Goal: Information Seeking & Learning: Learn about a topic

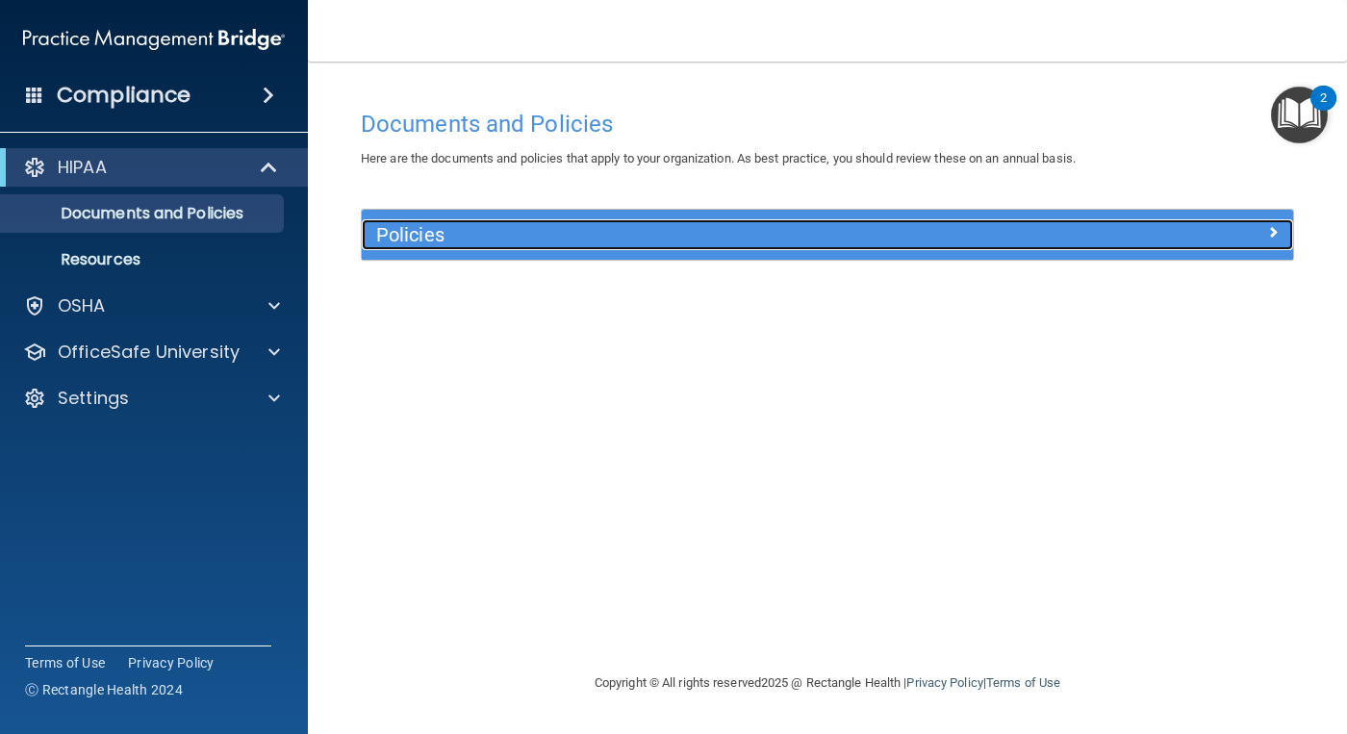
click at [445, 240] on h5 "Policies" at bounding box center [710, 234] width 669 height 21
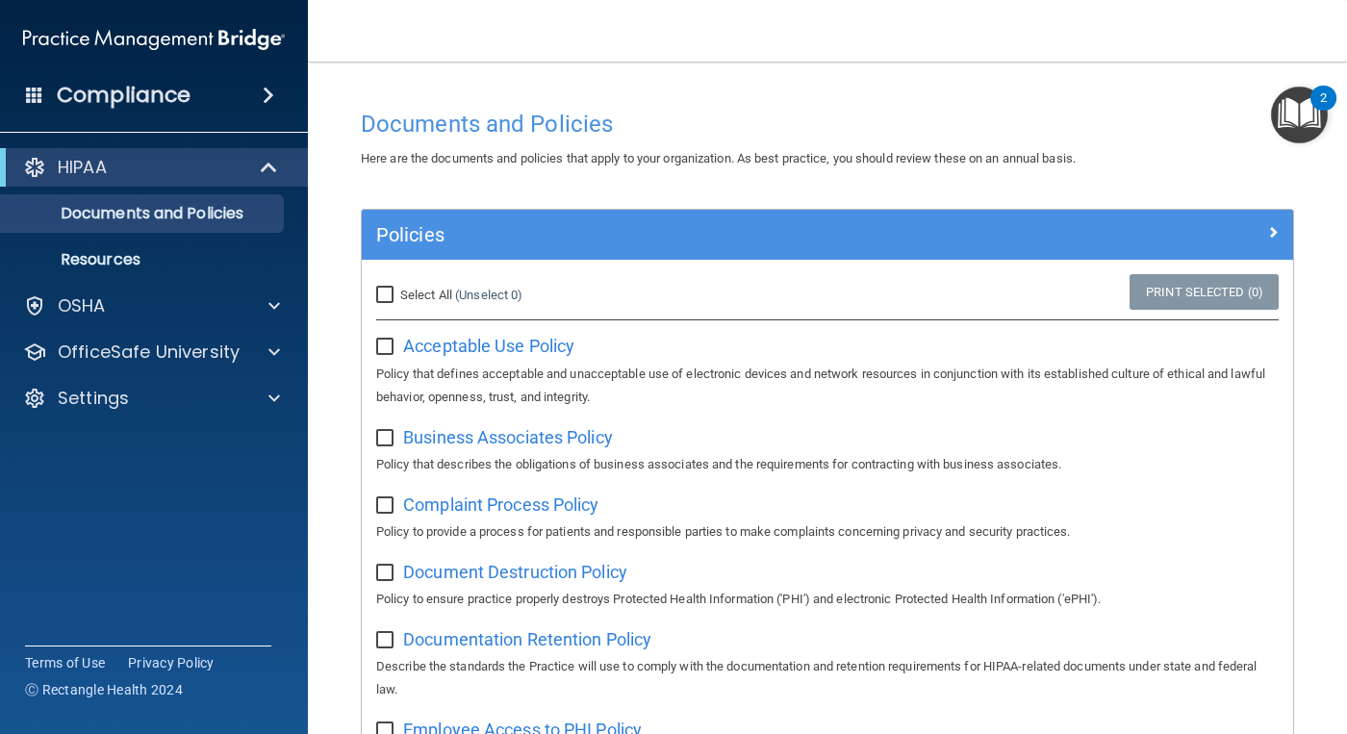
click at [394, 298] on input "Select All (Unselect 0) Unselect All" at bounding box center [387, 295] width 22 height 15
checkbox input "true"
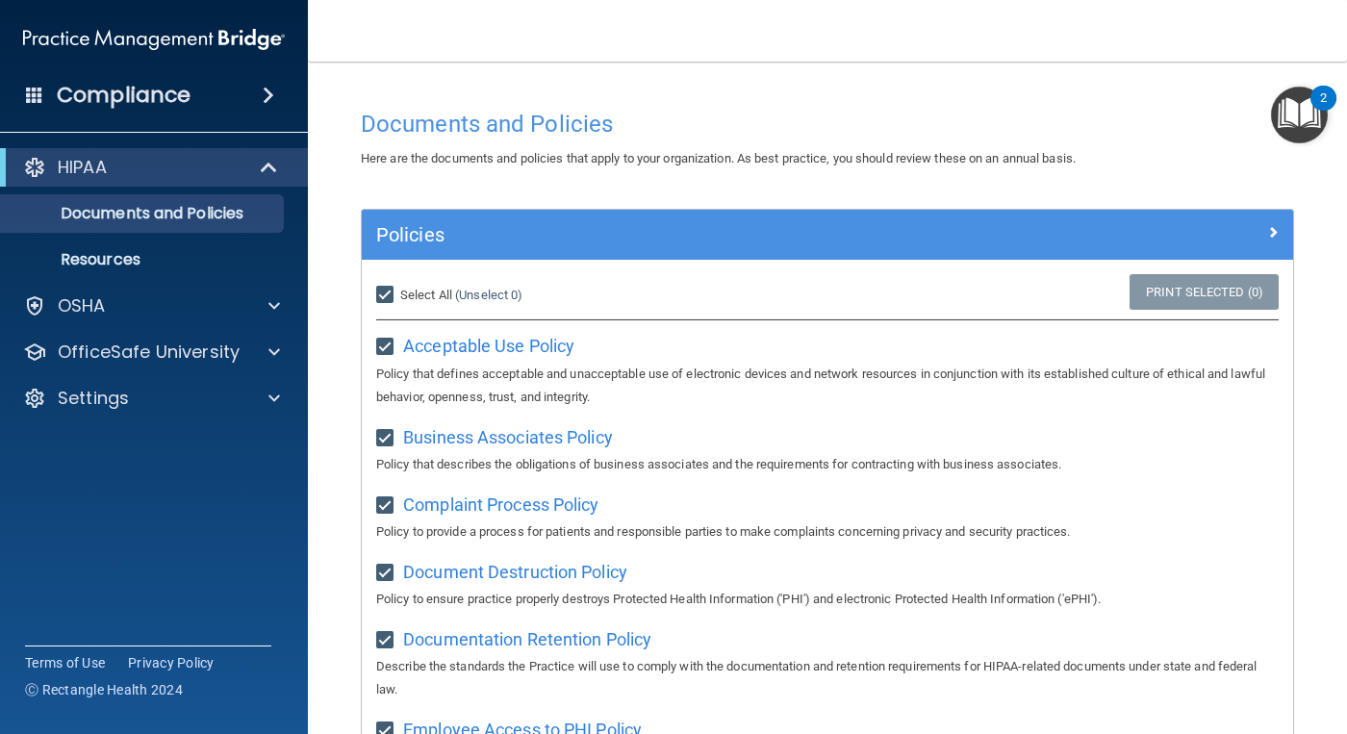
checkbox input "true"
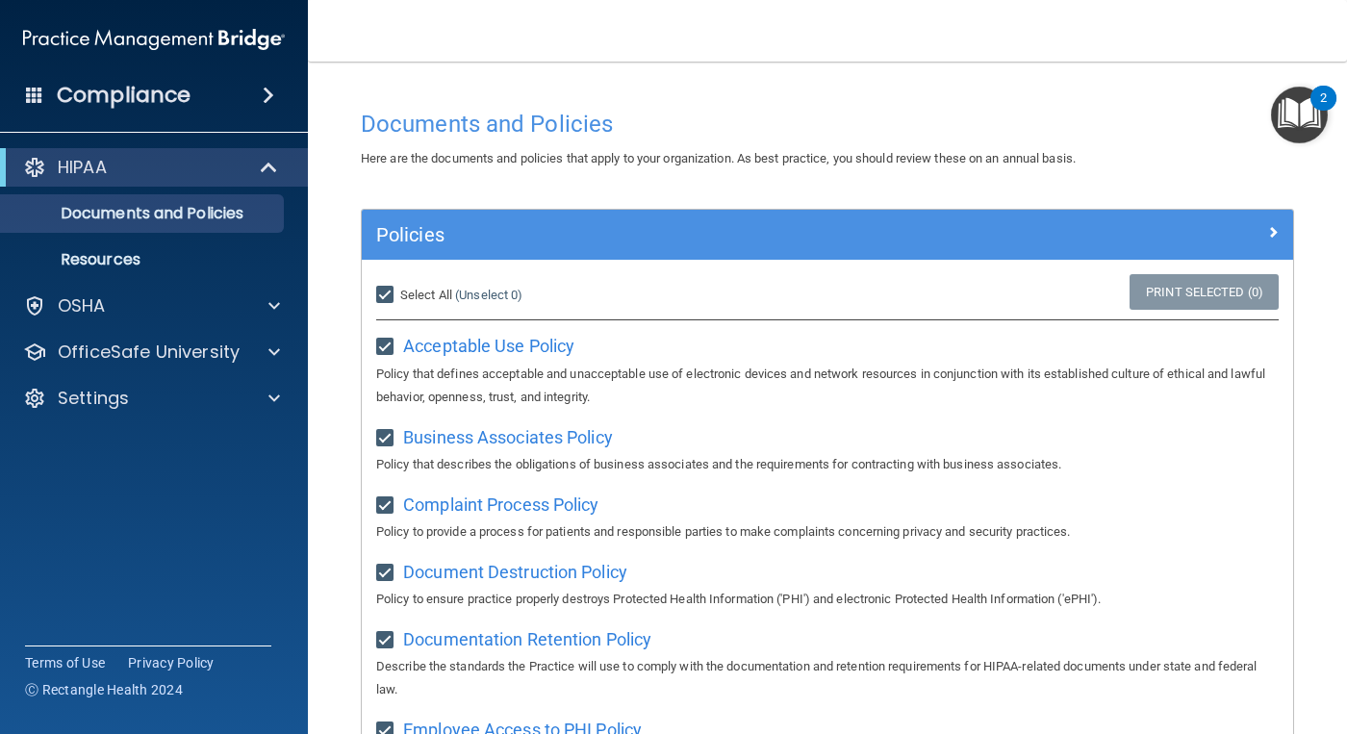
checkbox input "true"
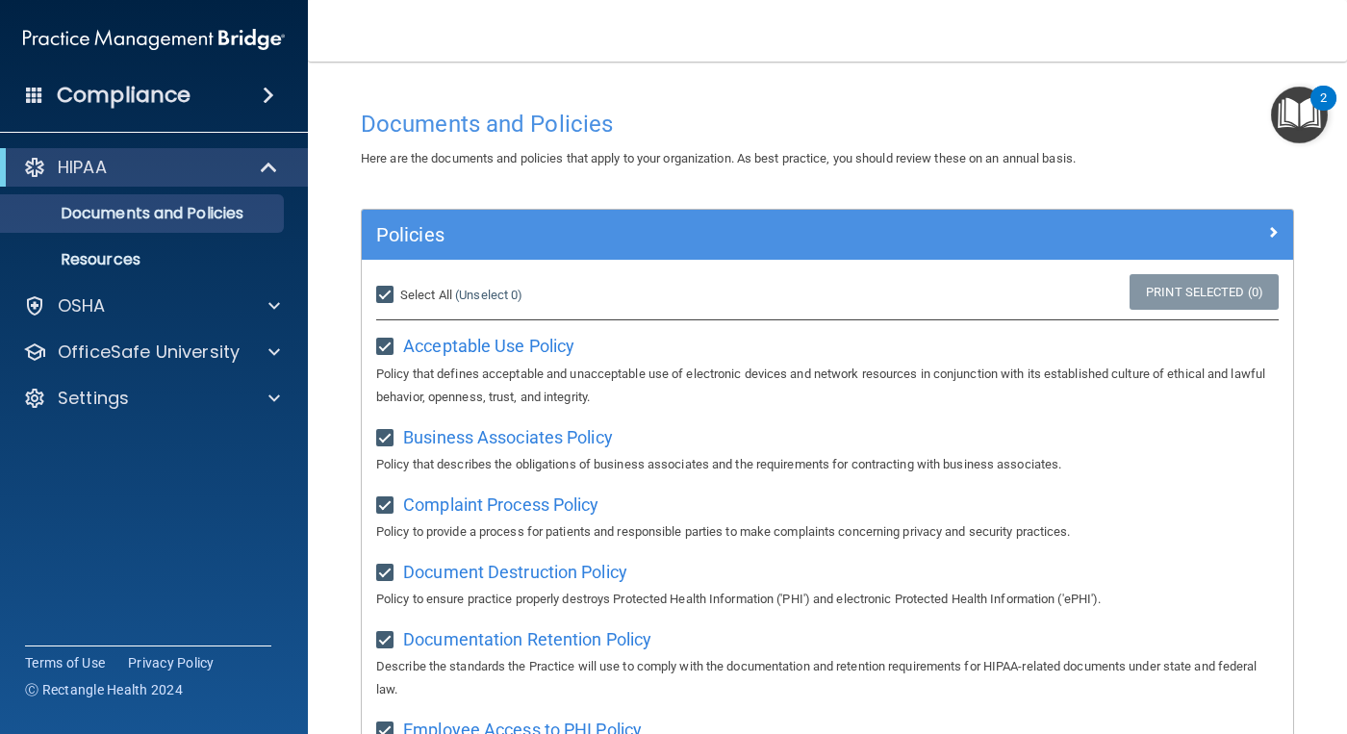
checkbox input "true"
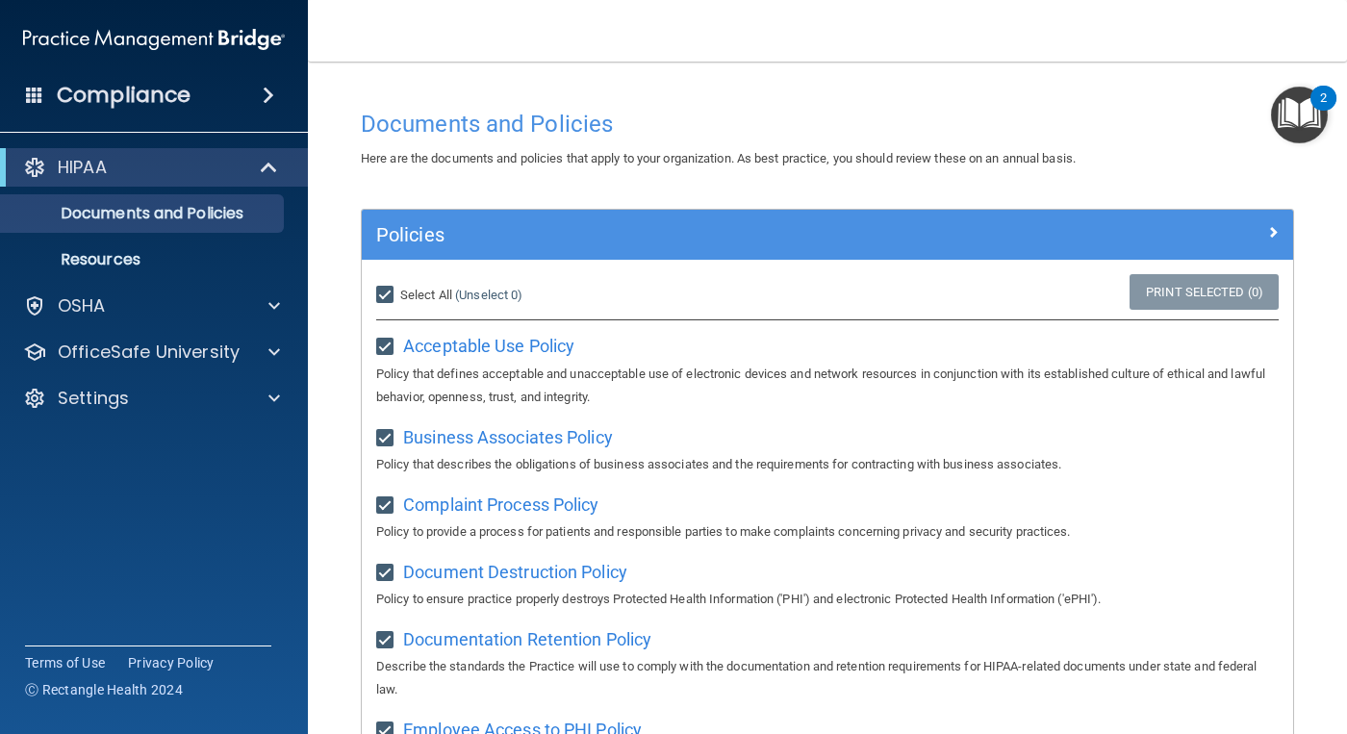
checkbox input "true"
click at [389, 299] on input "Select All (Unselect 21) Unselect All" at bounding box center [387, 295] width 22 height 15
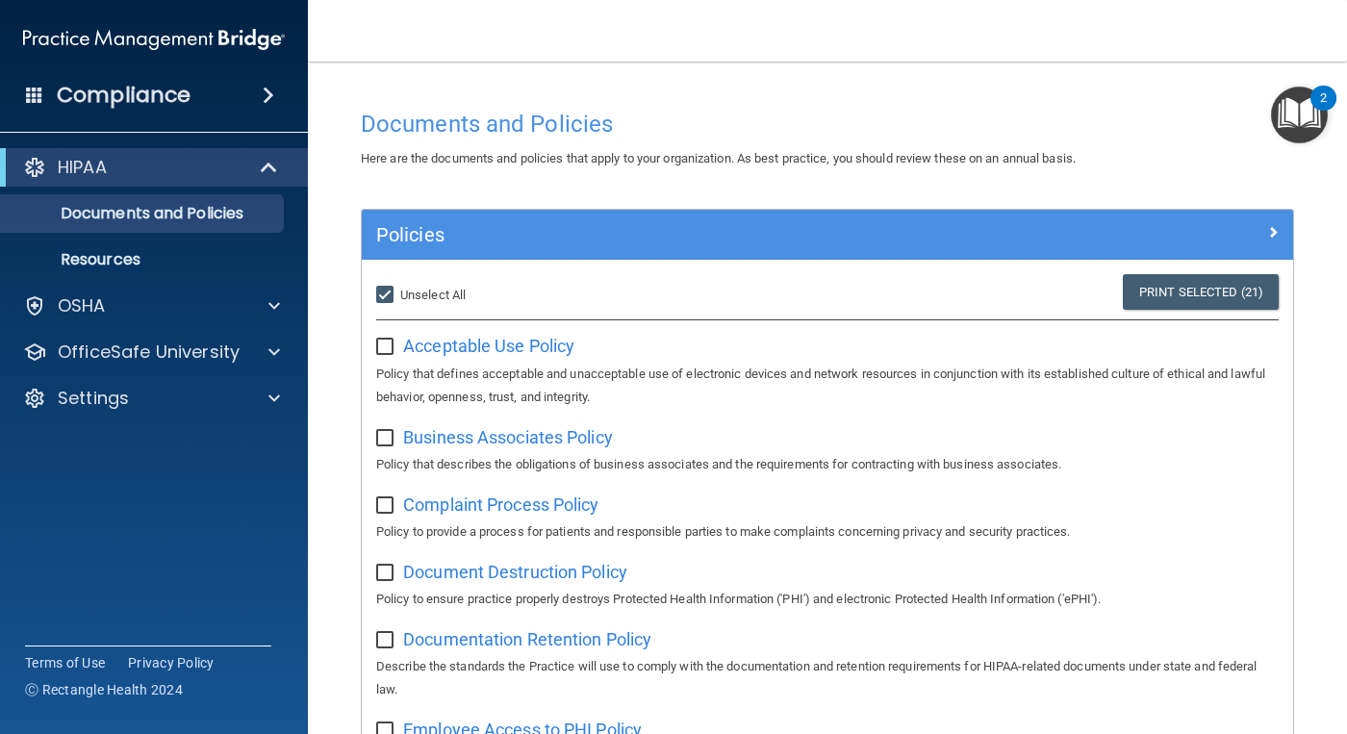
checkbox input "false"
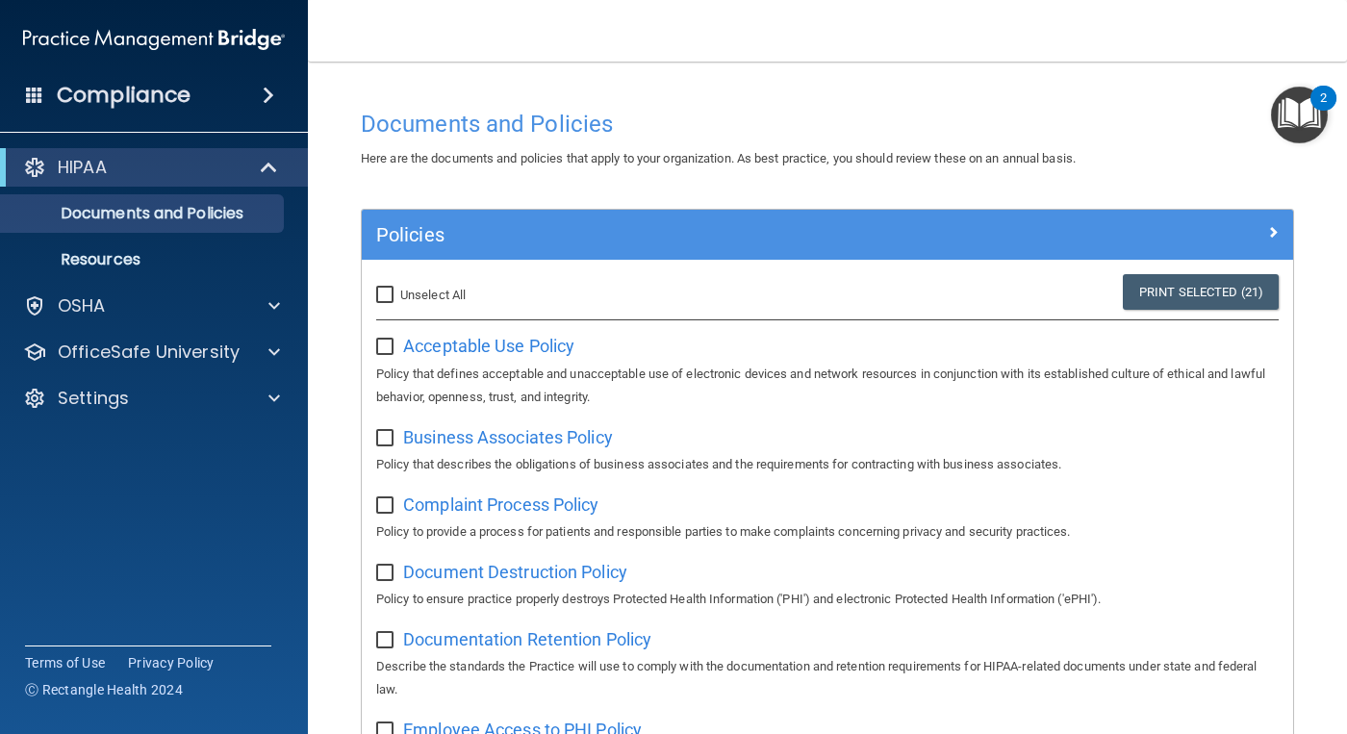
checkbox input "false"
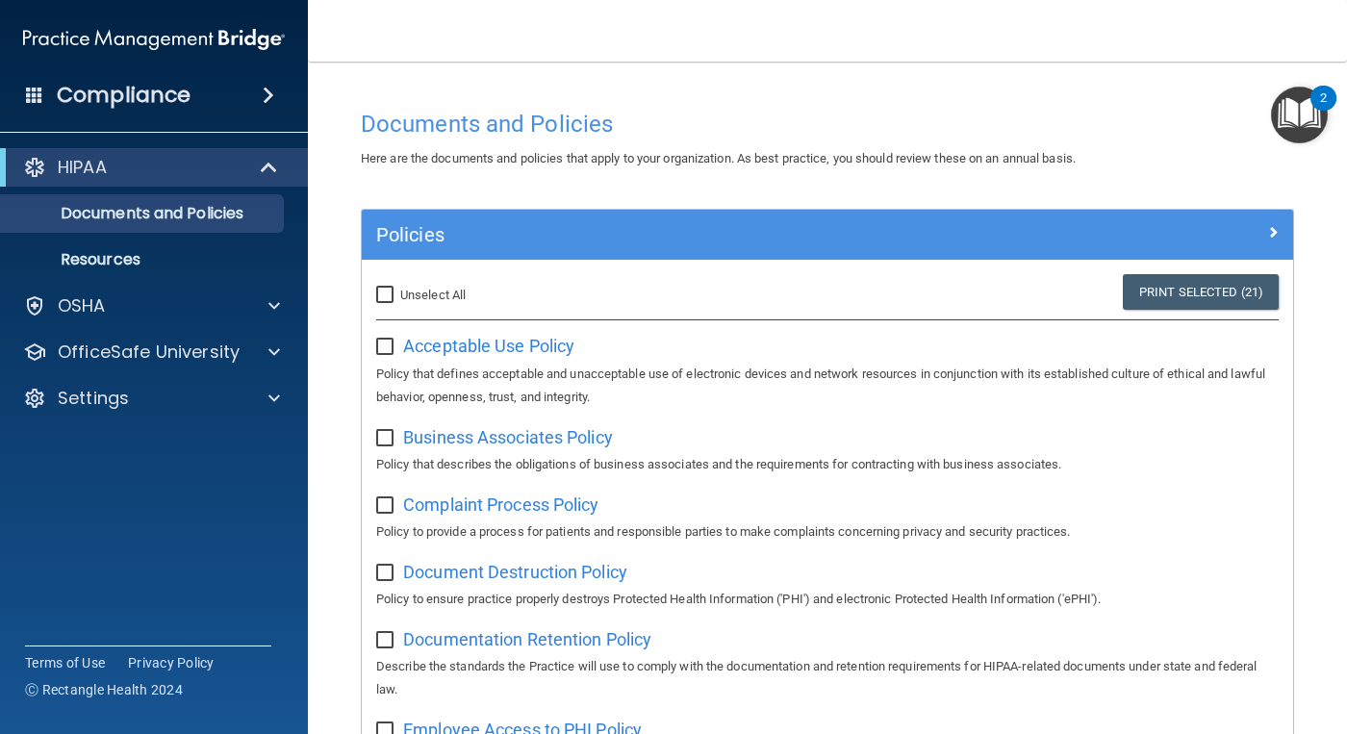
checkbox input "false"
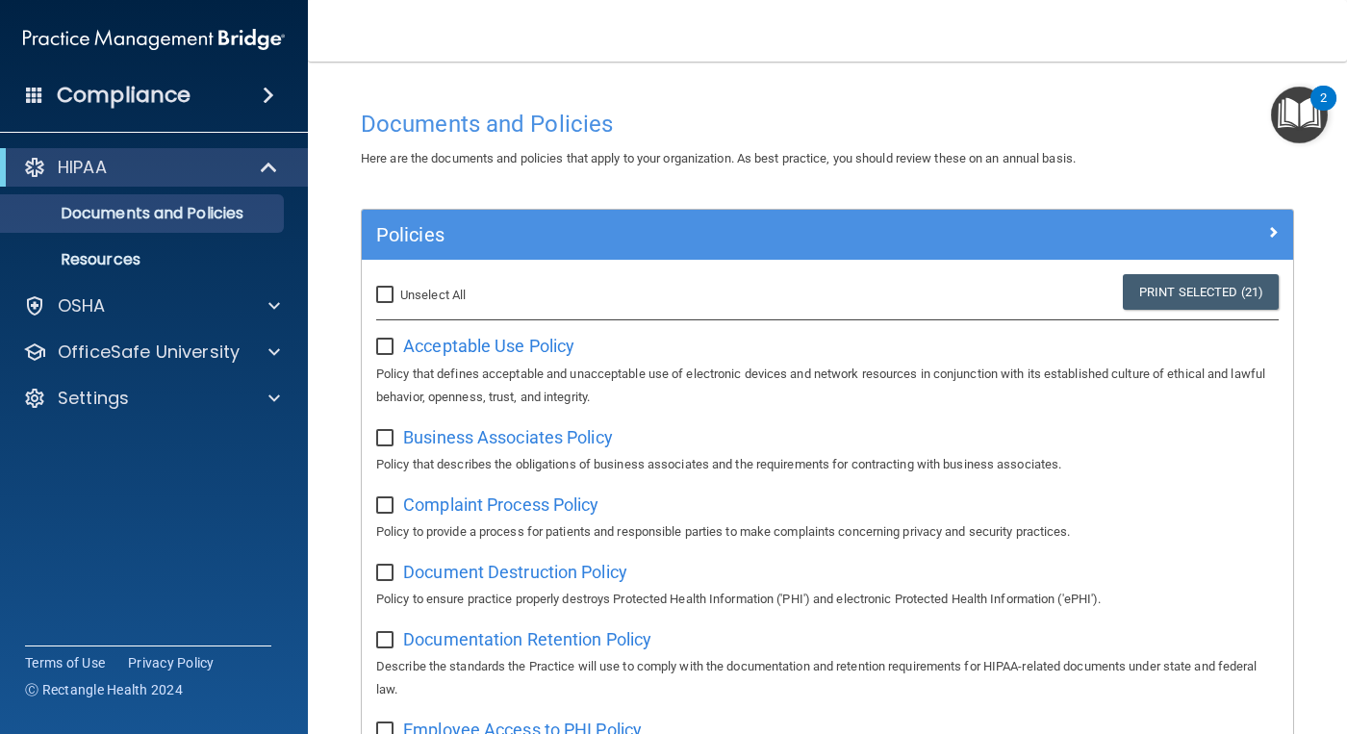
checkbox input "false"
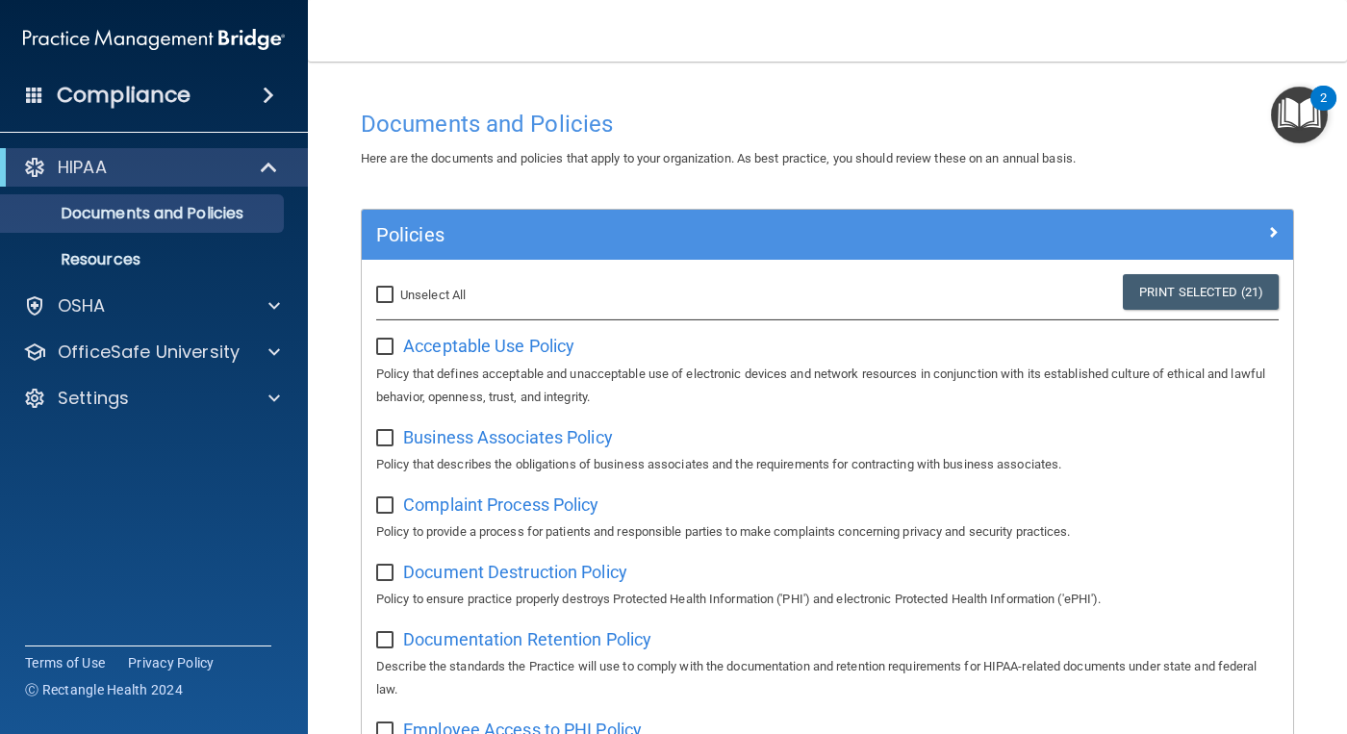
checkbox input "false"
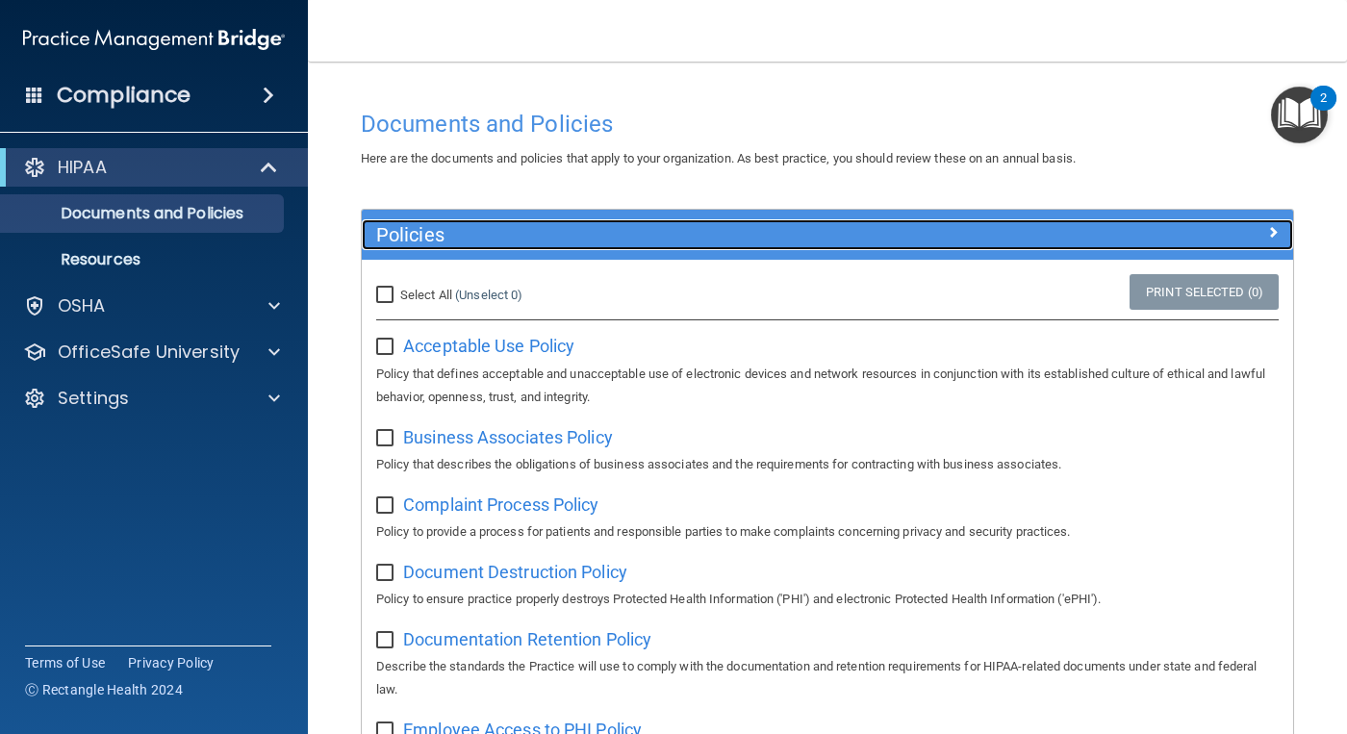
click at [1265, 239] on div at bounding box center [1176, 230] width 233 height 23
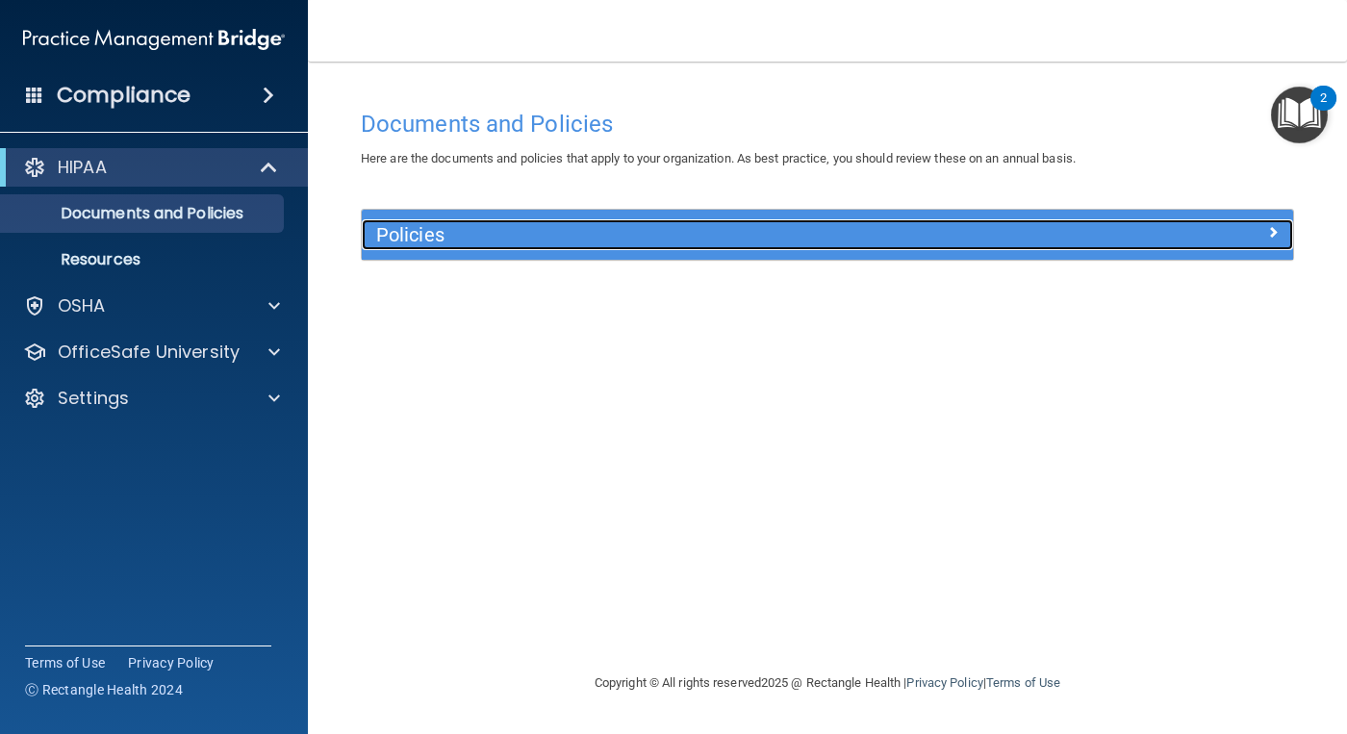
click at [1263, 240] on div at bounding box center [1176, 230] width 233 height 23
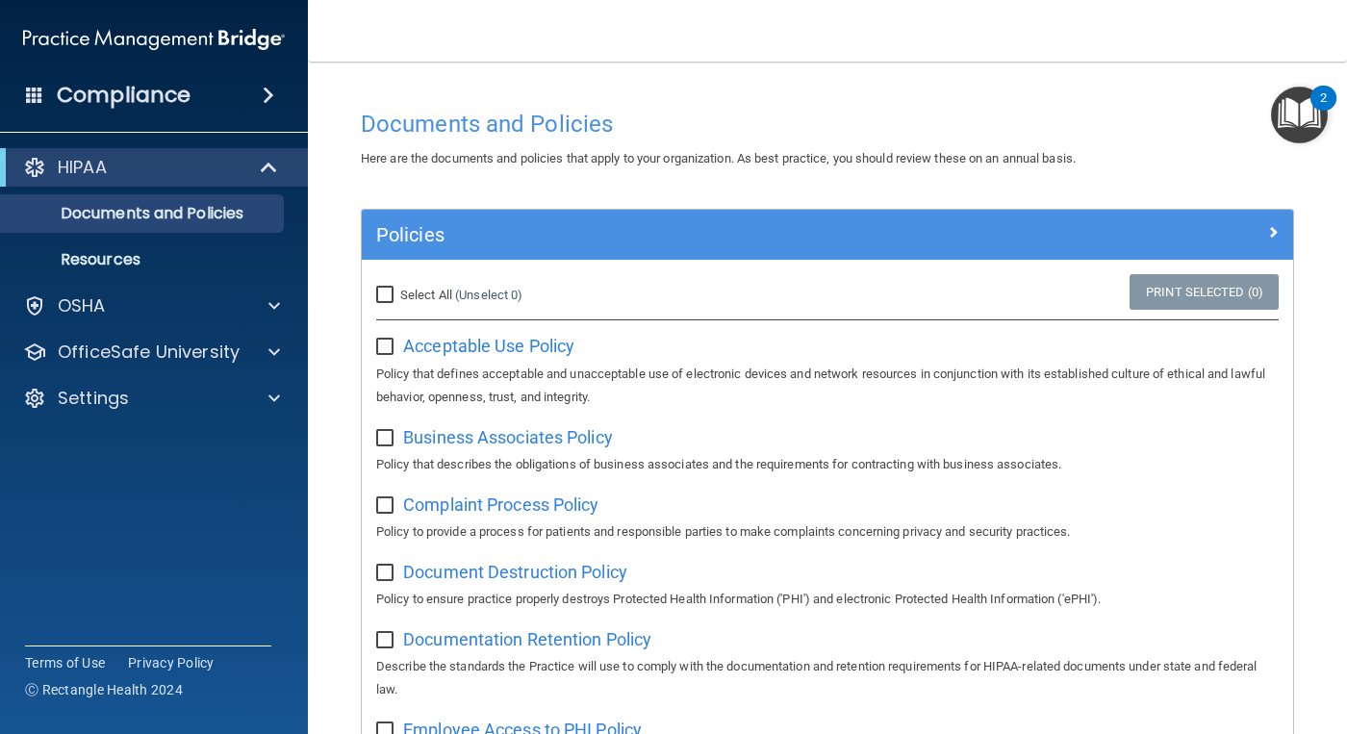
click at [1312, 111] on img "Open Resource Center, 2 new notifications" at bounding box center [1299, 115] width 57 height 57
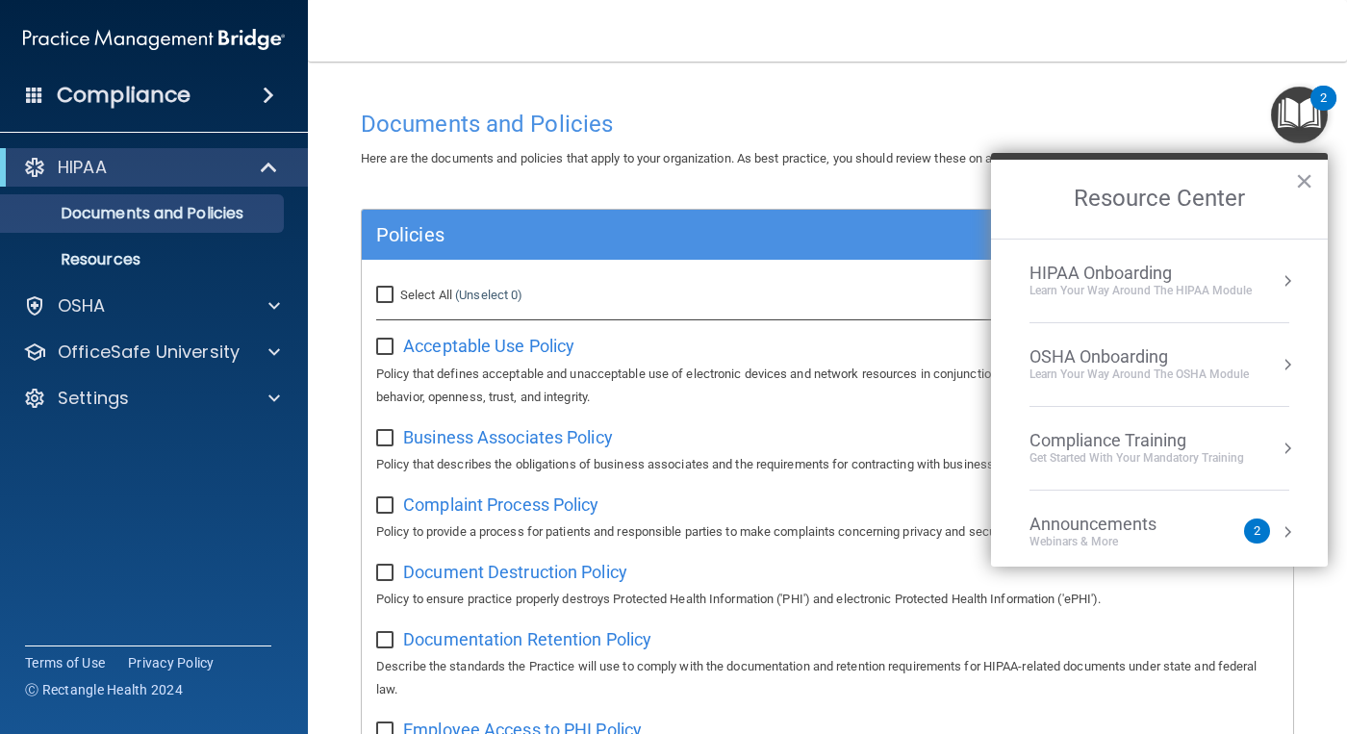
click at [1150, 276] on div "HIPAA Onboarding" at bounding box center [1140, 273] width 222 height 21
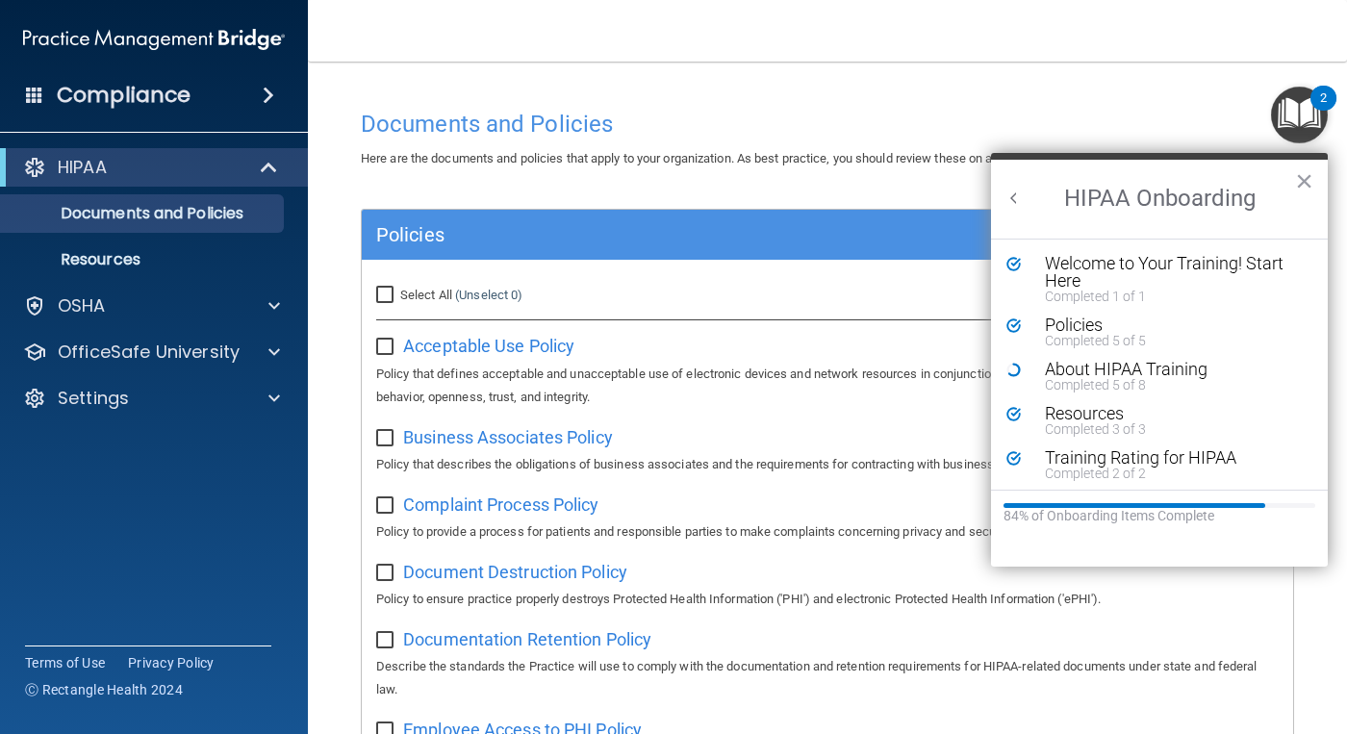
click at [1014, 201] on button "Back to Resource Center Home" at bounding box center [1013, 198] width 19 height 19
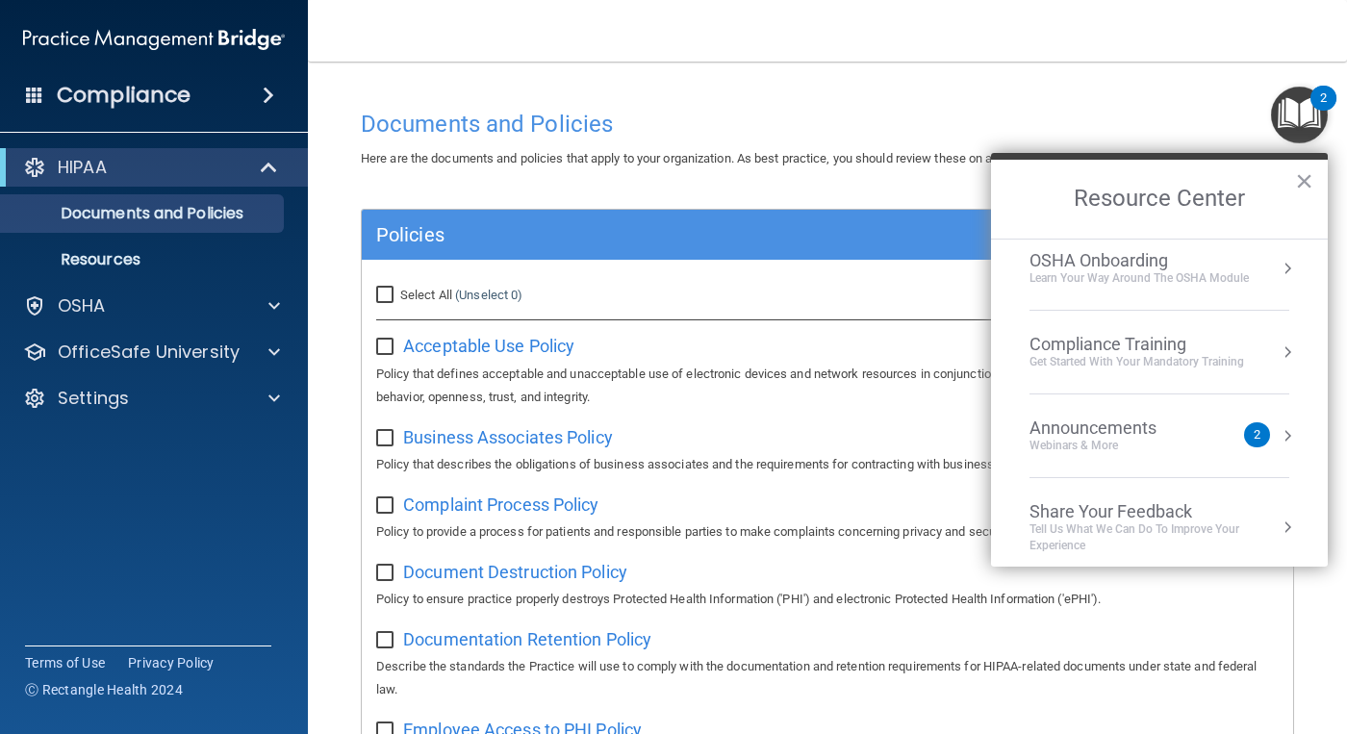
scroll to position [108, 0]
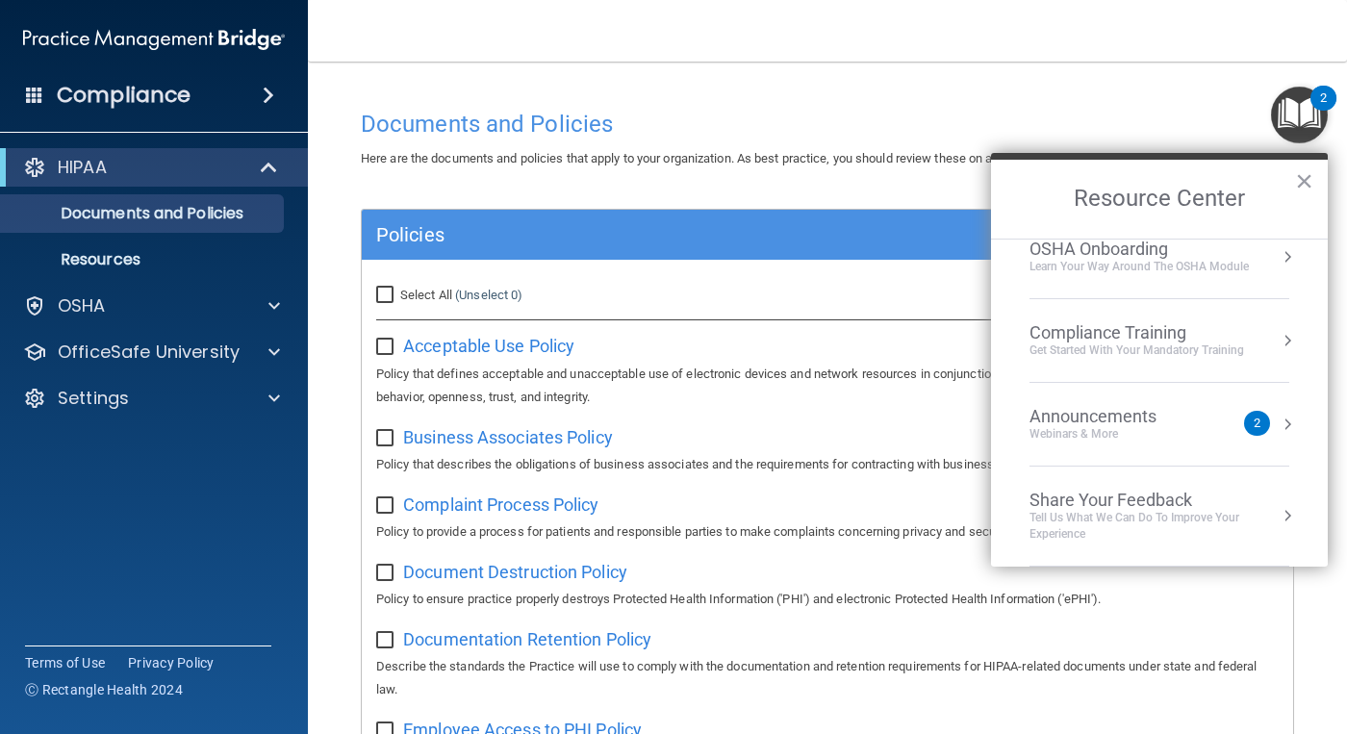
click at [1188, 344] on div "Get Started with your mandatory training" at bounding box center [1136, 350] width 214 height 16
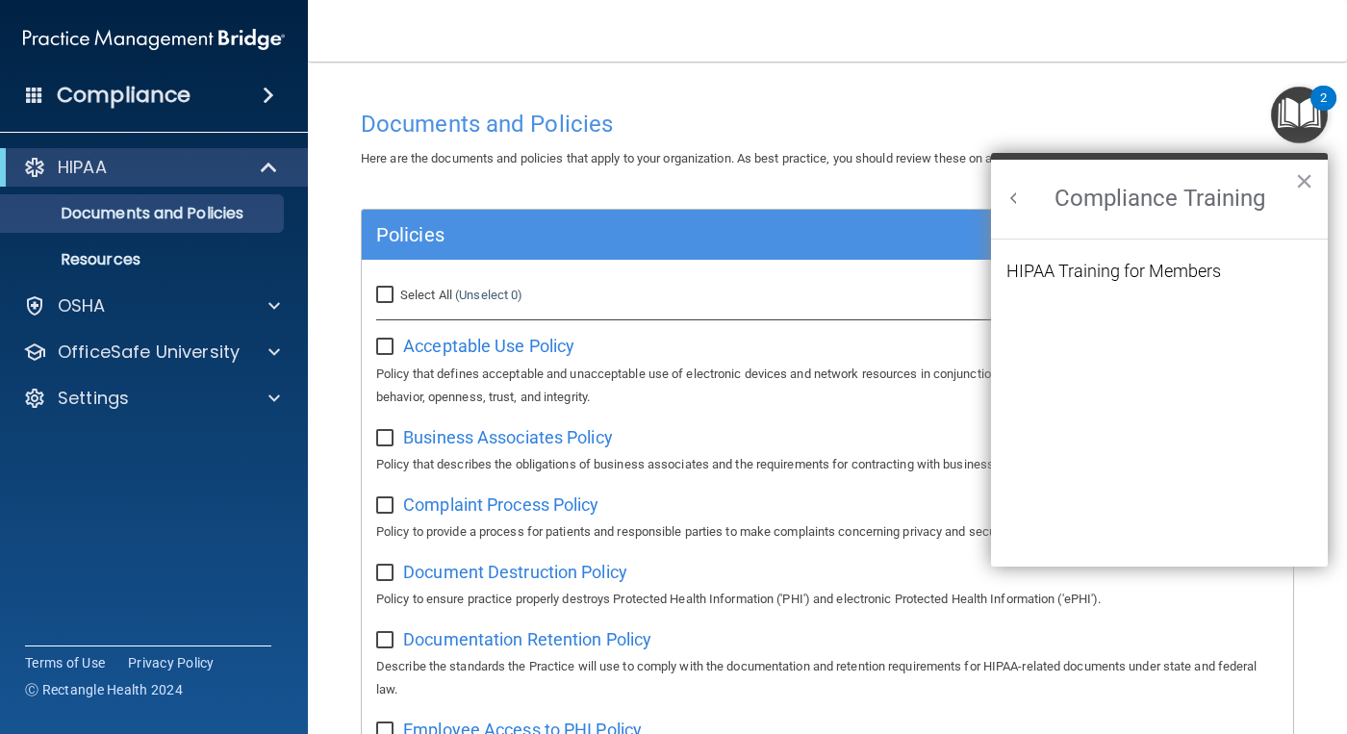
scroll to position [0, 0]
click at [1171, 276] on div "HIPAA Training for Members" at bounding box center [1113, 271] width 214 height 17
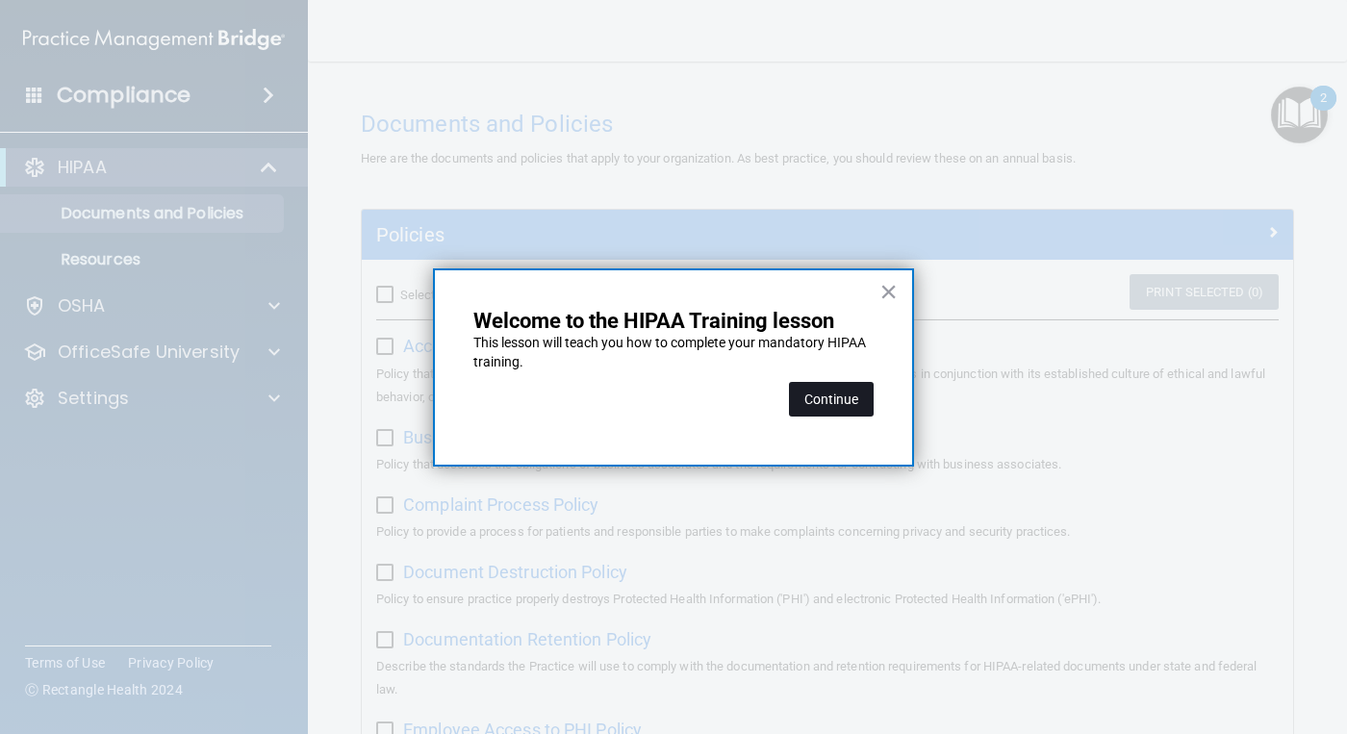
click at [852, 399] on button "Continue" at bounding box center [831, 399] width 85 height 35
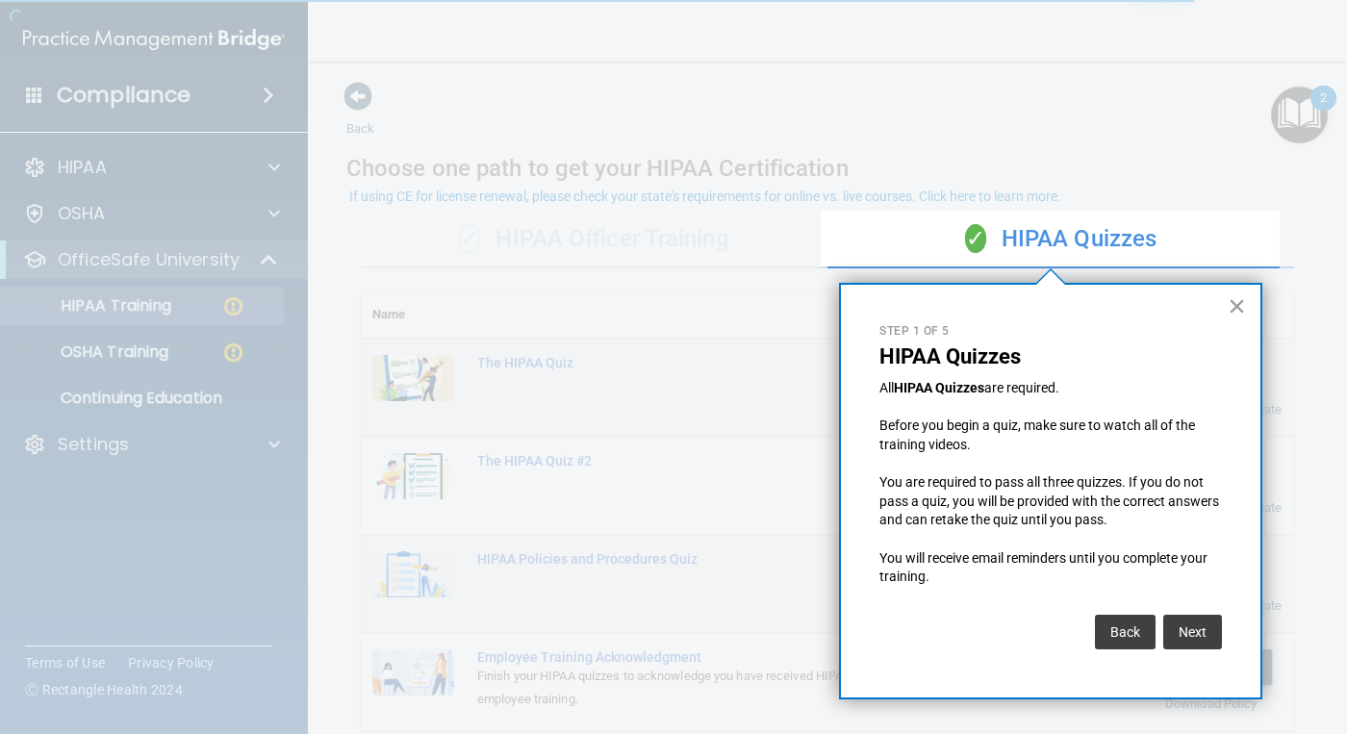
click at [1236, 301] on button "×" at bounding box center [1236, 305] width 18 height 31
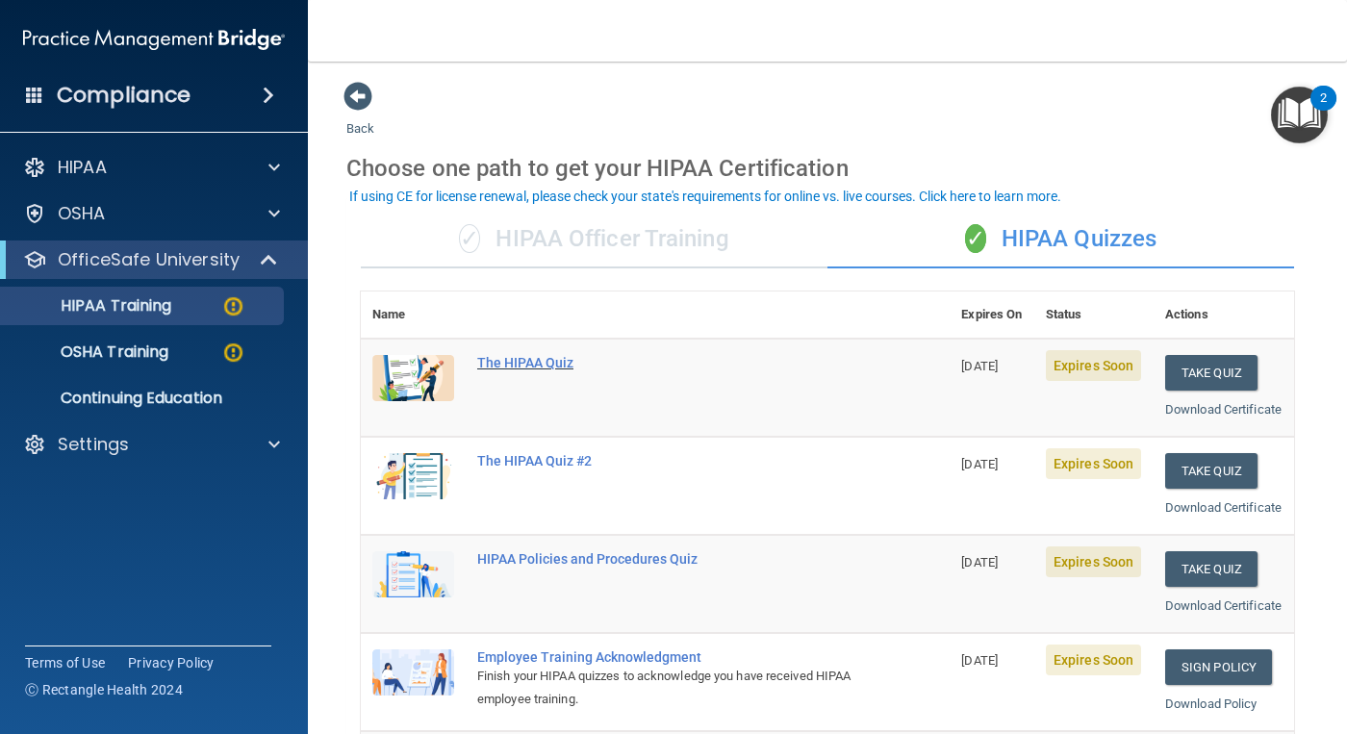
click at [531, 358] on div "The HIPAA Quiz" at bounding box center [665, 362] width 376 height 15
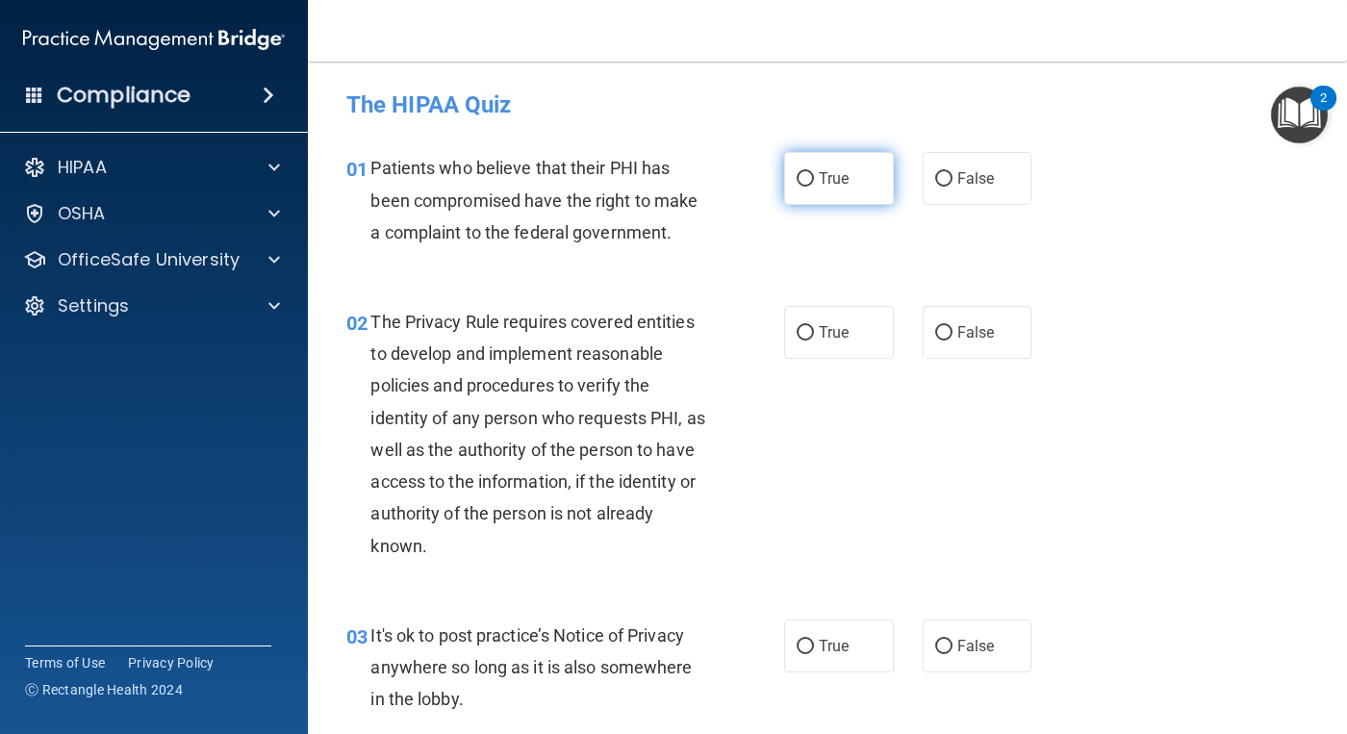
click at [797, 183] on input "True" at bounding box center [804, 179] width 17 height 14
radio input "true"
click at [791, 344] on label "True" at bounding box center [839, 332] width 110 height 53
click at [796, 341] on input "True" at bounding box center [804, 333] width 17 height 14
radio input "true"
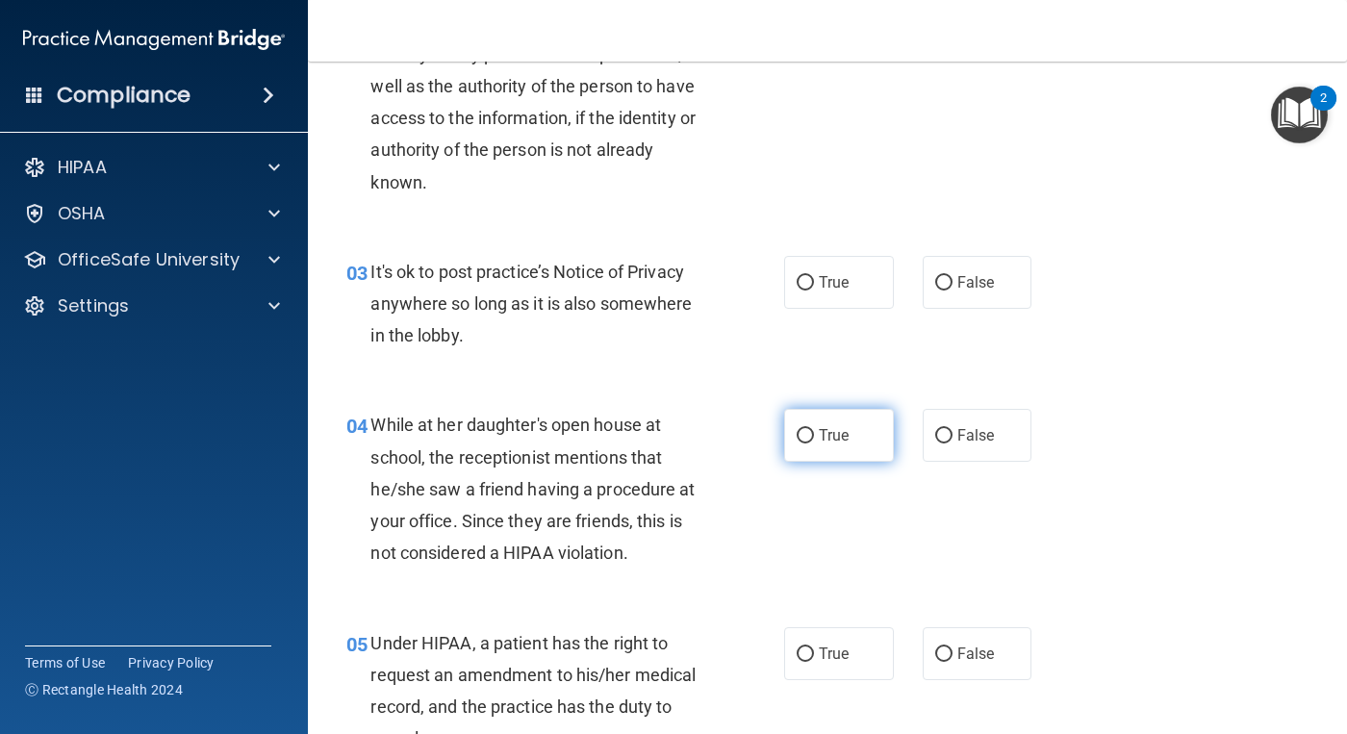
scroll to position [385, 0]
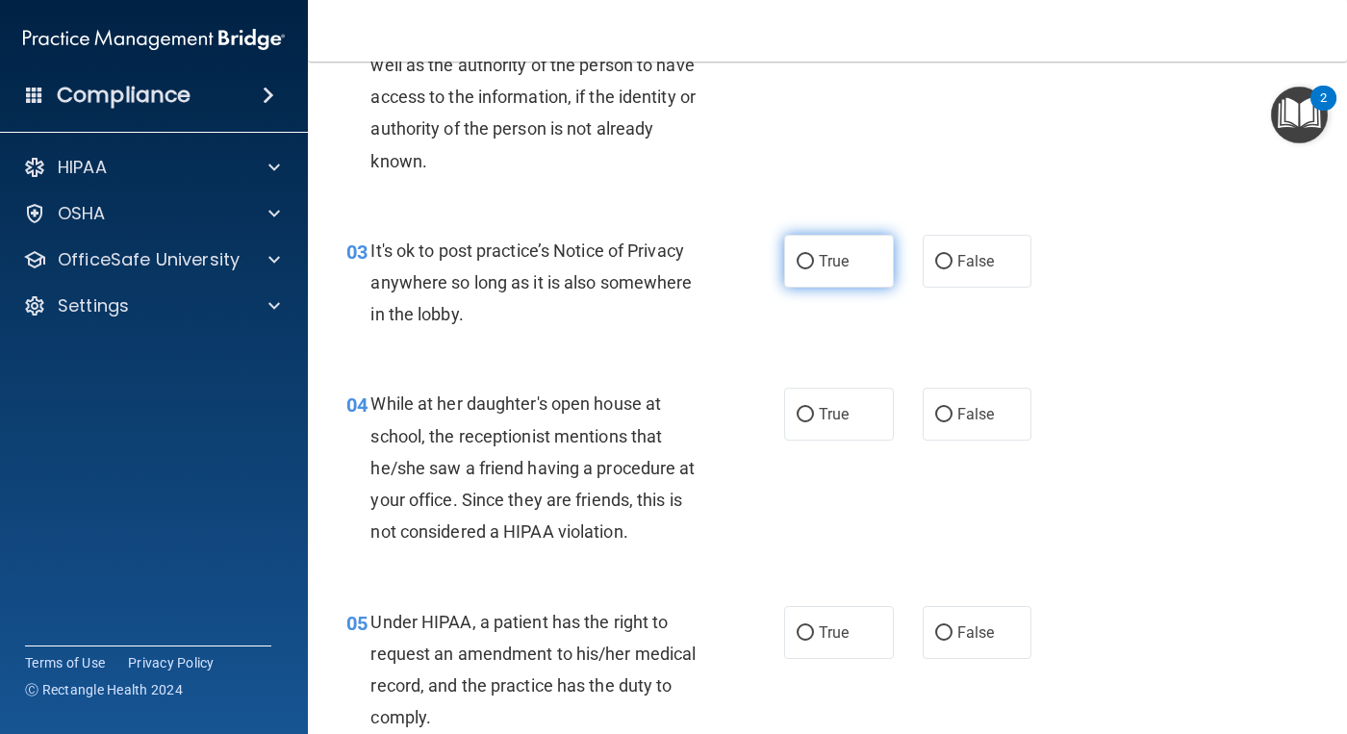
click at [809, 264] on label "True" at bounding box center [839, 261] width 110 height 53
click at [809, 264] on input "True" at bounding box center [804, 262] width 17 height 14
radio input "true"
click at [935, 414] on input "False" at bounding box center [943, 415] width 17 height 14
radio input "true"
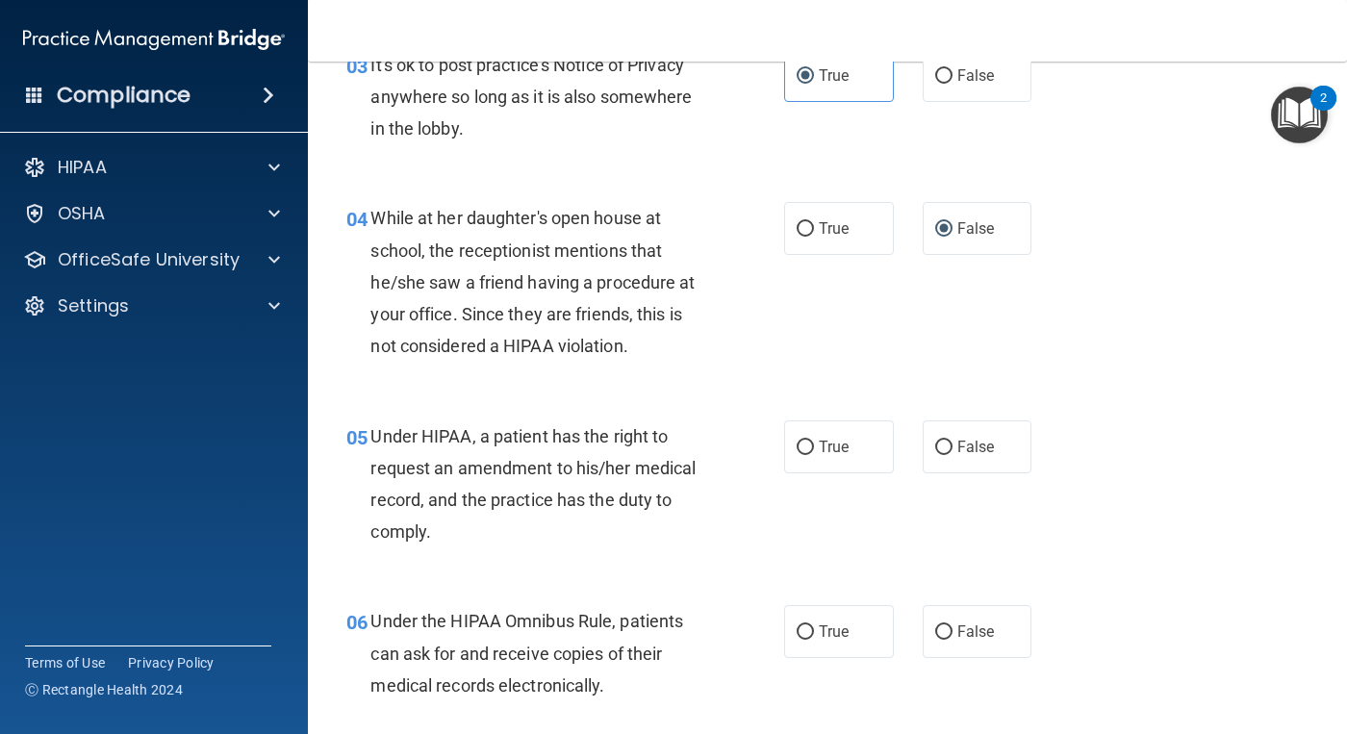
scroll to position [769, 0]
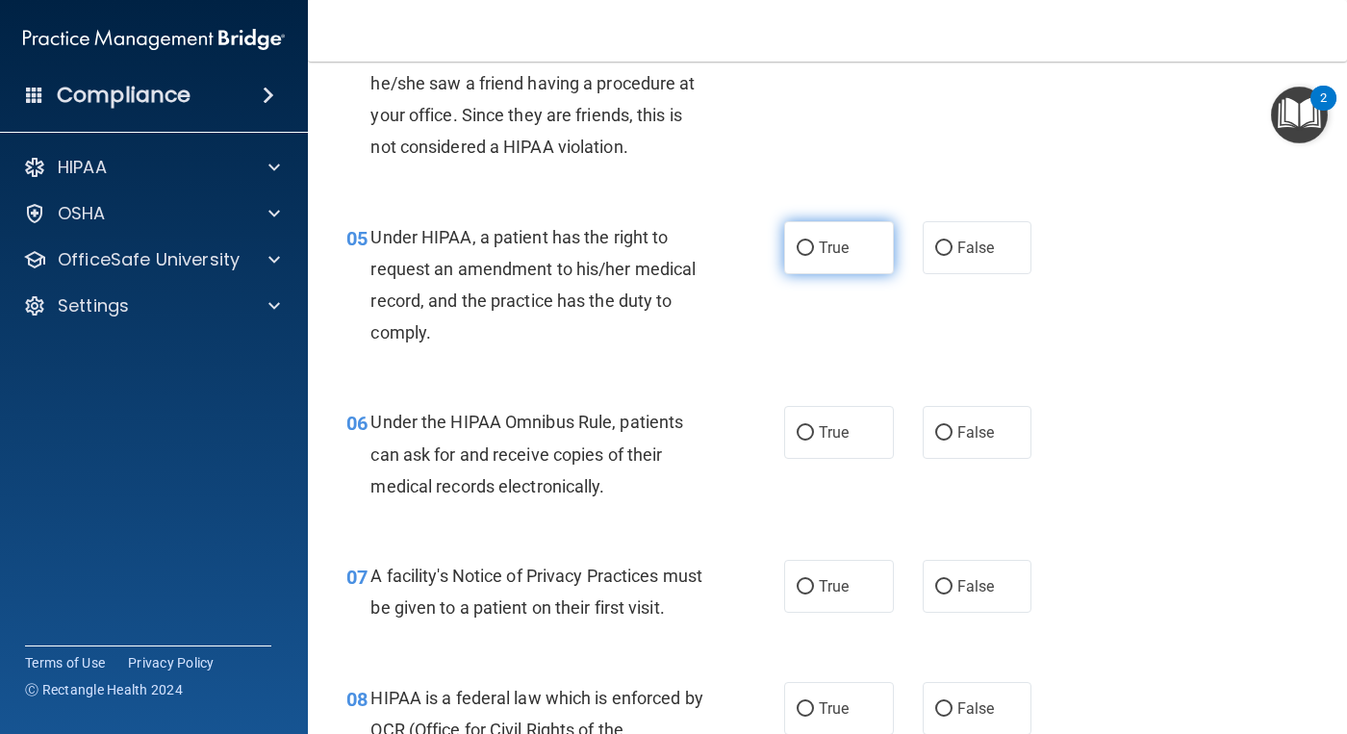
click at [784, 253] on label "True" at bounding box center [839, 247] width 110 height 53
click at [796, 253] on input "True" at bounding box center [804, 248] width 17 height 14
radio input "true"
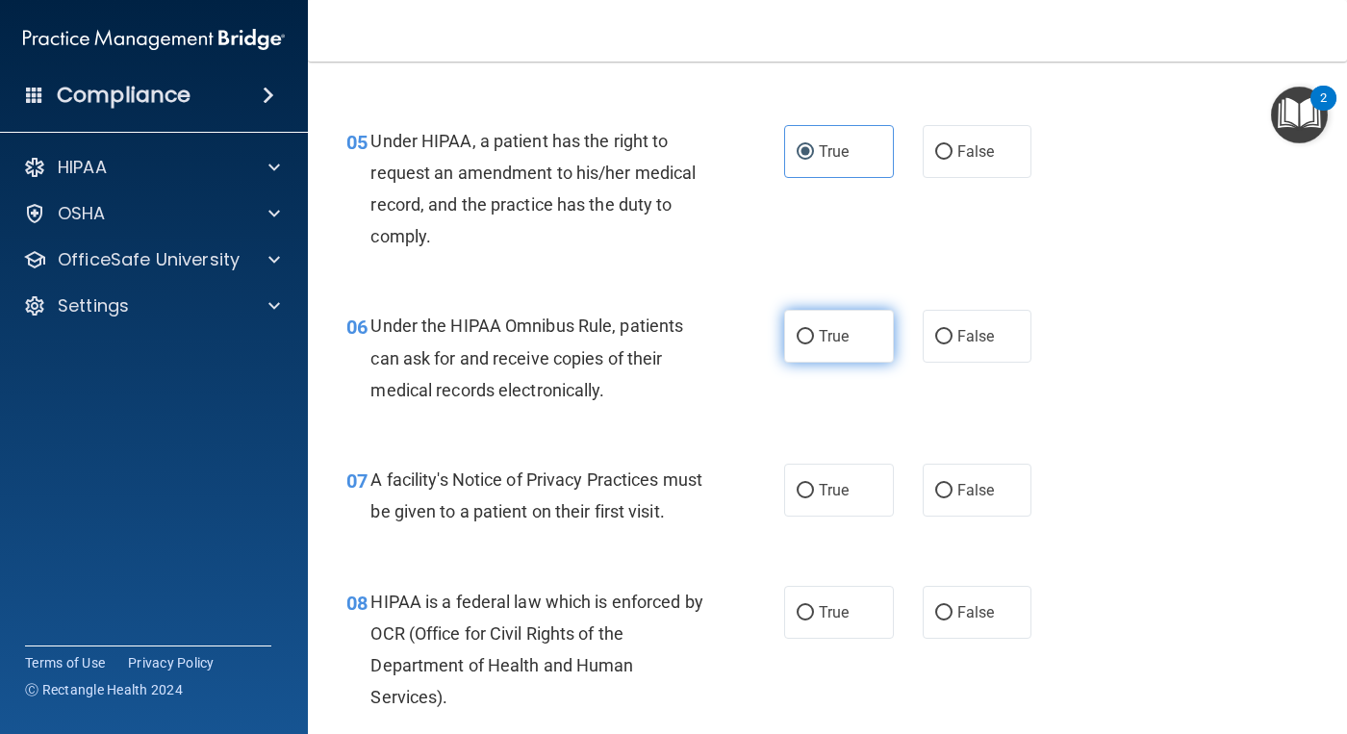
click at [806, 326] on label "True" at bounding box center [839, 336] width 110 height 53
click at [806, 330] on input "True" at bounding box center [804, 337] width 17 height 14
radio input "true"
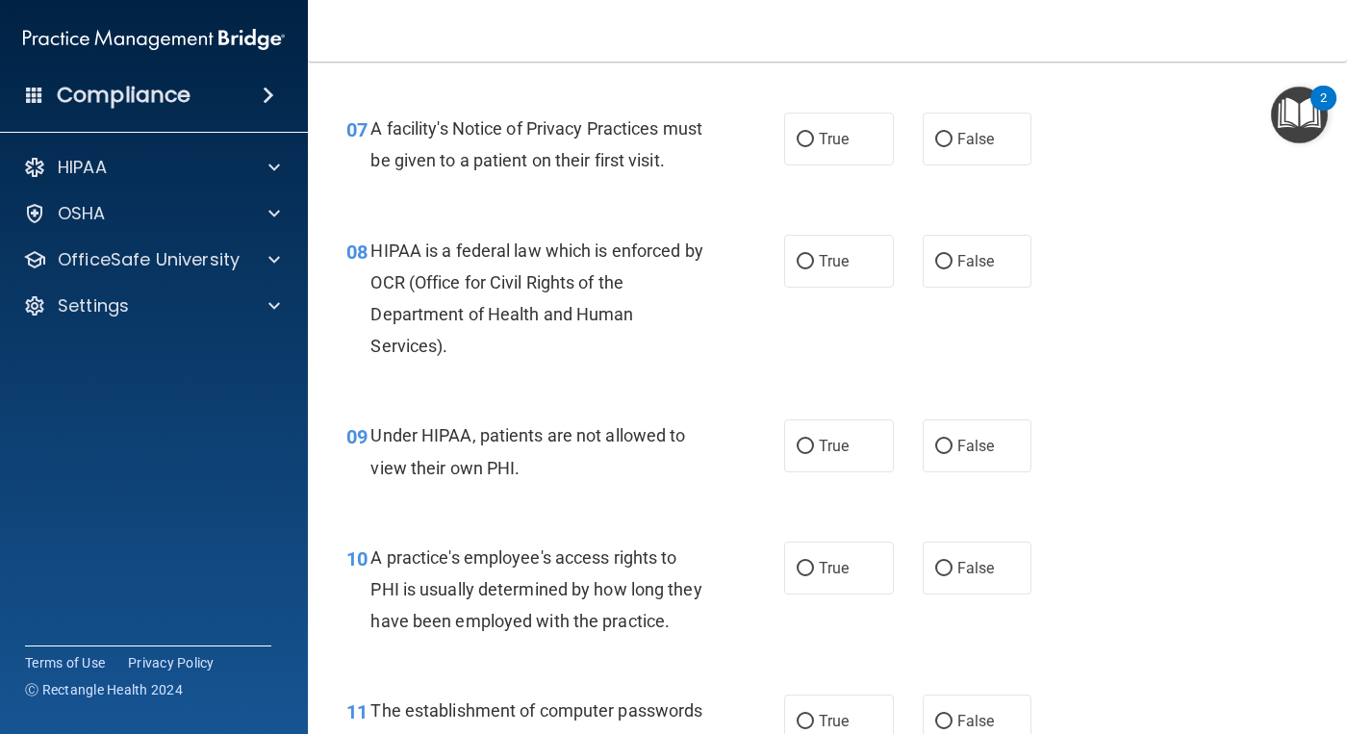
scroll to position [1250, 0]
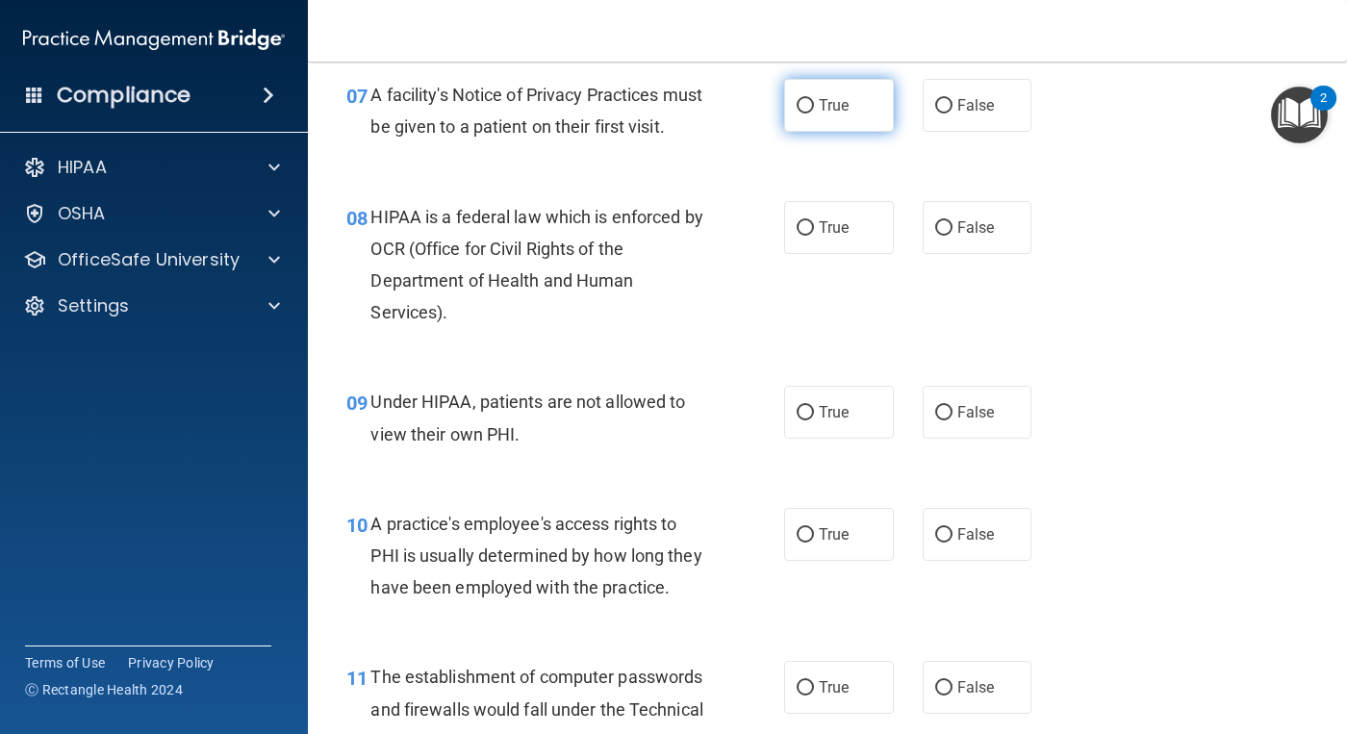
click at [806, 114] on input "True" at bounding box center [804, 106] width 17 height 14
radio input "true"
click at [799, 236] on input "True" at bounding box center [804, 228] width 17 height 14
radio input "true"
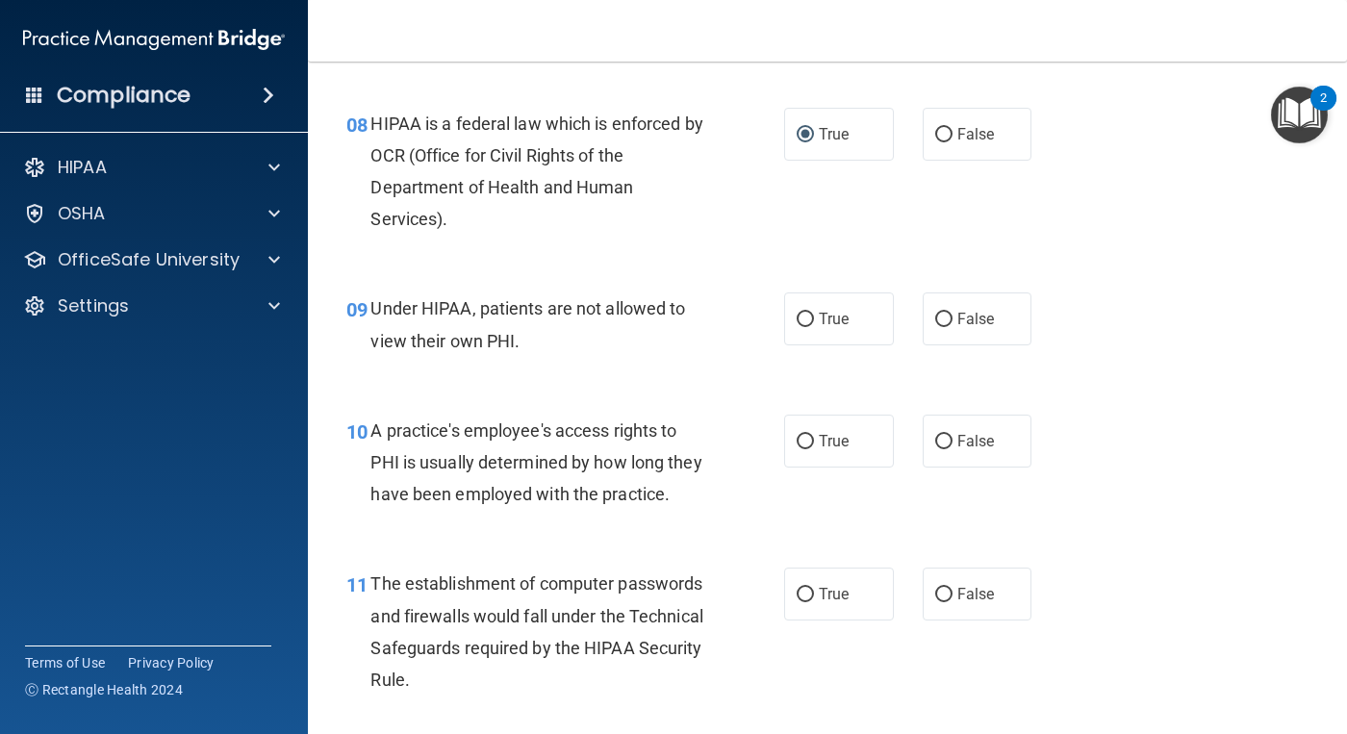
scroll to position [1347, 0]
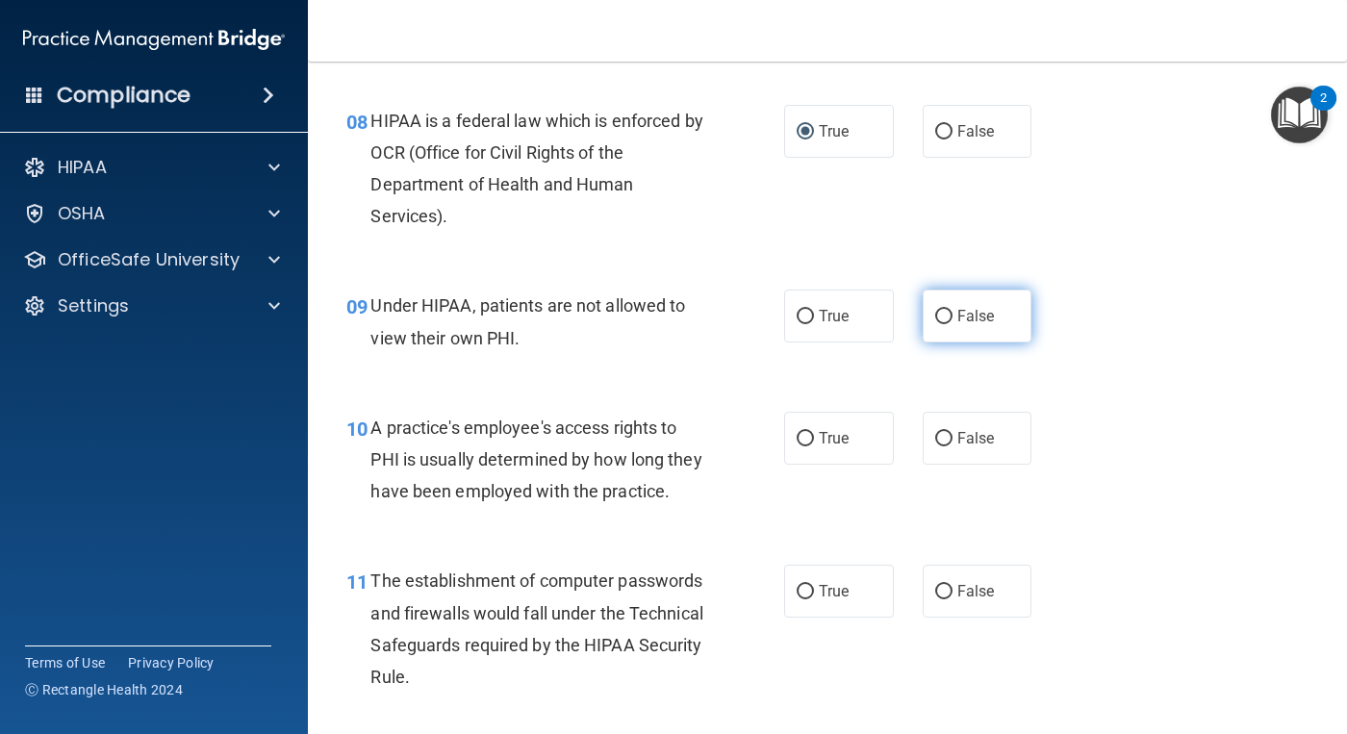
click at [935, 324] on input "False" at bounding box center [943, 317] width 17 height 14
radio input "true"
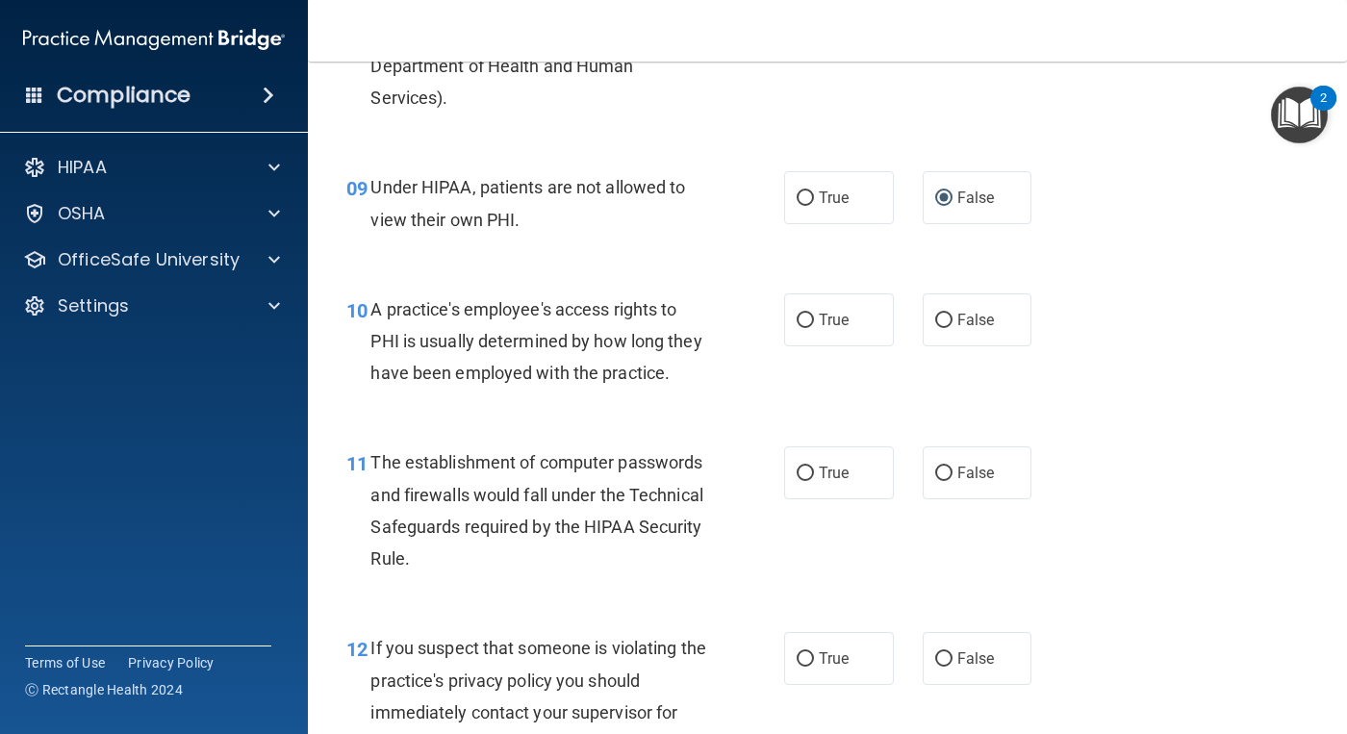
scroll to position [1539, 0]
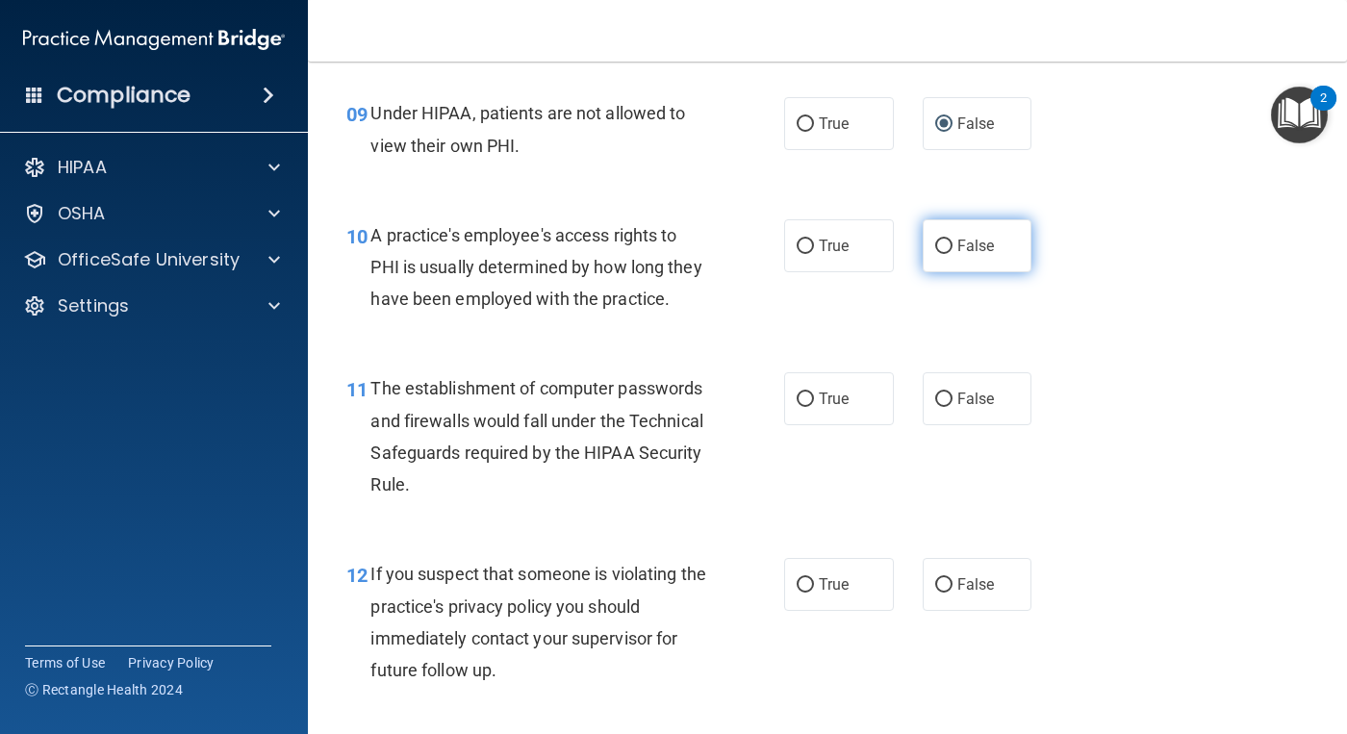
click at [935, 254] on input "False" at bounding box center [943, 247] width 17 height 14
radio input "true"
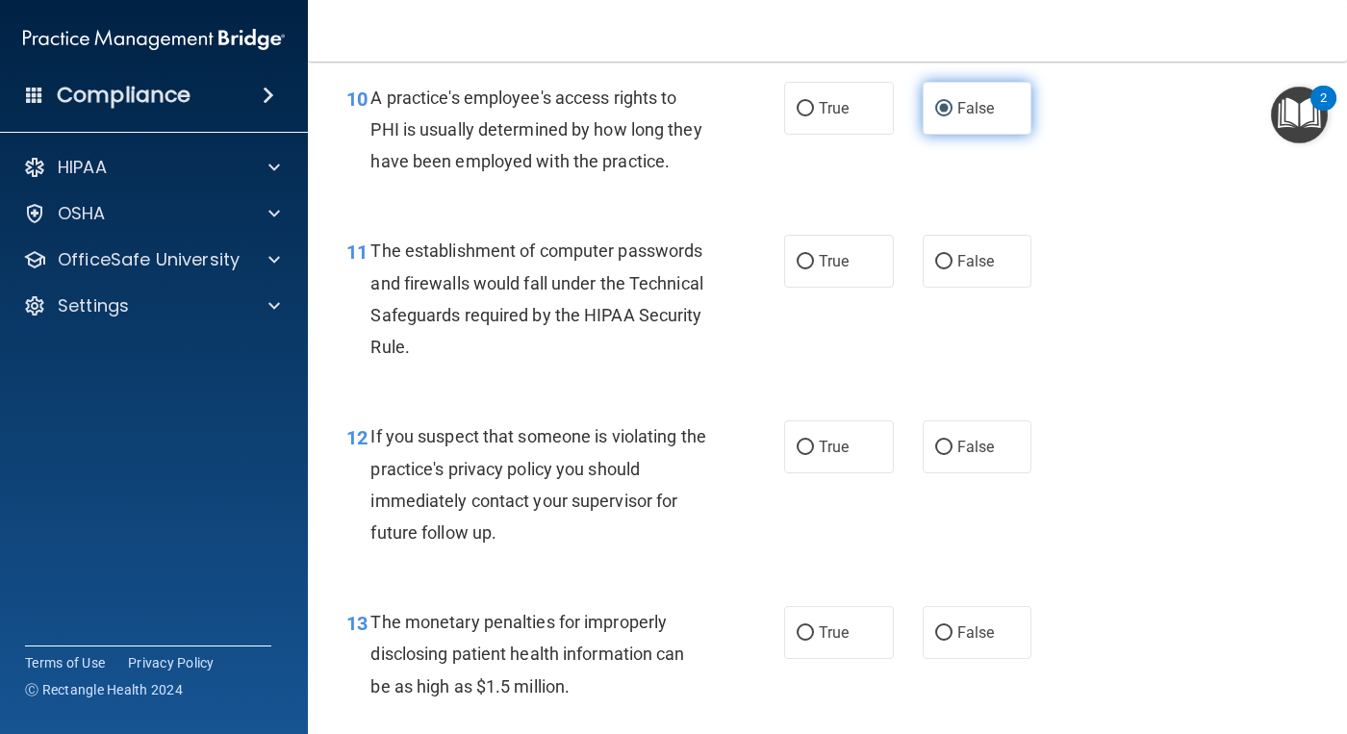
scroll to position [1731, 0]
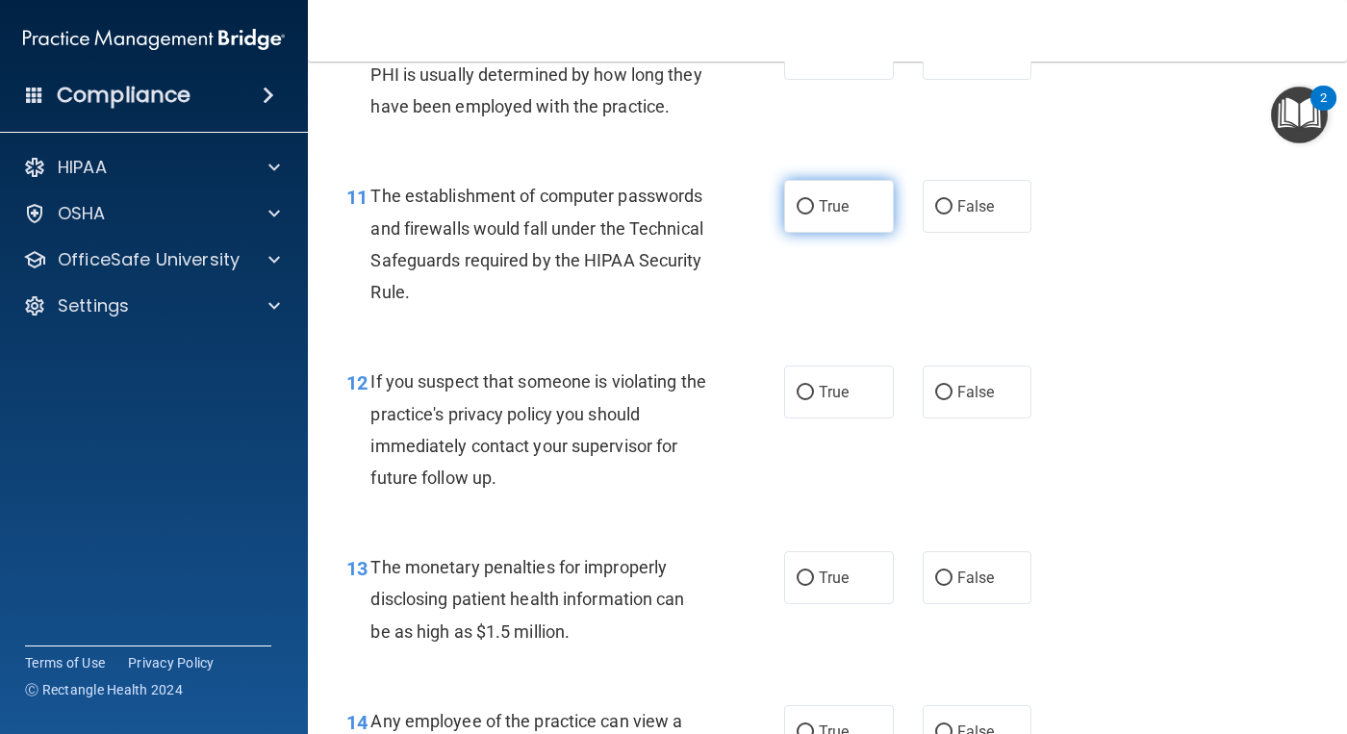
click at [797, 214] on input "True" at bounding box center [804, 207] width 17 height 14
radio input "true"
click at [802, 418] on label "True" at bounding box center [839, 392] width 110 height 53
click at [802, 400] on input "True" at bounding box center [804, 393] width 17 height 14
radio input "true"
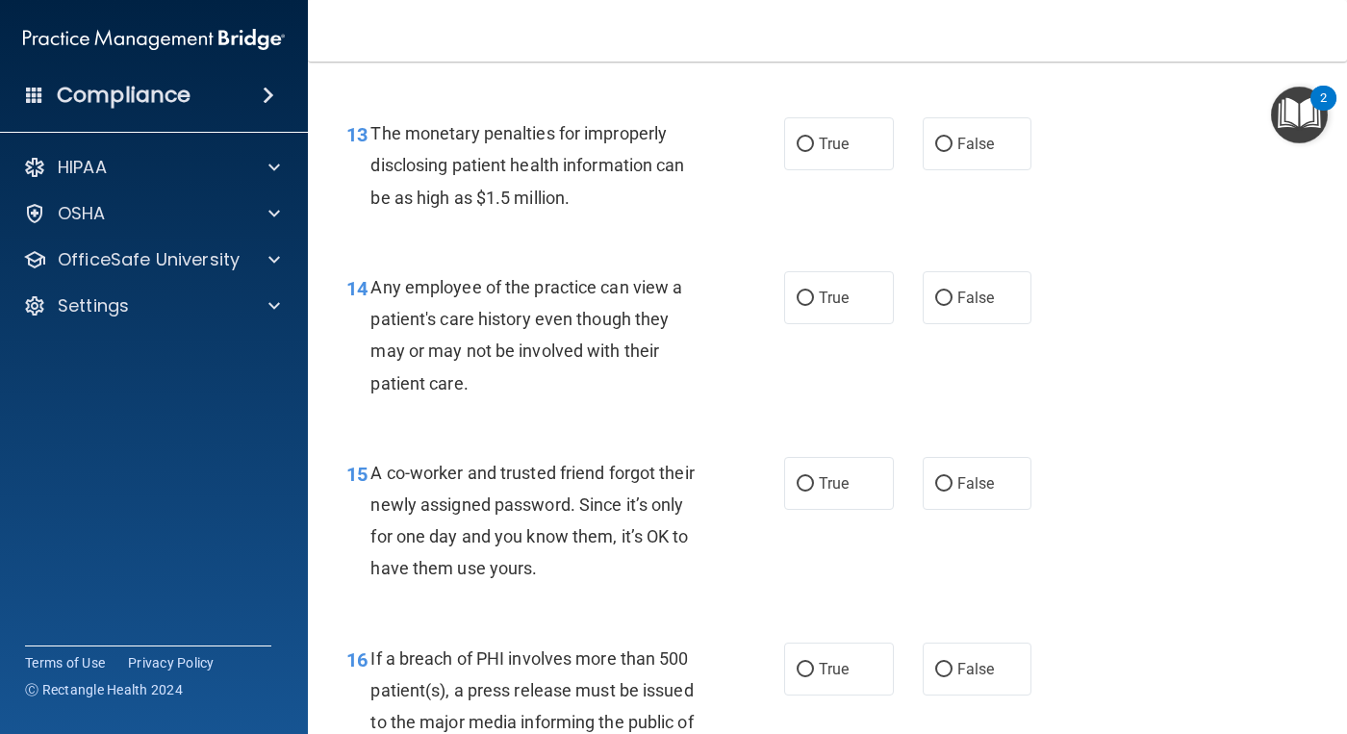
scroll to position [2212, 0]
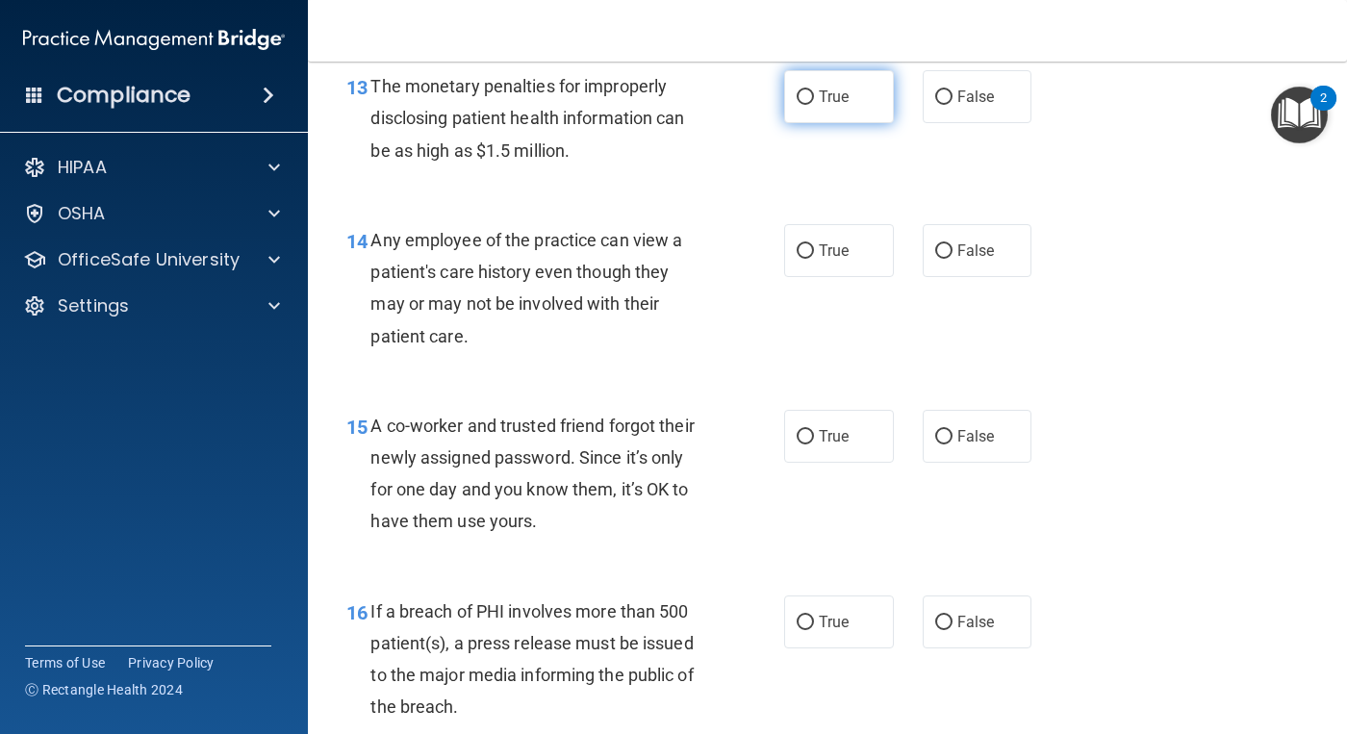
click at [798, 105] on input "True" at bounding box center [804, 97] width 17 height 14
radio input "true"
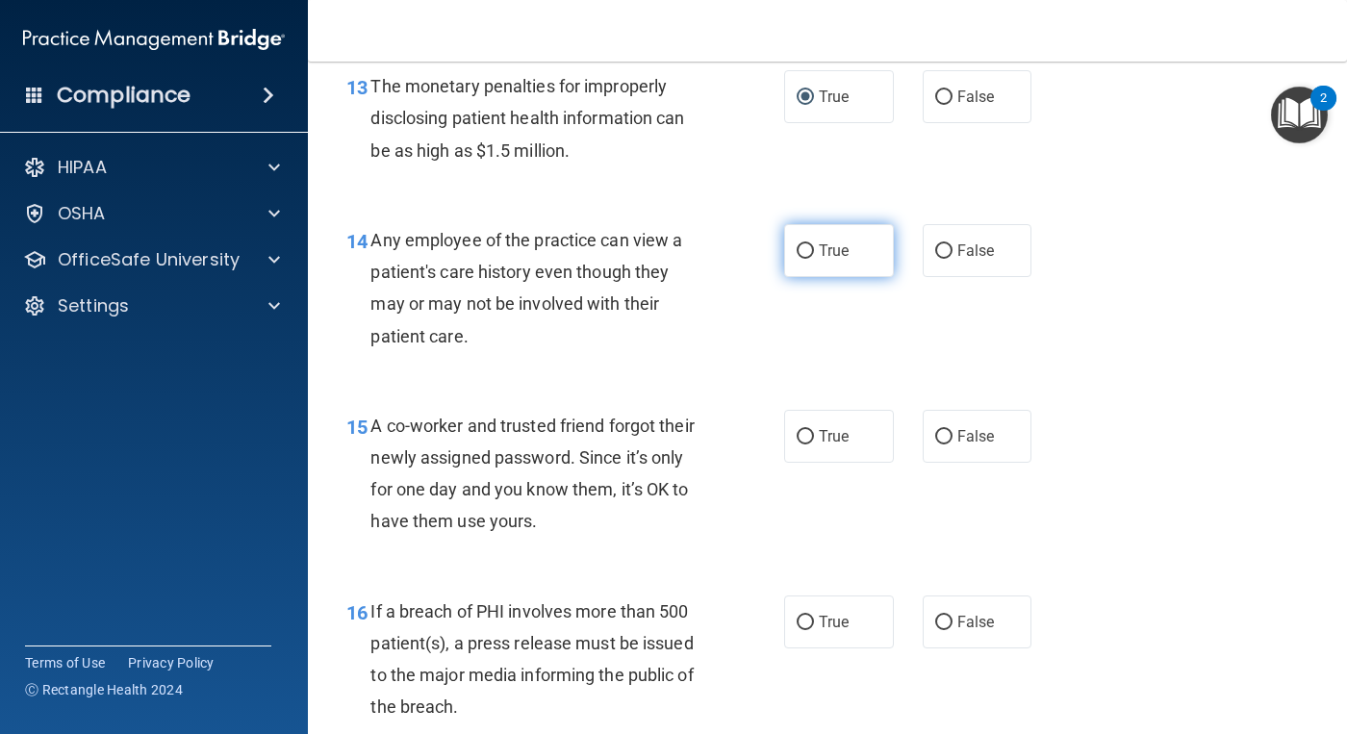
click at [796, 259] on input "True" at bounding box center [804, 251] width 17 height 14
radio input "true"
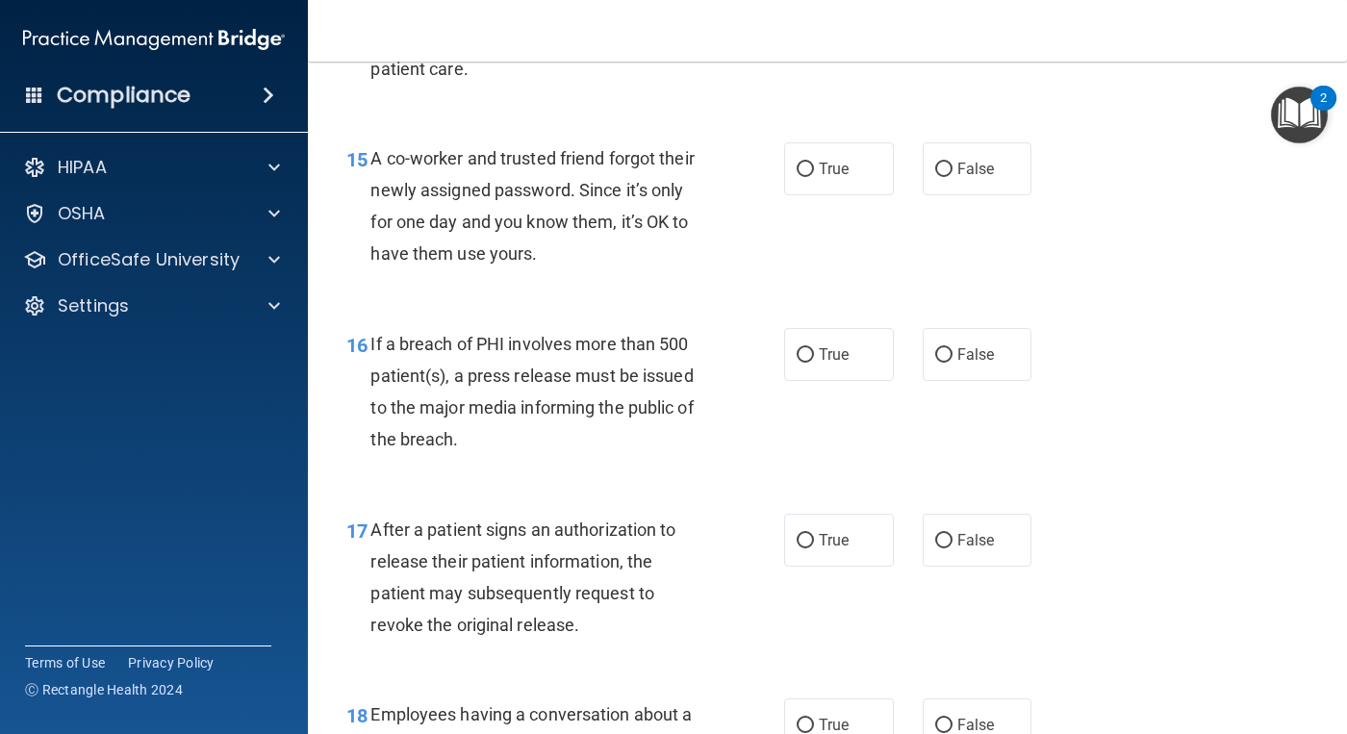
scroll to position [2501, 0]
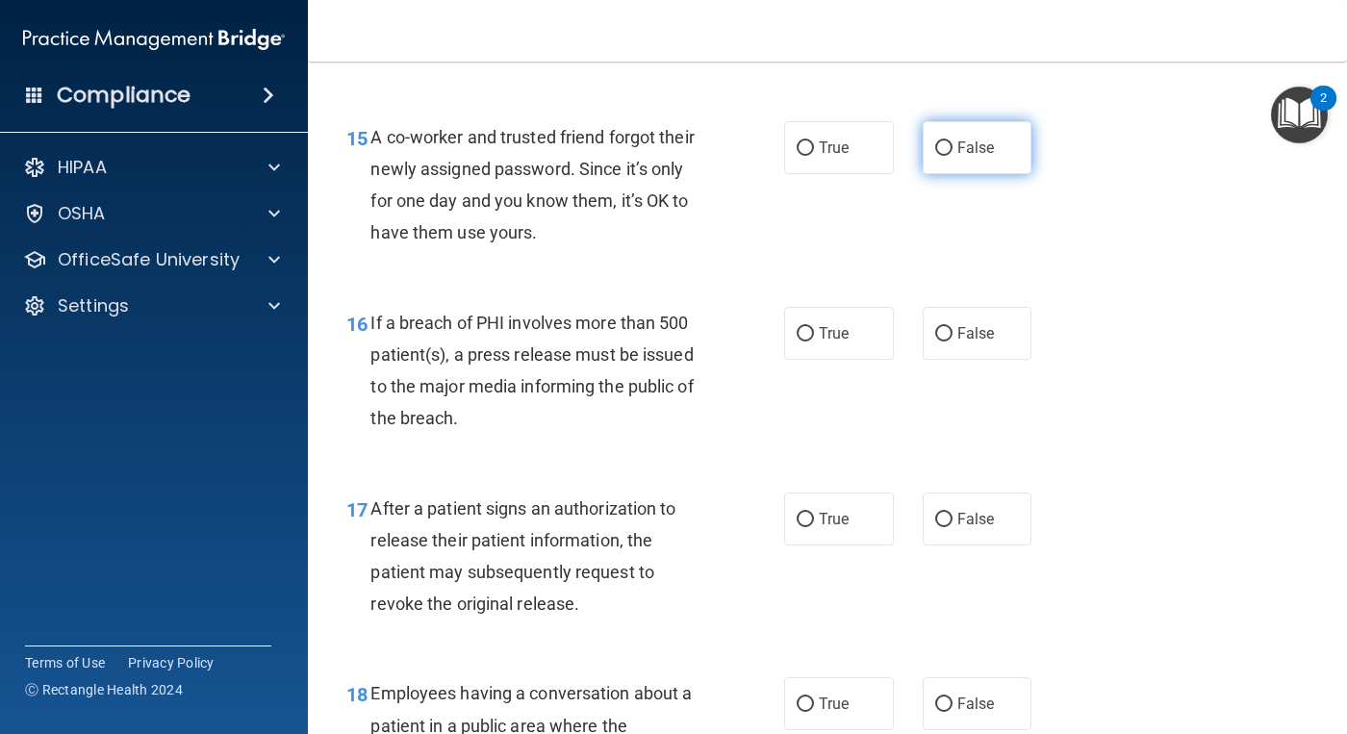
click at [935, 156] on input "False" at bounding box center [943, 148] width 17 height 14
radio input "true"
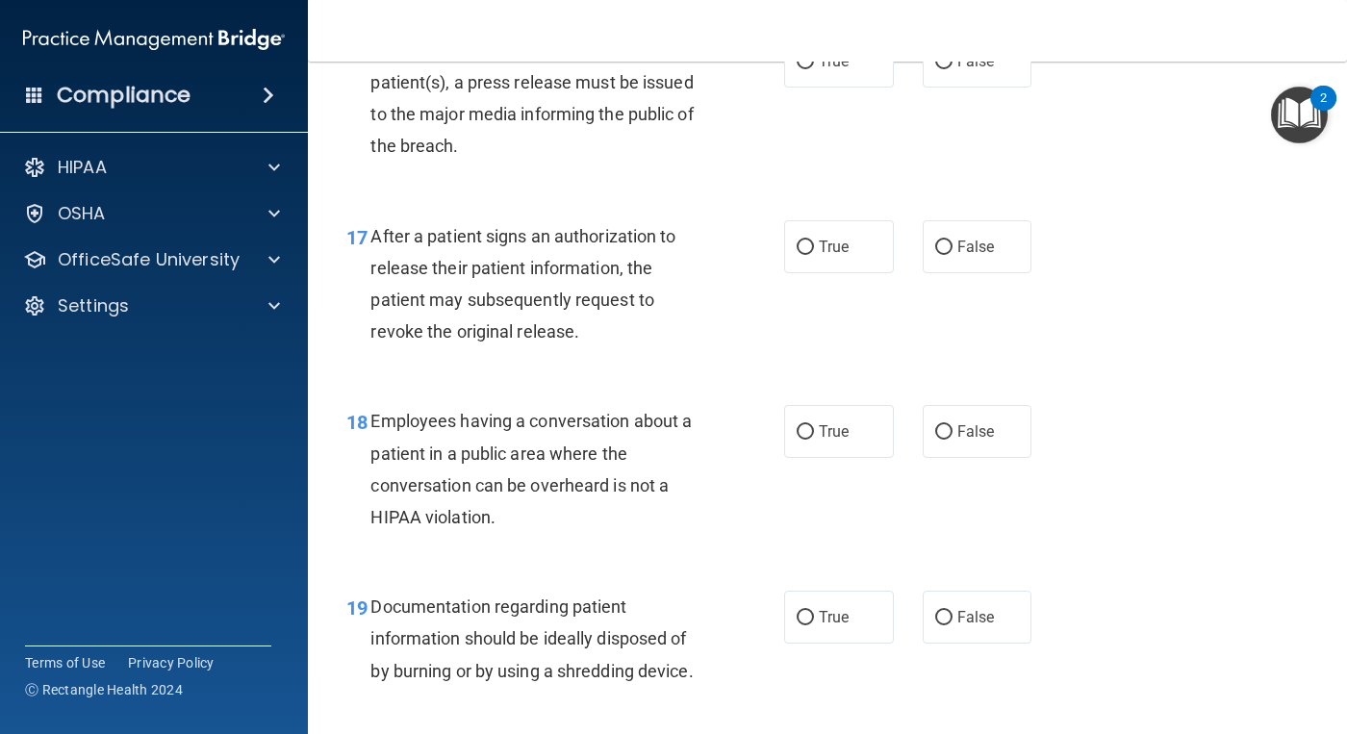
scroll to position [2789, 0]
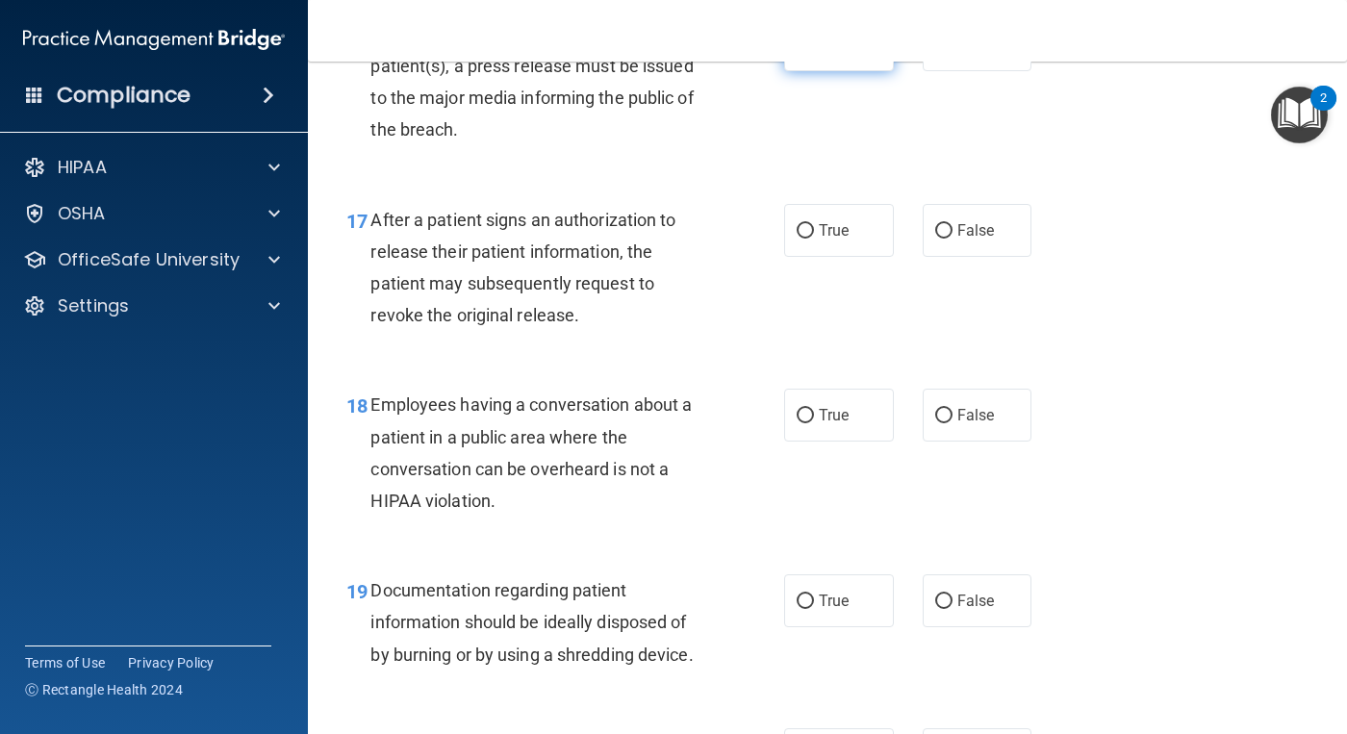
click at [796, 53] on input "True" at bounding box center [804, 45] width 17 height 14
radio input "true"
click at [802, 257] on label "True" at bounding box center [839, 230] width 110 height 53
click at [802, 239] on input "True" at bounding box center [804, 231] width 17 height 14
radio input "true"
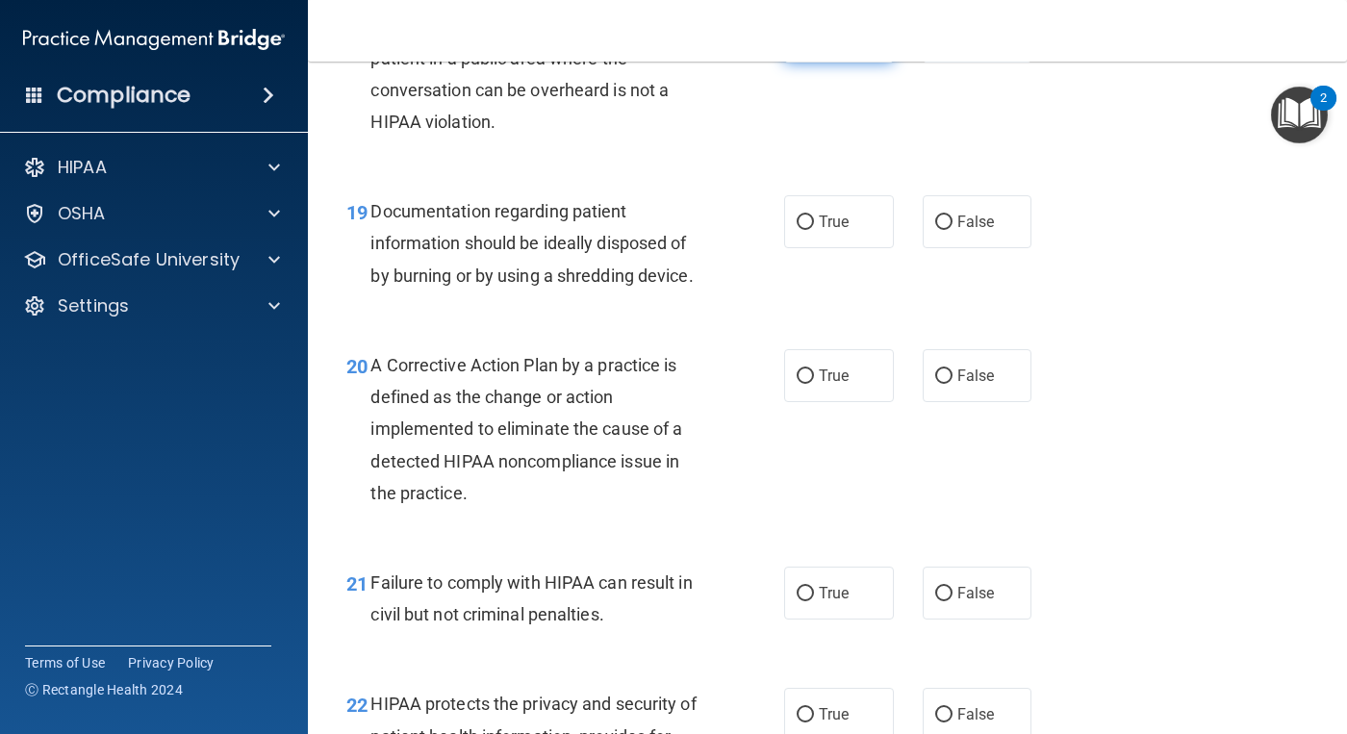
scroll to position [3174, 0]
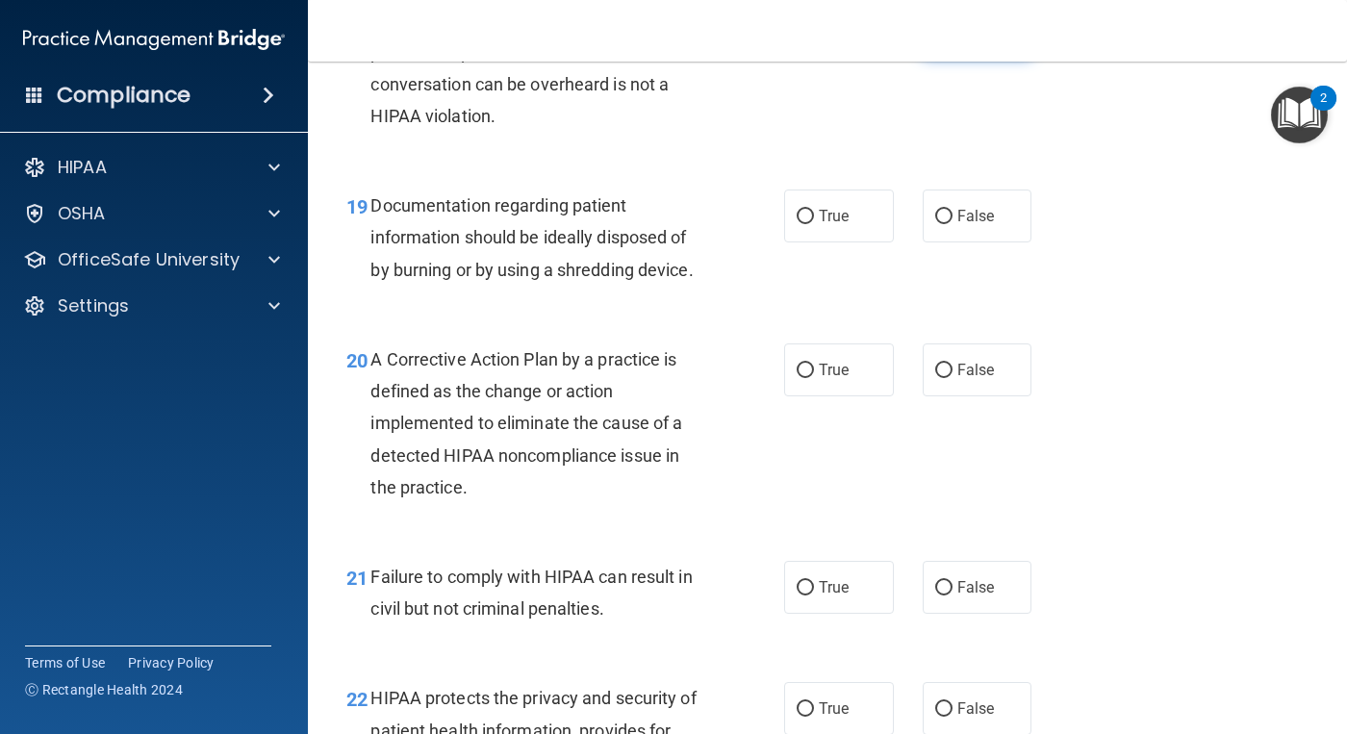
click at [942, 38] on input "False" at bounding box center [943, 31] width 17 height 14
radio input "true"
click at [787, 242] on label "True" at bounding box center [839, 215] width 110 height 53
click at [796, 224] on input "True" at bounding box center [804, 217] width 17 height 14
radio input "true"
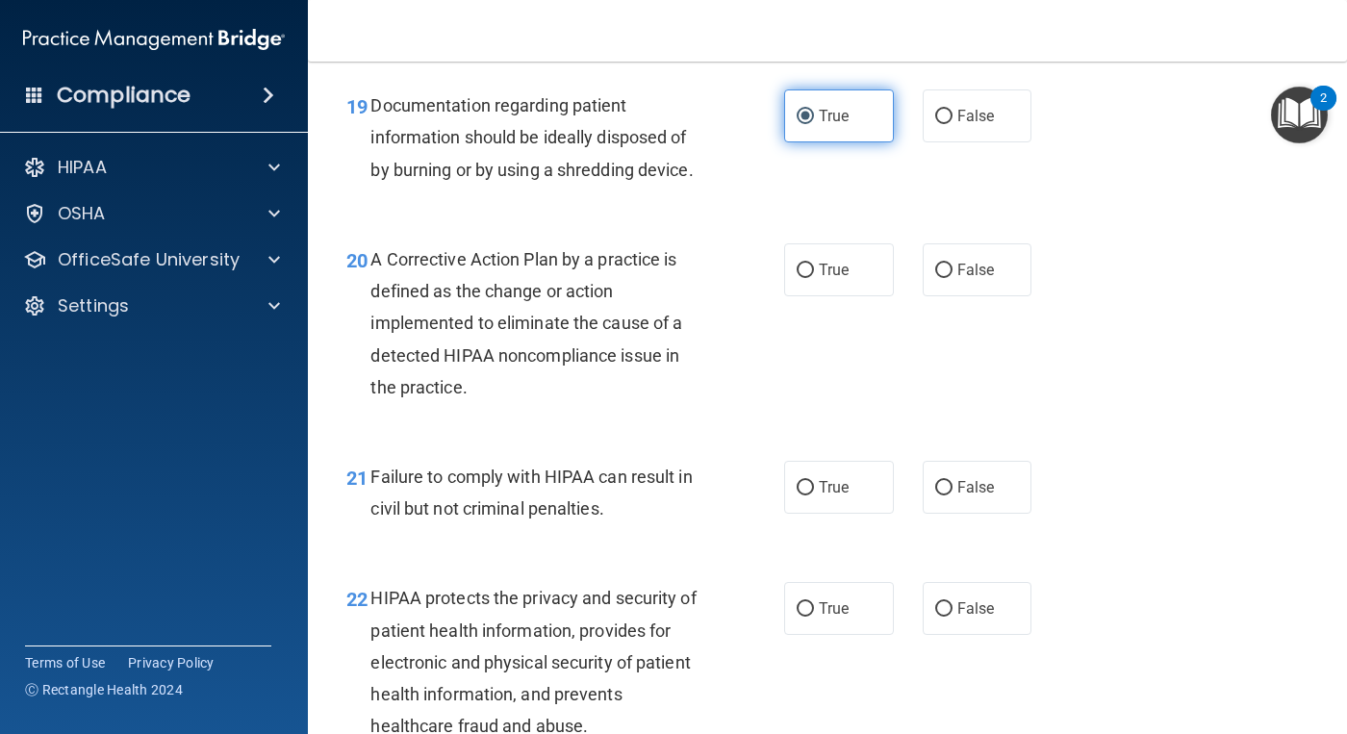
scroll to position [3367, 0]
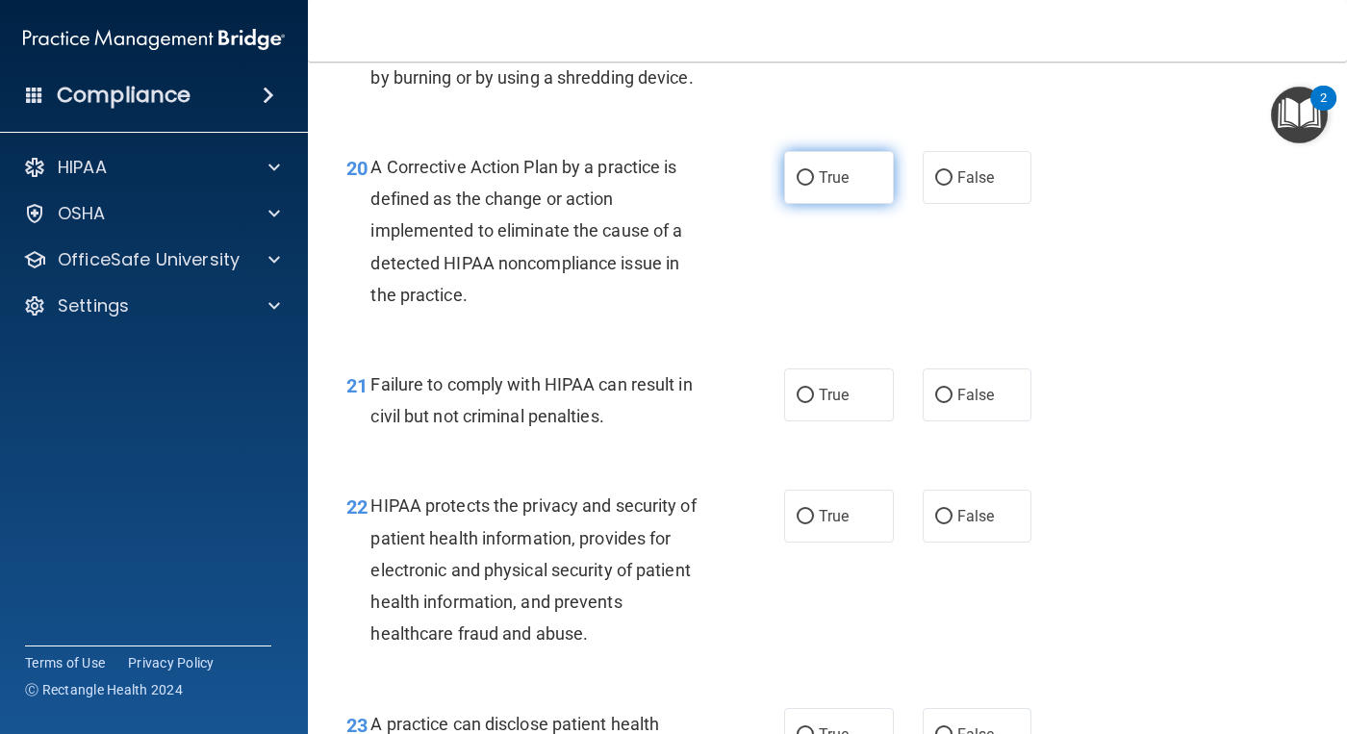
click at [811, 204] on label "True" at bounding box center [839, 177] width 110 height 53
click at [811, 186] on input "True" at bounding box center [804, 178] width 17 height 14
radio input "true"
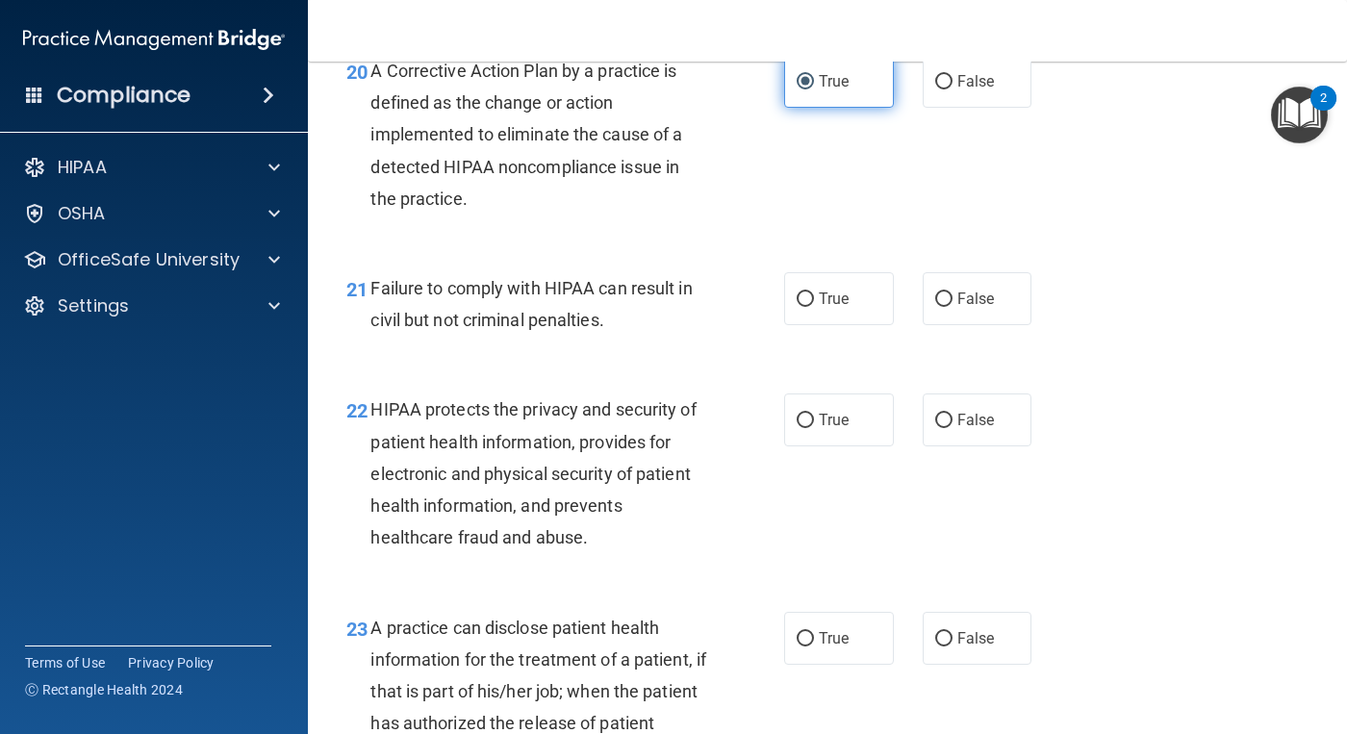
scroll to position [3559, 0]
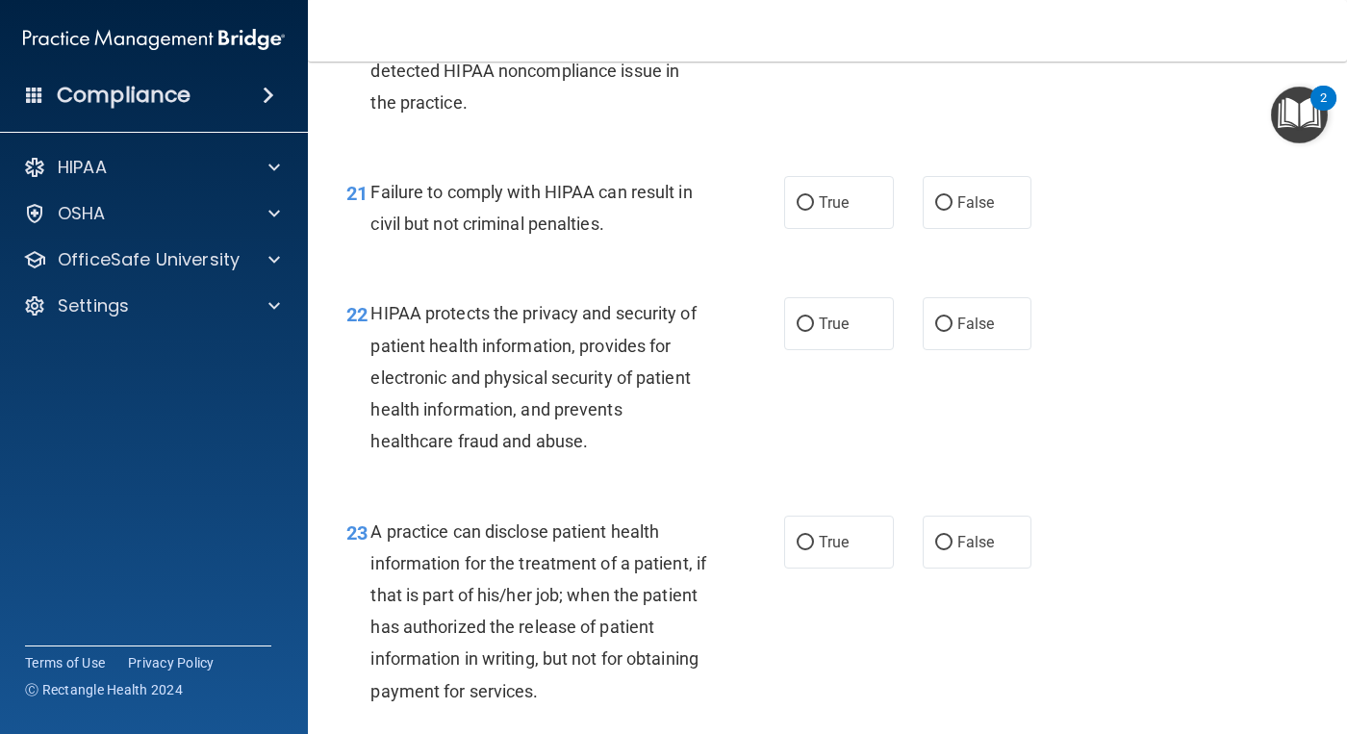
click at [811, 229] on label "True" at bounding box center [839, 202] width 110 height 53
click at [811, 211] on input "True" at bounding box center [804, 203] width 17 height 14
radio input "true"
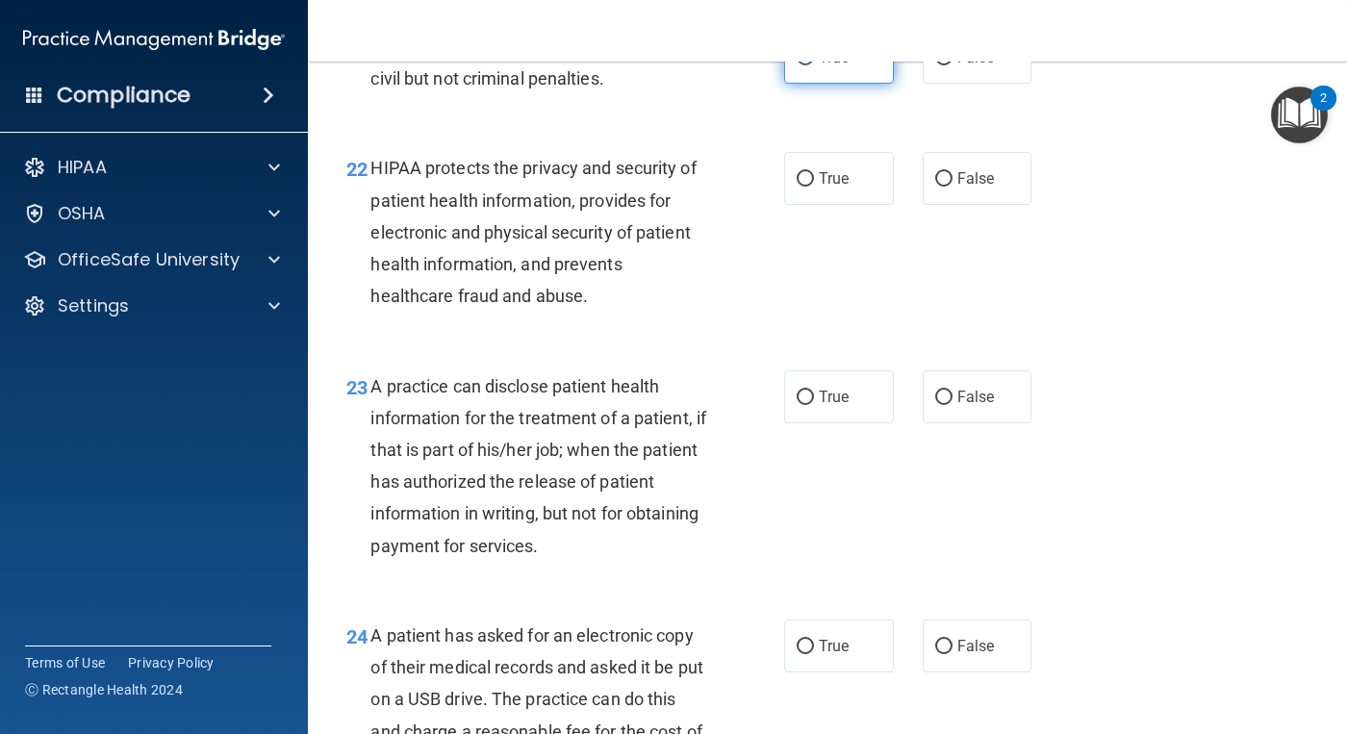
scroll to position [3751, 0]
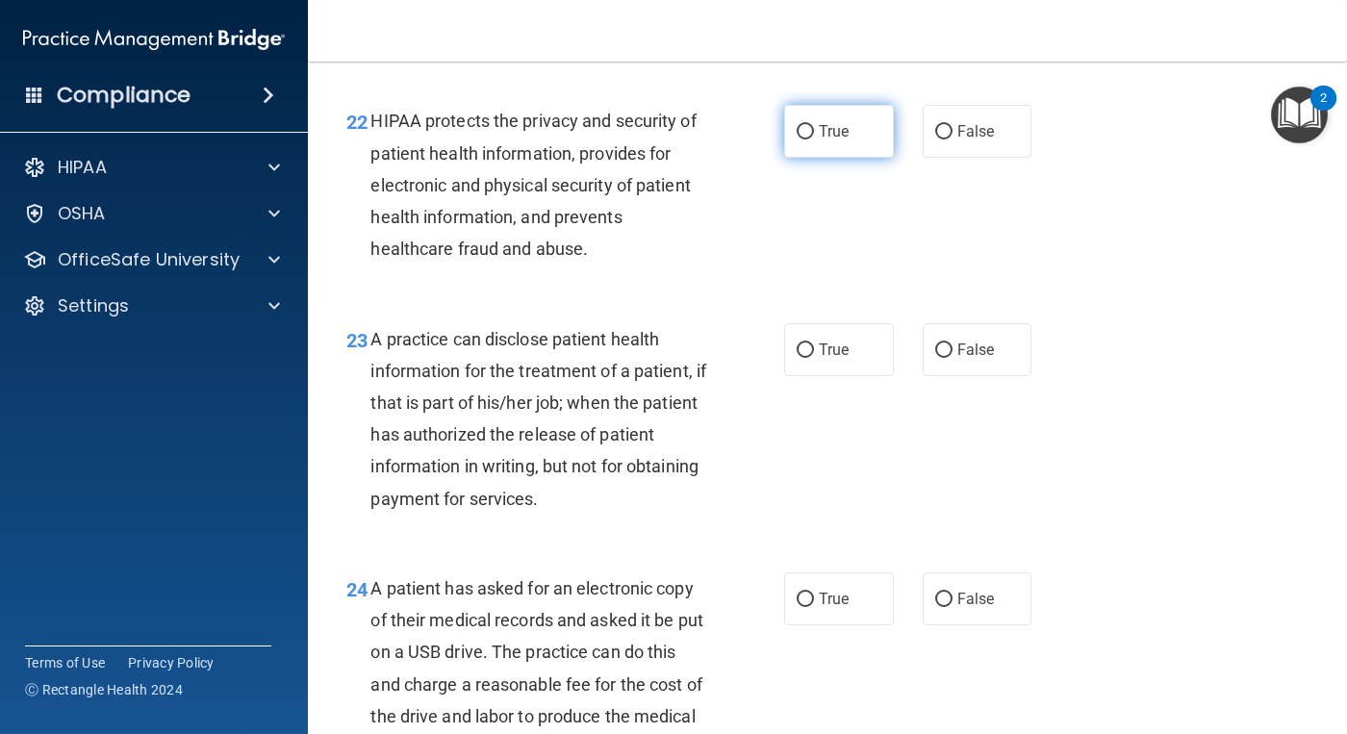
click at [787, 158] on label "True" at bounding box center [839, 131] width 110 height 53
click at [796, 139] on input "True" at bounding box center [804, 132] width 17 height 14
radio input "true"
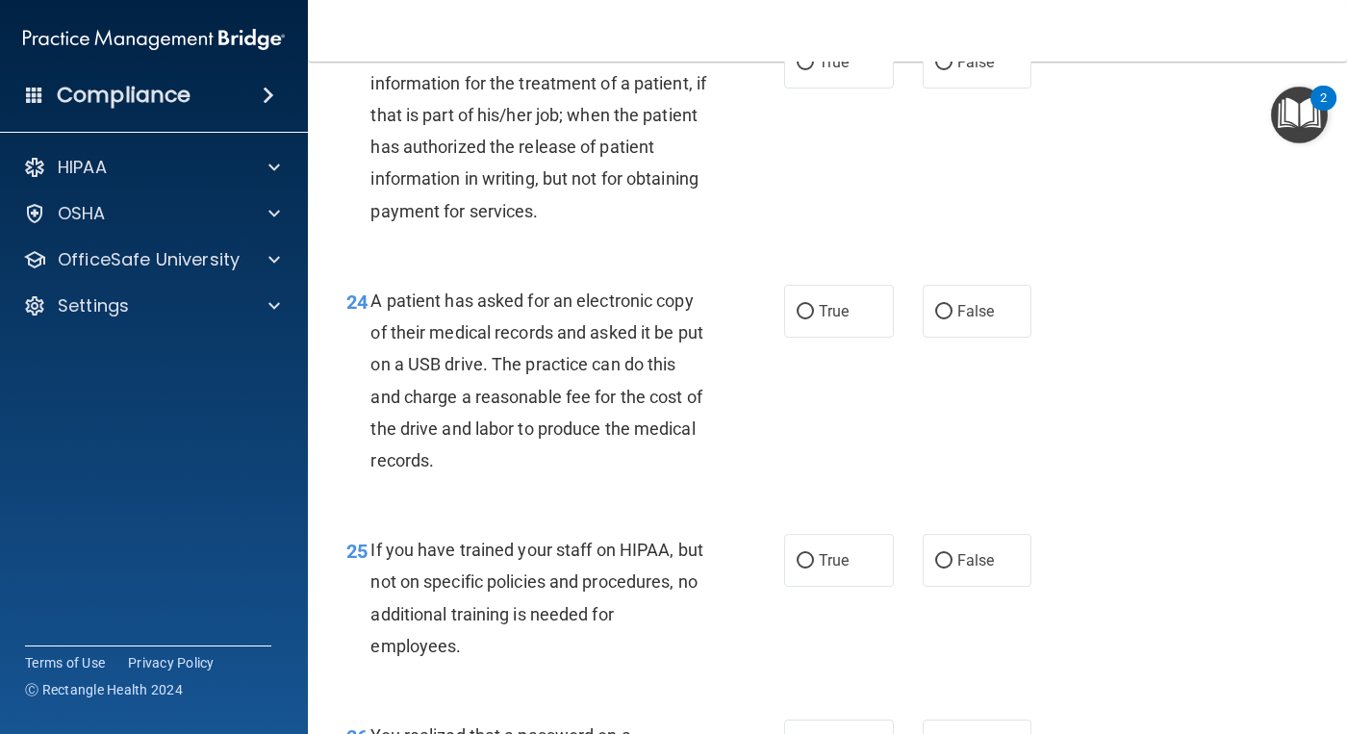
scroll to position [4040, 0]
click at [796, 69] on input "True" at bounding box center [804, 62] width 17 height 14
radio input "true"
click at [709, 661] on div "If you have trained your staff on HIPAA, but not on specific policies and proce…" at bounding box center [545, 597] width 350 height 128
click at [807, 337] on label "True" at bounding box center [839, 310] width 110 height 53
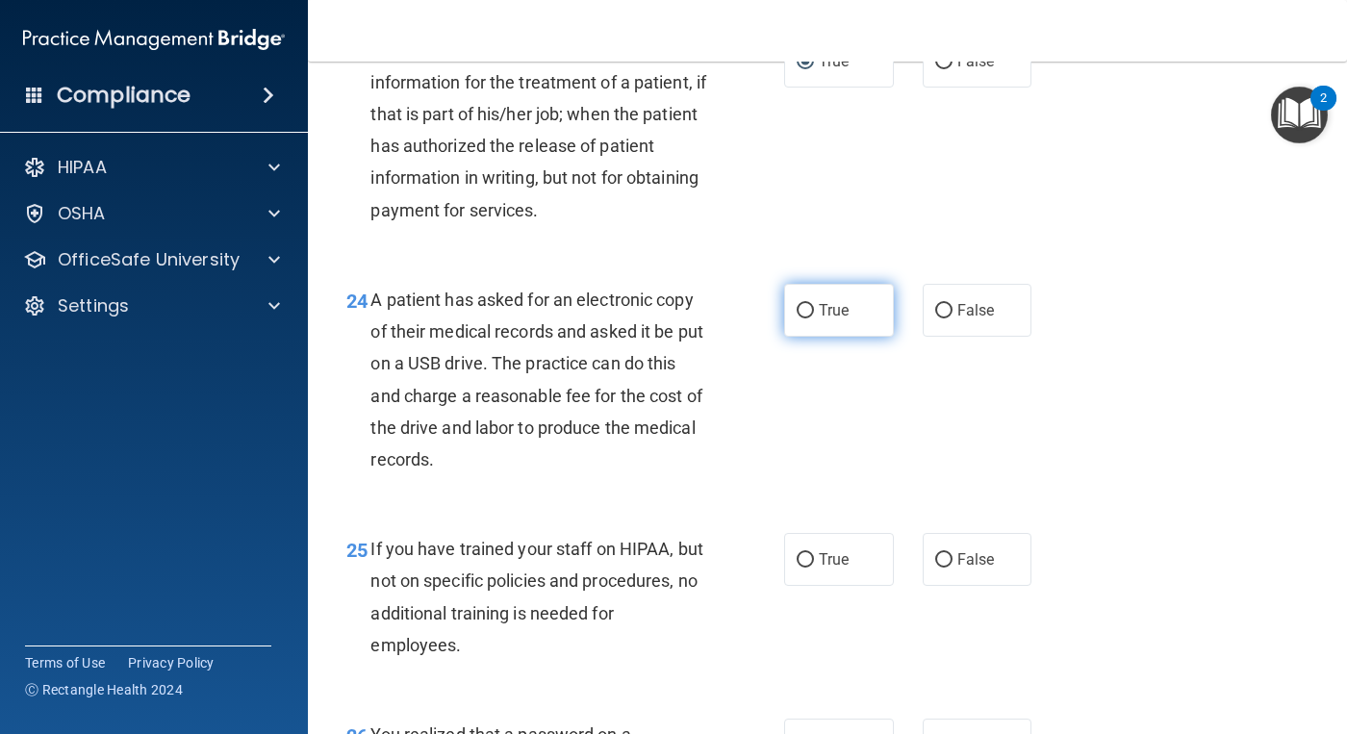
click at [807, 318] on input "True" at bounding box center [804, 311] width 17 height 14
radio input "true"
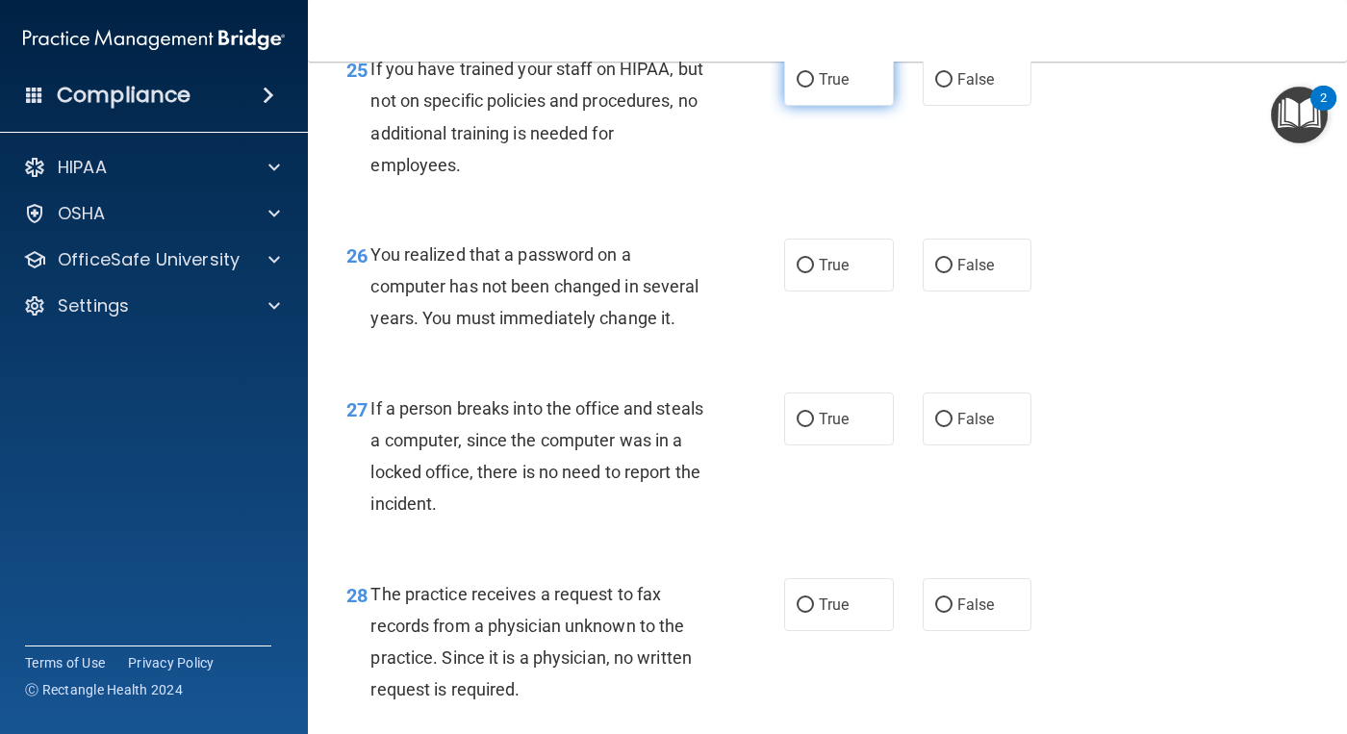
scroll to position [4521, 0]
click at [935, 87] on input "False" at bounding box center [943, 79] width 17 height 14
radio input "true"
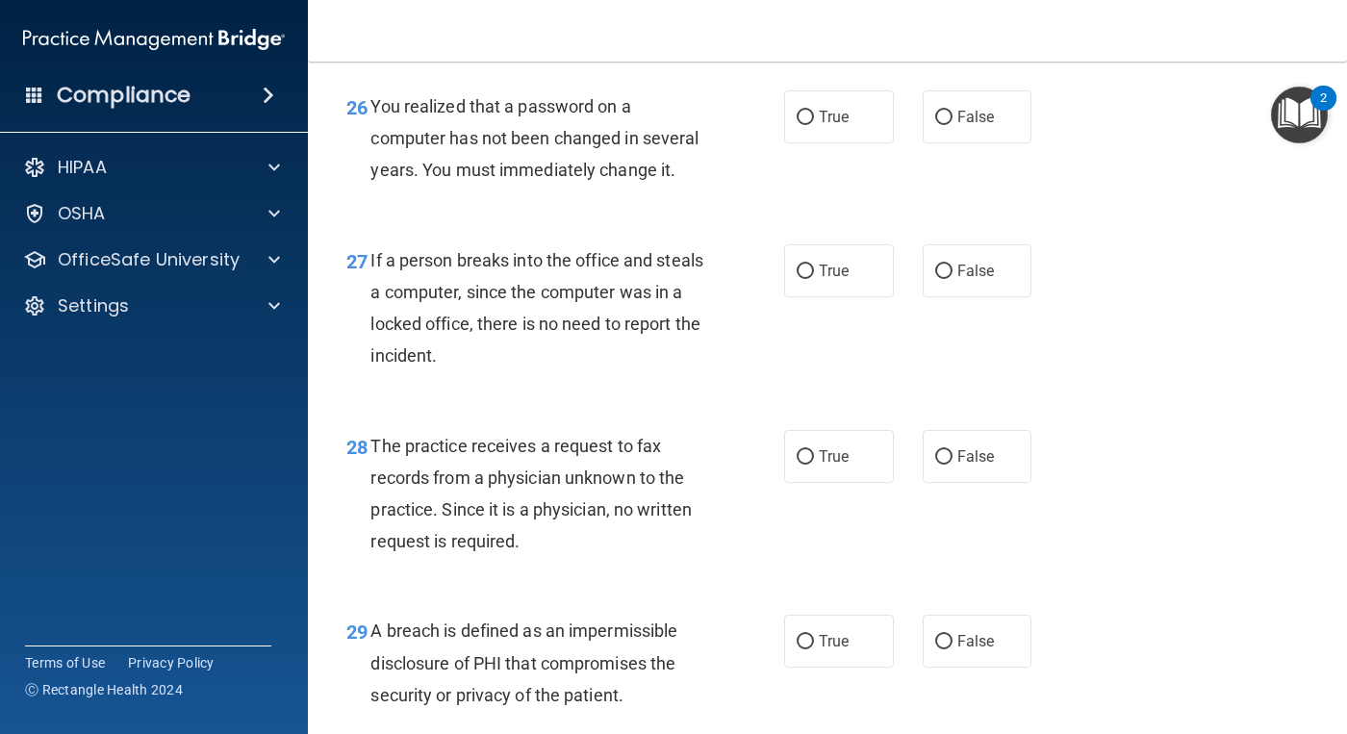
scroll to position [4713, 0]
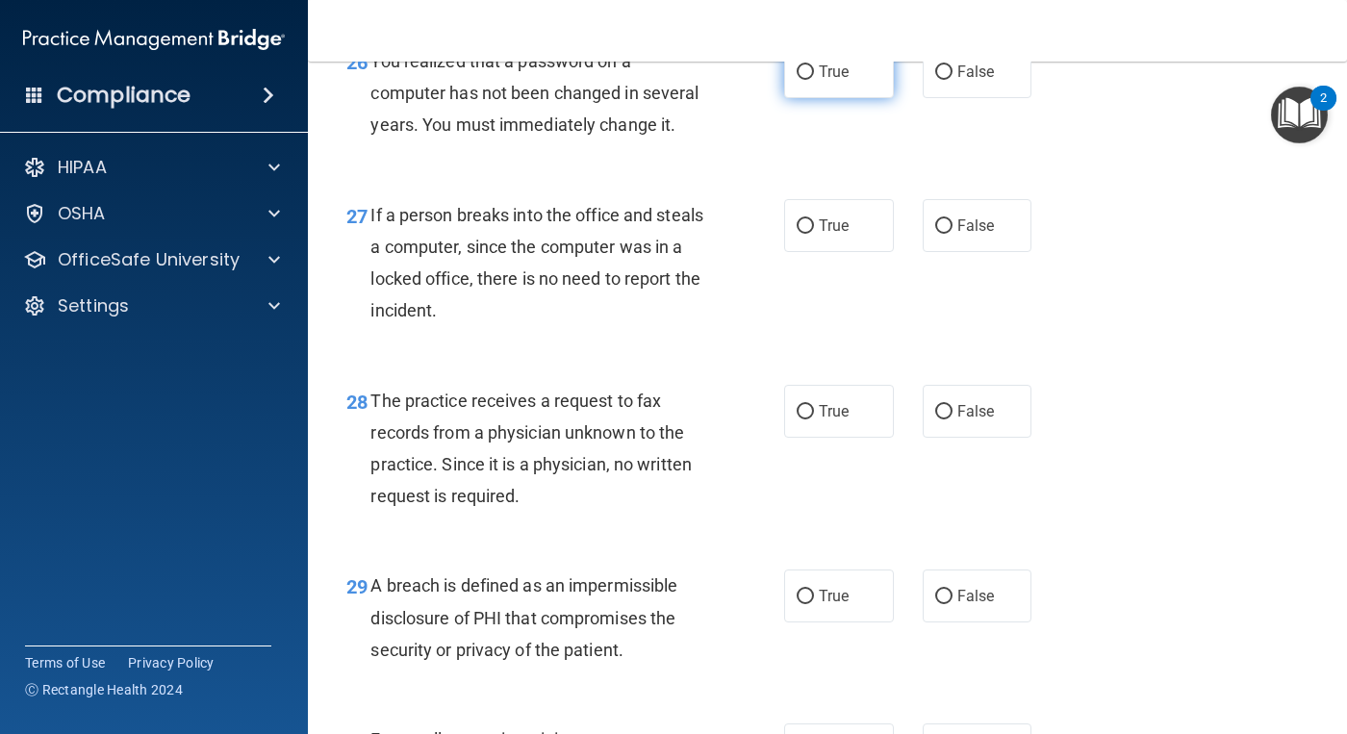
click at [837, 81] on span "True" at bounding box center [834, 72] width 30 height 18
click at [814, 80] on input "True" at bounding box center [804, 72] width 17 height 14
radio input "true"
click at [943, 234] on input "False" at bounding box center [943, 226] width 17 height 14
radio input "true"
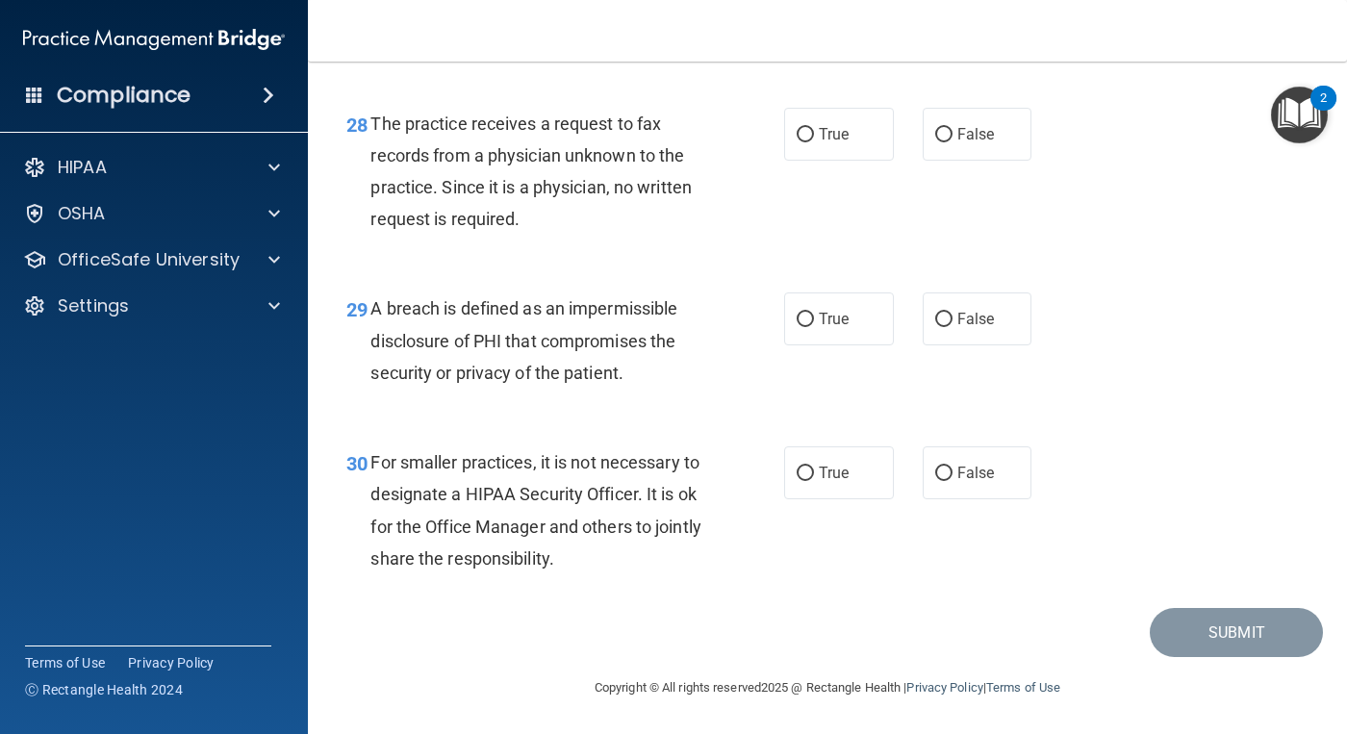
scroll to position [5002, 0]
click at [798, 142] on input "True" at bounding box center [804, 135] width 17 height 14
radio input "true"
click at [845, 332] on label "True" at bounding box center [839, 318] width 110 height 53
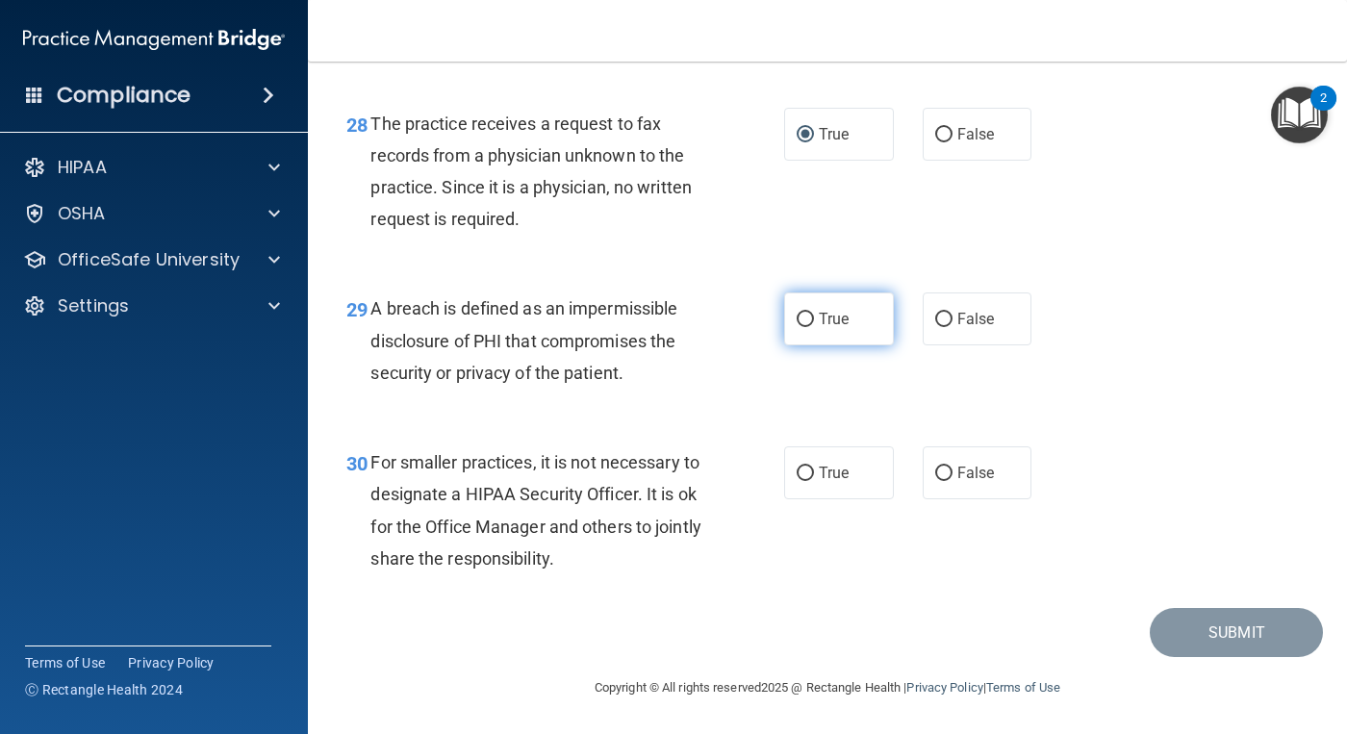
click at [814, 327] on input "True" at bounding box center [804, 320] width 17 height 14
radio input "true"
click at [972, 473] on span "False" at bounding box center [976, 473] width 38 height 18
click at [952, 473] on input "False" at bounding box center [943, 474] width 17 height 14
radio input "true"
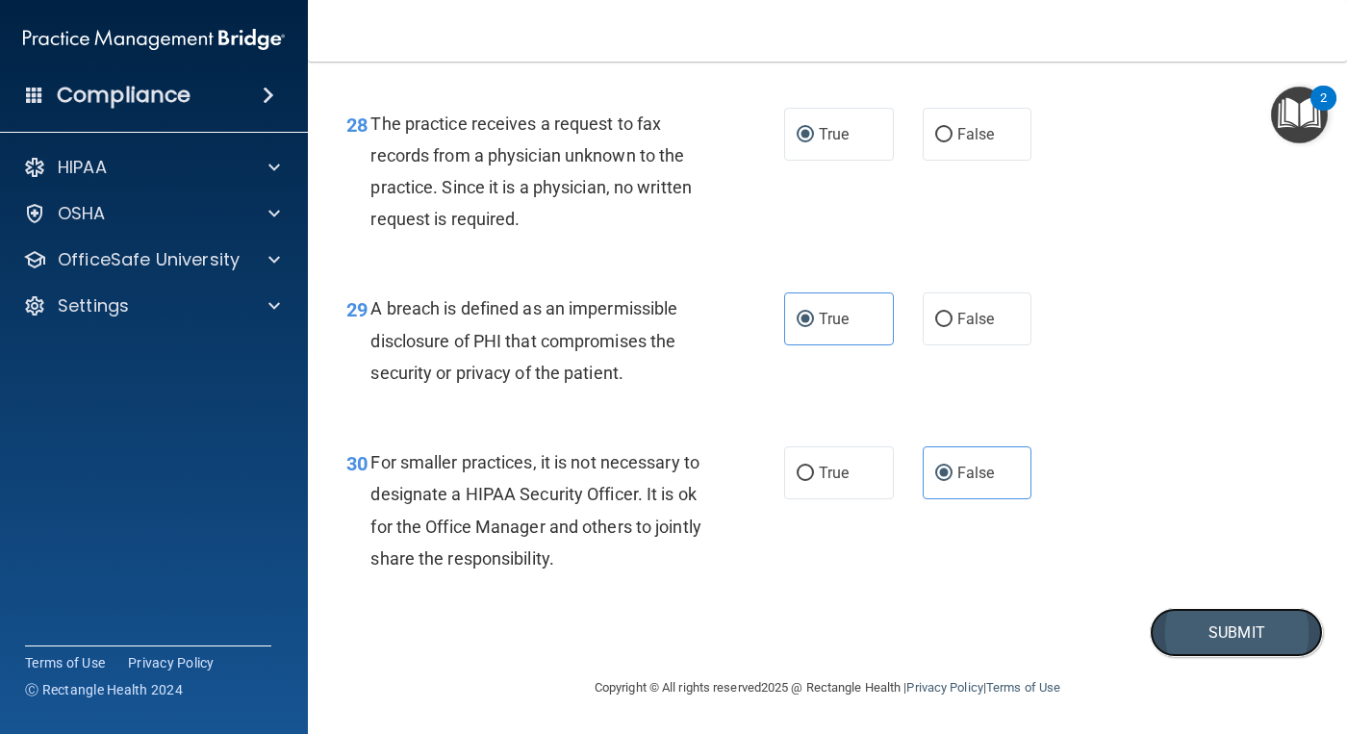
click at [1199, 643] on button "Submit" at bounding box center [1235, 632] width 173 height 49
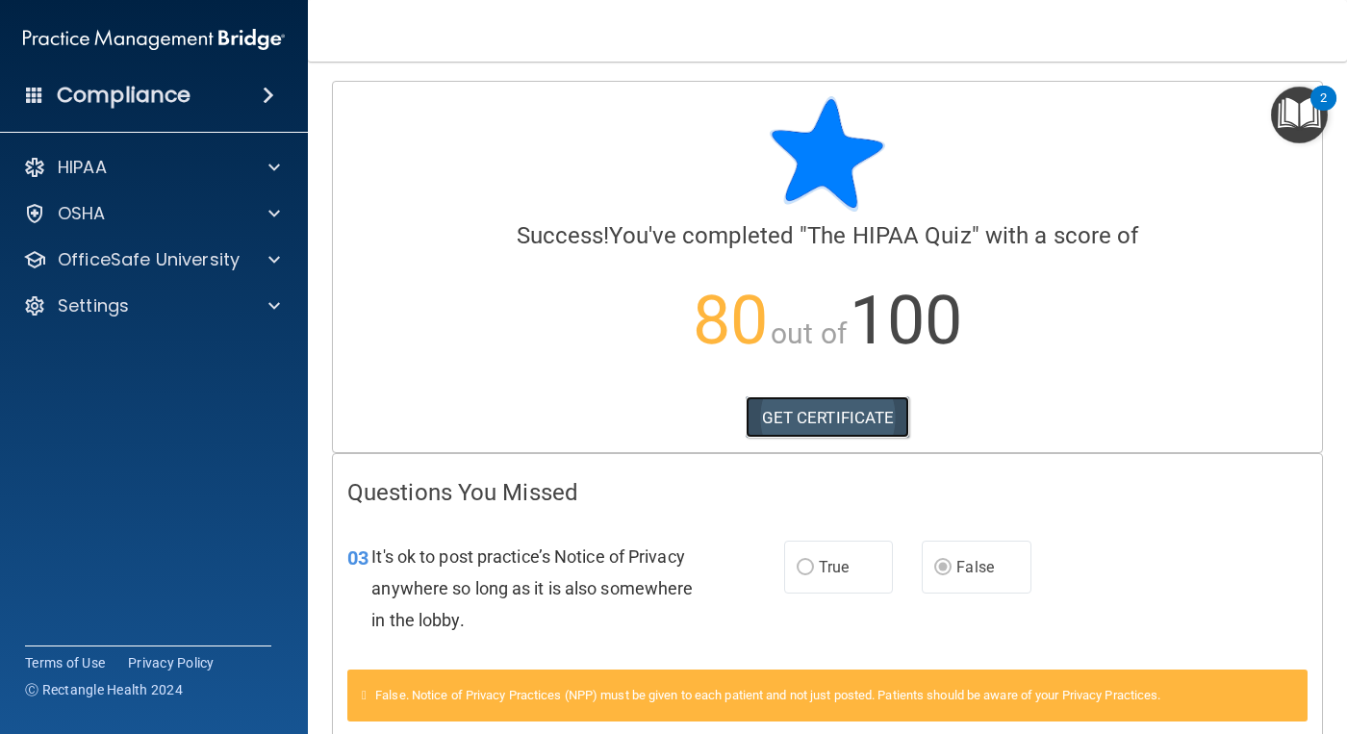
click at [841, 420] on link "GET CERTIFICATE" at bounding box center [827, 417] width 164 height 42
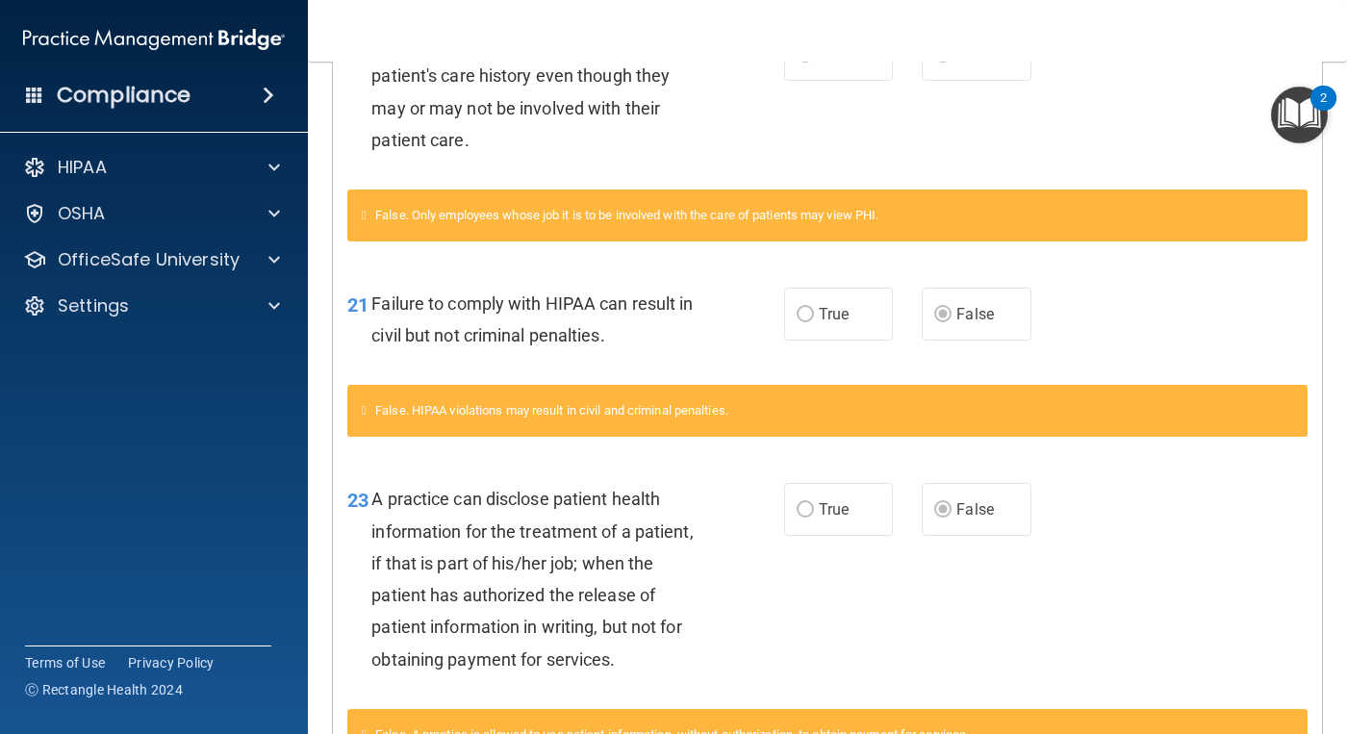
scroll to position [727, 0]
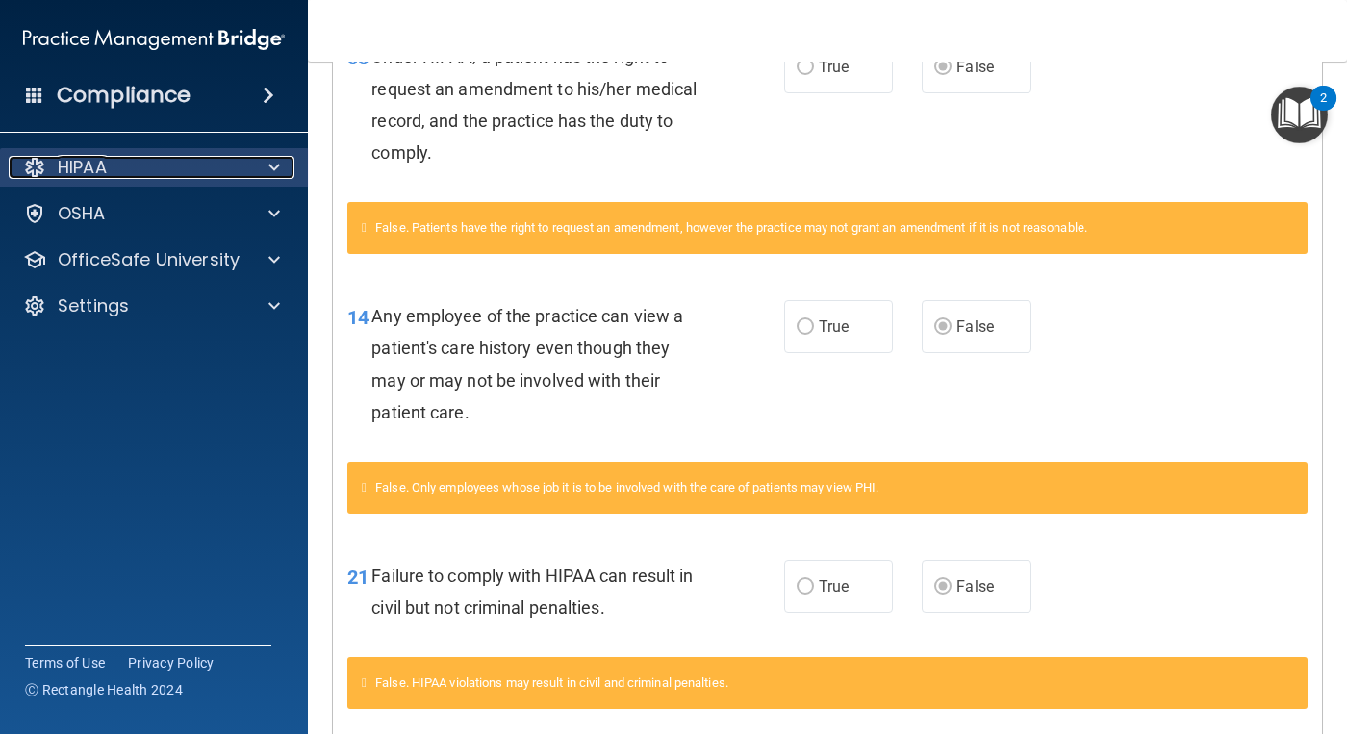
click at [143, 163] on div "HIPAA" at bounding box center [128, 167] width 239 height 23
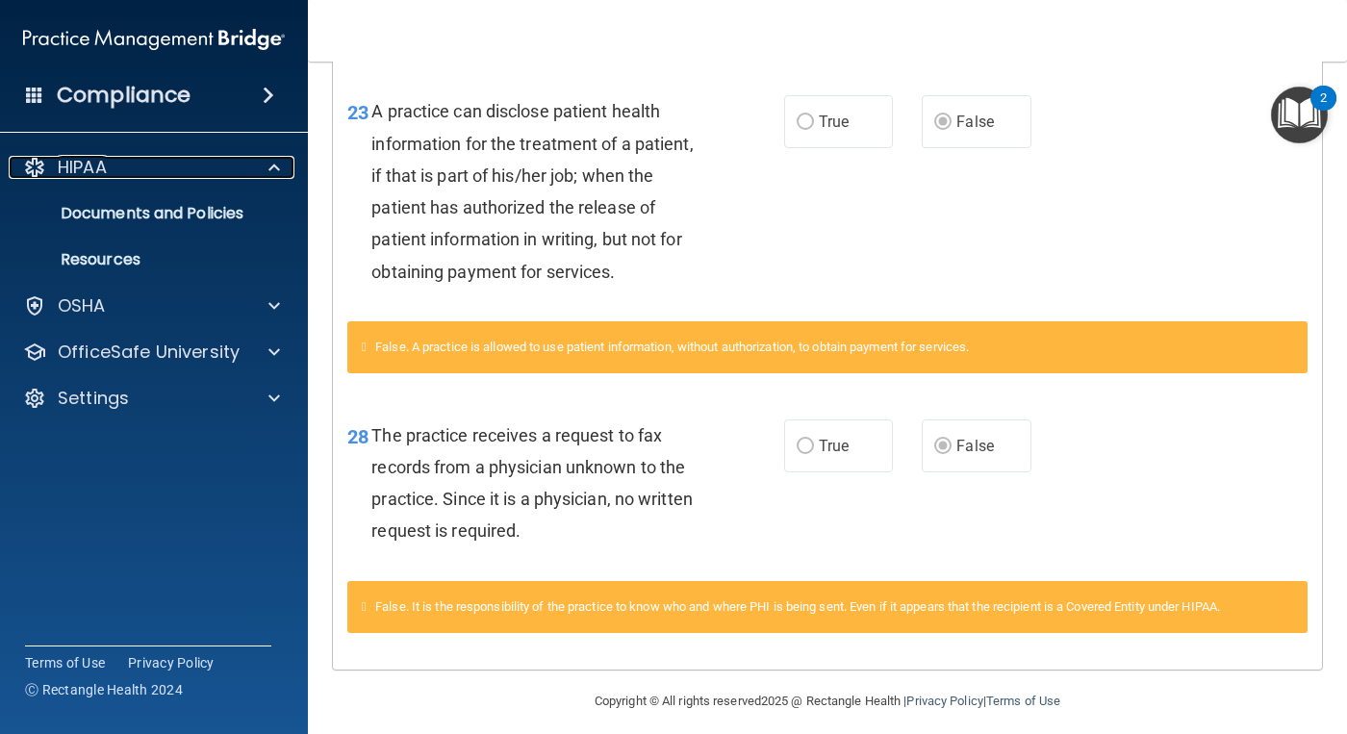
scroll to position [1400, 0]
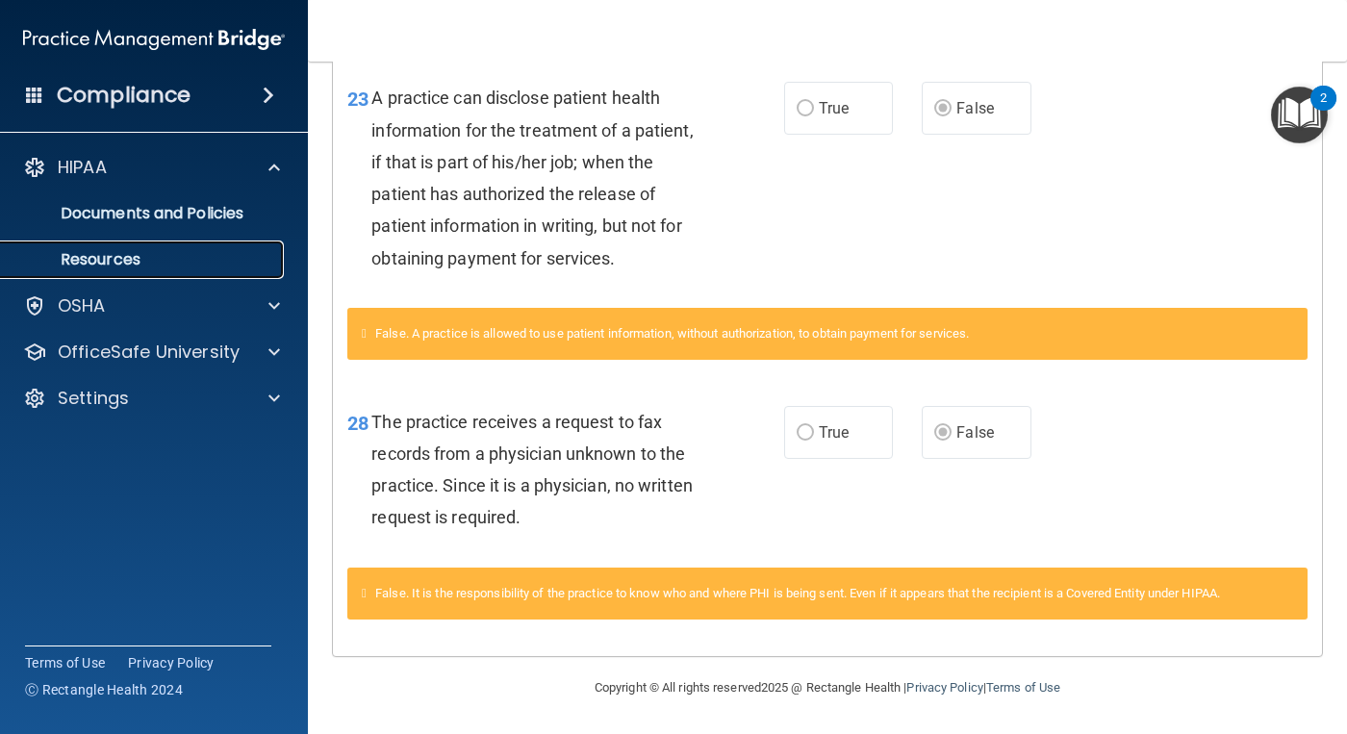
click at [154, 253] on p "Resources" at bounding box center [144, 259] width 263 height 19
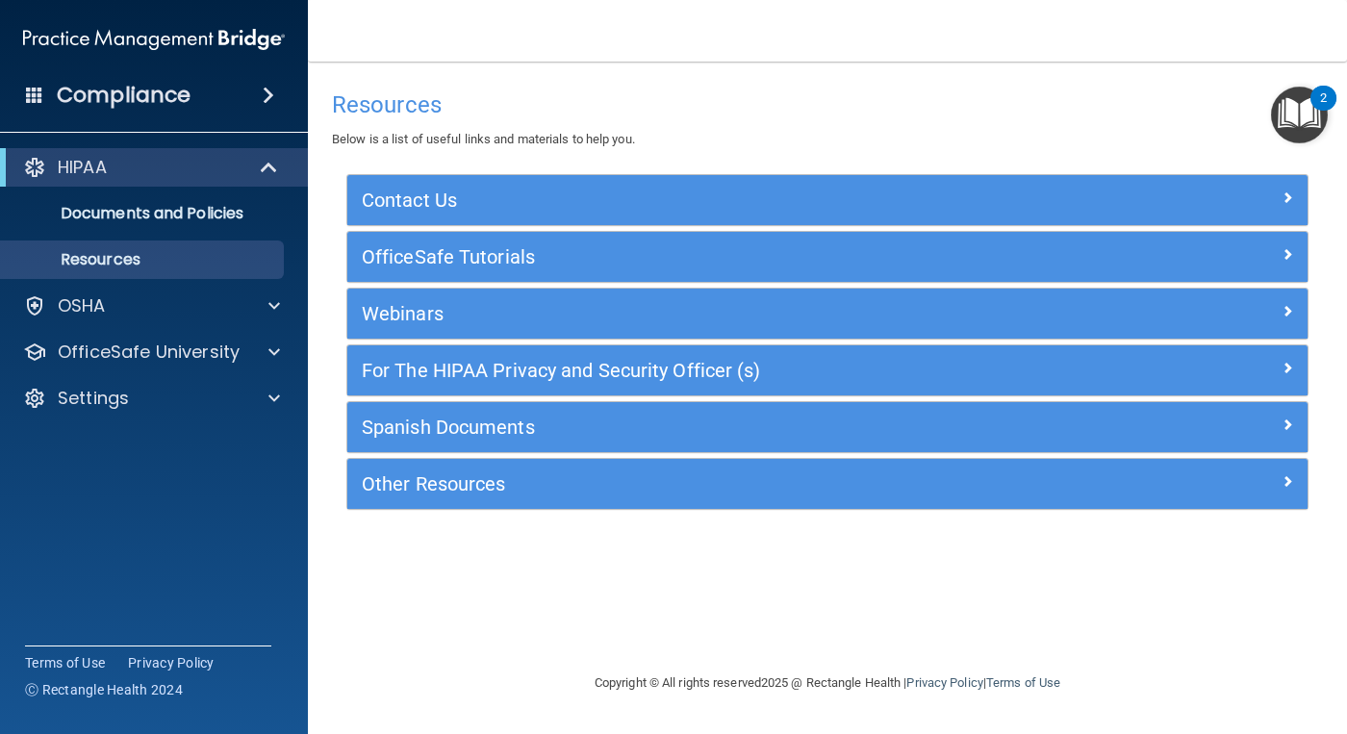
click at [1312, 122] on img "Open Resource Center, 2 new notifications" at bounding box center [1299, 115] width 57 height 57
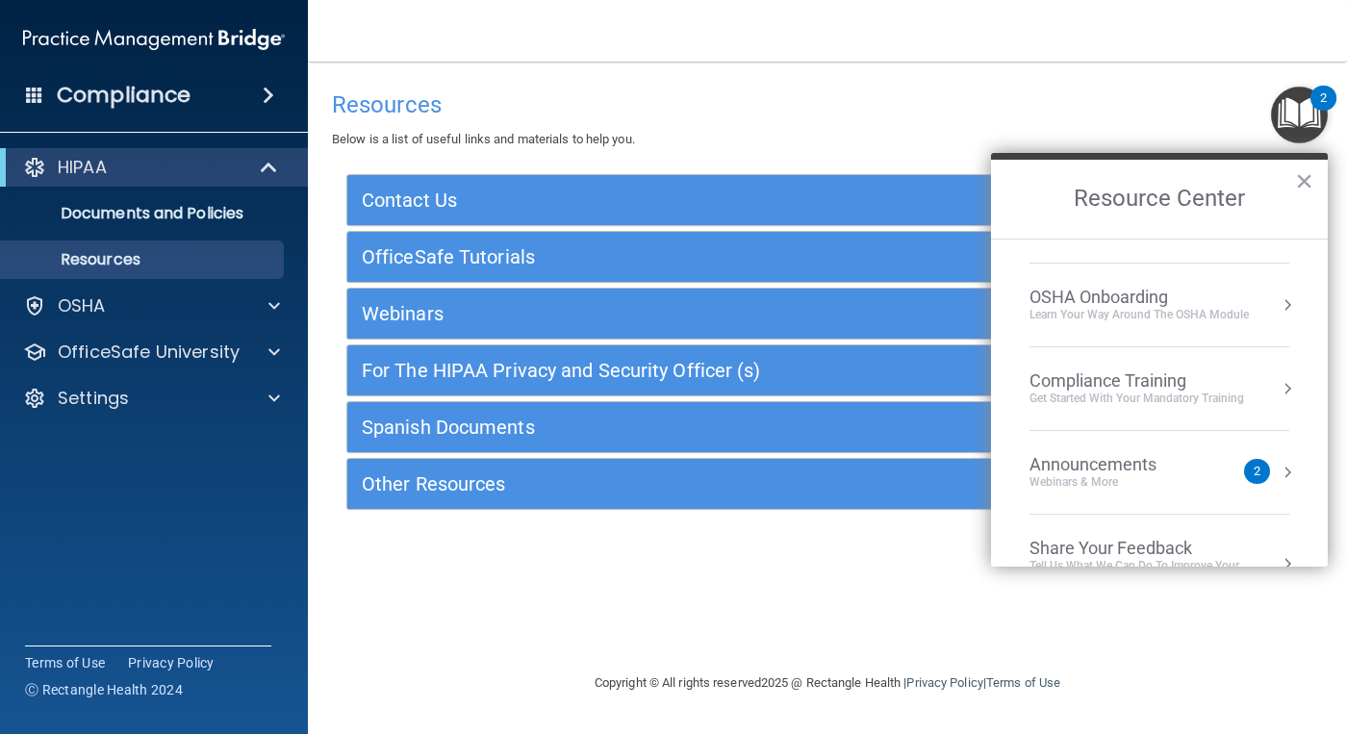
scroll to position [12, 0]
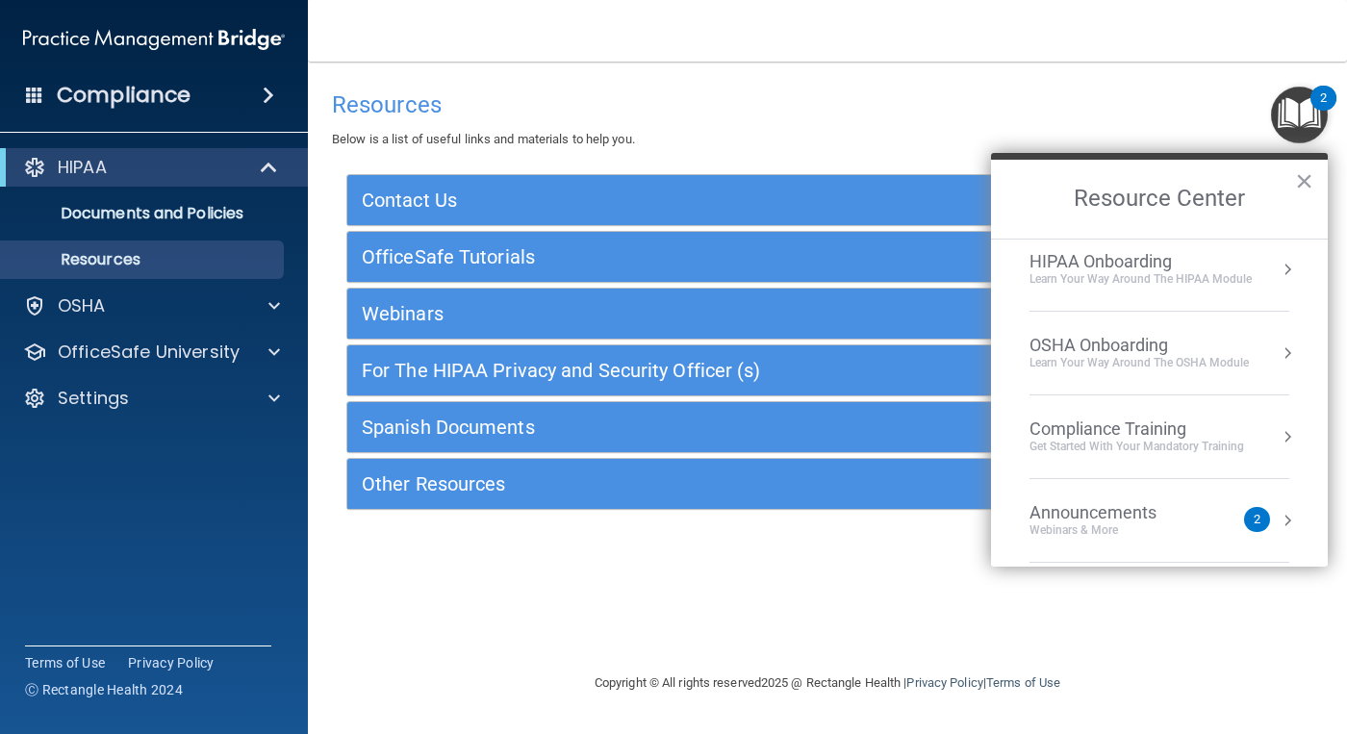
click at [1118, 616] on div "Resources Below is a list of useful links and materials to help you. Contact Us…" at bounding box center [827, 366] width 962 height 571
click at [198, 94] on div "Compliance" at bounding box center [154, 95] width 308 height 42
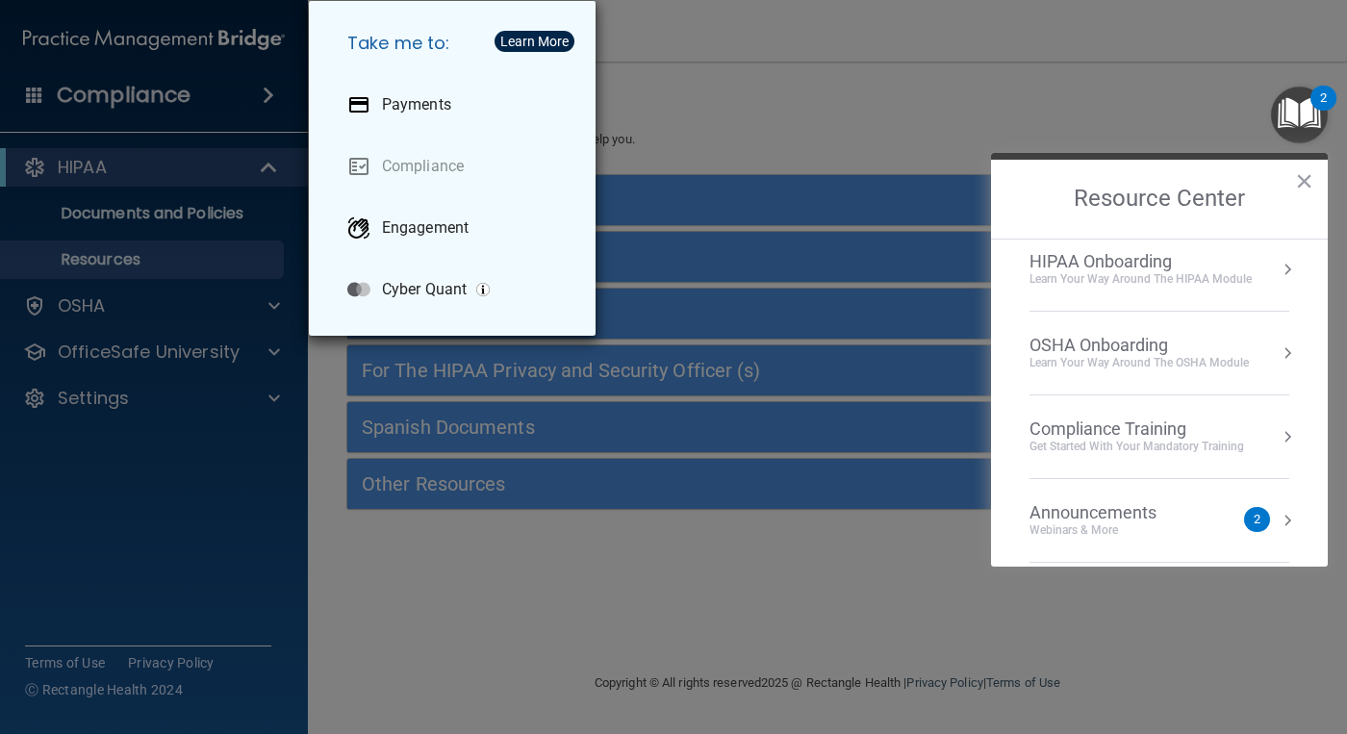
click at [234, 87] on div "Take me to: Payments Compliance Engagement Cyber Quant" at bounding box center [673, 367] width 1347 height 734
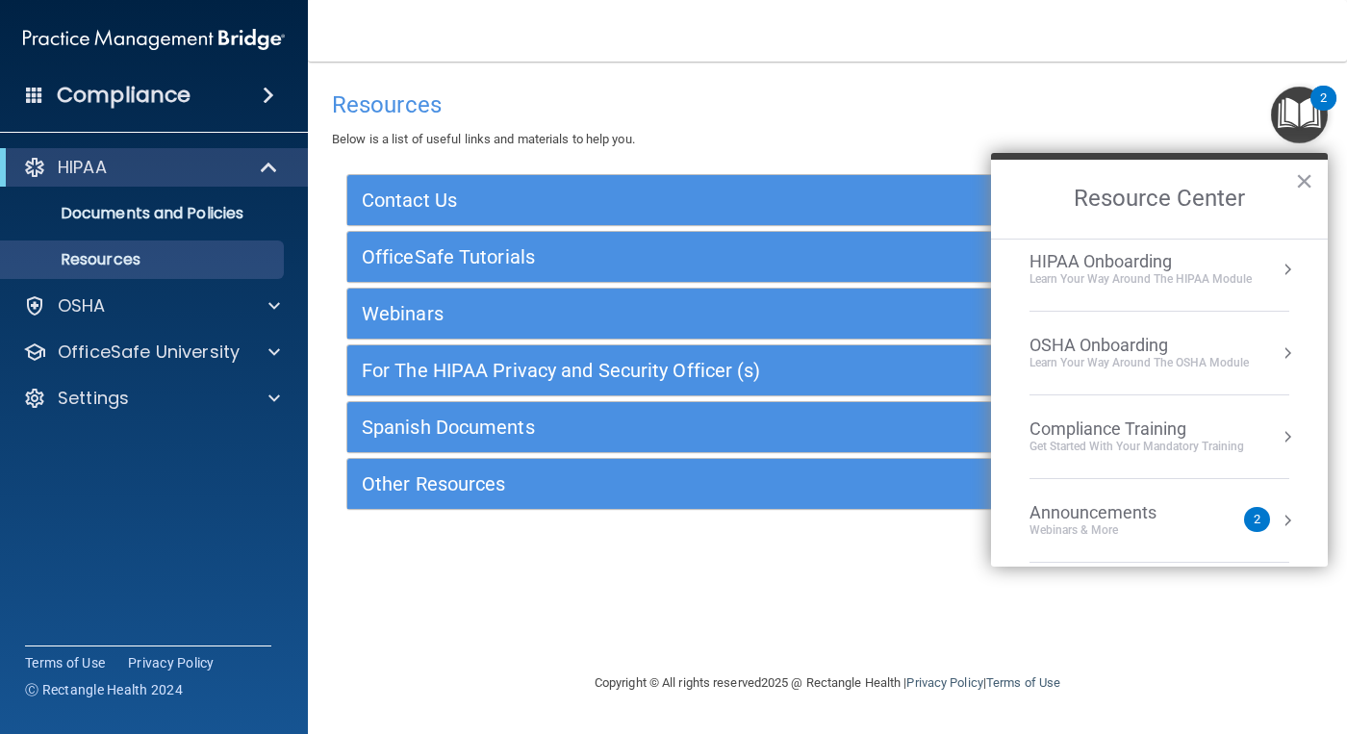
click at [263, 95] on span at bounding box center [269, 95] width 12 height 23
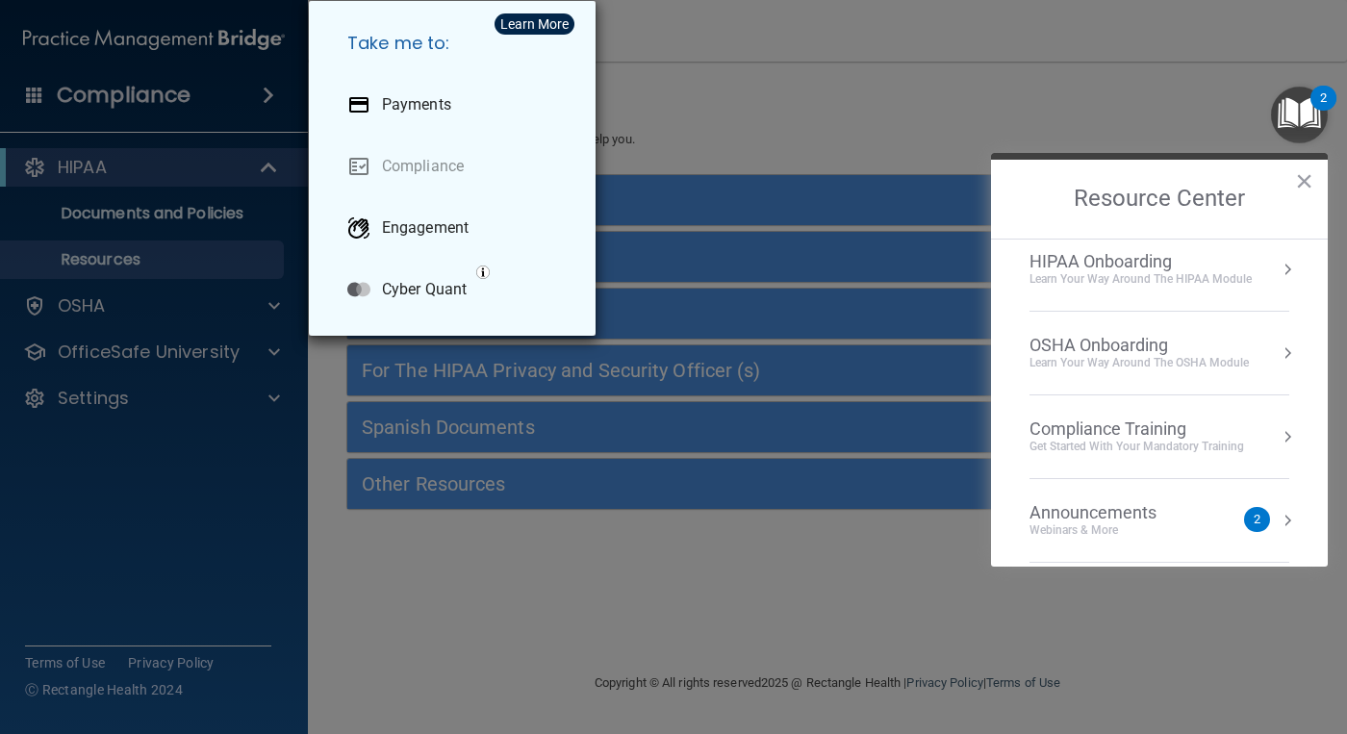
click at [261, 95] on div "Take me to: Payments Compliance Engagement Cyber Quant" at bounding box center [673, 367] width 1347 height 734
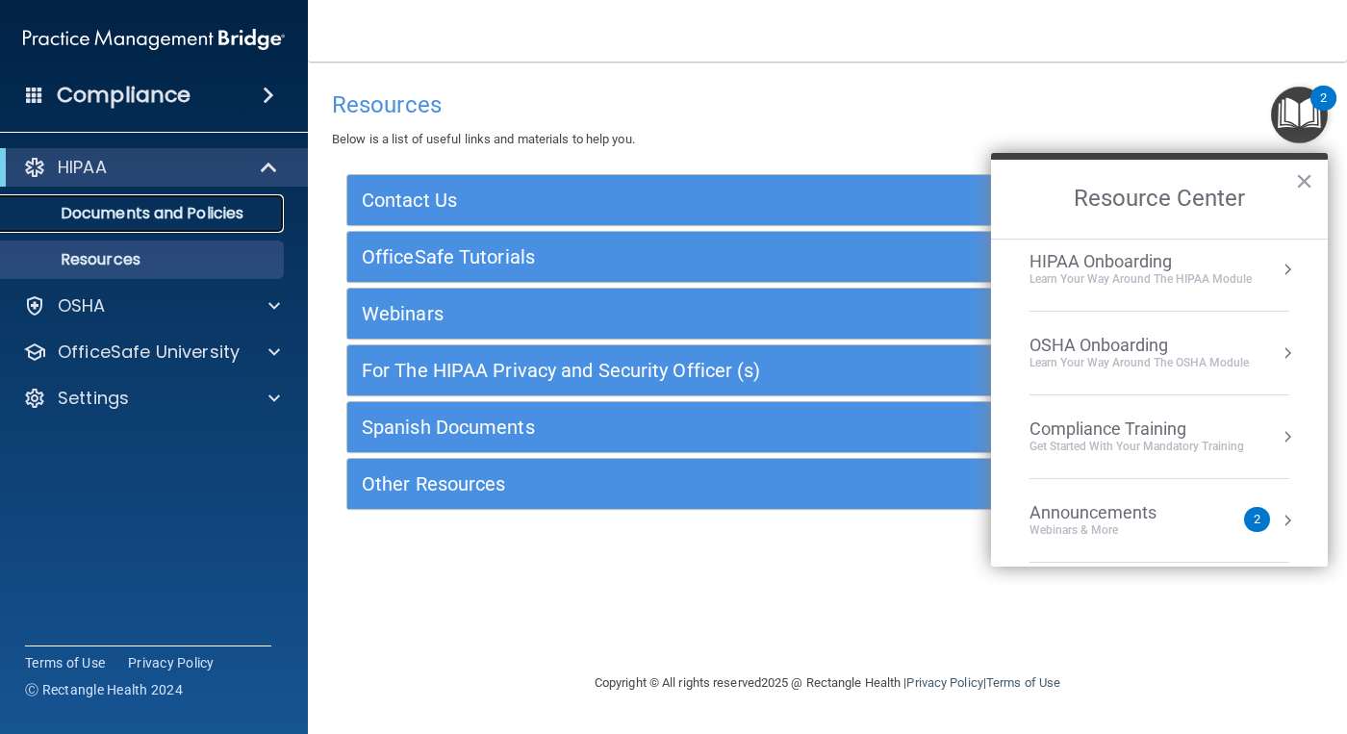
click at [234, 205] on p "Documents and Policies" at bounding box center [144, 213] width 263 height 19
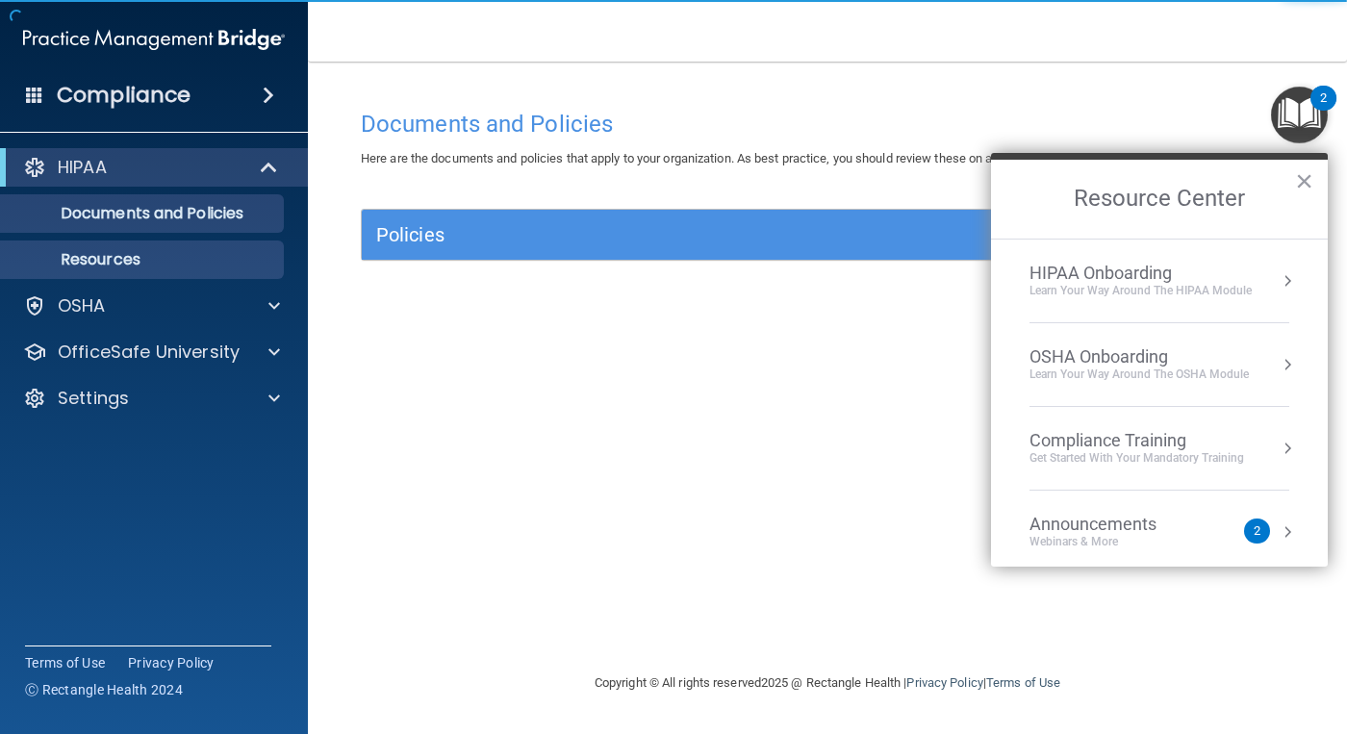
click at [216, 240] on ul "Documents and Policies Report an Incident Business Associates Emergency Plannin…" at bounding box center [155, 233] width 348 height 92
click at [214, 246] on link "Resources" at bounding box center [132, 259] width 303 height 38
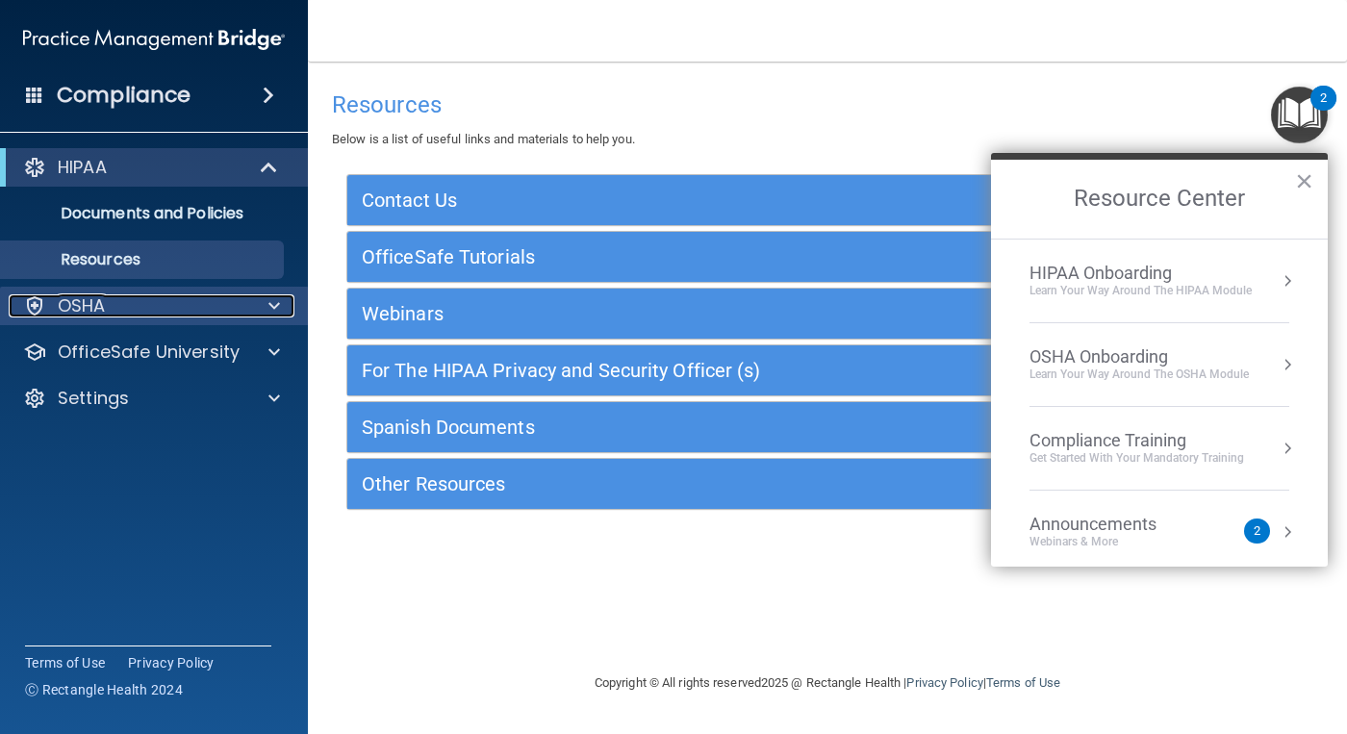
click at [248, 304] on div at bounding box center [271, 305] width 48 height 23
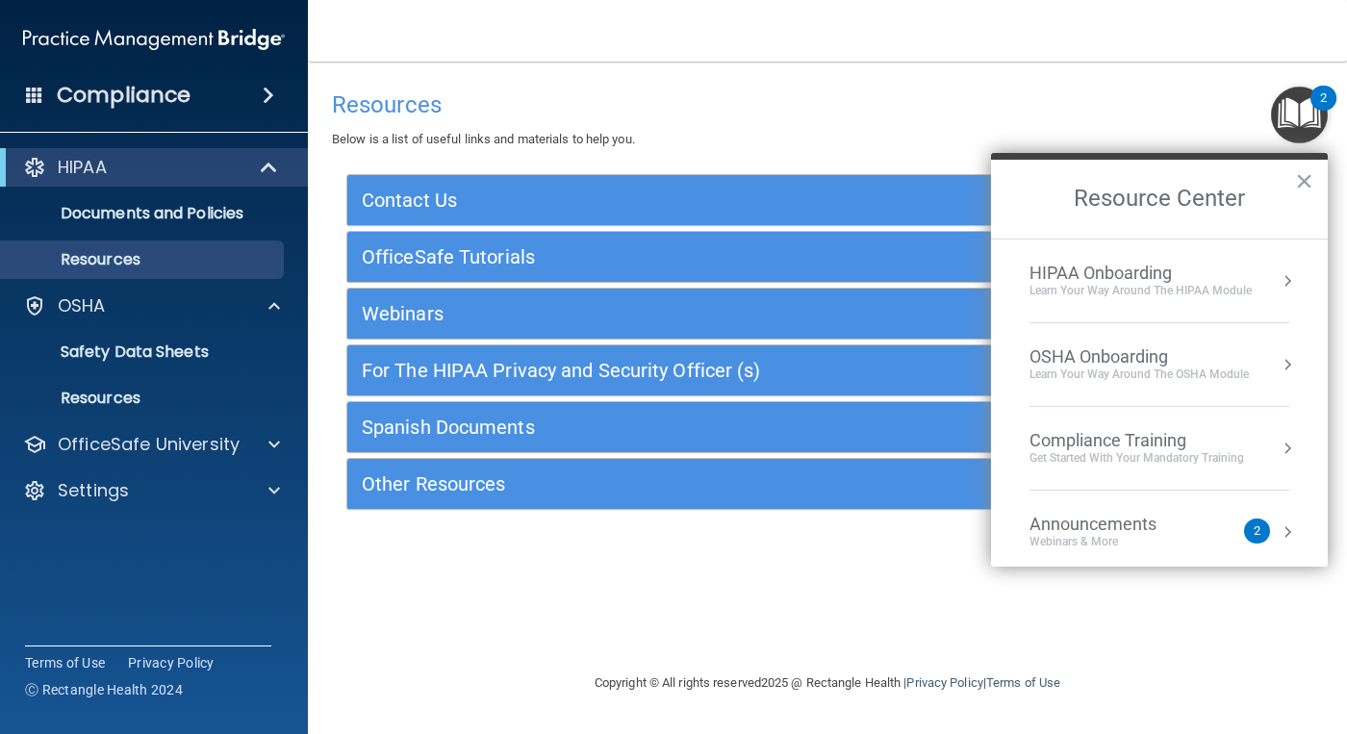
click at [787, 119] on div "Resources Below is a list of useful links and materials to help you." at bounding box center [827, 116] width 991 height 70
click at [1306, 181] on button "×" at bounding box center [1304, 180] width 18 height 31
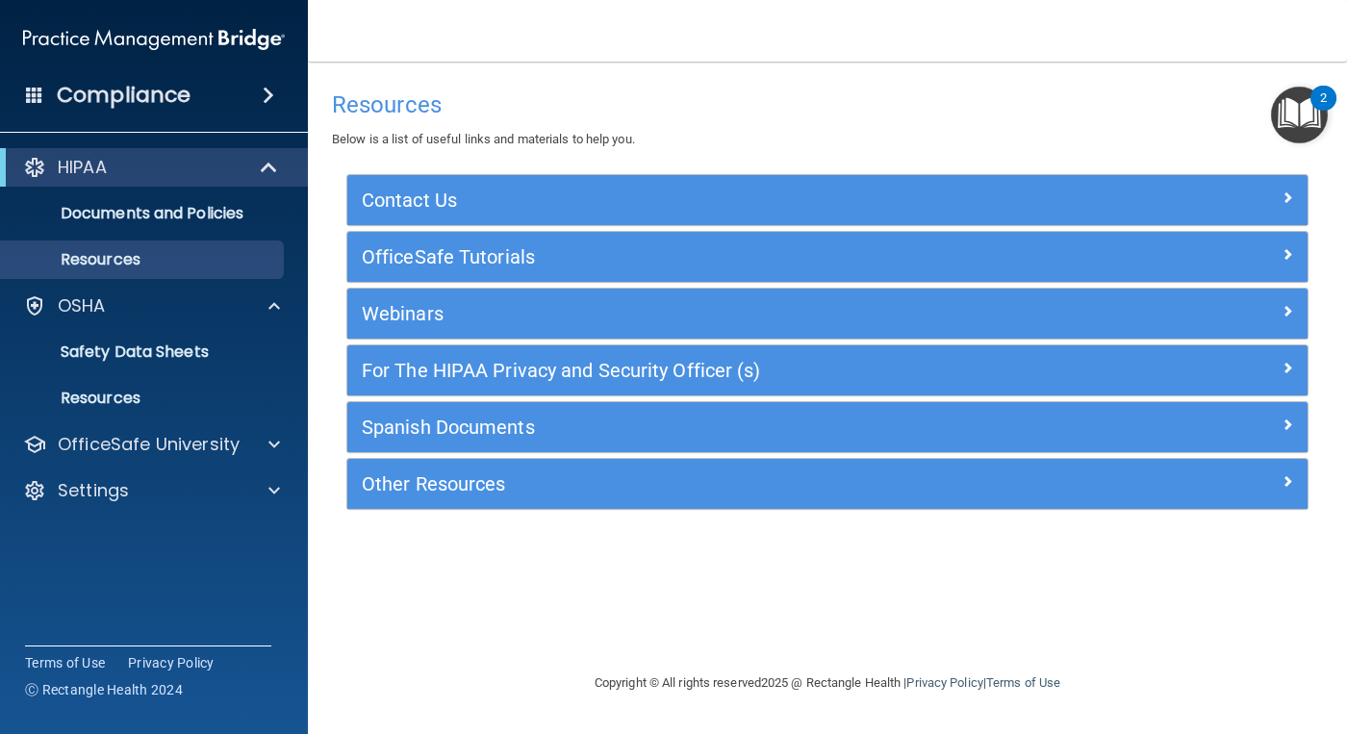
click at [26, 93] on span at bounding box center [34, 94] width 17 height 17
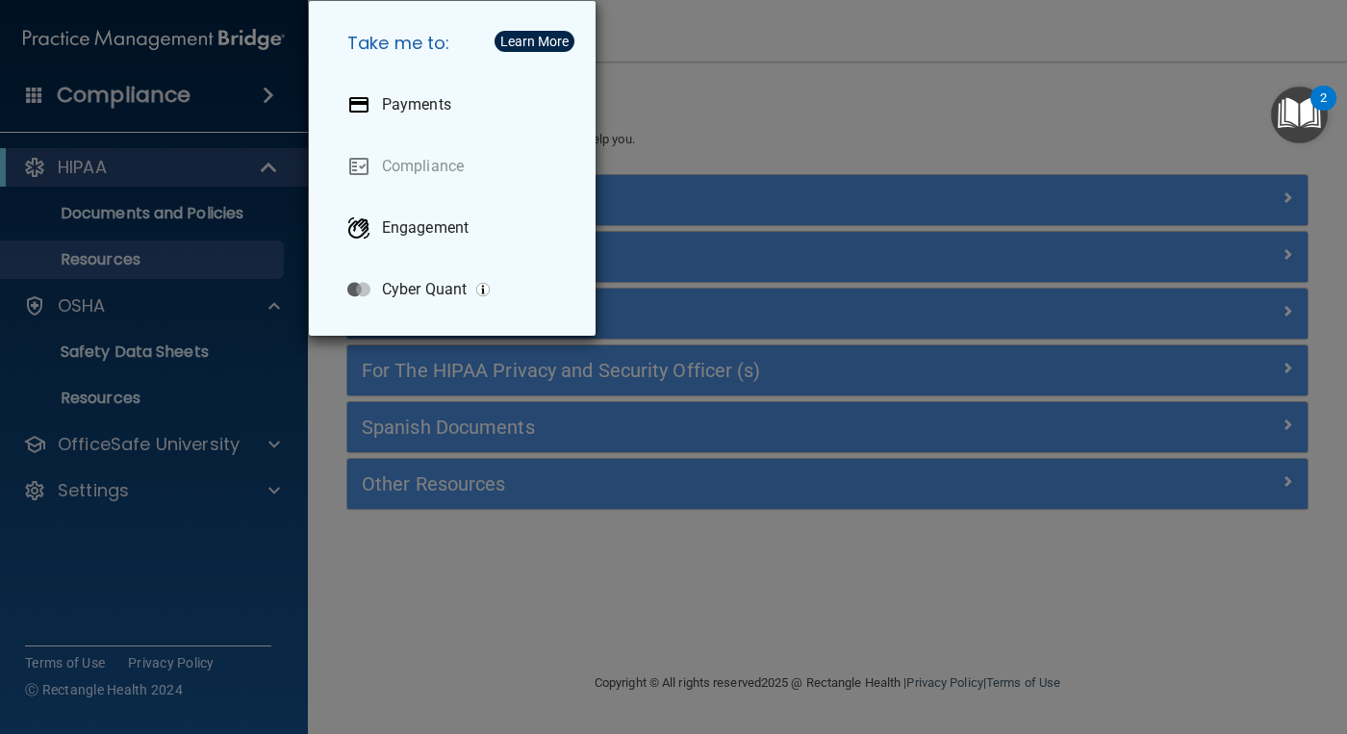
click at [26, 93] on div "Take me to: Payments Compliance Engagement Cyber Quant" at bounding box center [673, 367] width 1347 height 734
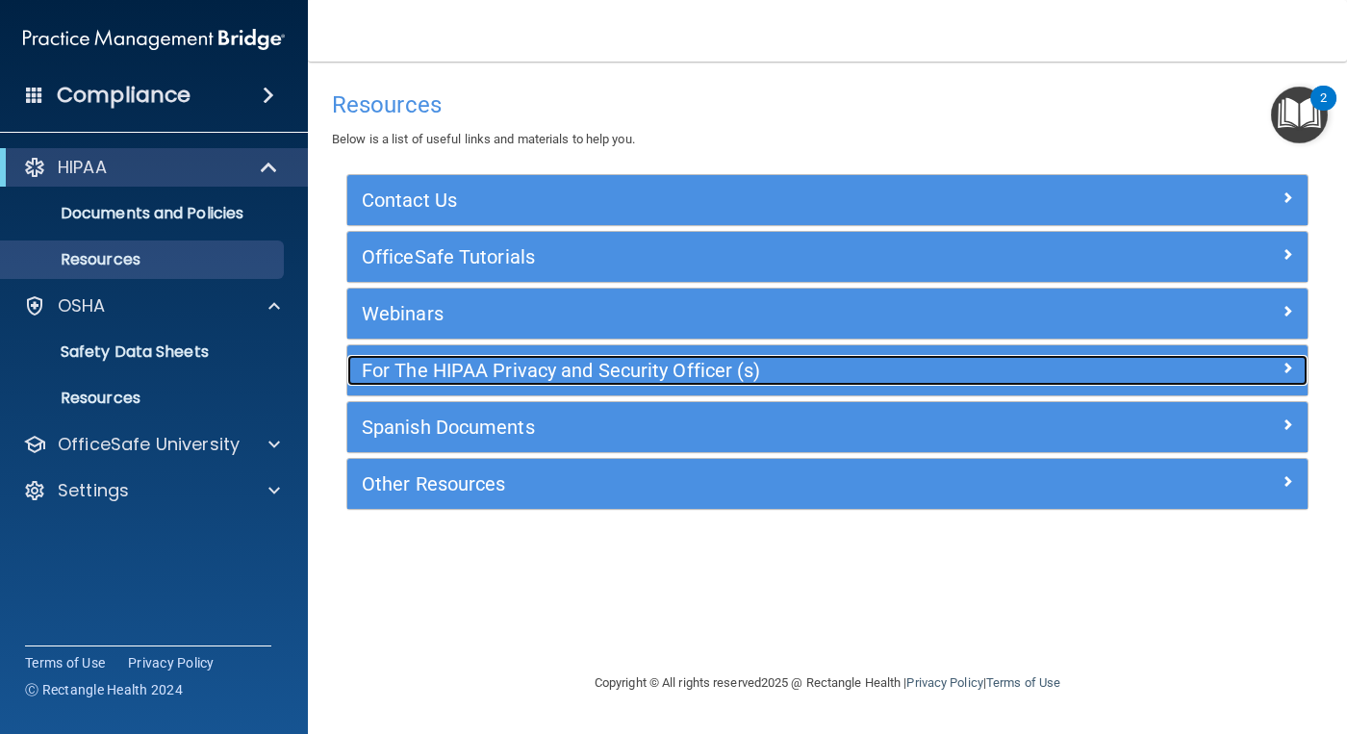
click at [1277, 367] on div at bounding box center [1188, 366] width 240 height 23
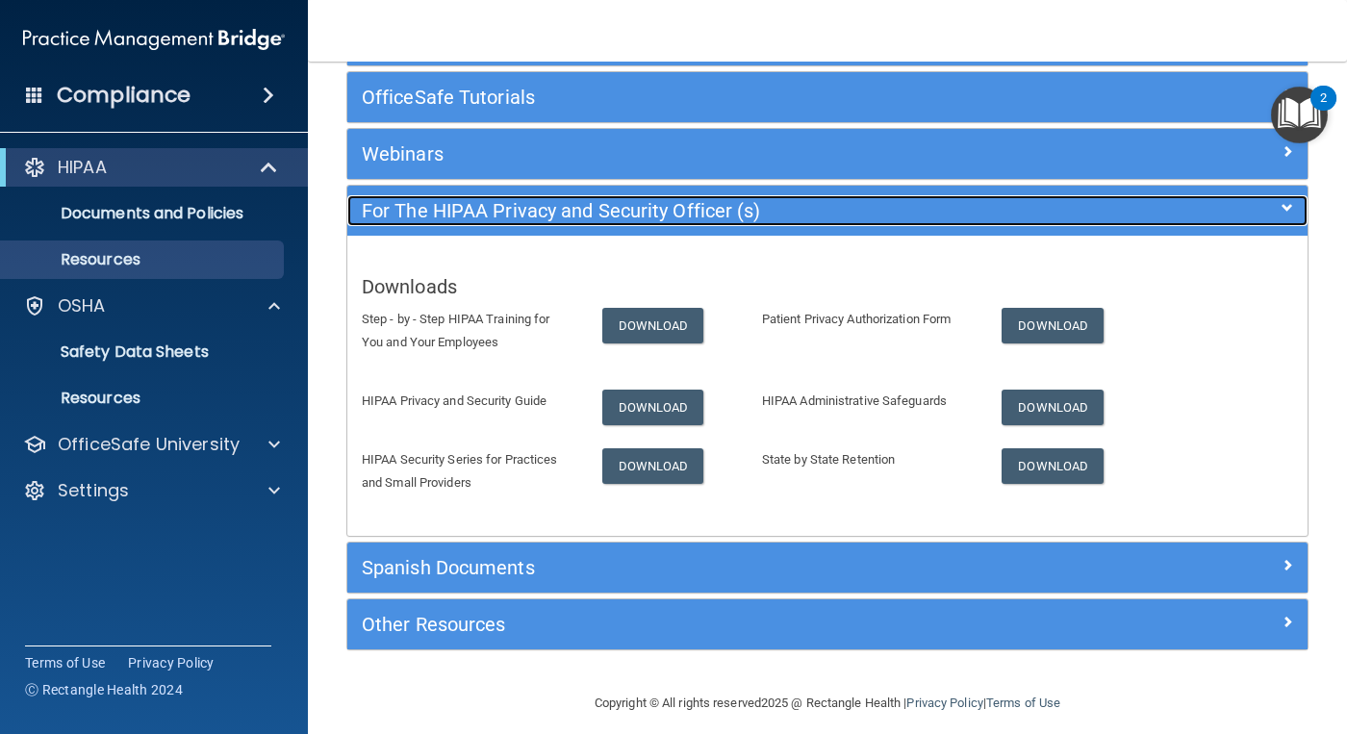
scroll to position [175, 0]
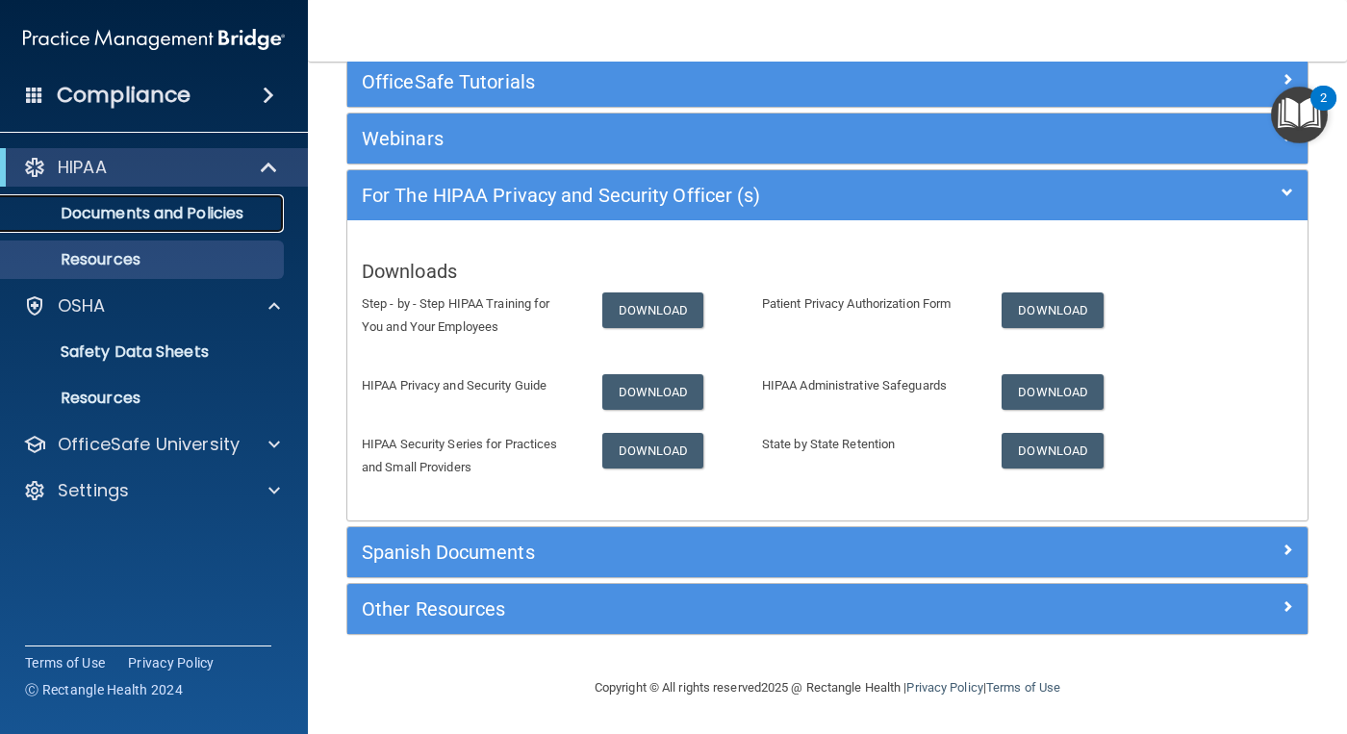
click at [135, 208] on p "Documents and Policies" at bounding box center [144, 213] width 263 height 19
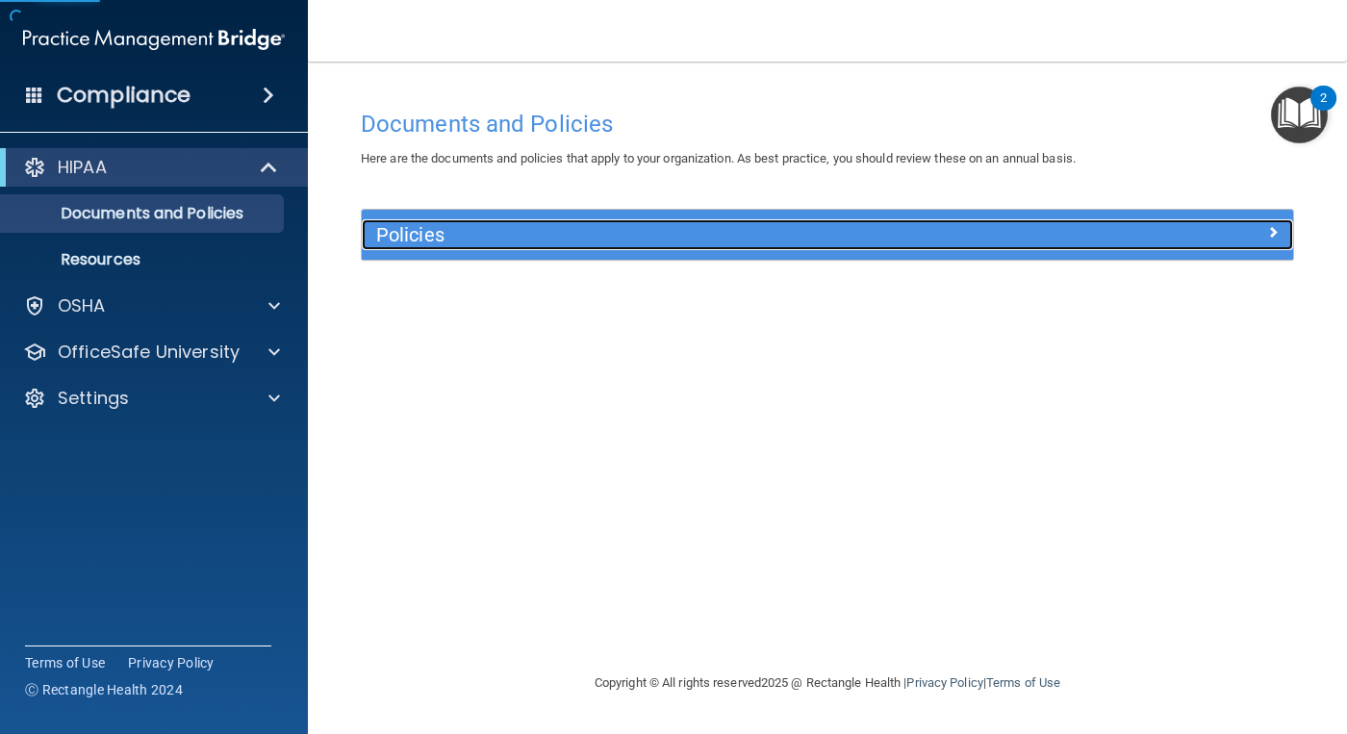
click at [516, 247] on div "Policies" at bounding box center [711, 234] width 698 height 31
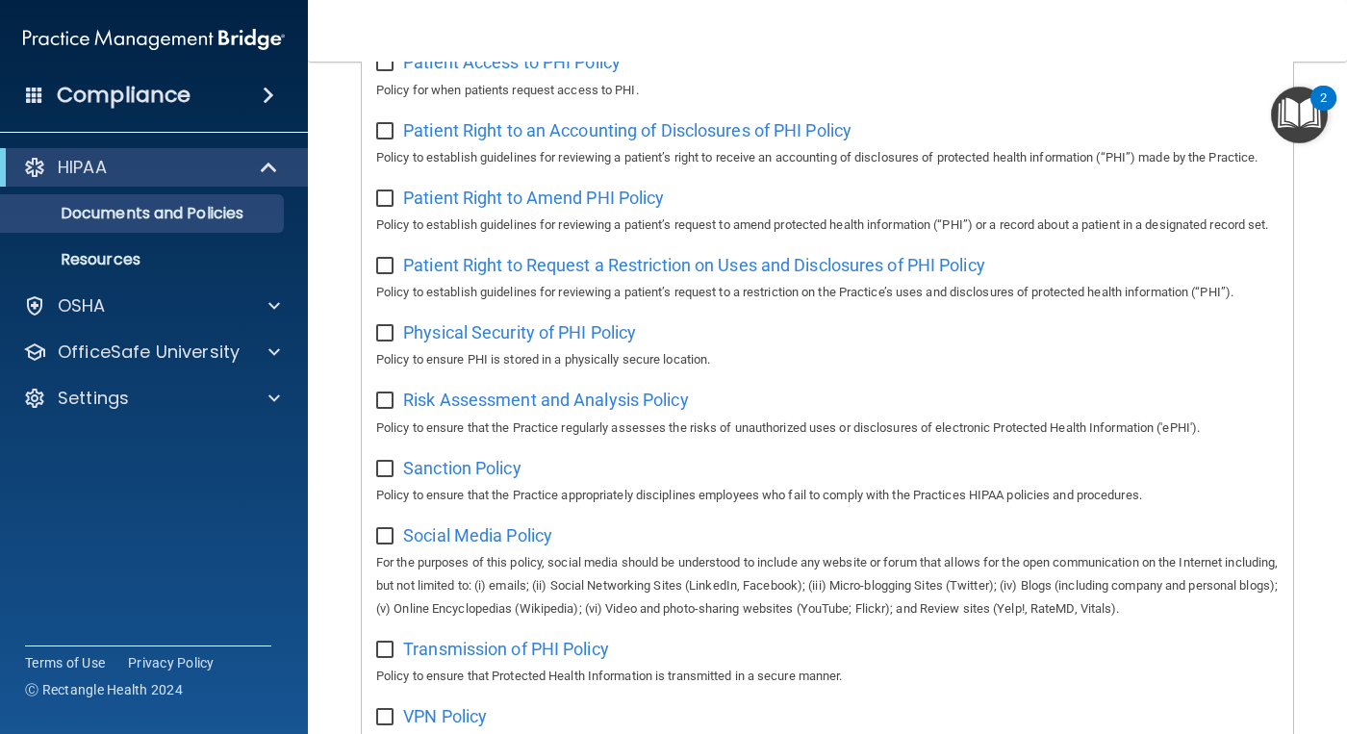
scroll to position [1250, 0]
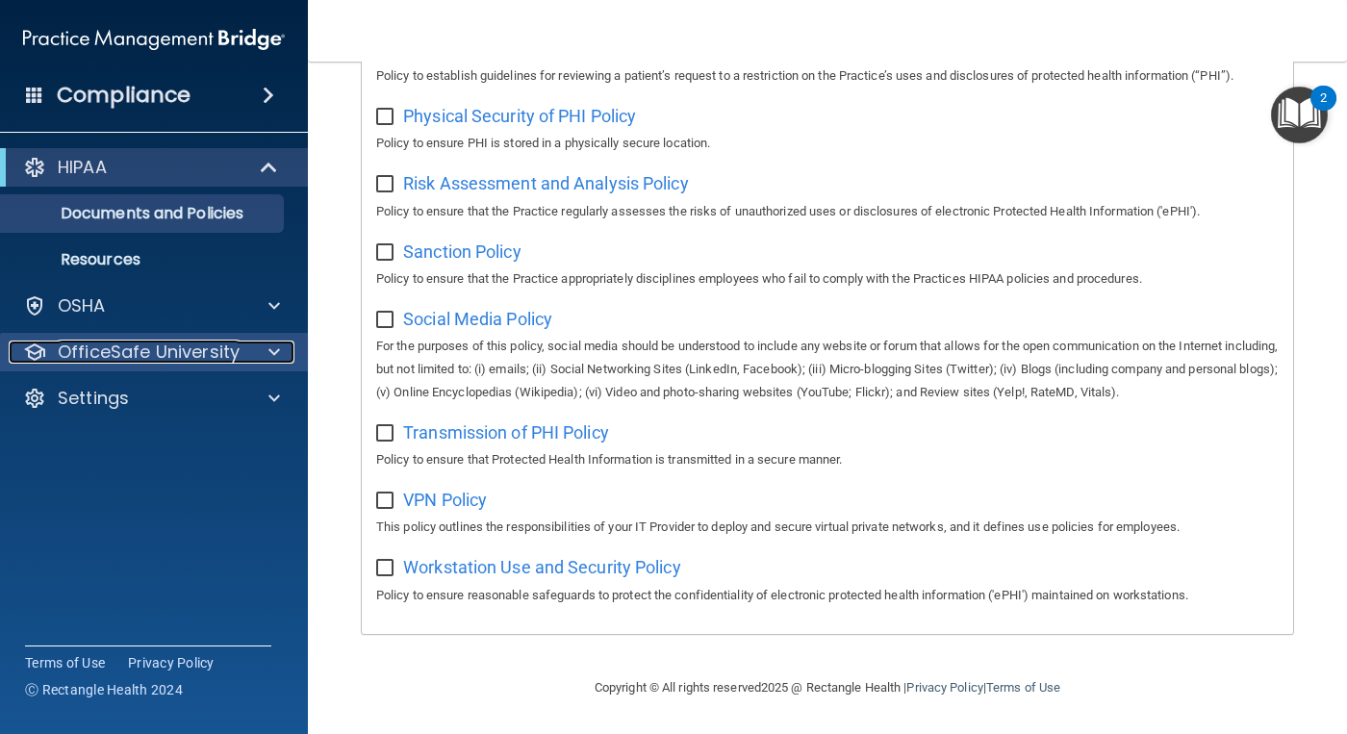
click at [163, 347] on p "OfficeSafe University" at bounding box center [149, 352] width 182 height 23
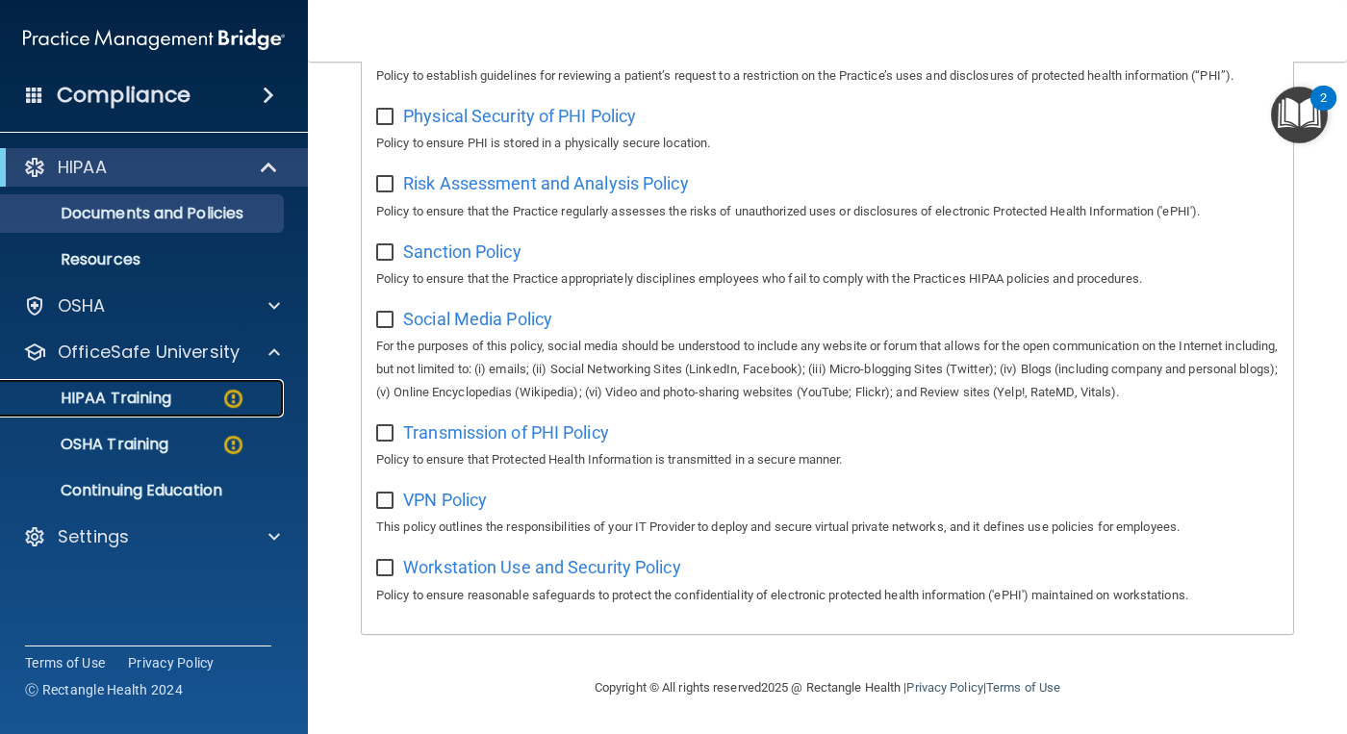
click at [161, 395] on p "HIPAA Training" at bounding box center [92, 398] width 159 height 19
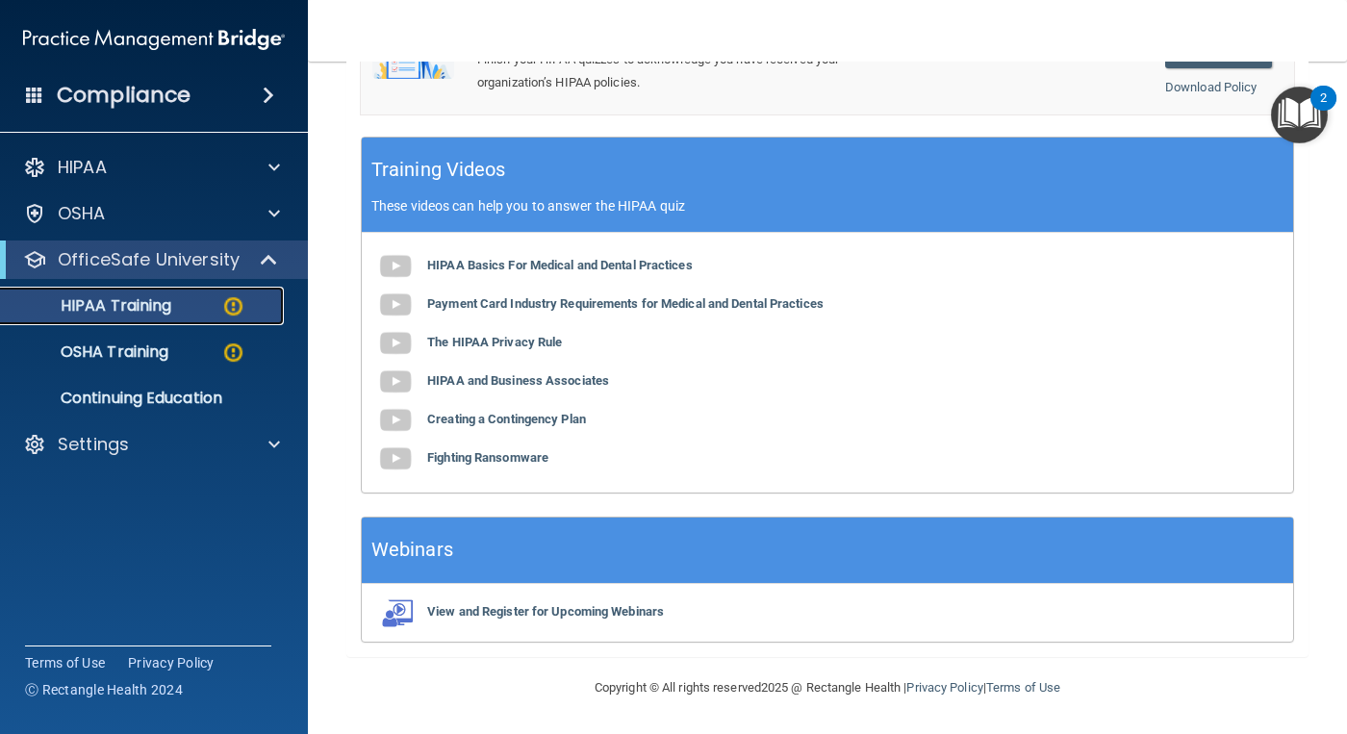
scroll to position [784, 0]
click at [93, 351] on p "OSHA Training" at bounding box center [91, 351] width 156 height 19
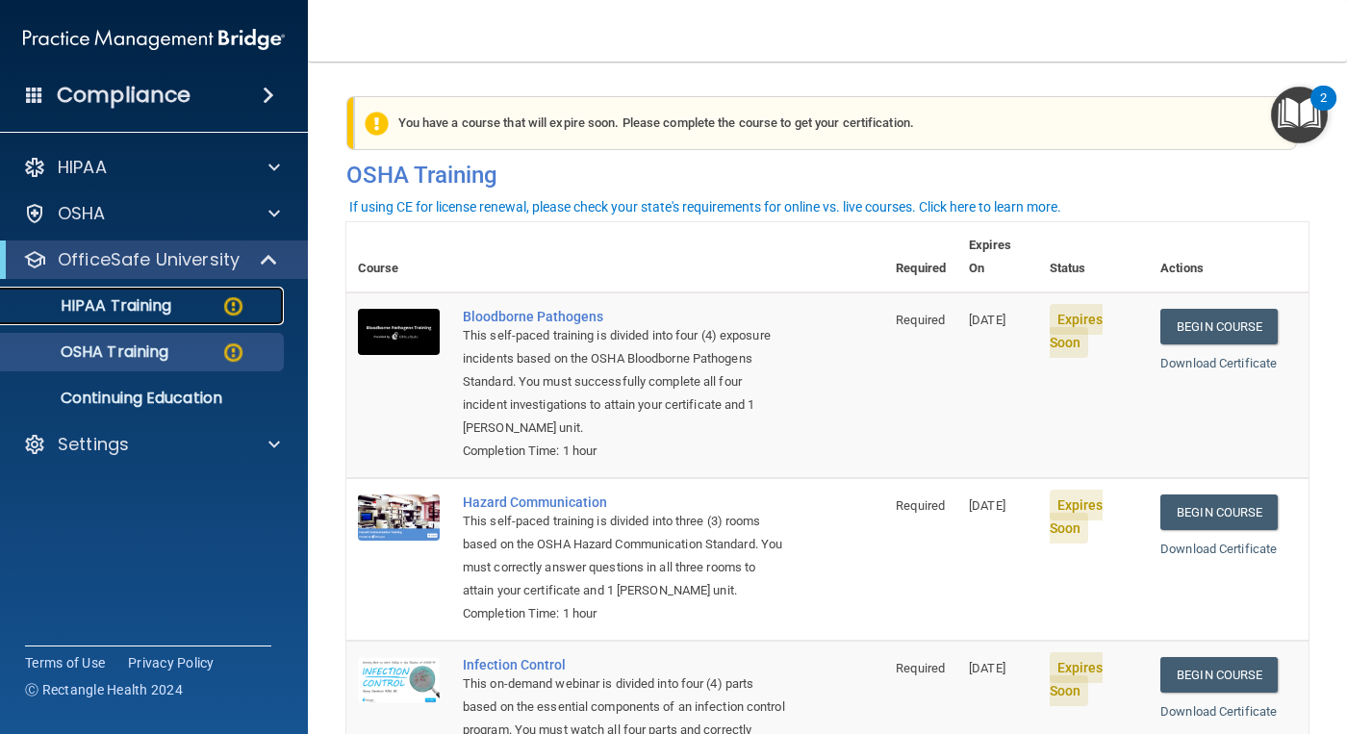
click at [234, 308] on img at bounding box center [233, 306] width 24 height 24
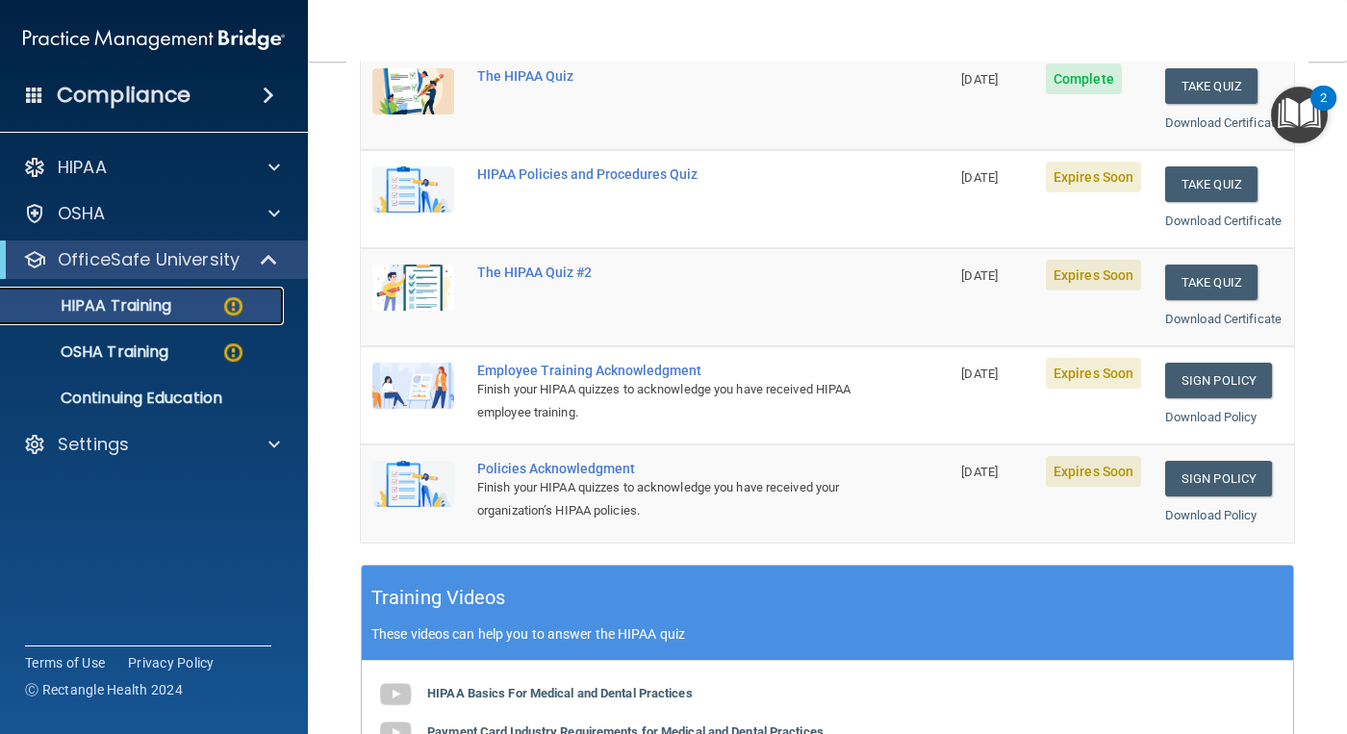
scroll to position [289, 0]
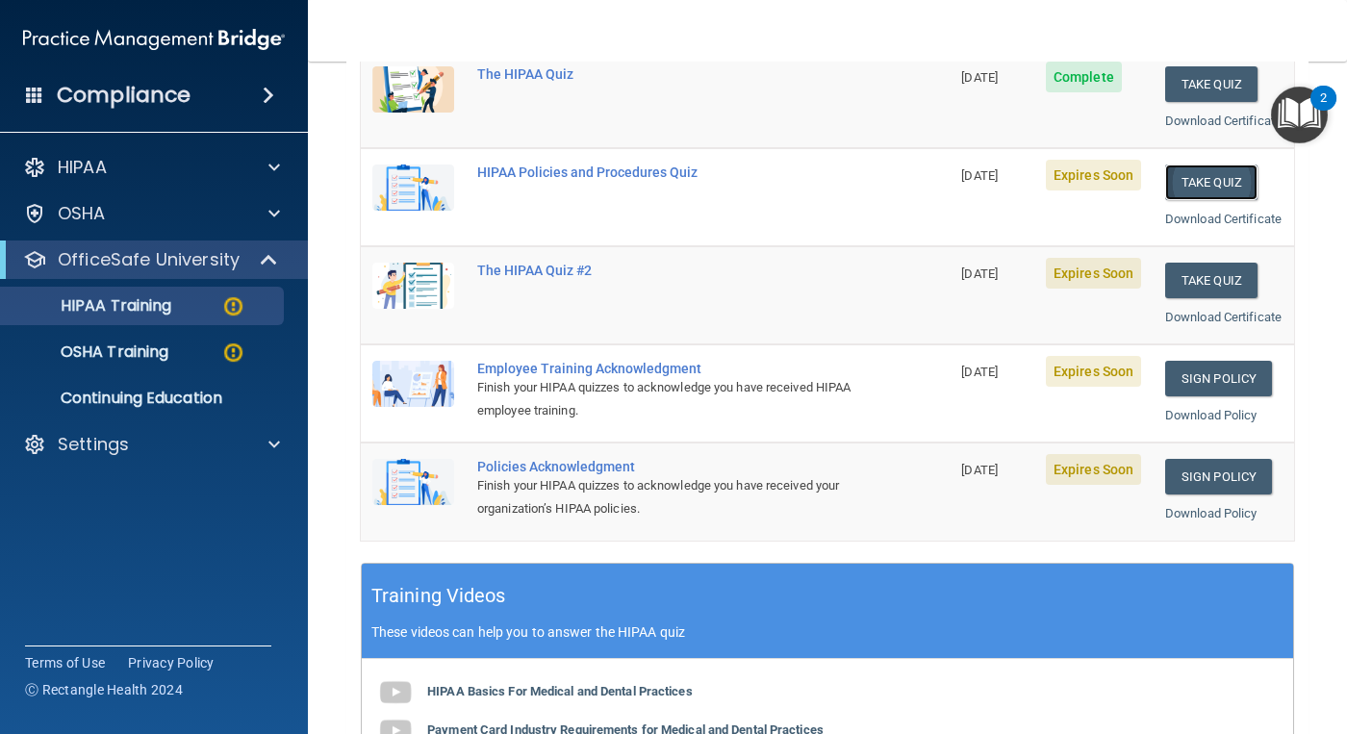
click at [1190, 200] on button "Take Quiz" at bounding box center [1211, 182] width 92 height 36
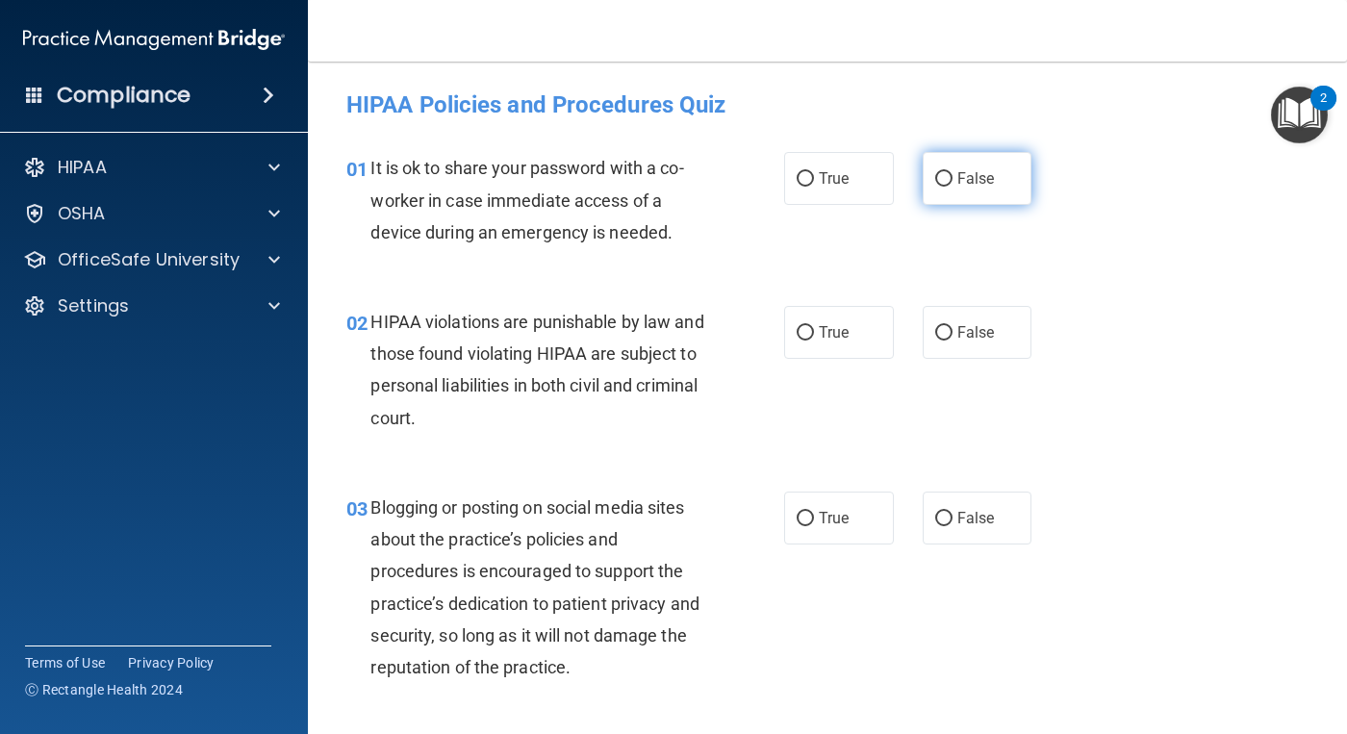
click at [935, 178] on input "False" at bounding box center [943, 179] width 17 height 14
radio input "true"
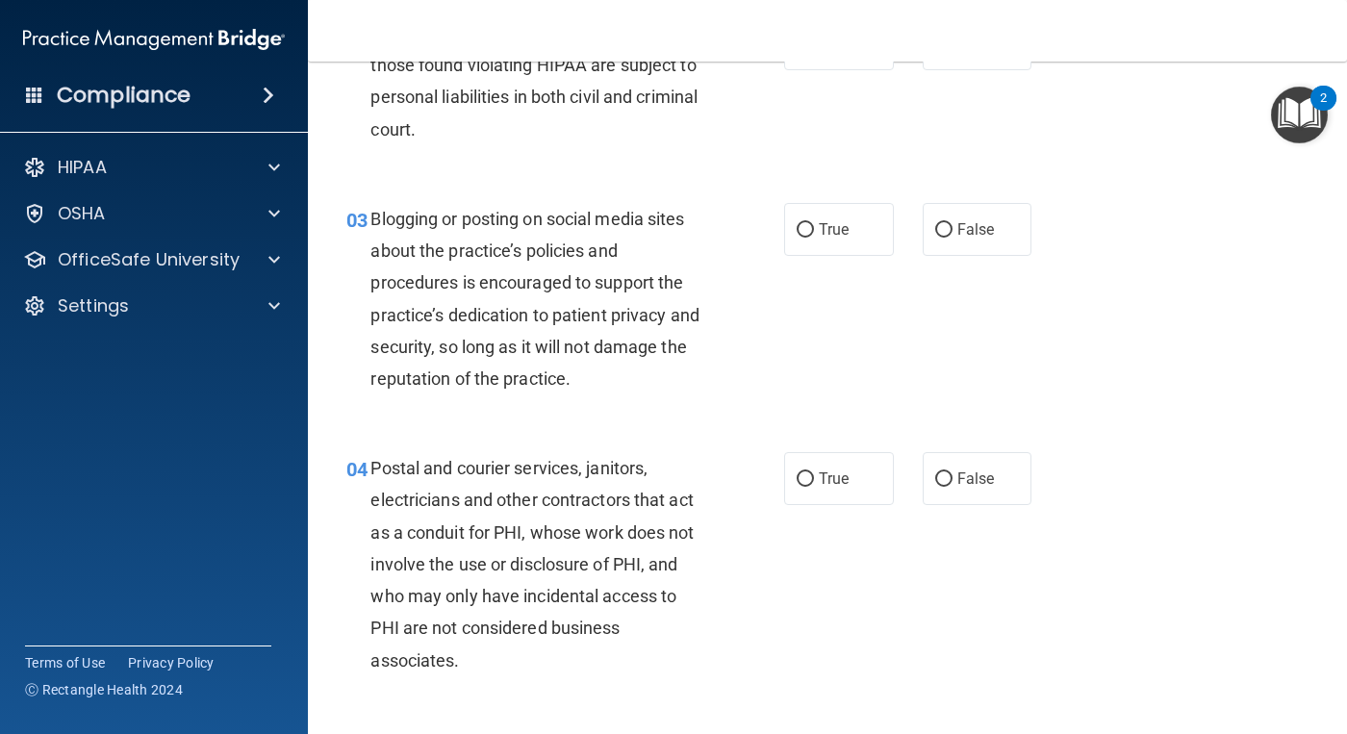
scroll to position [192, 0]
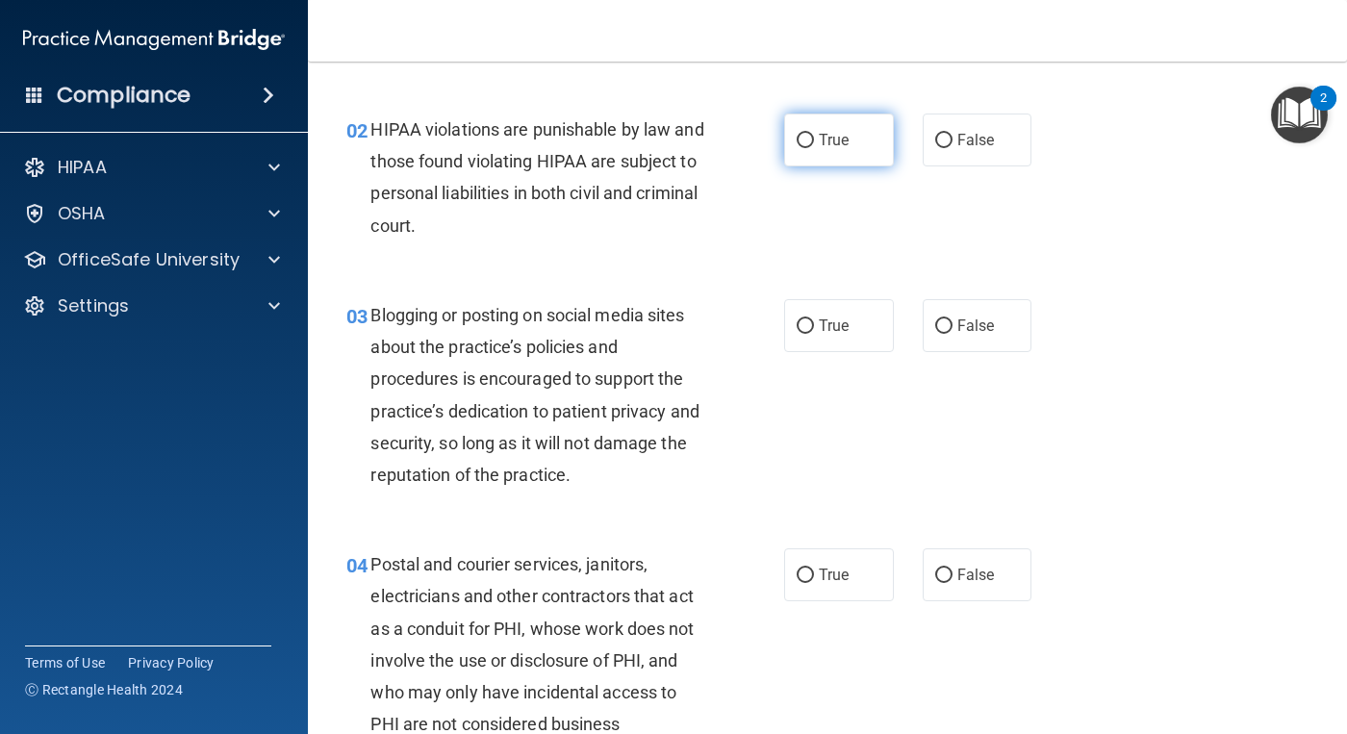
click at [801, 141] on input "True" at bounding box center [804, 141] width 17 height 14
radio input "true"
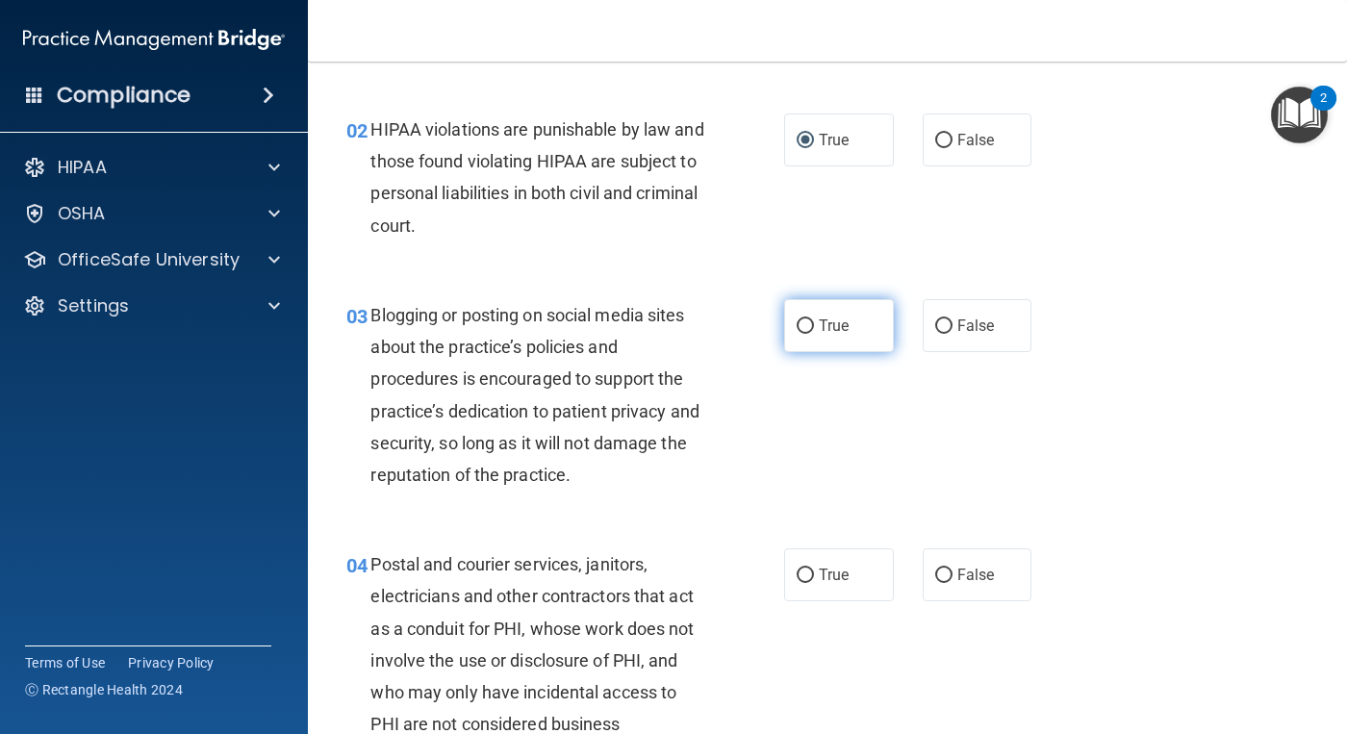
click at [788, 322] on label "True" at bounding box center [839, 325] width 110 height 53
click at [796, 322] on input "True" at bounding box center [804, 326] width 17 height 14
radio input "true"
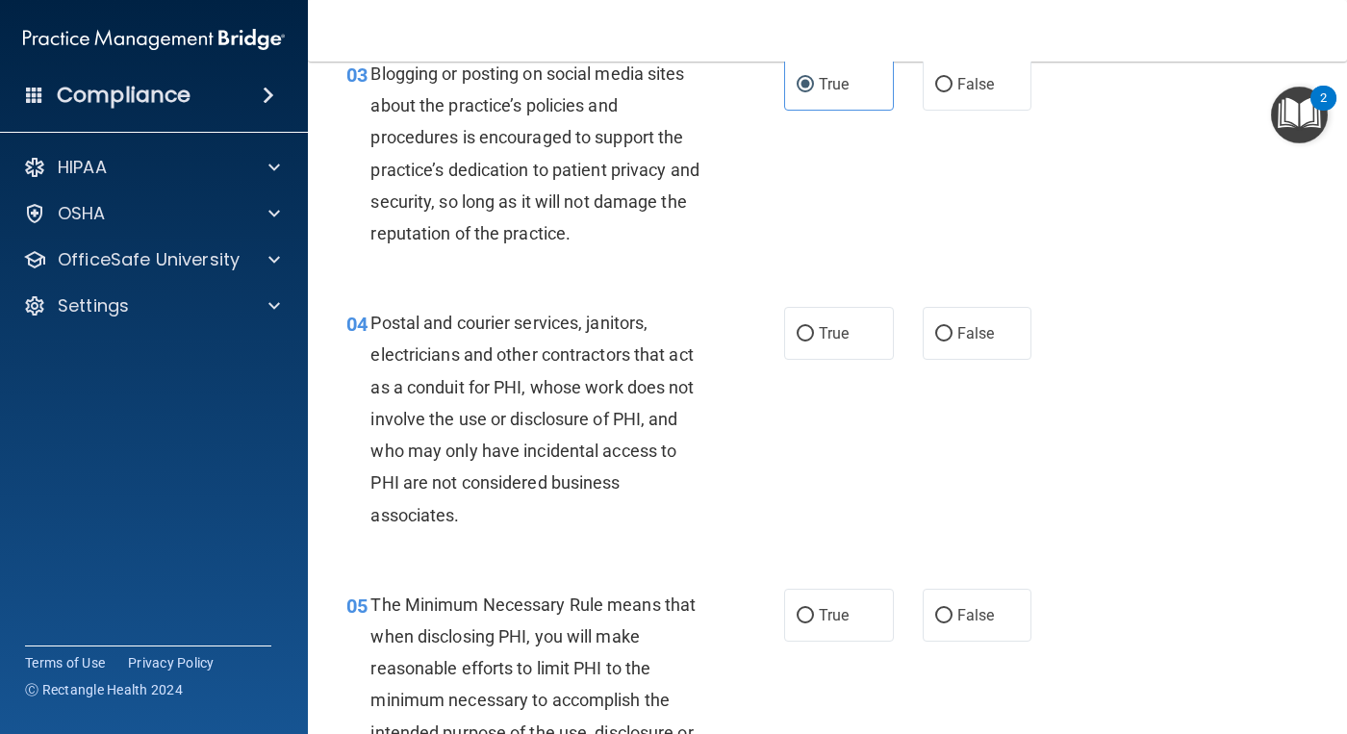
scroll to position [481, 0]
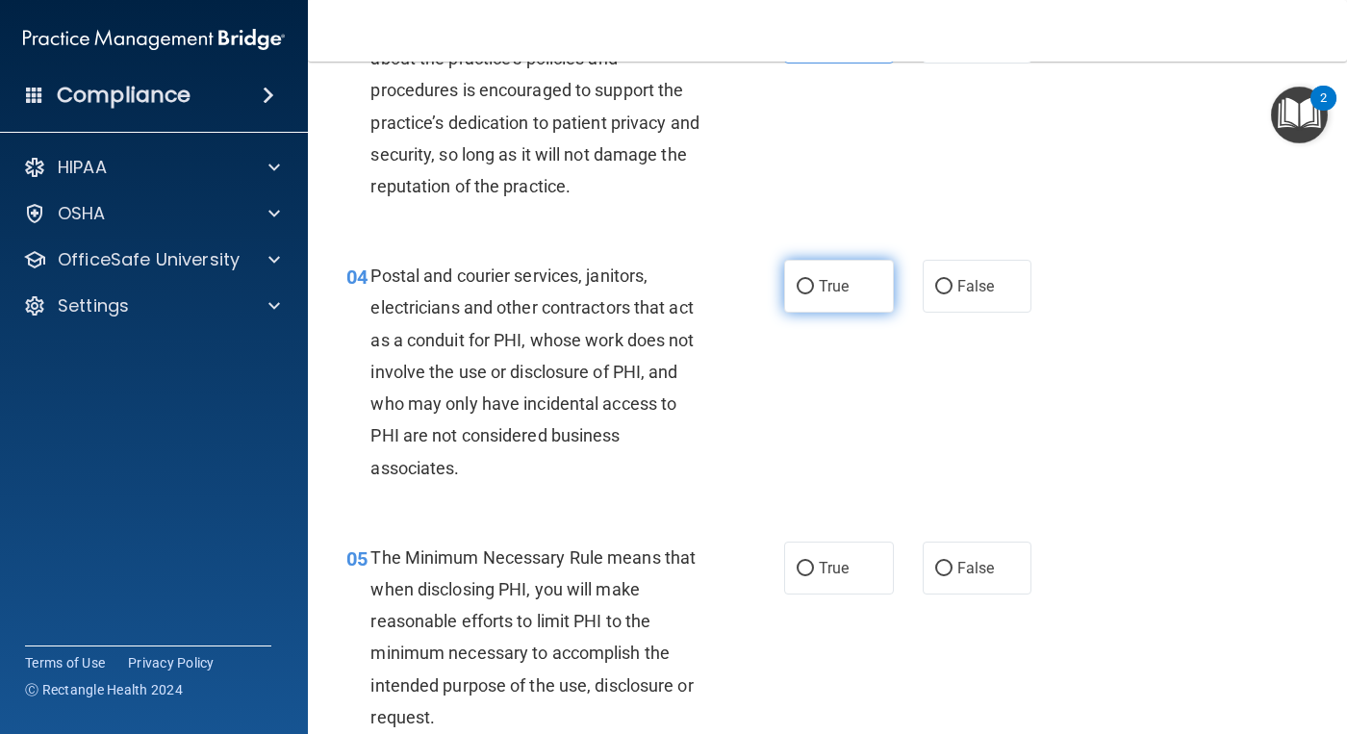
click at [835, 289] on span "True" at bounding box center [834, 286] width 30 height 18
click at [814, 289] on input "True" at bounding box center [804, 287] width 17 height 14
radio input "true"
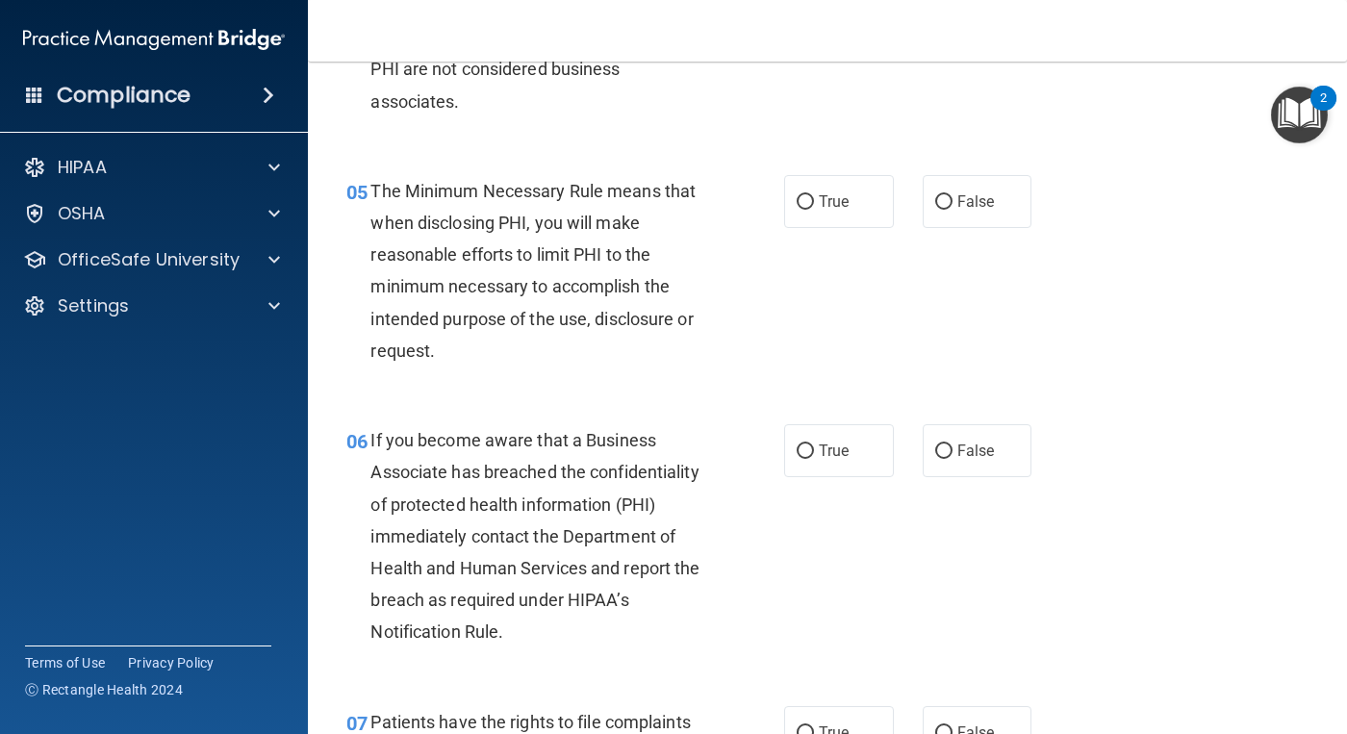
scroll to position [866, 0]
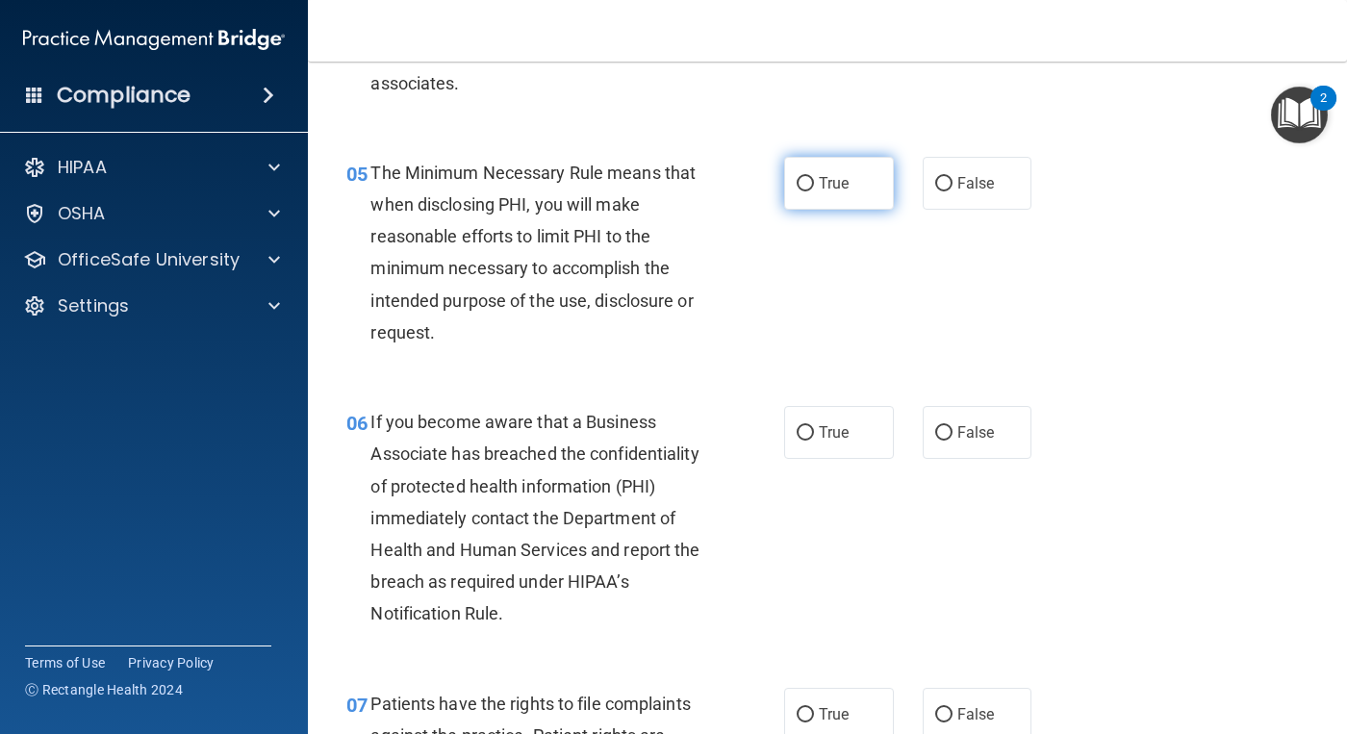
click at [819, 179] on span "True" at bounding box center [834, 183] width 30 height 18
click at [814, 179] on input "True" at bounding box center [804, 184] width 17 height 14
radio input "true"
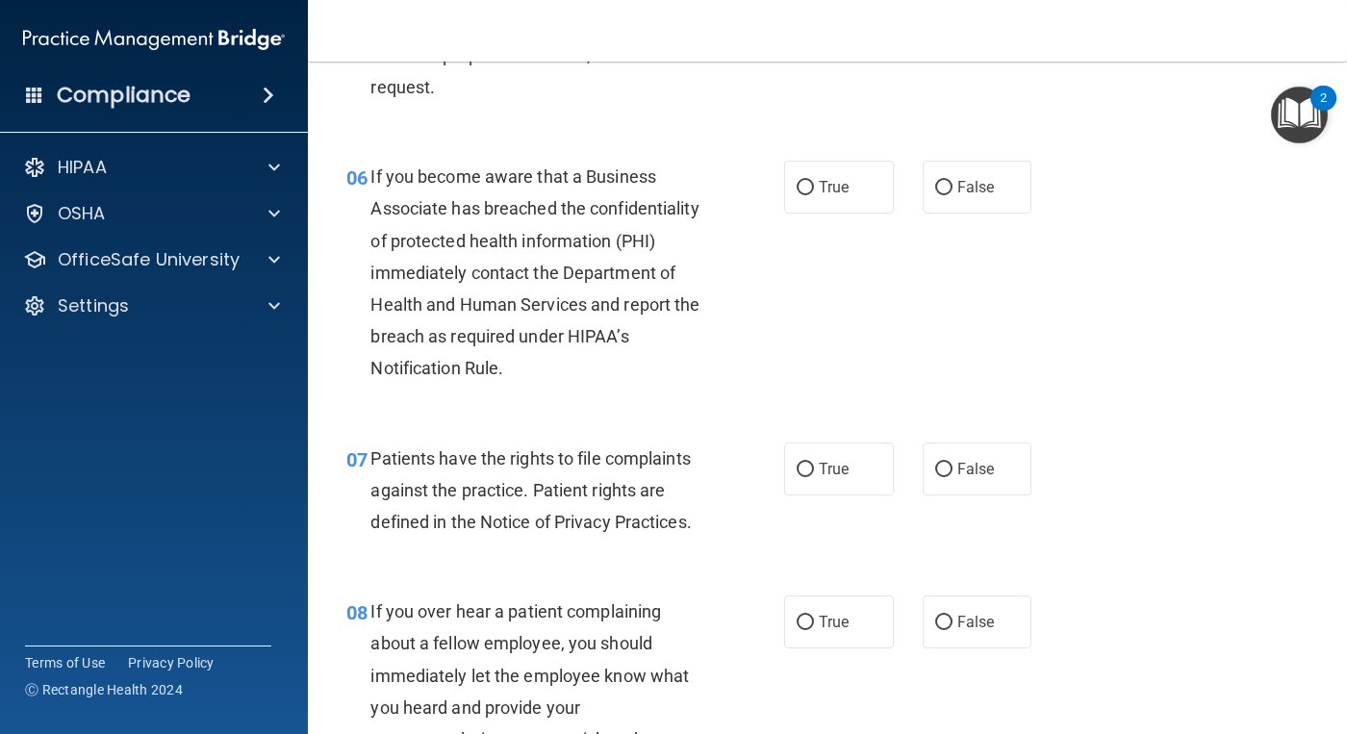
scroll to position [1154, 0]
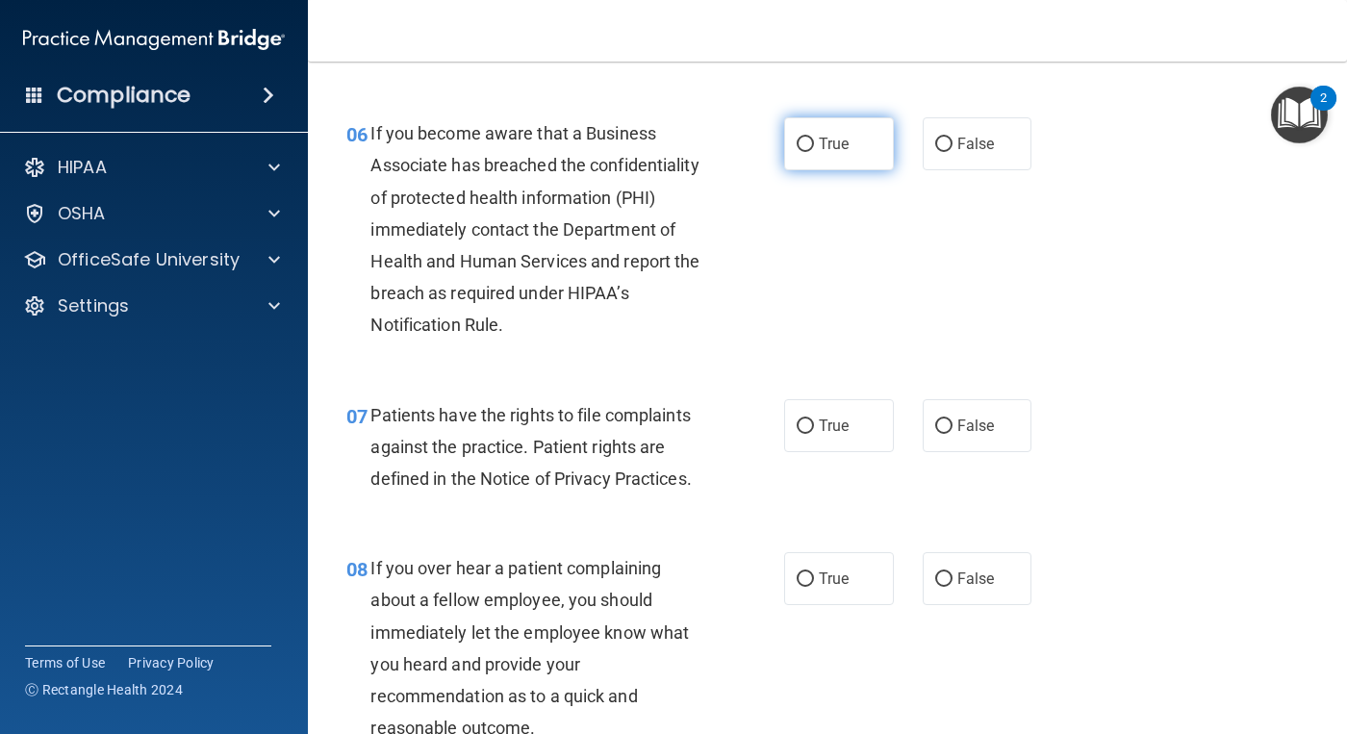
click at [832, 151] on span "True" at bounding box center [834, 144] width 30 height 18
click at [814, 151] on input "True" at bounding box center [804, 145] width 17 height 14
radio input "true"
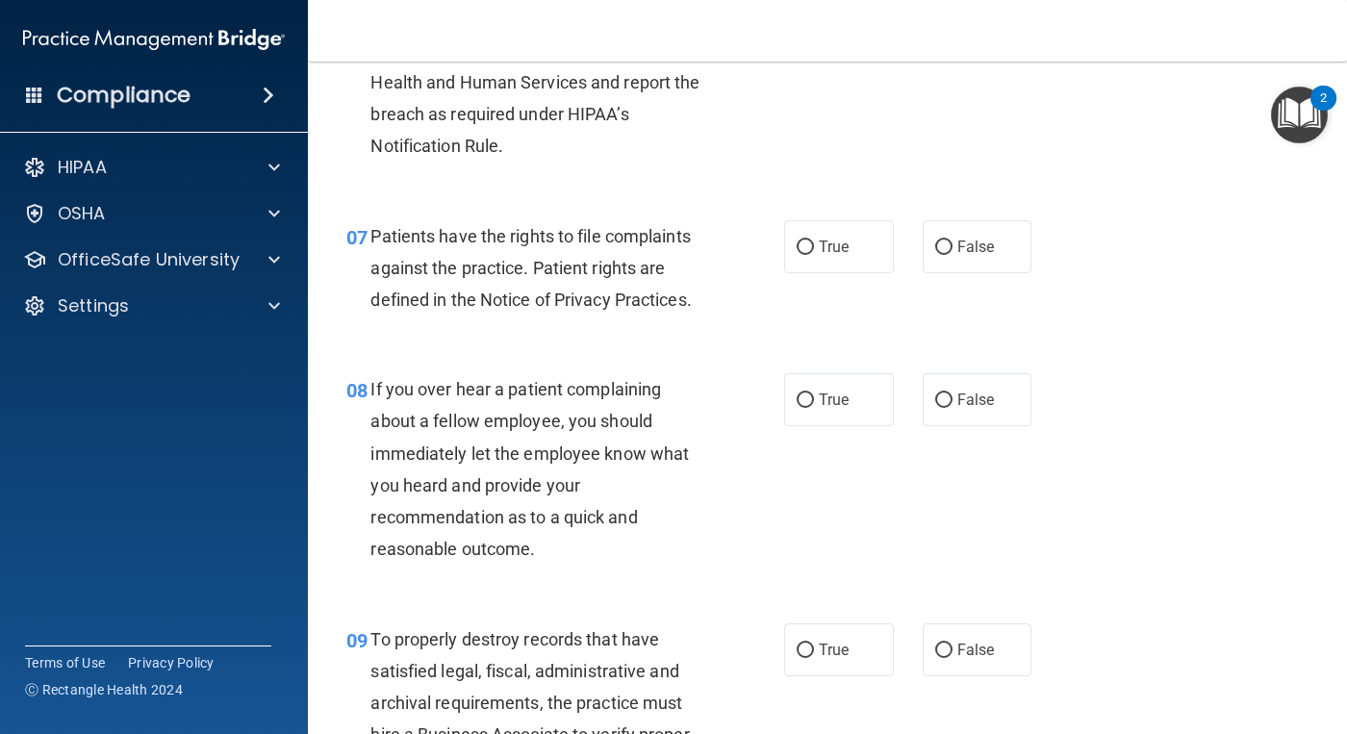
scroll to position [1443, 0]
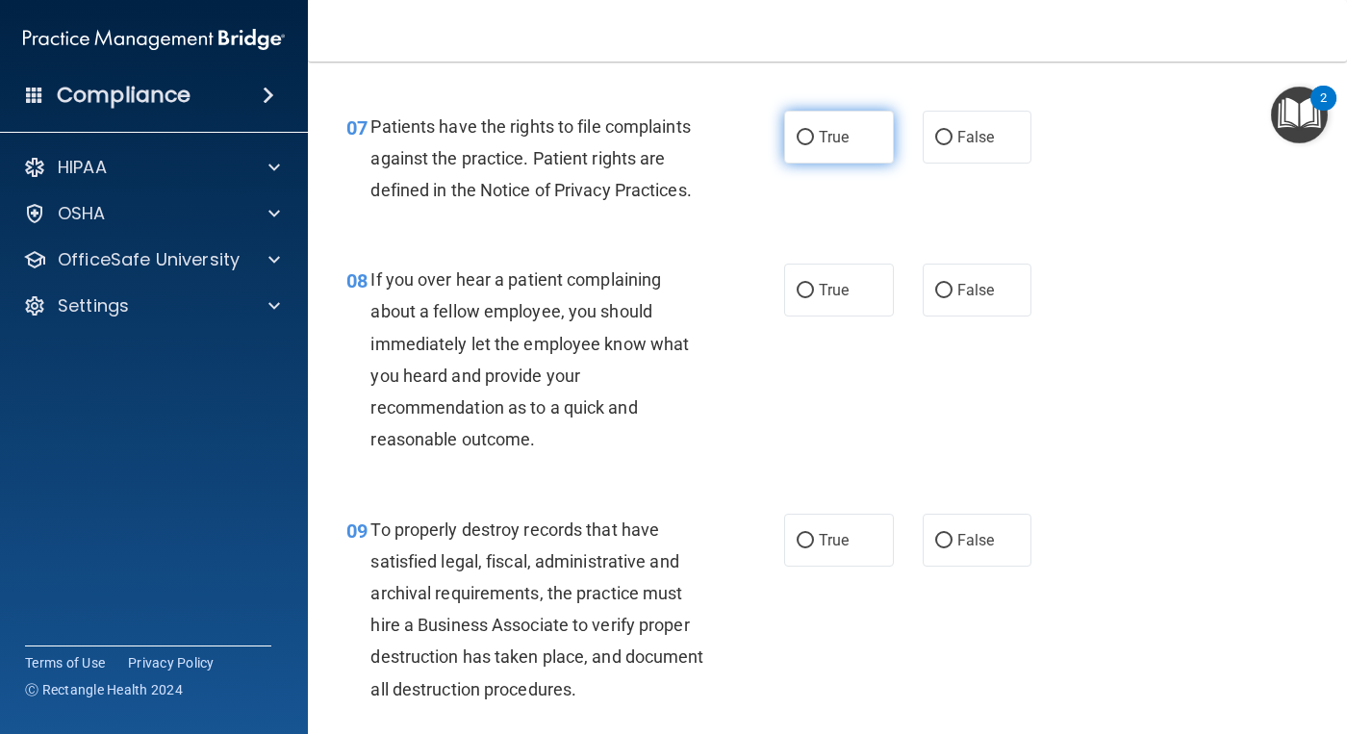
click at [831, 143] on span "True" at bounding box center [834, 137] width 30 height 18
click at [814, 143] on input "True" at bounding box center [804, 138] width 17 height 14
radio input "true"
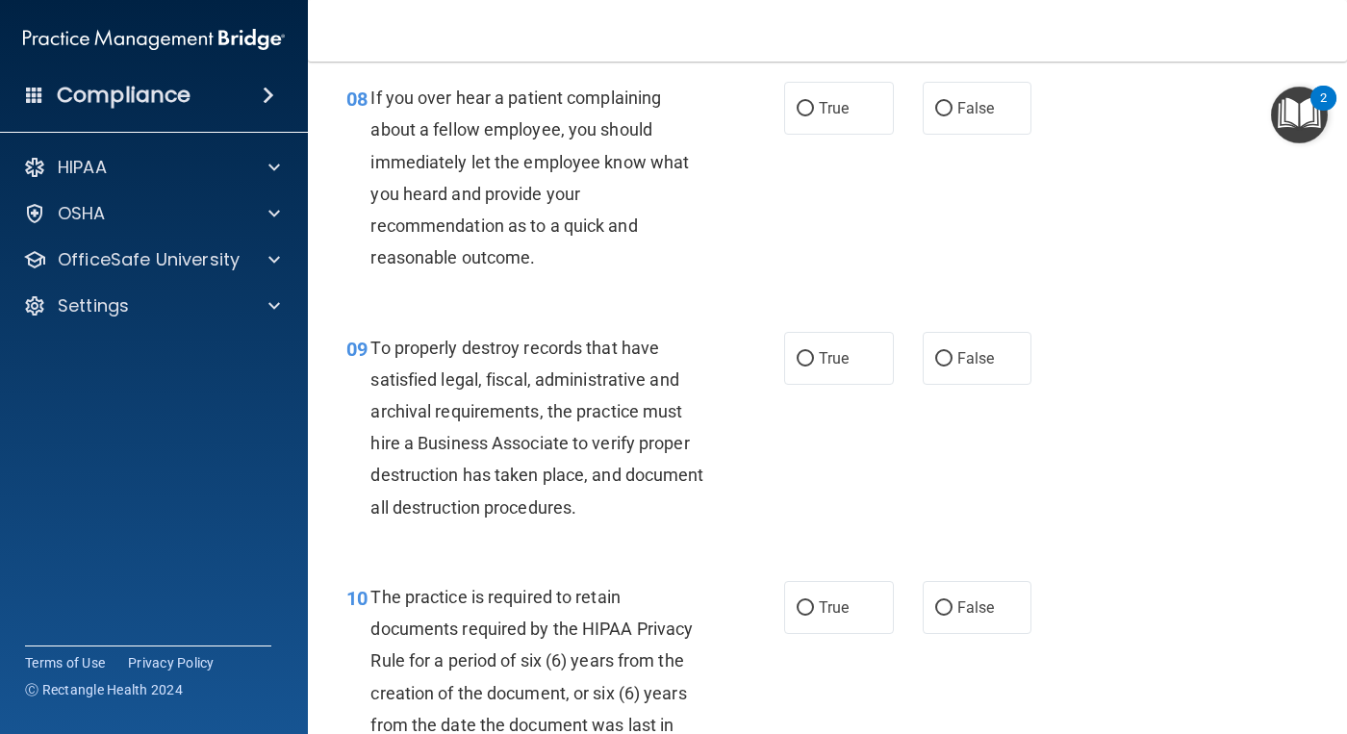
scroll to position [1635, 0]
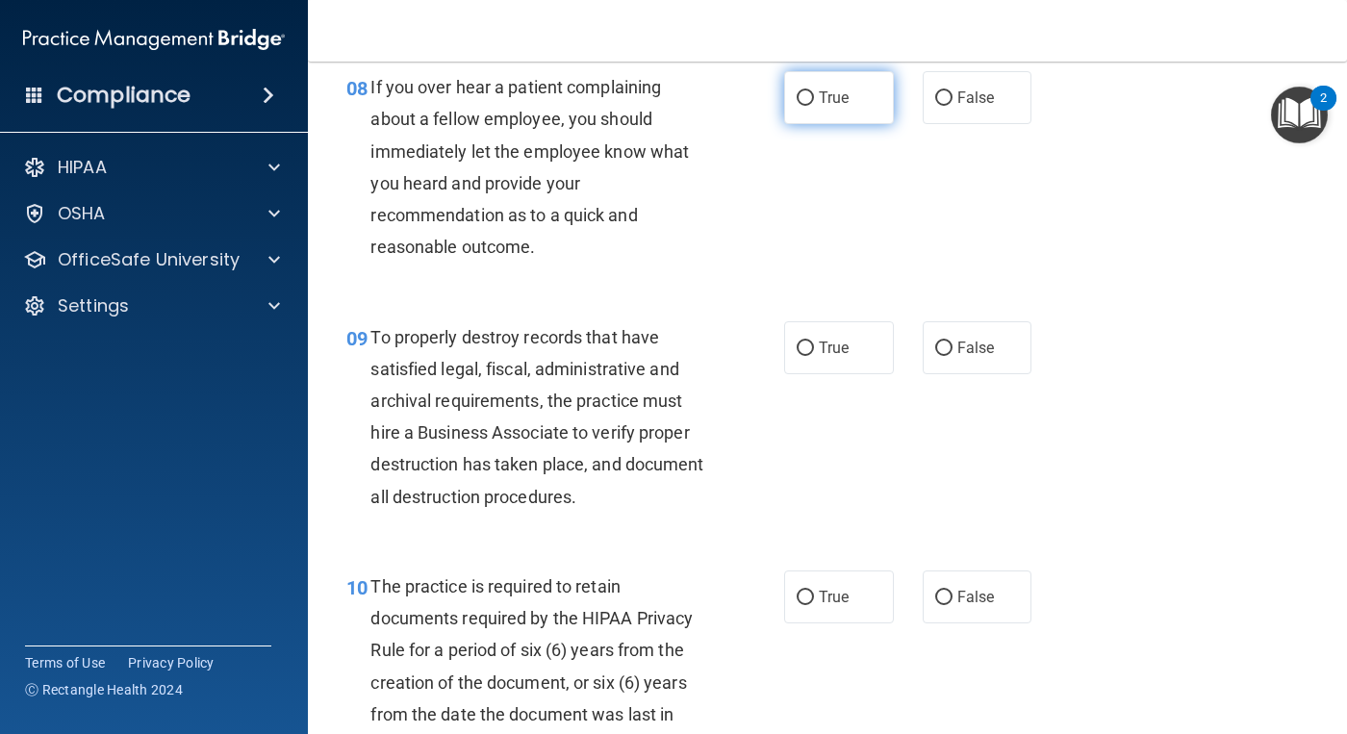
click at [800, 96] on input "True" at bounding box center [804, 98] width 17 height 14
radio input "true"
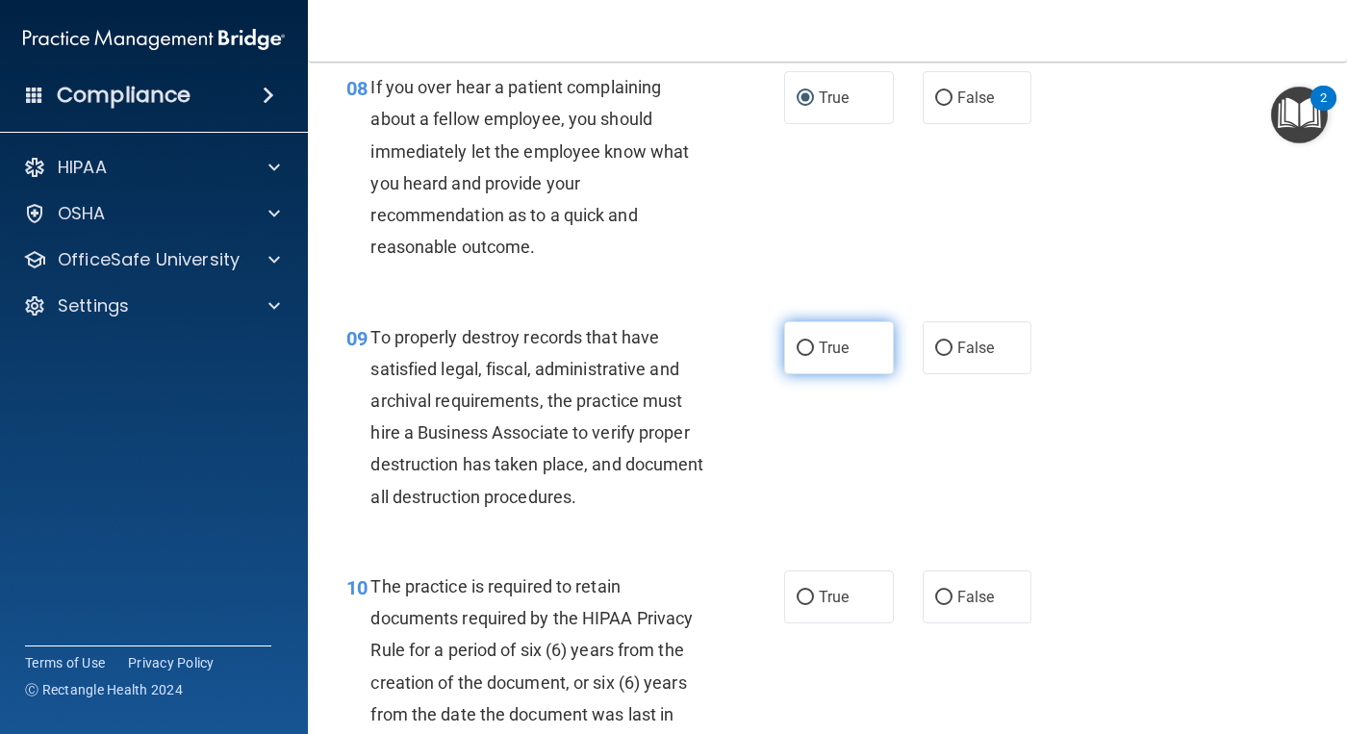
click at [819, 353] on span "True" at bounding box center [834, 348] width 30 height 18
click at [814, 353] on input "True" at bounding box center [804, 348] width 17 height 14
radio input "true"
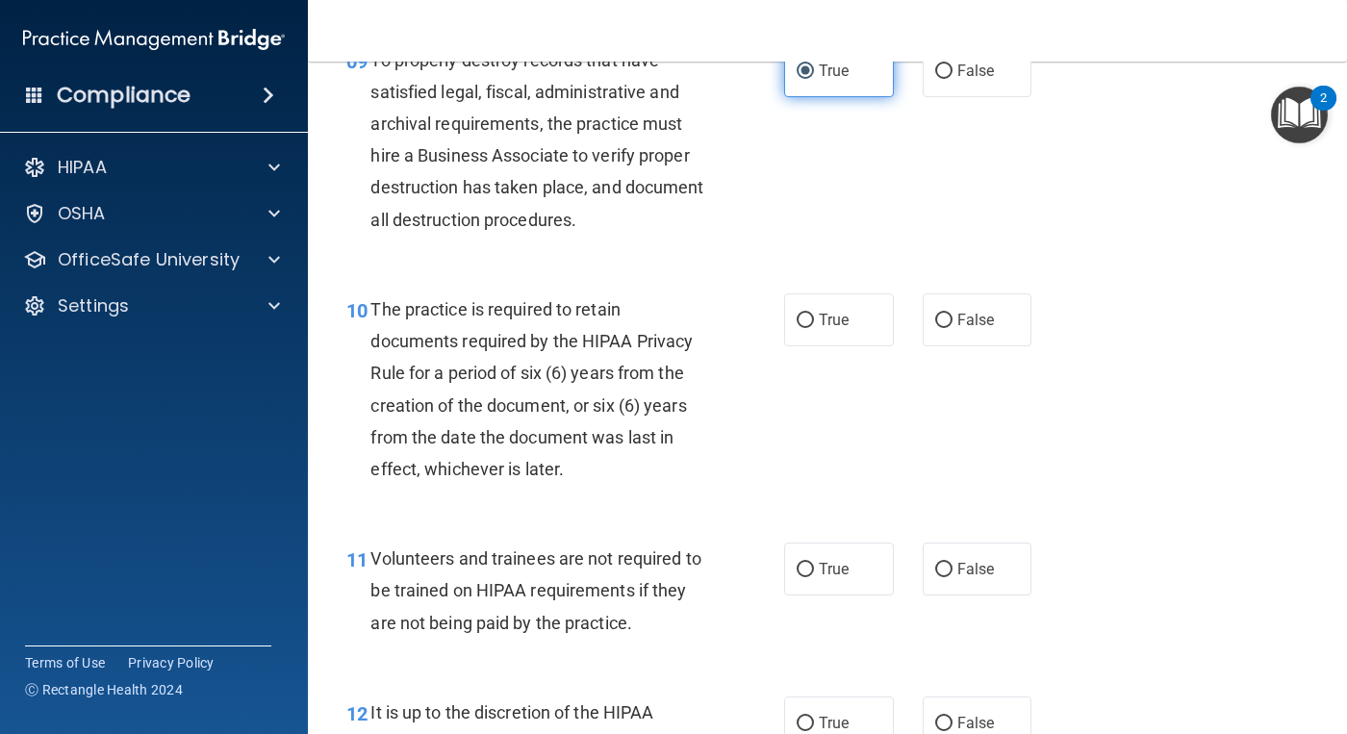
scroll to position [1924, 0]
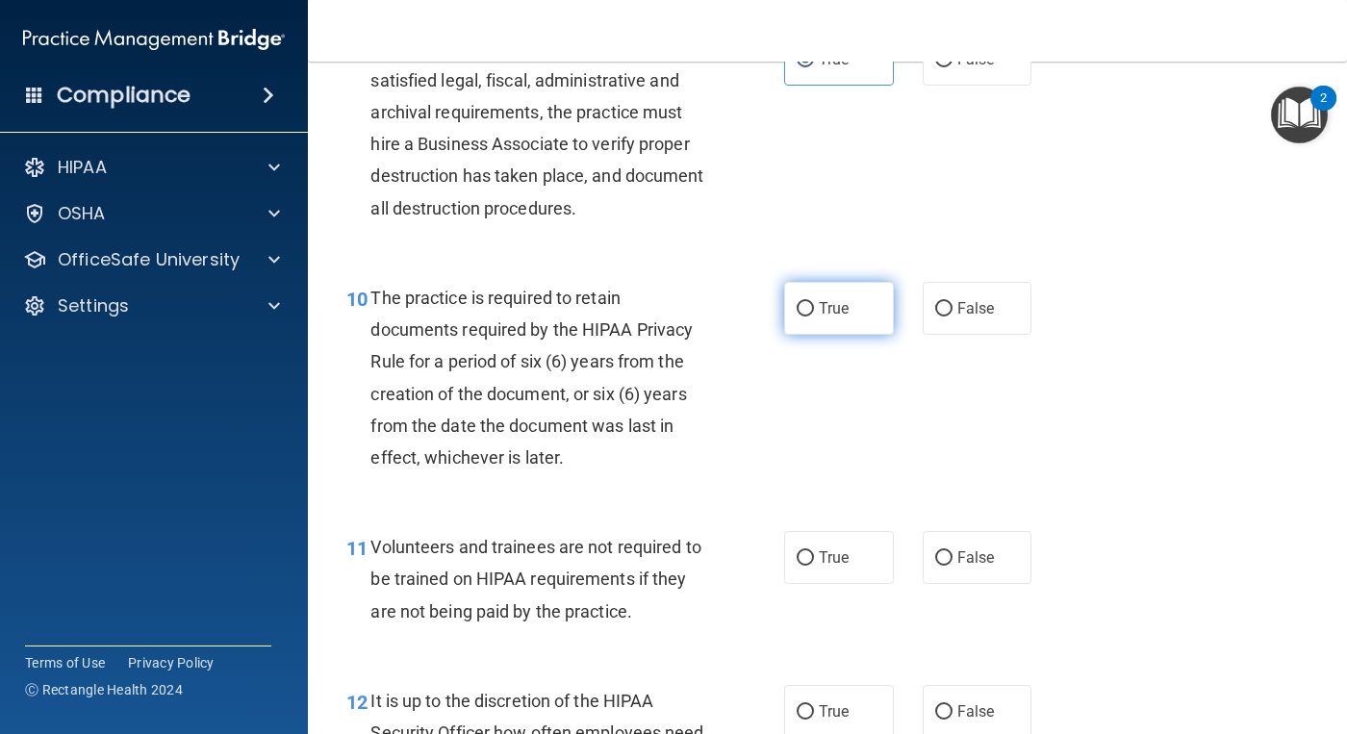
click at [803, 309] on input "True" at bounding box center [804, 309] width 17 height 14
radio input "true"
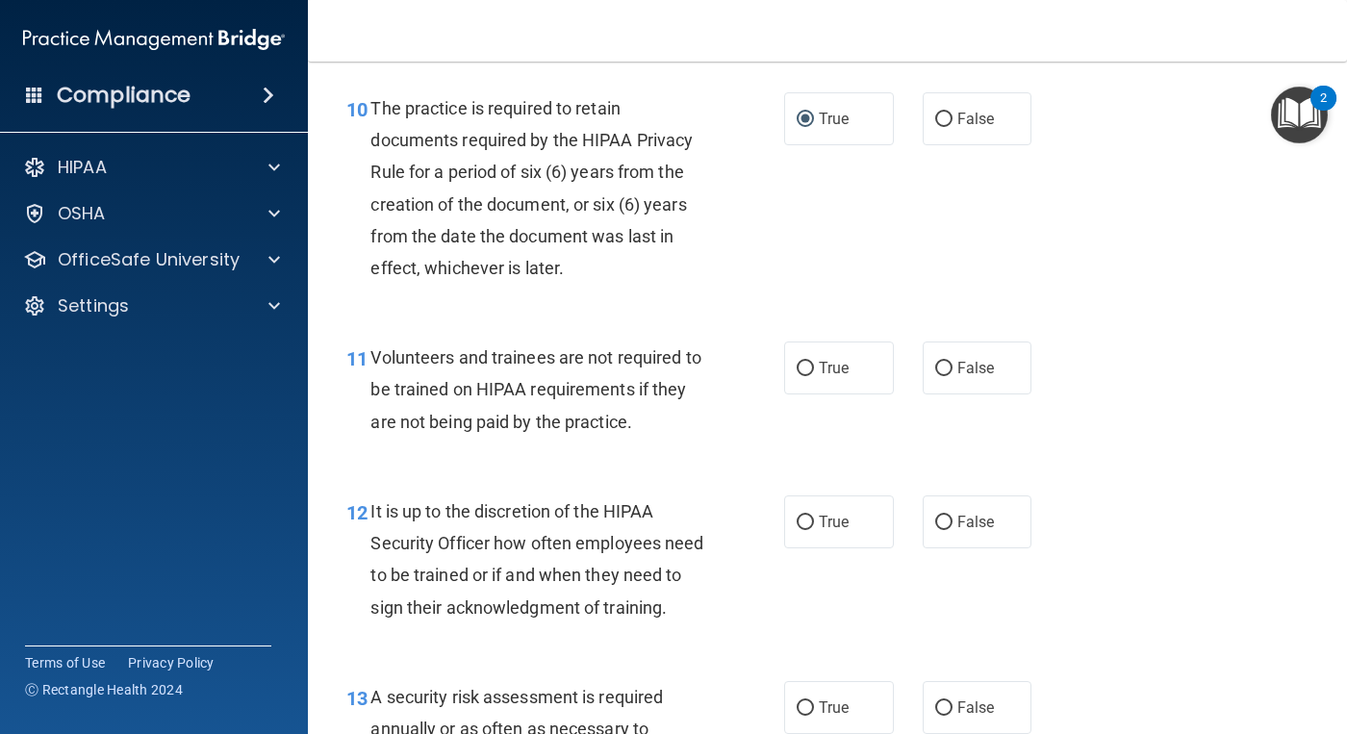
scroll to position [2116, 0]
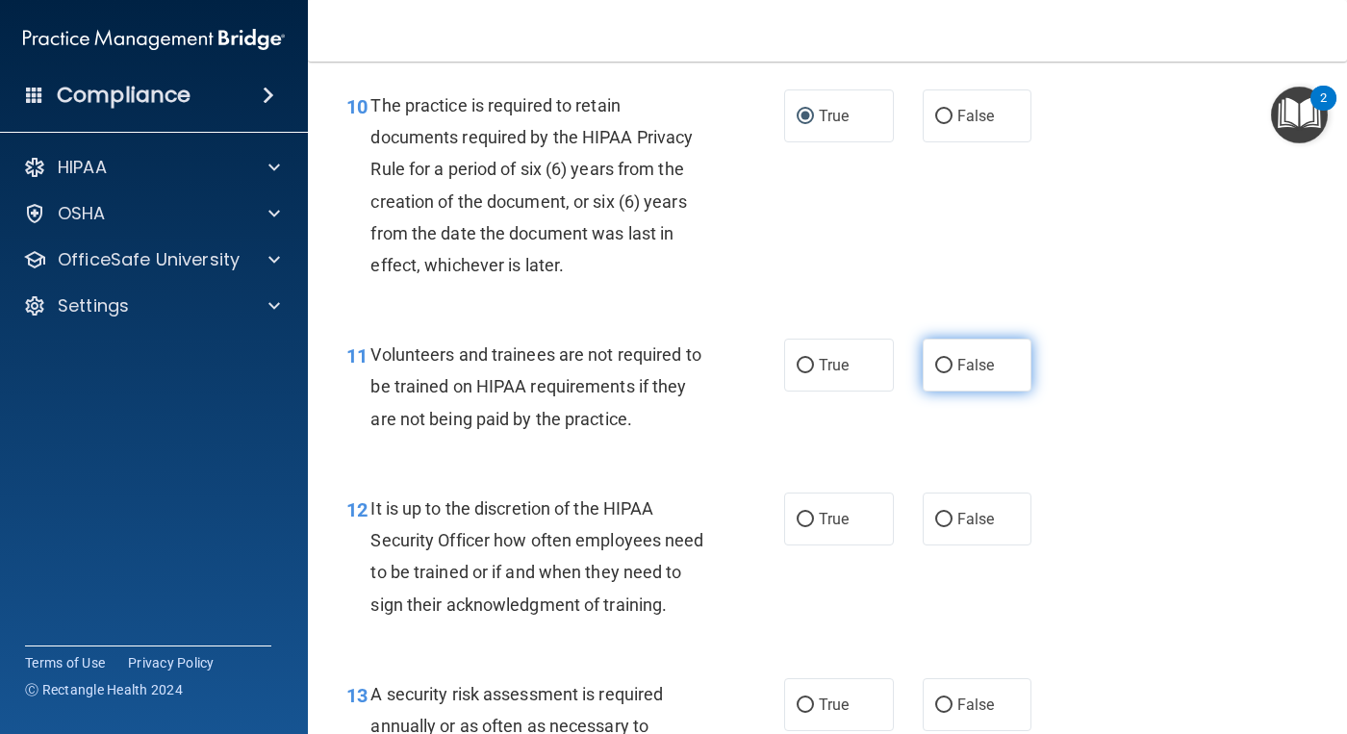
click at [941, 364] on input "False" at bounding box center [943, 366] width 17 height 14
radio input "true"
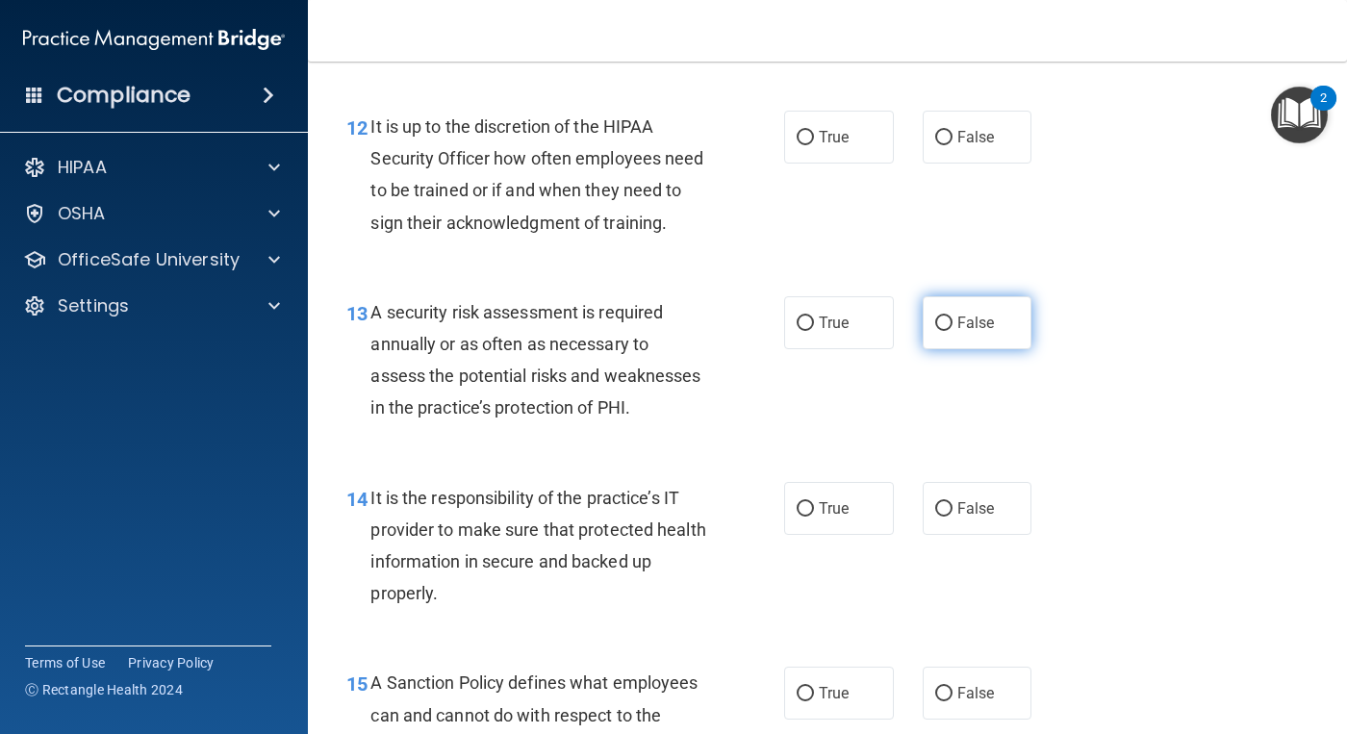
scroll to position [2501, 0]
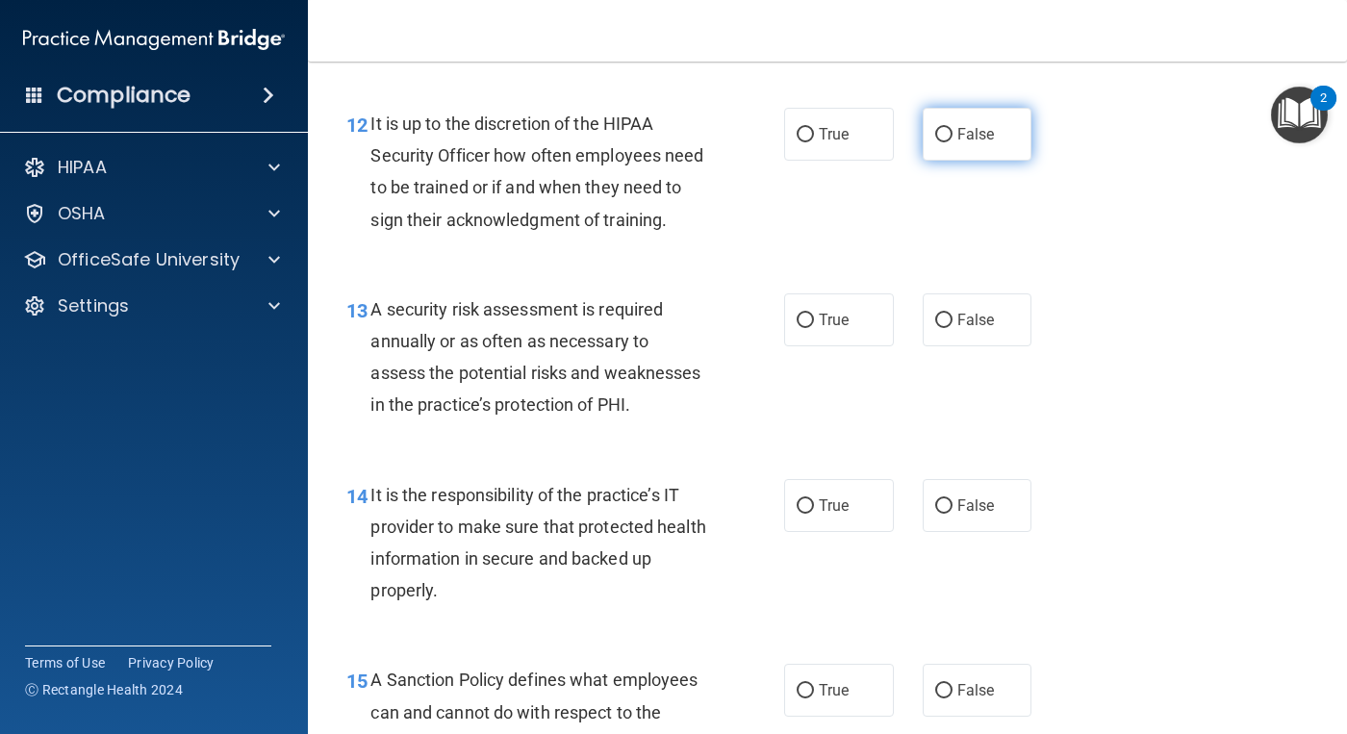
click at [957, 128] on span "False" at bounding box center [976, 134] width 38 height 18
click at [949, 128] on input "False" at bounding box center [943, 135] width 17 height 14
radio input "true"
click at [819, 329] on span "True" at bounding box center [834, 320] width 30 height 18
click at [812, 328] on input "True" at bounding box center [804, 321] width 17 height 14
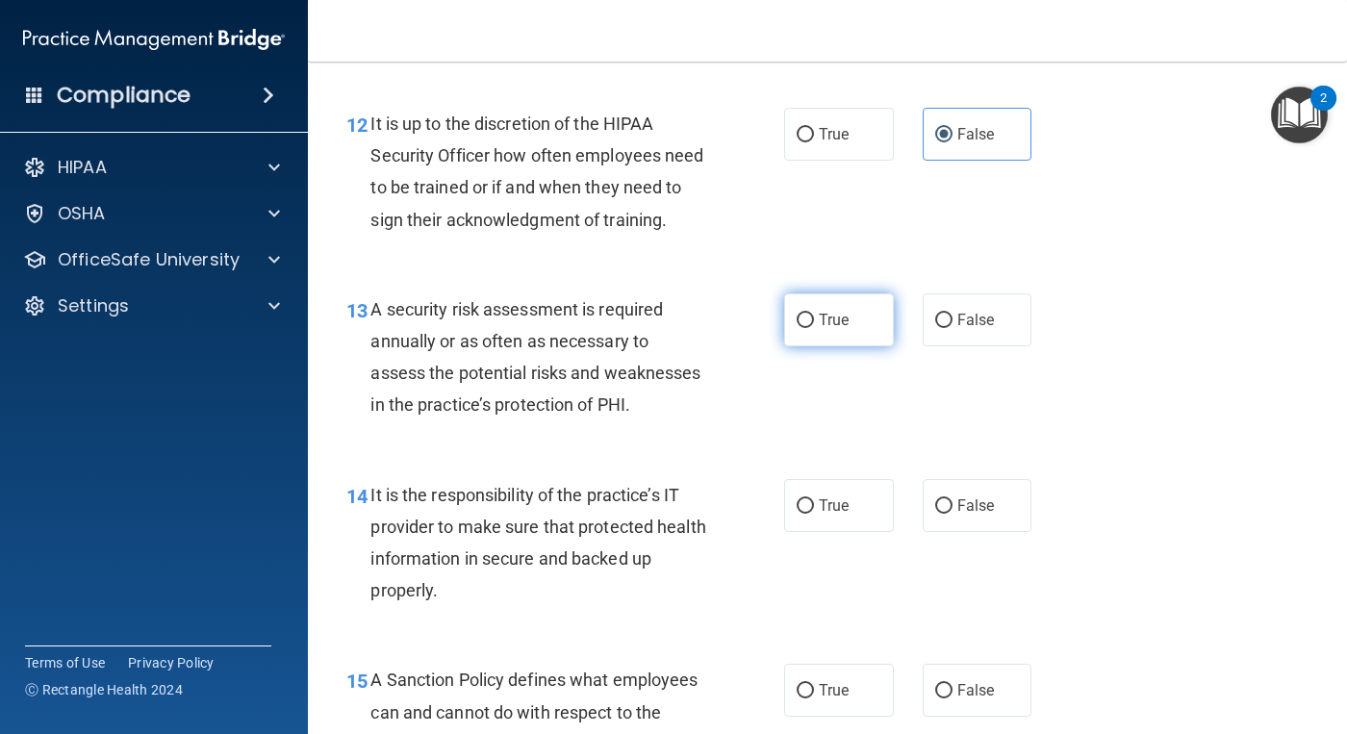
radio input "true"
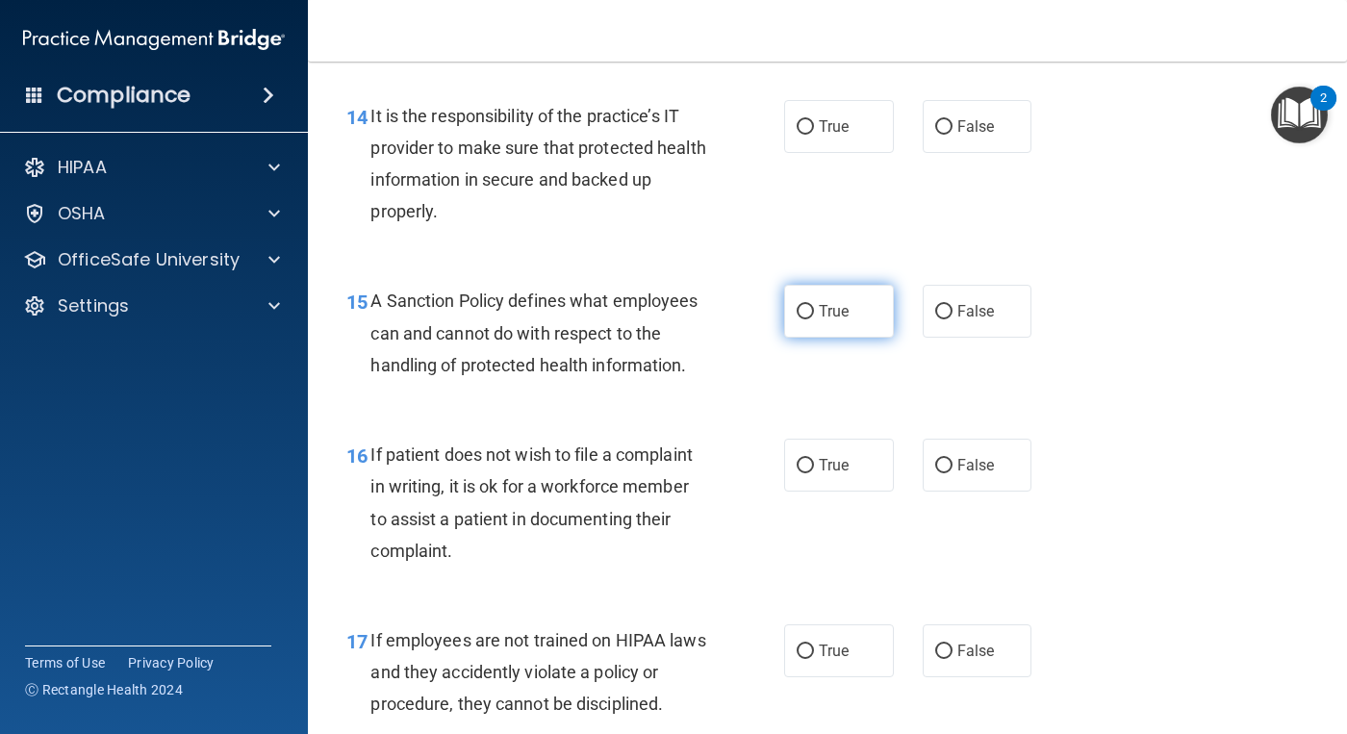
scroll to position [2886, 0]
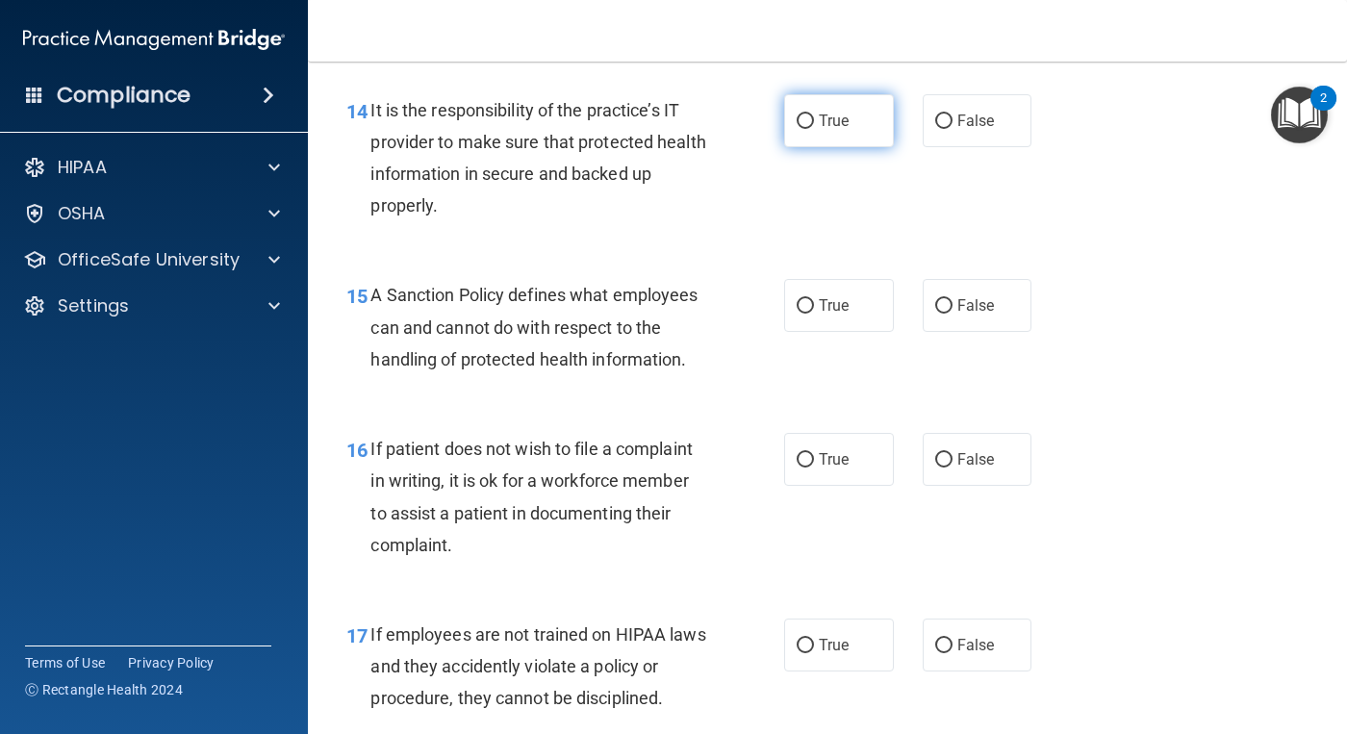
click at [797, 129] on input "True" at bounding box center [804, 121] width 17 height 14
radio input "true"
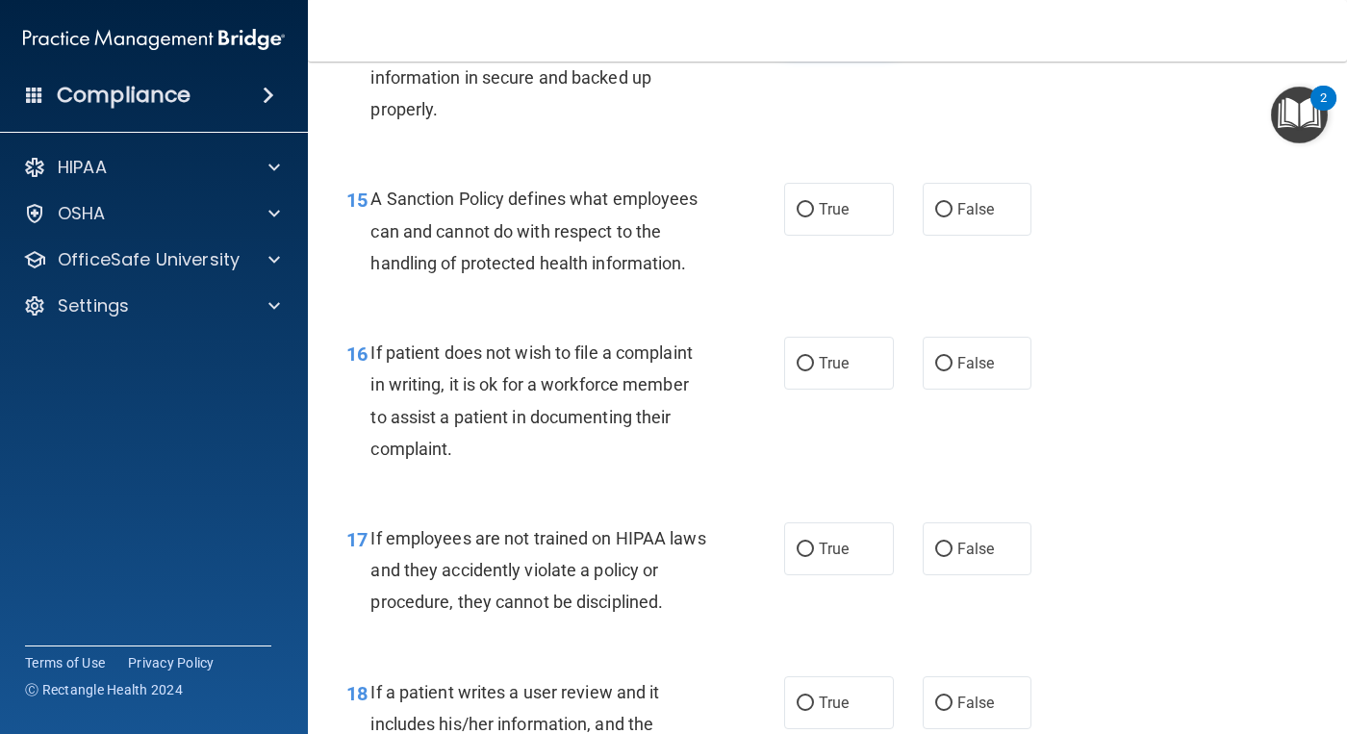
scroll to position [3078, 0]
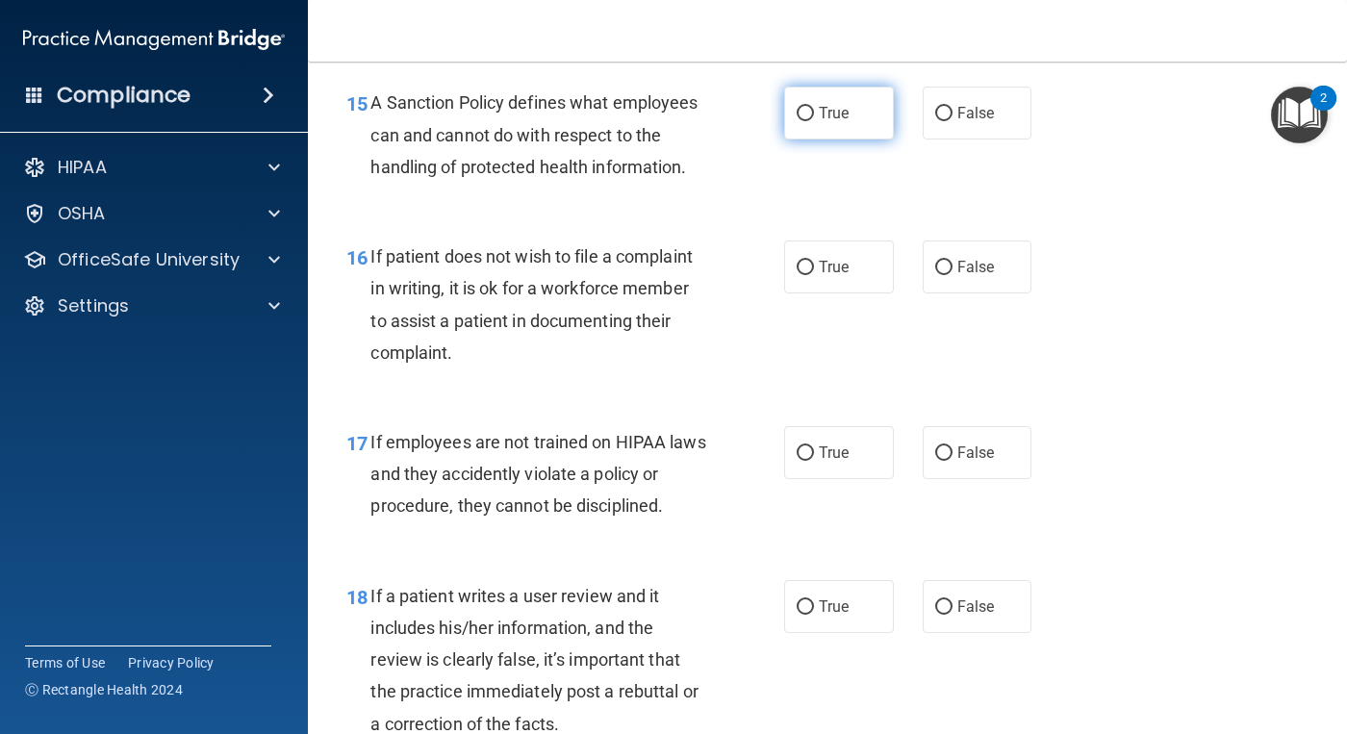
click at [800, 121] on input "True" at bounding box center [804, 114] width 17 height 14
radio input "true"
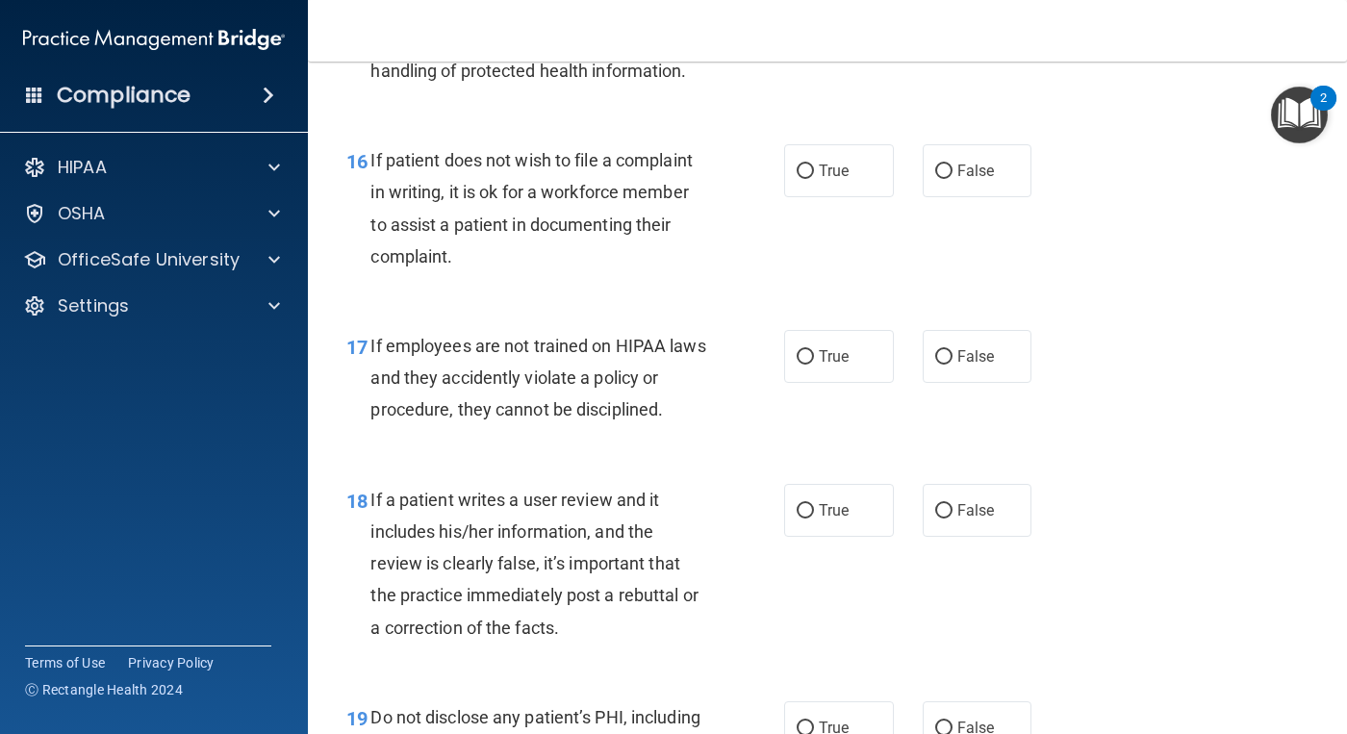
scroll to position [3270, 0]
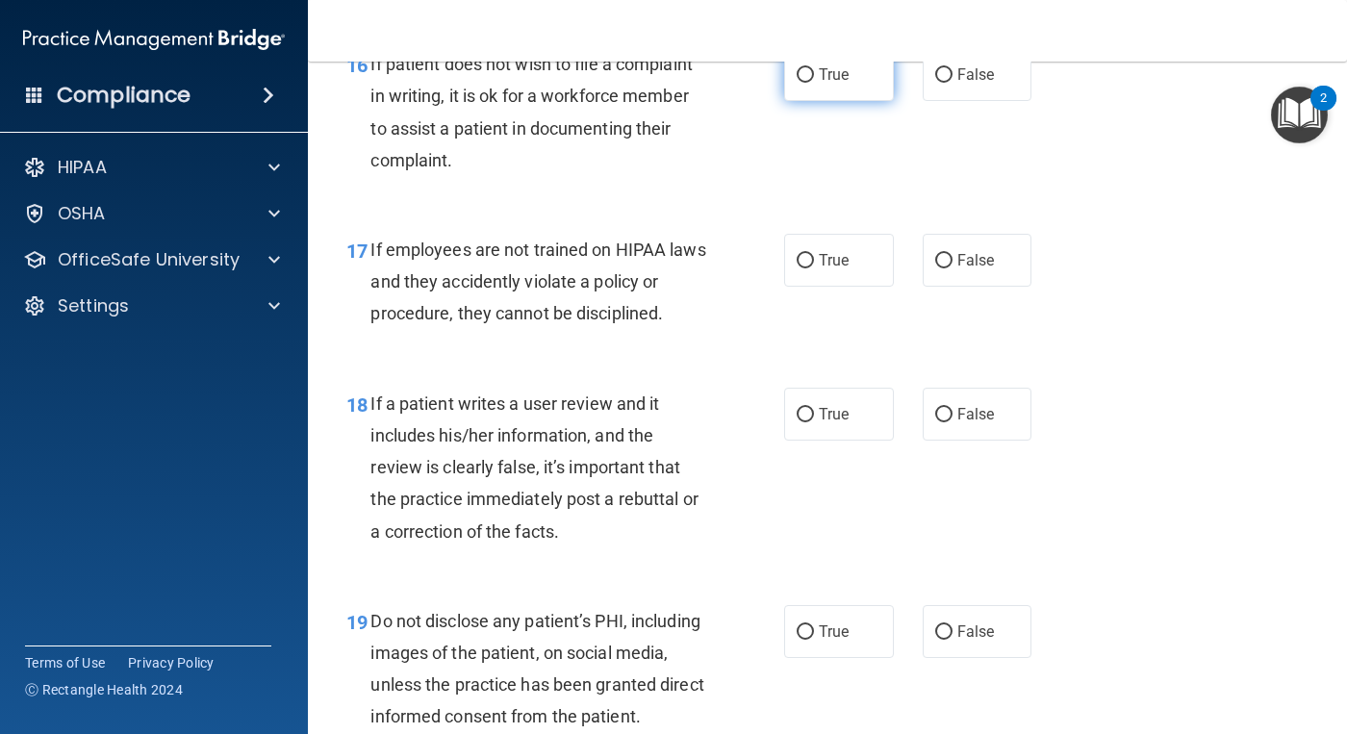
click at [823, 84] on span "True" at bounding box center [834, 74] width 30 height 18
click at [814, 83] on input "True" at bounding box center [804, 75] width 17 height 14
radio input "true"
click at [941, 268] on input "False" at bounding box center [943, 261] width 17 height 14
radio input "true"
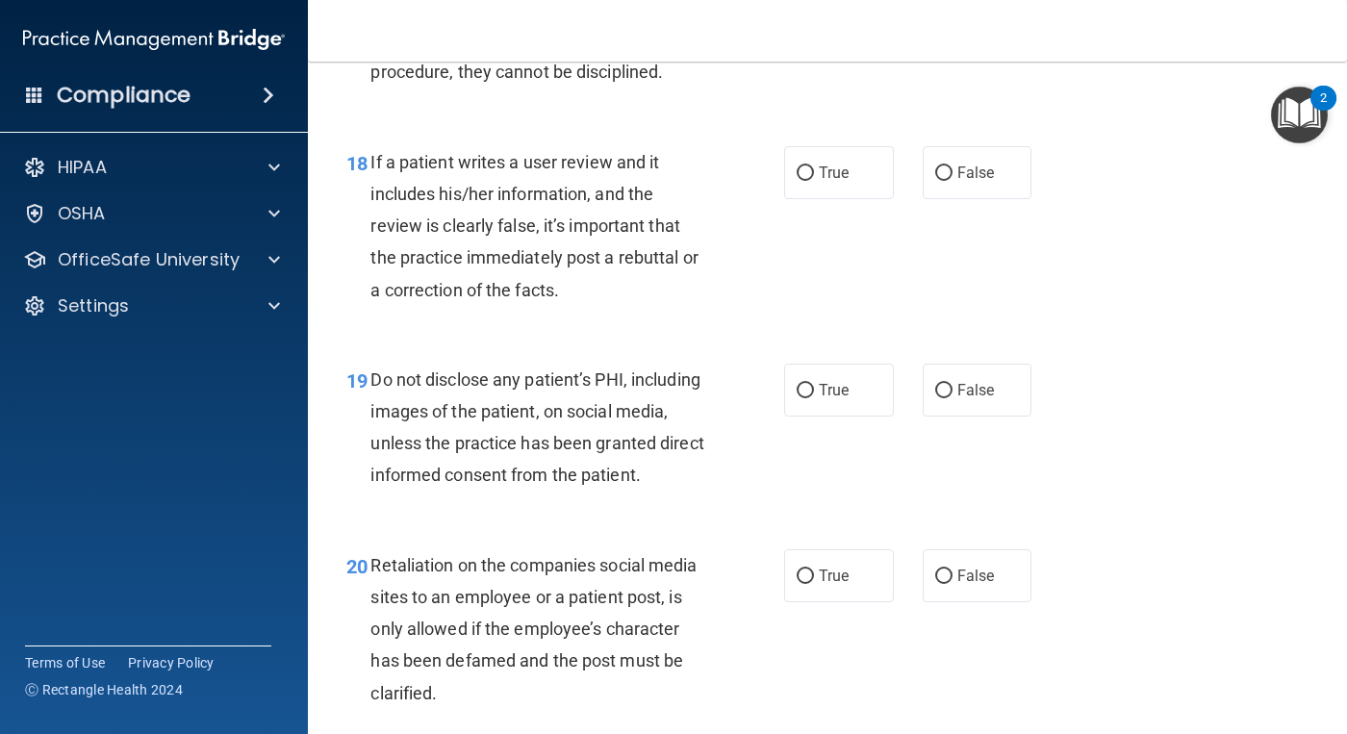
scroll to position [3559, 0]
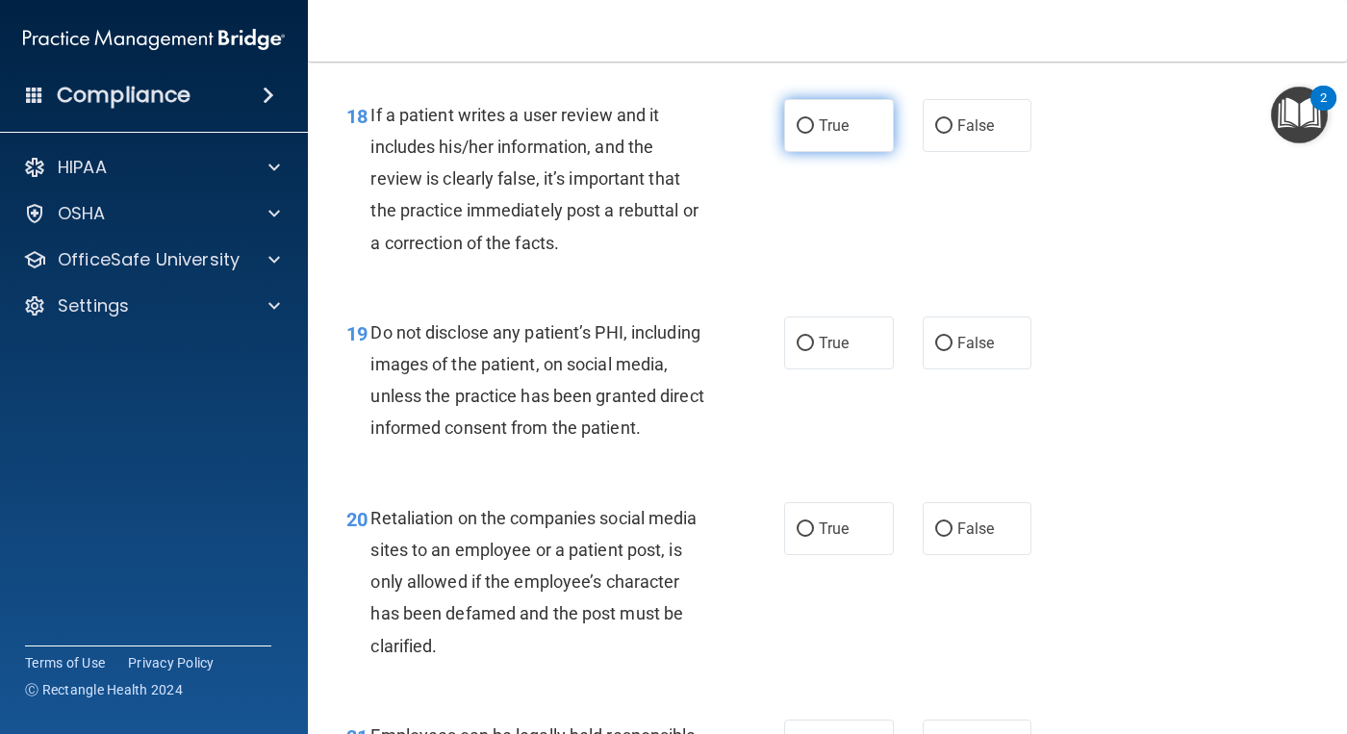
click at [808, 152] on label "True" at bounding box center [839, 125] width 110 height 53
click at [808, 134] on input "True" at bounding box center [804, 126] width 17 height 14
radio input "true"
click at [839, 352] on span "True" at bounding box center [834, 343] width 30 height 18
click at [814, 351] on input "True" at bounding box center [804, 344] width 17 height 14
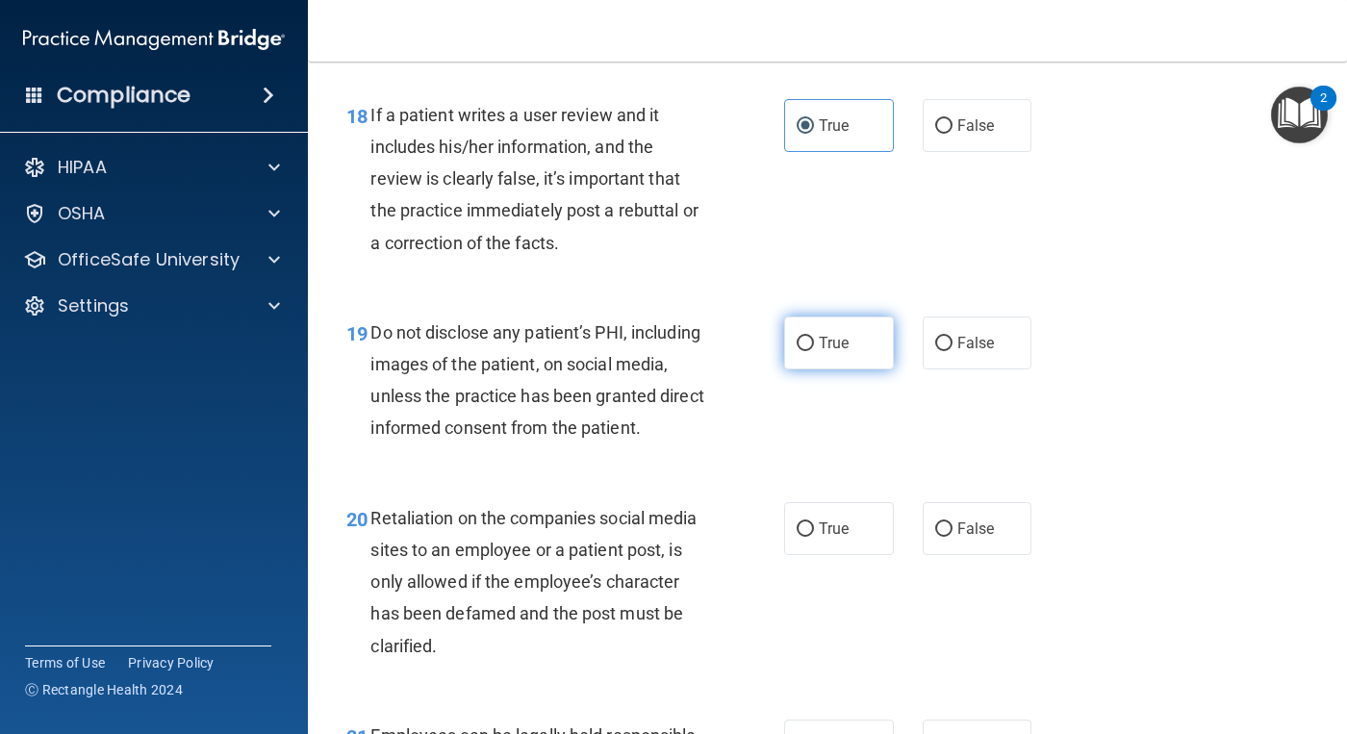
radio input "true"
click at [827, 352] on span "True" at bounding box center [834, 343] width 30 height 18
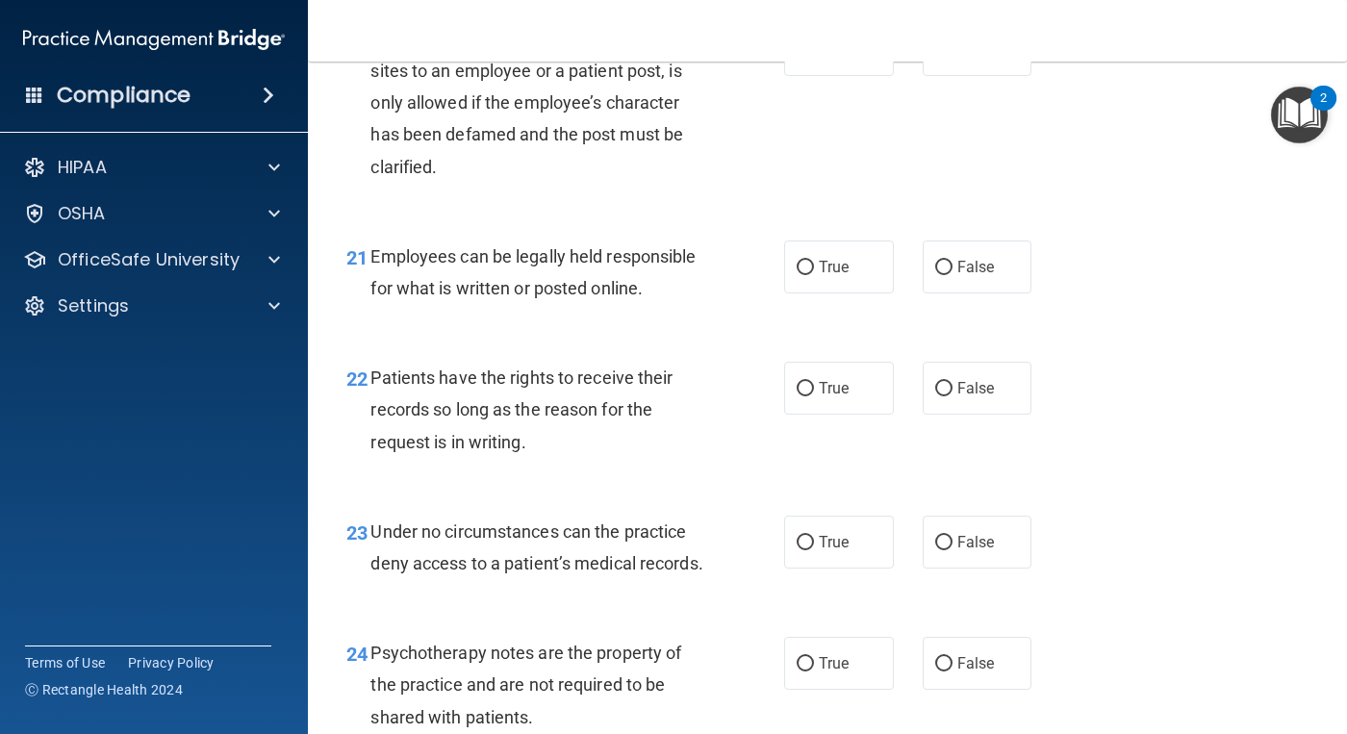
scroll to position [4040, 0]
click at [957, 57] on span "False" at bounding box center [976, 47] width 38 height 18
click at [952, 56] on input "False" at bounding box center [943, 48] width 17 height 14
radio input "true"
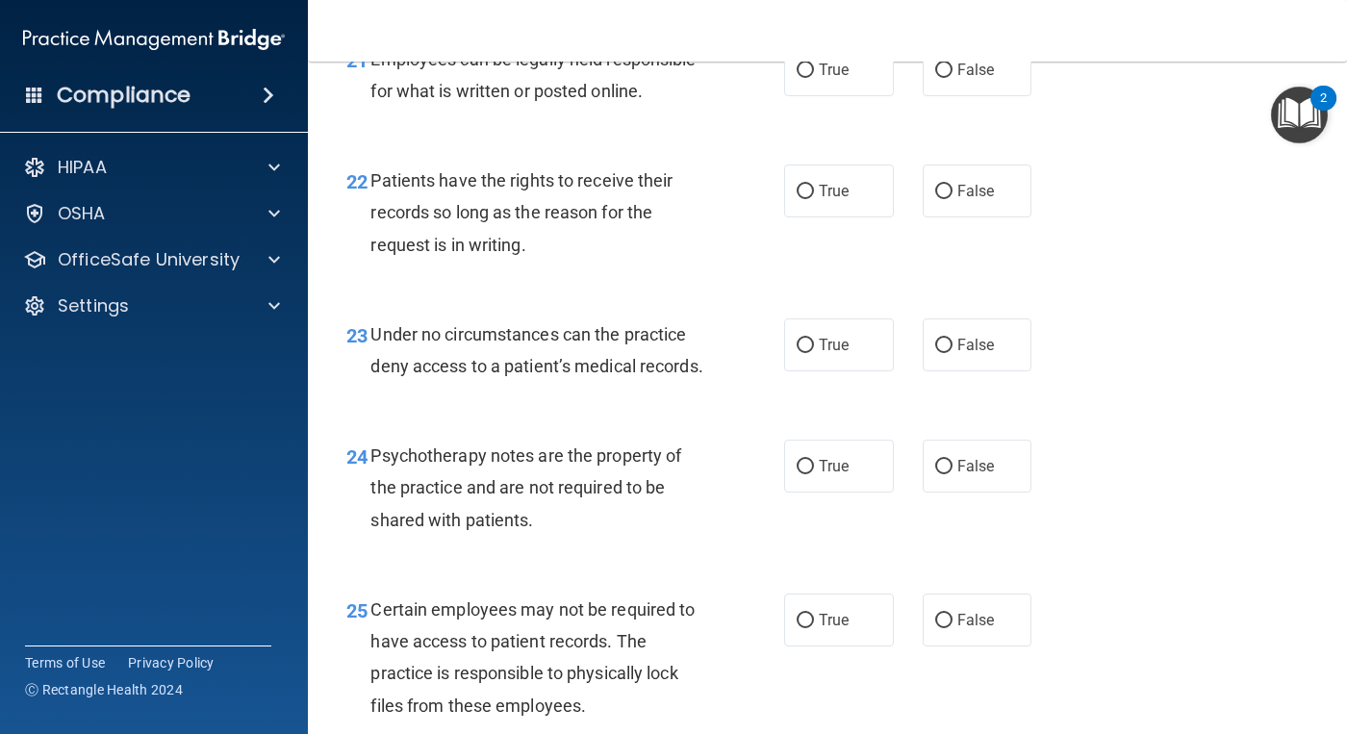
scroll to position [4232, 0]
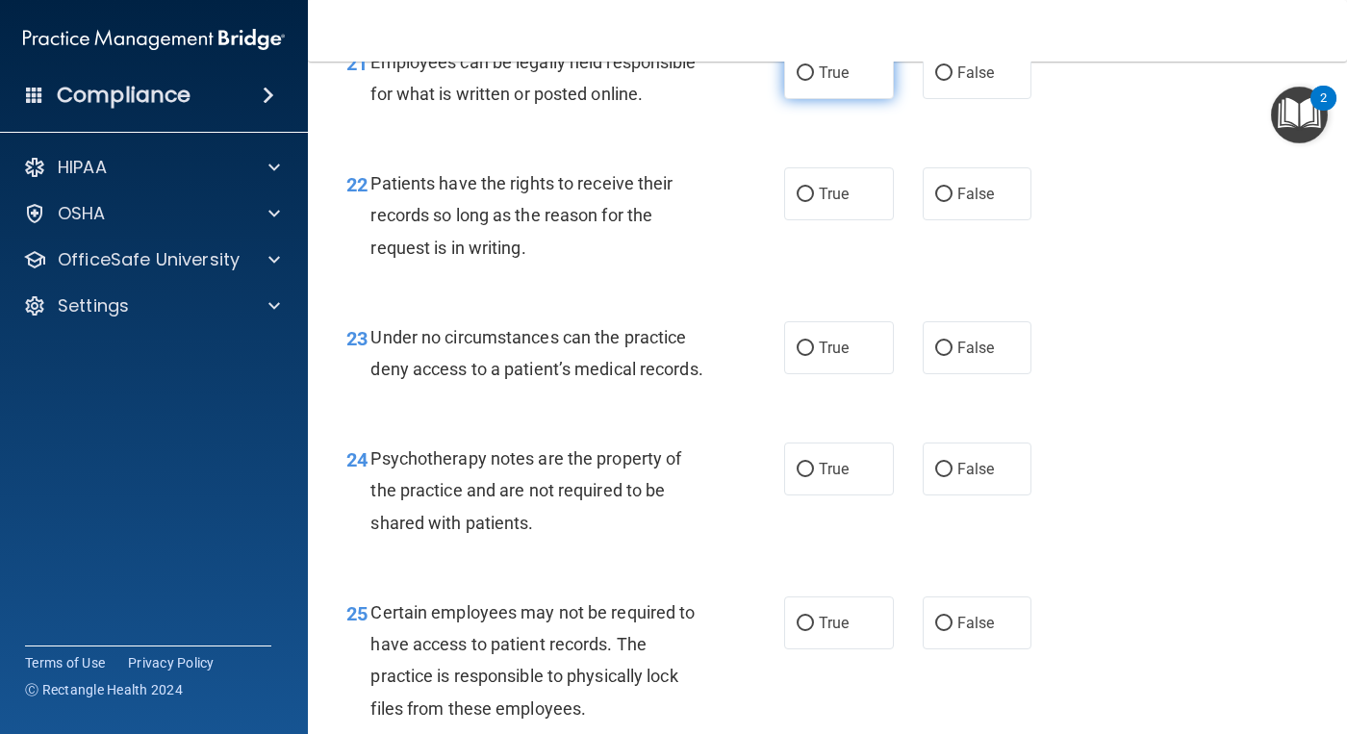
click at [805, 81] on input "True" at bounding box center [804, 73] width 17 height 14
radio input "true"
click at [819, 203] on span "True" at bounding box center [834, 194] width 30 height 18
click at [814, 202] on input "True" at bounding box center [804, 195] width 17 height 14
radio input "true"
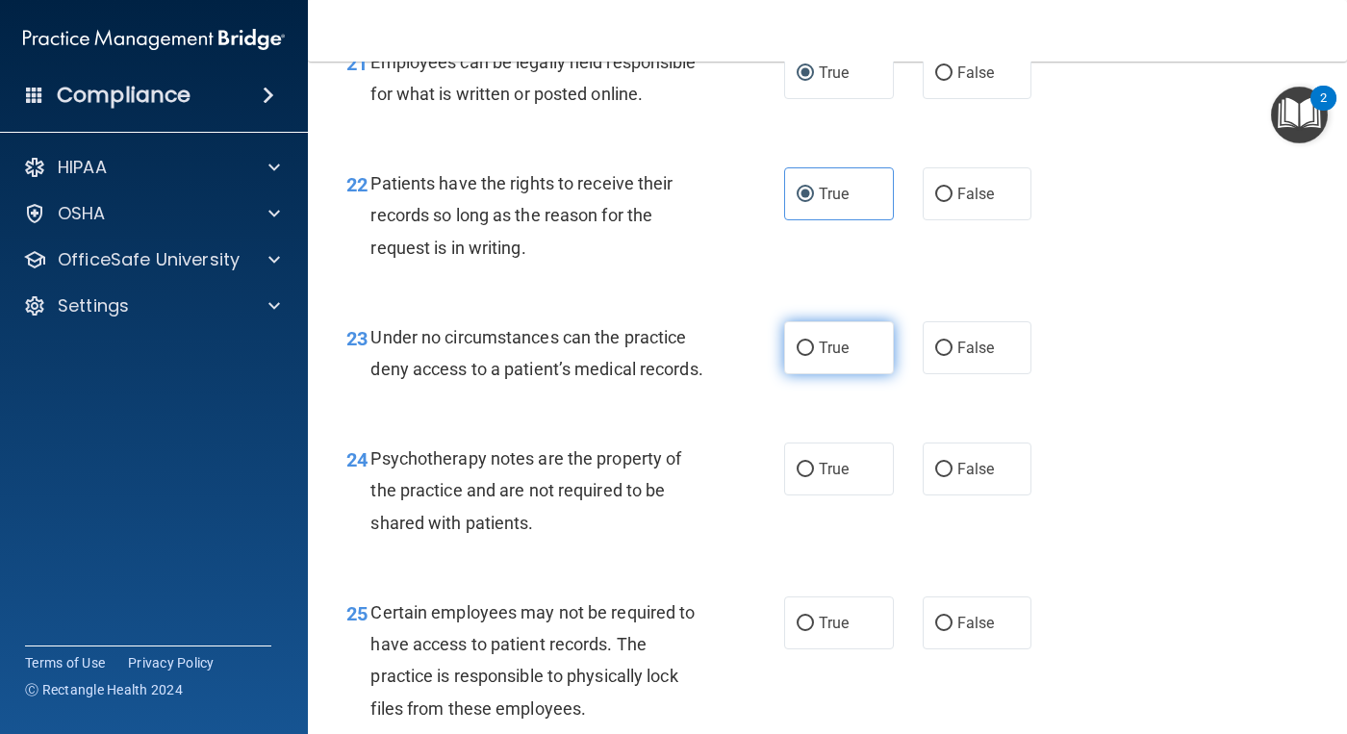
click at [821, 357] on span "True" at bounding box center [834, 348] width 30 height 18
click at [814, 356] on input "True" at bounding box center [804, 348] width 17 height 14
radio input "true"
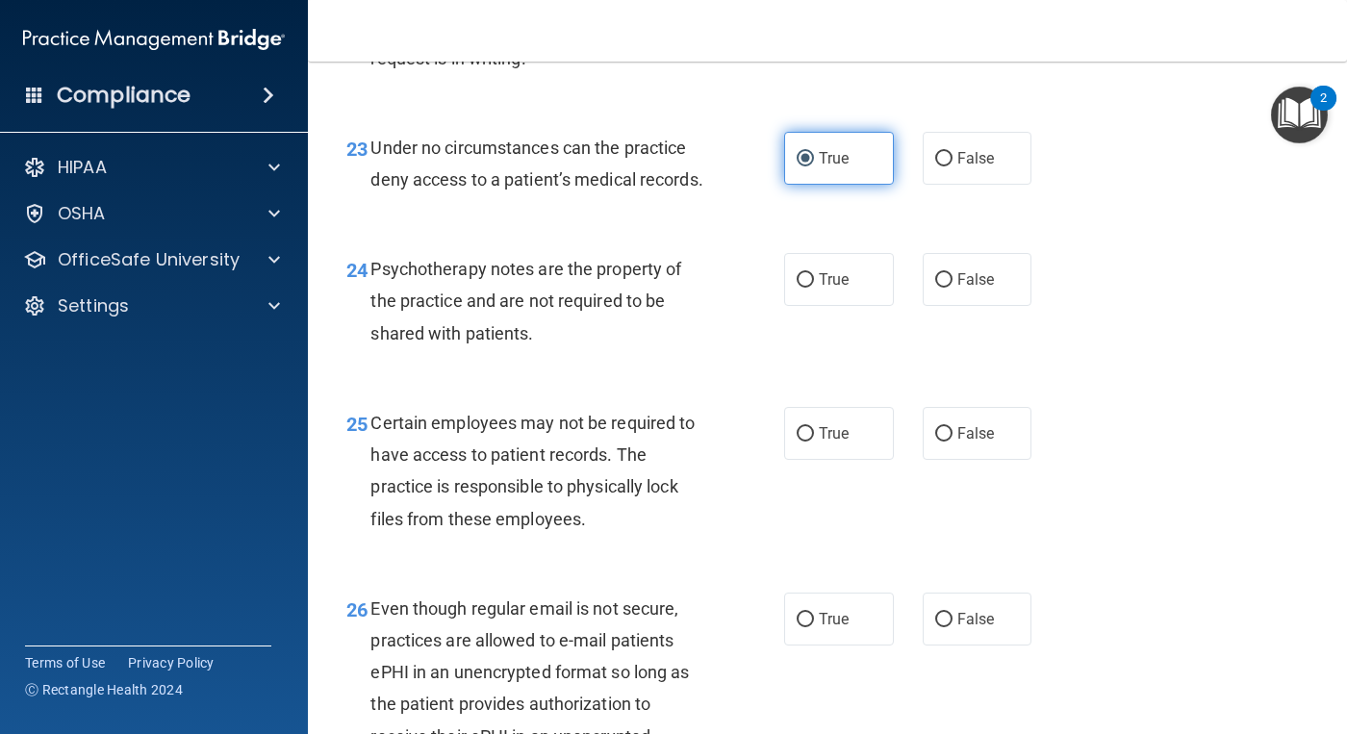
scroll to position [4425, 0]
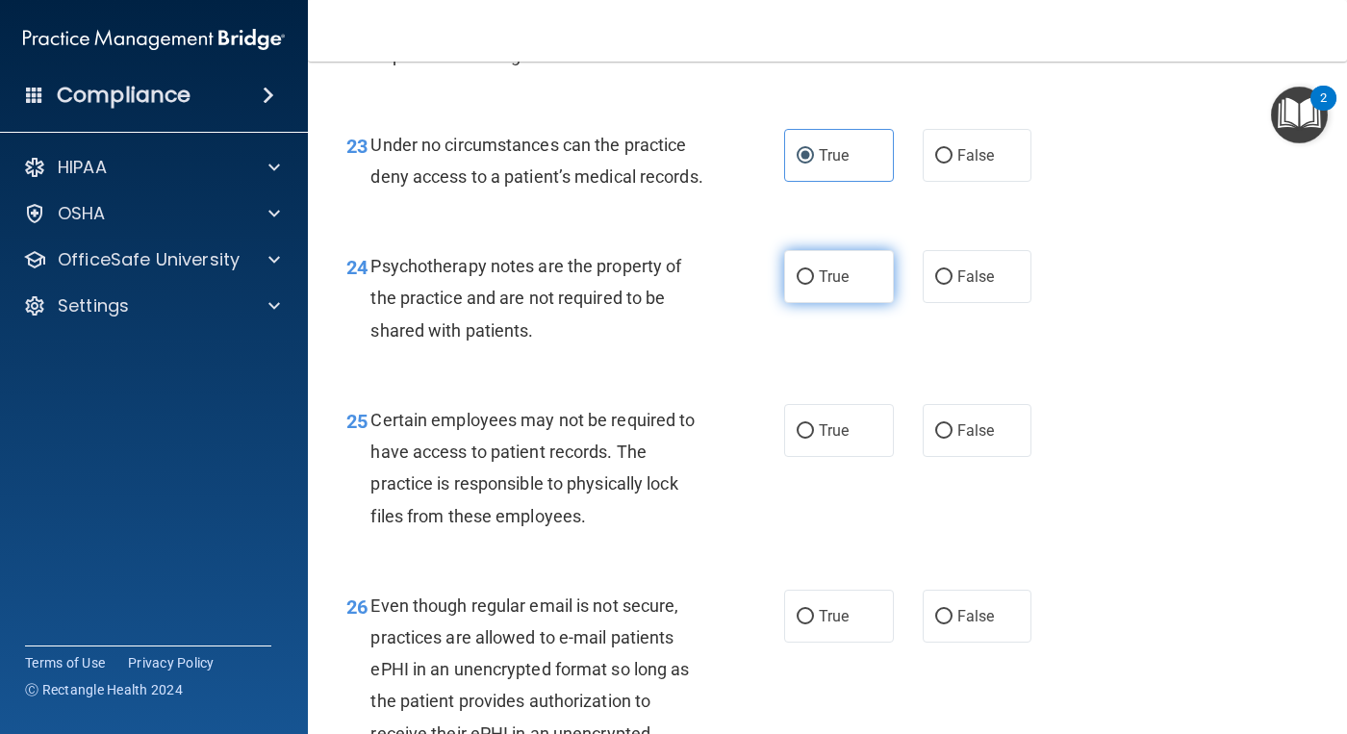
click at [811, 303] on label "True" at bounding box center [839, 276] width 110 height 53
click at [811, 285] on input "True" at bounding box center [804, 277] width 17 height 14
radio input "true"
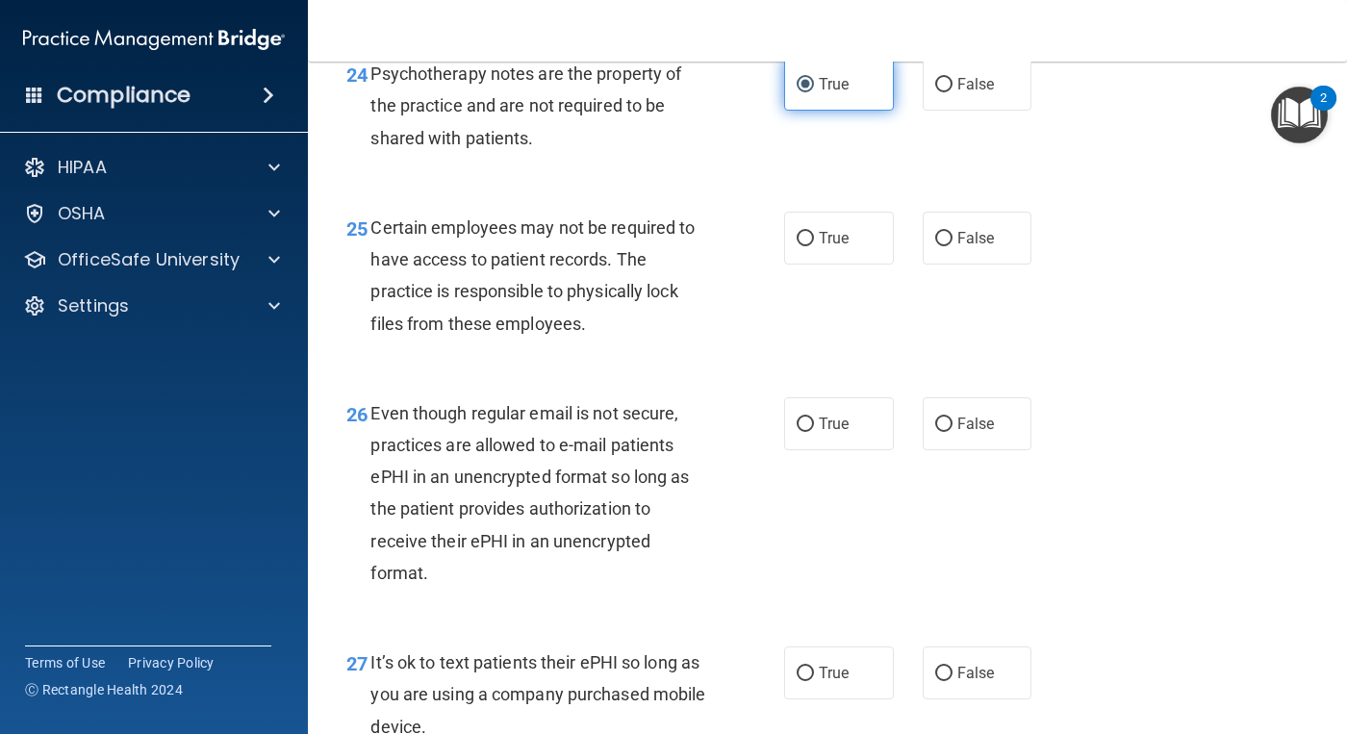
scroll to position [4713, 0]
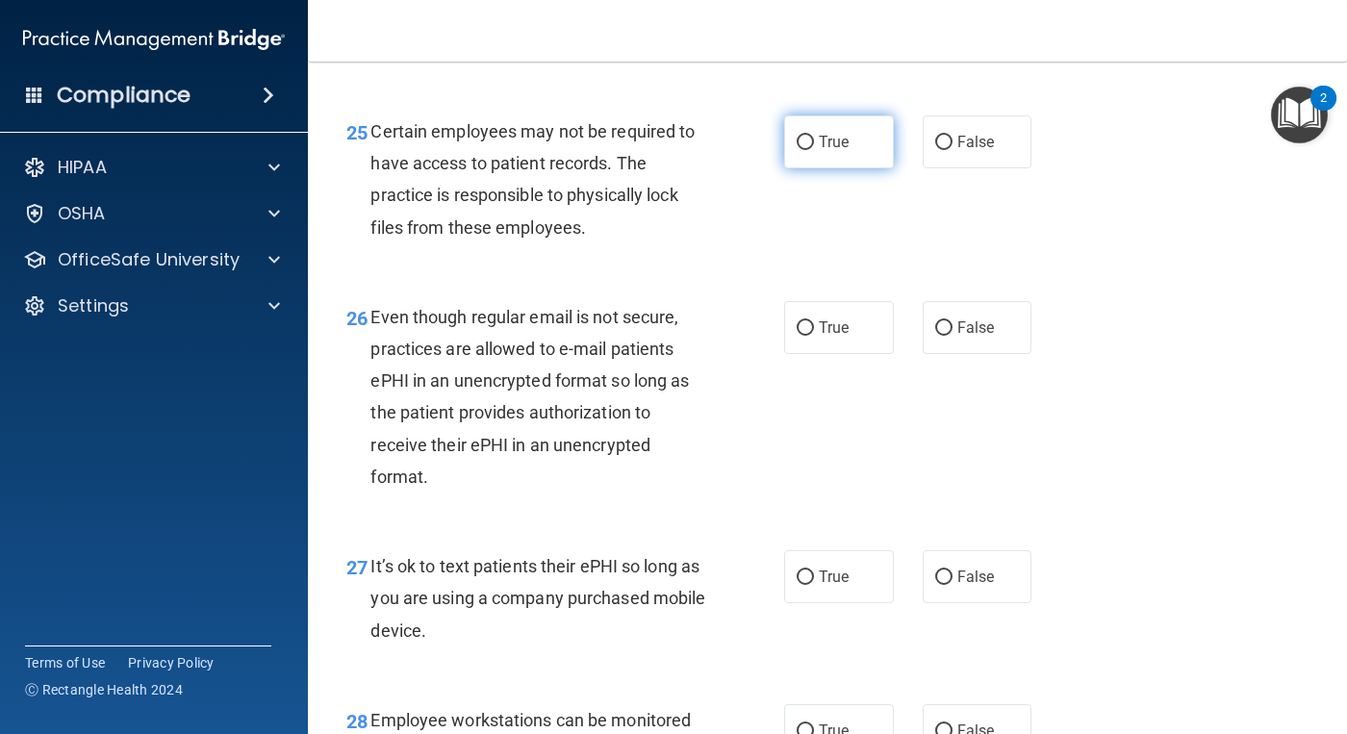
click at [825, 151] on span "True" at bounding box center [834, 142] width 30 height 18
click at [814, 150] on input "True" at bounding box center [804, 143] width 17 height 14
radio input "true"
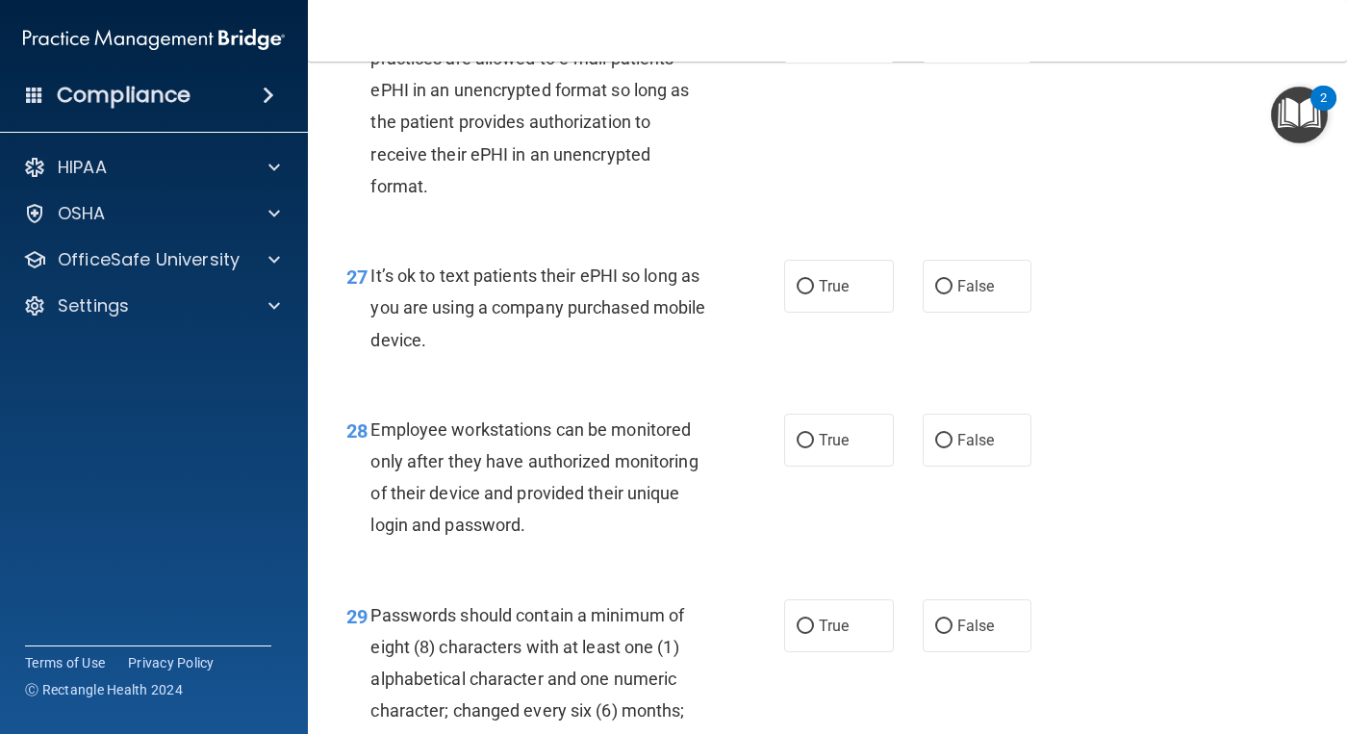
scroll to position [5002, 0]
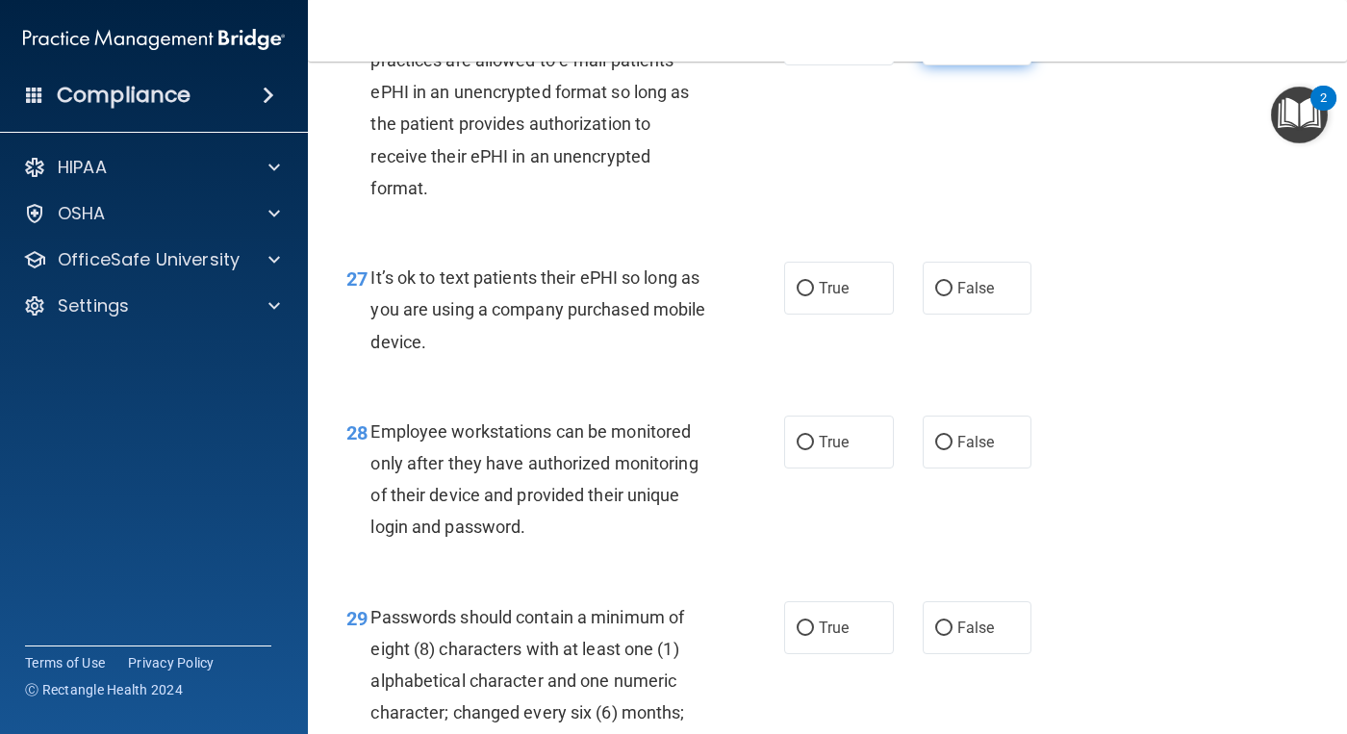
click at [967, 65] on label "False" at bounding box center [977, 39] width 110 height 53
click at [952, 47] on input "False" at bounding box center [943, 40] width 17 height 14
radio input "true"
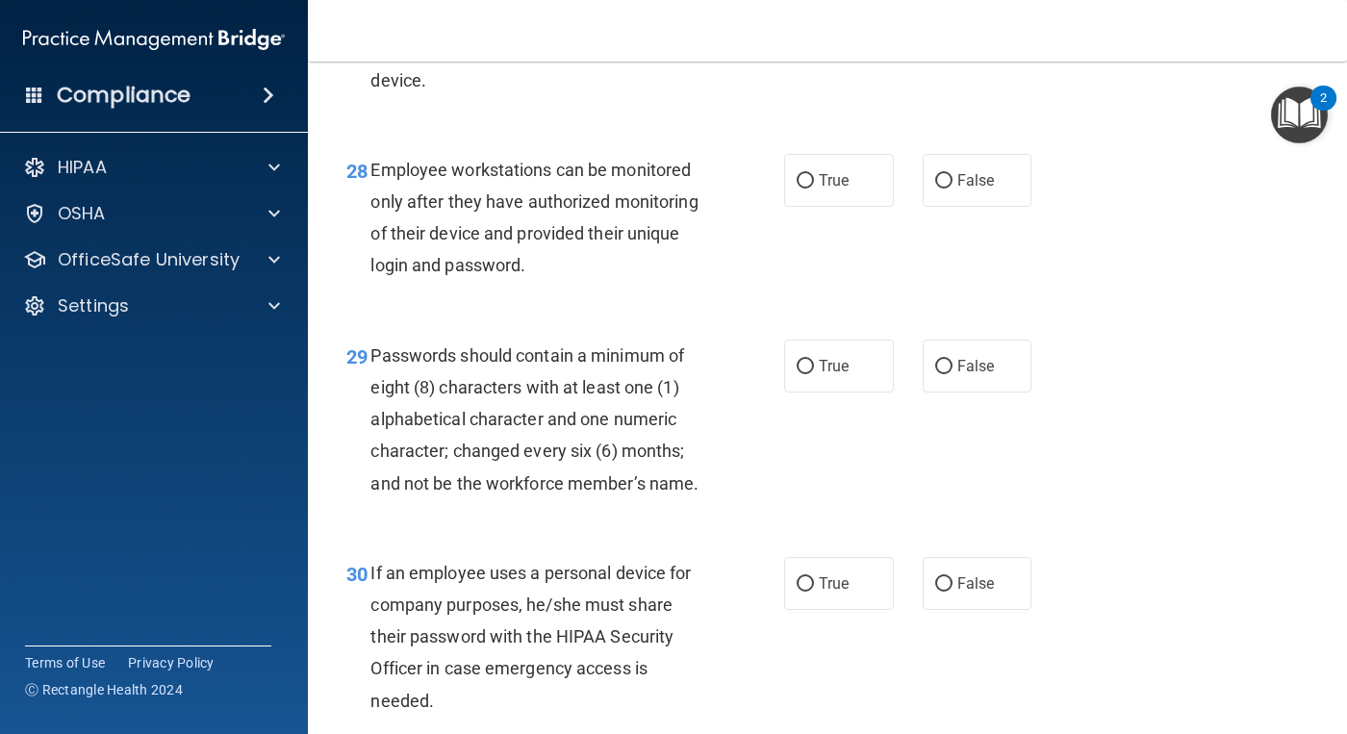
scroll to position [5290, 0]
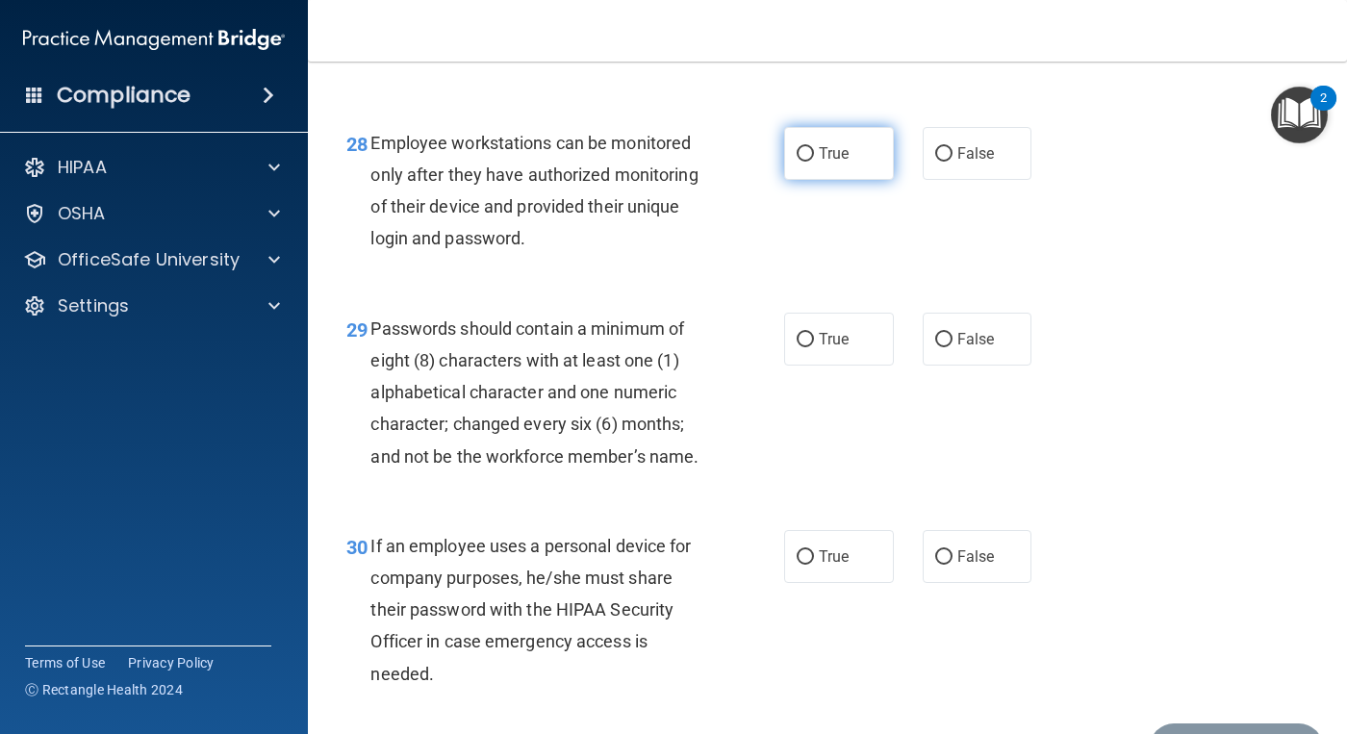
click at [796, 162] on input "True" at bounding box center [804, 154] width 17 height 14
radio input "true"
click at [957, 9] on span "False" at bounding box center [976, -1] width 38 height 18
click at [952, 8] on input "False" at bounding box center [943, 0] width 17 height 14
radio input "true"
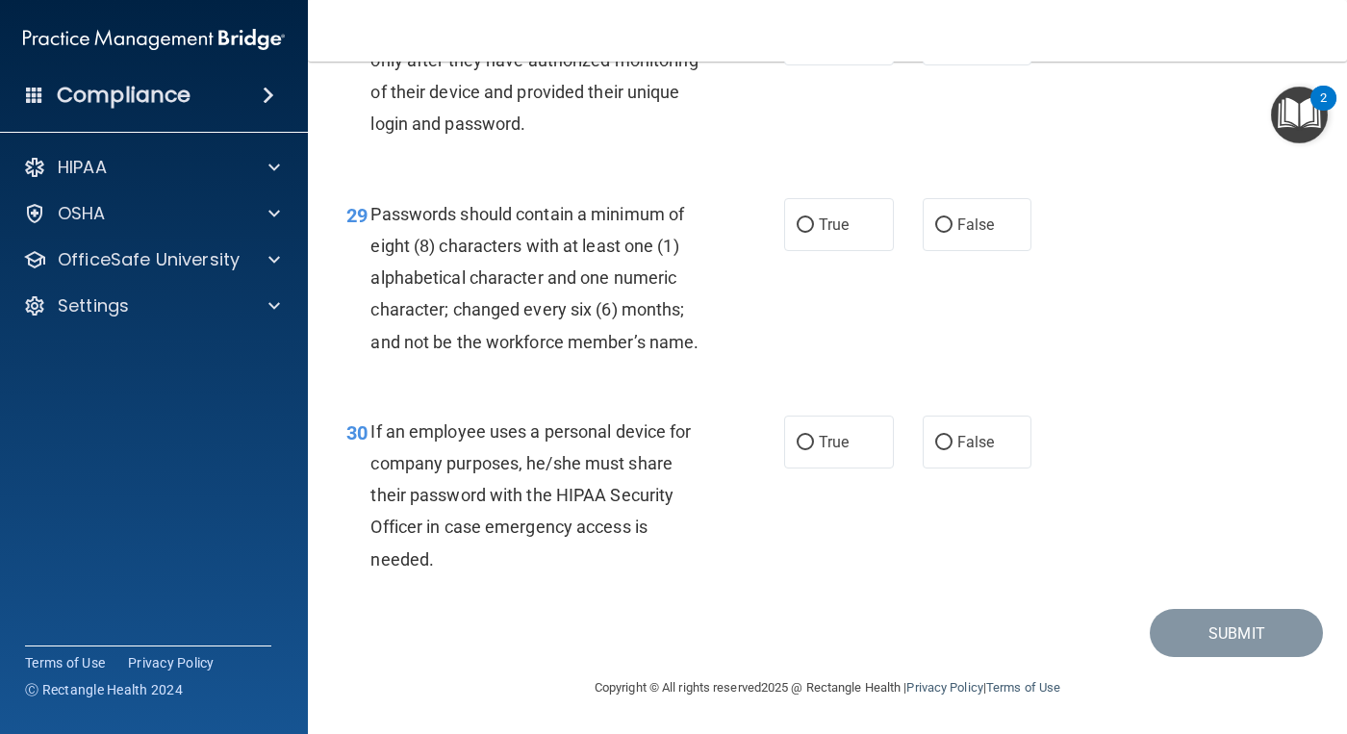
scroll to position [5533, 0]
click at [796, 228] on input "True" at bounding box center [804, 225] width 17 height 14
radio input "true"
click at [939, 440] on input "False" at bounding box center [943, 443] width 17 height 14
radio input "true"
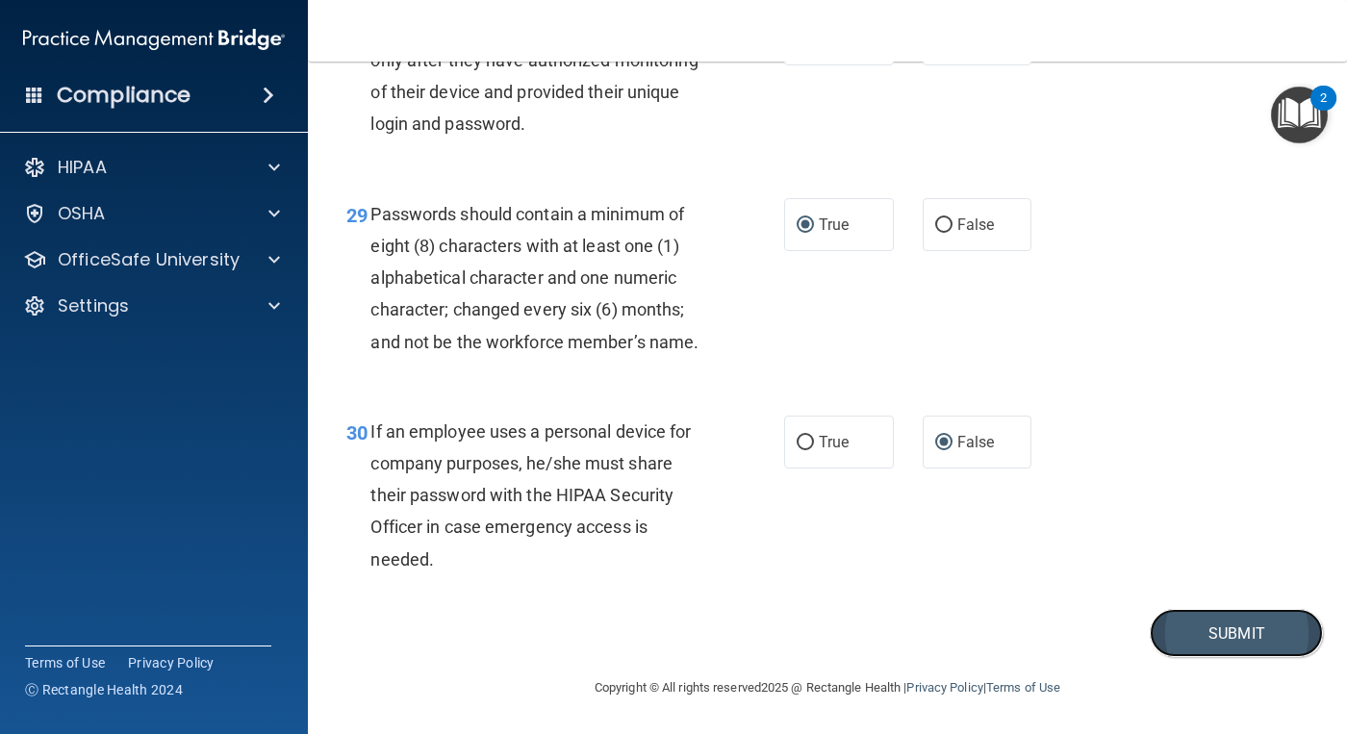
click at [1171, 643] on button "Submit" at bounding box center [1235, 633] width 173 height 49
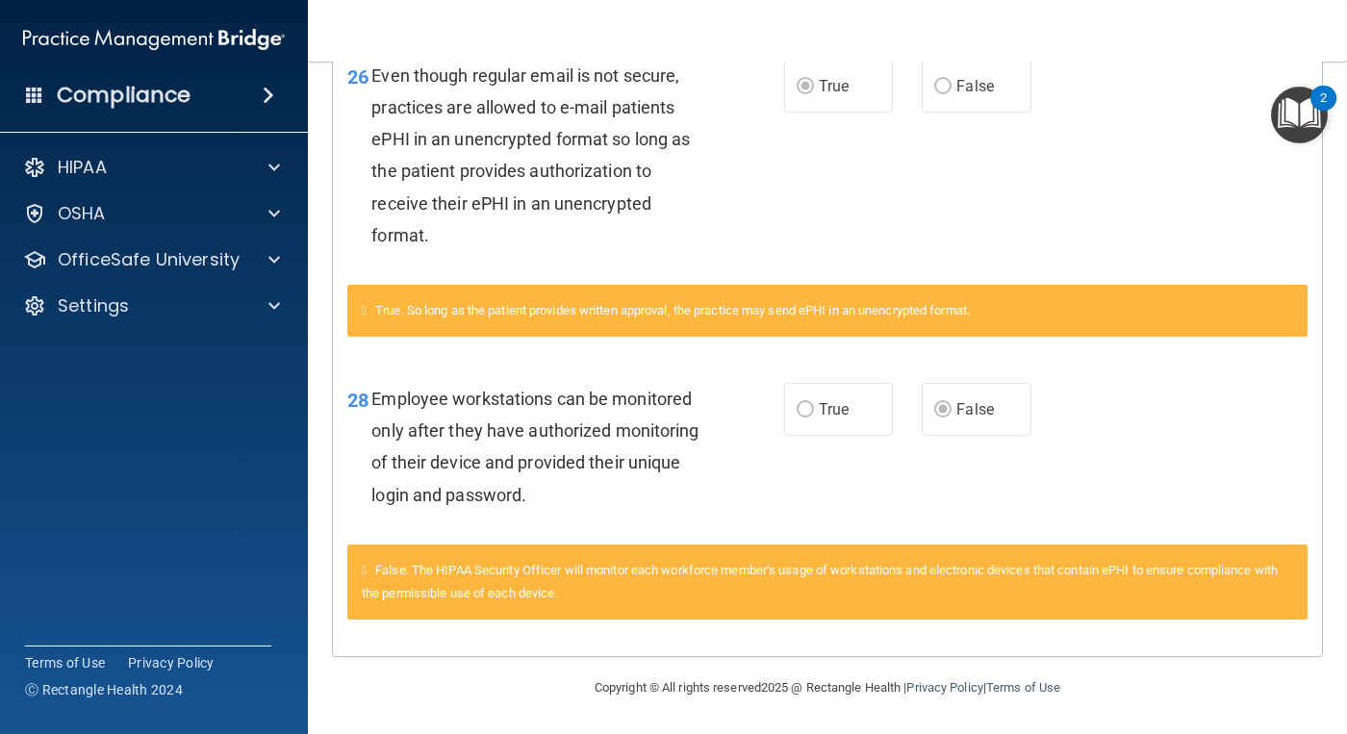
scroll to position [3110, 0]
click at [1133, 327] on div "True. So long as the patient provides written approval, the practice may send e…" at bounding box center [827, 311] width 960 height 52
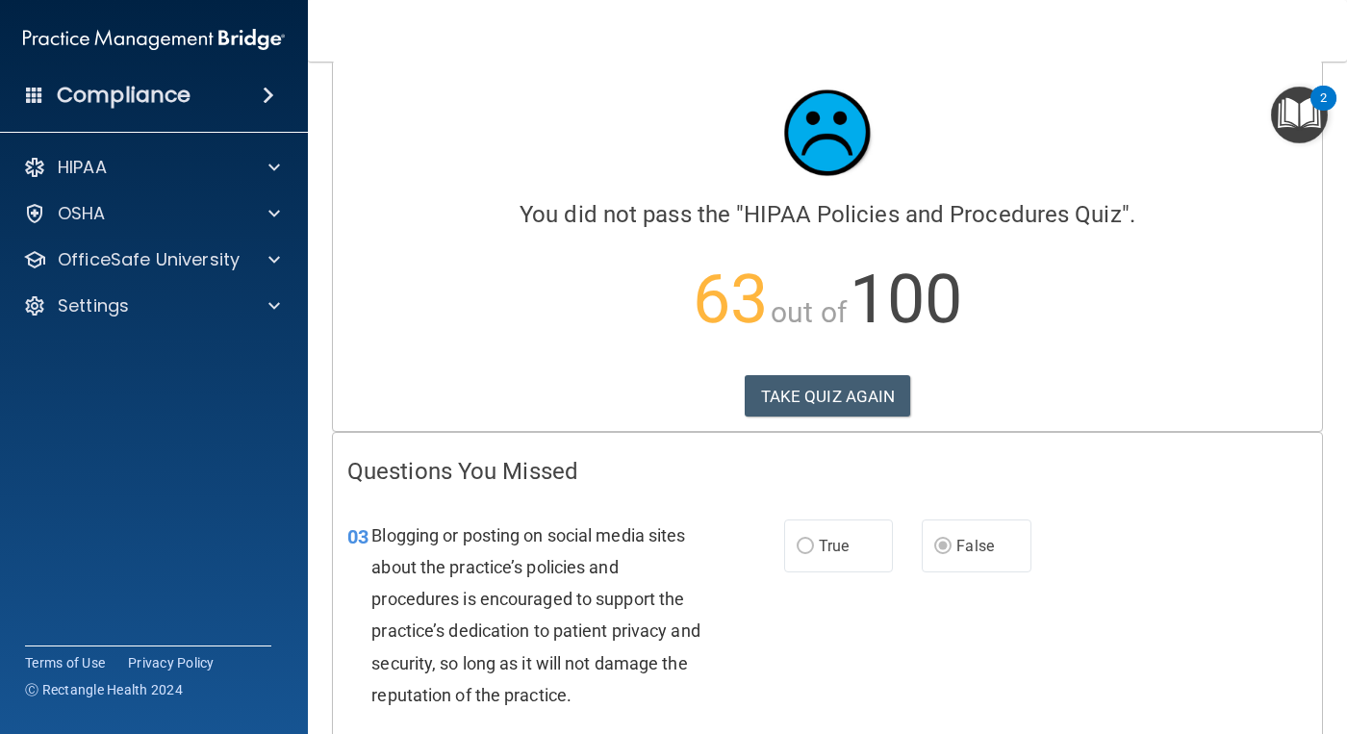
scroll to position [0, 0]
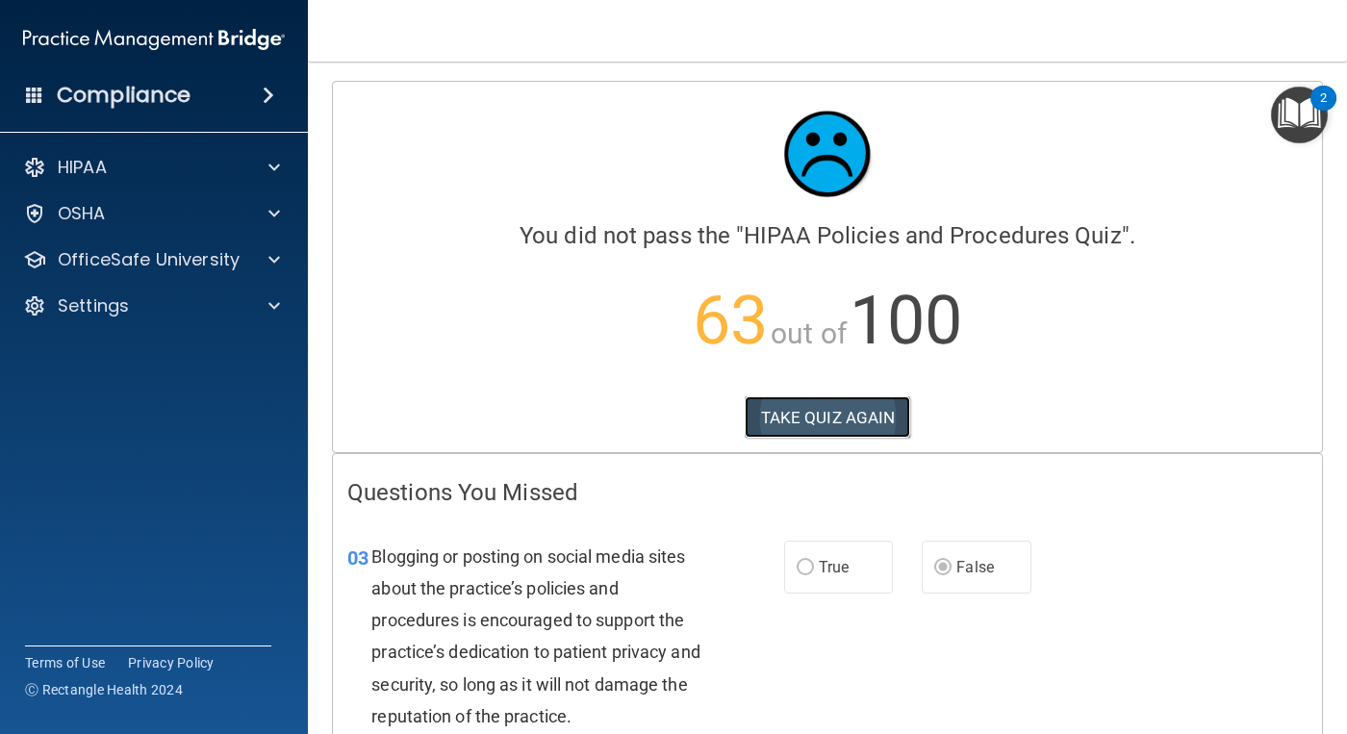
click at [840, 414] on button "TAKE QUIZ AGAIN" at bounding box center [827, 417] width 166 height 42
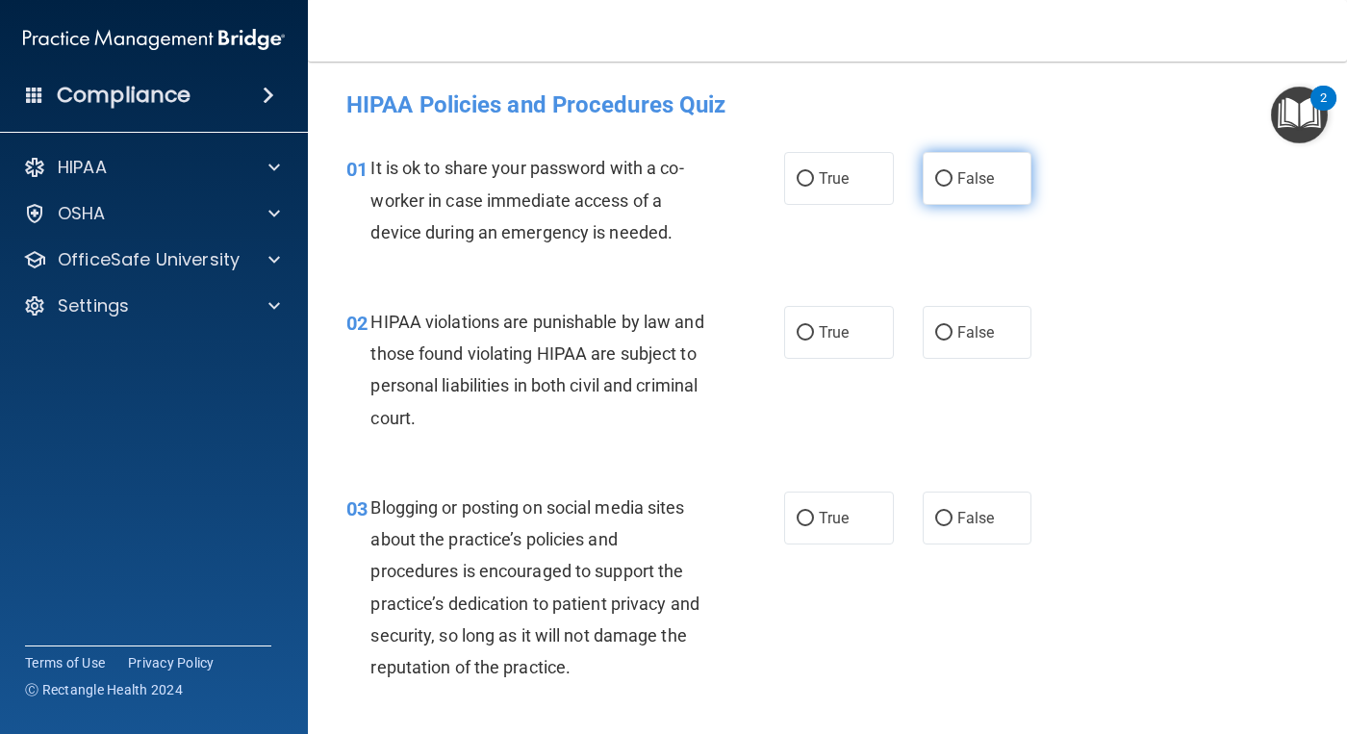
click at [943, 172] on input "False" at bounding box center [943, 179] width 17 height 14
radio input "true"
click at [796, 339] on input "True" at bounding box center [804, 333] width 17 height 14
radio input "true"
click at [944, 525] on label "False" at bounding box center [977, 518] width 110 height 53
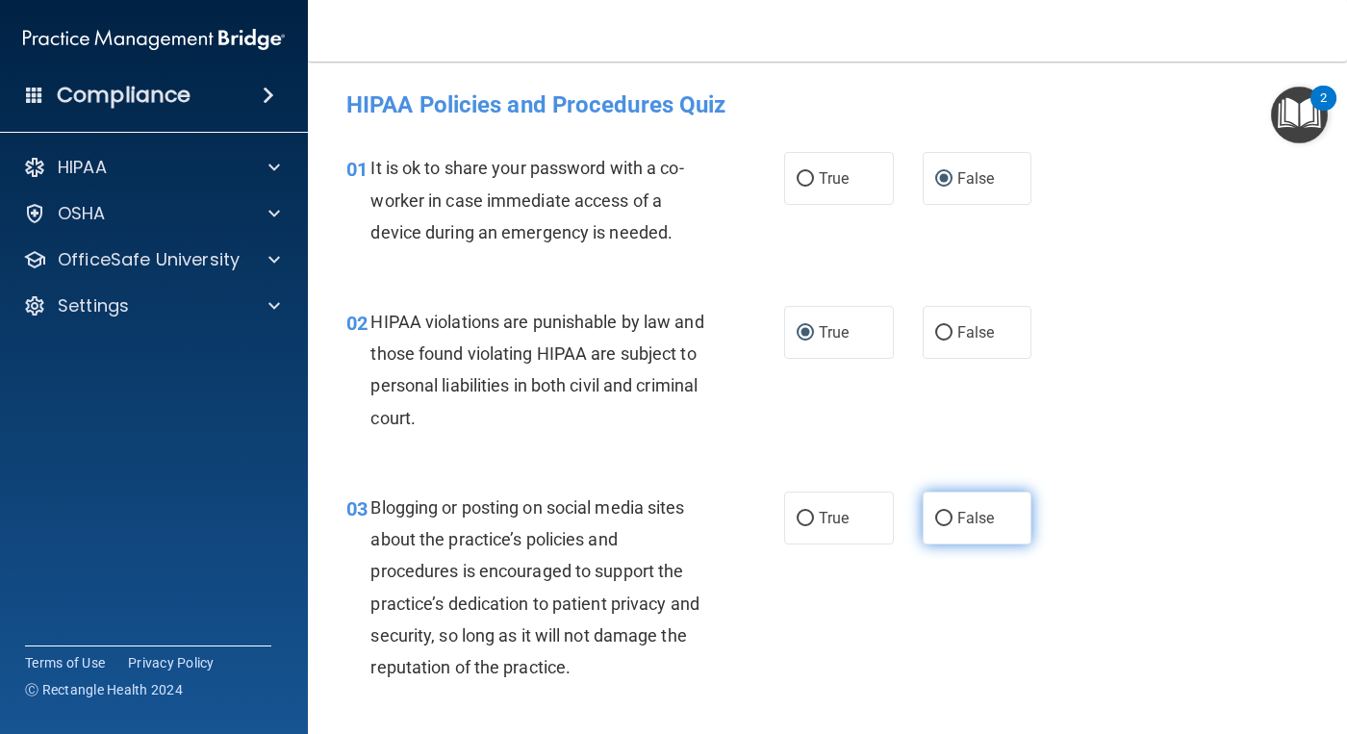
click at [944, 525] on input "False" at bounding box center [943, 519] width 17 height 14
radio input "true"
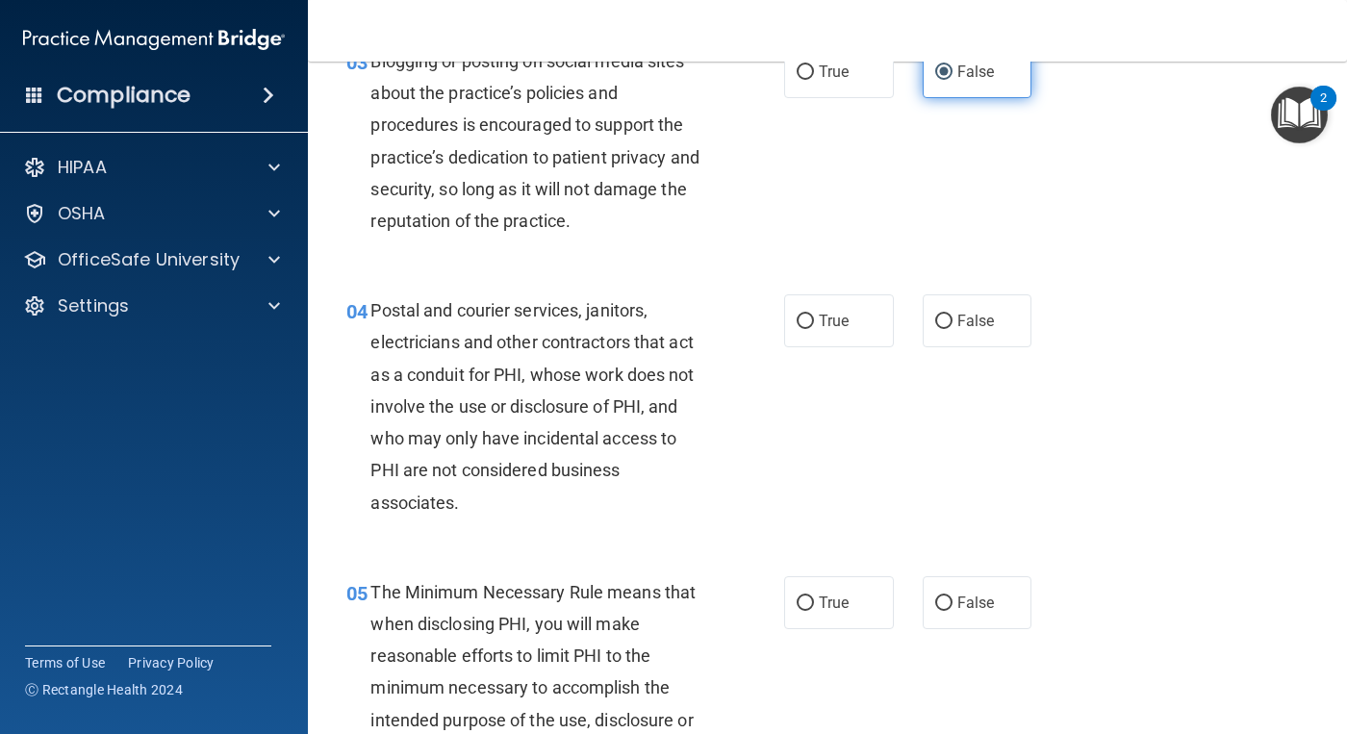
scroll to position [481, 0]
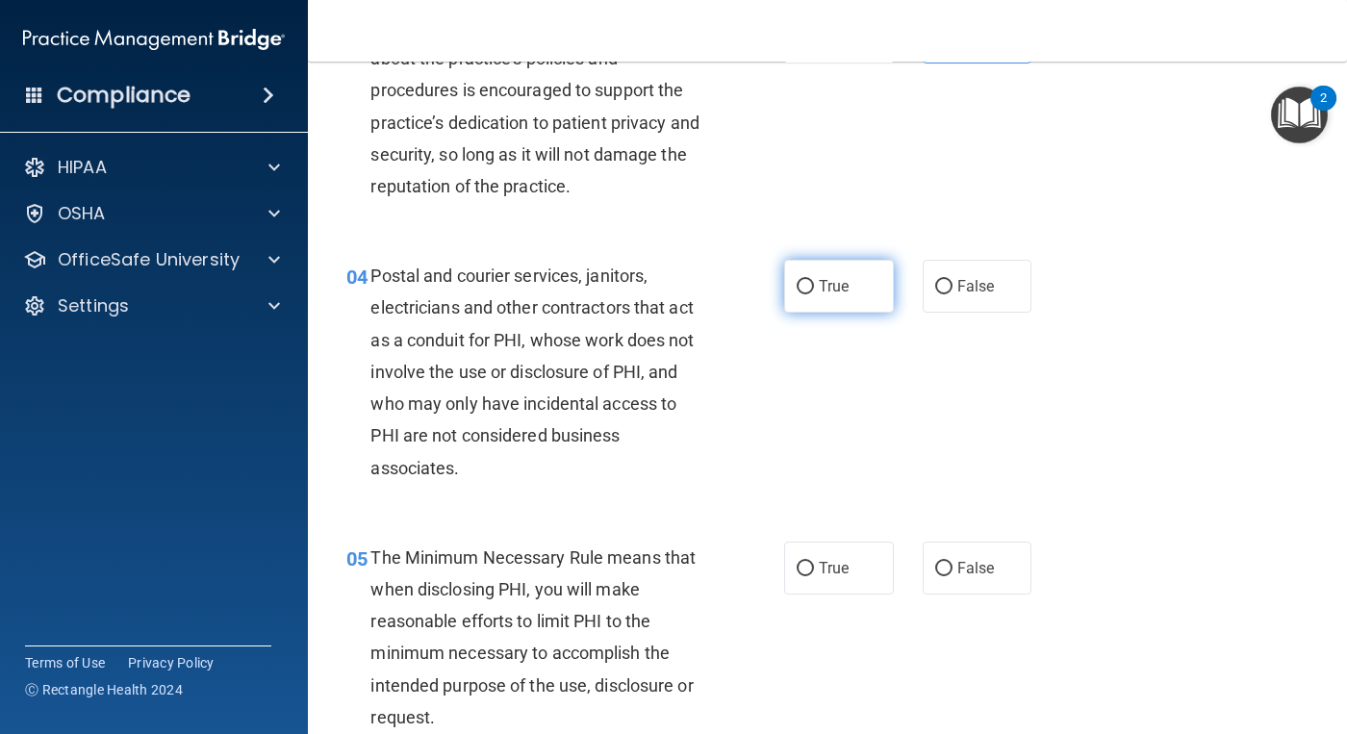
click at [819, 288] on span "True" at bounding box center [834, 286] width 30 height 18
click at [813, 288] on input "True" at bounding box center [804, 287] width 17 height 14
radio input "true"
click at [824, 565] on span "True" at bounding box center [834, 568] width 30 height 18
click at [814, 565] on input "True" at bounding box center [804, 569] width 17 height 14
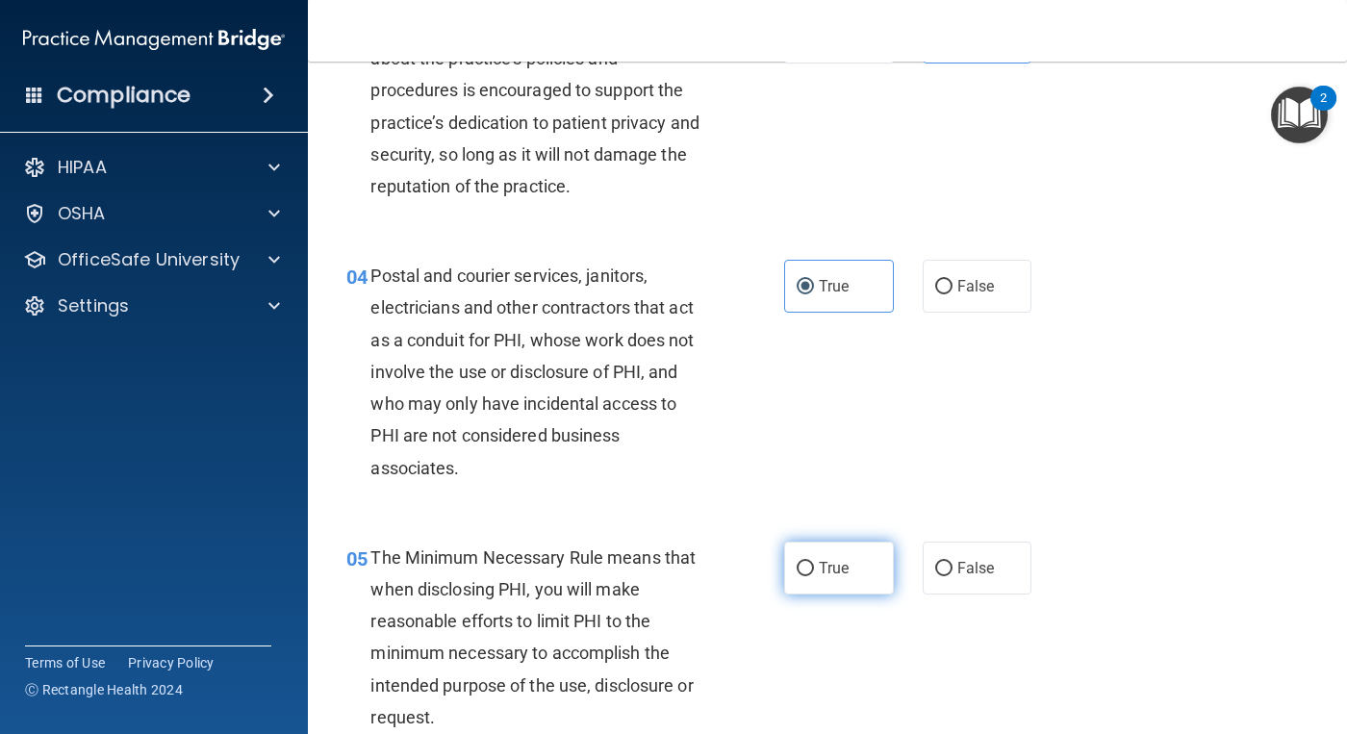
radio input "true"
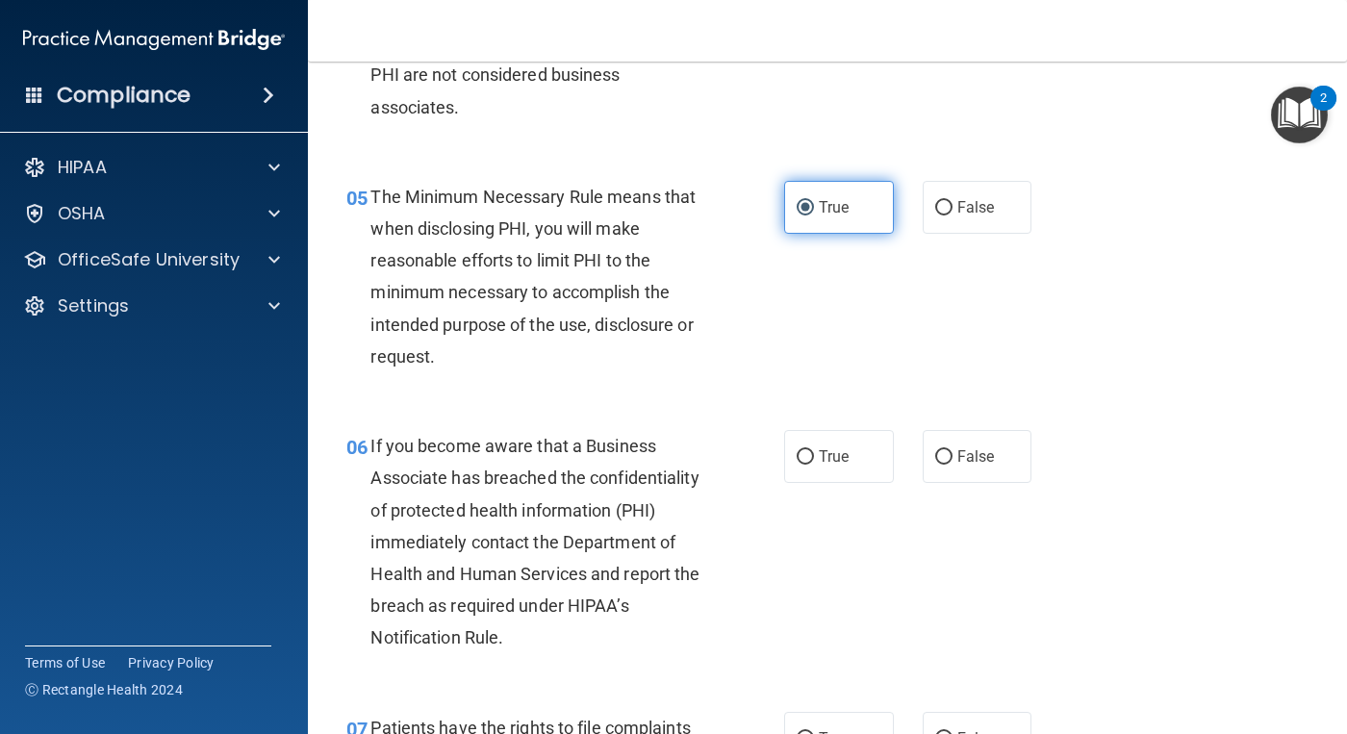
scroll to position [962, 0]
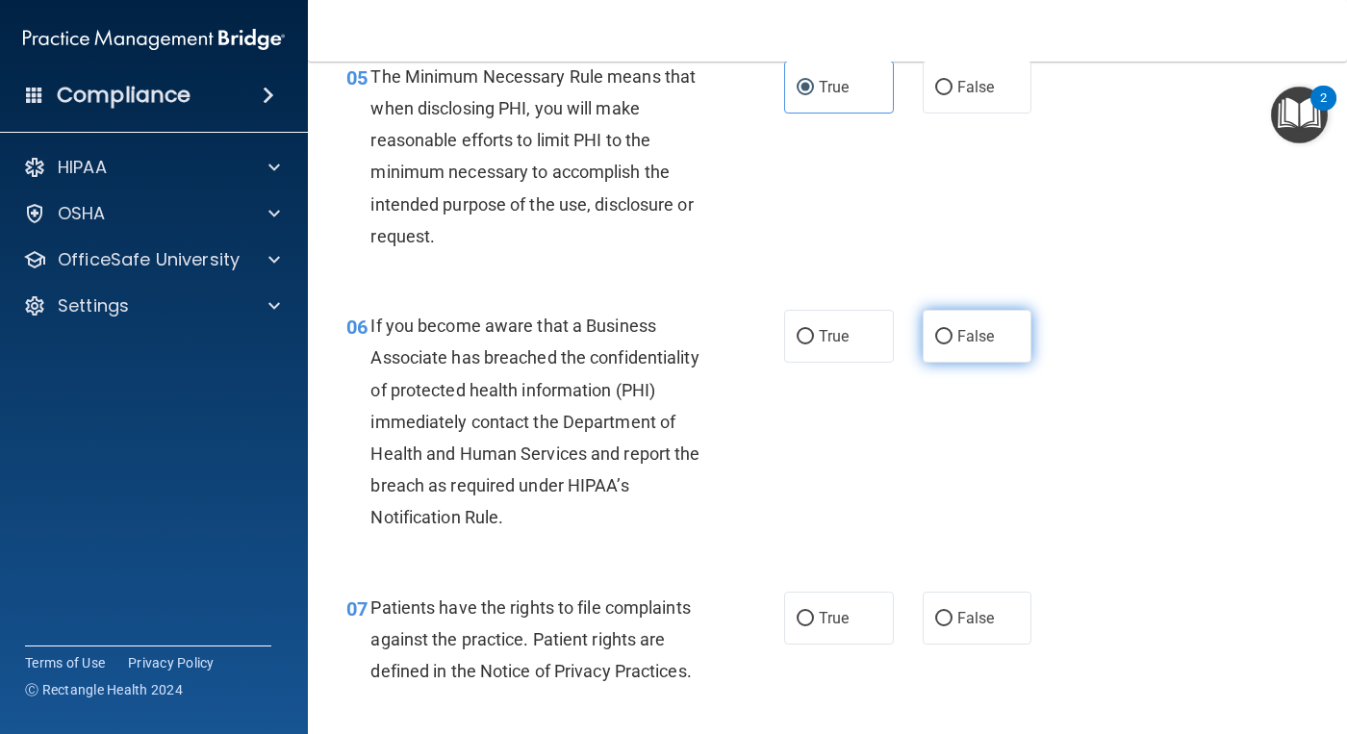
click at [945, 355] on label "False" at bounding box center [977, 336] width 110 height 53
click at [945, 344] on input "False" at bounding box center [943, 337] width 17 height 14
radio input "true"
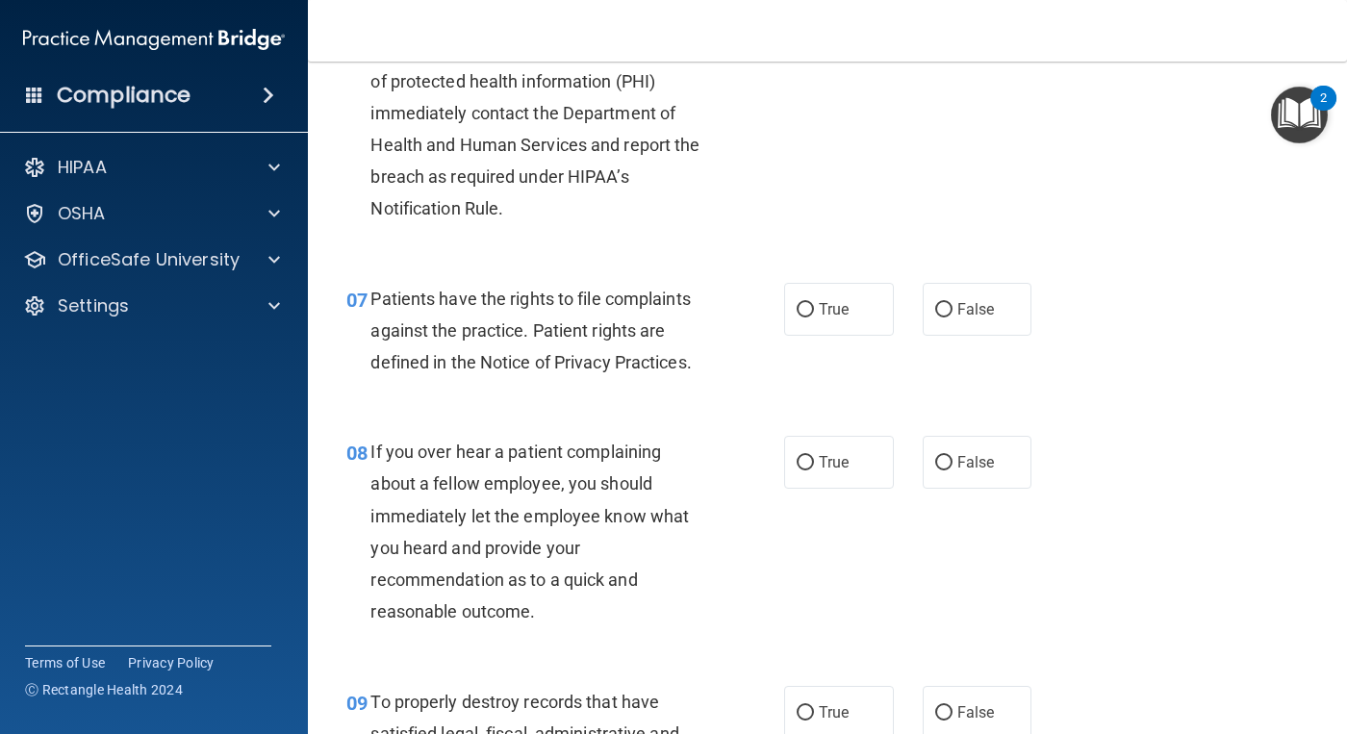
scroll to position [1347, 0]
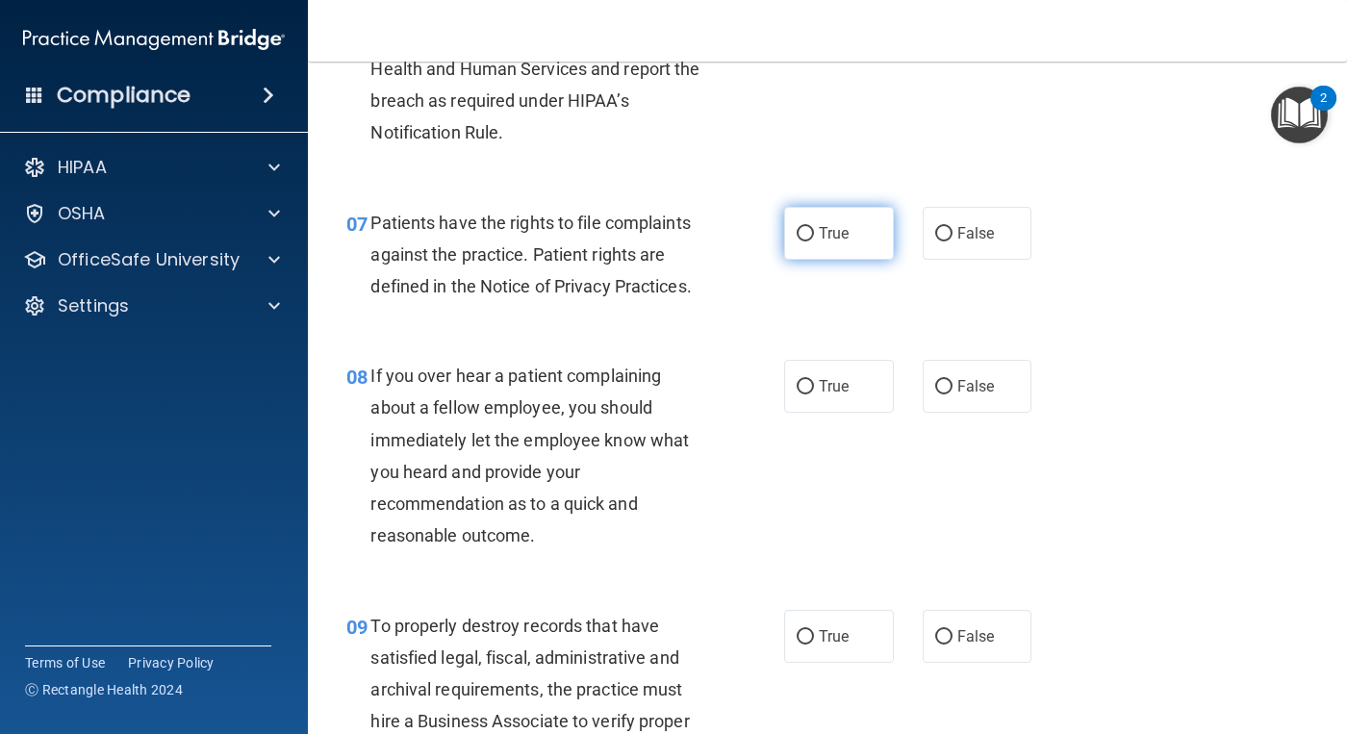
click at [805, 251] on label "True" at bounding box center [839, 233] width 110 height 53
click at [805, 241] on input "True" at bounding box center [804, 234] width 17 height 14
radio input "true"
click at [946, 395] on label "False" at bounding box center [977, 386] width 110 height 53
click at [946, 394] on input "False" at bounding box center [943, 387] width 17 height 14
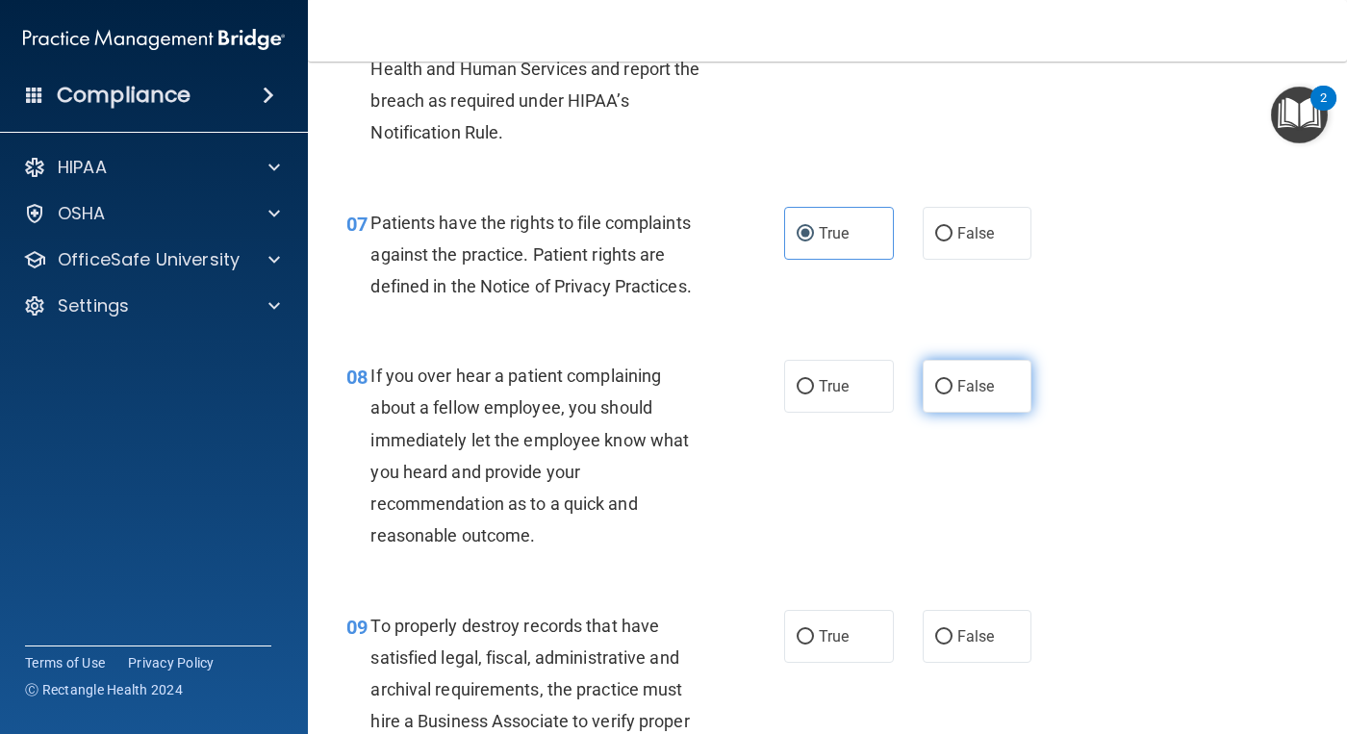
radio input "true"
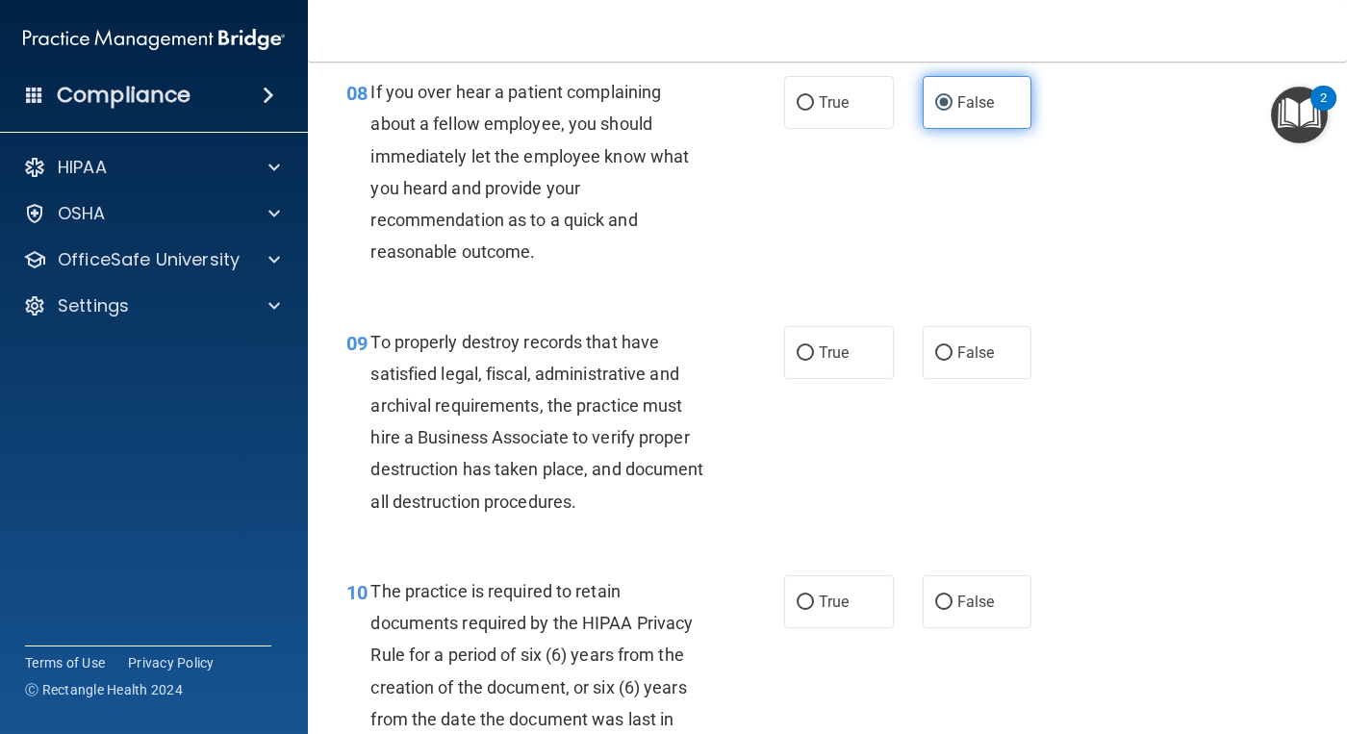
scroll to position [1635, 0]
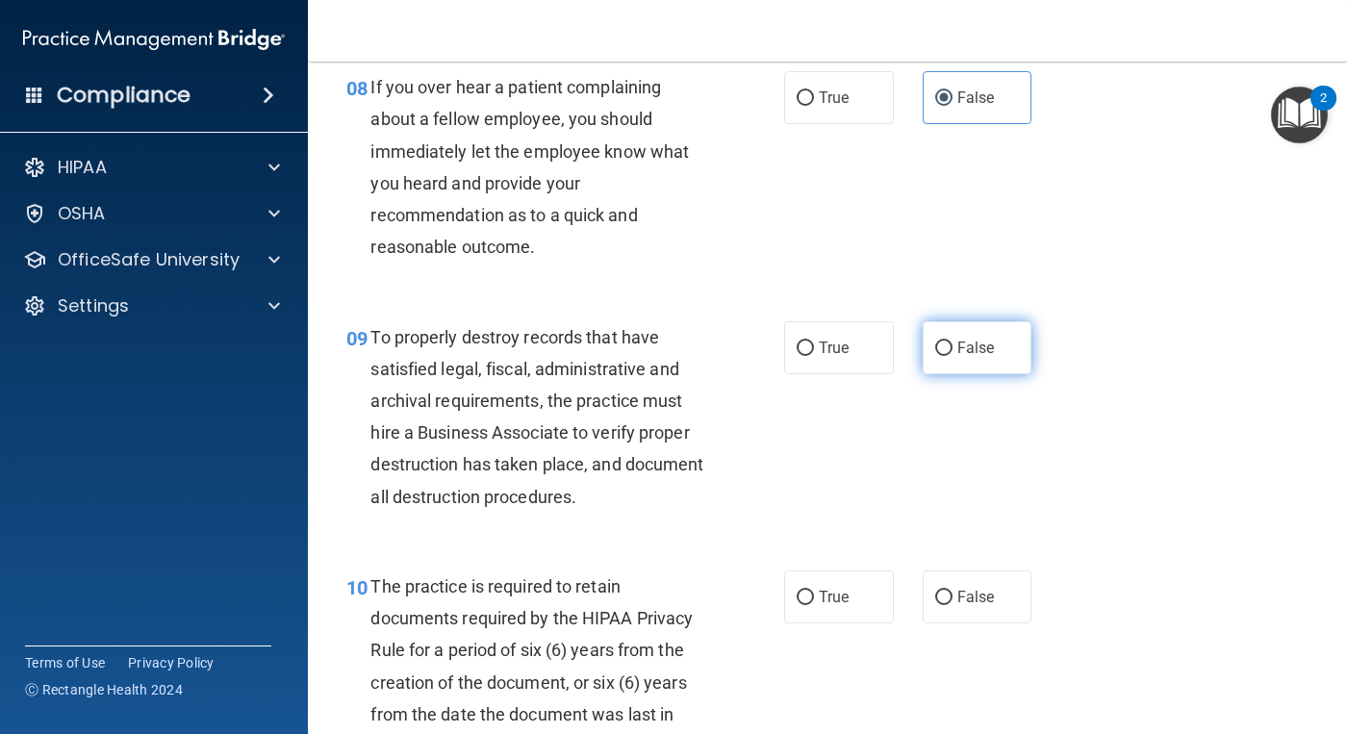
click at [935, 355] on input "False" at bounding box center [943, 348] width 17 height 14
radio input "true"
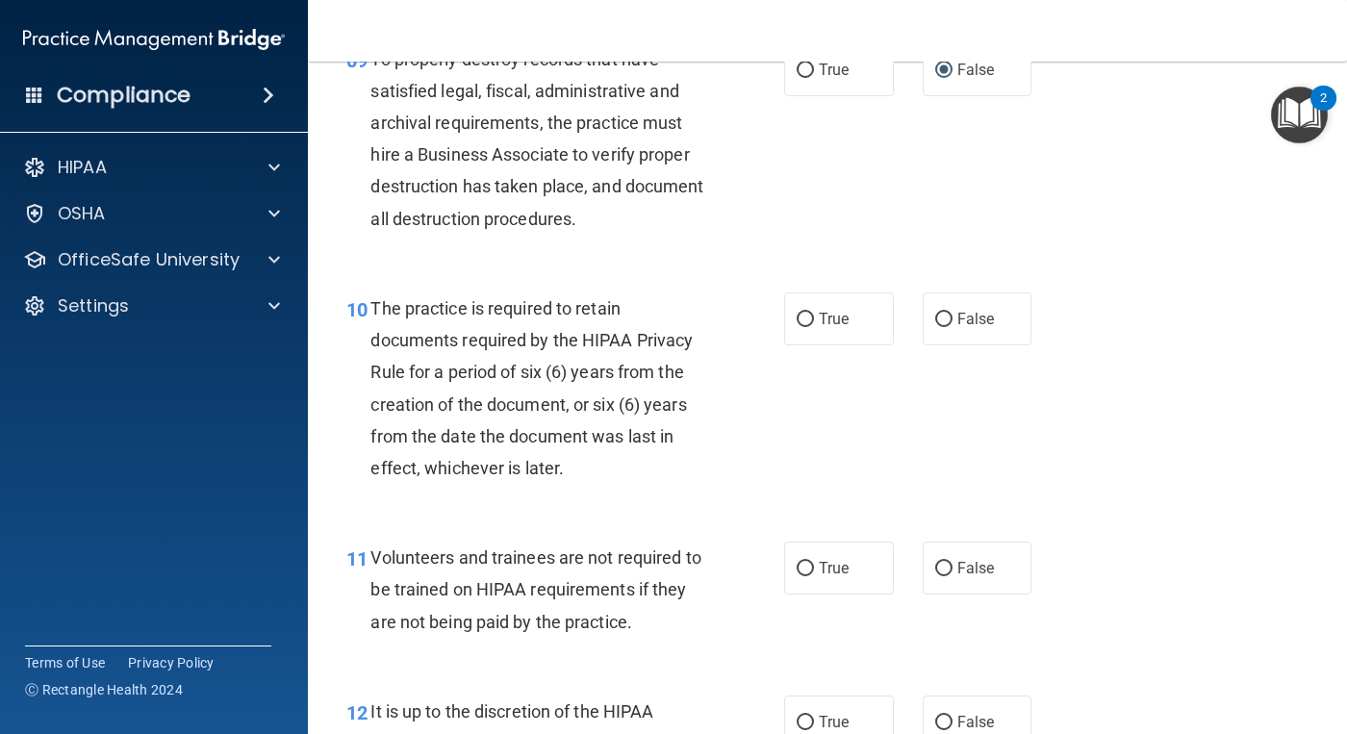
scroll to position [1924, 0]
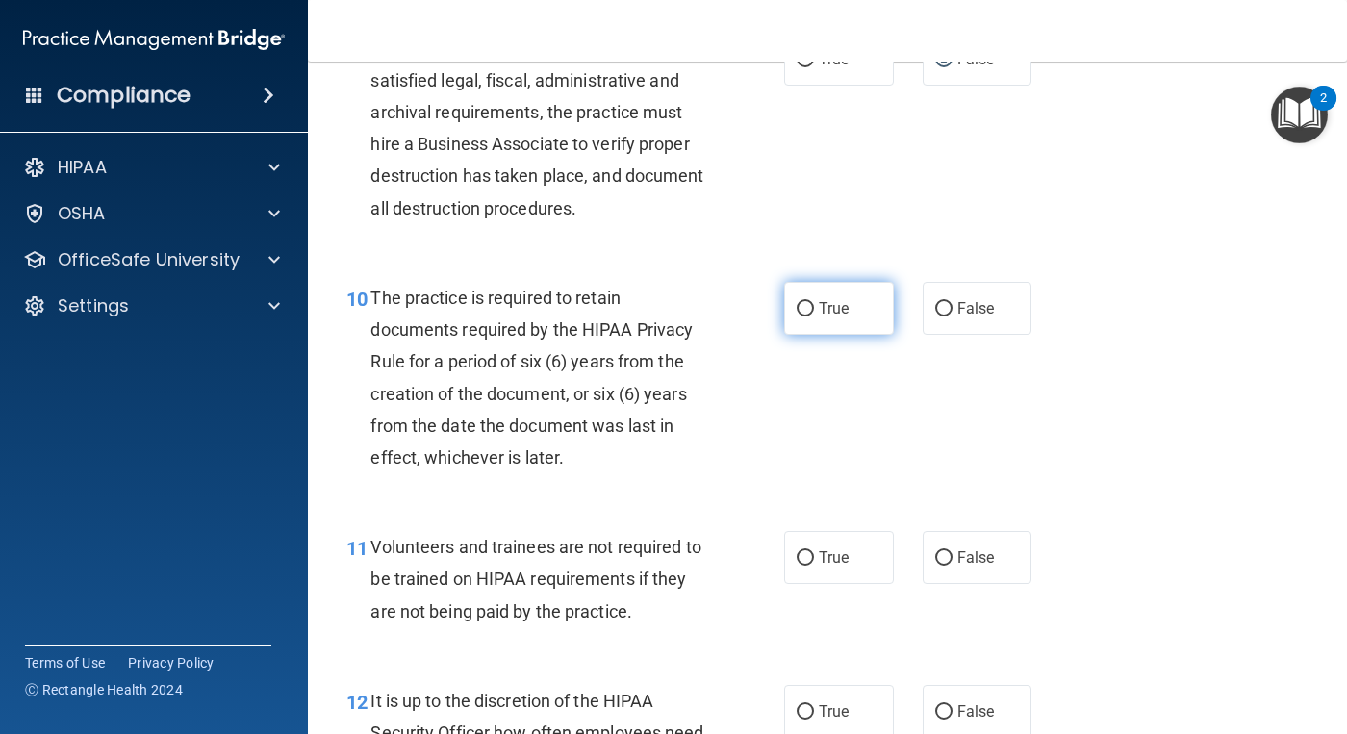
click at [803, 307] on input "True" at bounding box center [804, 309] width 17 height 14
radio input "true"
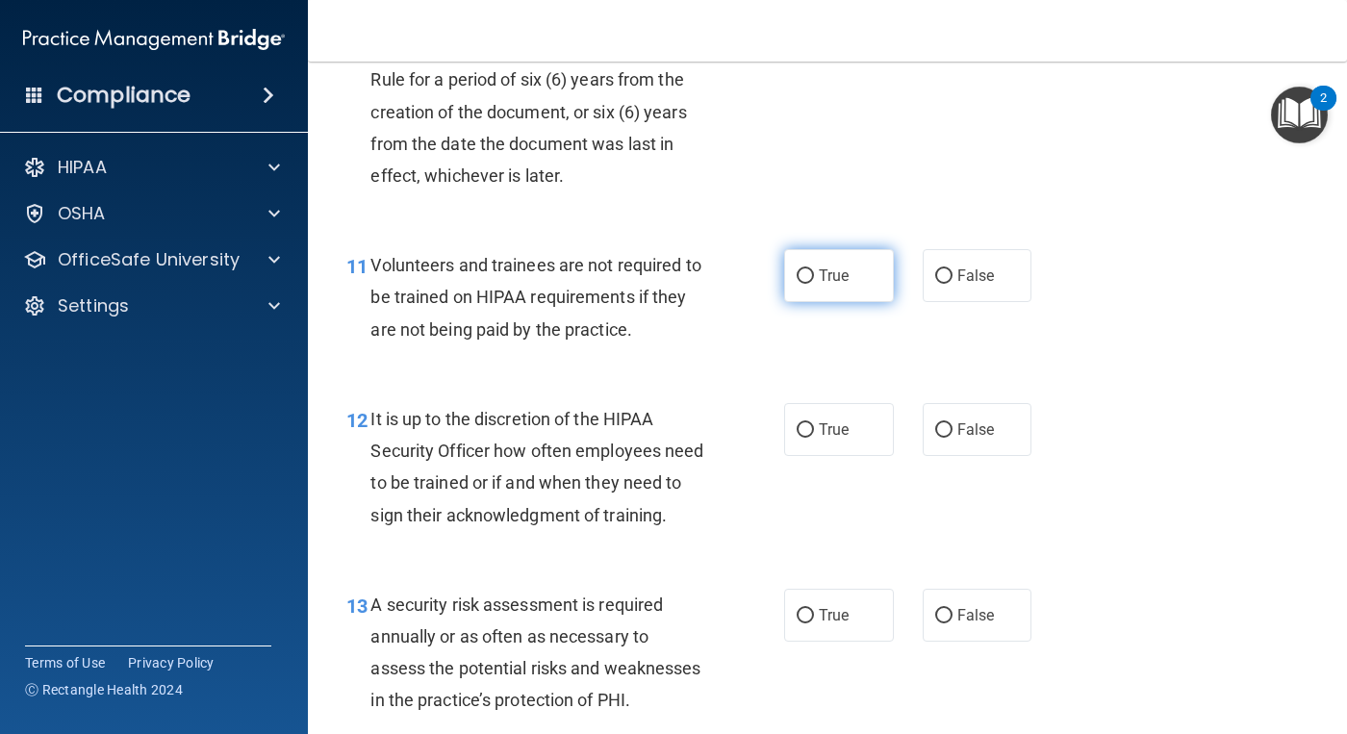
scroll to position [2212, 0]
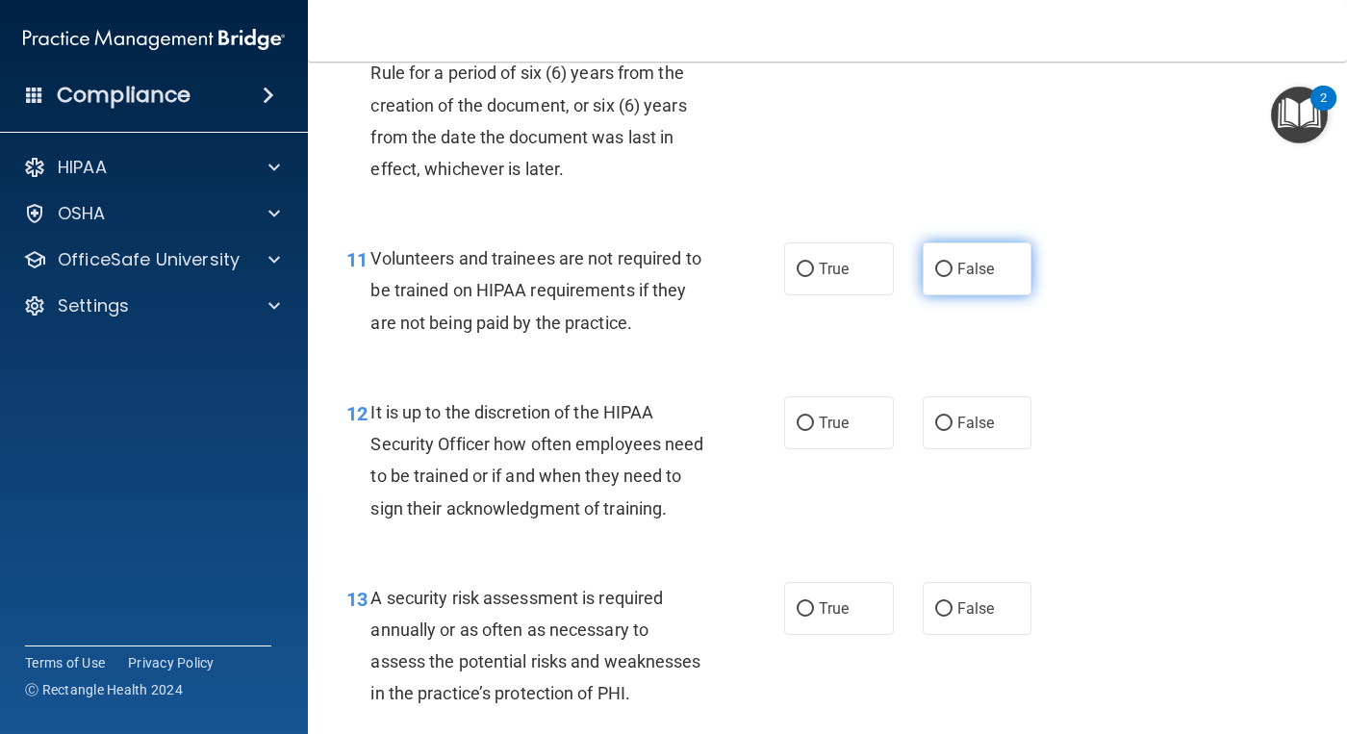
click at [984, 276] on span "False" at bounding box center [976, 269] width 38 height 18
click at [952, 276] on input "False" at bounding box center [943, 270] width 17 height 14
radio input "true"
click at [939, 428] on input "False" at bounding box center [943, 423] width 17 height 14
radio input "true"
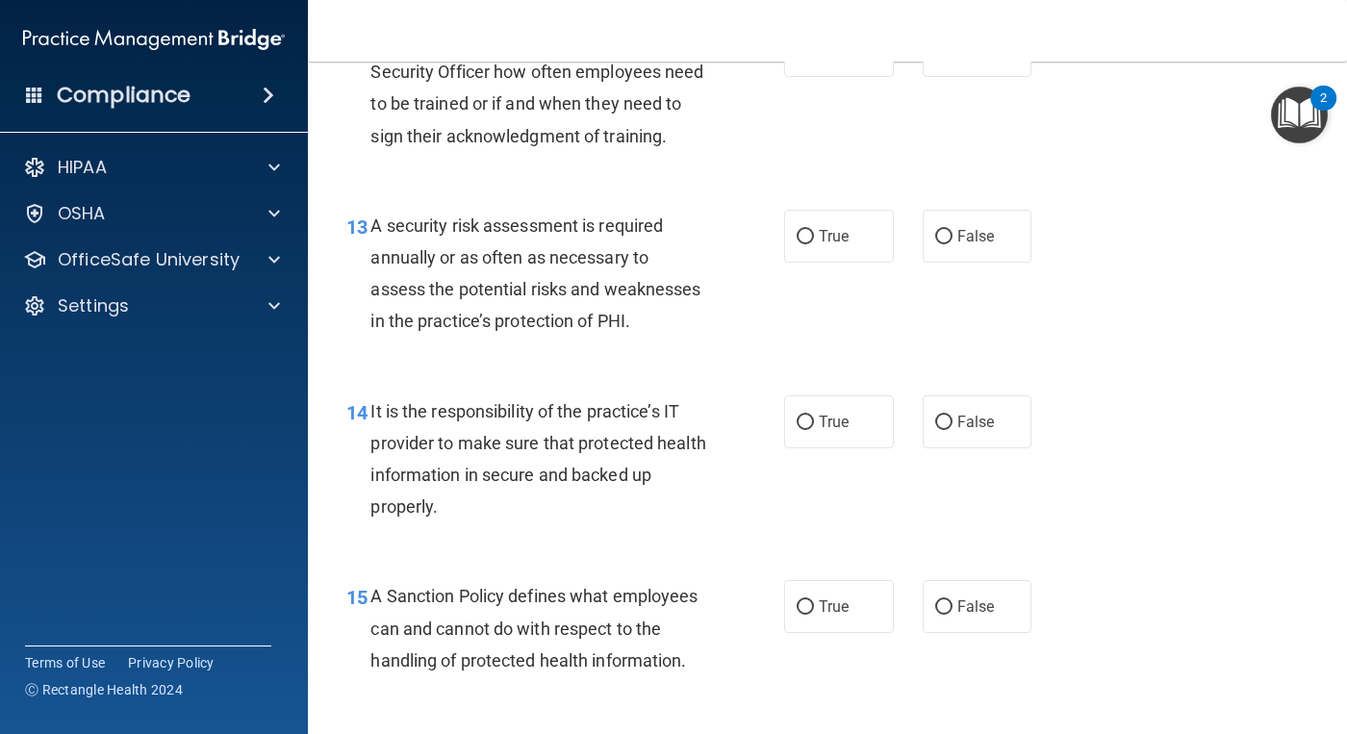
scroll to position [2597, 0]
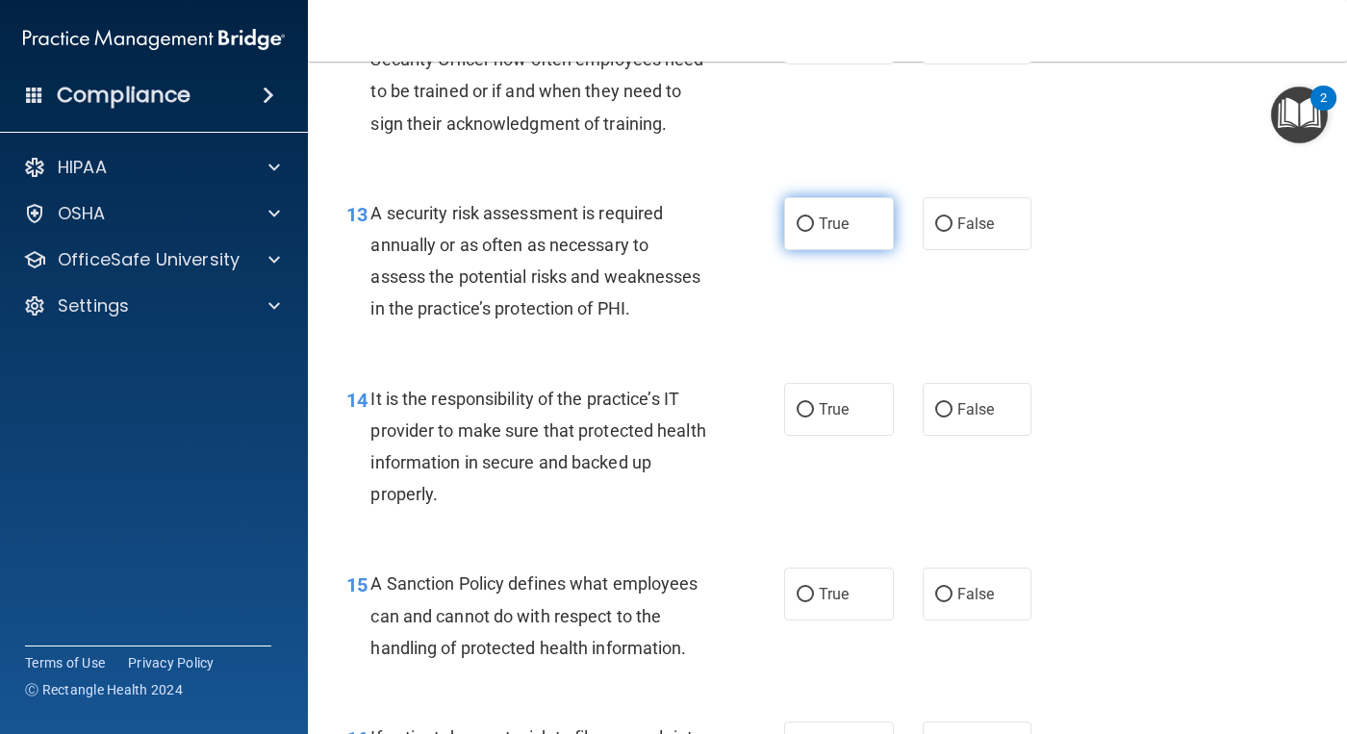
click at [800, 250] on label "True" at bounding box center [839, 223] width 110 height 53
click at [800, 232] on input "True" at bounding box center [804, 224] width 17 height 14
radio input "true"
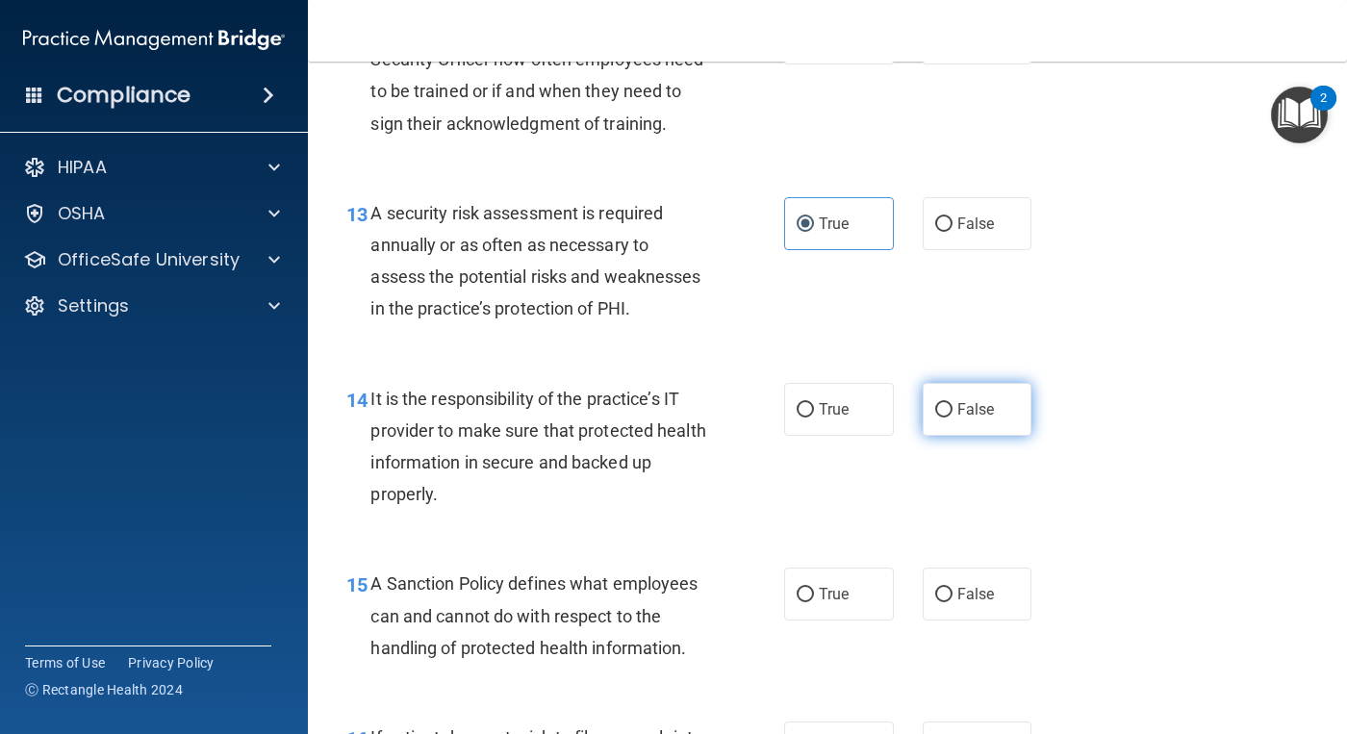
click at [965, 418] on span "False" at bounding box center [976, 409] width 38 height 18
click at [952, 417] on input "False" at bounding box center [943, 410] width 17 height 14
radio input "true"
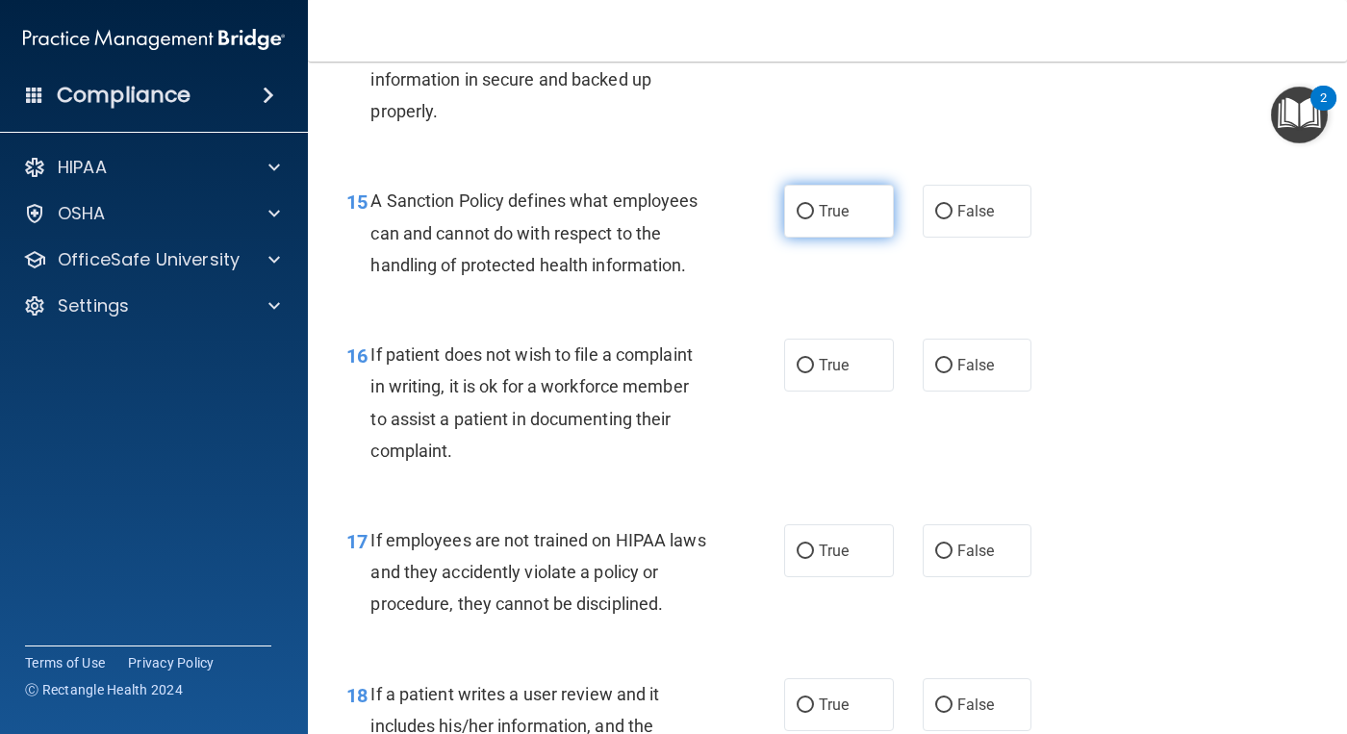
scroll to position [2982, 0]
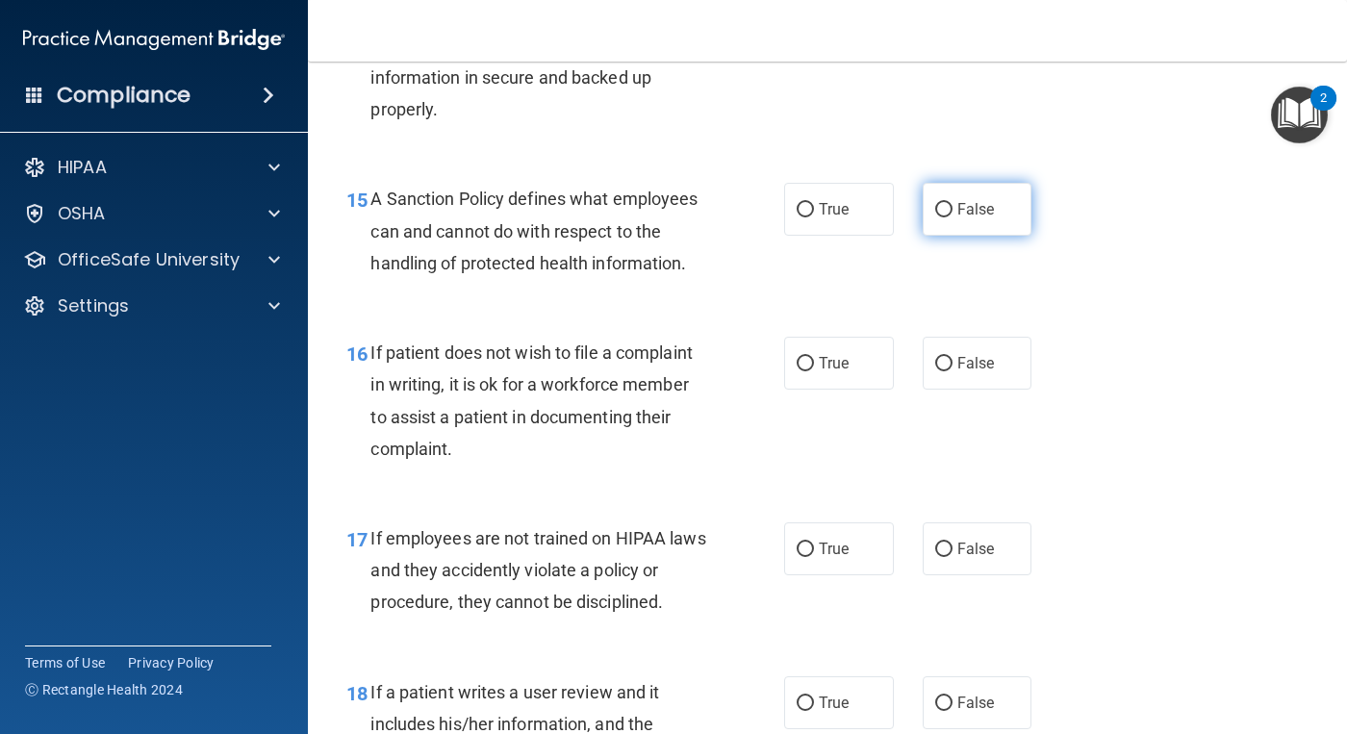
click at [950, 236] on label "False" at bounding box center [977, 209] width 110 height 53
click at [950, 217] on input "False" at bounding box center [943, 210] width 17 height 14
radio input "true"
click at [934, 390] on label "False" at bounding box center [977, 363] width 110 height 53
click at [935, 371] on input "False" at bounding box center [943, 364] width 17 height 14
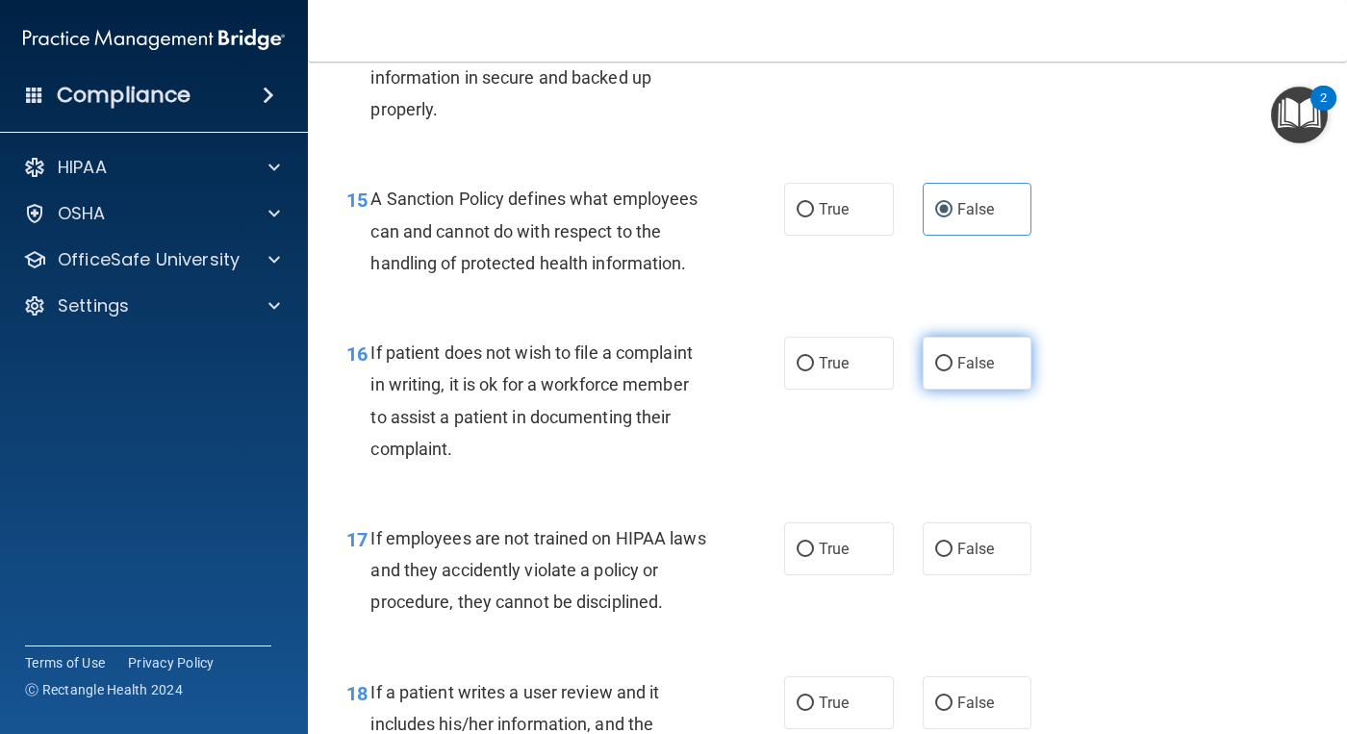
radio input "true"
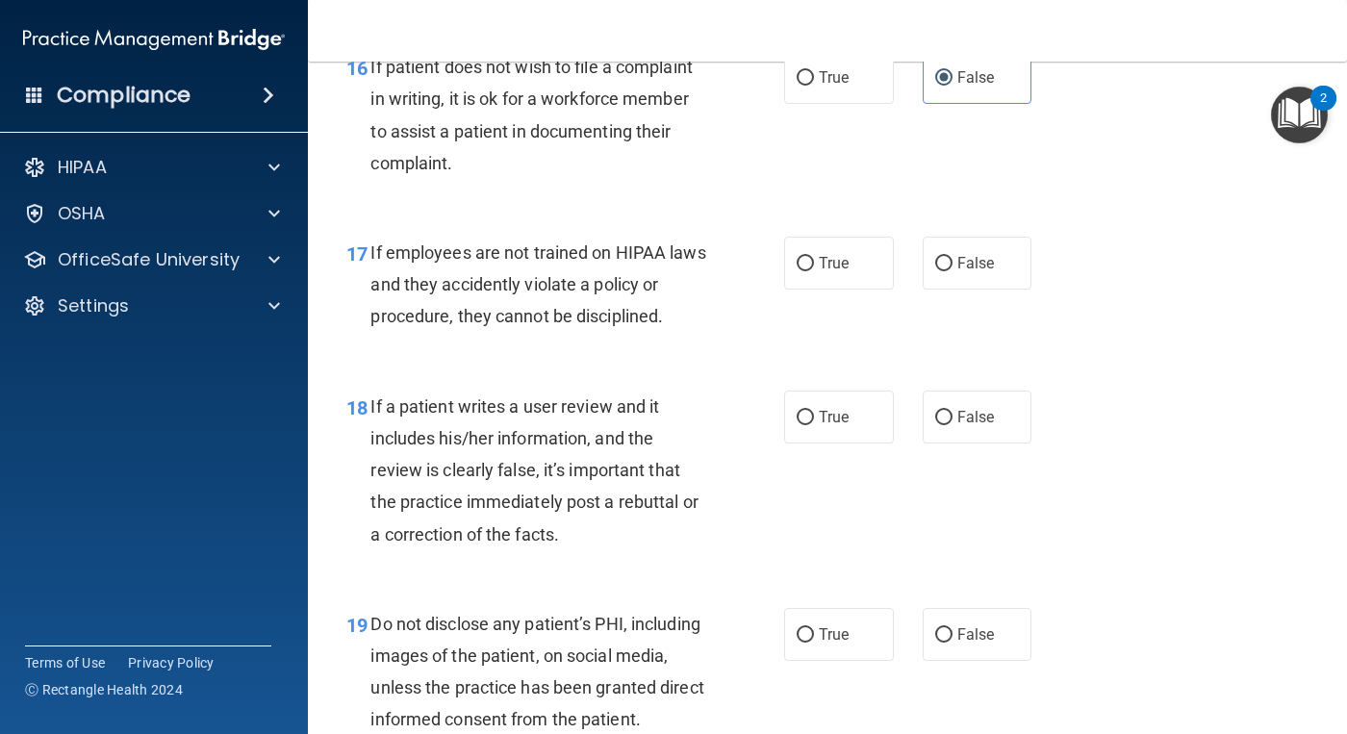
scroll to position [3270, 0]
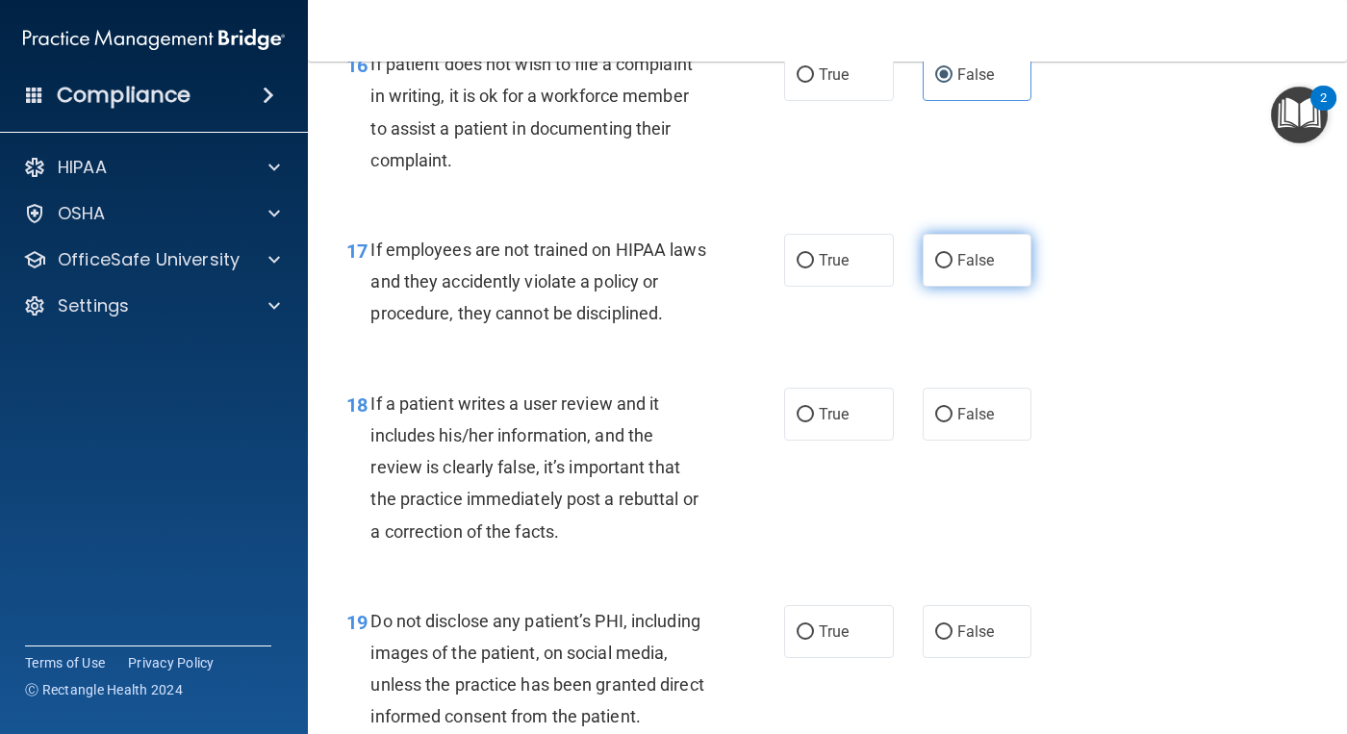
click at [960, 269] on span "False" at bounding box center [976, 260] width 38 height 18
click at [952, 268] on input "False" at bounding box center [943, 261] width 17 height 14
radio input "true"
click at [957, 423] on span "False" at bounding box center [976, 414] width 38 height 18
click at [947, 422] on input "False" at bounding box center [943, 415] width 17 height 14
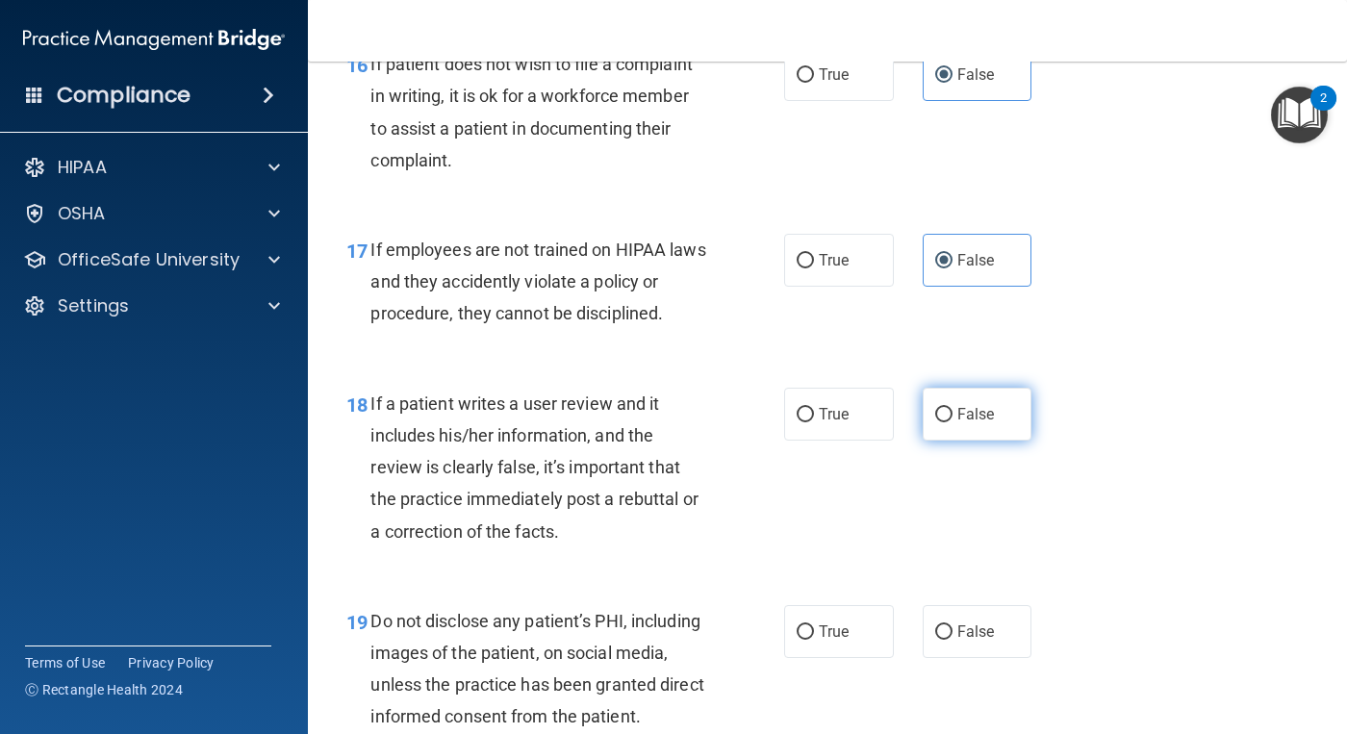
radio input "true"
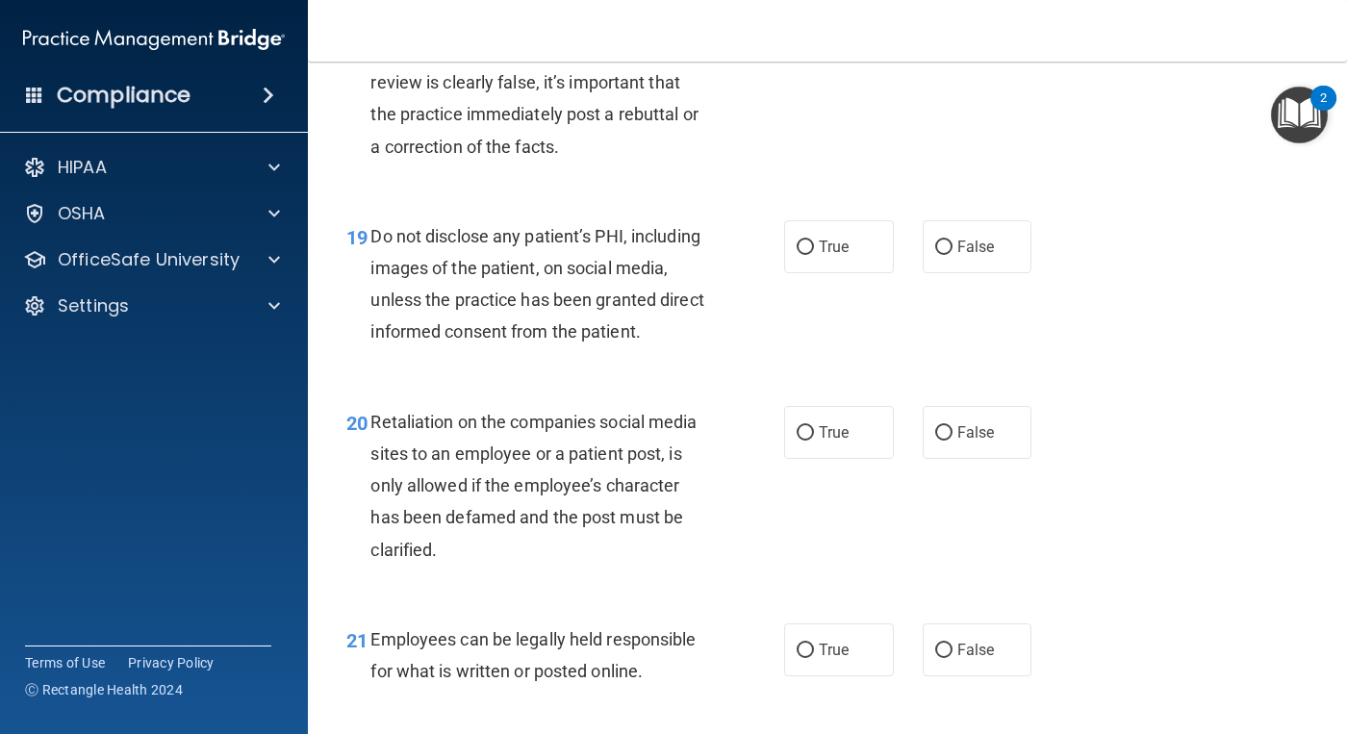
scroll to position [3751, 0]
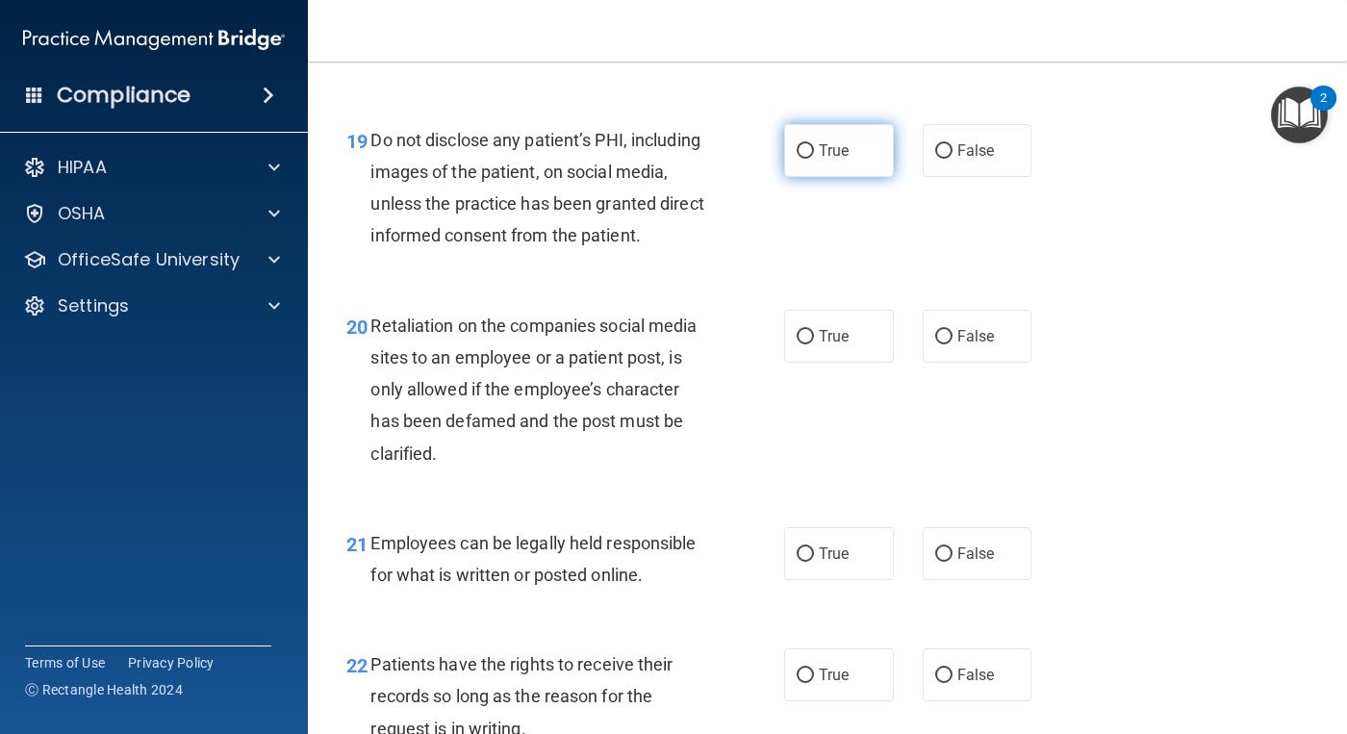
click at [797, 159] on input "True" at bounding box center [804, 151] width 17 height 14
radio input "true"
click at [958, 345] on span "False" at bounding box center [976, 336] width 38 height 18
click at [952, 344] on input "False" at bounding box center [943, 337] width 17 height 14
radio input "true"
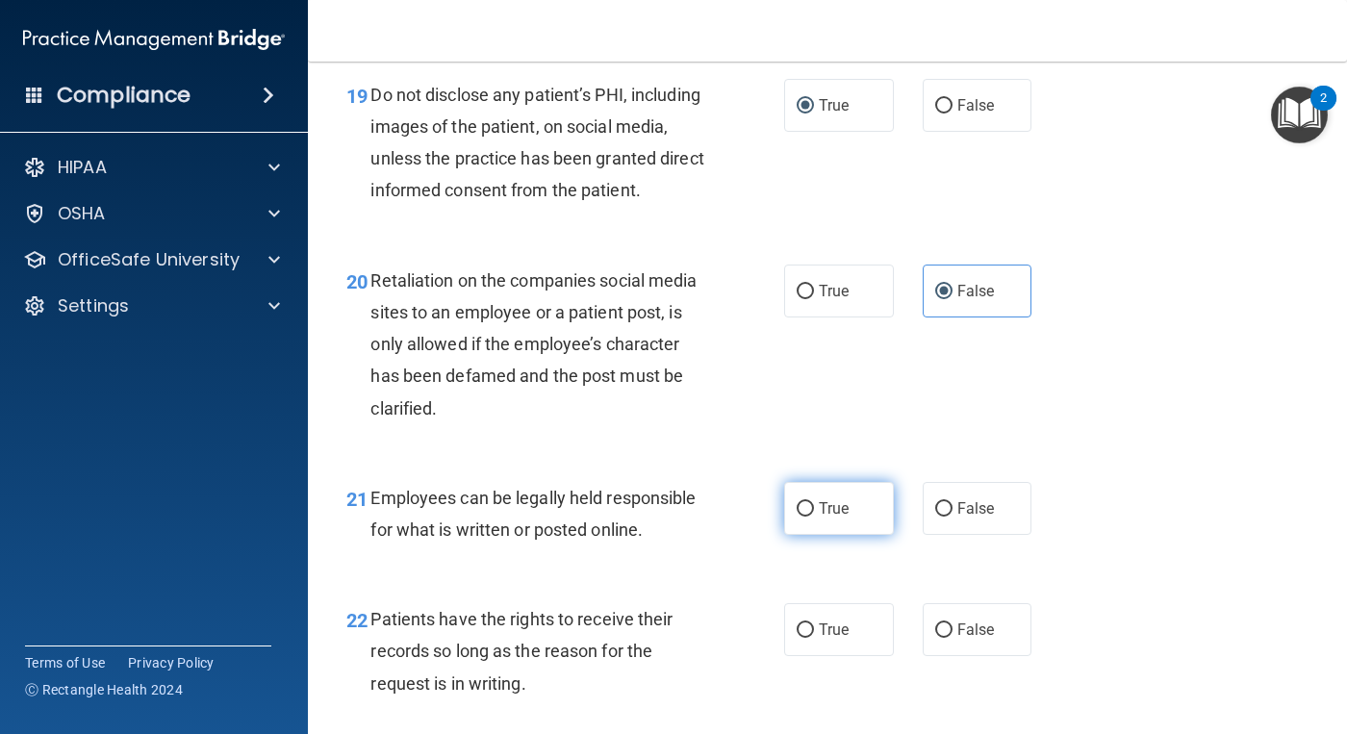
scroll to position [3944, 0]
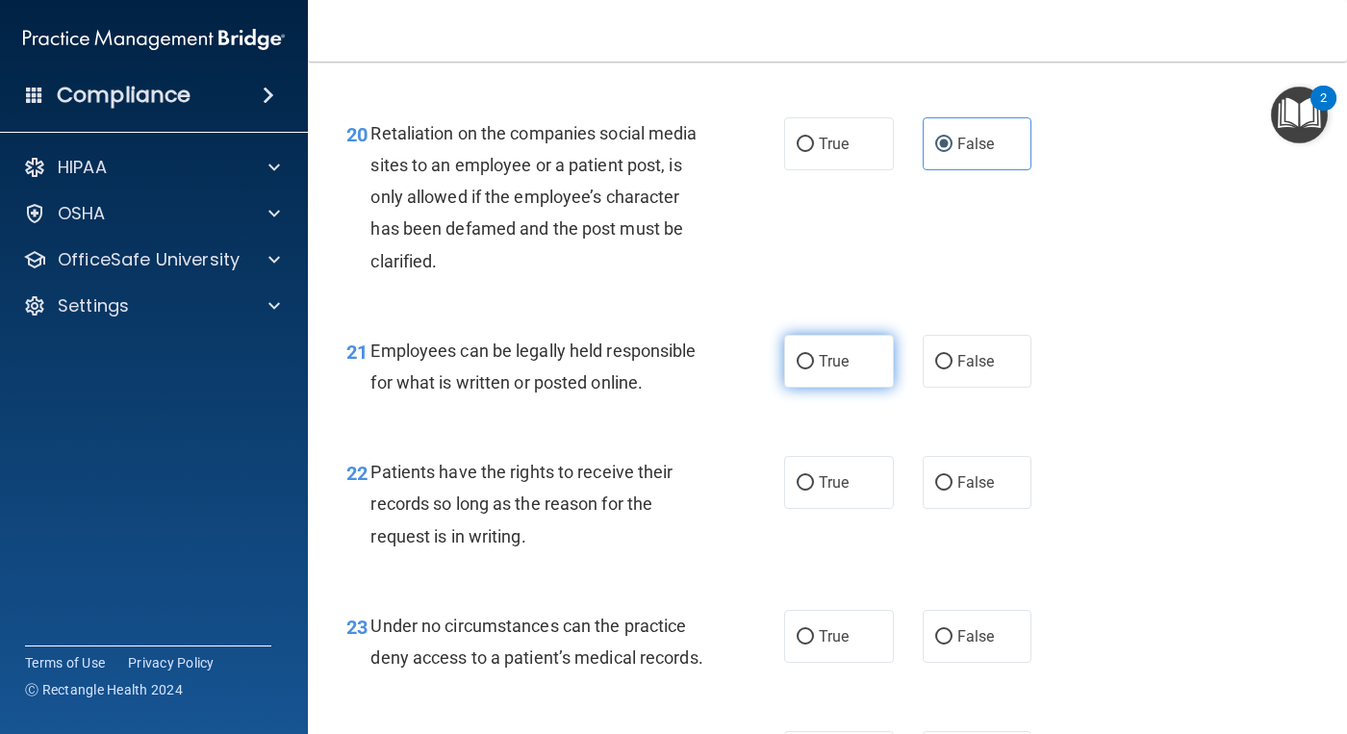
click at [810, 388] on label "True" at bounding box center [839, 361] width 110 height 53
click at [810, 369] on input "True" at bounding box center [804, 362] width 17 height 14
radio input "true"
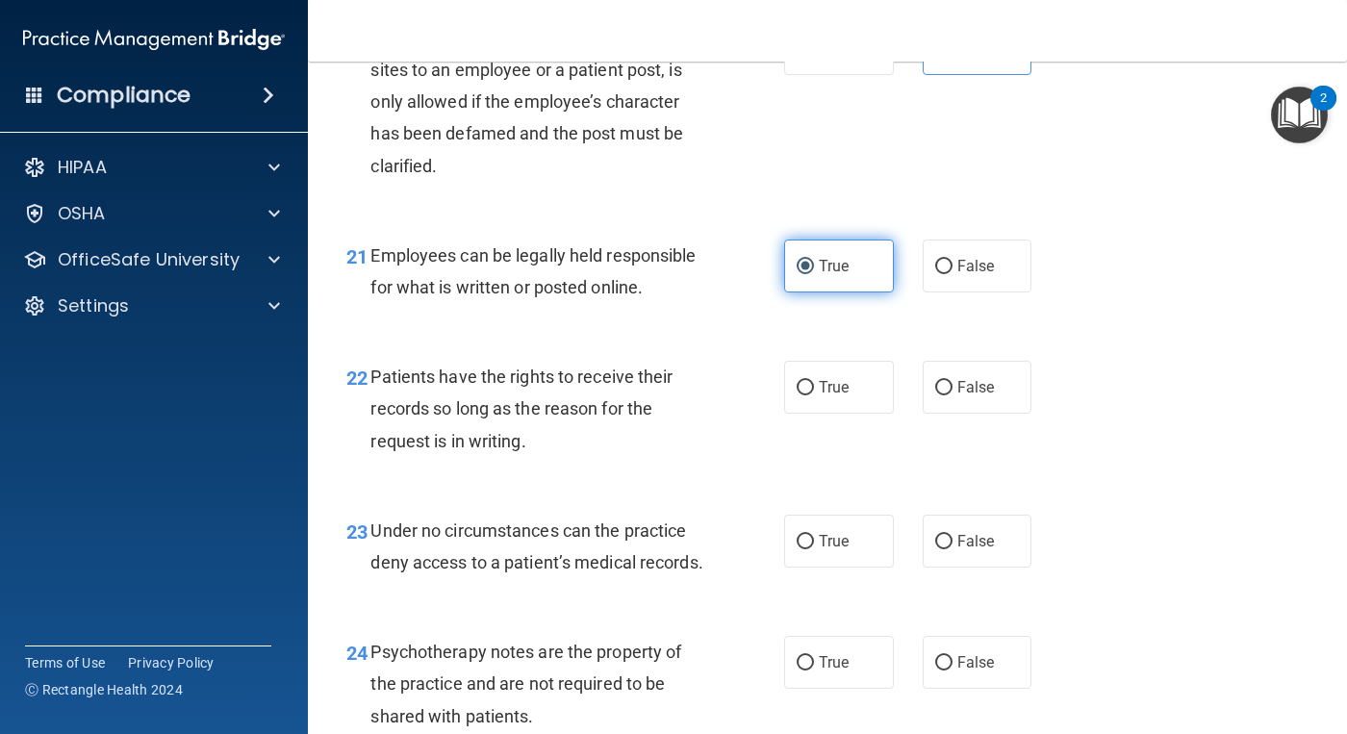
scroll to position [4040, 0]
click at [957, 395] on span "False" at bounding box center [976, 386] width 38 height 18
click at [952, 394] on input "False" at bounding box center [943, 387] width 17 height 14
radio input "true"
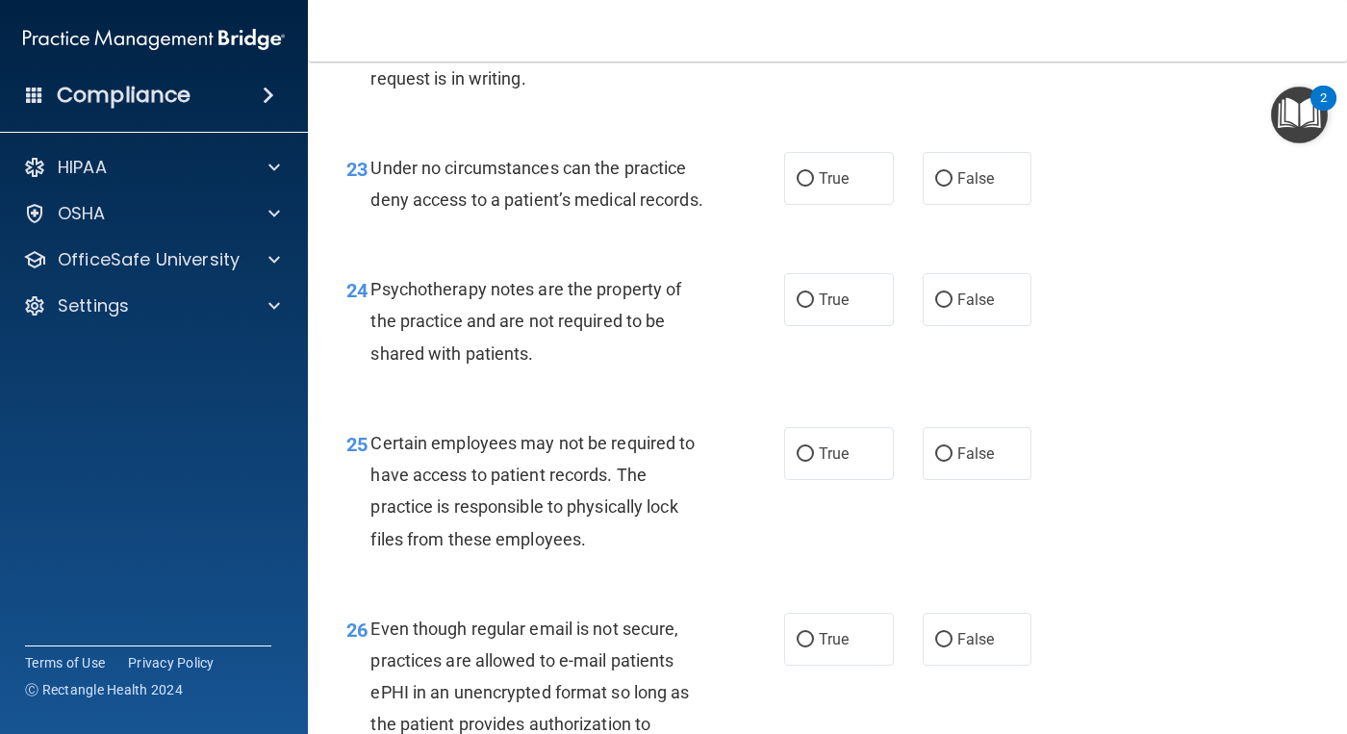
scroll to position [4425, 0]
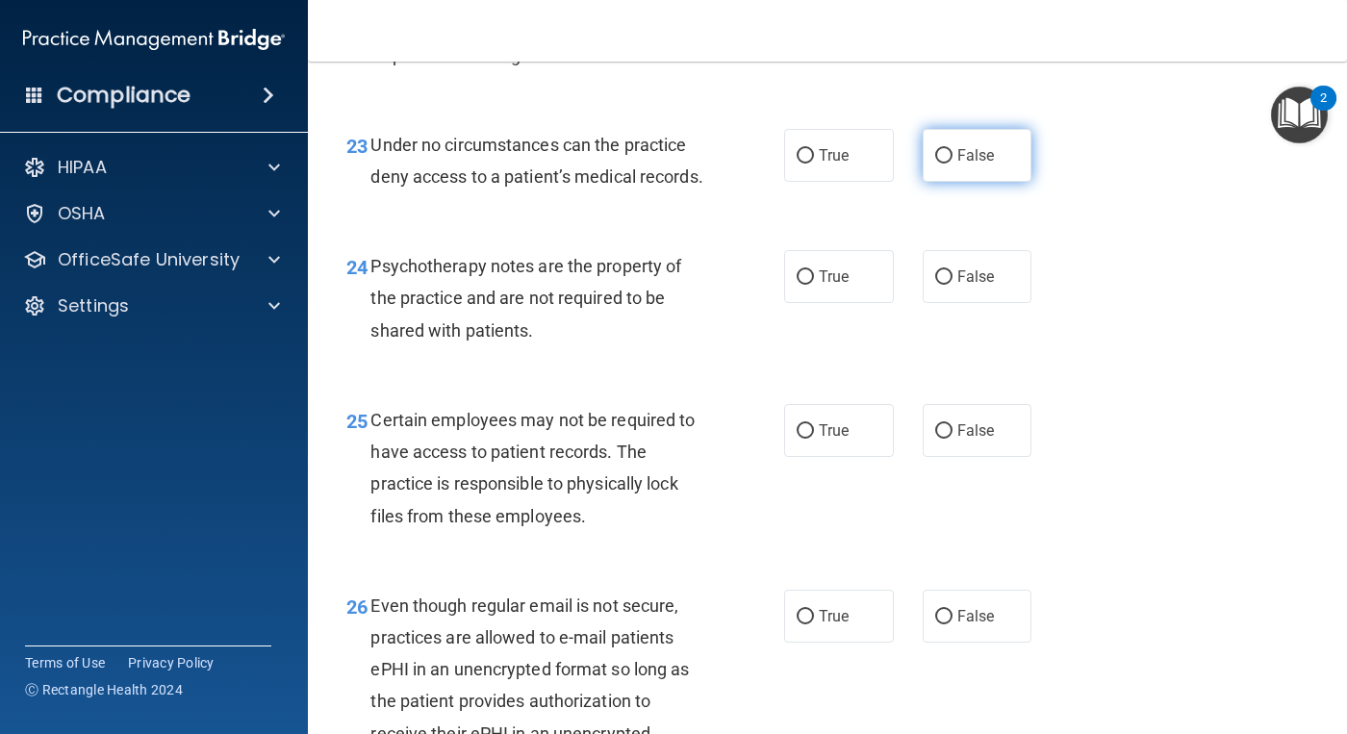
click at [987, 182] on label "False" at bounding box center [977, 155] width 110 height 53
click at [952, 164] on input "False" at bounding box center [943, 156] width 17 height 14
radio input "true"
click at [812, 303] on label "True" at bounding box center [839, 276] width 110 height 53
click at [812, 285] on input "True" at bounding box center [804, 277] width 17 height 14
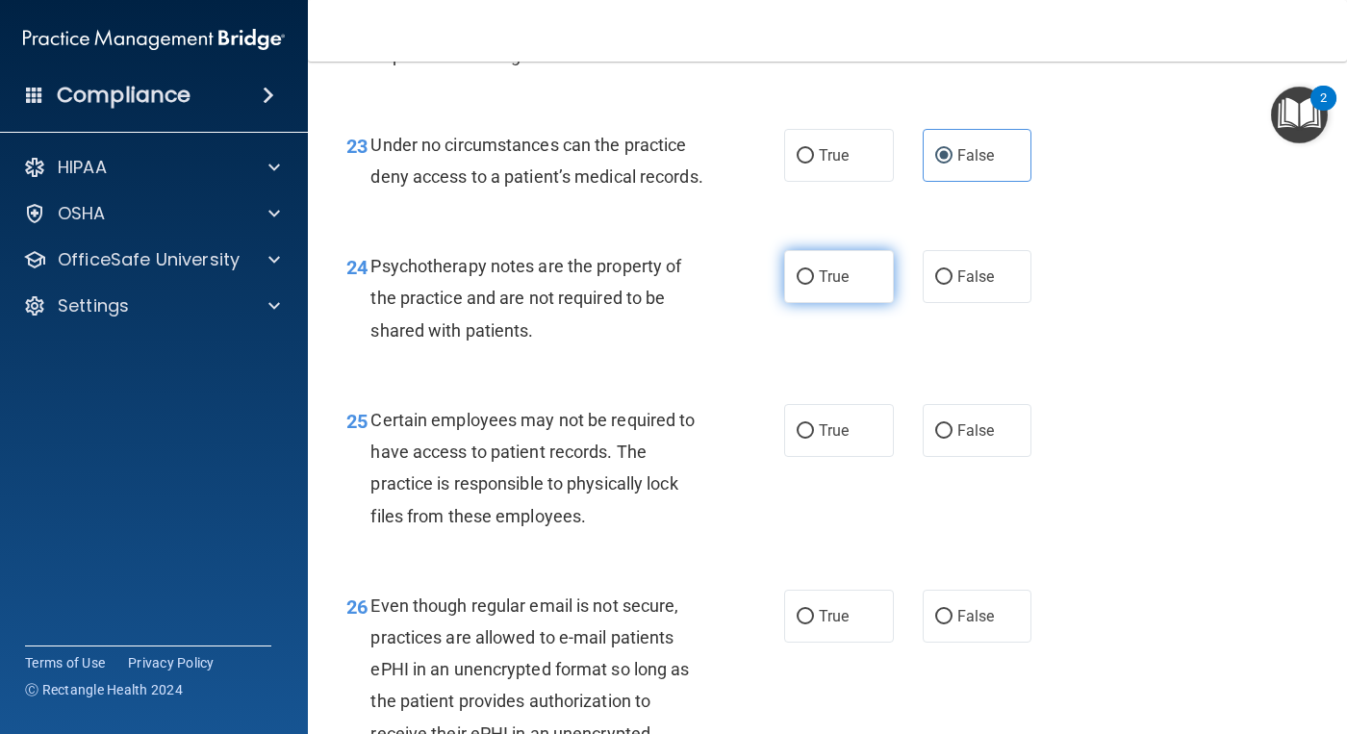
radio input "true"
click at [842, 457] on label "True" at bounding box center [839, 430] width 110 height 53
click at [814, 439] on input "True" at bounding box center [804, 431] width 17 height 14
radio input "true"
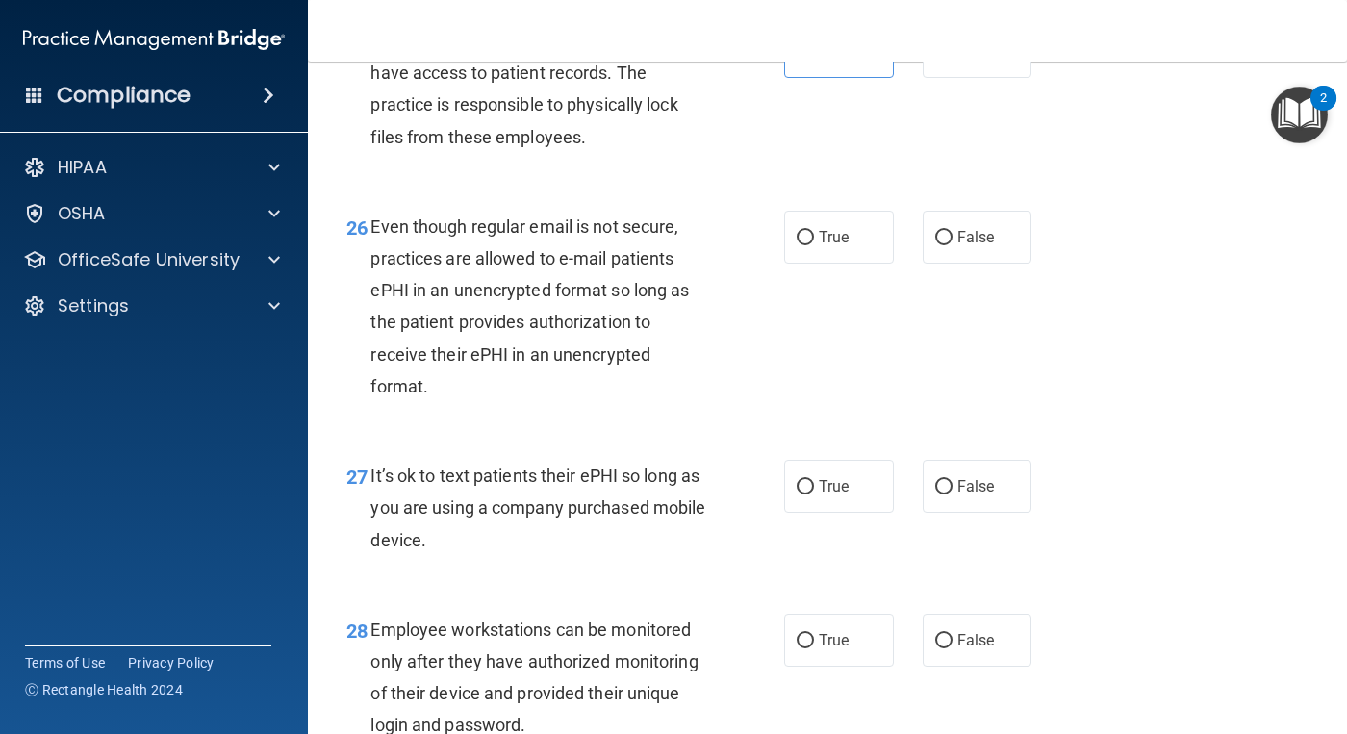
scroll to position [4809, 0]
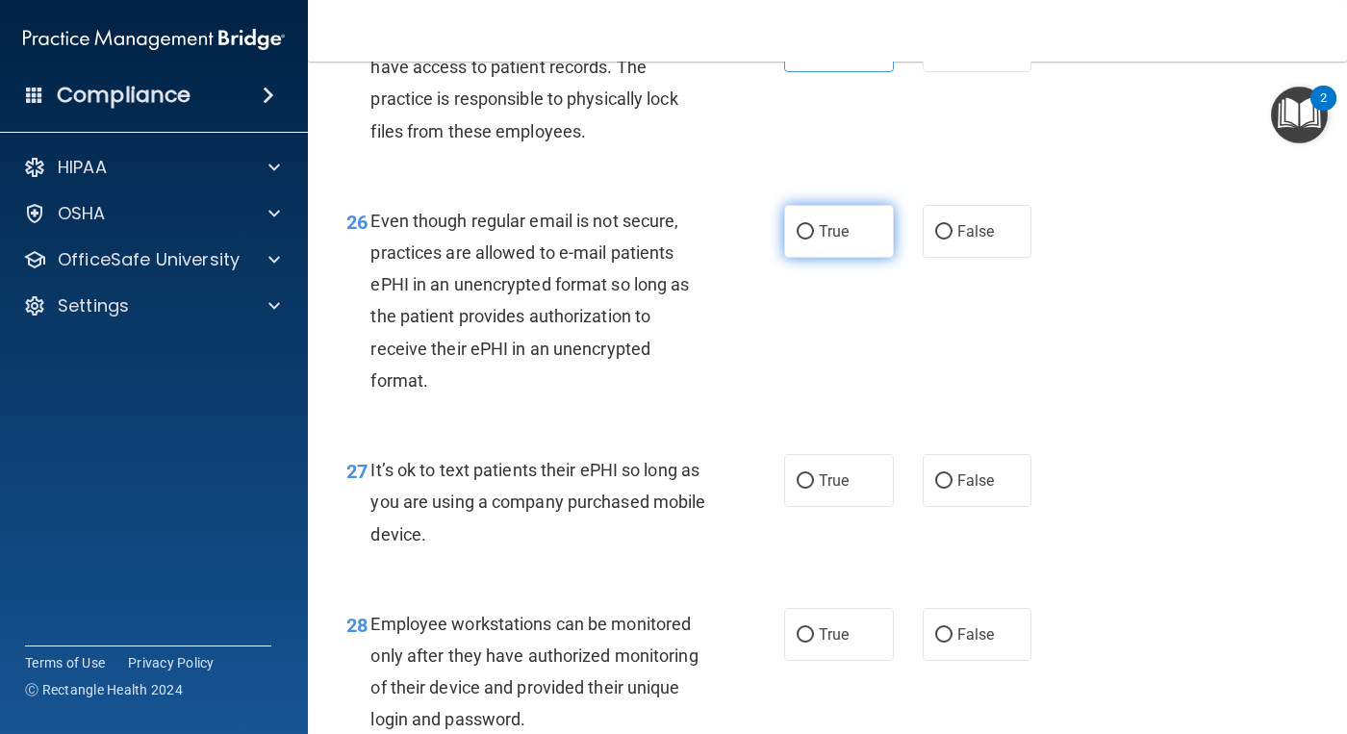
click at [819, 258] on label "True" at bounding box center [839, 231] width 110 height 53
click at [814, 240] on input "True" at bounding box center [804, 232] width 17 height 14
radio input "true"
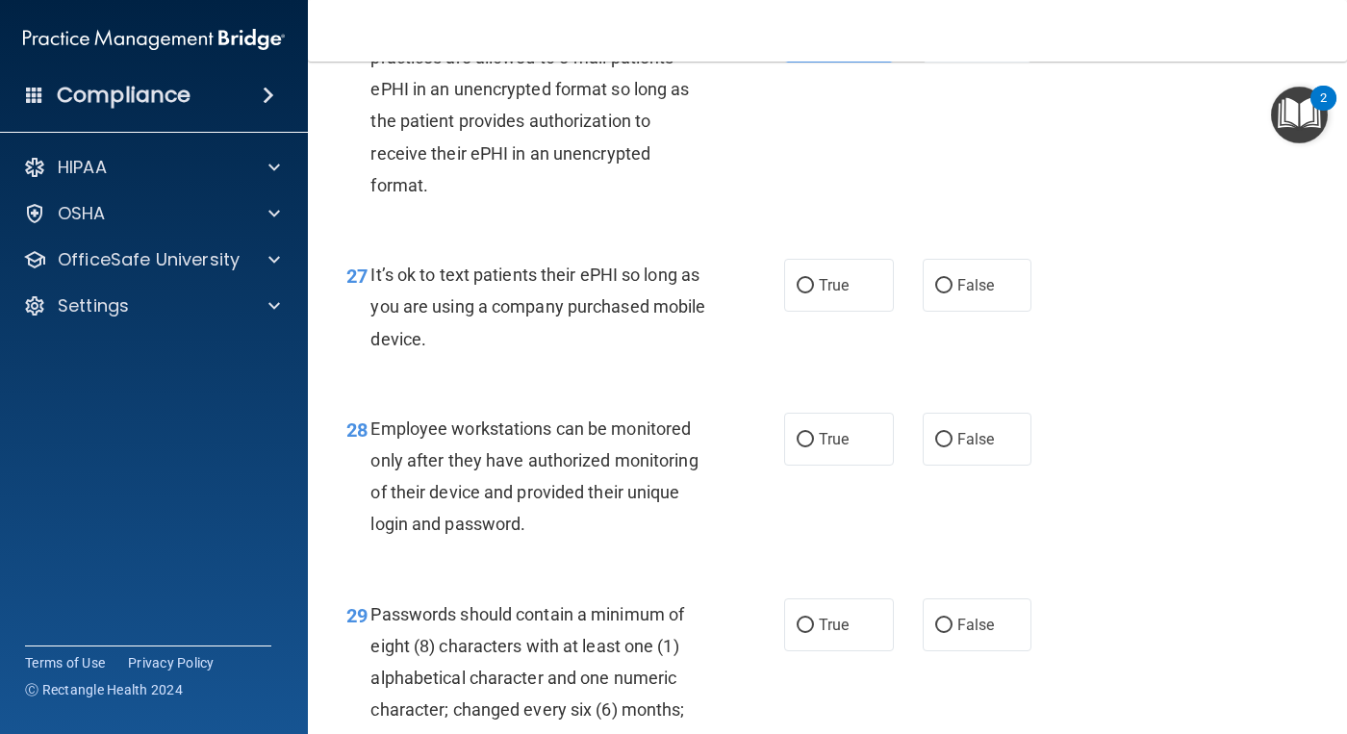
scroll to position [5002, 0]
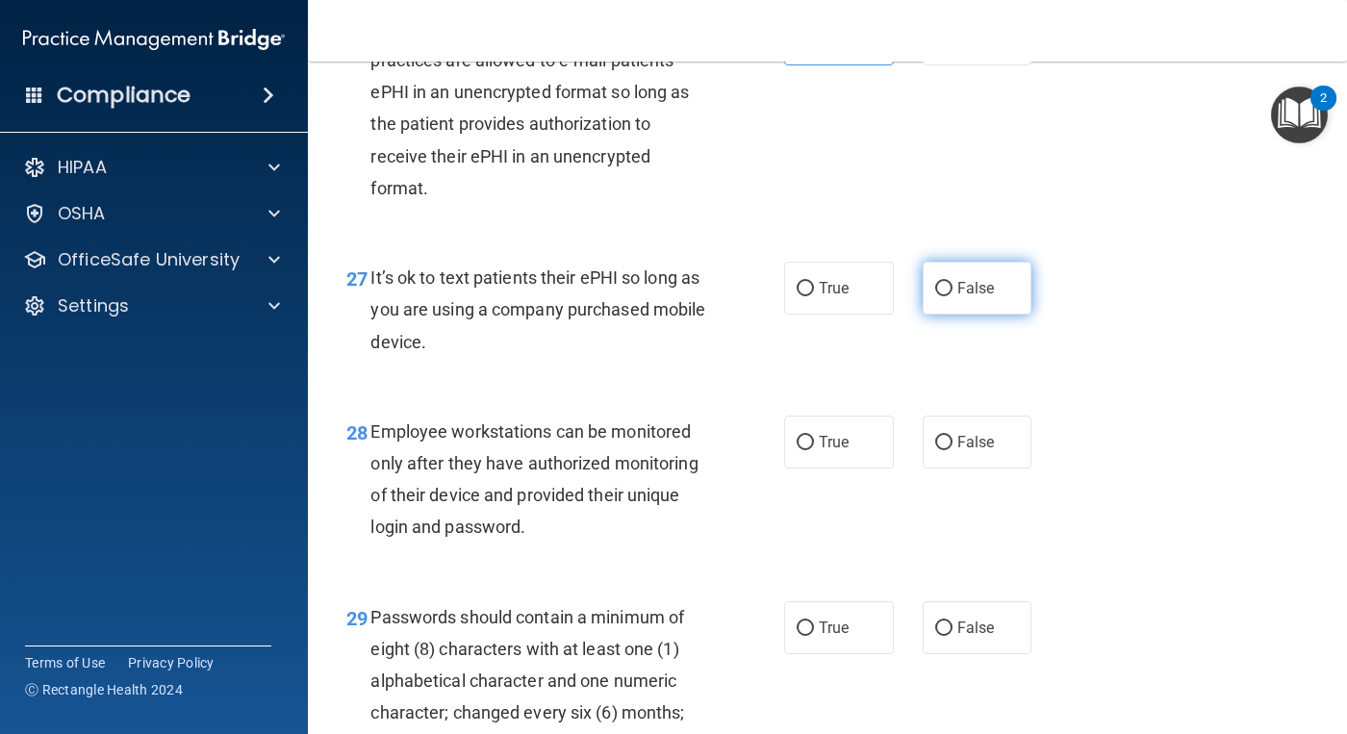
click at [1006, 315] on label "False" at bounding box center [977, 288] width 110 height 53
click at [952, 296] on input "False" at bounding box center [943, 289] width 17 height 14
radio input "true"
click at [964, 468] on label "False" at bounding box center [977, 442] width 110 height 53
click at [952, 450] on input "False" at bounding box center [943, 443] width 17 height 14
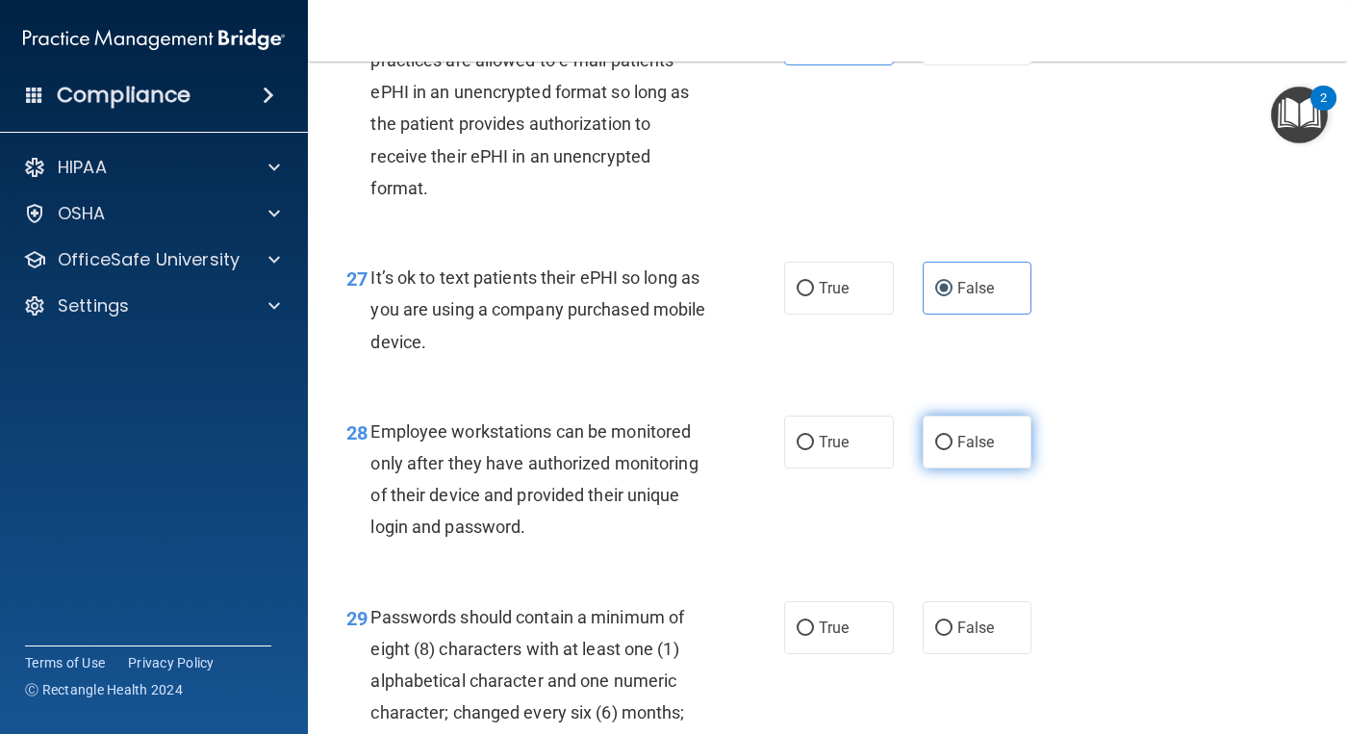
radio input "true"
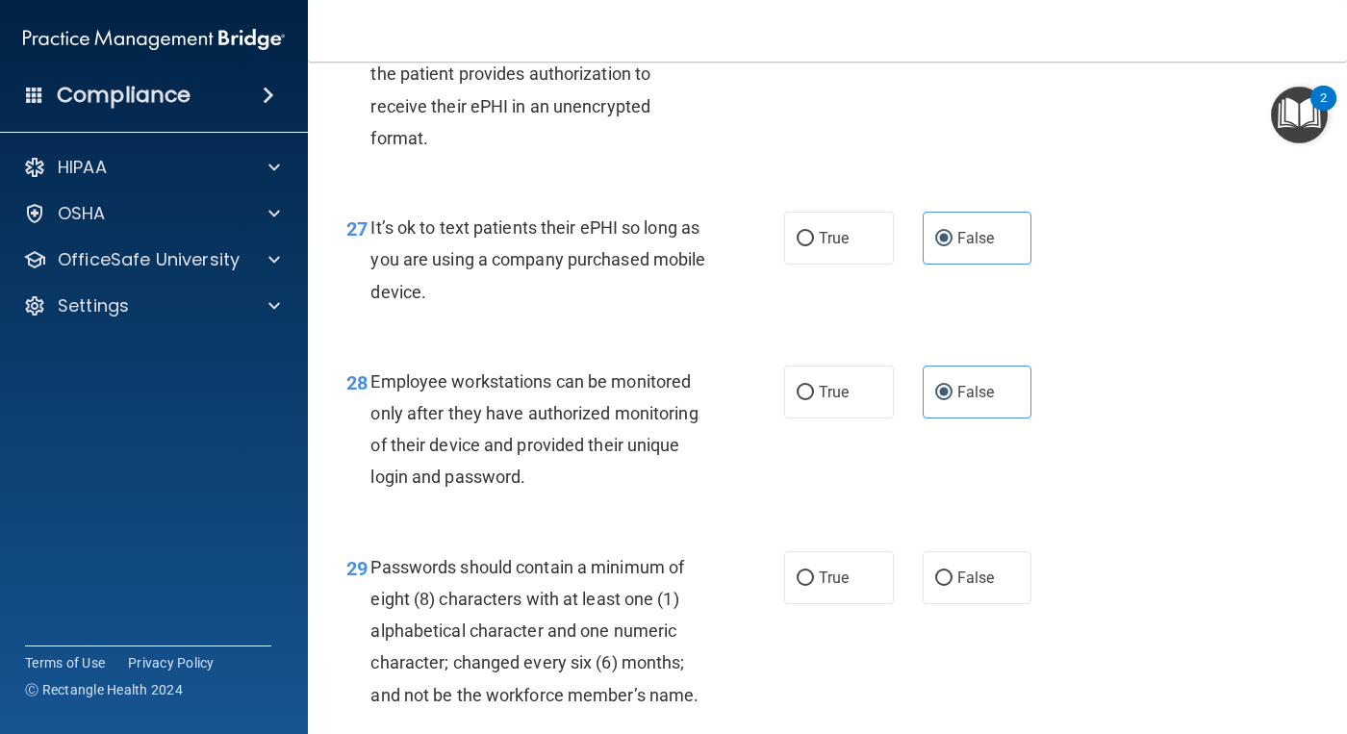
scroll to position [5194, 0]
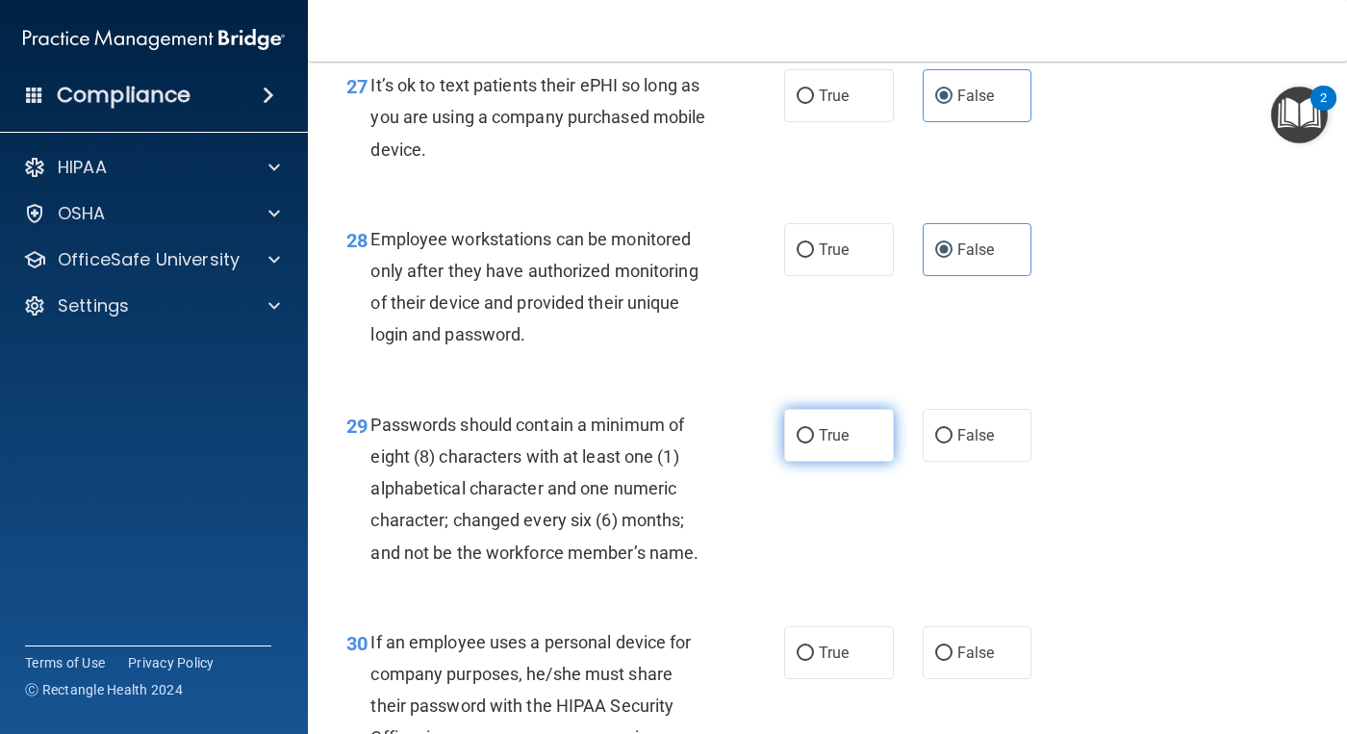
drag, startPoint x: 807, startPoint y: 566, endPoint x: 834, endPoint y: 560, distance: 27.5
click at [809, 462] on label "True" at bounding box center [839, 435] width 110 height 53
click at [809, 443] on input "True" at bounding box center [804, 436] width 17 height 14
radio input "true"
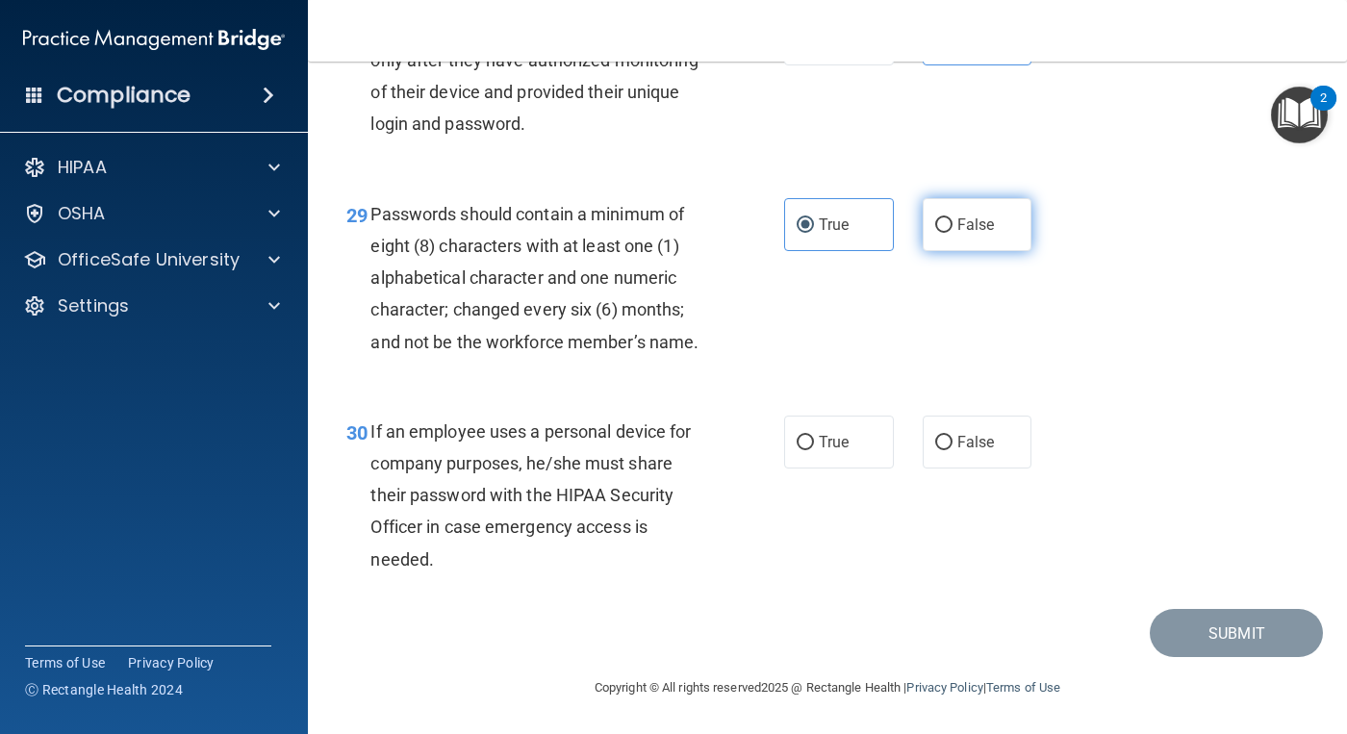
scroll to position [5483, 0]
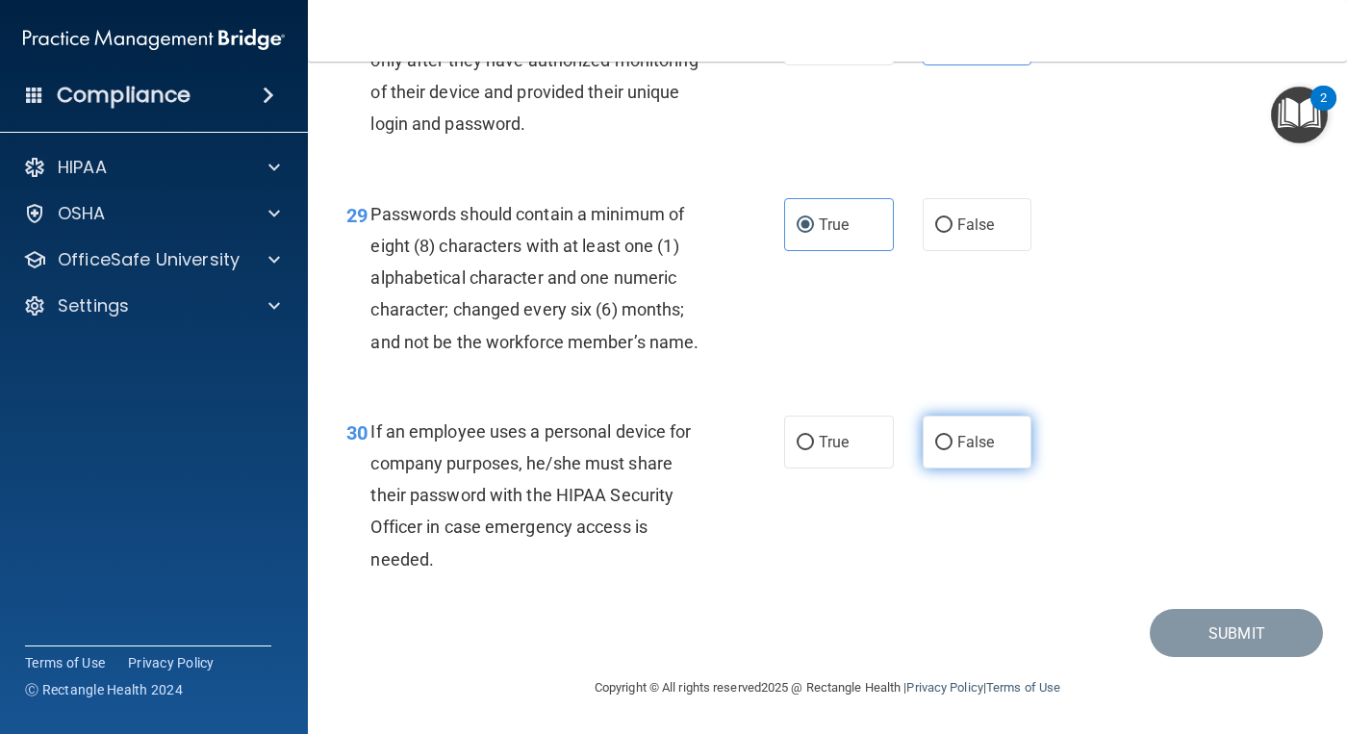
click at [941, 450] on input "False" at bounding box center [943, 443] width 17 height 14
radio input "true"
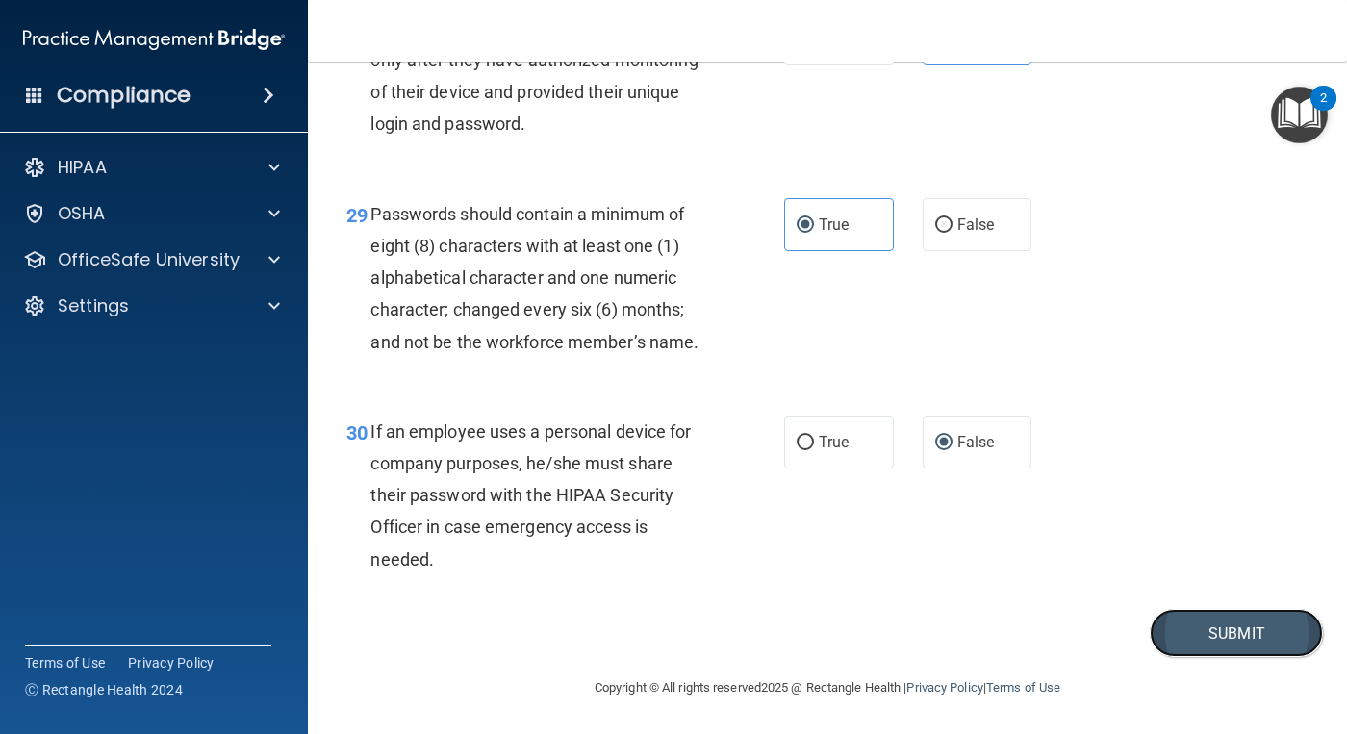
click at [1210, 649] on button "Submit" at bounding box center [1235, 633] width 173 height 49
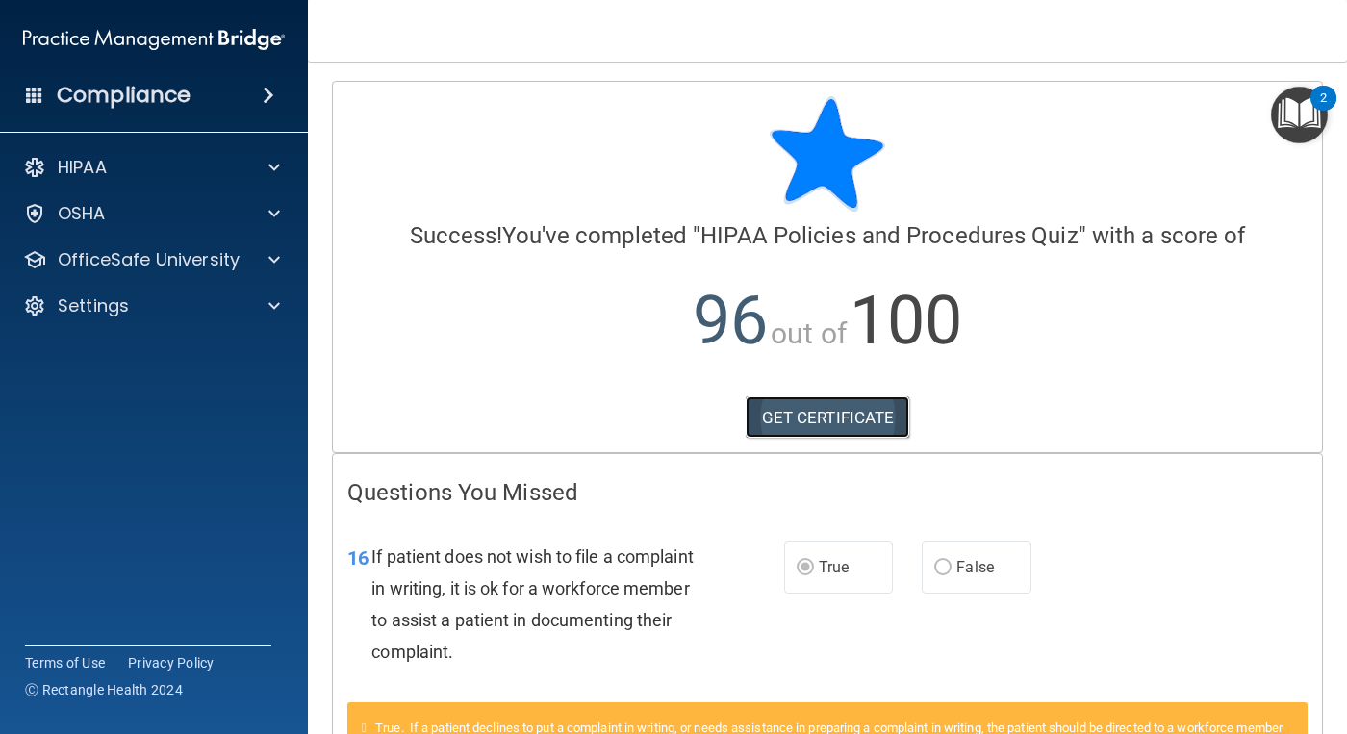
click at [847, 418] on link "GET CERTIFICATE" at bounding box center [827, 417] width 164 height 42
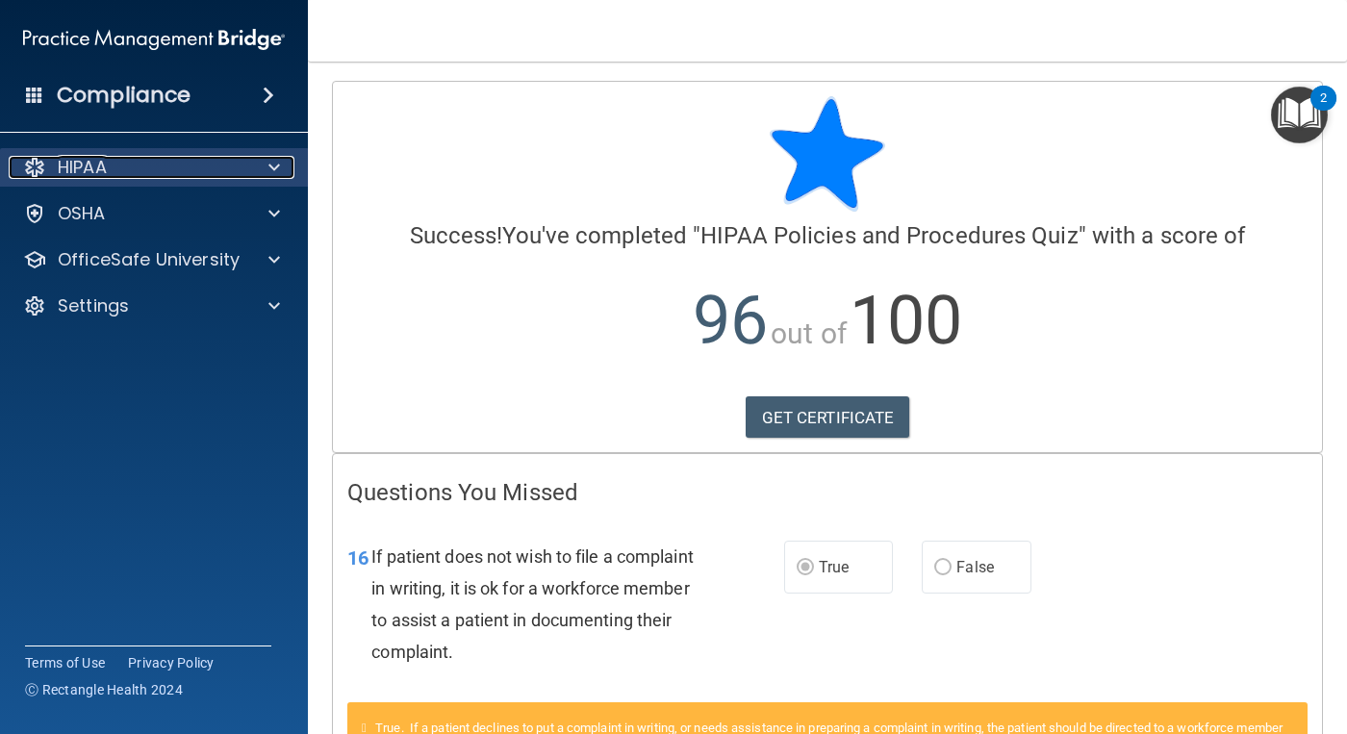
click at [205, 169] on div "HIPAA" at bounding box center [128, 167] width 239 height 23
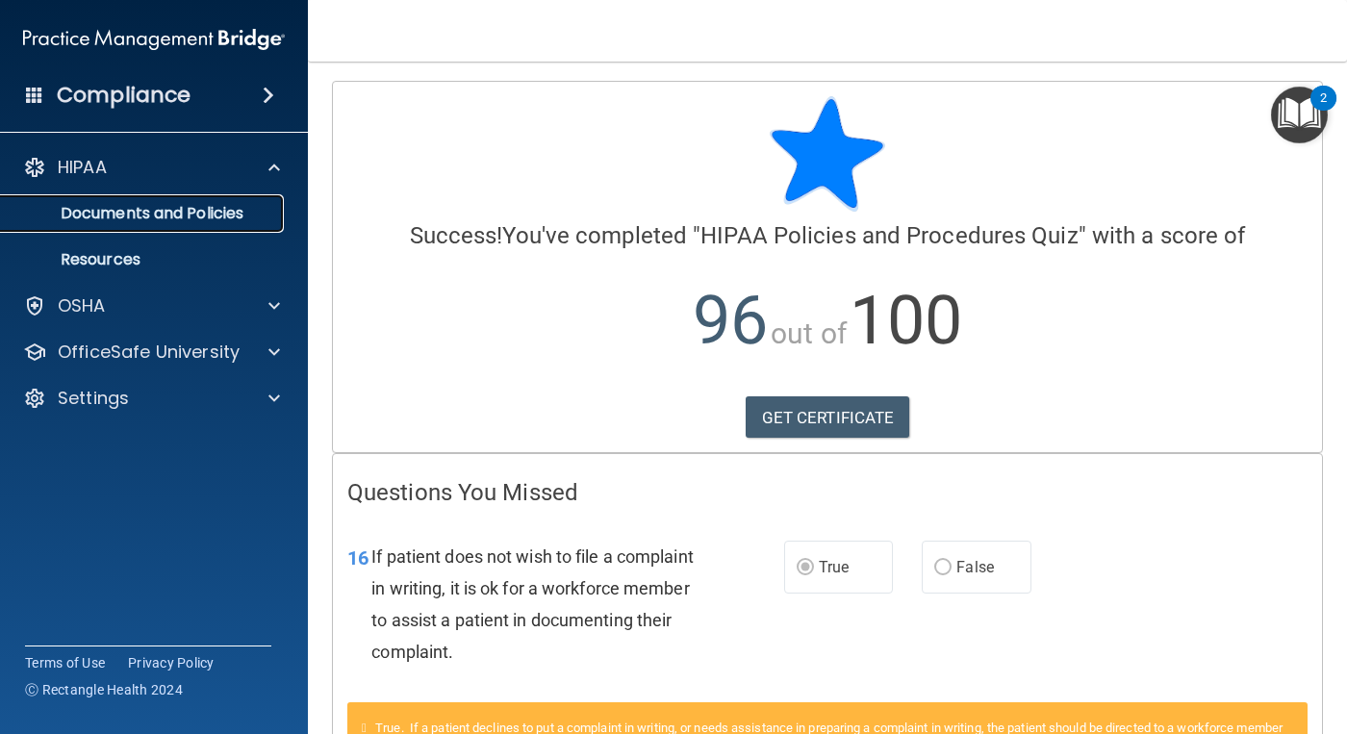
click at [194, 221] on p "Documents and Policies" at bounding box center [144, 213] width 263 height 19
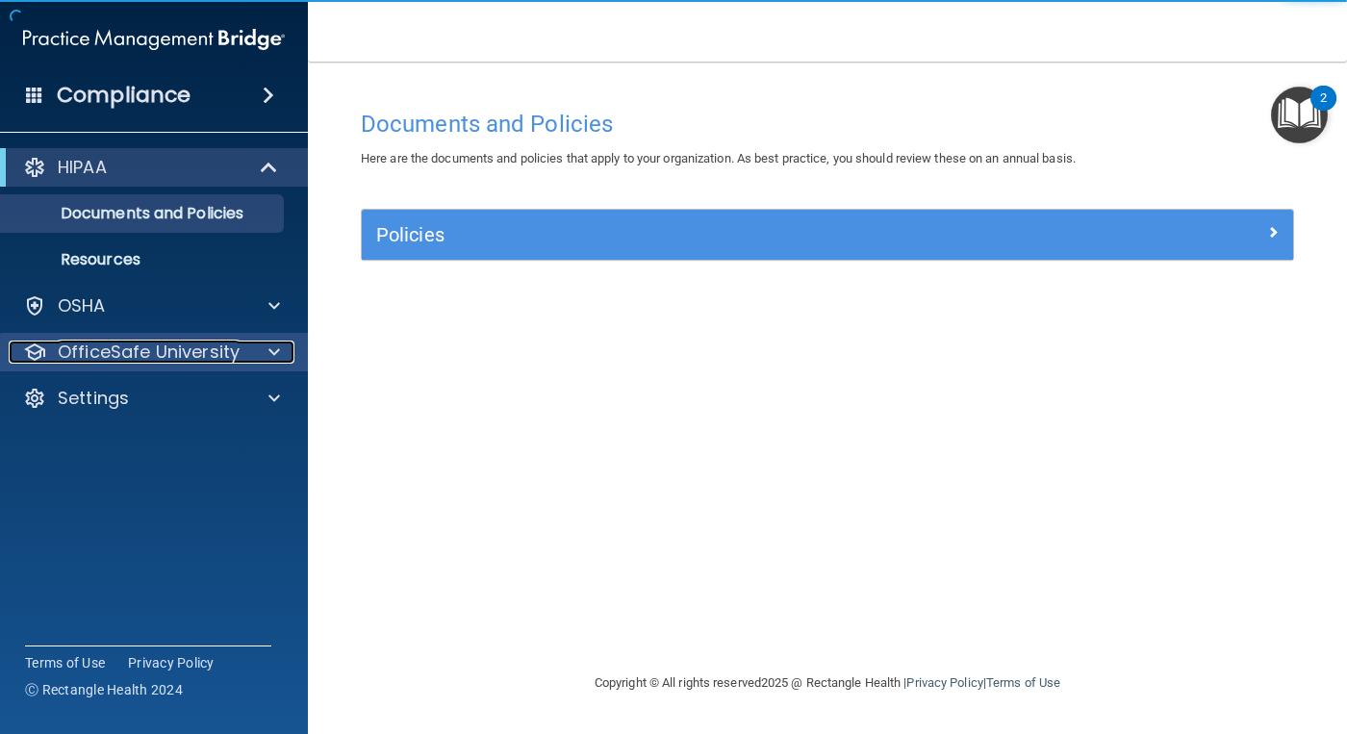
click at [160, 346] on p "OfficeSafe University" at bounding box center [149, 352] width 182 height 23
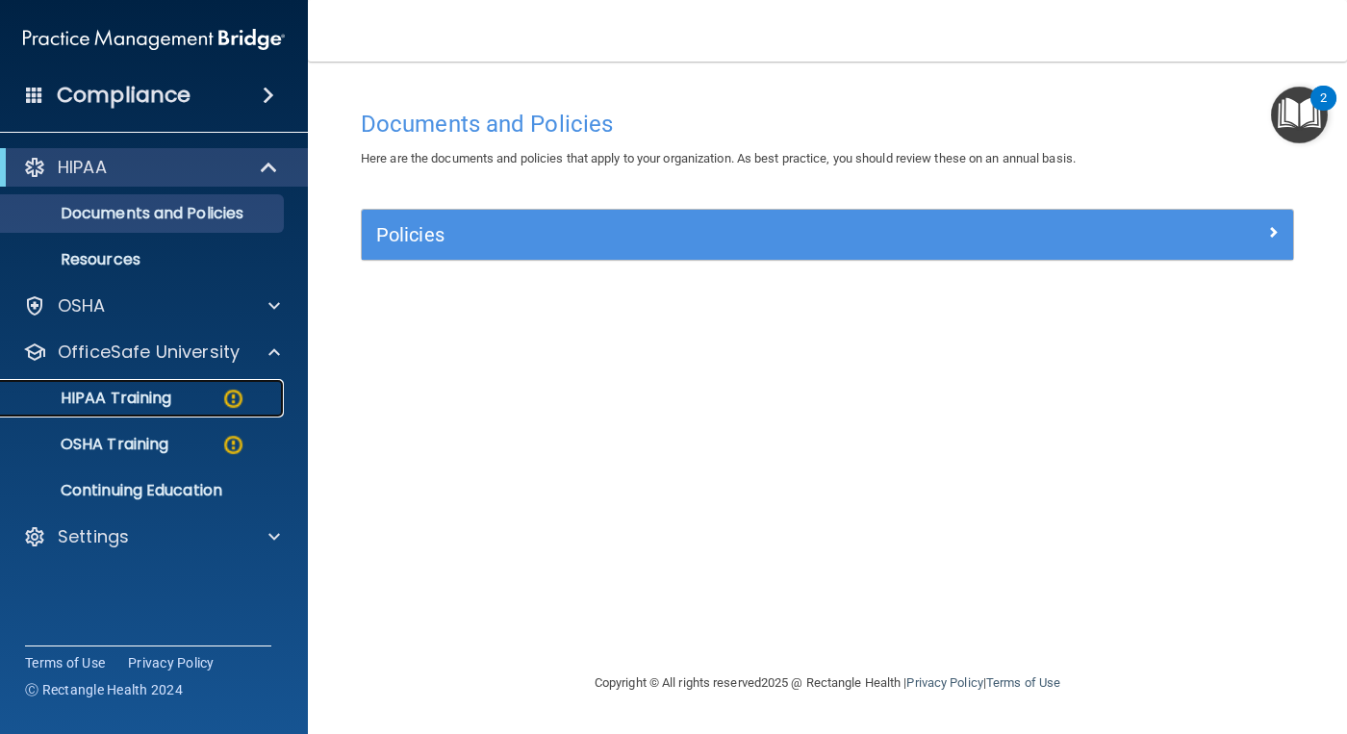
click at [152, 395] on p "HIPAA Training" at bounding box center [92, 398] width 159 height 19
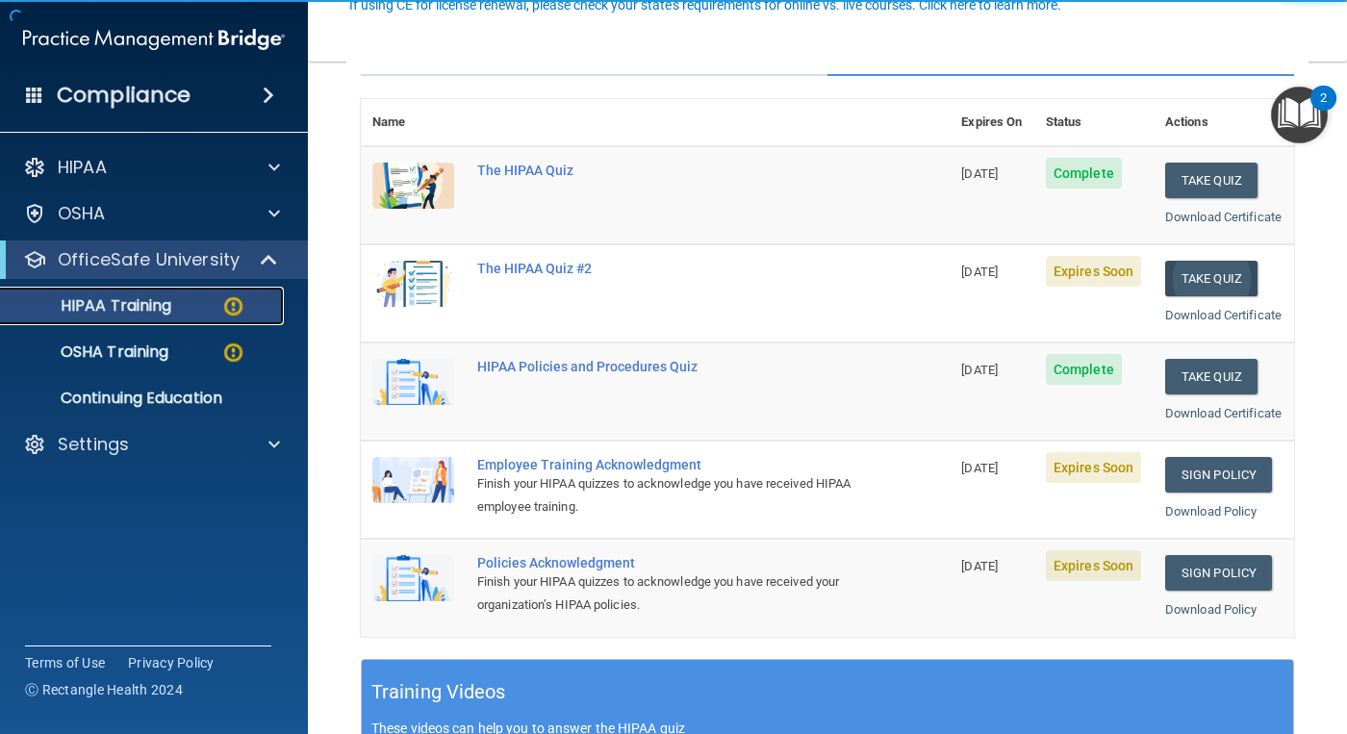
scroll to position [289, 0]
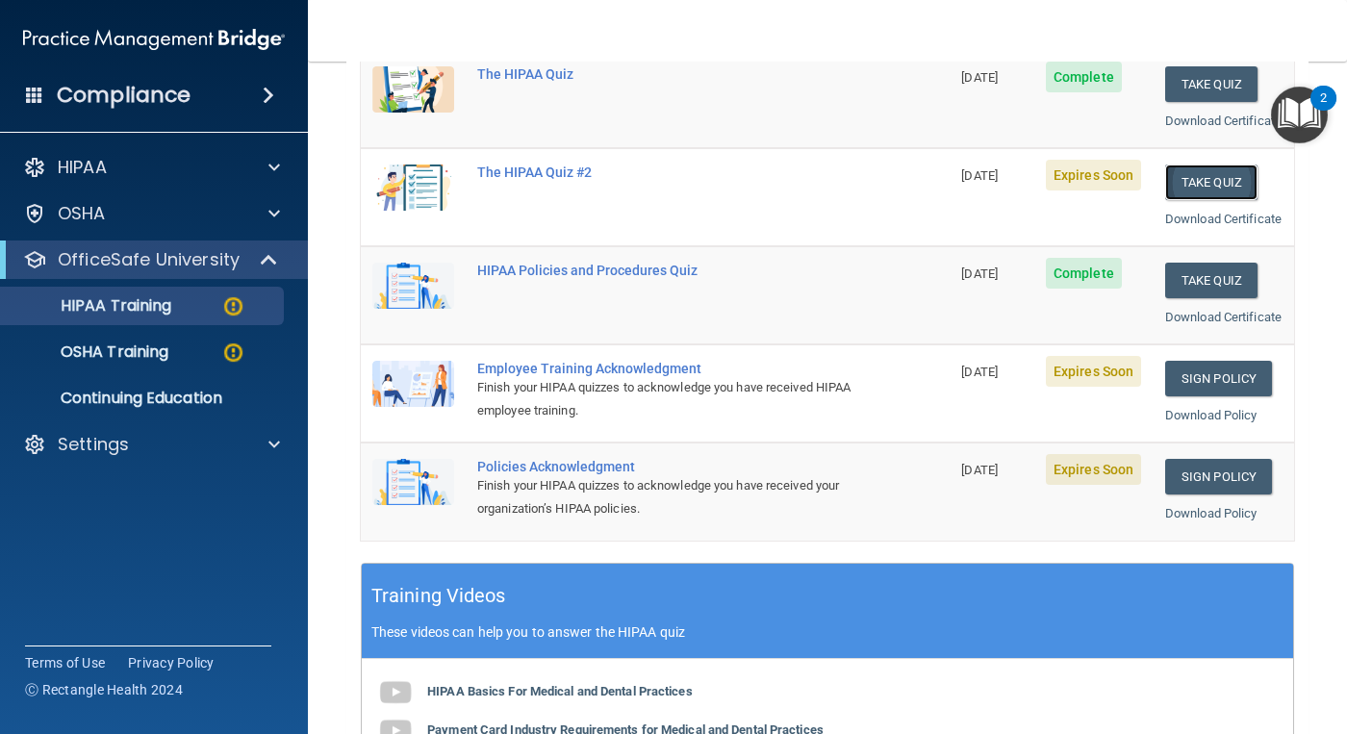
click at [1203, 200] on button "Take Quiz" at bounding box center [1211, 182] width 92 height 36
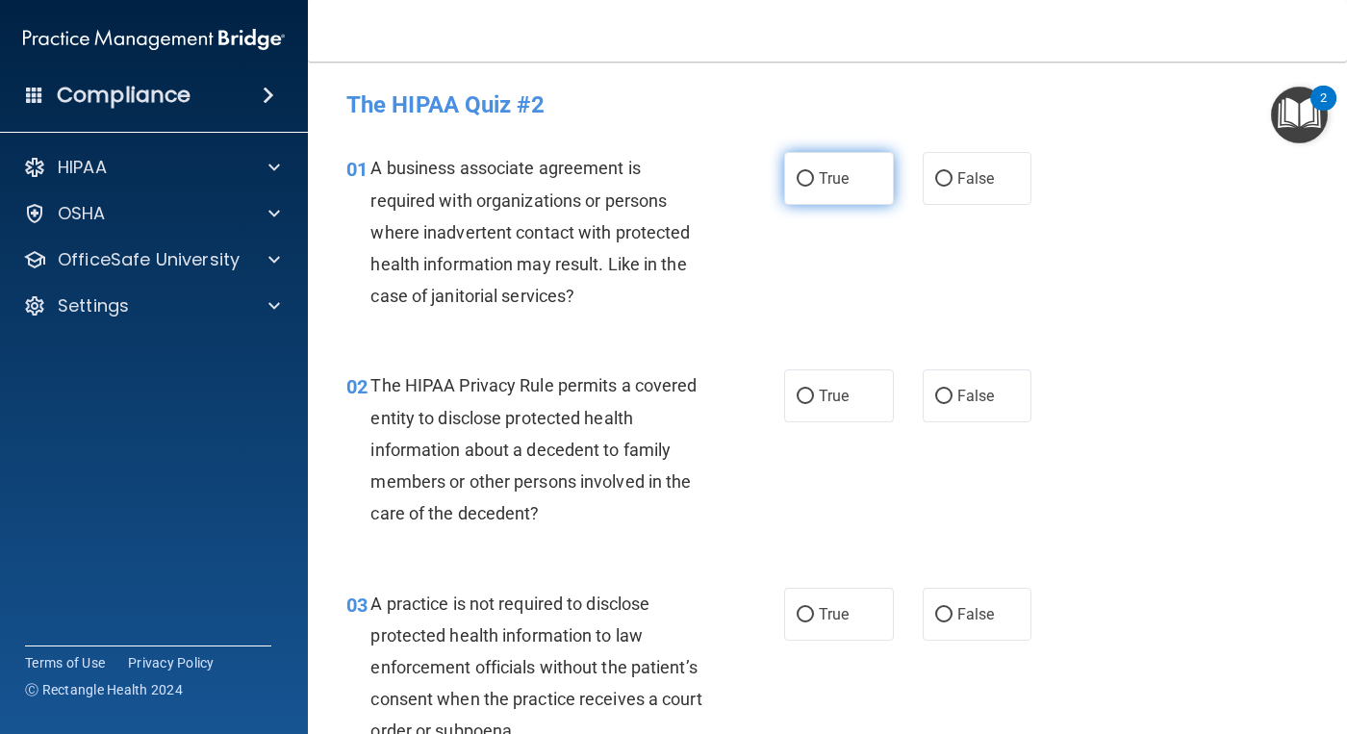
click at [807, 182] on label "True" at bounding box center [839, 178] width 110 height 53
click at [807, 182] on input "True" at bounding box center [804, 179] width 17 height 14
radio input "true"
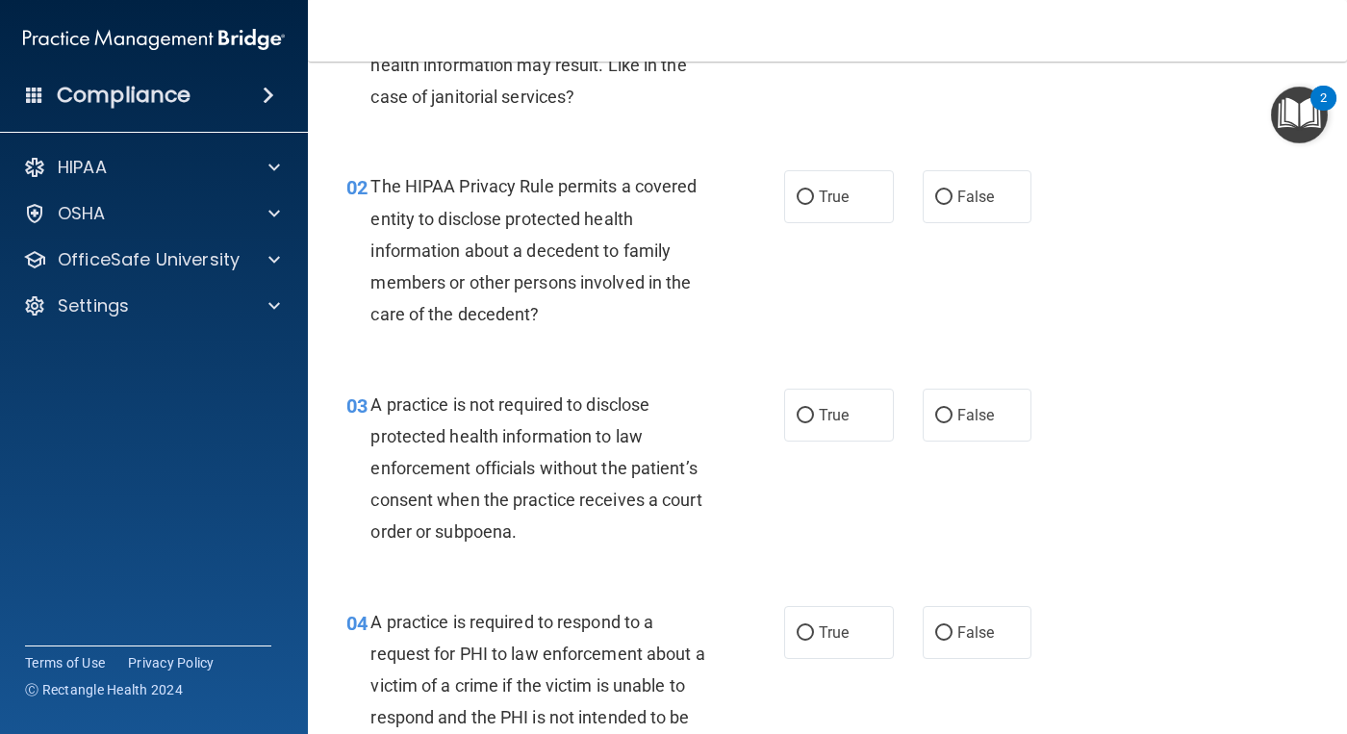
scroll to position [289, 0]
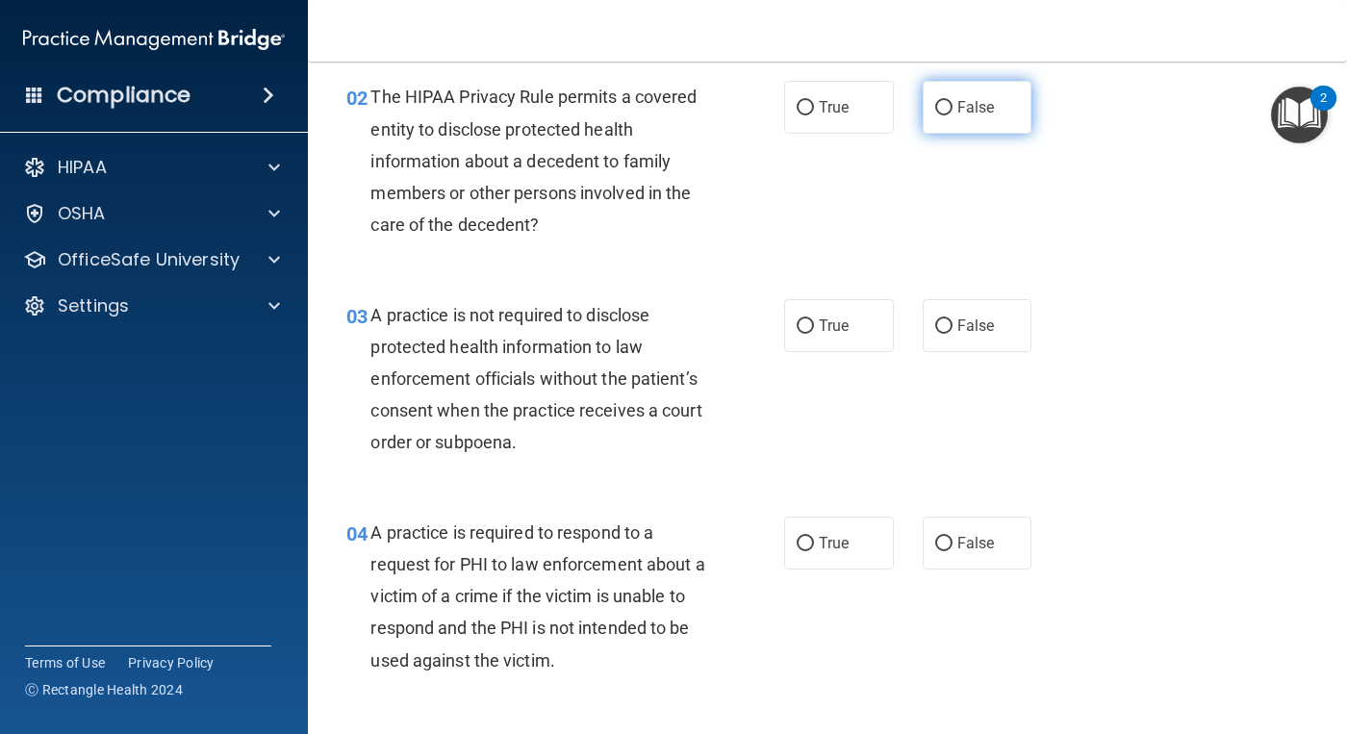
click at [982, 106] on span "False" at bounding box center [976, 107] width 38 height 18
click at [952, 106] on input "False" at bounding box center [943, 108] width 17 height 14
radio input "true"
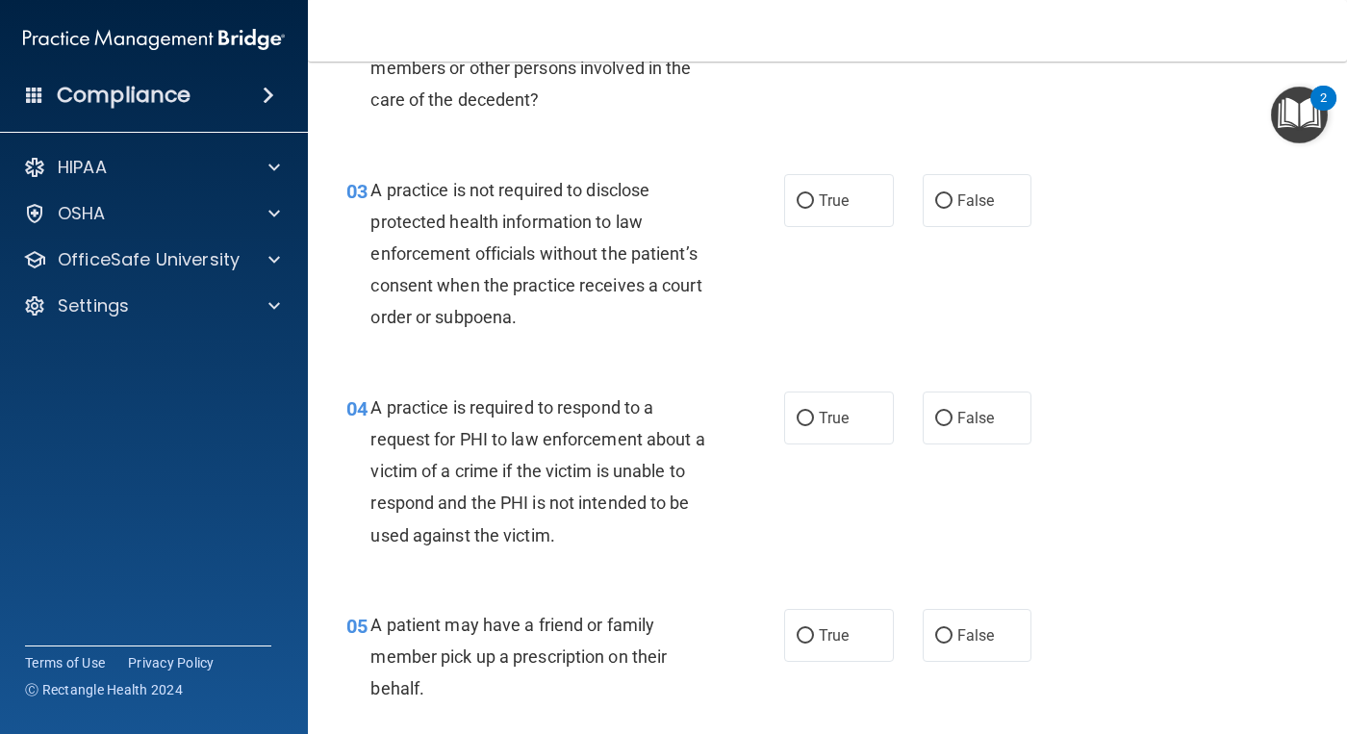
scroll to position [481, 0]
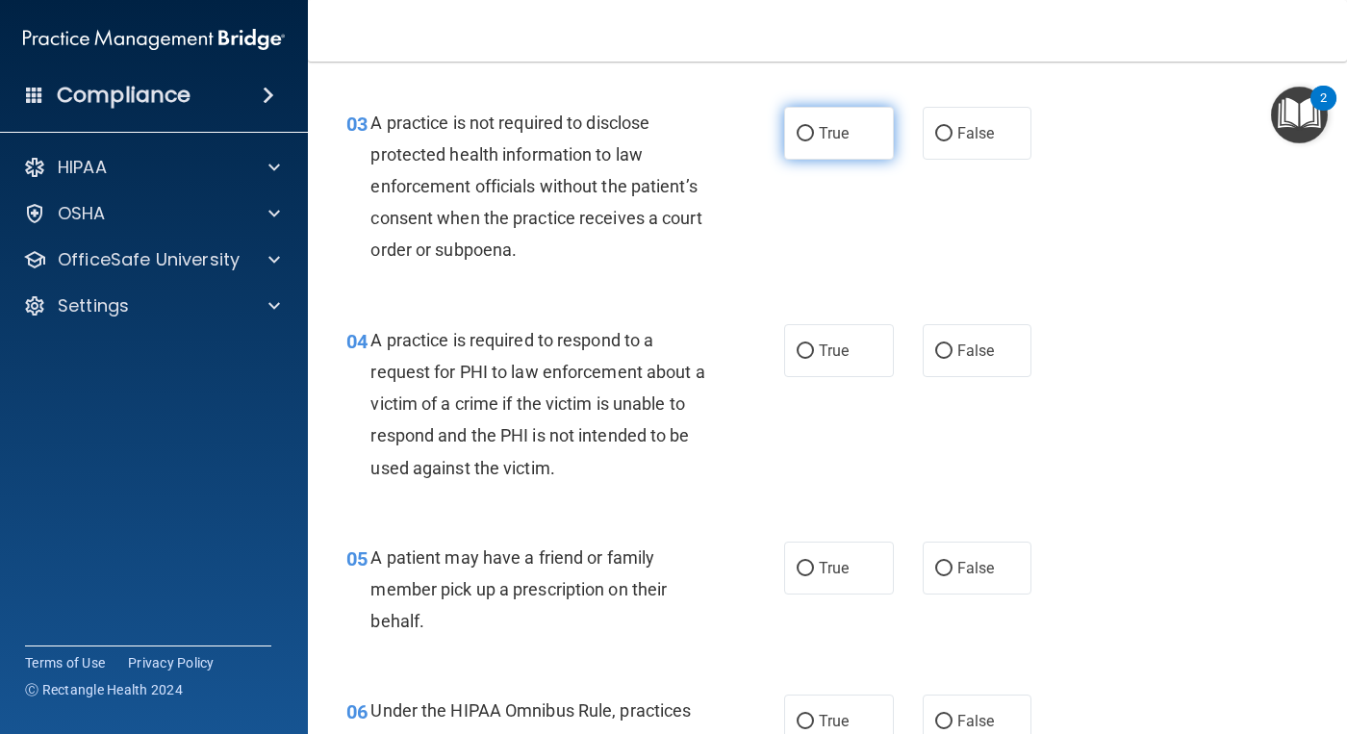
click at [819, 139] on span "True" at bounding box center [834, 133] width 30 height 18
click at [814, 139] on input "True" at bounding box center [804, 134] width 17 height 14
radio input "true"
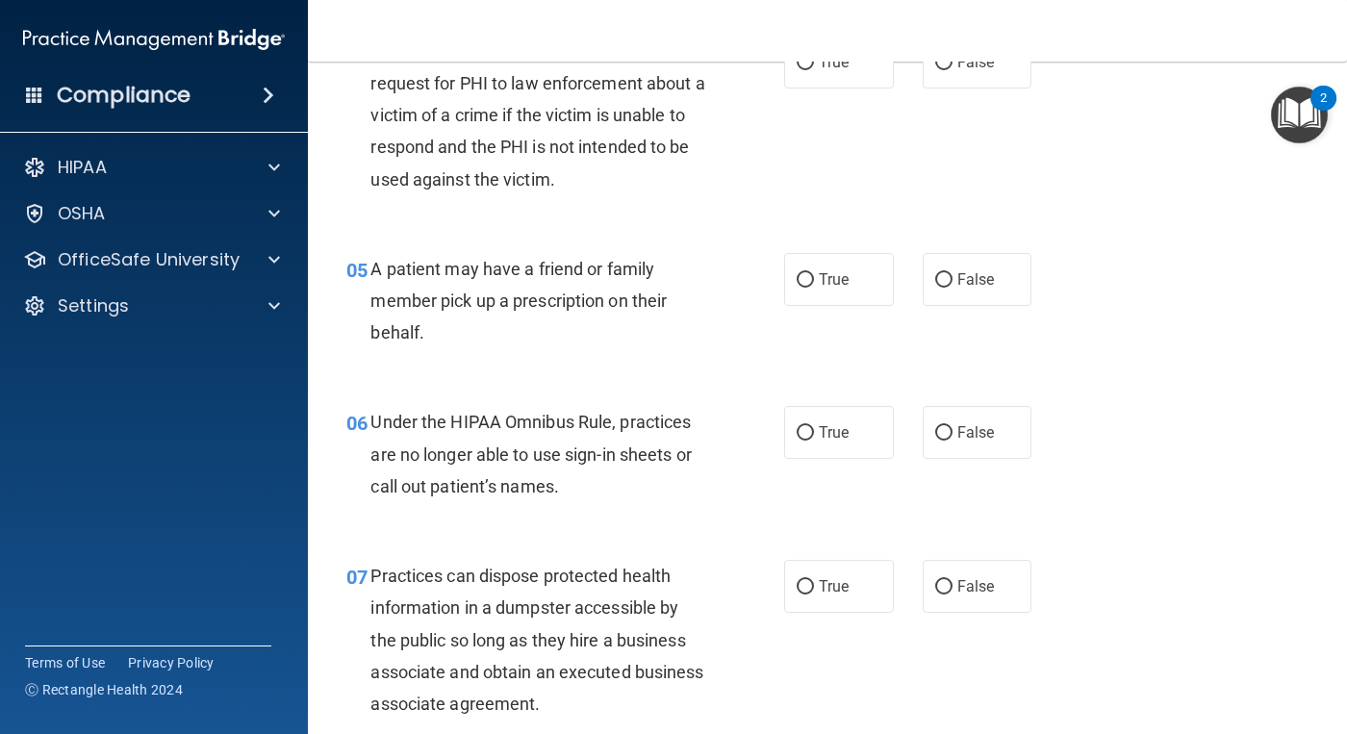
scroll to position [673, 0]
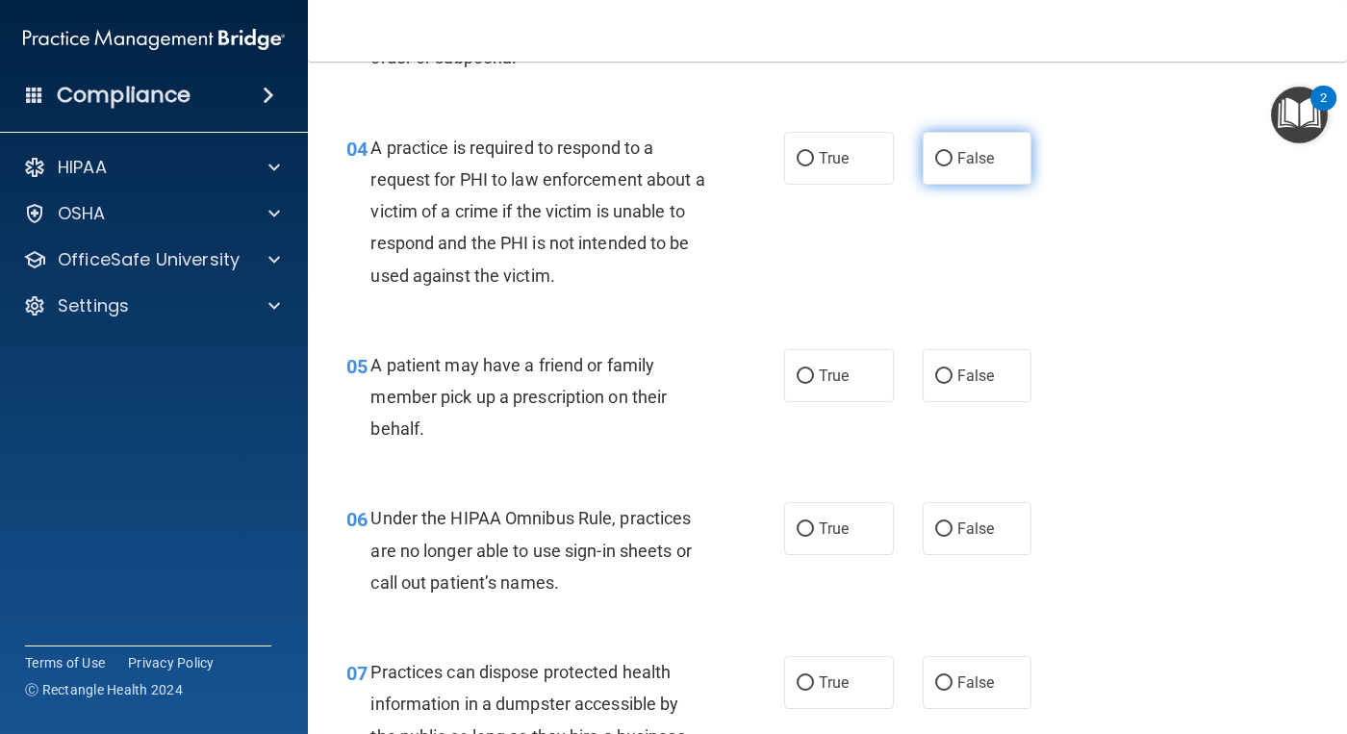
click at [971, 168] on label "False" at bounding box center [977, 158] width 110 height 53
click at [952, 166] on input "False" at bounding box center [943, 159] width 17 height 14
radio input "true"
click at [838, 377] on span "True" at bounding box center [834, 375] width 30 height 18
click at [814, 377] on input "True" at bounding box center [804, 376] width 17 height 14
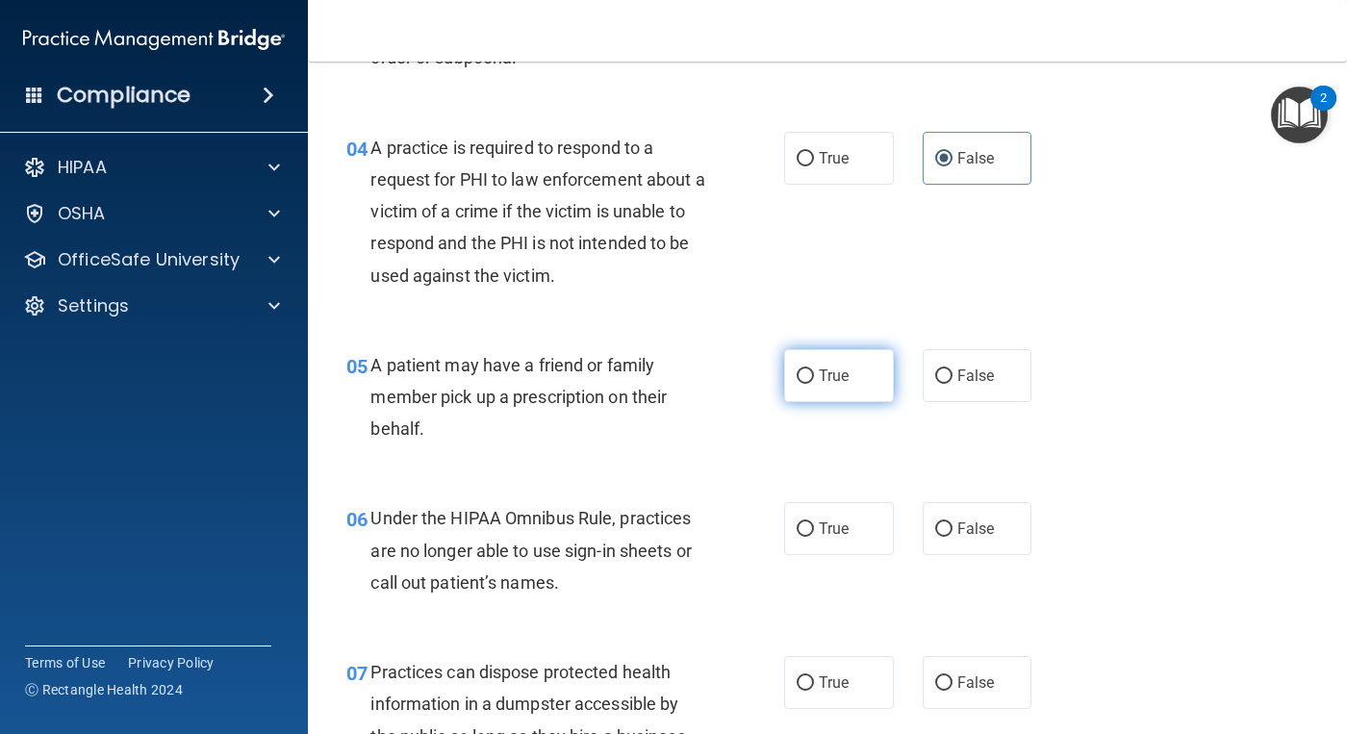
radio input "true"
click at [840, 533] on span "True" at bounding box center [834, 528] width 30 height 18
click at [814, 533] on input "True" at bounding box center [804, 529] width 17 height 14
radio input "true"
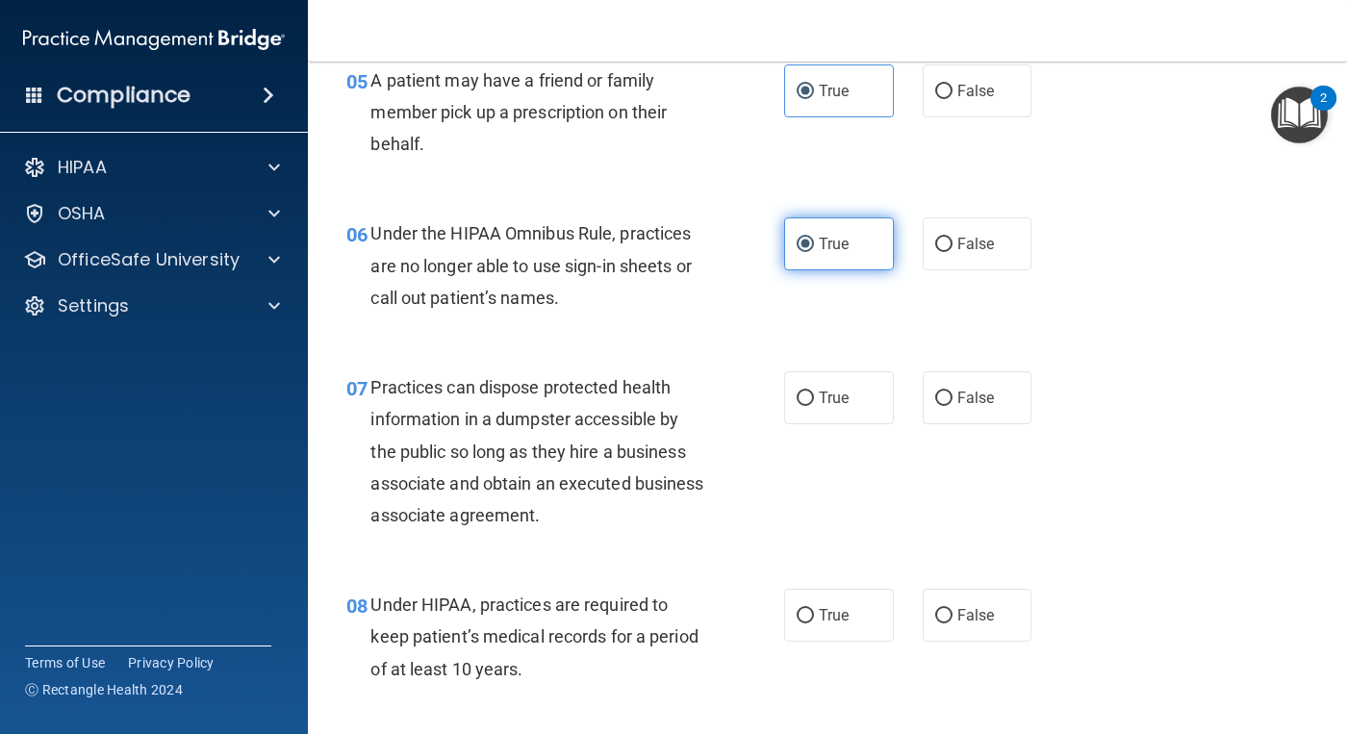
scroll to position [962, 0]
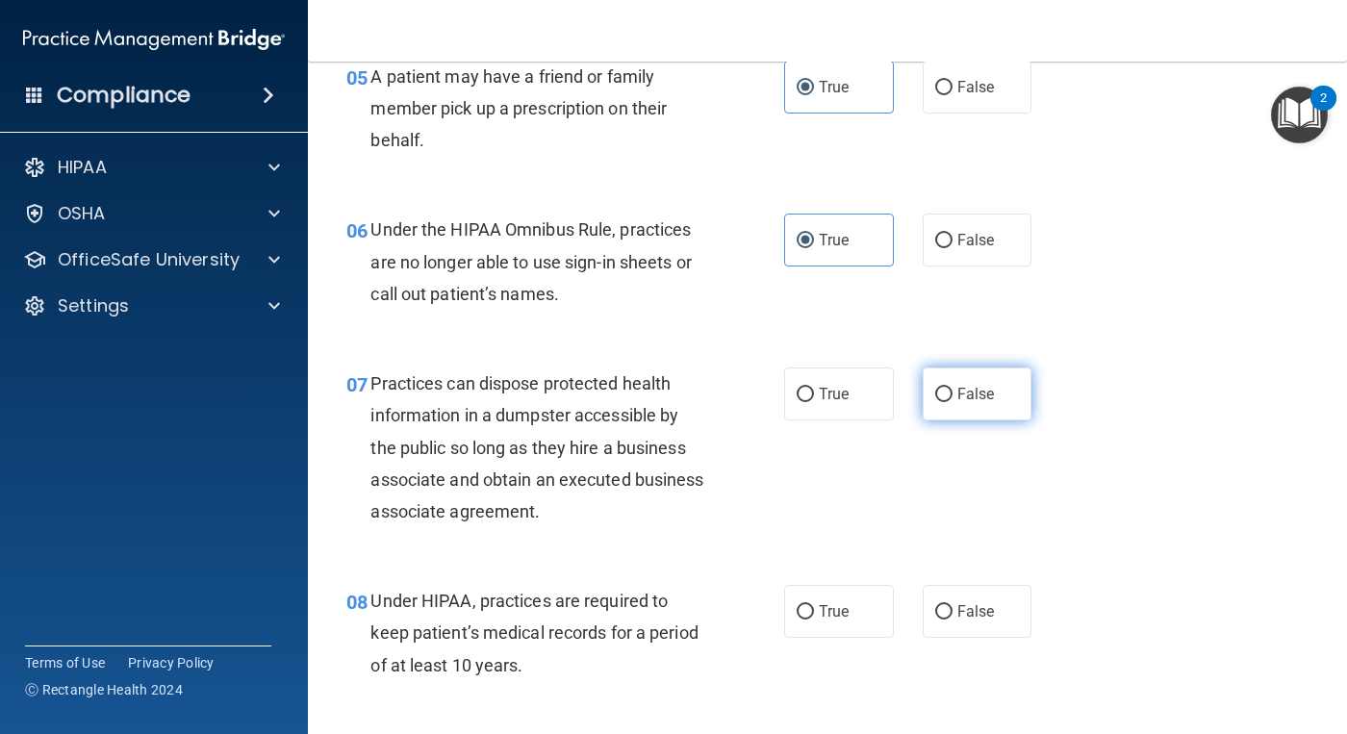
click at [950, 403] on label "False" at bounding box center [977, 393] width 110 height 53
click at [950, 402] on input "False" at bounding box center [943, 395] width 17 height 14
radio input "true"
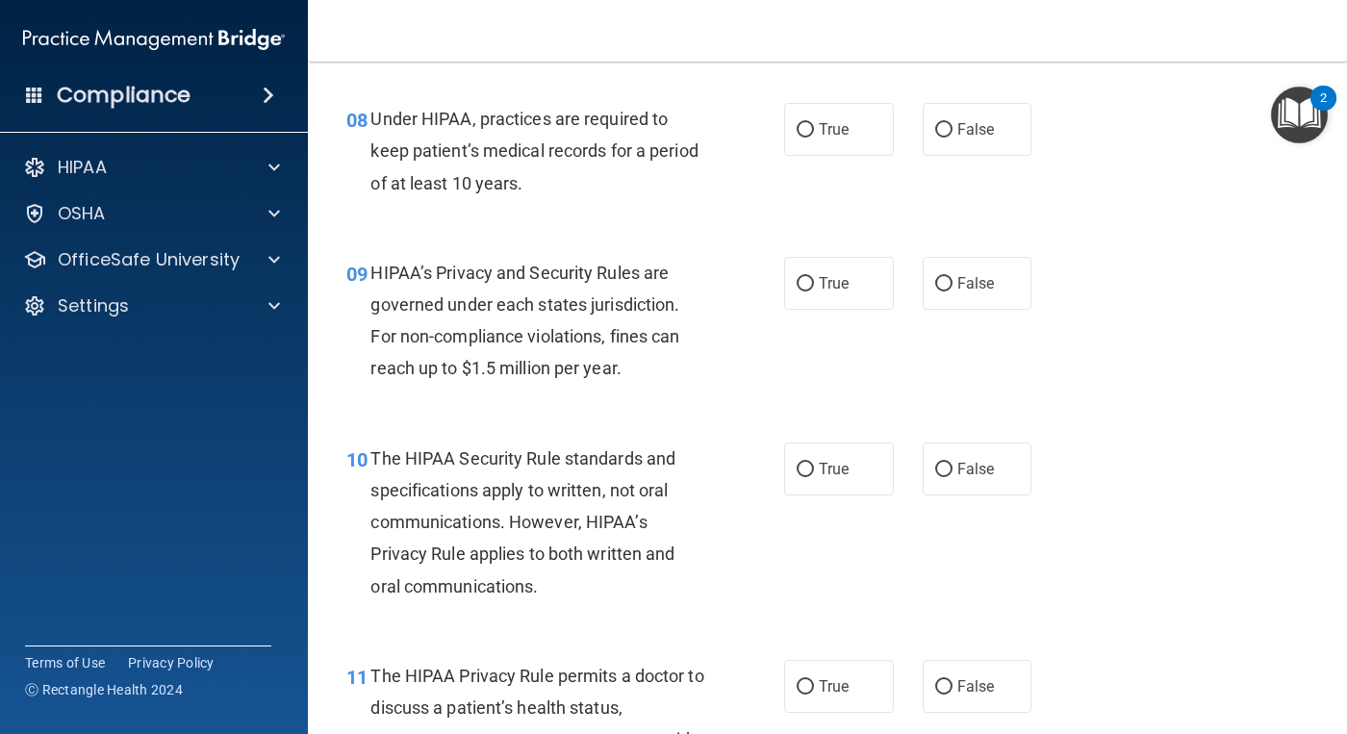
scroll to position [1443, 0]
click at [841, 137] on span "True" at bounding box center [834, 130] width 30 height 18
click at [814, 137] on input "True" at bounding box center [804, 131] width 17 height 14
radio input "true"
click at [831, 280] on span "True" at bounding box center [834, 284] width 30 height 18
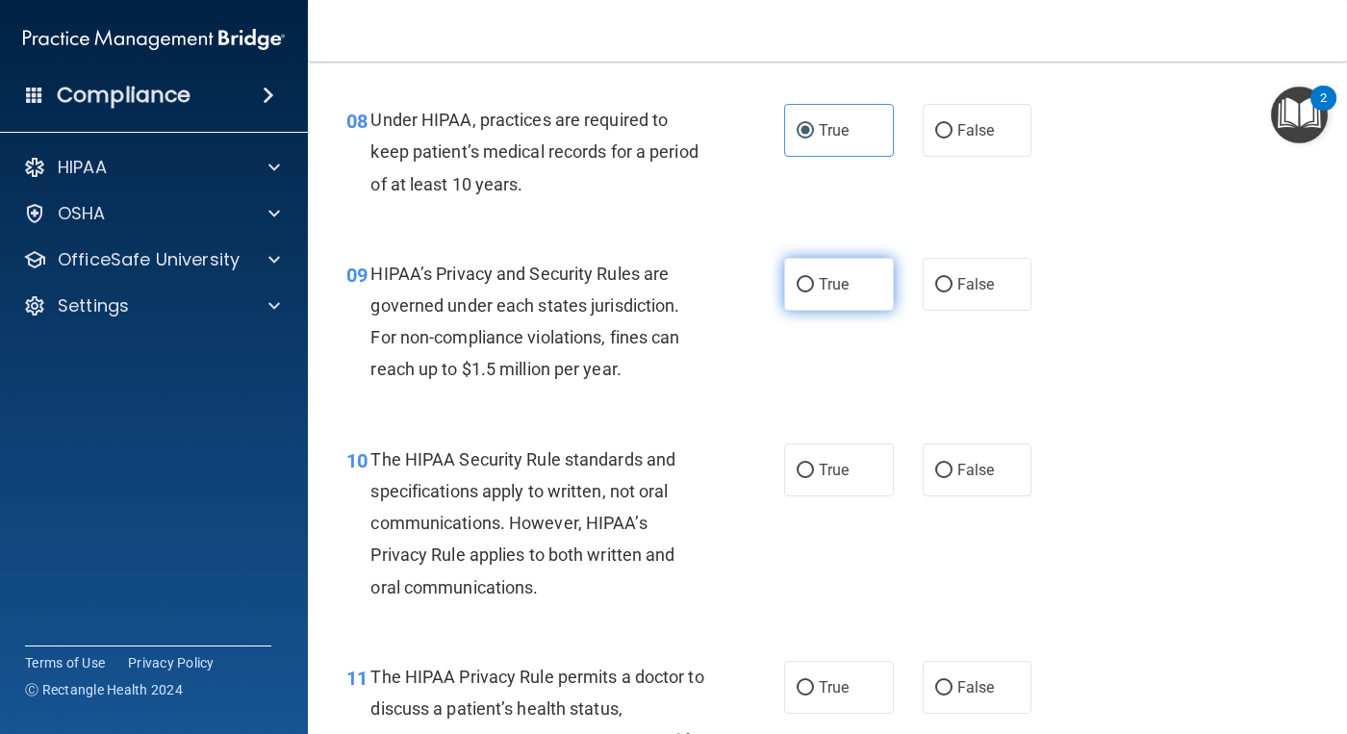
click at [814, 280] on input "True" at bounding box center [804, 285] width 17 height 14
radio input "true"
click at [798, 466] on input "True" at bounding box center [804, 471] width 17 height 14
radio input "true"
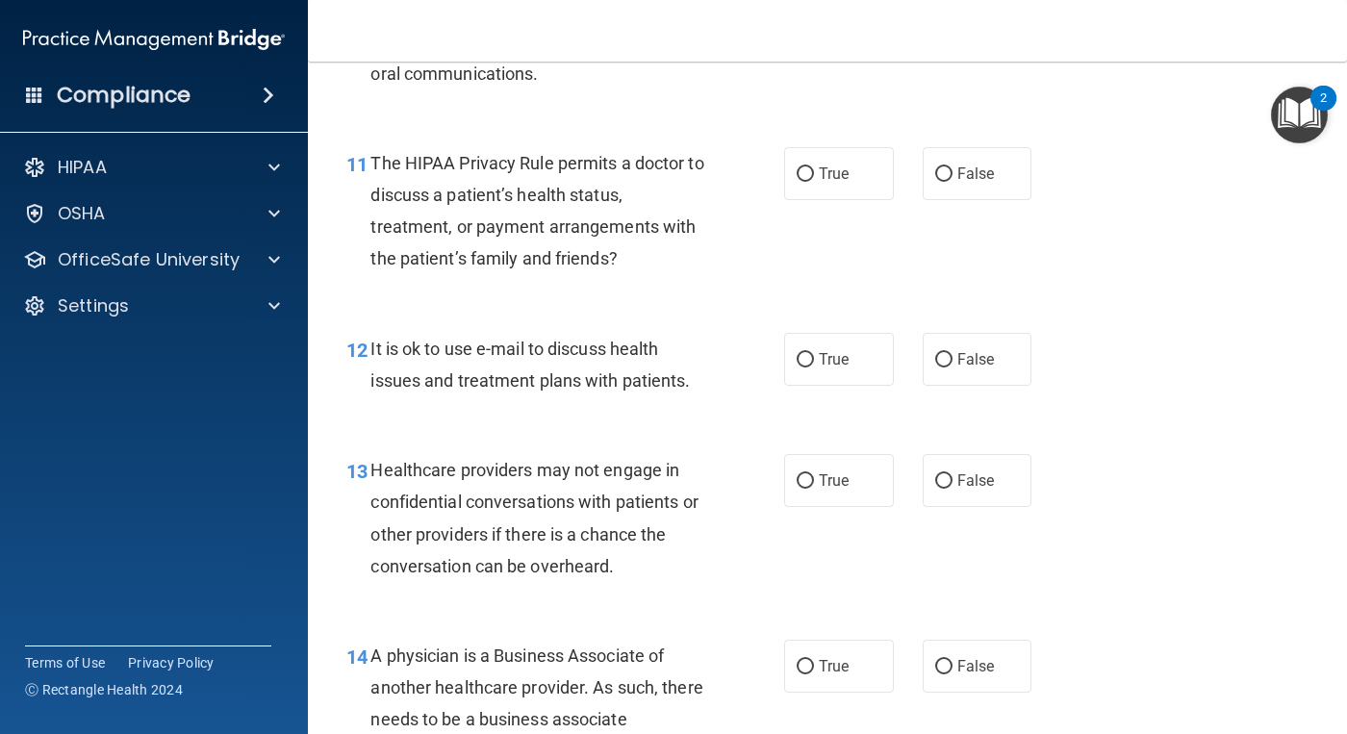
scroll to position [2020, 0]
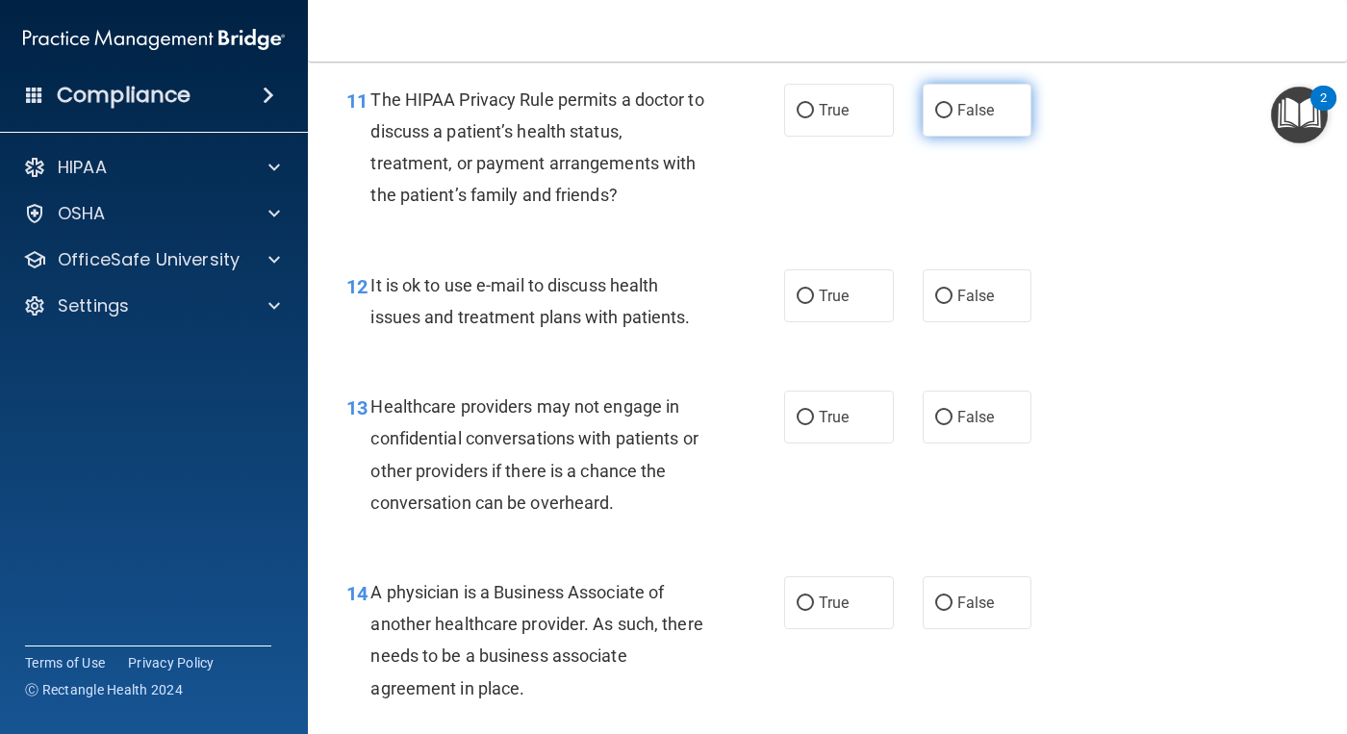
click at [957, 109] on span "False" at bounding box center [976, 110] width 38 height 18
click at [950, 109] on input "False" at bounding box center [943, 111] width 17 height 14
radio input "true"
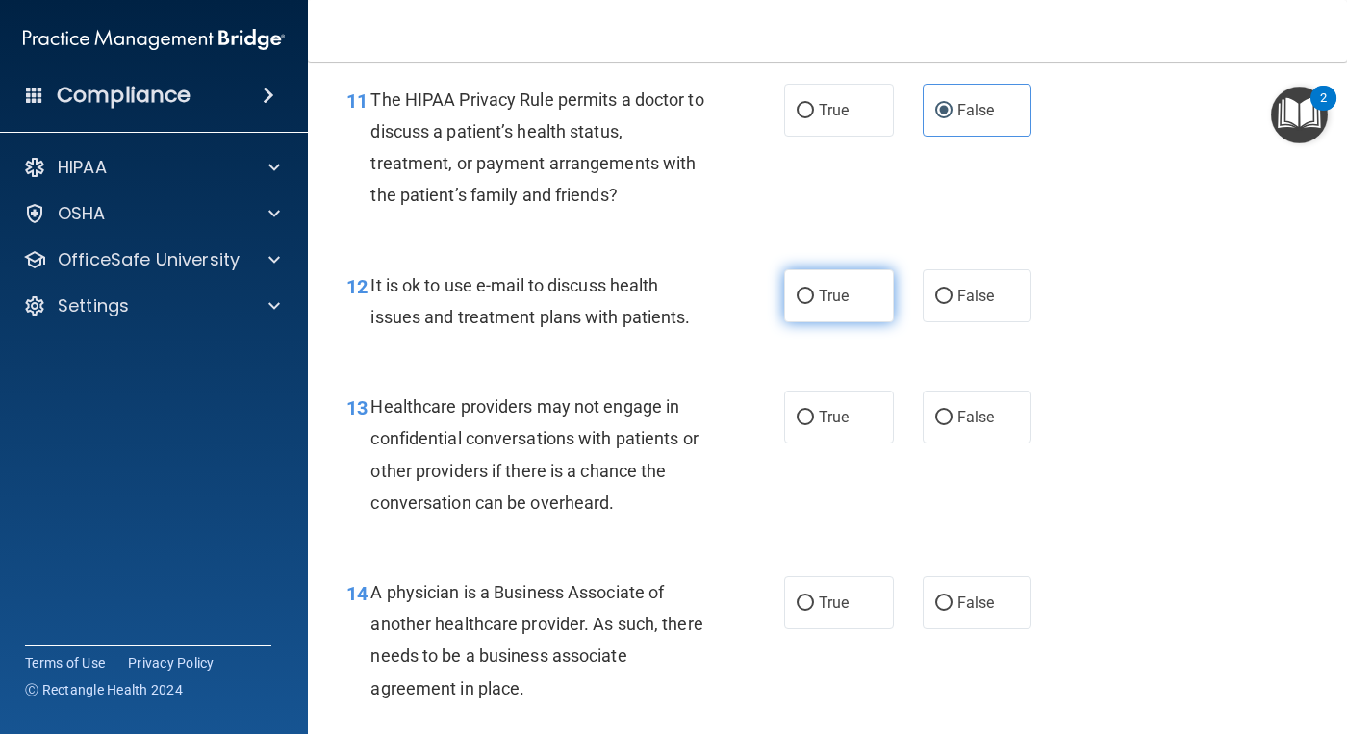
click at [806, 303] on input "True" at bounding box center [804, 297] width 17 height 14
radio input "true"
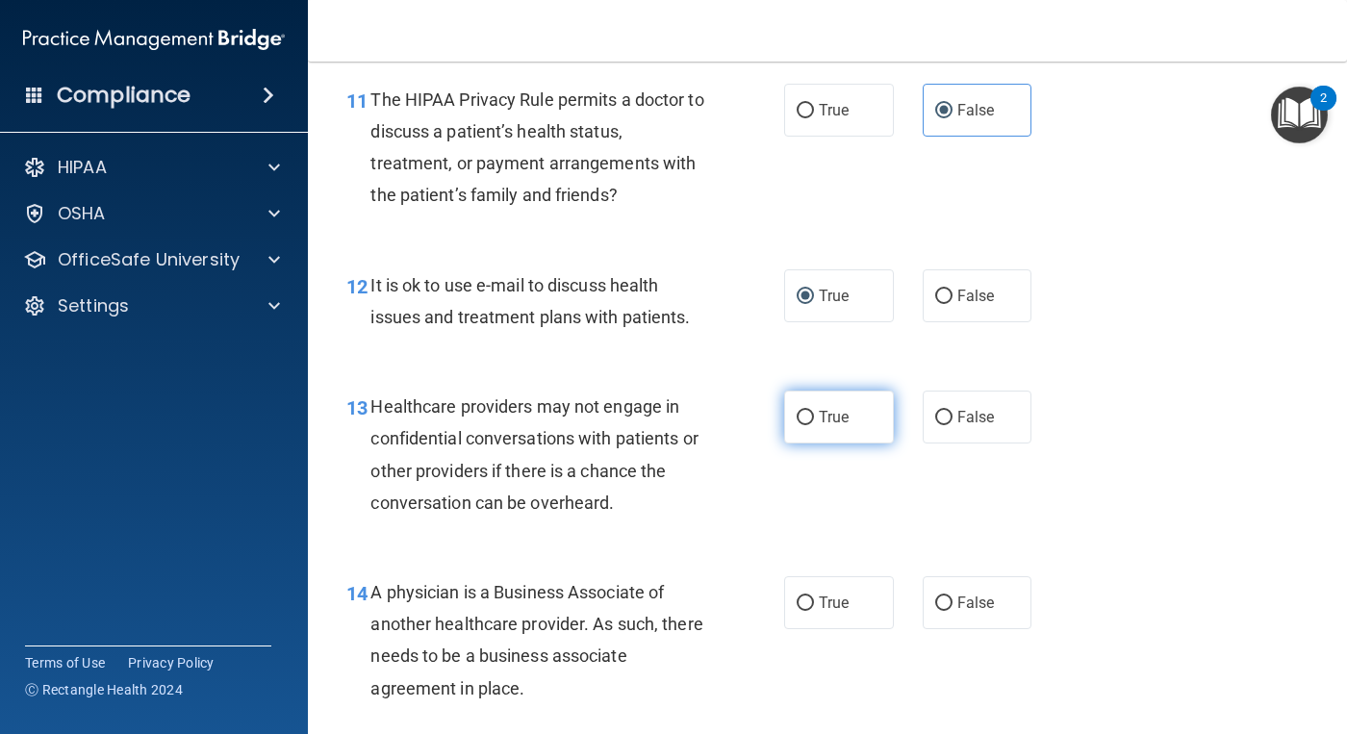
click at [822, 427] on label "True" at bounding box center [839, 417] width 110 height 53
click at [814, 425] on input "True" at bounding box center [804, 418] width 17 height 14
radio input "true"
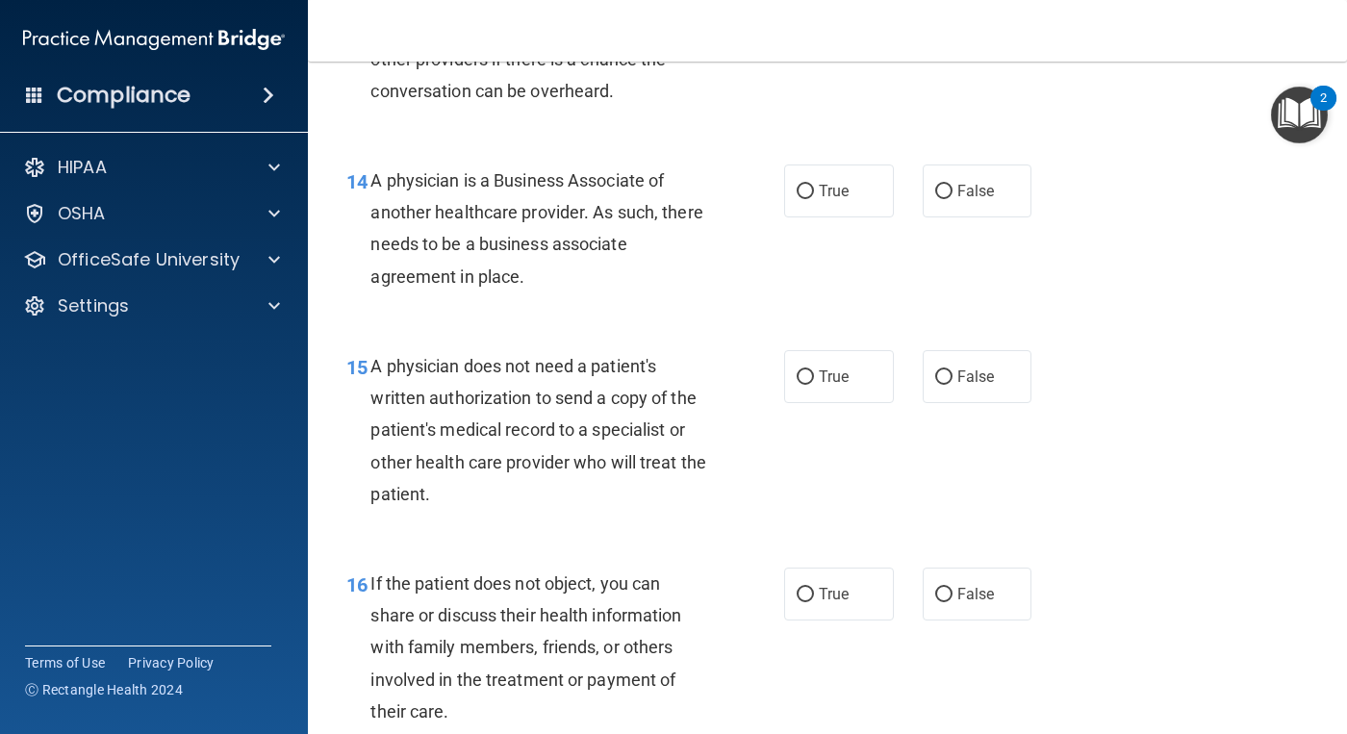
scroll to position [2501, 0]
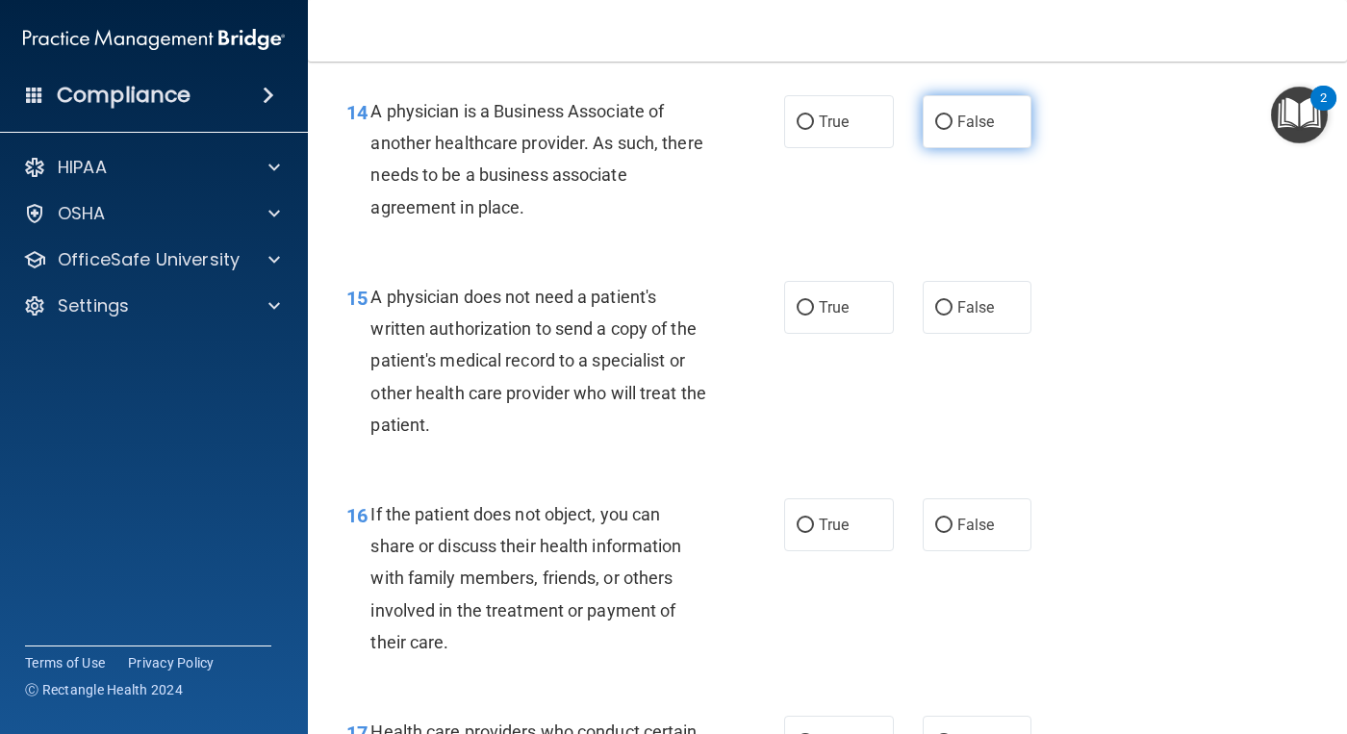
click at [942, 124] on input "False" at bounding box center [943, 122] width 17 height 14
radio input "true"
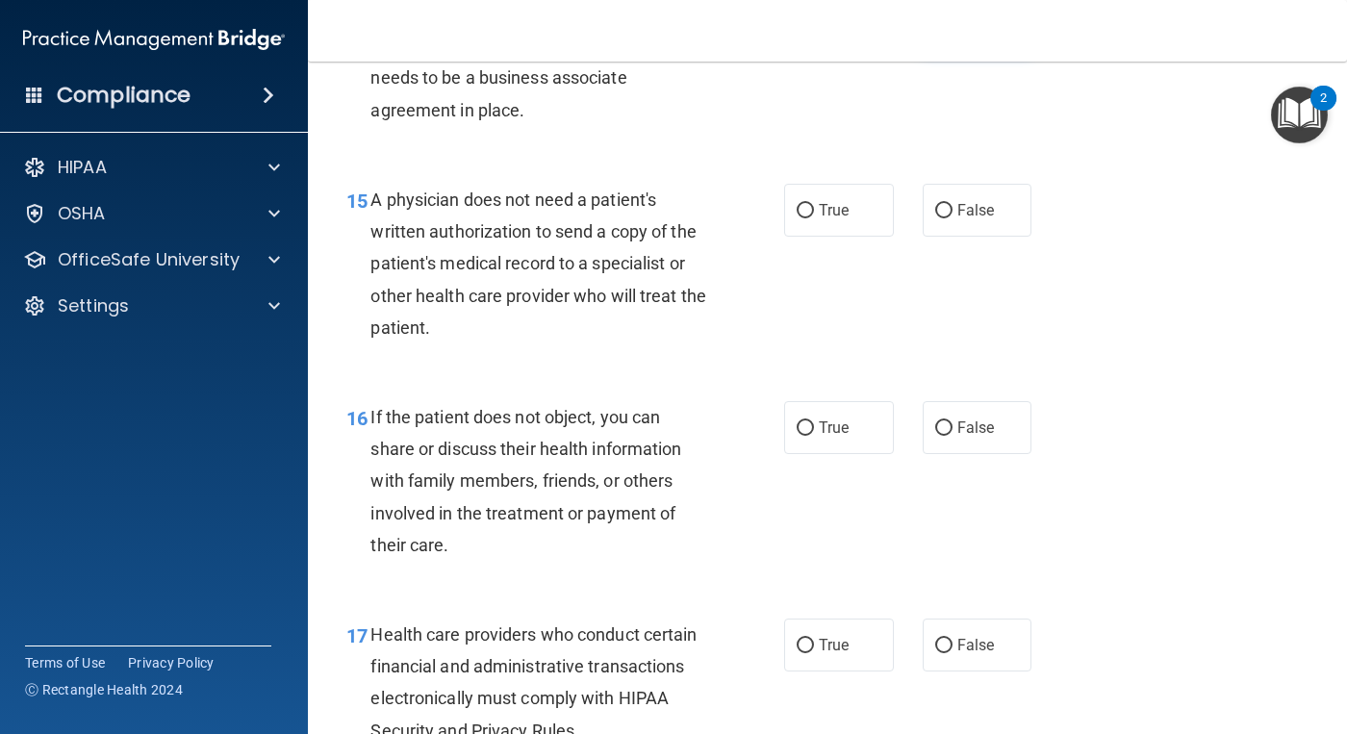
scroll to position [2693, 0]
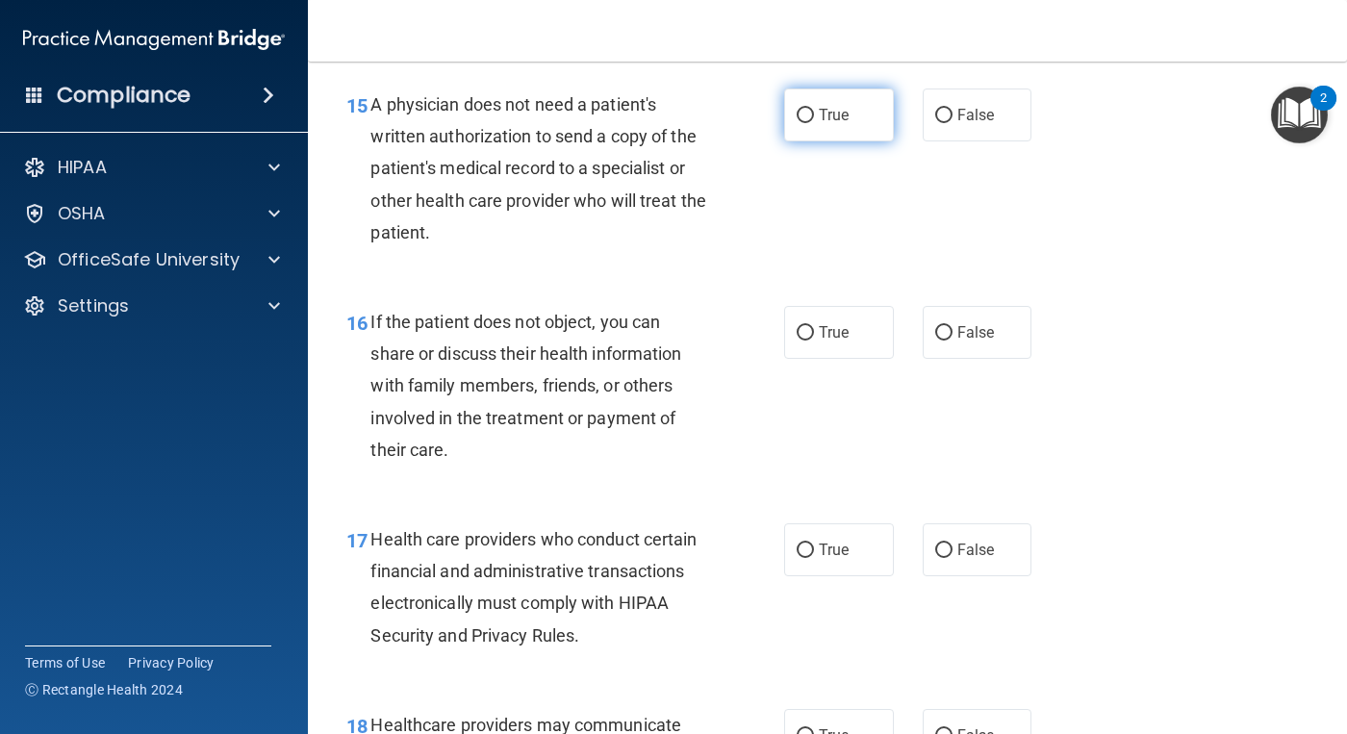
click at [855, 118] on label "True" at bounding box center [839, 114] width 110 height 53
click at [814, 118] on input "True" at bounding box center [804, 116] width 17 height 14
radio input "true"
click at [822, 336] on span "True" at bounding box center [834, 332] width 30 height 18
click at [814, 336] on input "True" at bounding box center [804, 333] width 17 height 14
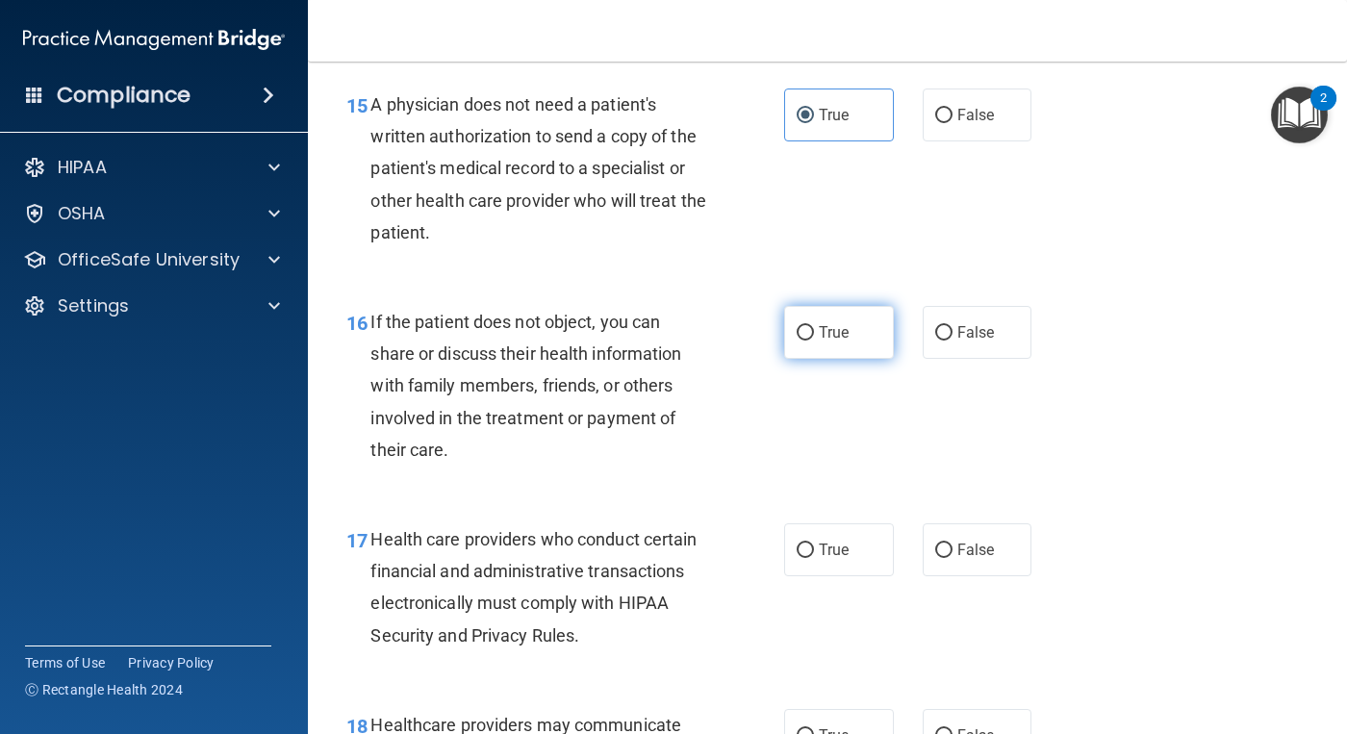
radio input "true"
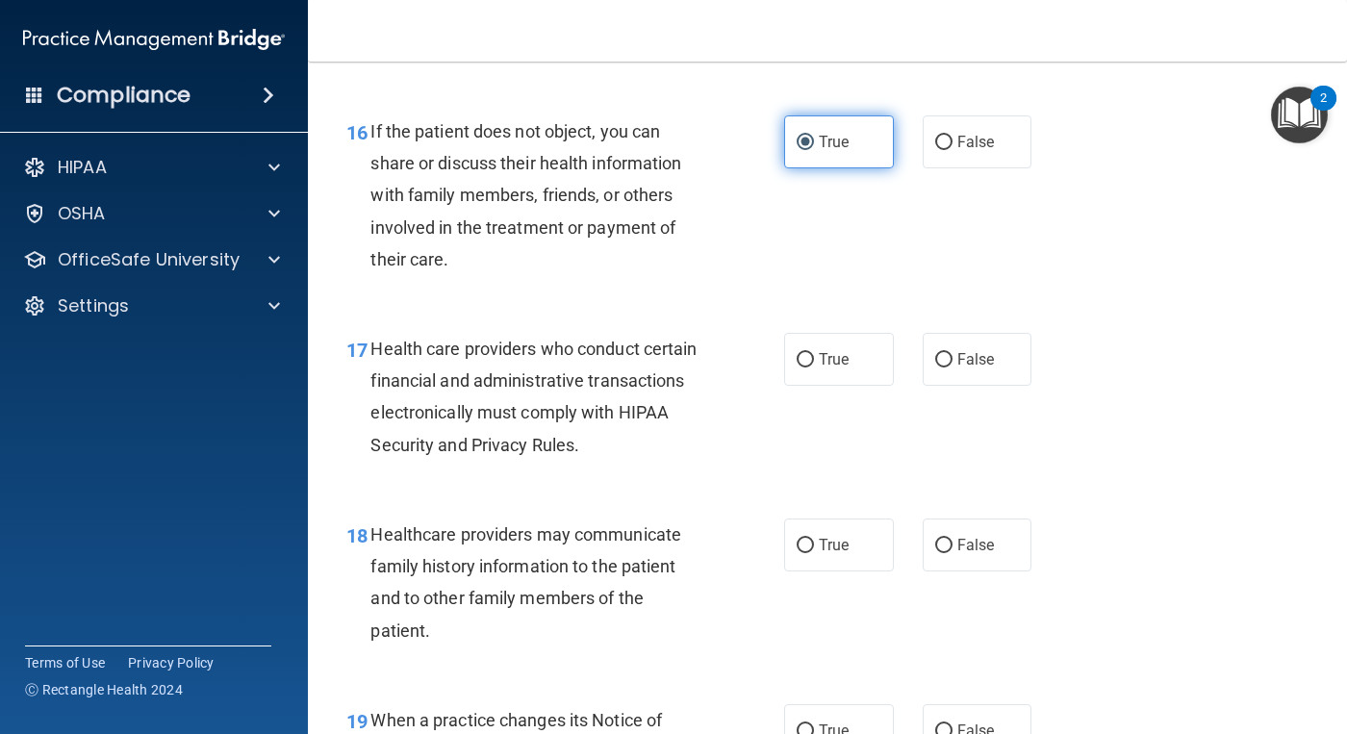
scroll to position [2982, 0]
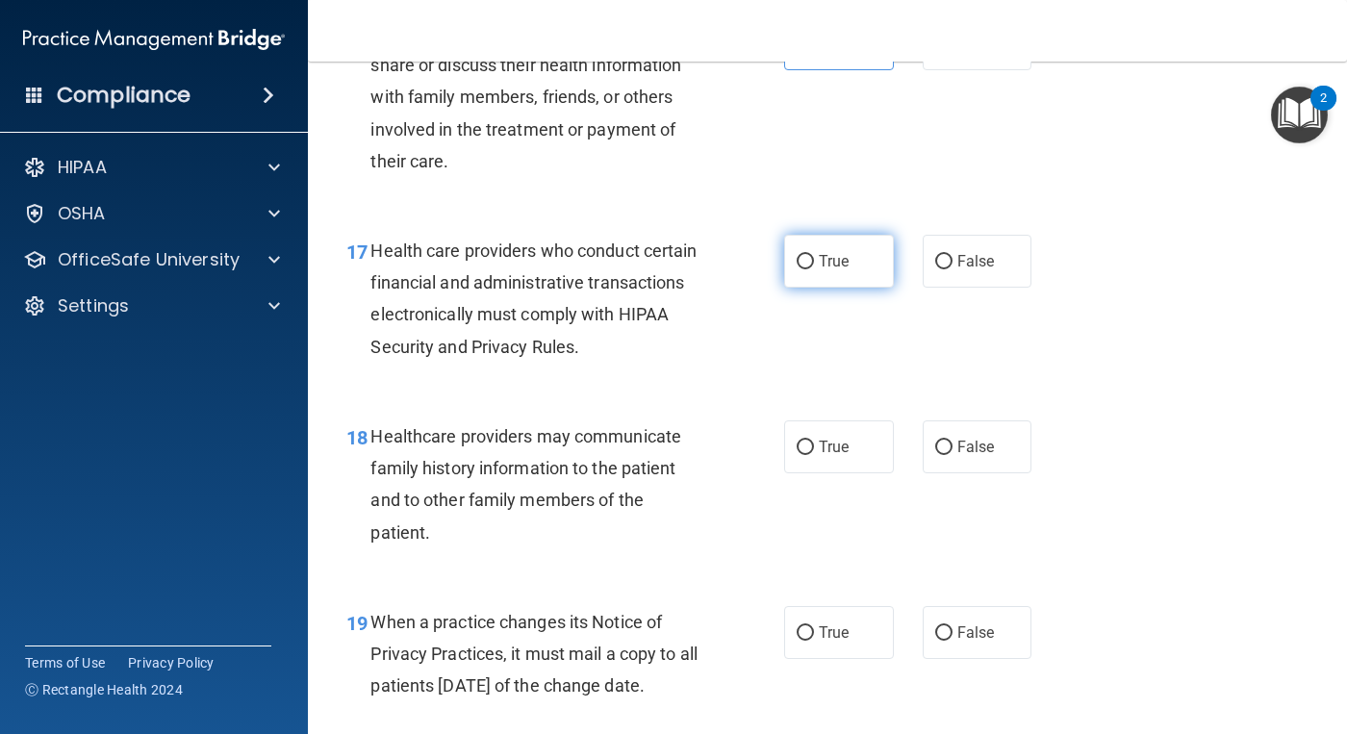
click at [819, 267] on span "True" at bounding box center [834, 261] width 30 height 18
click at [814, 267] on input "True" at bounding box center [804, 262] width 17 height 14
radio input "true"
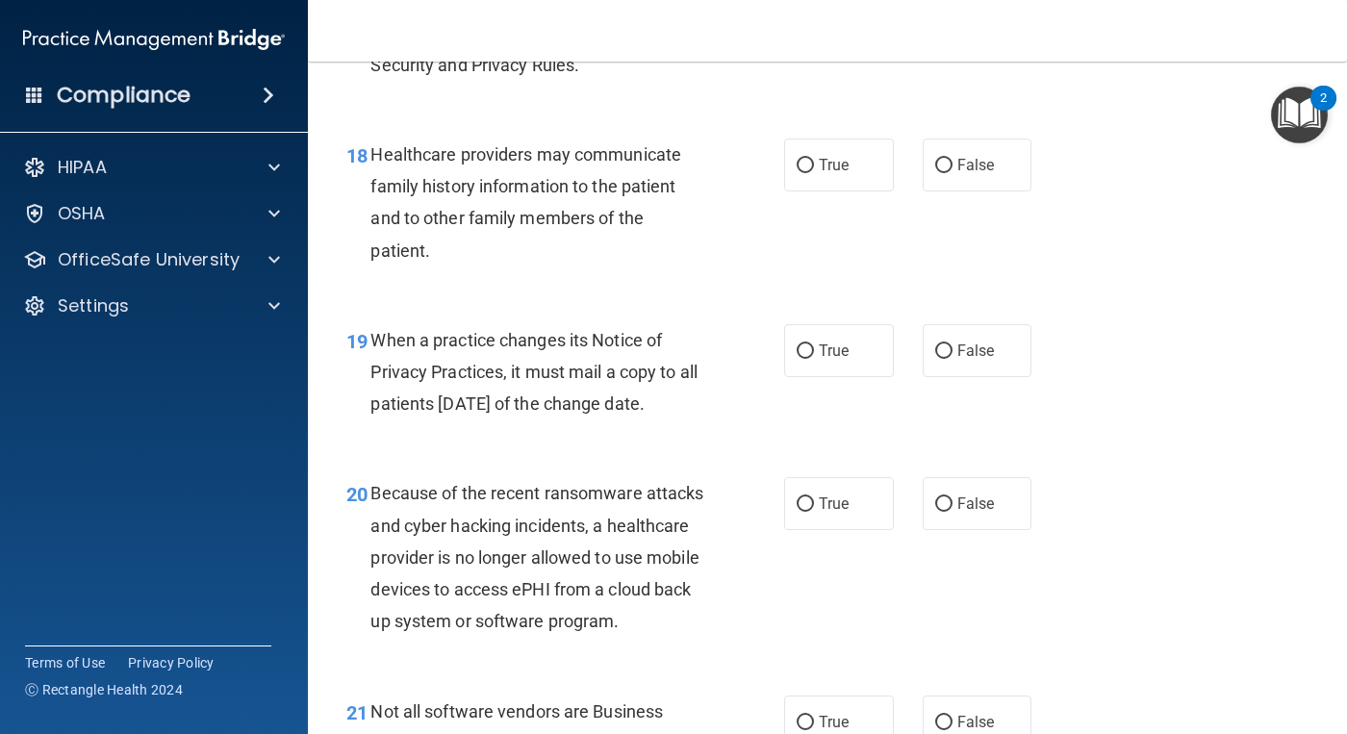
scroll to position [3270, 0]
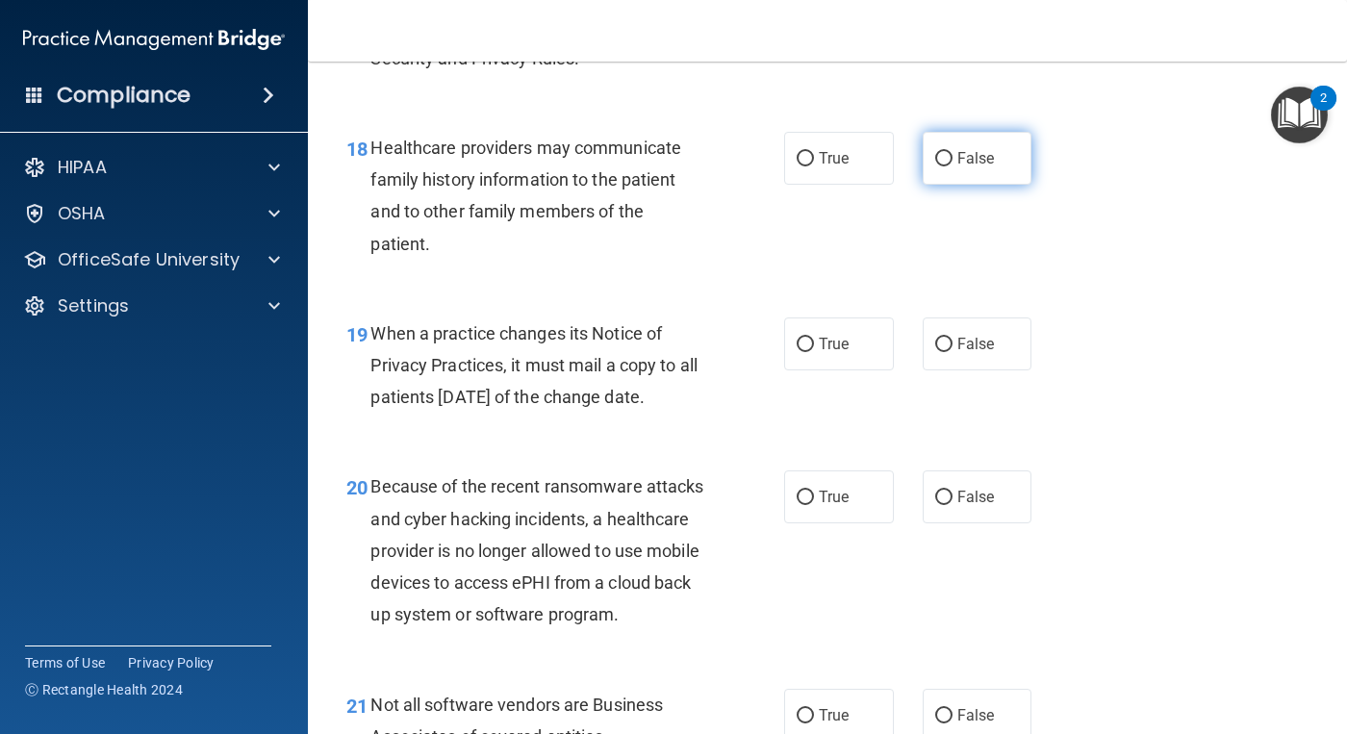
click at [957, 156] on span "False" at bounding box center [976, 158] width 38 height 18
click at [951, 156] on input "False" at bounding box center [943, 159] width 17 height 14
radio input "true"
click at [851, 347] on label "True" at bounding box center [839, 343] width 110 height 53
click at [814, 347] on input "True" at bounding box center [804, 345] width 17 height 14
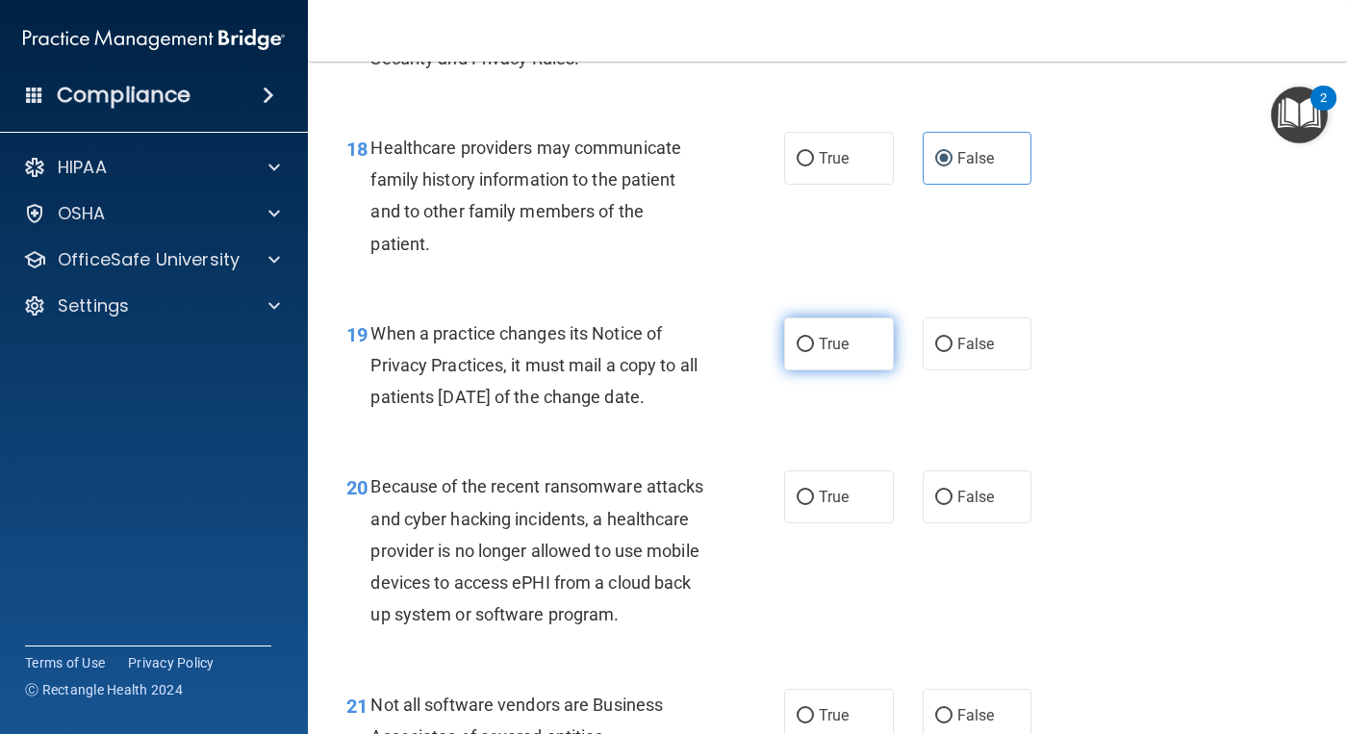
radio input "true"
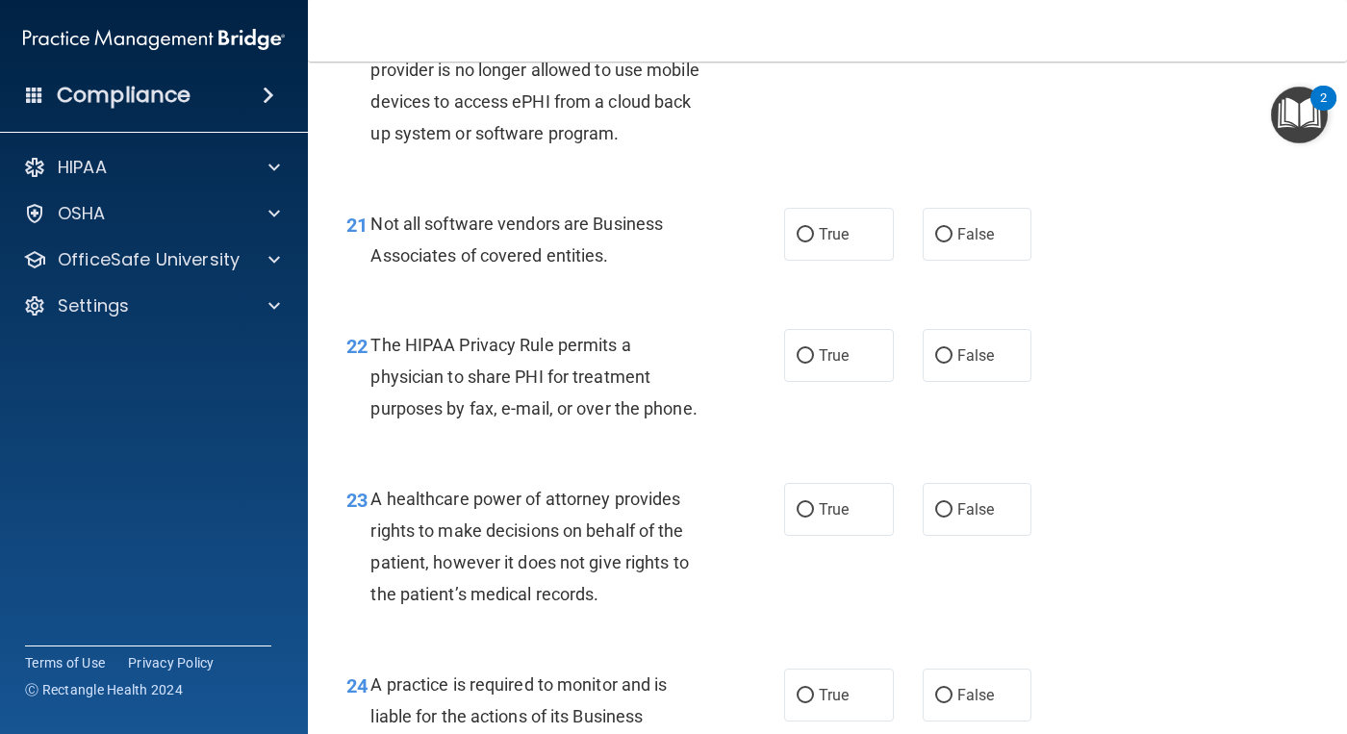
scroll to position [3655, 0]
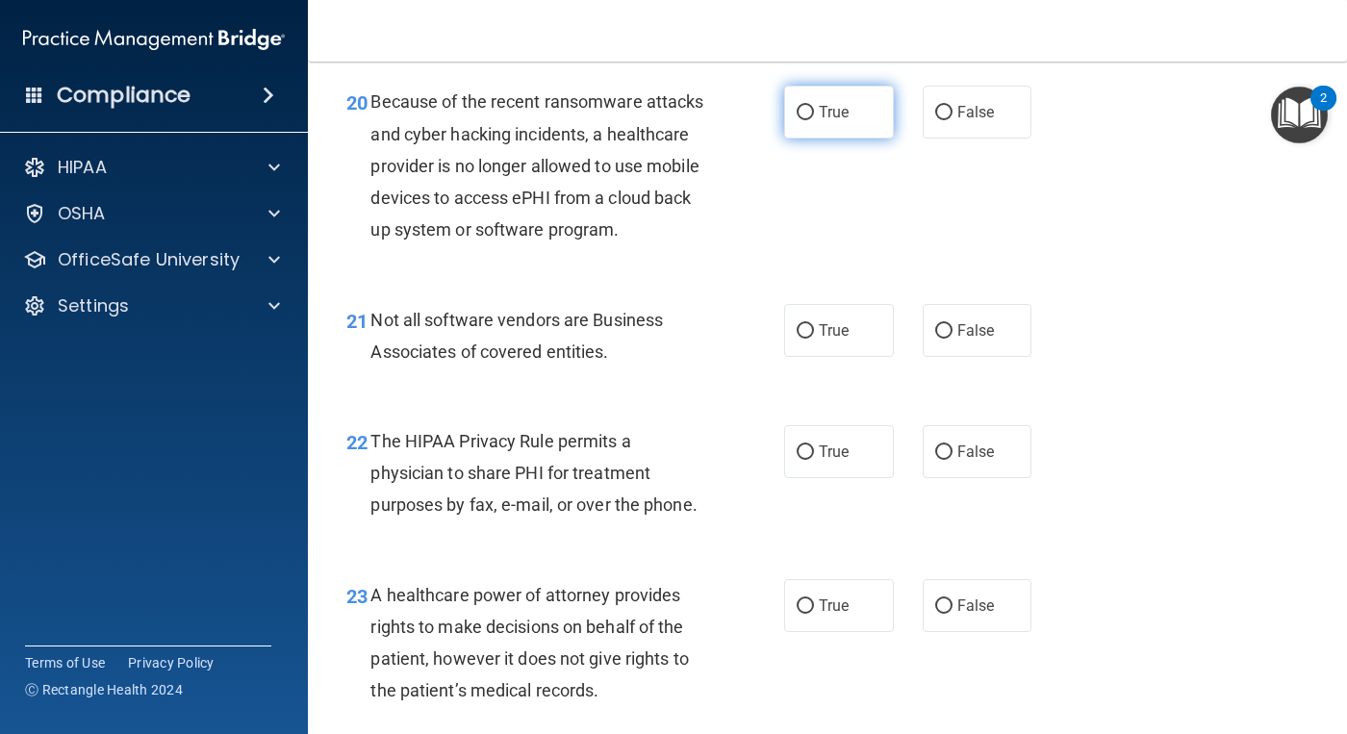
click at [796, 120] on input "True" at bounding box center [804, 113] width 17 height 14
radio input "true"
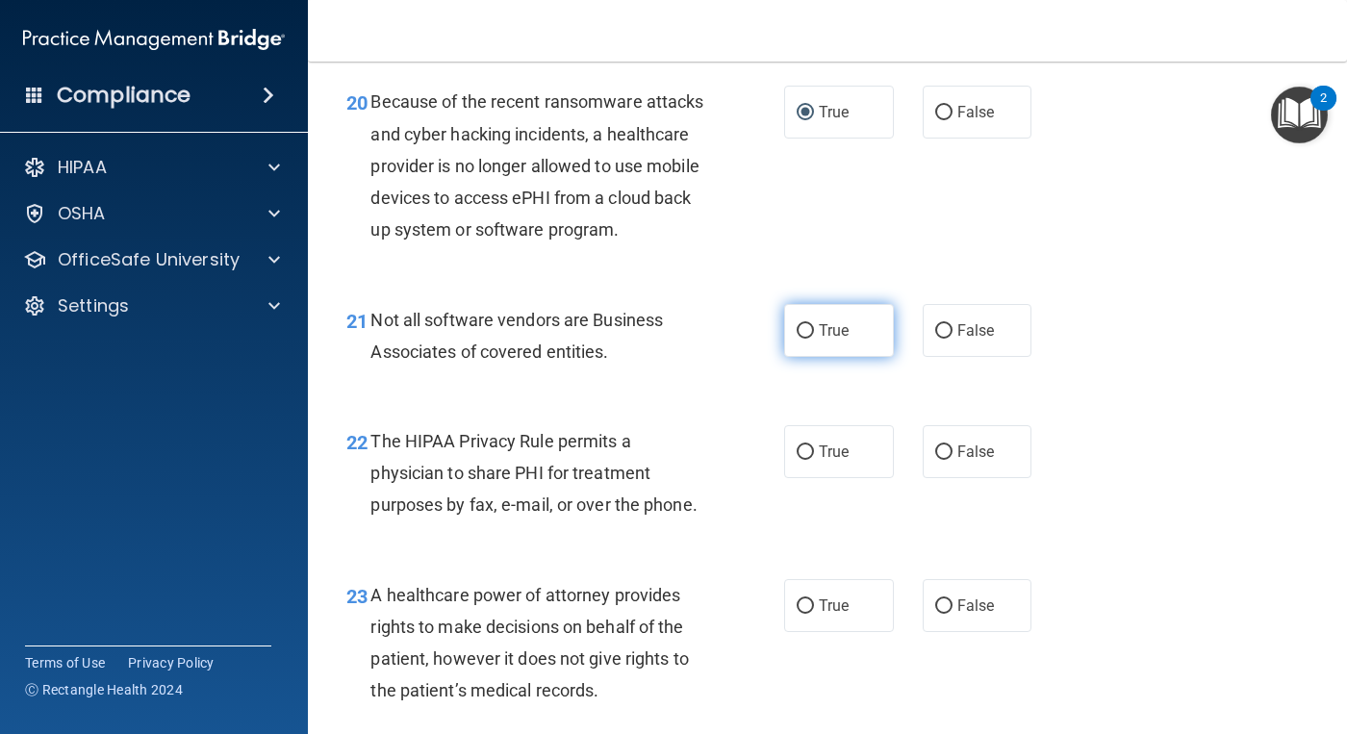
click at [819, 340] on span "True" at bounding box center [834, 330] width 30 height 18
click at [814, 339] on input "True" at bounding box center [804, 331] width 17 height 14
radio input "true"
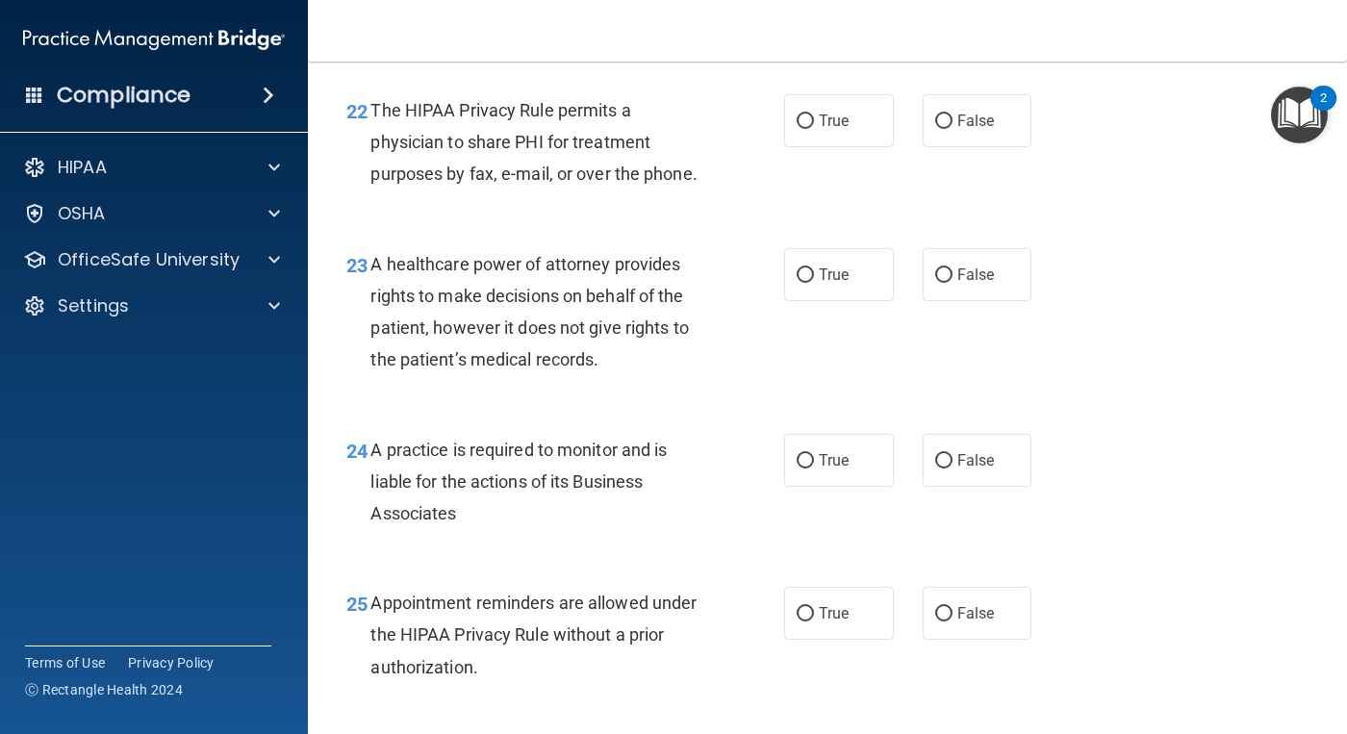
scroll to position [4040, 0]
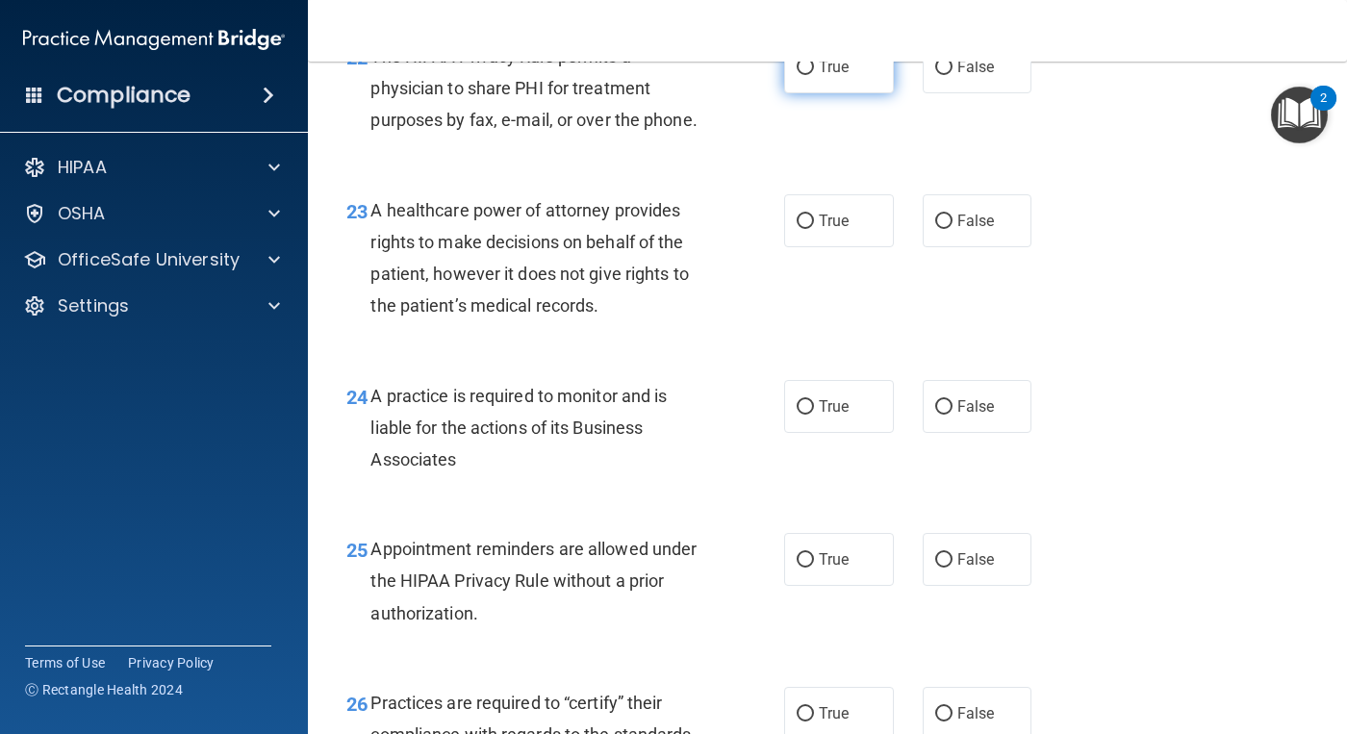
click at [784, 93] on label "True" at bounding box center [839, 66] width 110 height 53
click at [796, 75] on input "True" at bounding box center [804, 68] width 17 height 14
radio input "true"
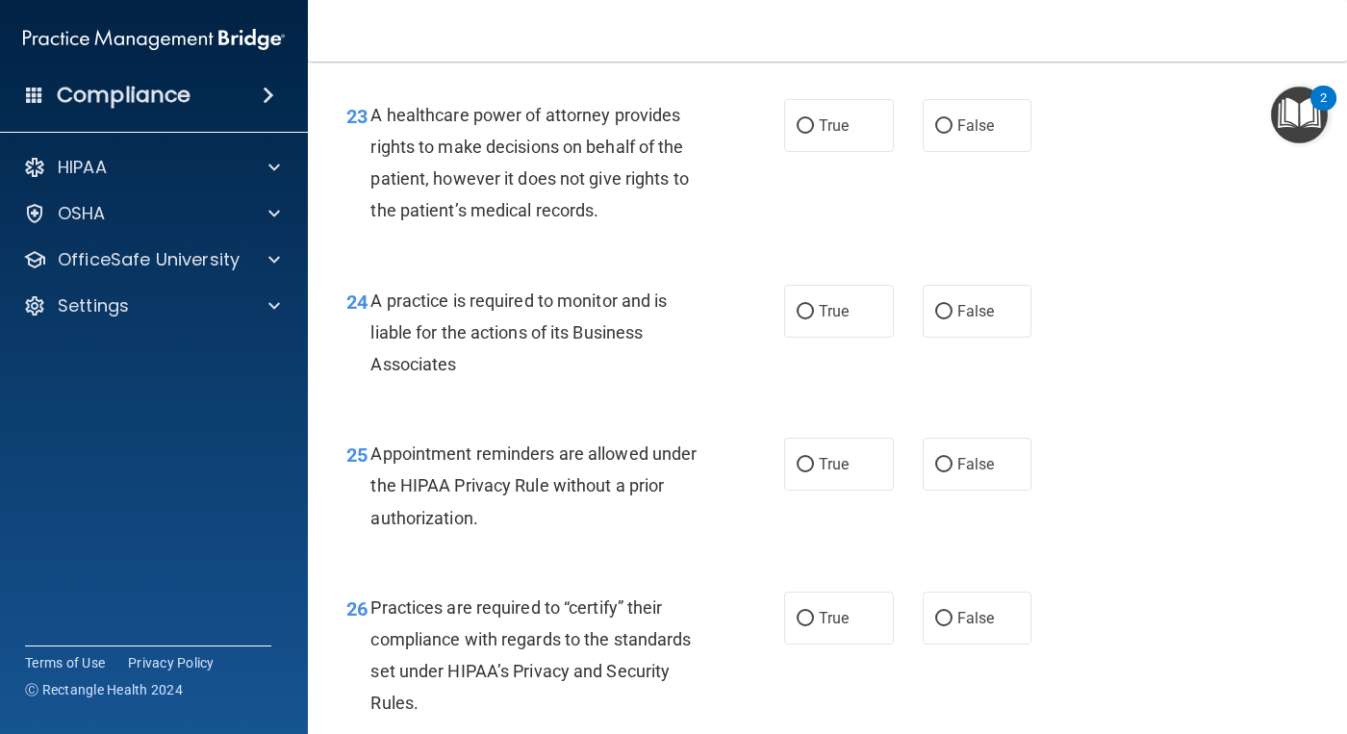
scroll to position [4136, 0]
click at [803, 133] on input "True" at bounding box center [804, 125] width 17 height 14
radio input "true"
click at [957, 319] on span "False" at bounding box center [976, 310] width 38 height 18
click at [947, 318] on input "False" at bounding box center [943, 311] width 17 height 14
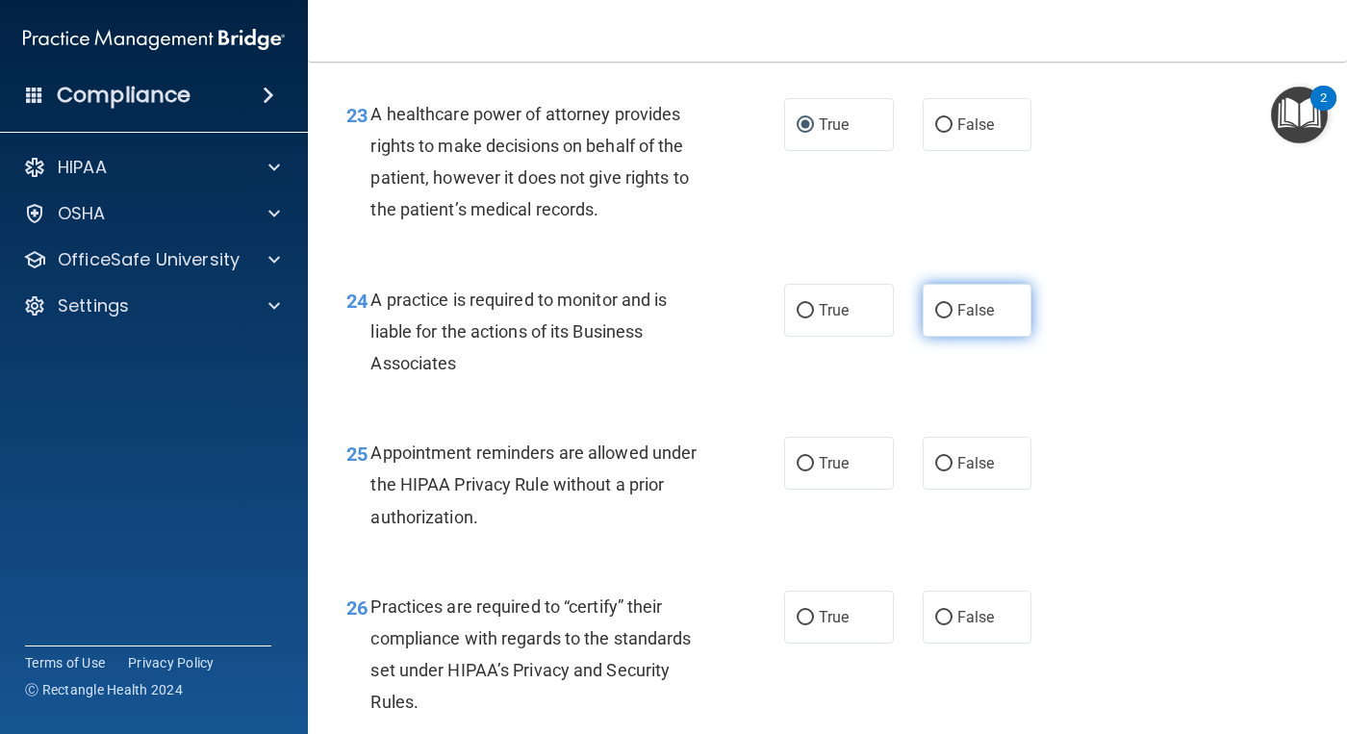
radio input "true"
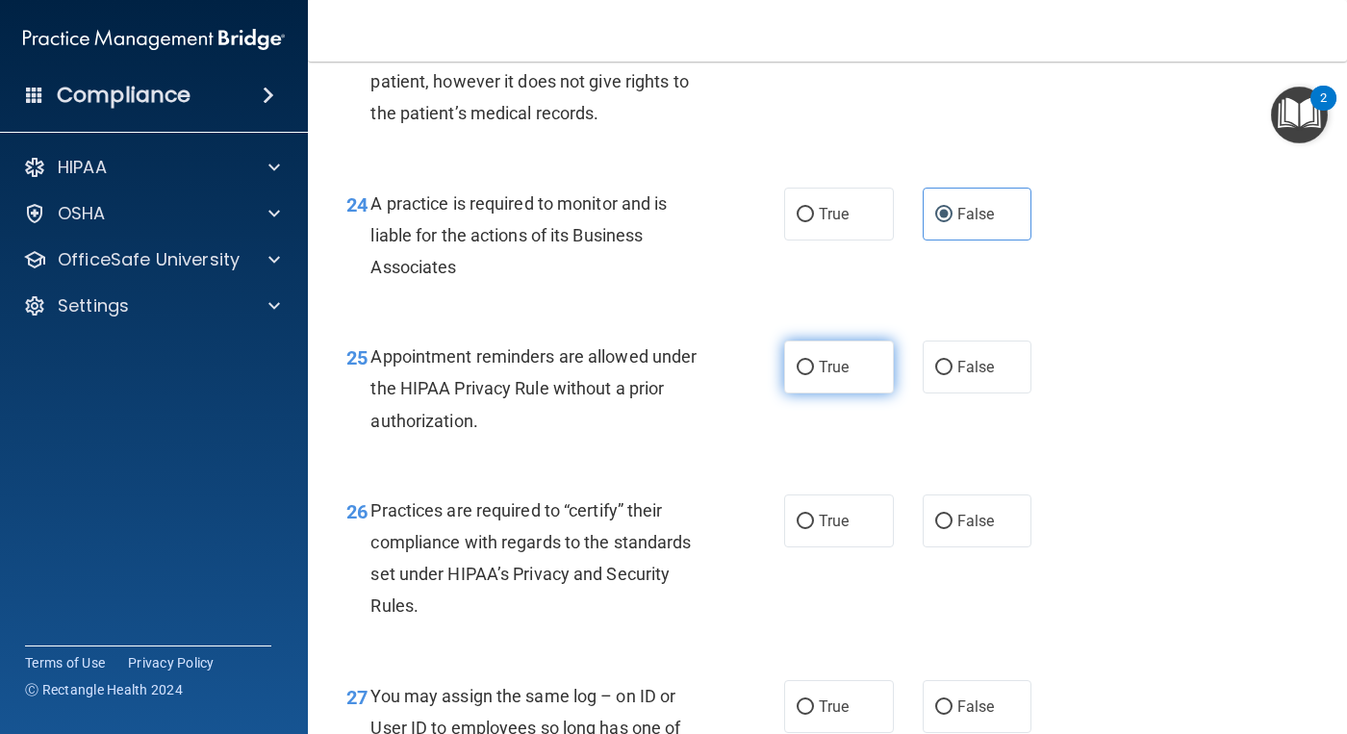
click at [827, 393] on label "True" at bounding box center [839, 367] width 110 height 53
click at [814, 375] on input "True" at bounding box center [804, 368] width 17 height 14
radio input "true"
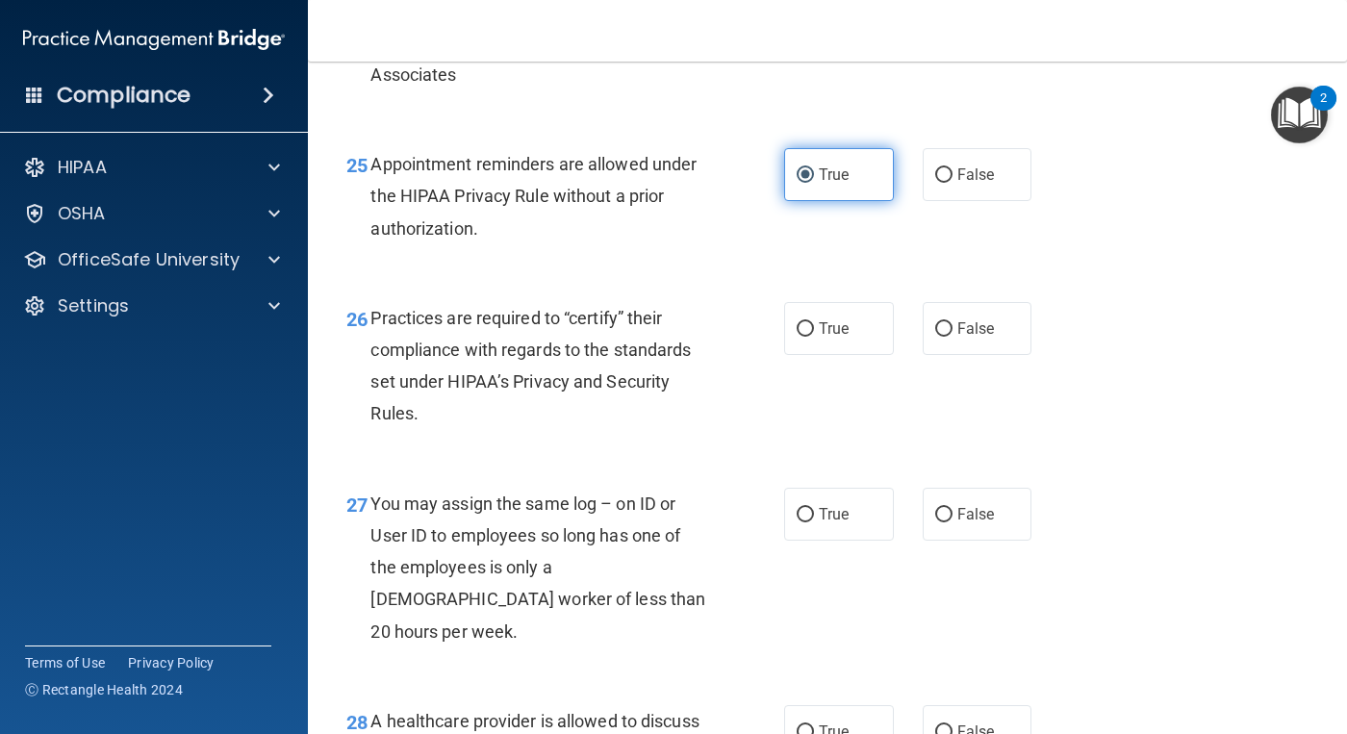
scroll to position [4521, 0]
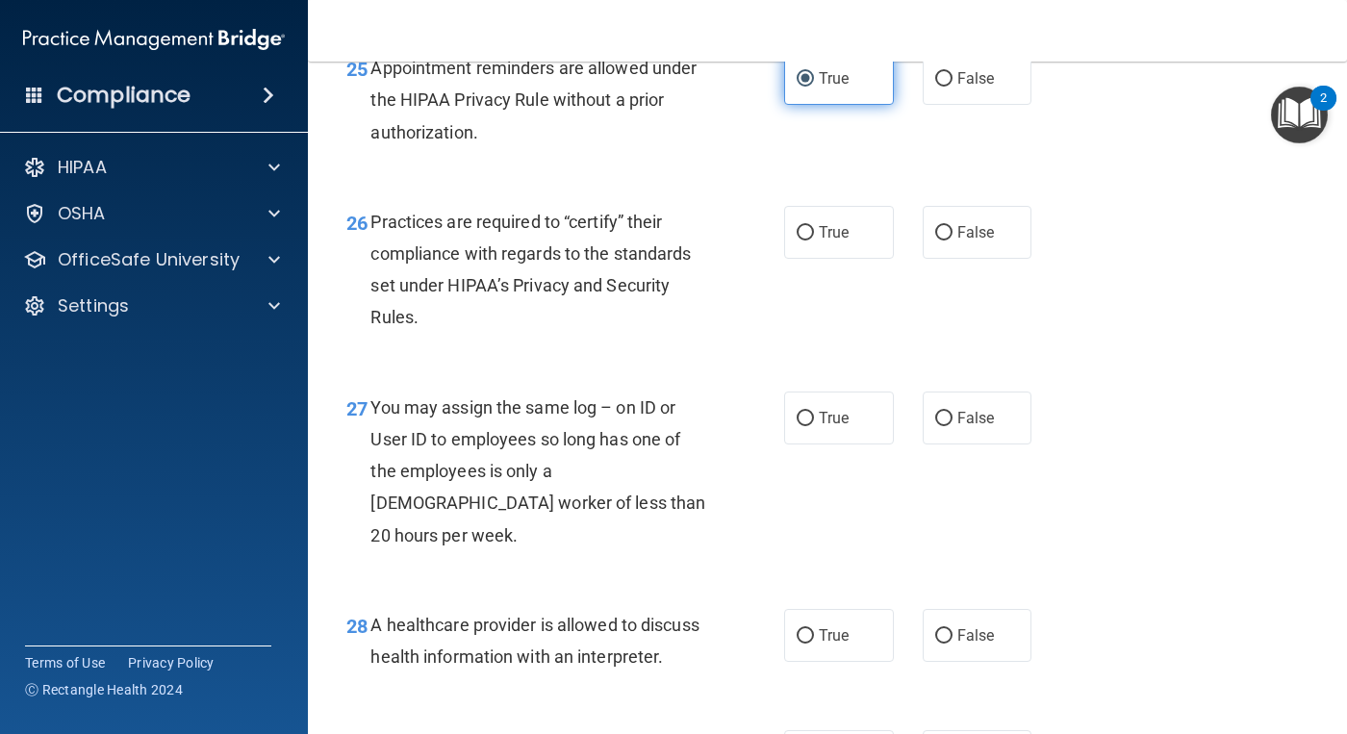
click at [834, 88] on span "True" at bounding box center [834, 78] width 30 height 18
click at [814, 87] on input "True" at bounding box center [804, 79] width 17 height 14
click at [975, 88] on span "False" at bounding box center [976, 78] width 38 height 18
click at [952, 87] on input "False" at bounding box center [943, 79] width 17 height 14
radio input "true"
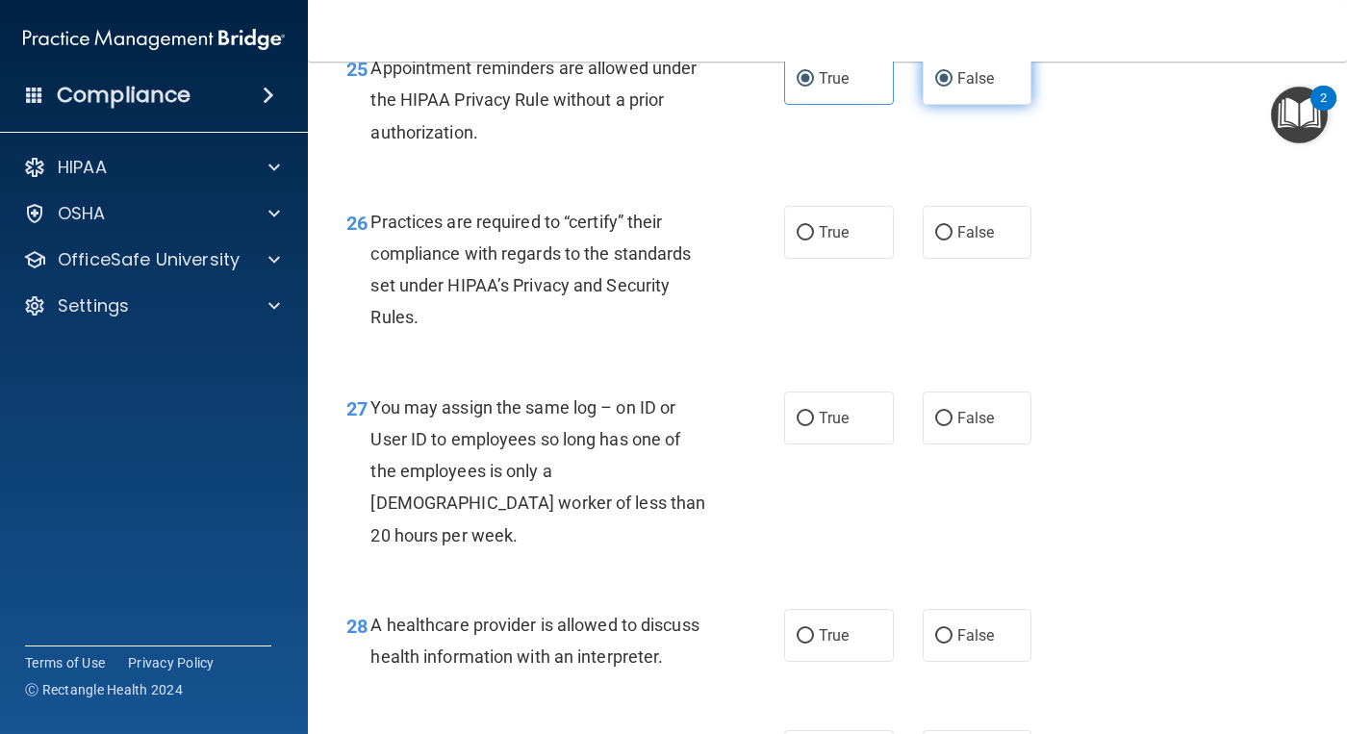
radio input "false"
click at [796, 240] on input "True" at bounding box center [804, 233] width 17 height 14
radio input "true"
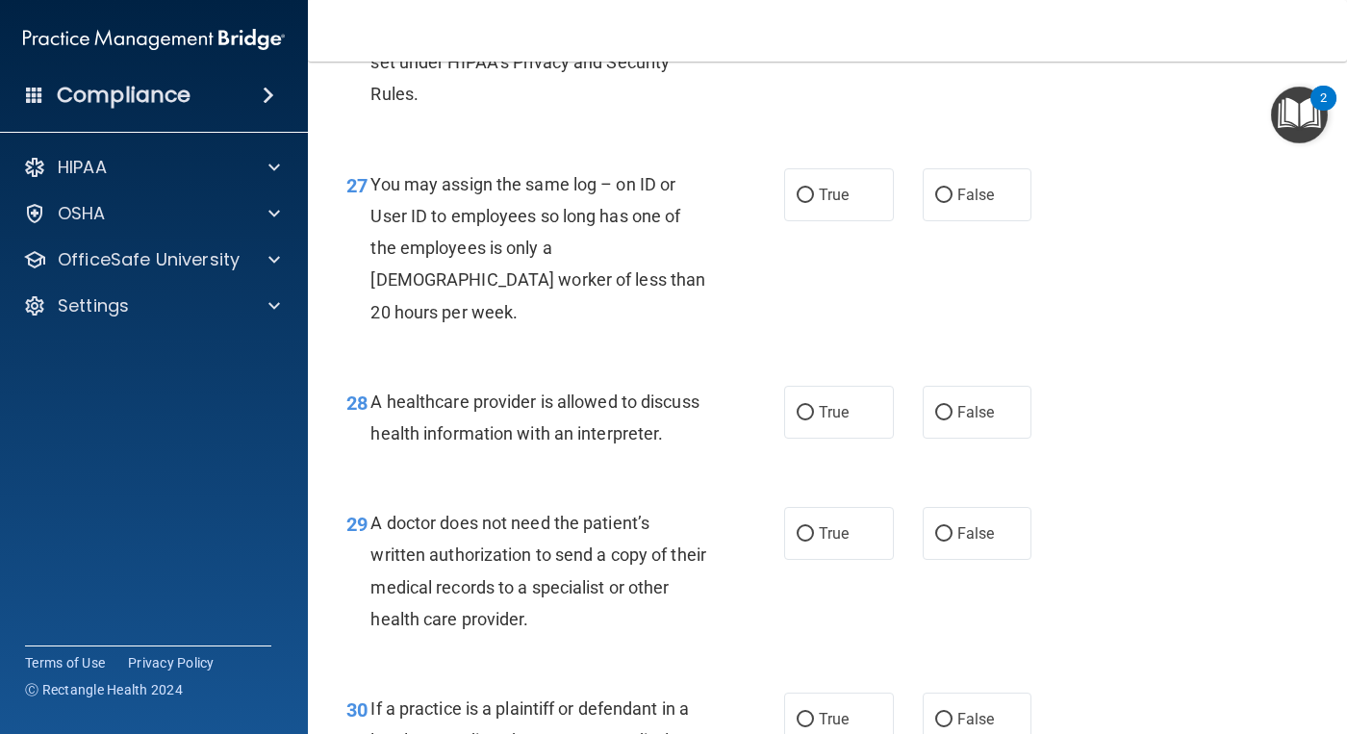
scroll to position [4809, 0]
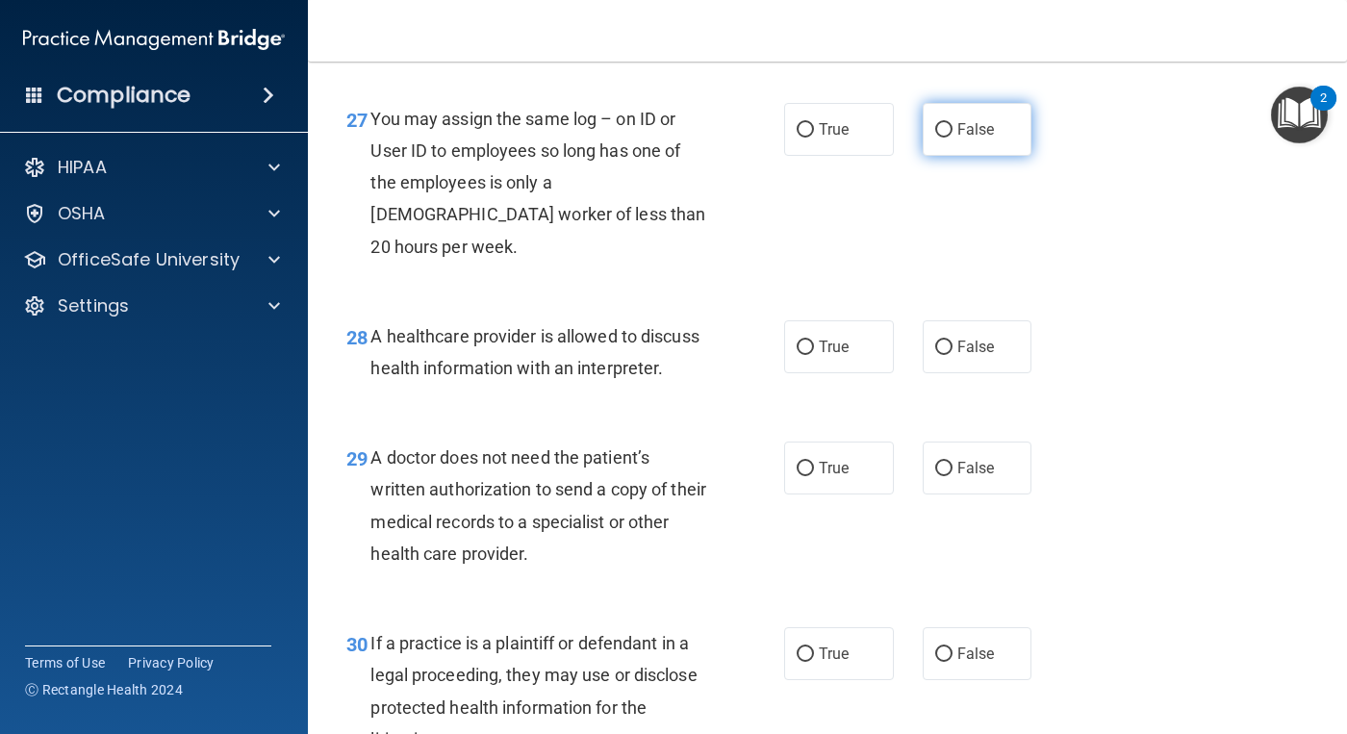
click at [943, 138] on input "False" at bounding box center [943, 130] width 17 height 14
radio input "true"
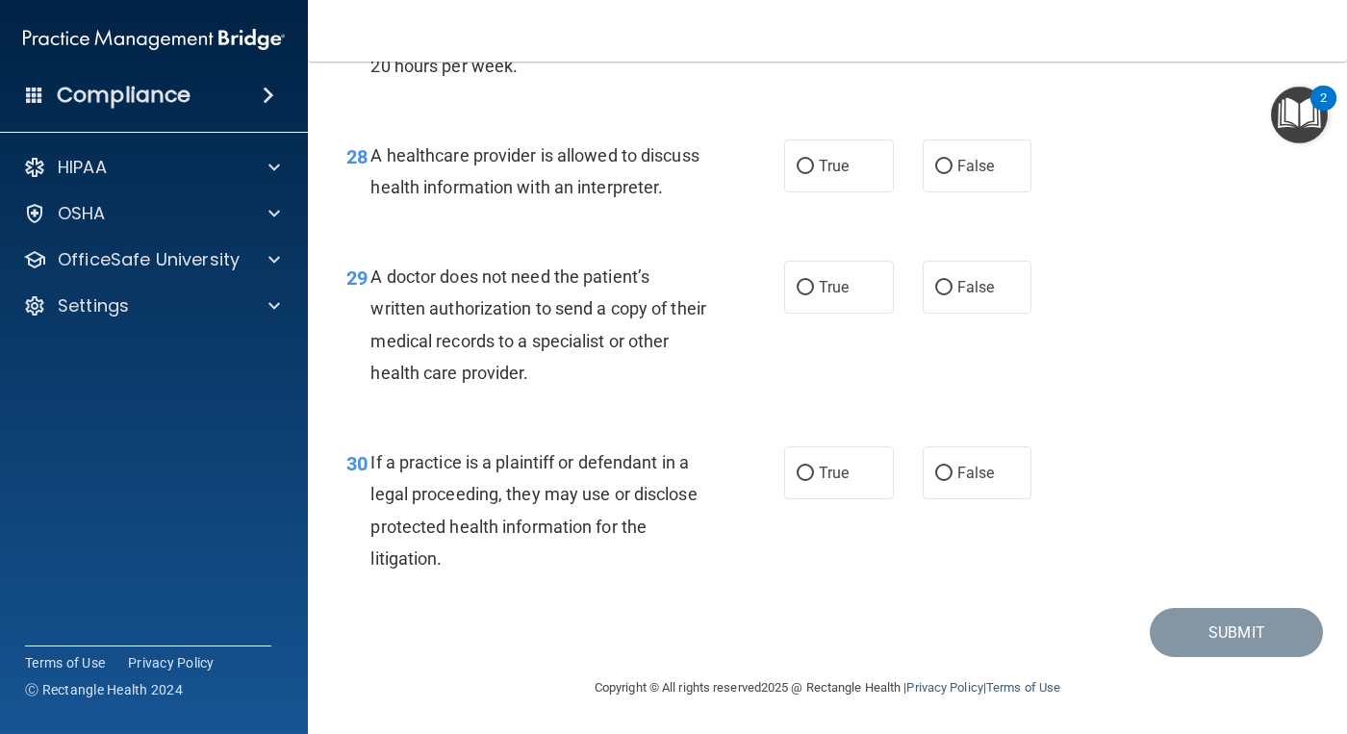
scroll to position [5054, 0]
click at [819, 157] on span "True" at bounding box center [834, 166] width 30 height 18
click at [814, 160] on input "True" at bounding box center [804, 167] width 17 height 14
radio input "true"
click at [827, 282] on span "True" at bounding box center [834, 287] width 30 height 18
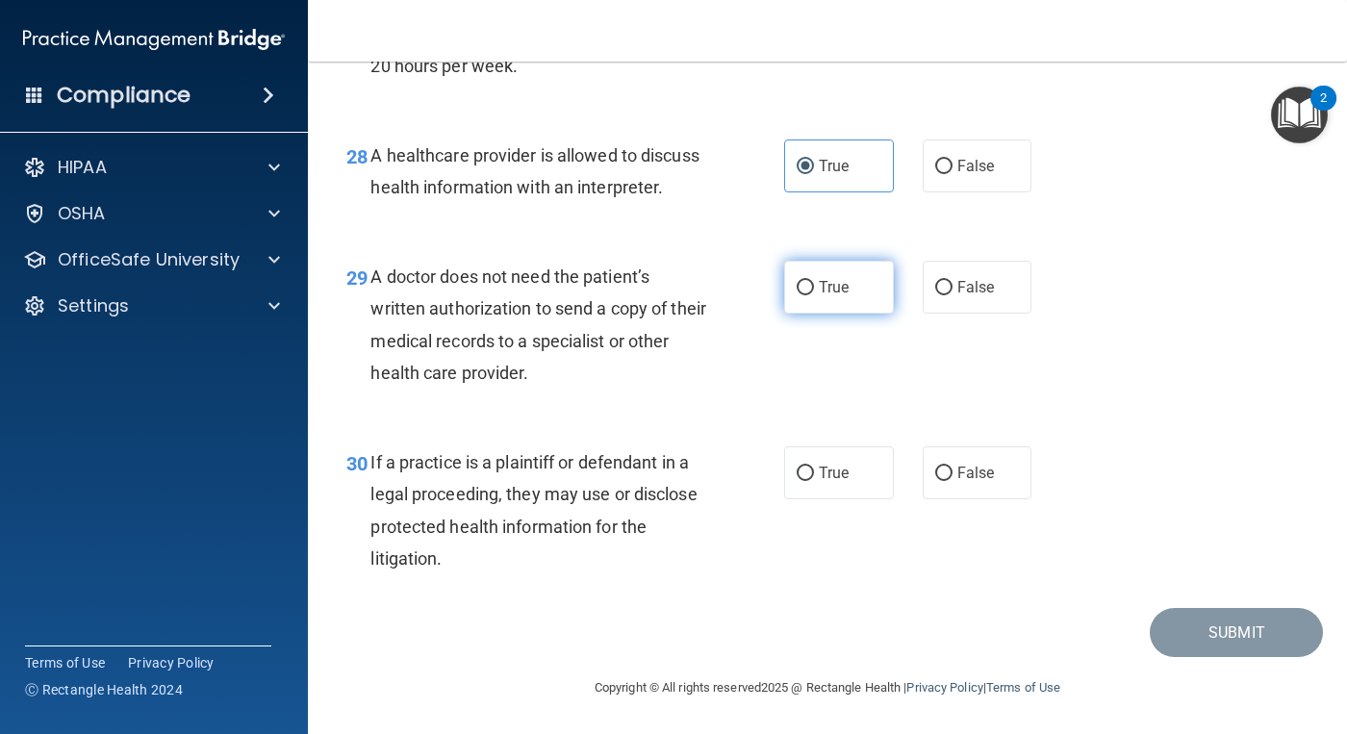
click at [814, 282] on input "True" at bounding box center [804, 288] width 17 height 14
radio input "true"
click at [837, 469] on span "True" at bounding box center [834, 473] width 30 height 18
click at [814, 469] on input "True" at bounding box center [804, 474] width 17 height 14
radio input "true"
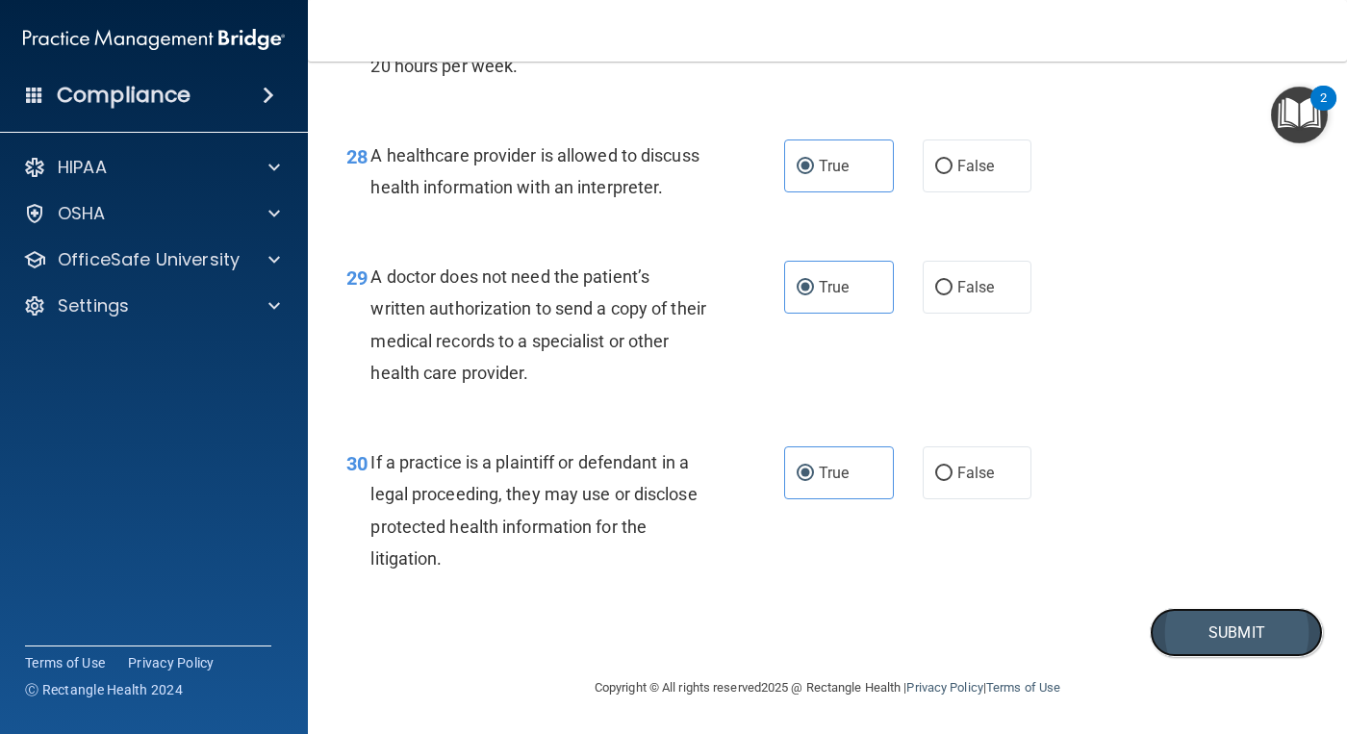
click at [1208, 623] on button "Submit" at bounding box center [1235, 632] width 173 height 49
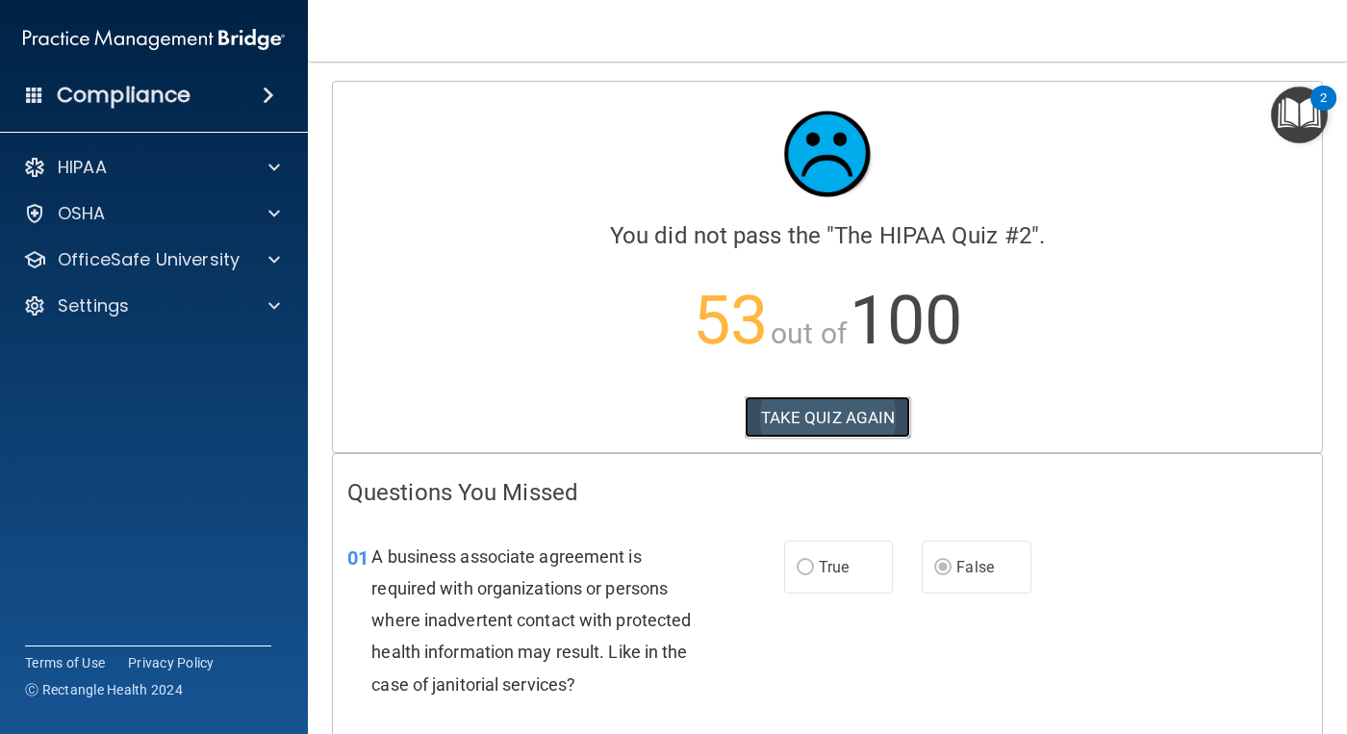
click at [836, 411] on button "TAKE QUIZ AGAIN" at bounding box center [827, 417] width 166 height 42
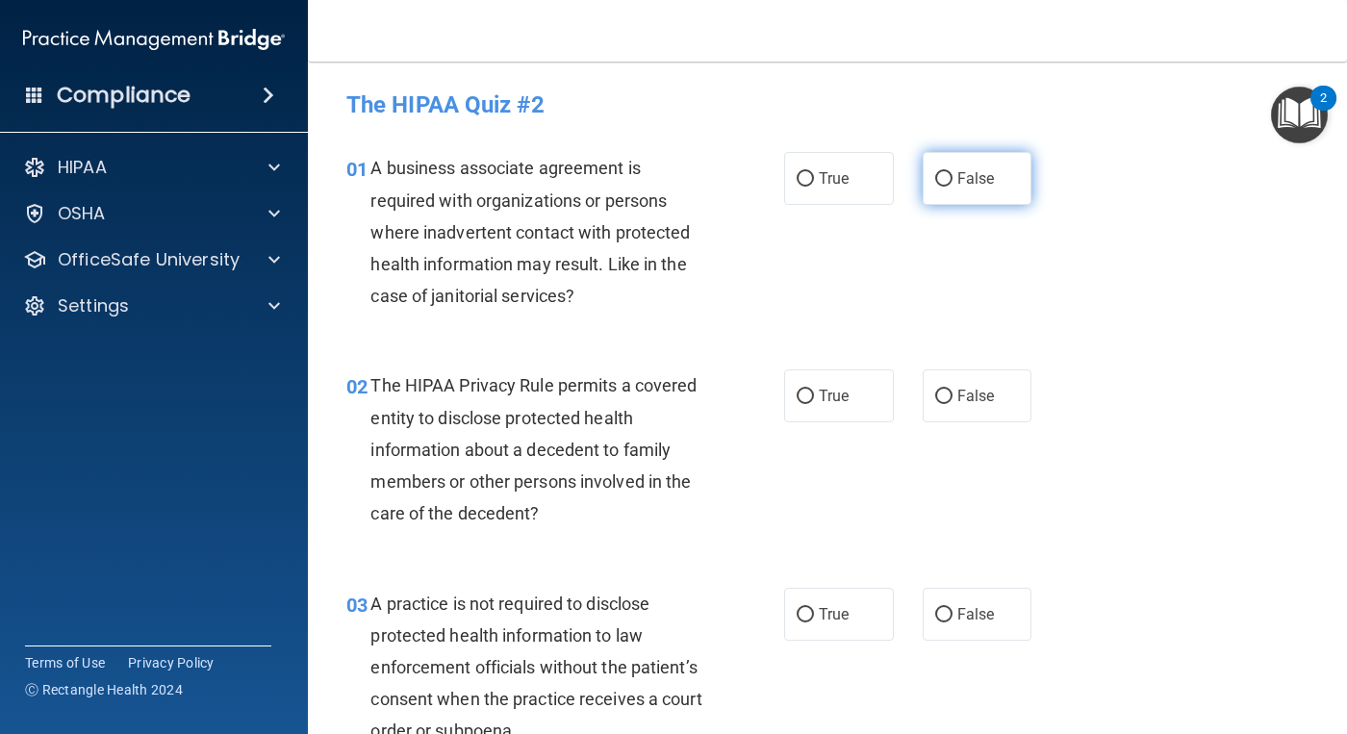
click at [961, 184] on span "False" at bounding box center [976, 178] width 38 height 18
click at [952, 184] on input "False" at bounding box center [943, 179] width 17 height 14
radio input "true"
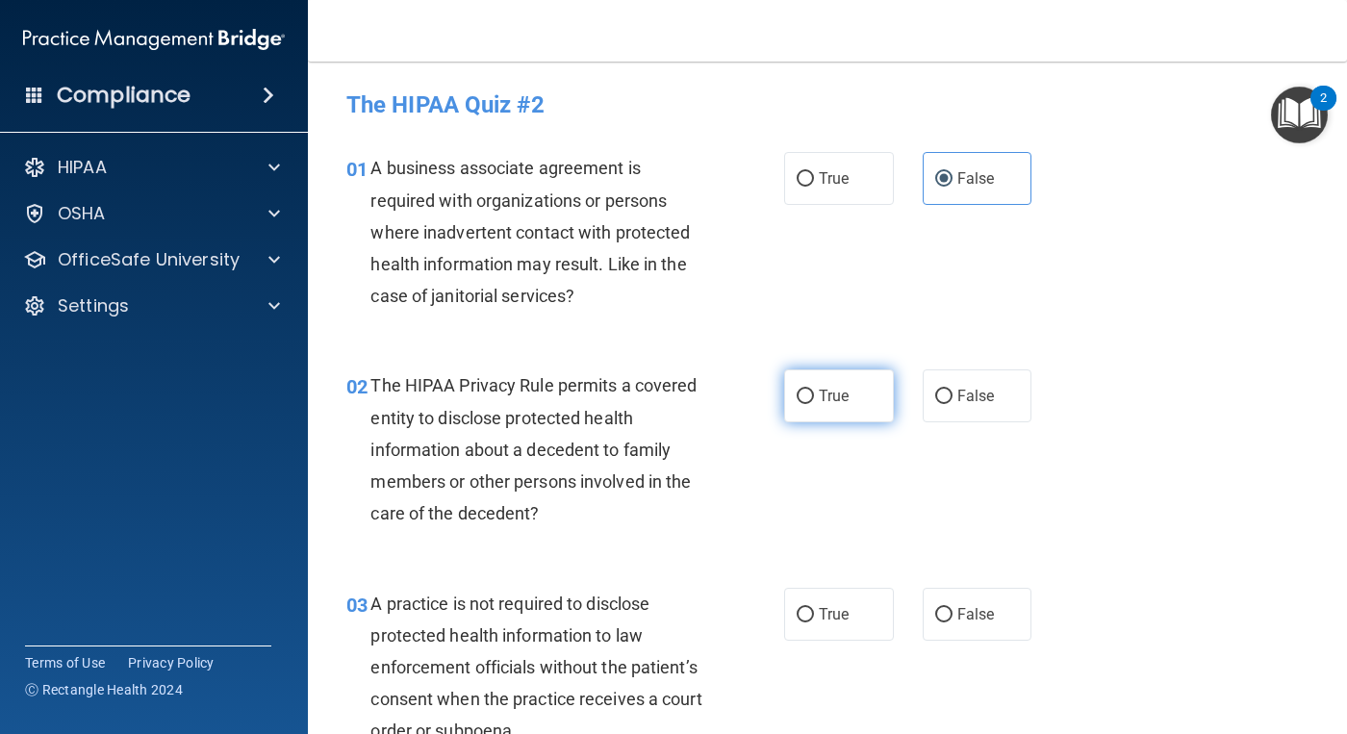
click at [812, 411] on label "True" at bounding box center [839, 395] width 110 height 53
click at [812, 404] on input "True" at bounding box center [804, 397] width 17 height 14
radio input "true"
click at [946, 613] on label "False" at bounding box center [977, 614] width 110 height 53
click at [946, 613] on input "False" at bounding box center [943, 615] width 17 height 14
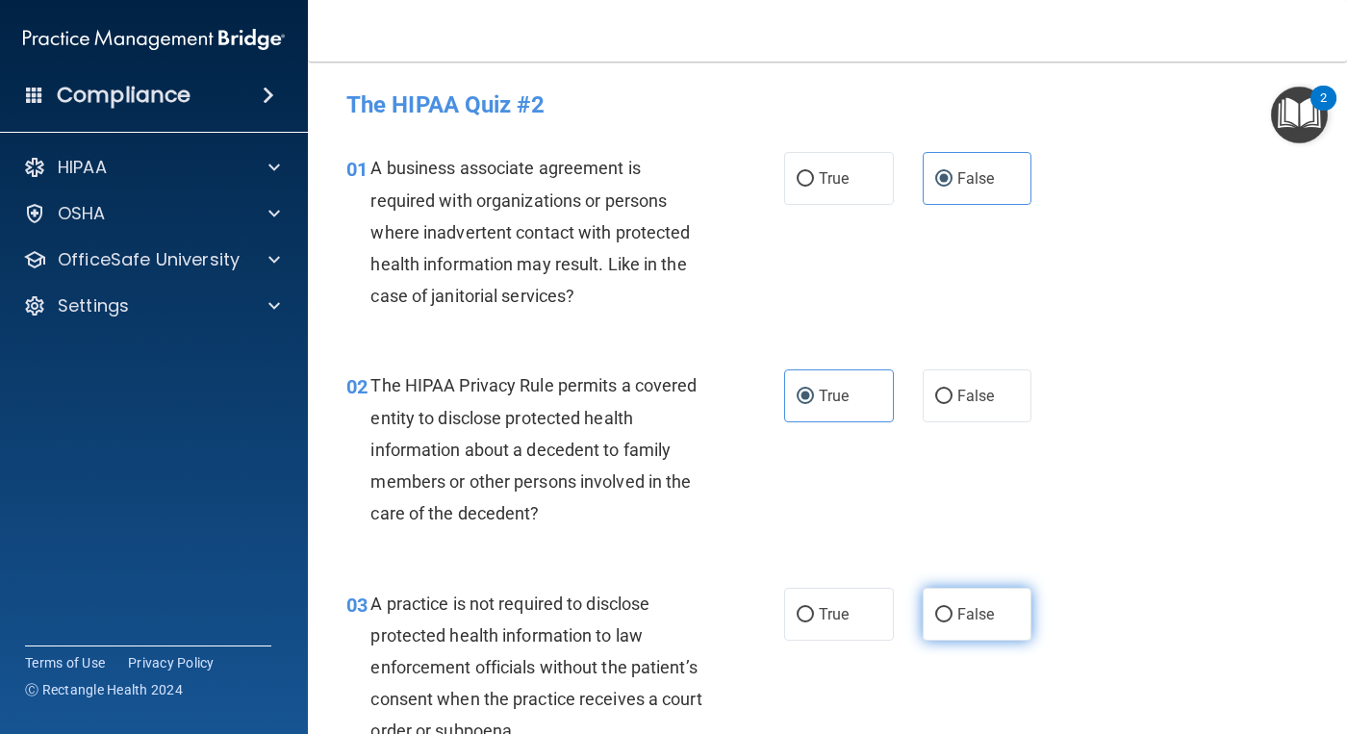
radio input "true"
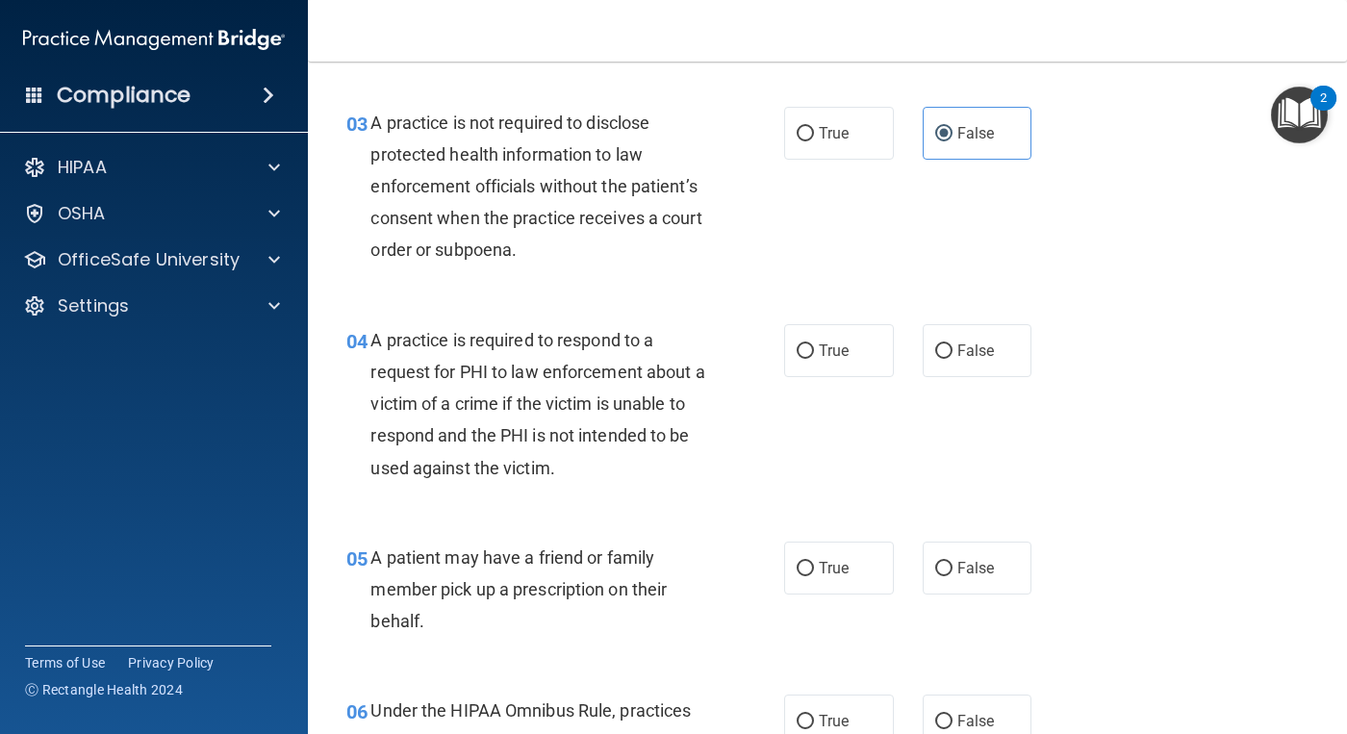
scroll to position [577, 0]
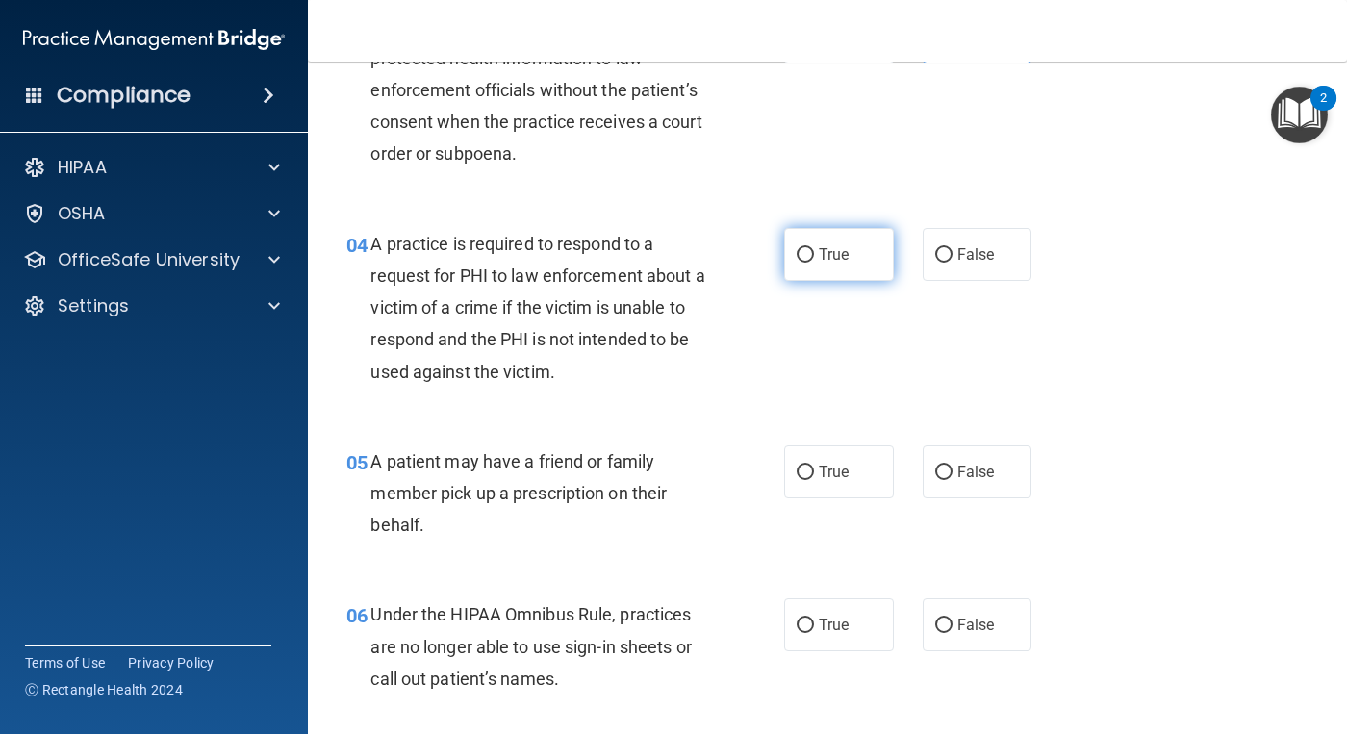
click at [805, 255] on input "True" at bounding box center [804, 255] width 17 height 14
radio input "true"
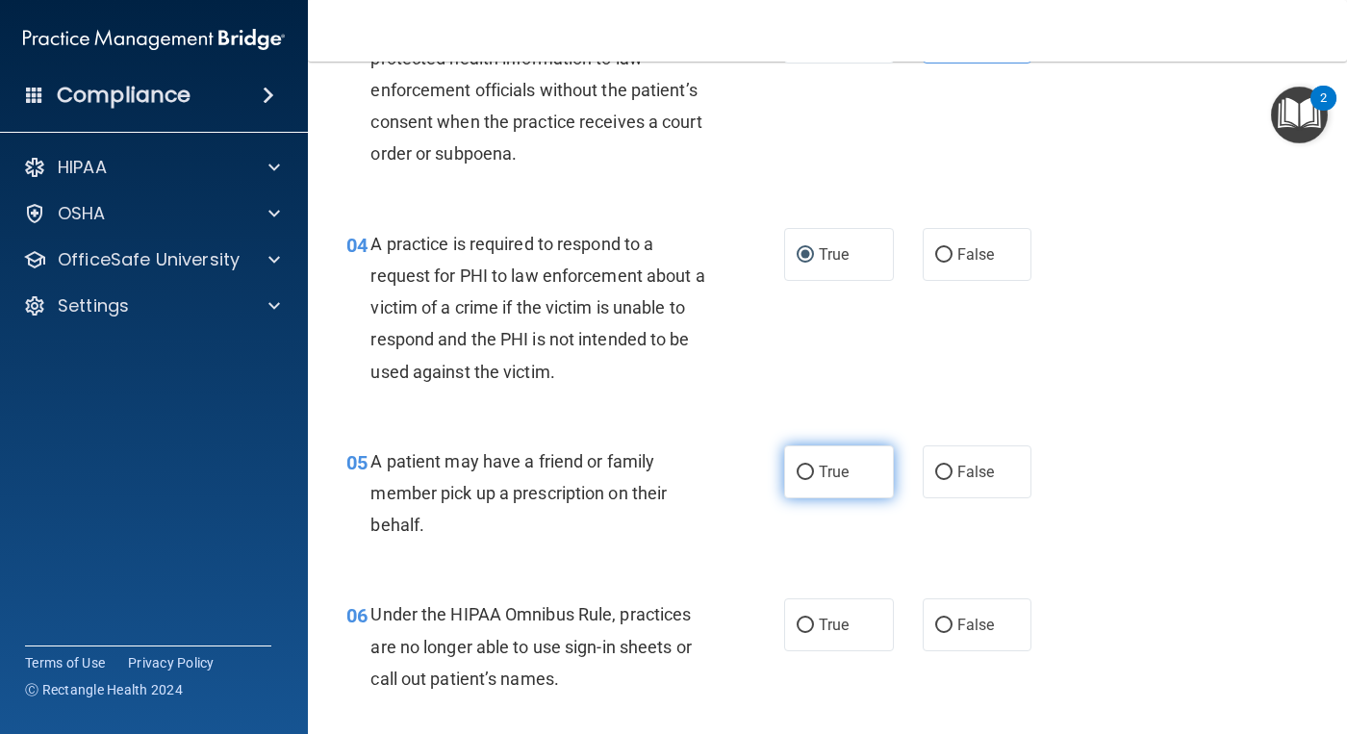
click at [805, 492] on label "True" at bounding box center [839, 471] width 110 height 53
click at [805, 480] on input "True" at bounding box center [804, 473] width 17 height 14
radio input "true"
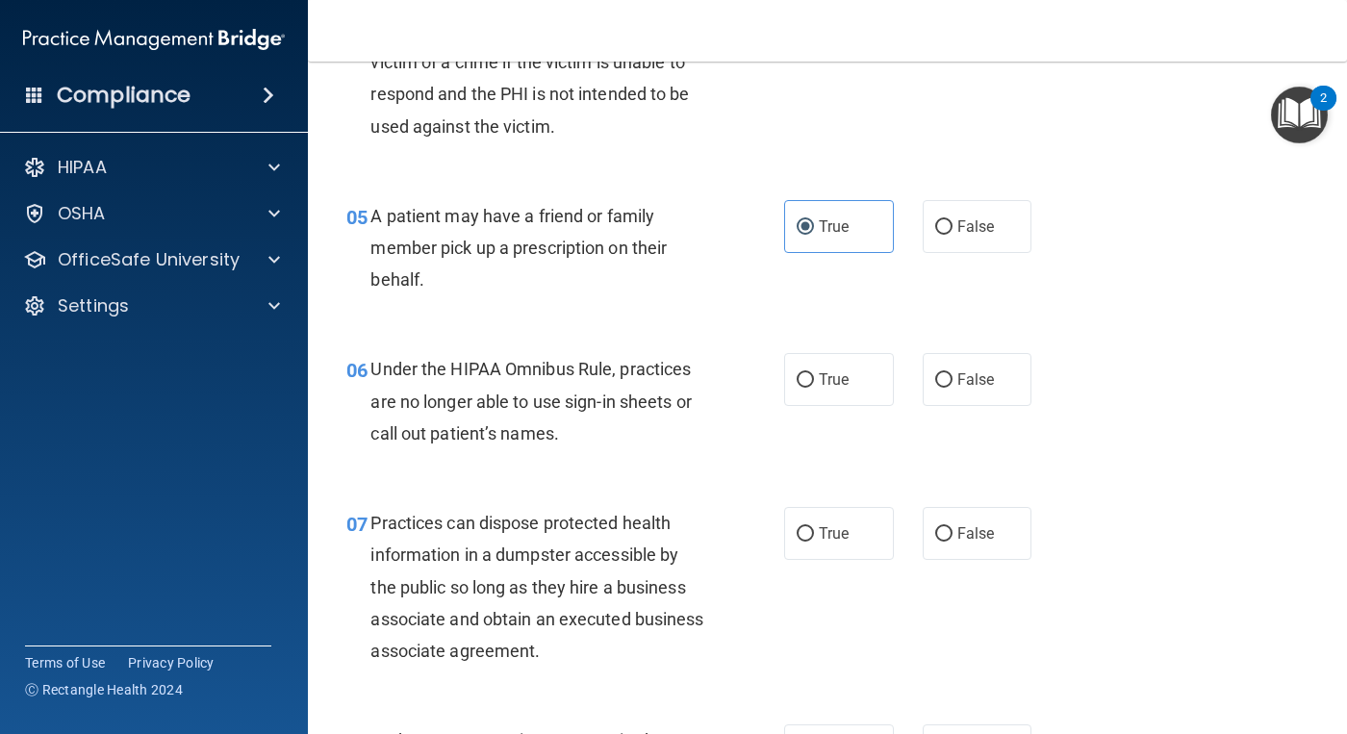
scroll to position [866, 0]
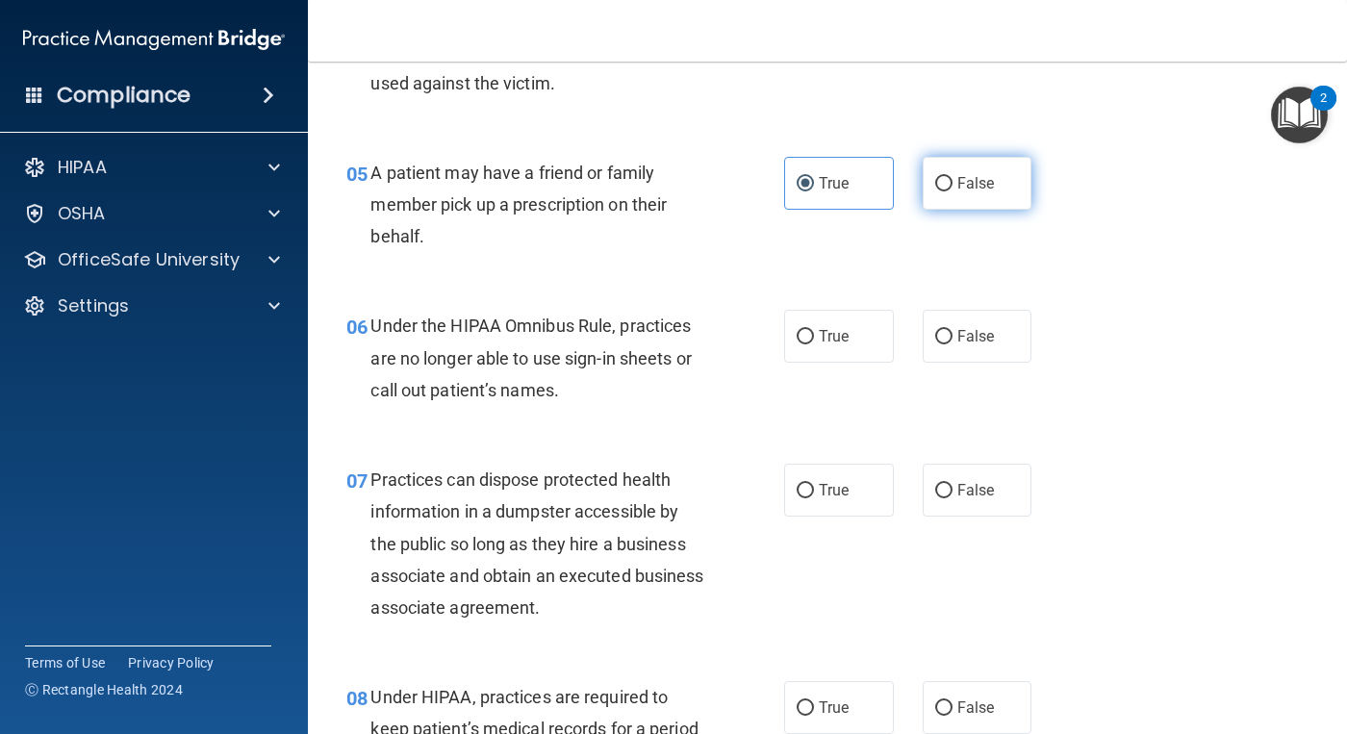
click at [983, 177] on span "False" at bounding box center [976, 183] width 38 height 18
click at [952, 177] on input "False" at bounding box center [943, 184] width 17 height 14
radio input "true"
click at [807, 187] on label "True" at bounding box center [839, 183] width 110 height 53
click at [807, 187] on input "True" at bounding box center [804, 184] width 17 height 14
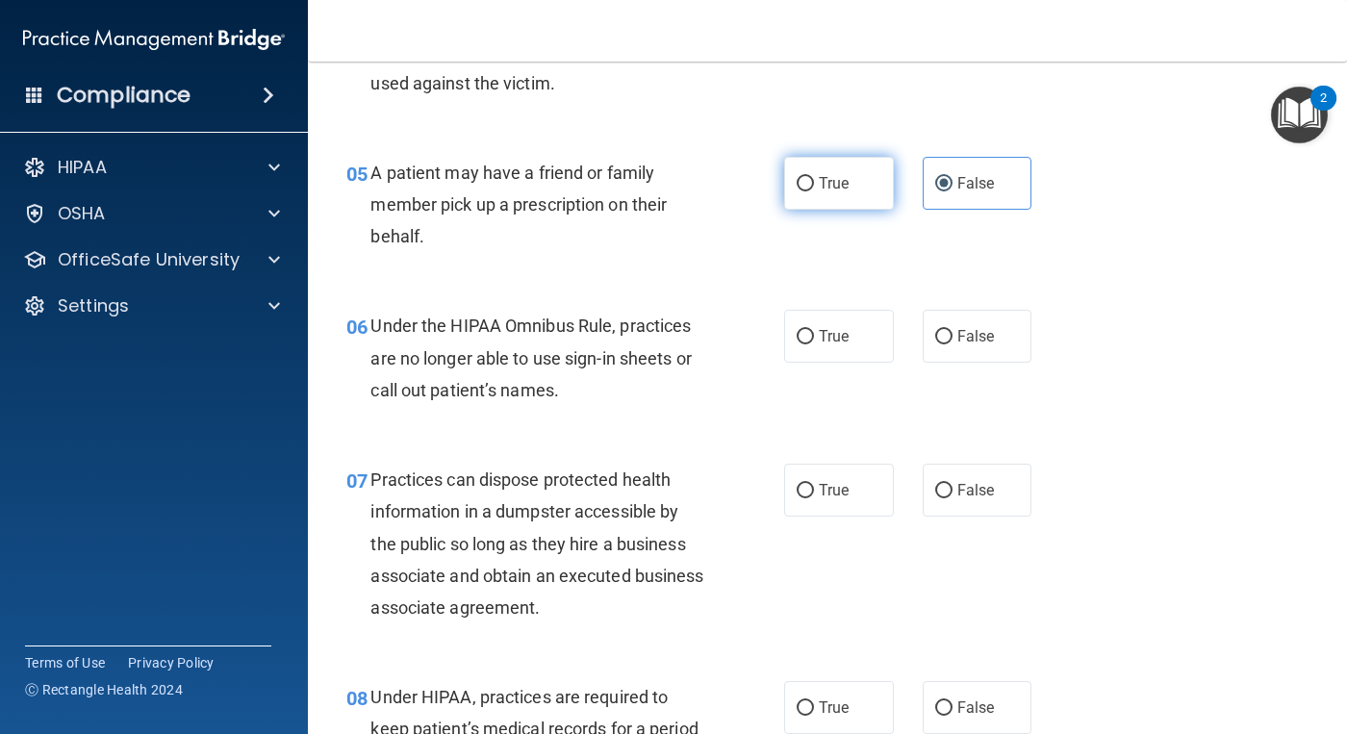
radio input "true"
radio input "false"
click at [961, 354] on label "False" at bounding box center [977, 336] width 110 height 53
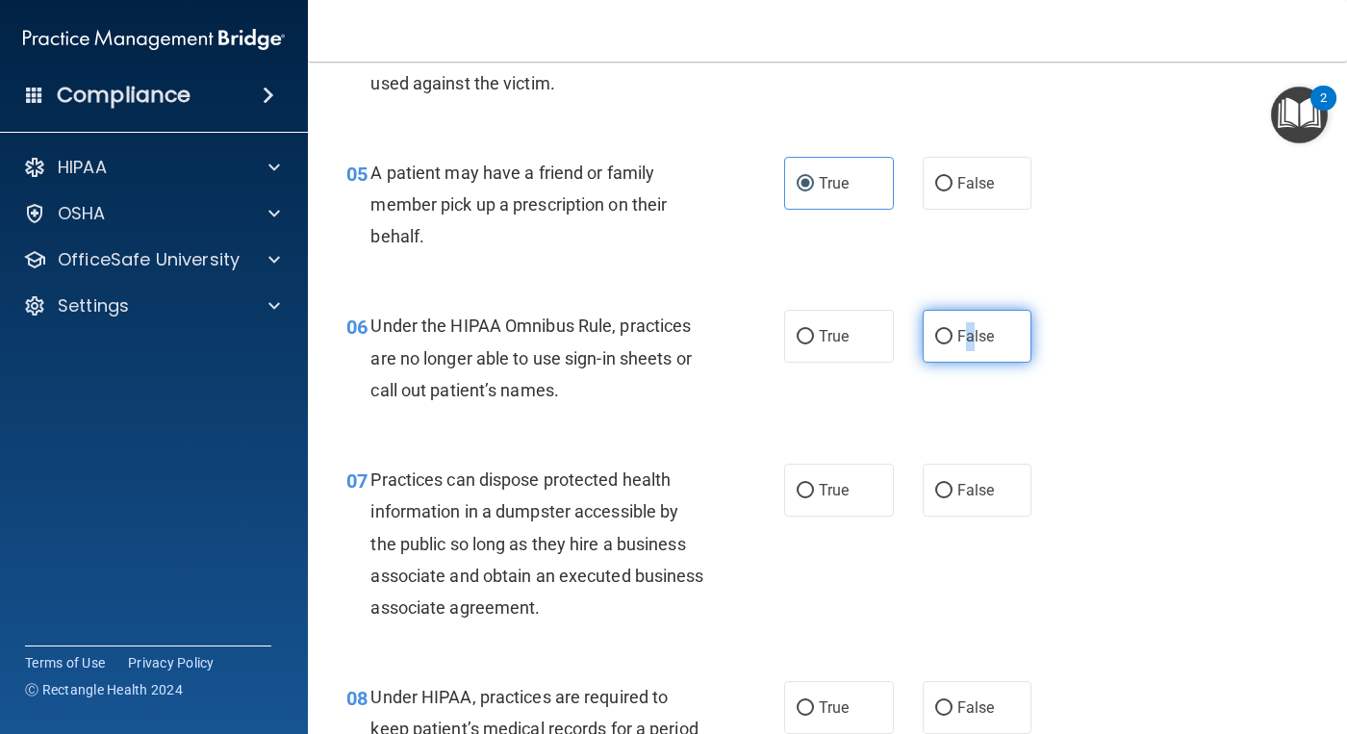
click at [939, 341] on input "False" at bounding box center [943, 337] width 17 height 14
radio input "true"
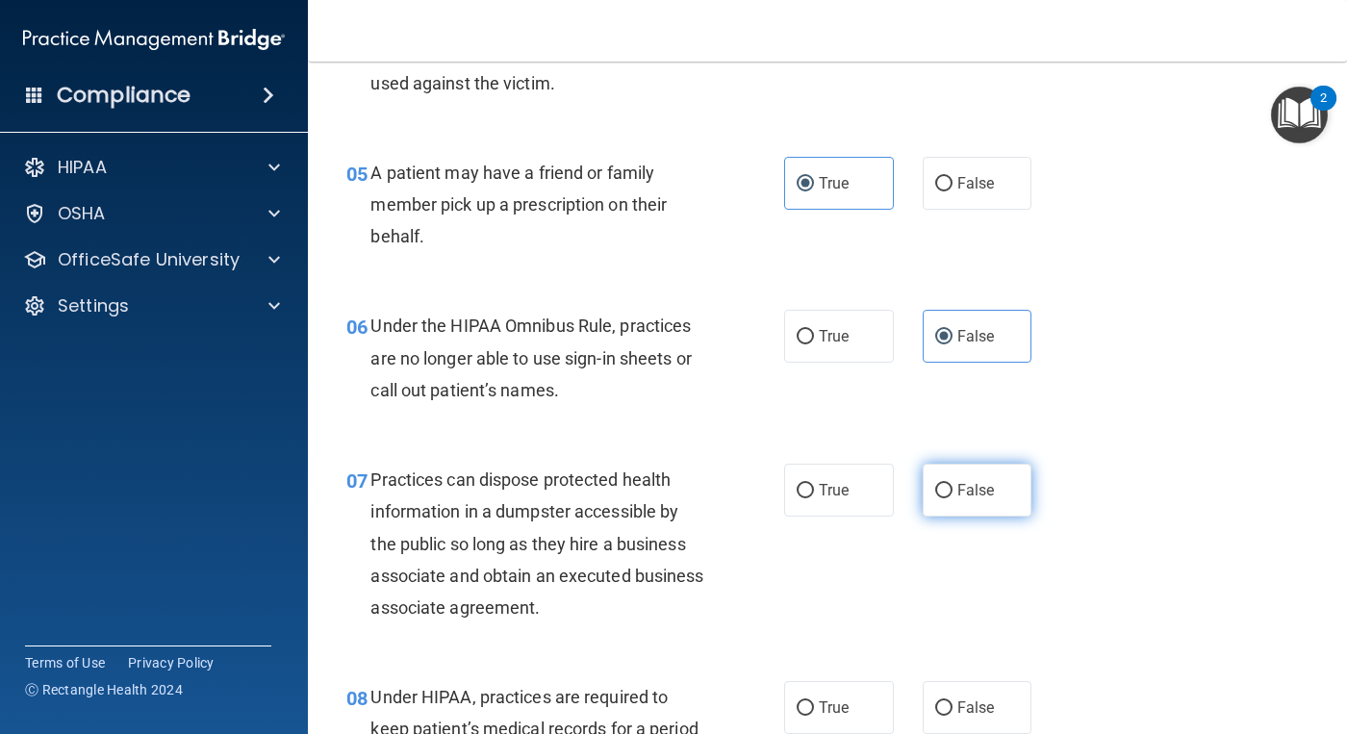
click at [957, 490] on span "False" at bounding box center [976, 490] width 38 height 18
click at [947, 490] on input "False" at bounding box center [943, 491] width 17 height 14
radio input "true"
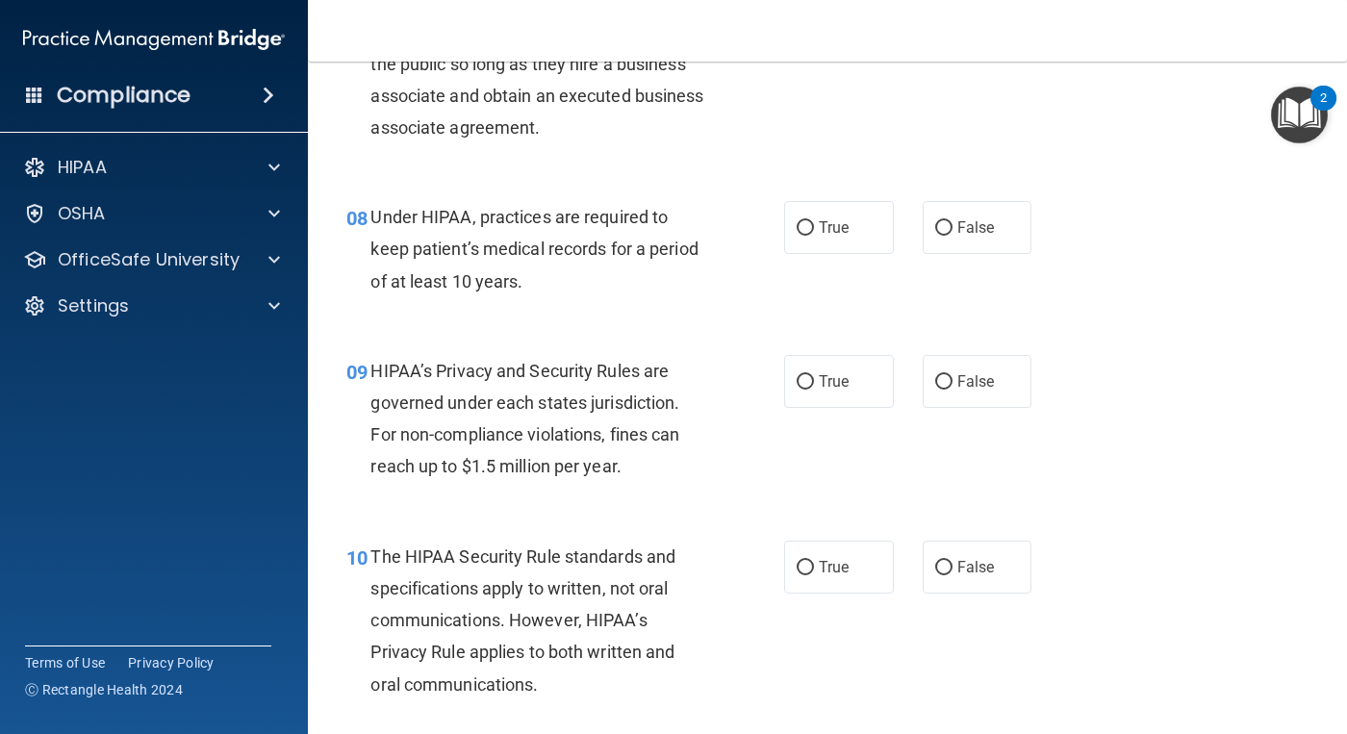
scroll to position [1347, 0]
click at [960, 225] on span "False" at bounding box center [976, 226] width 38 height 18
click at [952, 225] on input "False" at bounding box center [943, 227] width 17 height 14
radio input "true"
click at [943, 384] on input "False" at bounding box center [943, 381] width 17 height 14
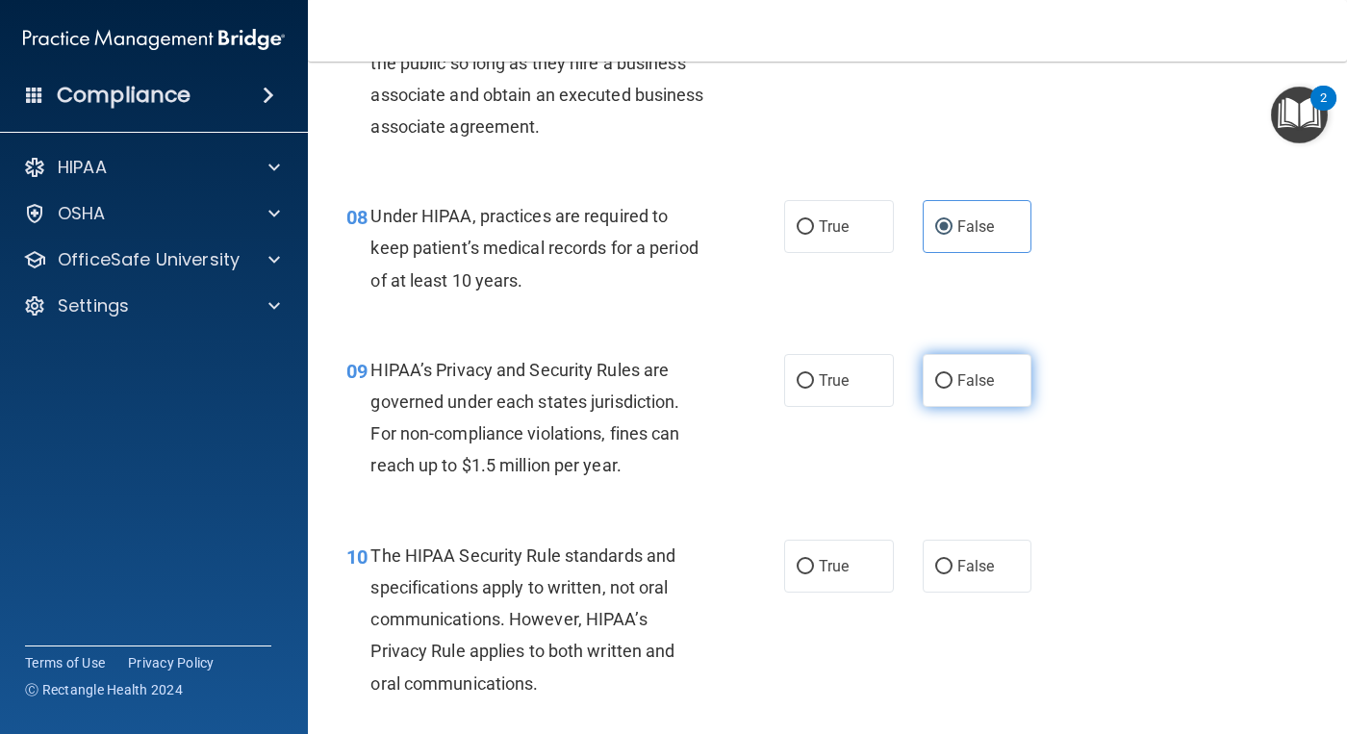
radio input "true"
click at [811, 538] on div "10 The HIPAA Security Rule standards and specifications apply to written, not o…" at bounding box center [827, 624] width 991 height 217
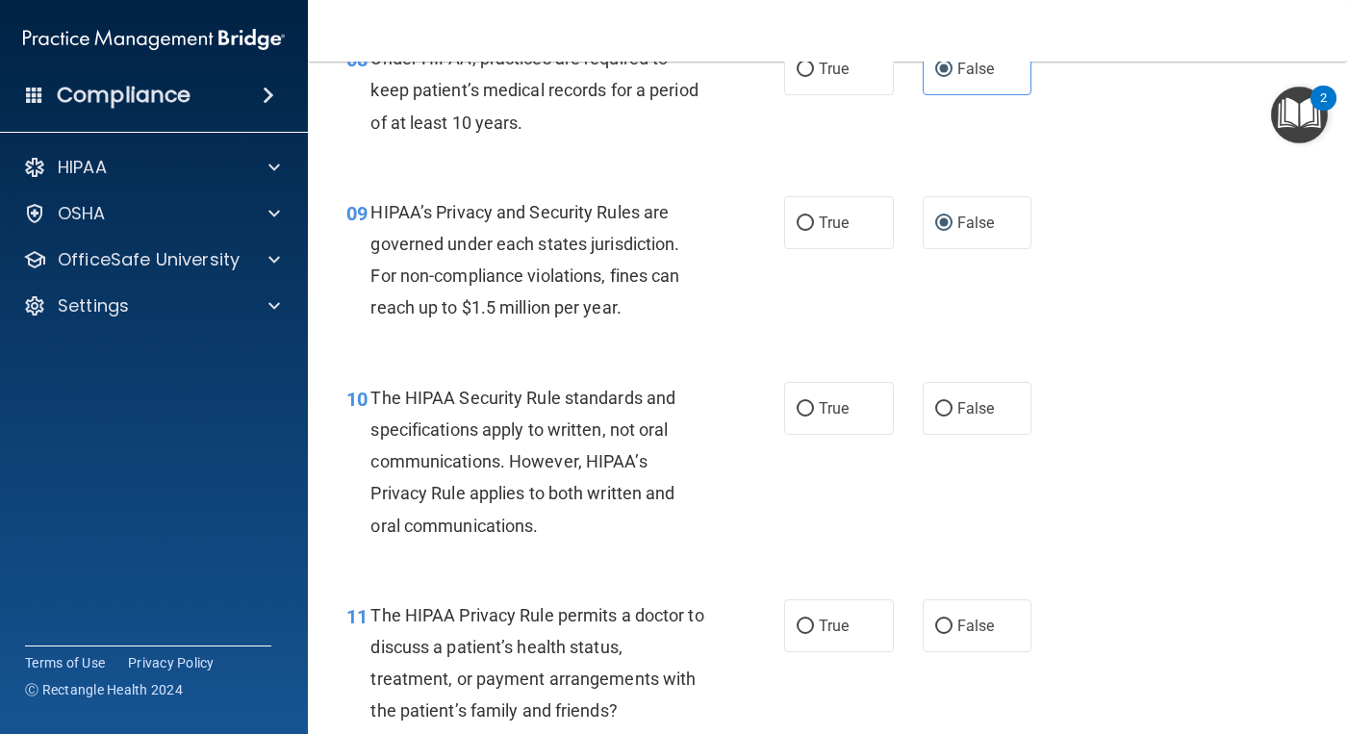
scroll to position [1539, 0]
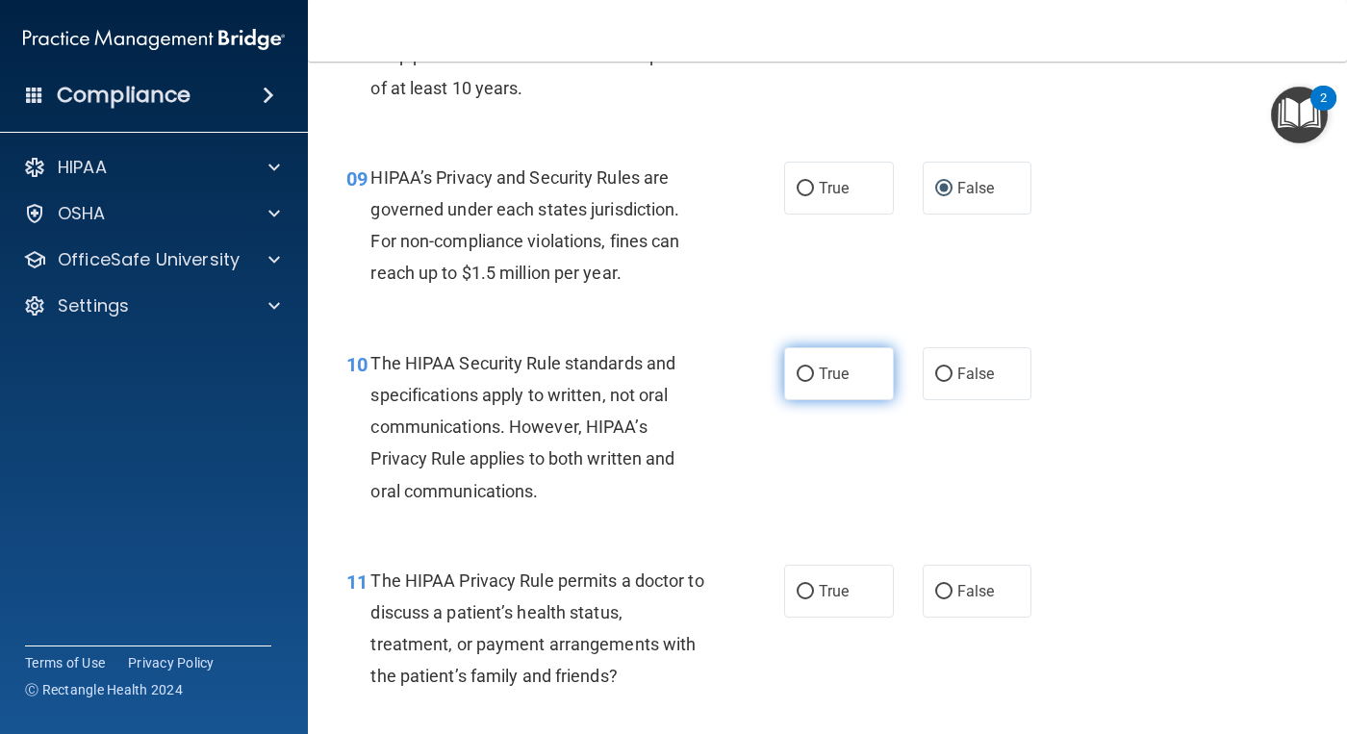
click at [858, 368] on label "True" at bounding box center [839, 373] width 110 height 53
click at [814, 368] on input "True" at bounding box center [804, 374] width 17 height 14
radio input "true"
click at [820, 603] on label "True" at bounding box center [839, 591] width 110 height 53
click at [814, 599] on input "True" at bounding box center [804, 592] width 17 height 14
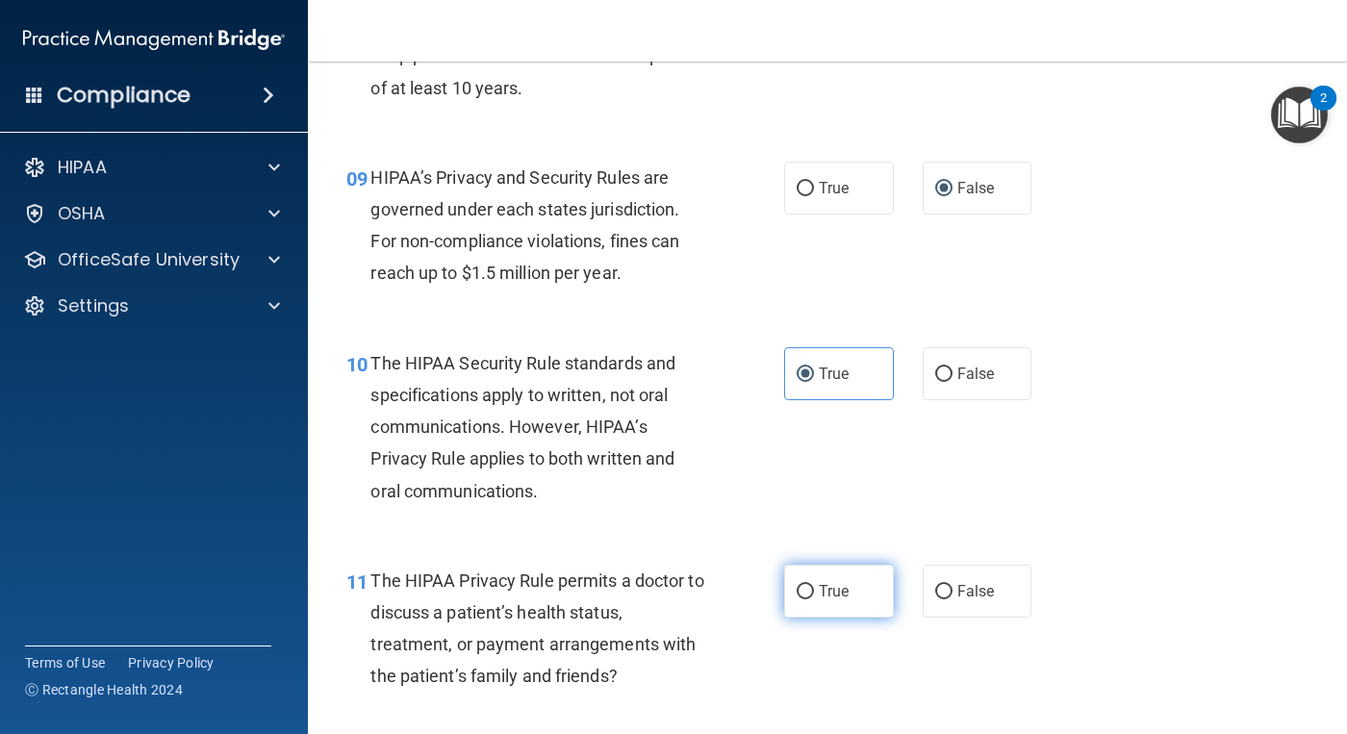
radio input "true"
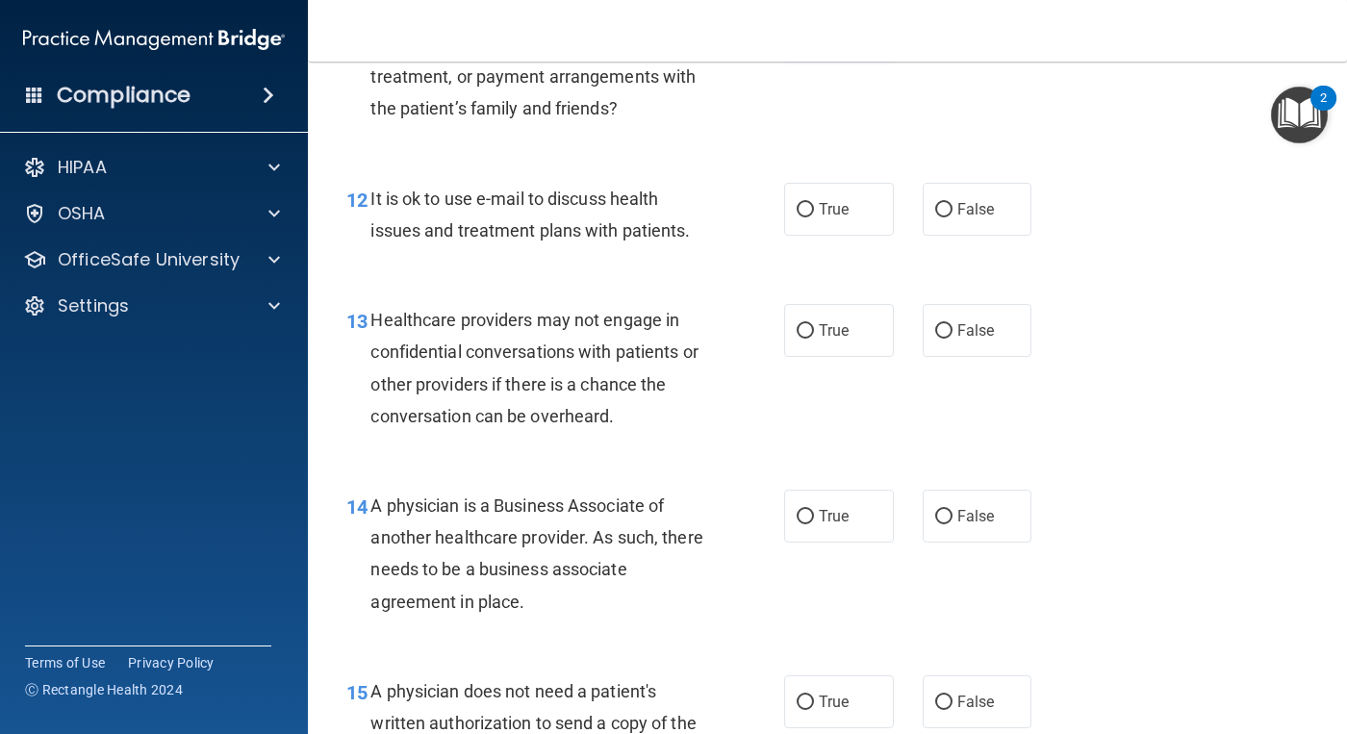
scroll to position [2116, 0]
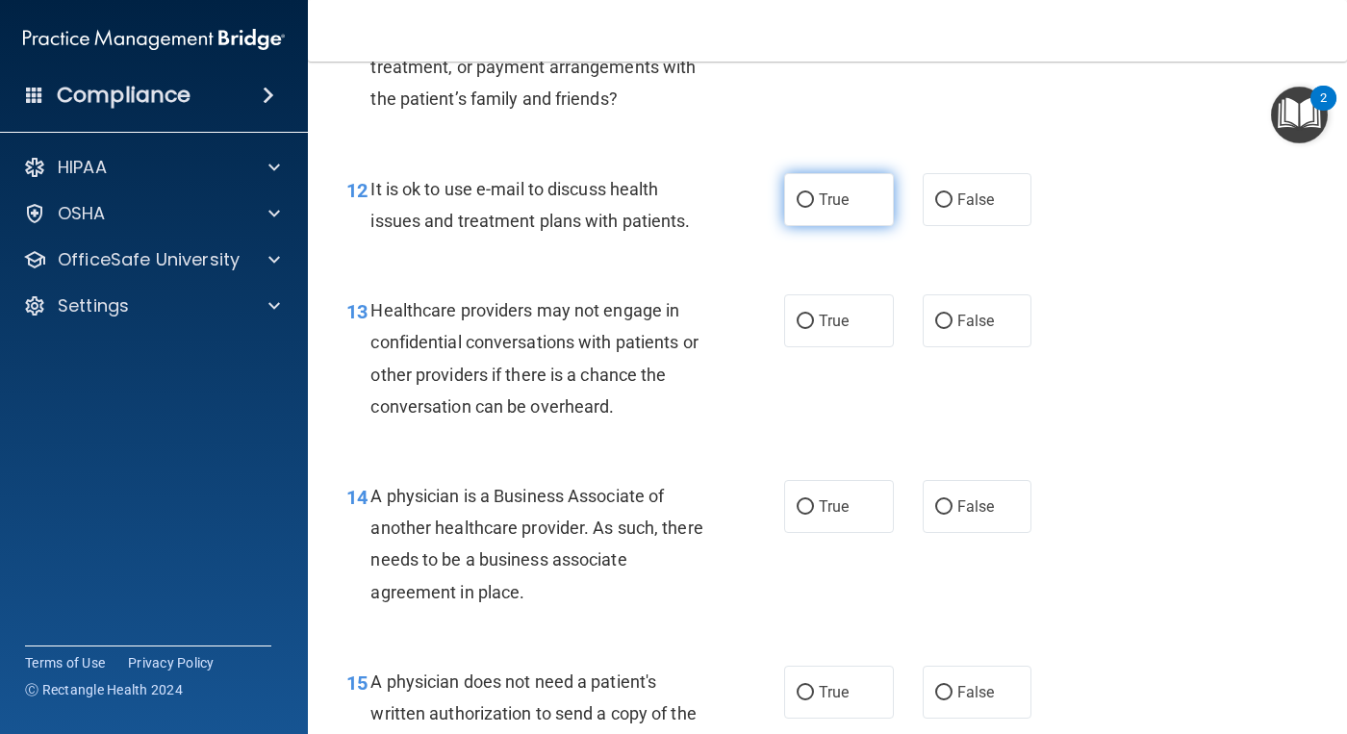
click at [808, 216] on label "True" at bounding box center [839, 199] width 110 height 53
click at [808, 208] on input "True" at bounding box center [804, 200] width 17 height 14
radio input "true"
click at [805, 320] on input "True" at bounding box center [804, 322] width 17 height 14
radio input "true"
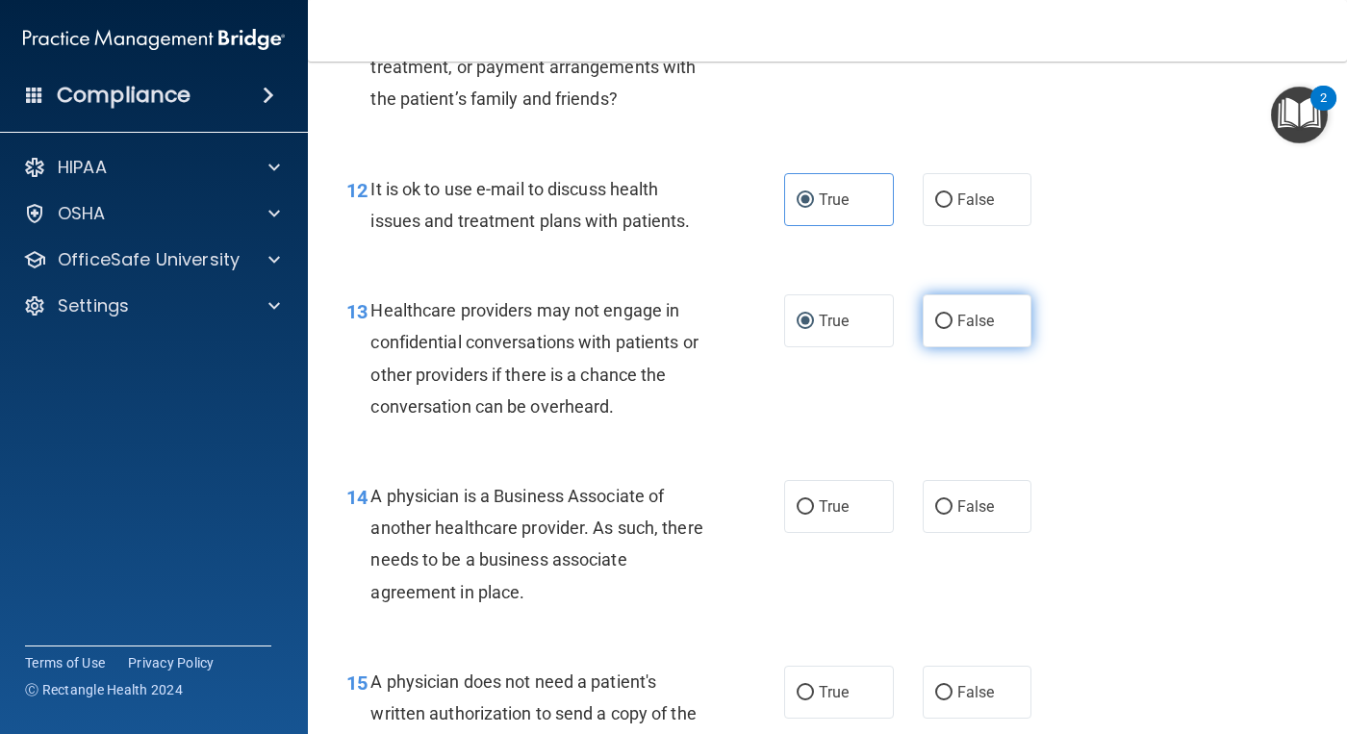
click at [925, 312] on label "False" at bounding box center [977, 320] width 110 height 53
click at [935, 315] on input "False" at bounding box center [943, 322] width 17 height 14
radio input "true"
radio input "false"
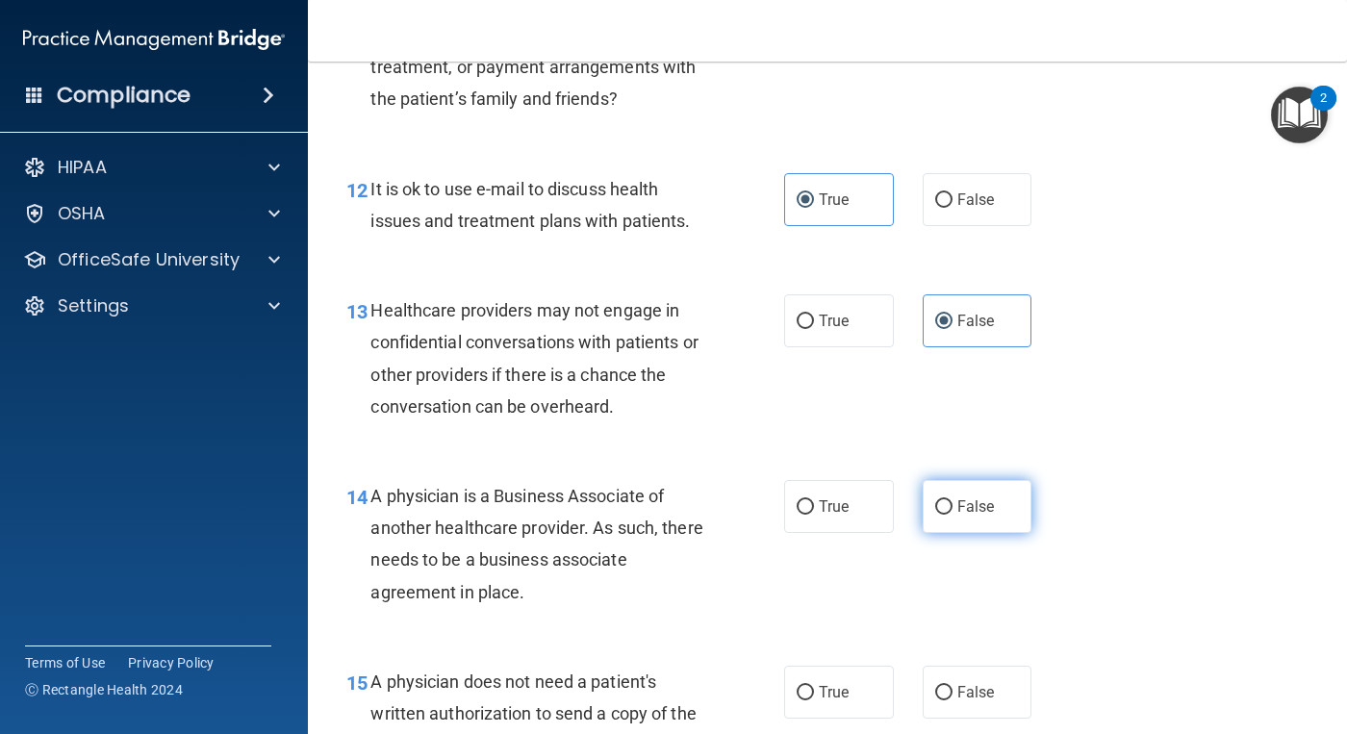
click at [967, 503] on span "False" at bounding box center [976, 506] width 38 height 18
click at [952, 503] on input "False" at bounding box center [943, 507] width 17 height 14
radio input "true"
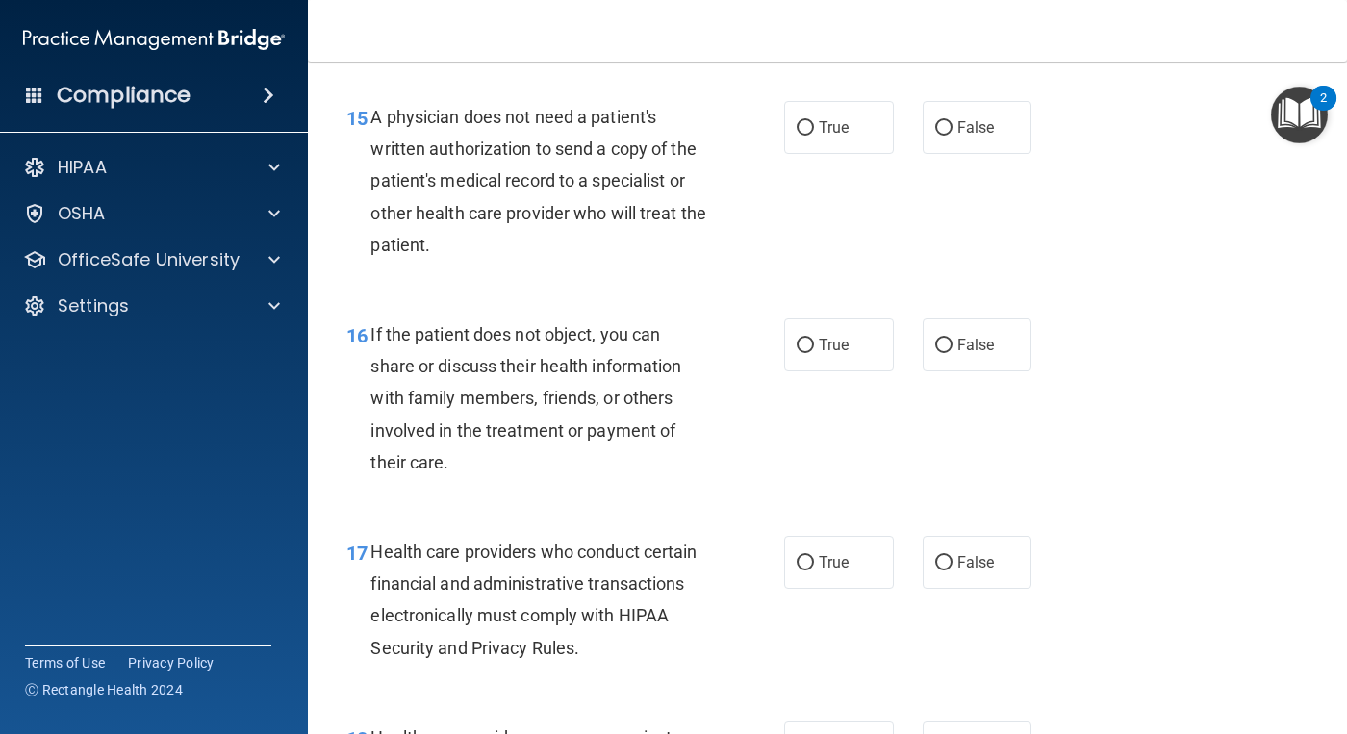
scroll to position [2693, 0]
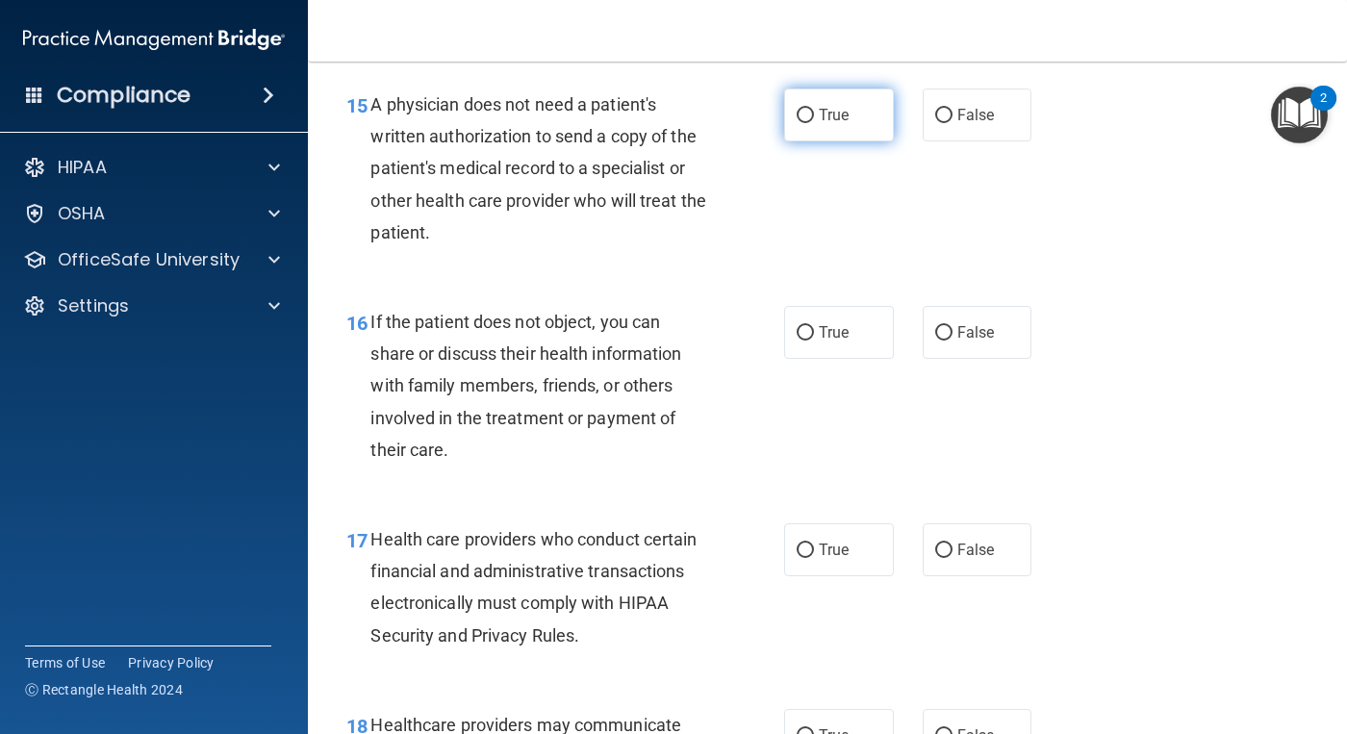
click at [819, 120] on span "True" at bounding box center [834, 115] width 30 height 18
click at [813, 120] on input "True" at bounding box center [804, 116] width 17 height 14
radio input "true"
click at [800, 334] on input "True" at bounding box center [804, 333] width 17 height 14
radio input "true"
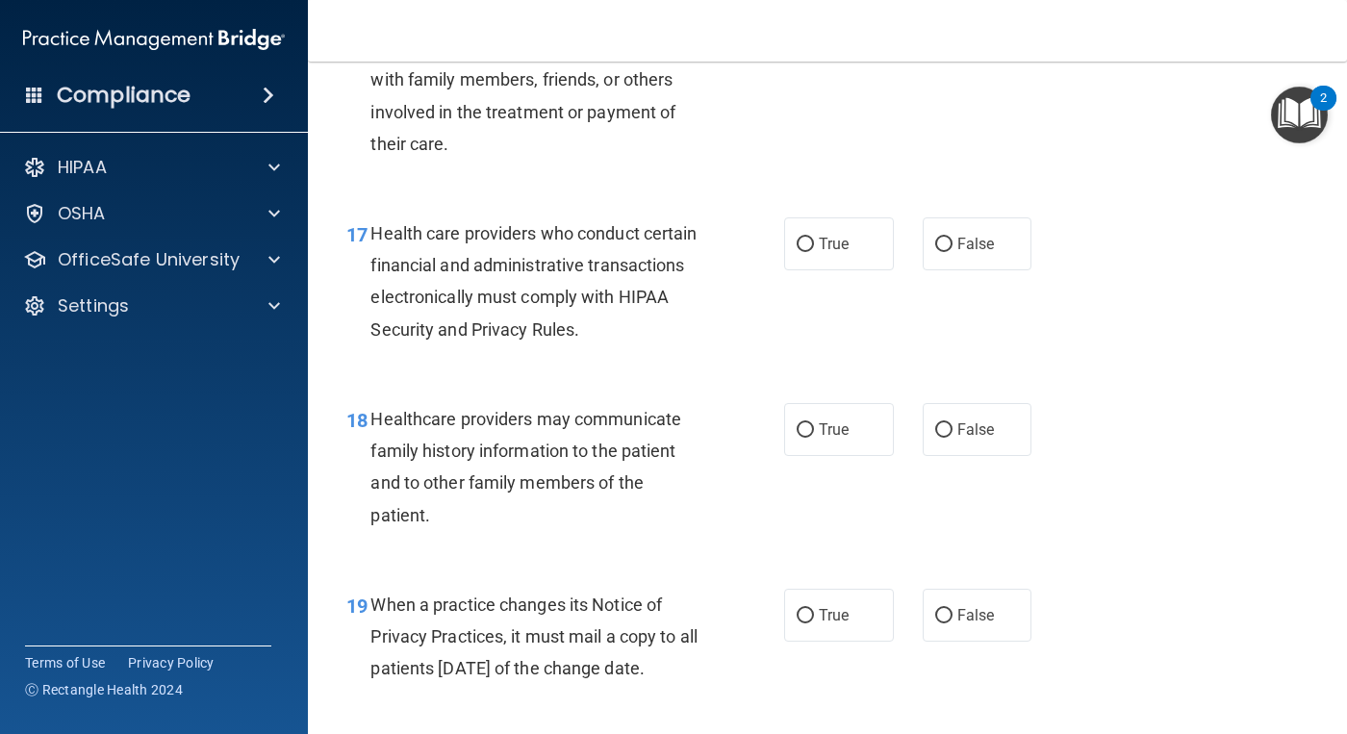
scroll to position [3078, 0]
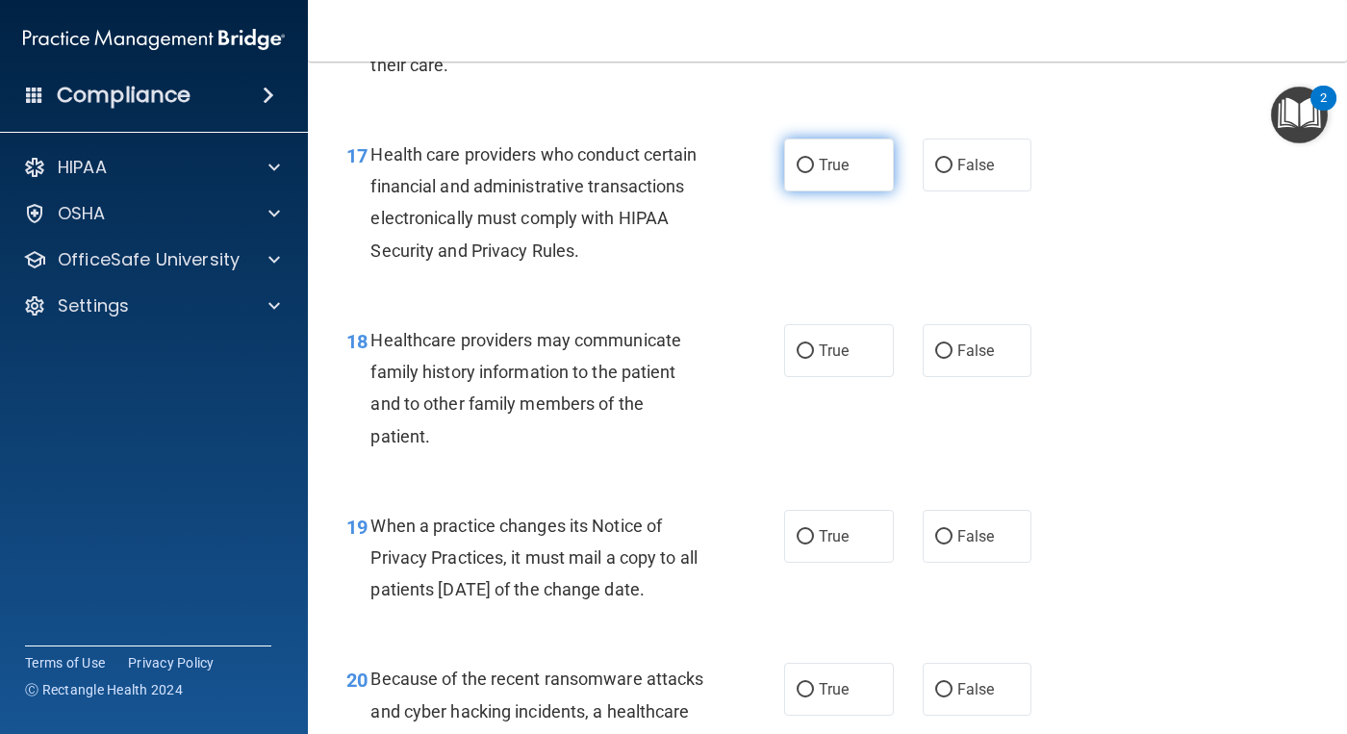
click at [797, 167] on input "True" at bounding box center [804, 166] width 17 height 14
radio input "true"
click at [1021, 364] on label "False" at bounding box center [977, 350] width 110 height 53
click at [952, 359] on input "False" at bounding box center [943, 351] width 17 height 14
radio input "true"
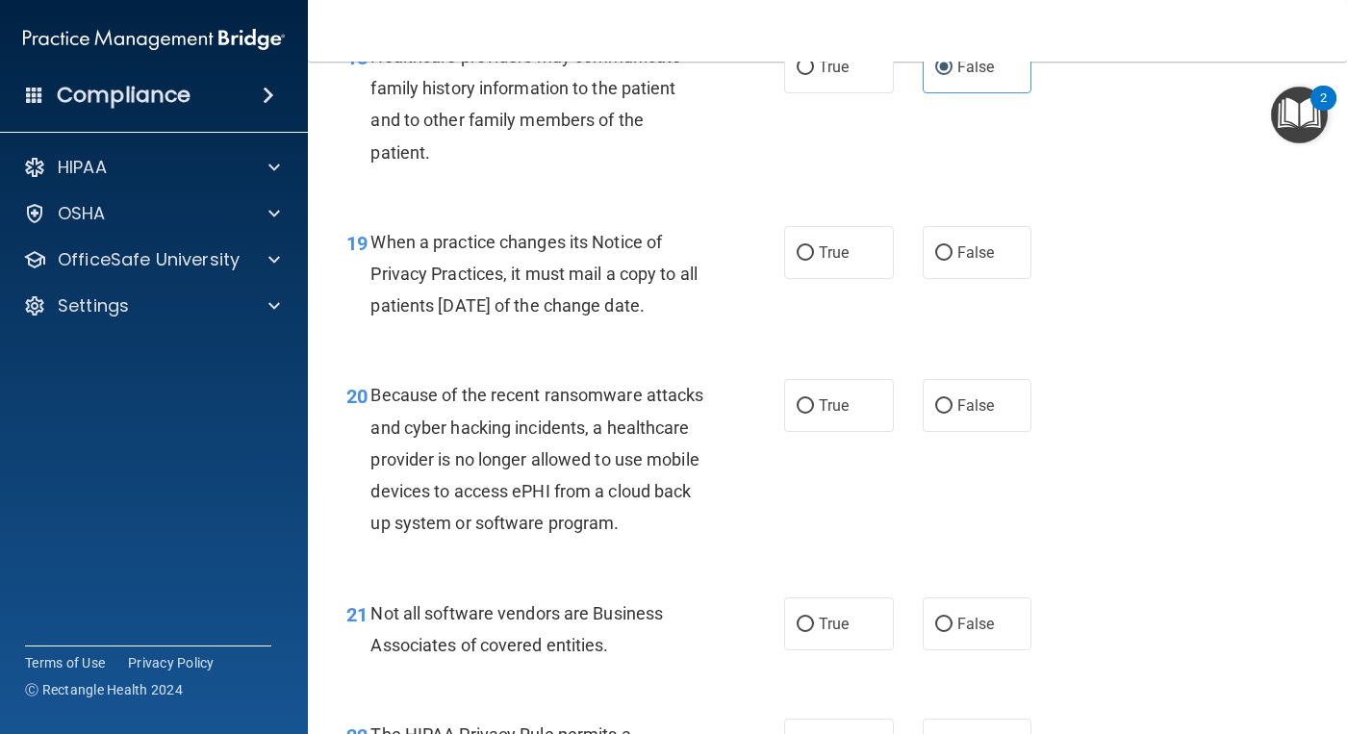
scroll to position [3367, 0]
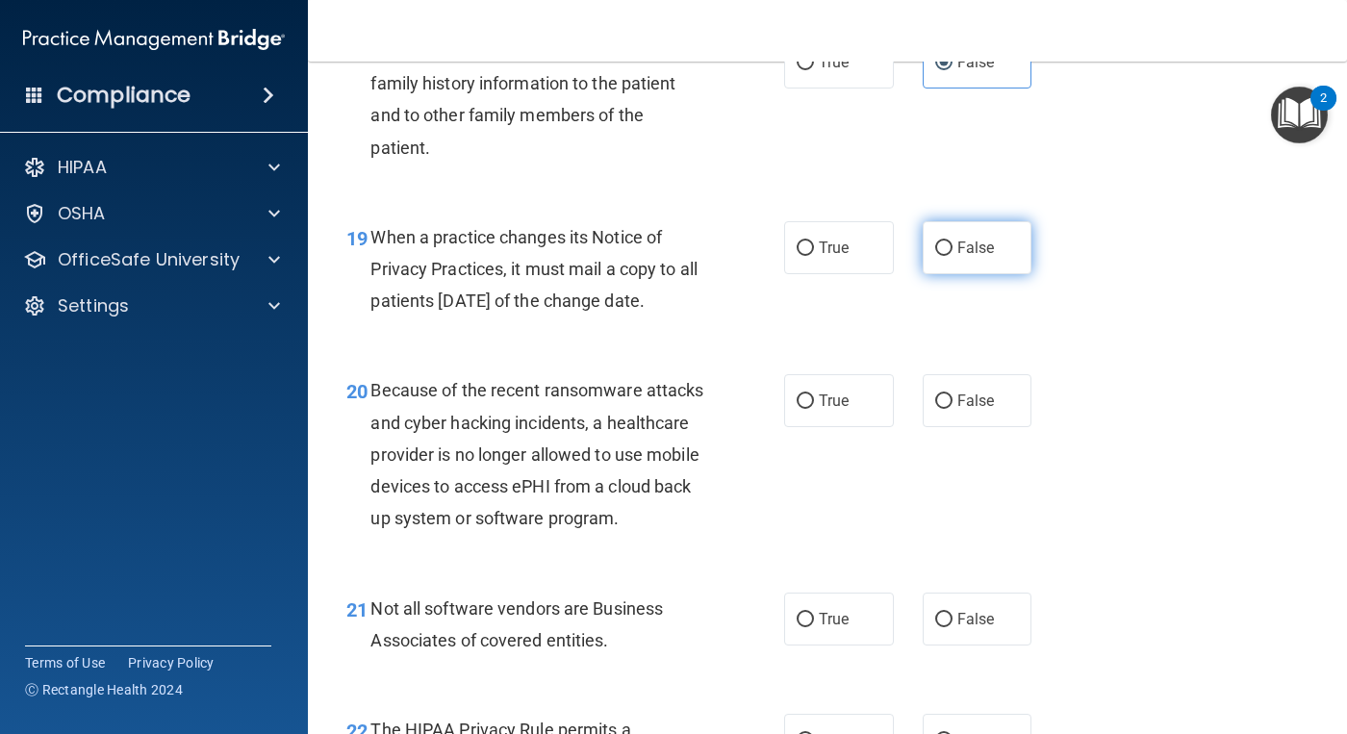
click at [944, 255] on label "False" at bounding box center [977, 247] width 110 height 53
click at [944, 255] on input "False" at bounding box center [943, 248] width 17 height 14
radio input "true"
click at [936, 427] on label "False" at bounding box center [977, 400] width 110 height 53
click at [936, 409] on input "False" at bounding box center [943, 401] width 17 height 14
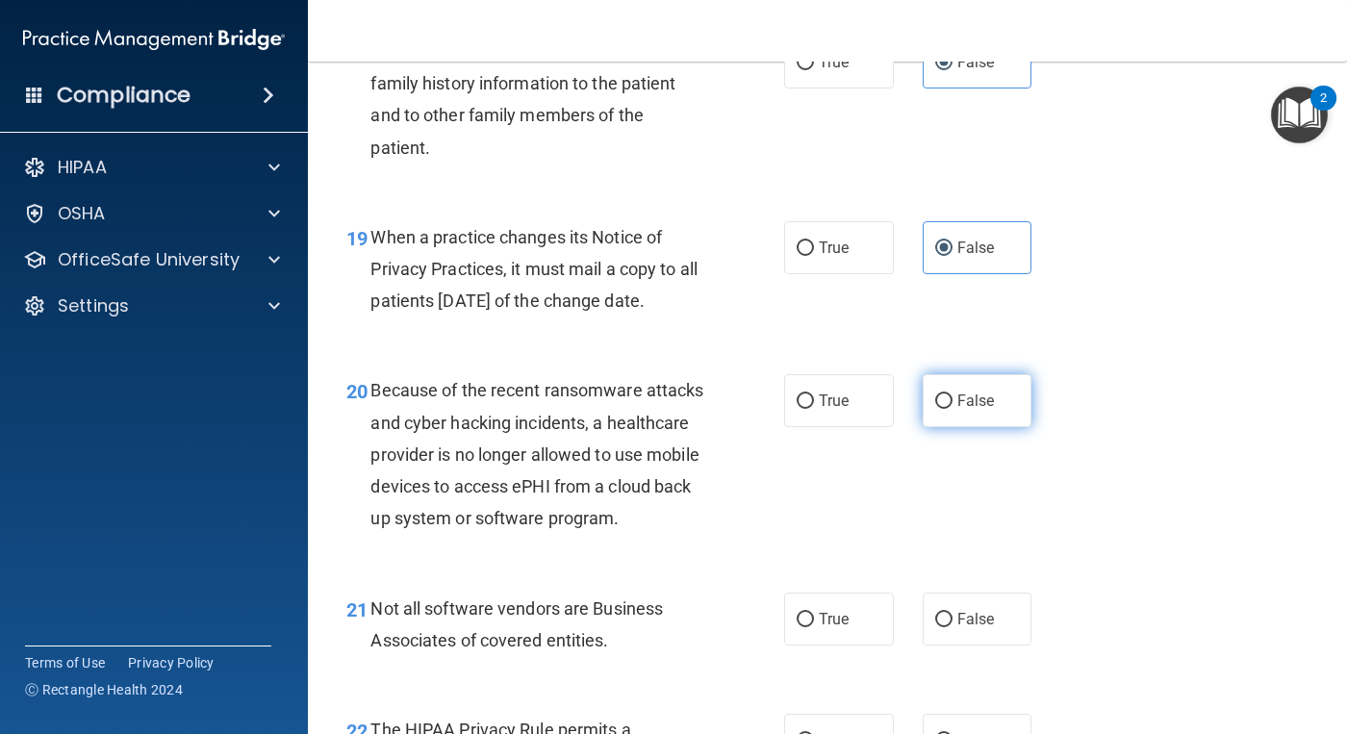
radio input "true"
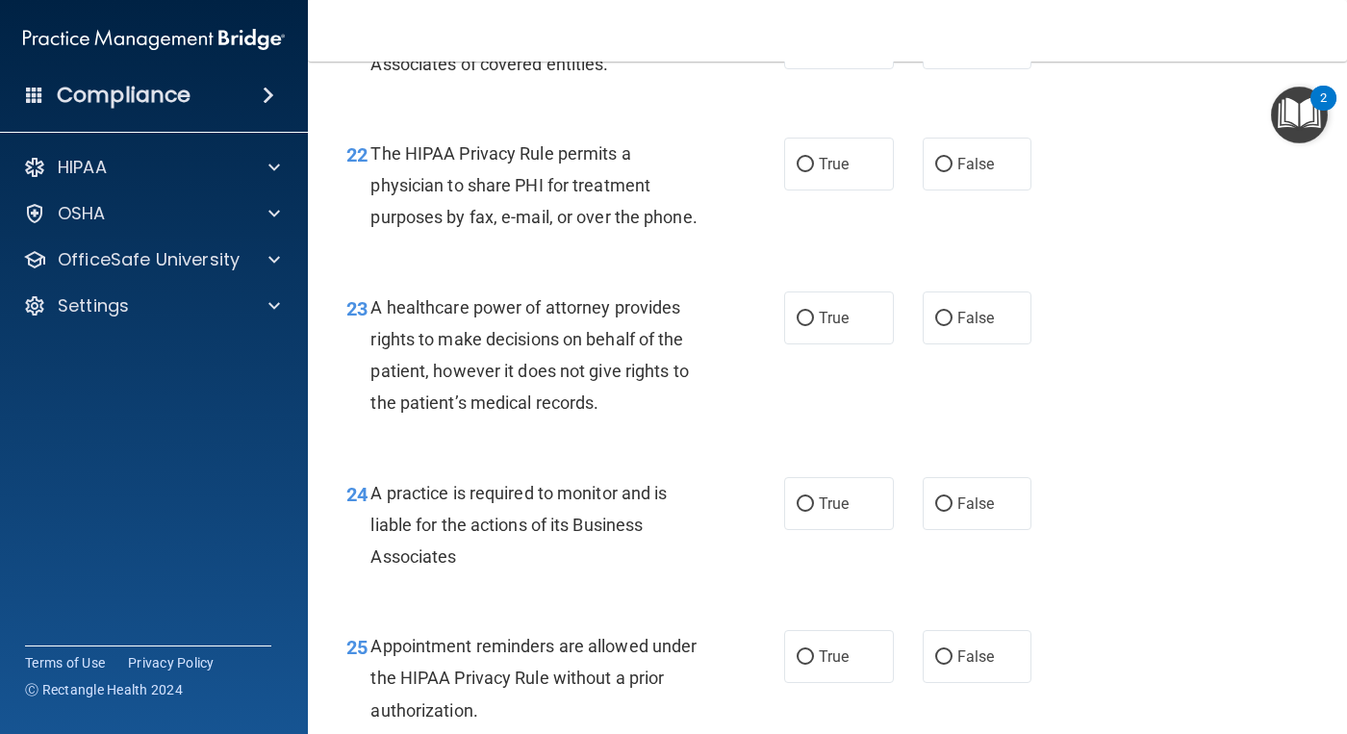
scroll to position [3944, 0]
click at [784, 68] on label "True" at bounding box center [839, 41] width 110 height 53
click at [796, 50] on input "True" at bounding box center [804, 43] width 17 height 14
radio input "true"
click at [791, 189] on label "True" at bounding box center [839, 163] width 110 height 53
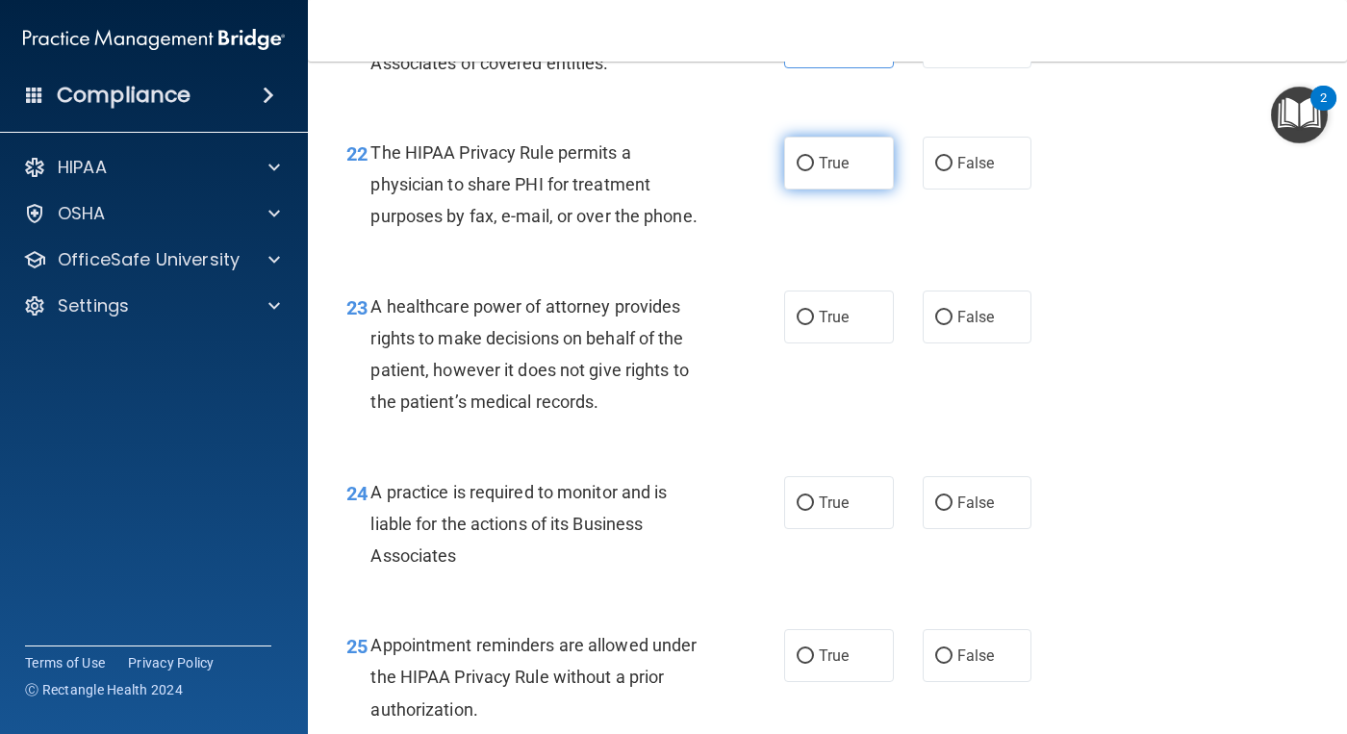
click at [796, 171] on input "True" at bounding box center [804, 164] width 17 height 14
radio input "true"
click at [957, 326] on span "False" at bounding box center [976, 317] width 38 height 18
click at [952, 325] on input "False" at bounding box center [943, 318] width 17 height 14
radio input "true"
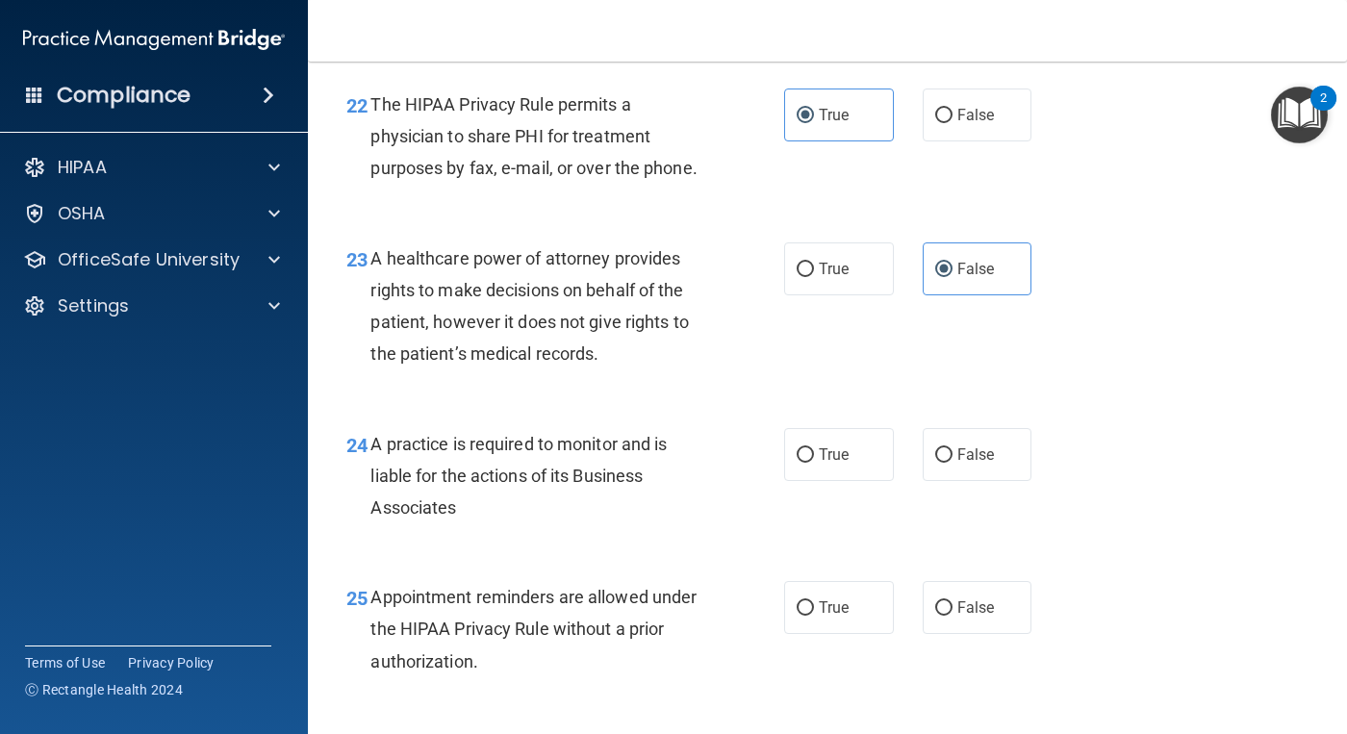
scroll to position [4040, 0]
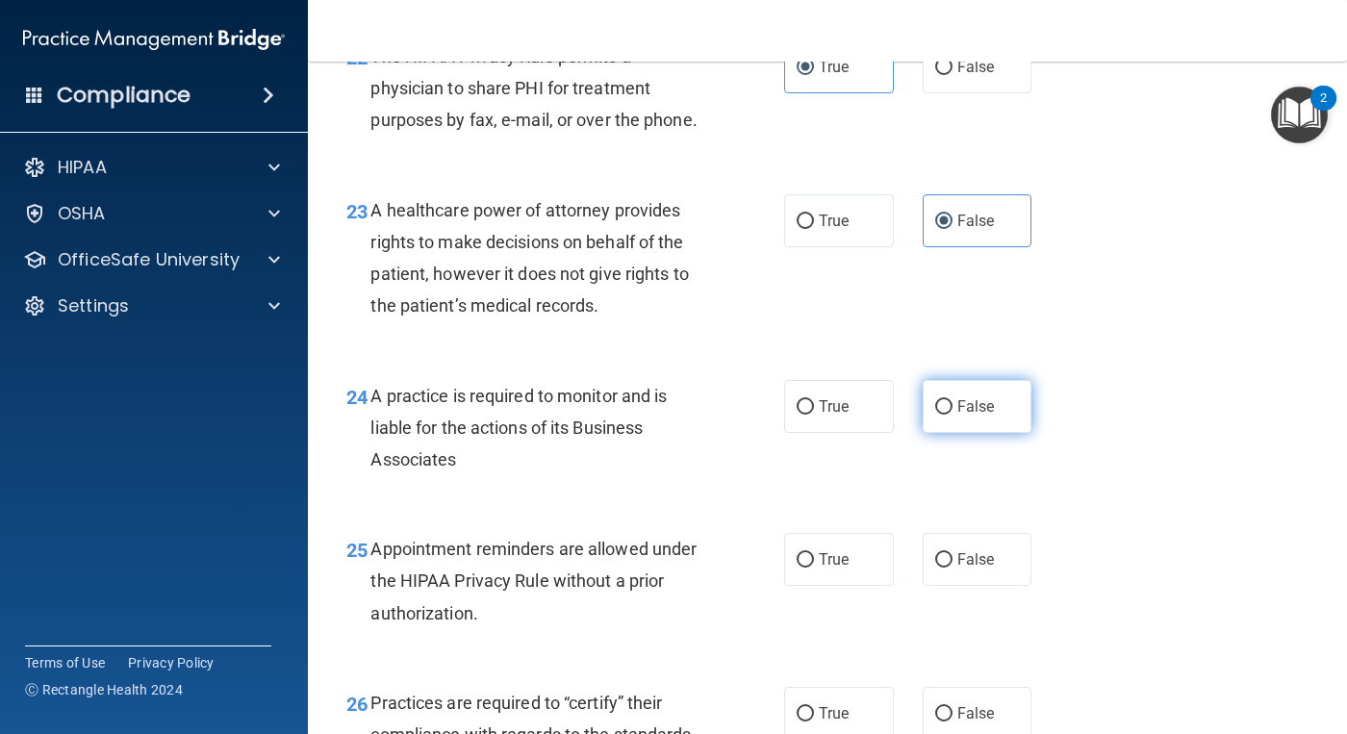
click at [982, 416] on span "False" at bounding box center [976, 406] width 38 height 18
click at [952, 415] on input "False" at bounding box center [943, 407] width 17 height 14
radio input "true"
click at [828, 568] on span "True" at bounding box center [834, 559] width 30 height 18
click at [814, 568] on input "True" at bounding box center [804, 560] width 17 height 14
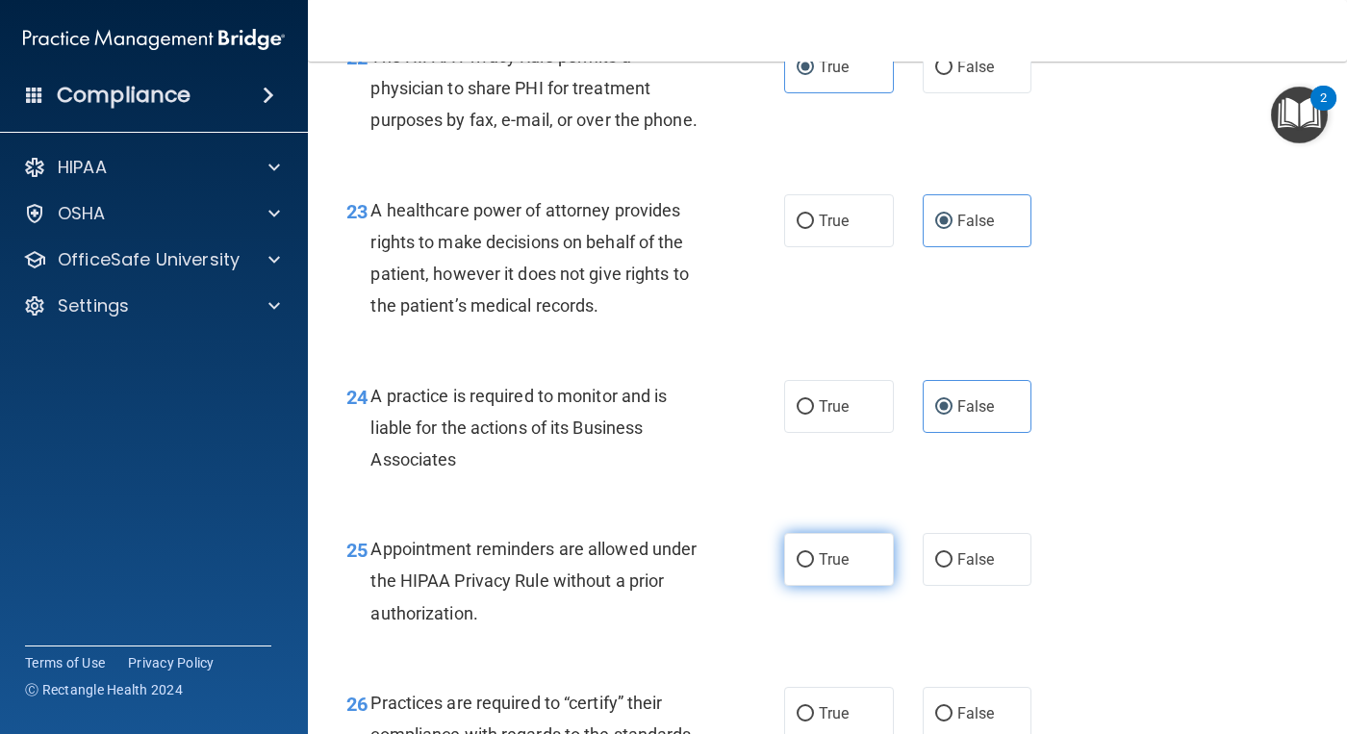
radio input "true"
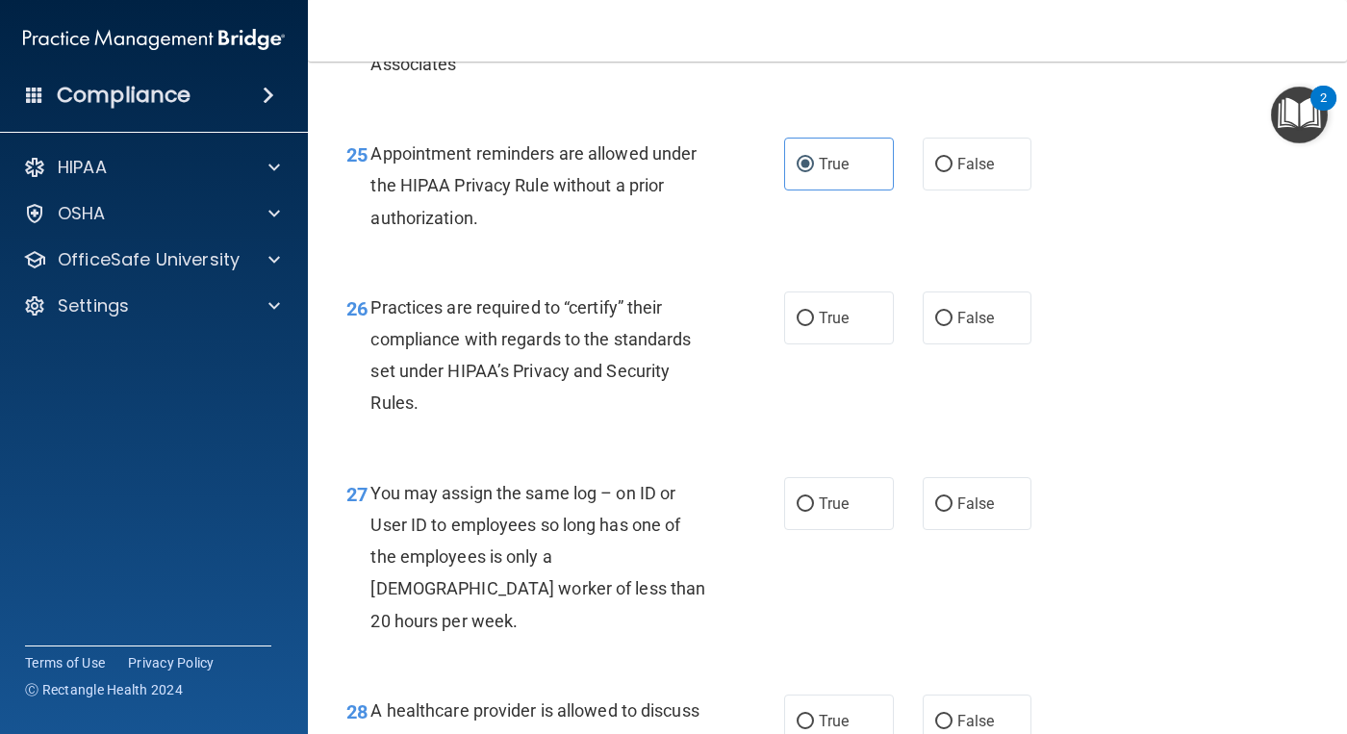
scroll to position [4521, 0]
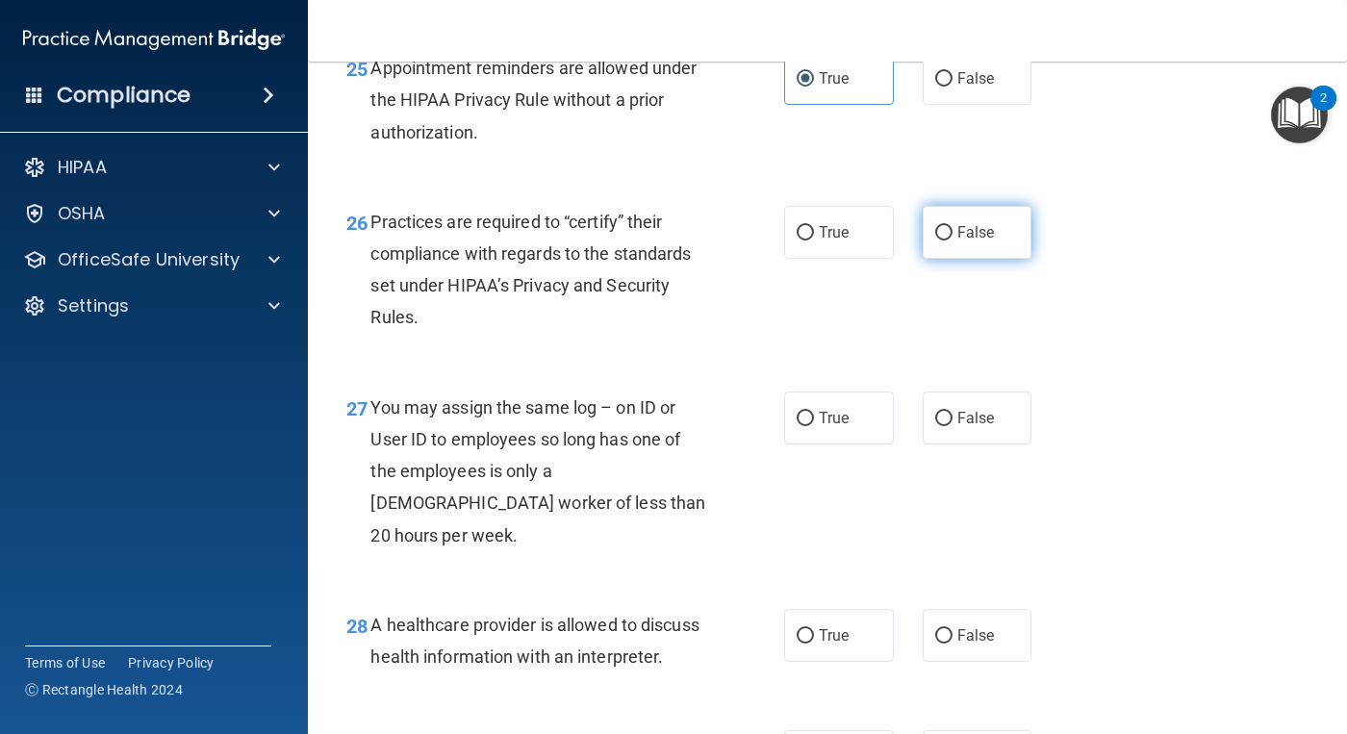
click at [976, 241] on span "False" at bounding box center [976, 232] width 38 height 18
click at [952, 240] on input "False" at bounding box center [943, 233] width 17 height 14
radio input "true"
click at [935, 426] on input "False" at bounding box center [943, 419] width 17 height 14
radio input "true"
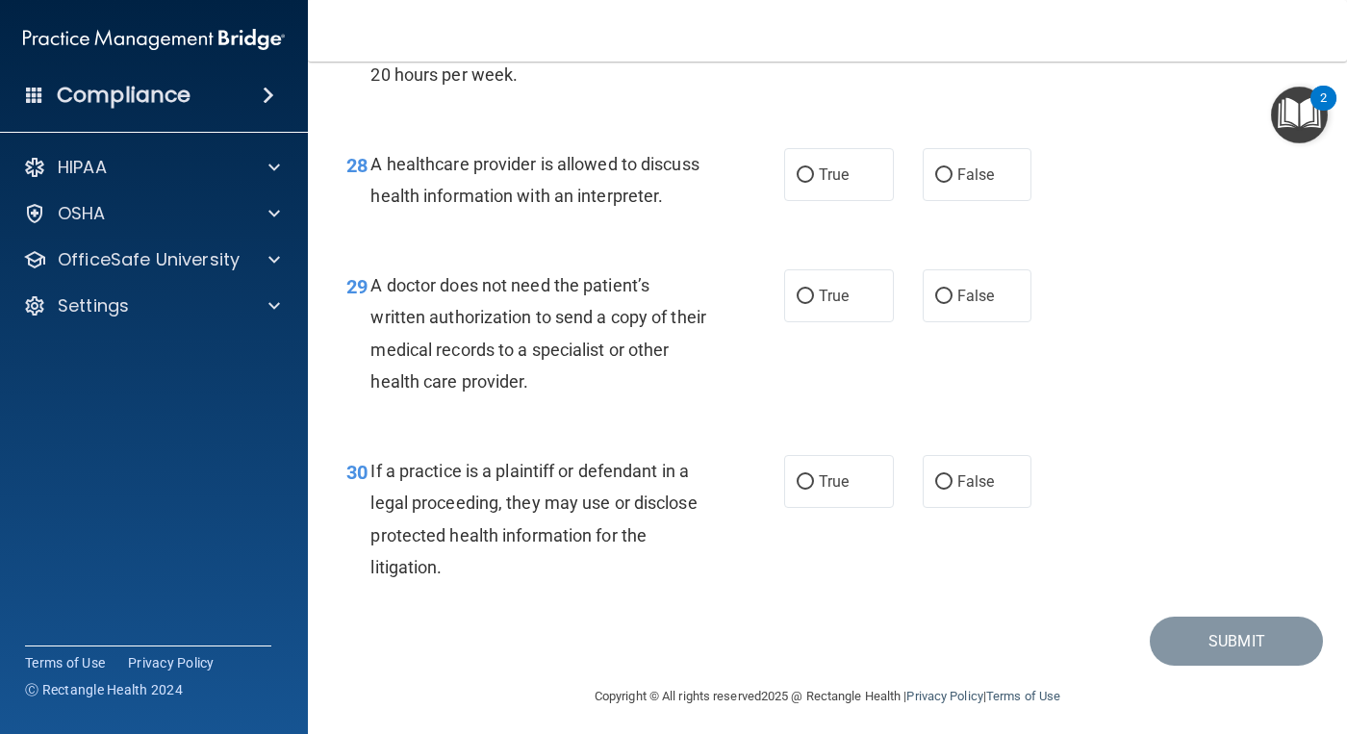
scroll to position [5002, 0]
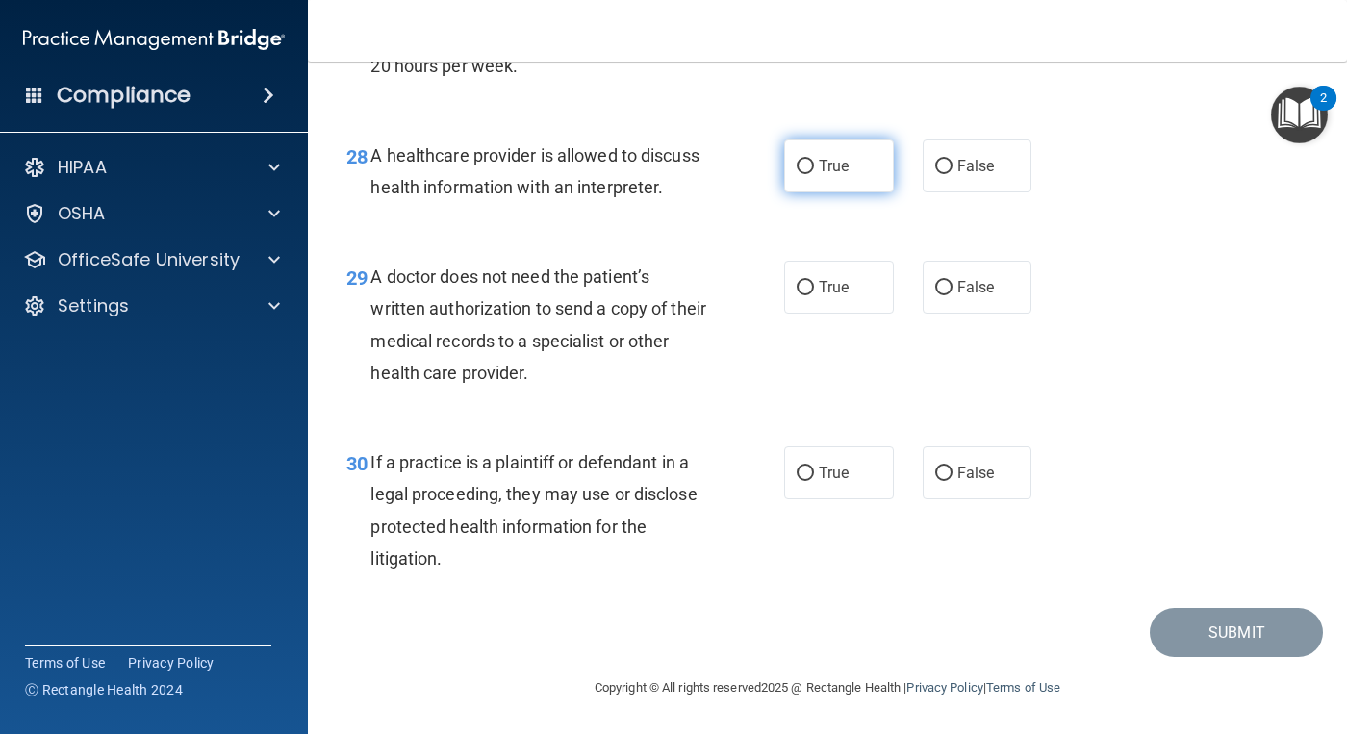
click at [801, 192] on label "True" at bounding box center [839, 165] width 110 height 53
click at [801, 174] on input "True" at bounding box center [804, 167] width 17 height 14
radio input "true"
click at [803, 295] on input "True" at bounding box center [804, 288] width 17 height 14
radio input "true"
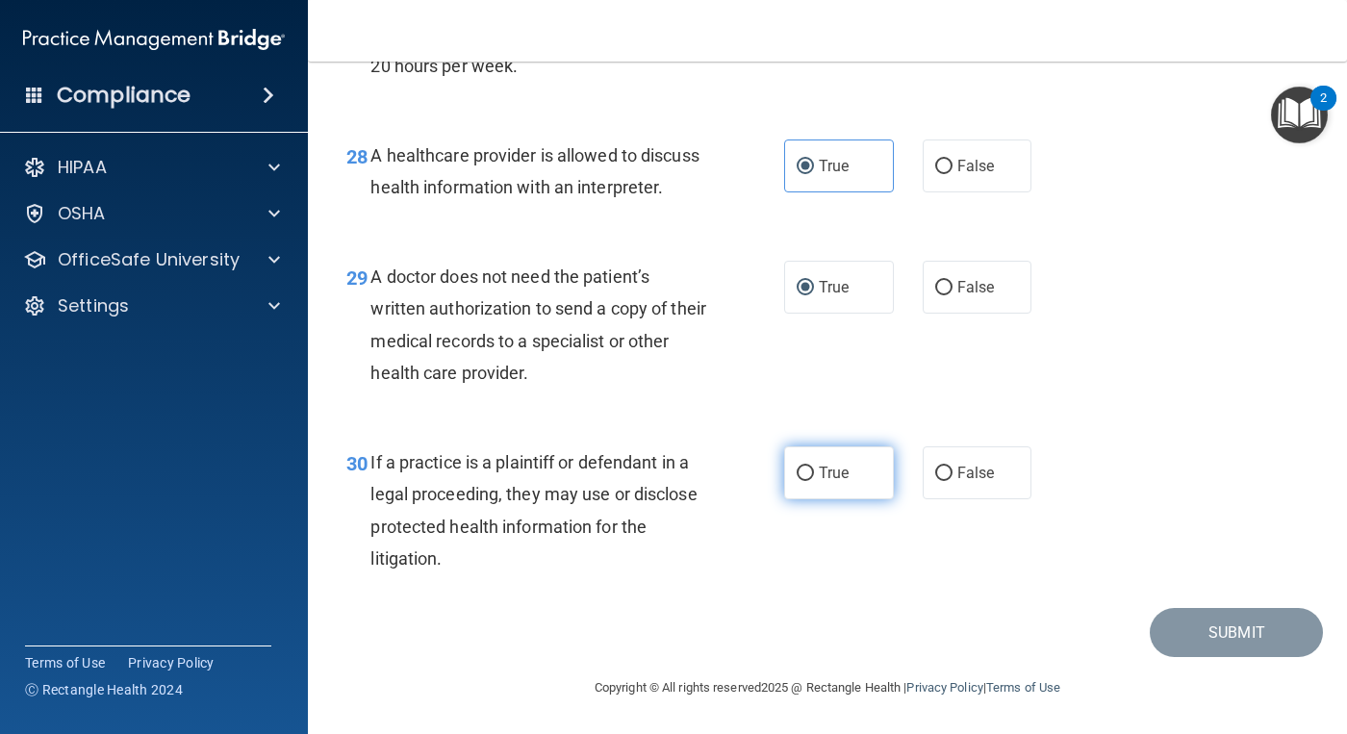
click at [814, 499] on label "True" at bounding box center [839, 472] width 110 height 53
click at [814, 481] on input "True" at bounding box center [804, 474] width 17 height 14
radio input "true"
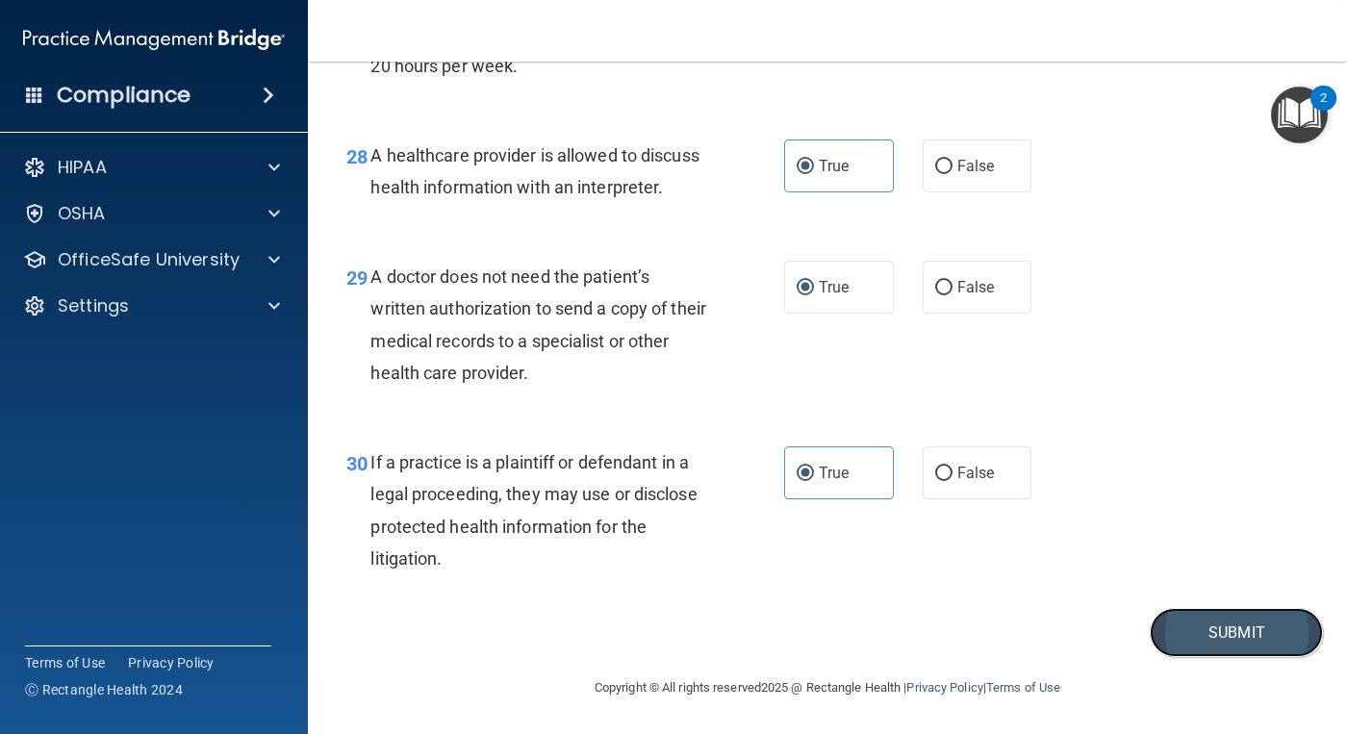
click at [1170, 657] on button "Submit" at bounding box center [1235, 632] width 173 height 49
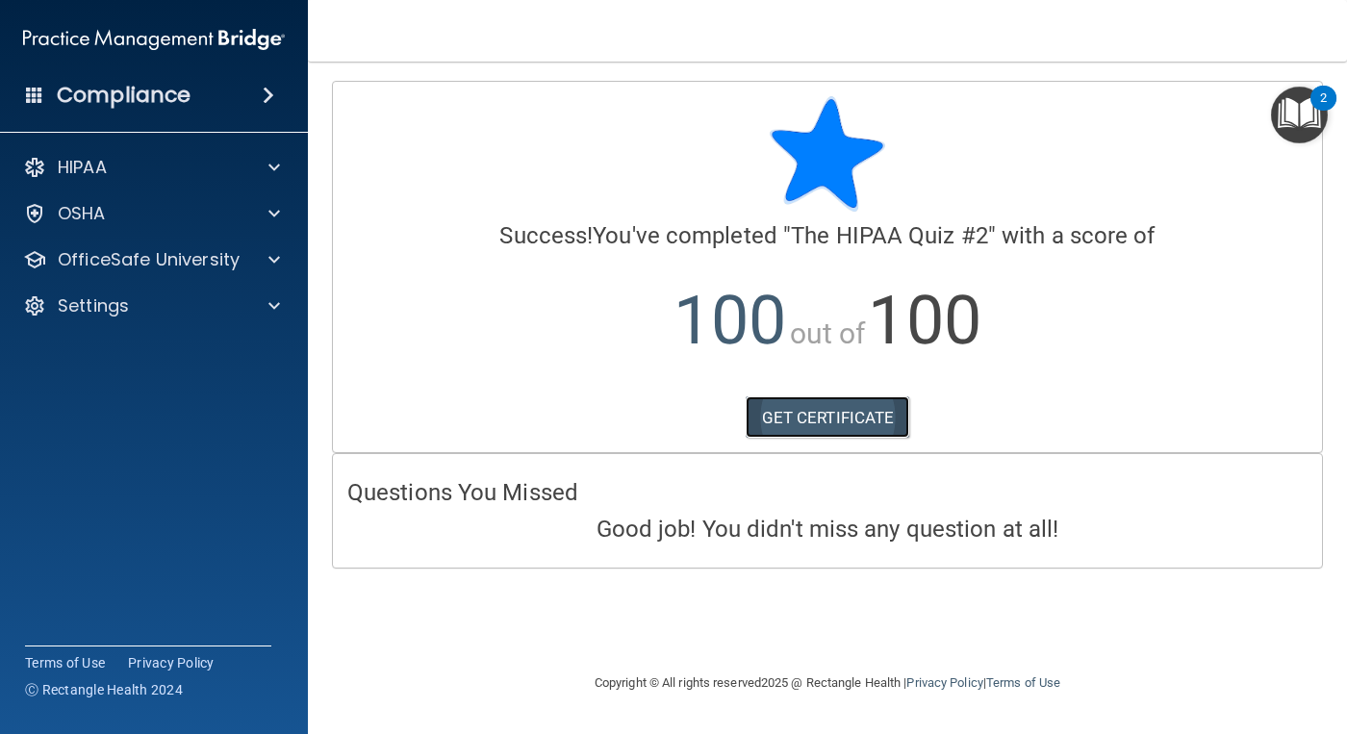
click at [872, 403] on link "GET CERTIFICATE" at bounding box center [827, 417] width 164 height 42
click at [170, 271] on div "OfficeSafe University" at bounding box center [154, 259] width 309 height 38
click at [270, 258] on span at bounding box center [274, 259] width 12 height 23
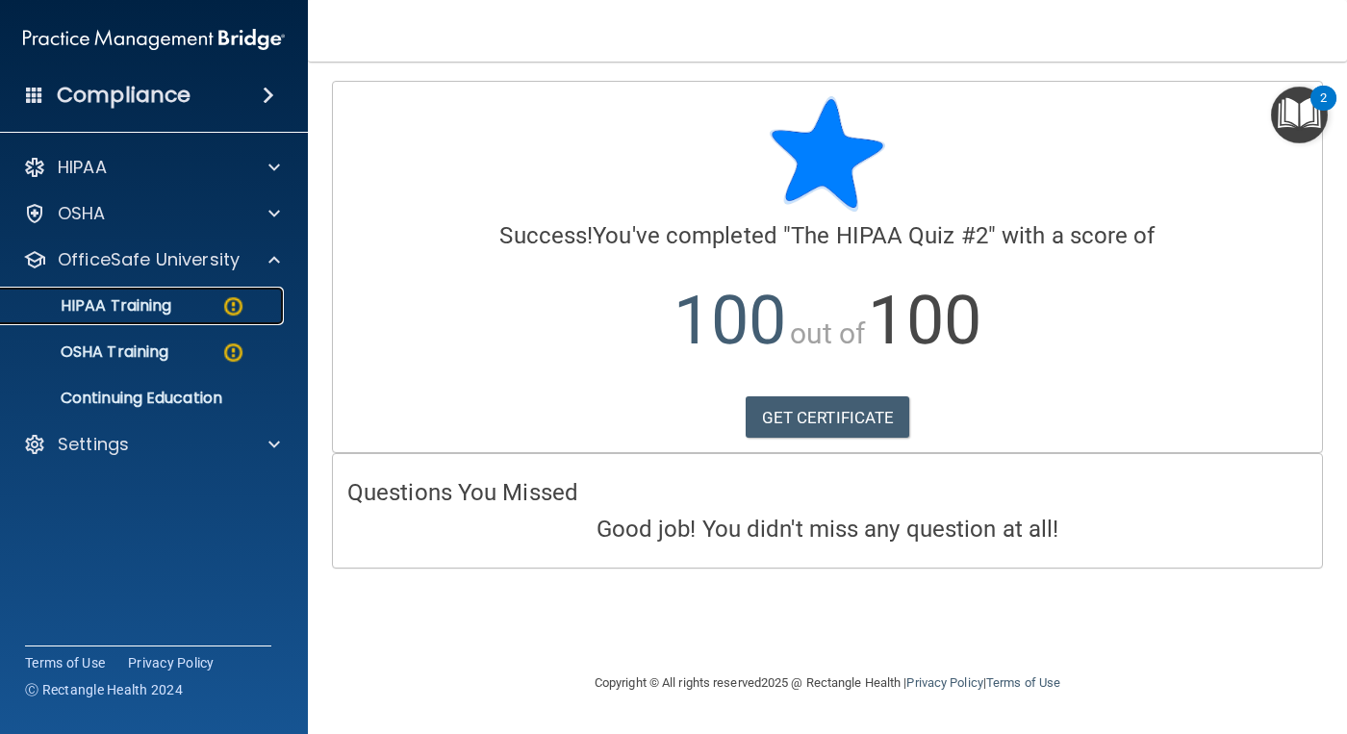
click at [253, 301] on div "HIPAA Training" at bounding box center [144, 305] width 263 height 19
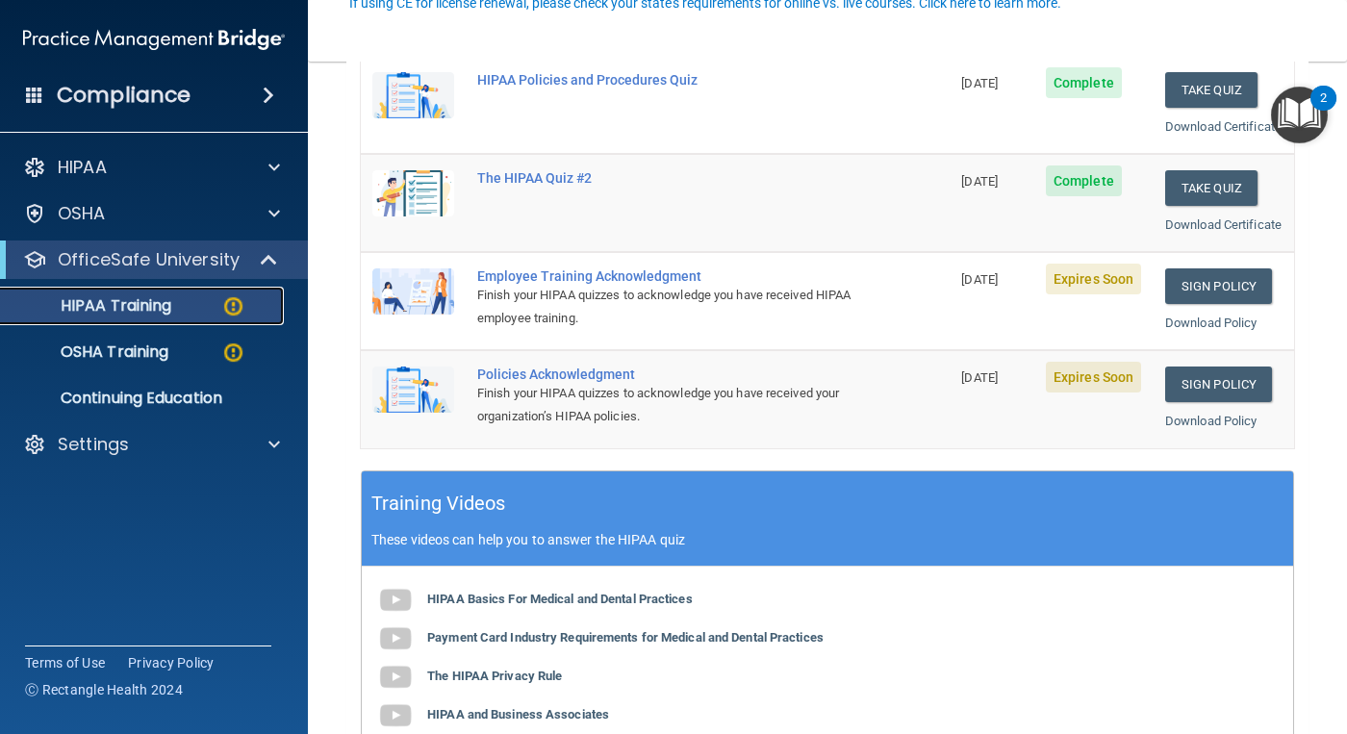
scroll to position [385, 0]
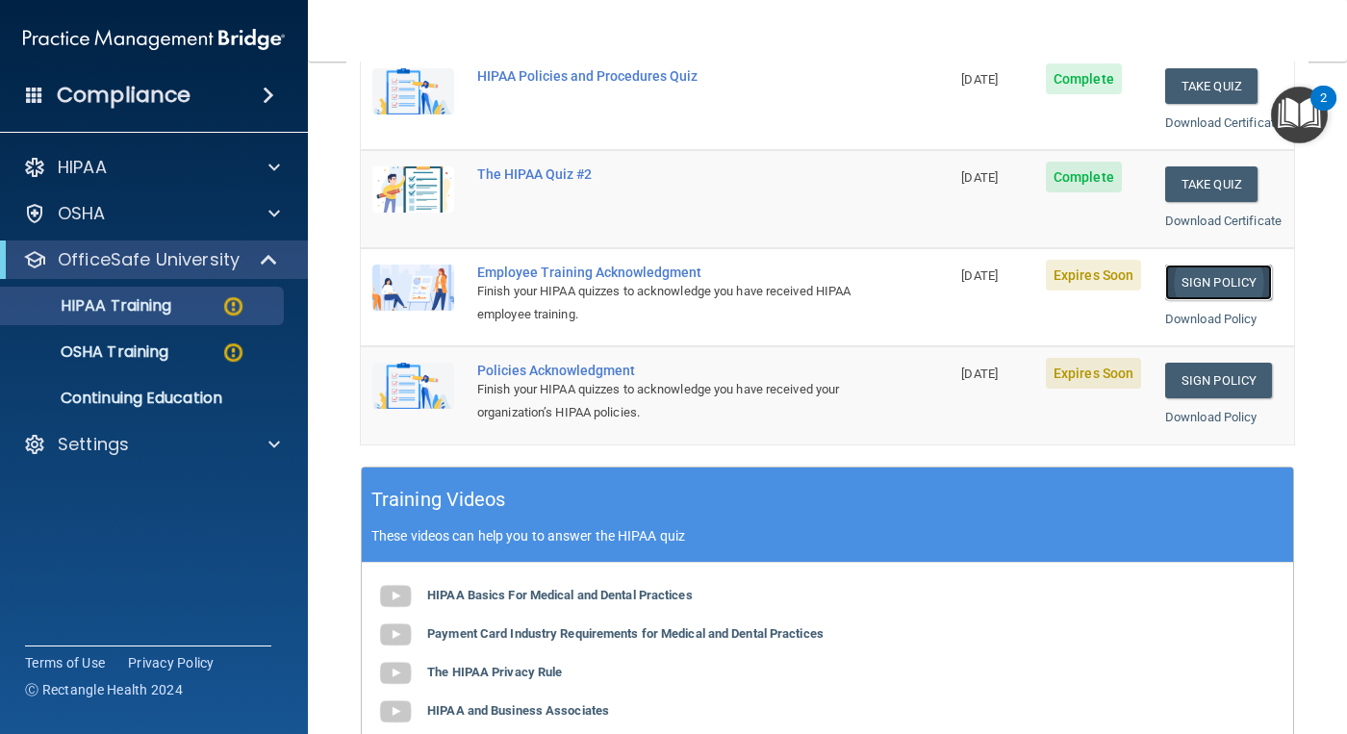
click at [1213, 300] on link "Sign Policy" at bounding box center [1218, 283] width 107 height 36
click at [1221, 300] on link "Sign Policy" at bounding box center [1218, 283] width 107 height 36
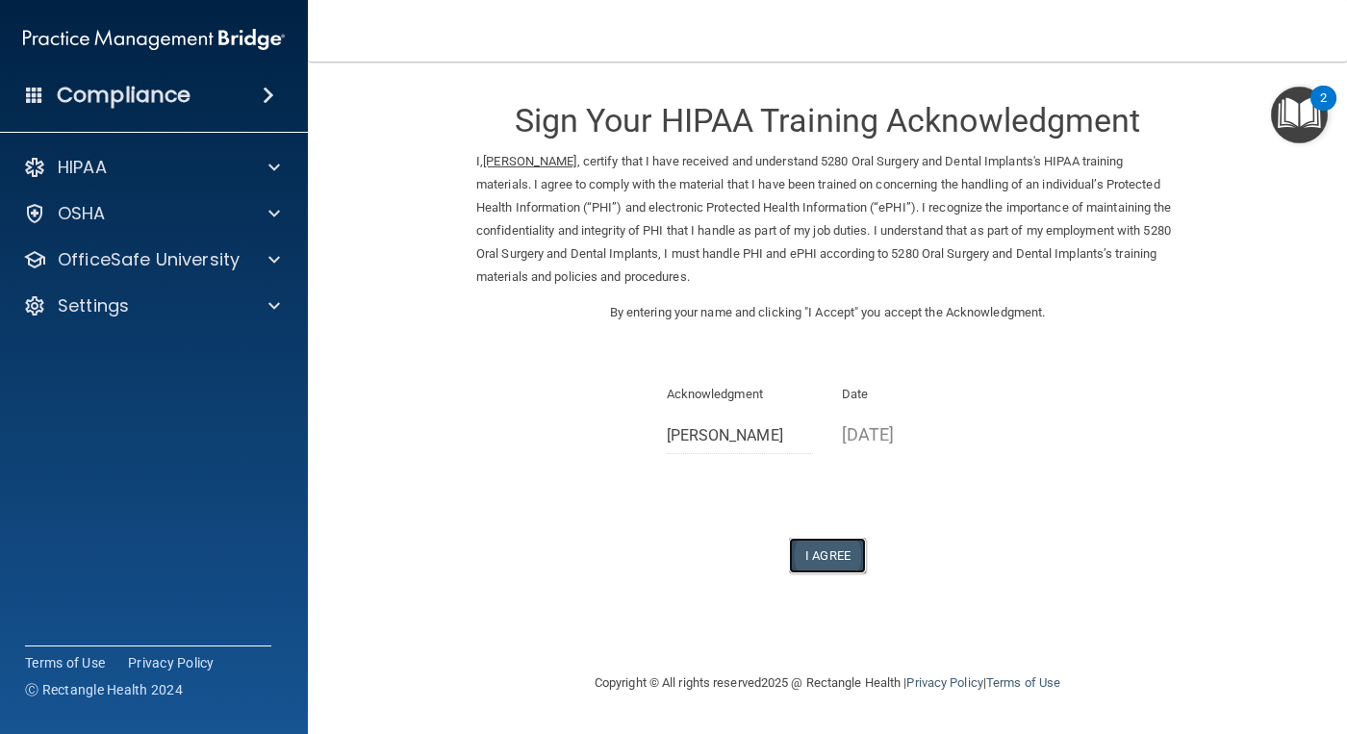
click at [834, 552] on button "I Agree" at bounding box center [827, 556] width 77 height 36
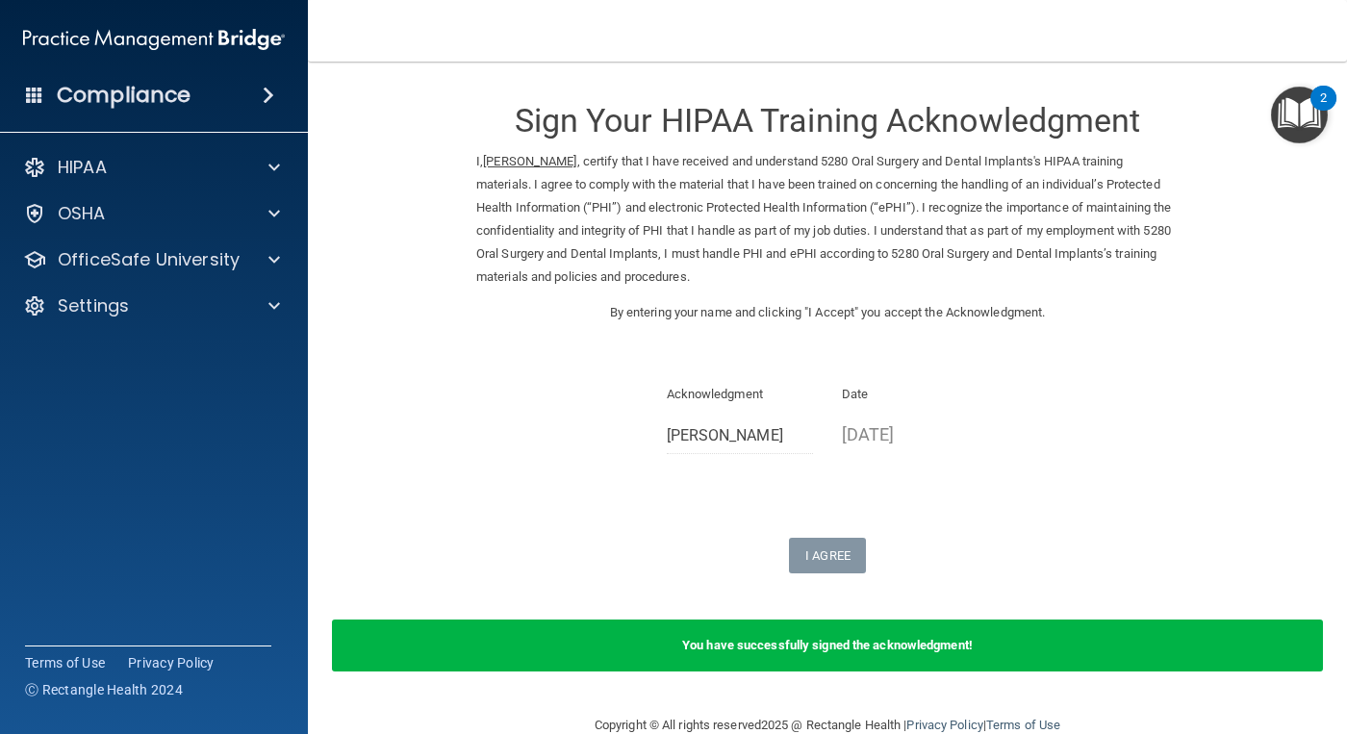
scroll to position [38, 0]
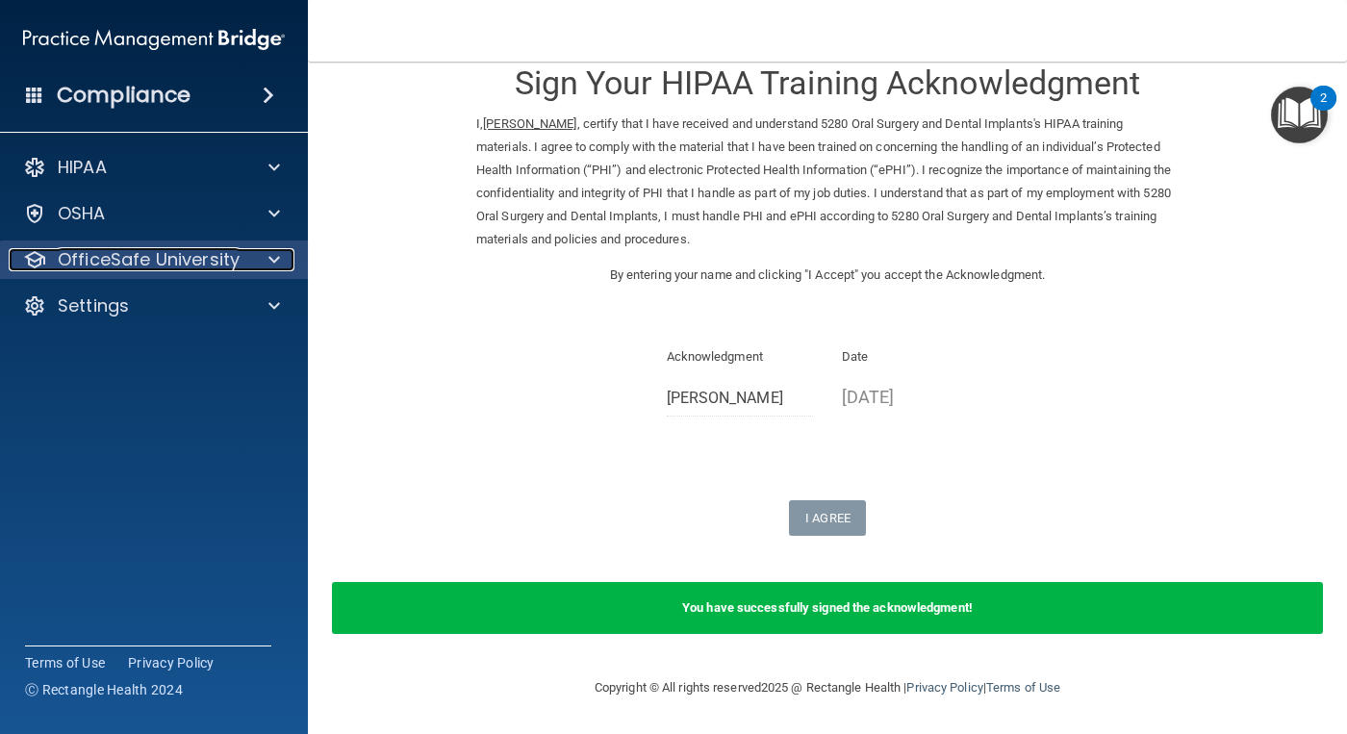
click at [196, 255] on p "OfficeSafe University" at bounding box center [149, 259] width 182 height 23
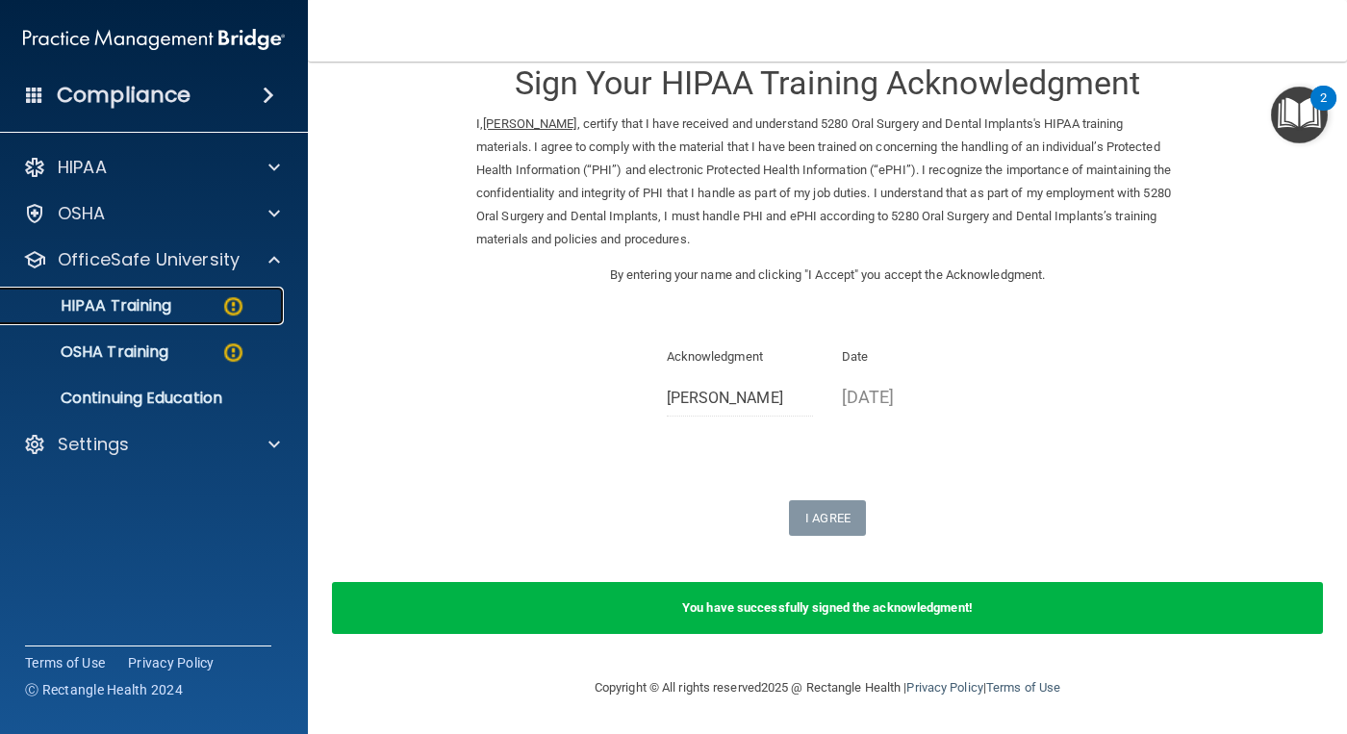
click at [205, 299] on div "HIPAA Training" at bounding box center [144, 305] width 263 height 19
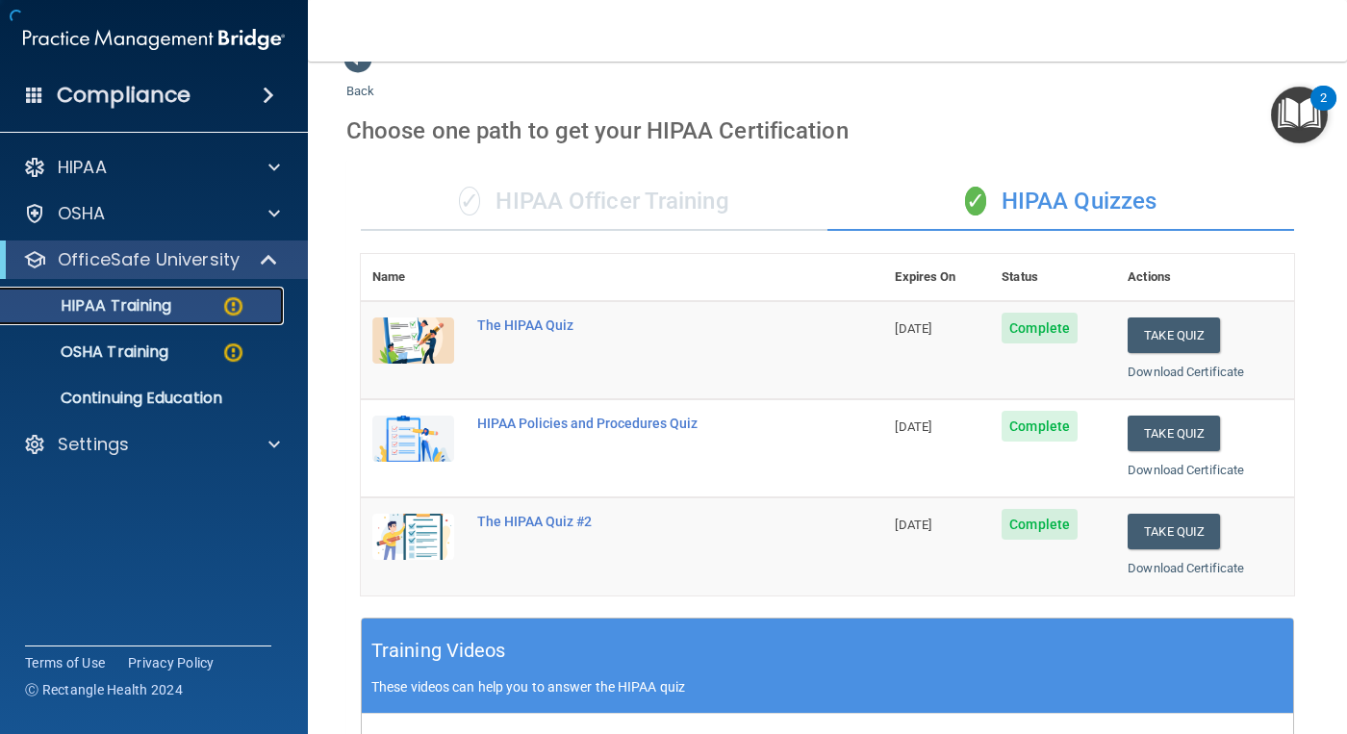
scroll to position [784, 0]
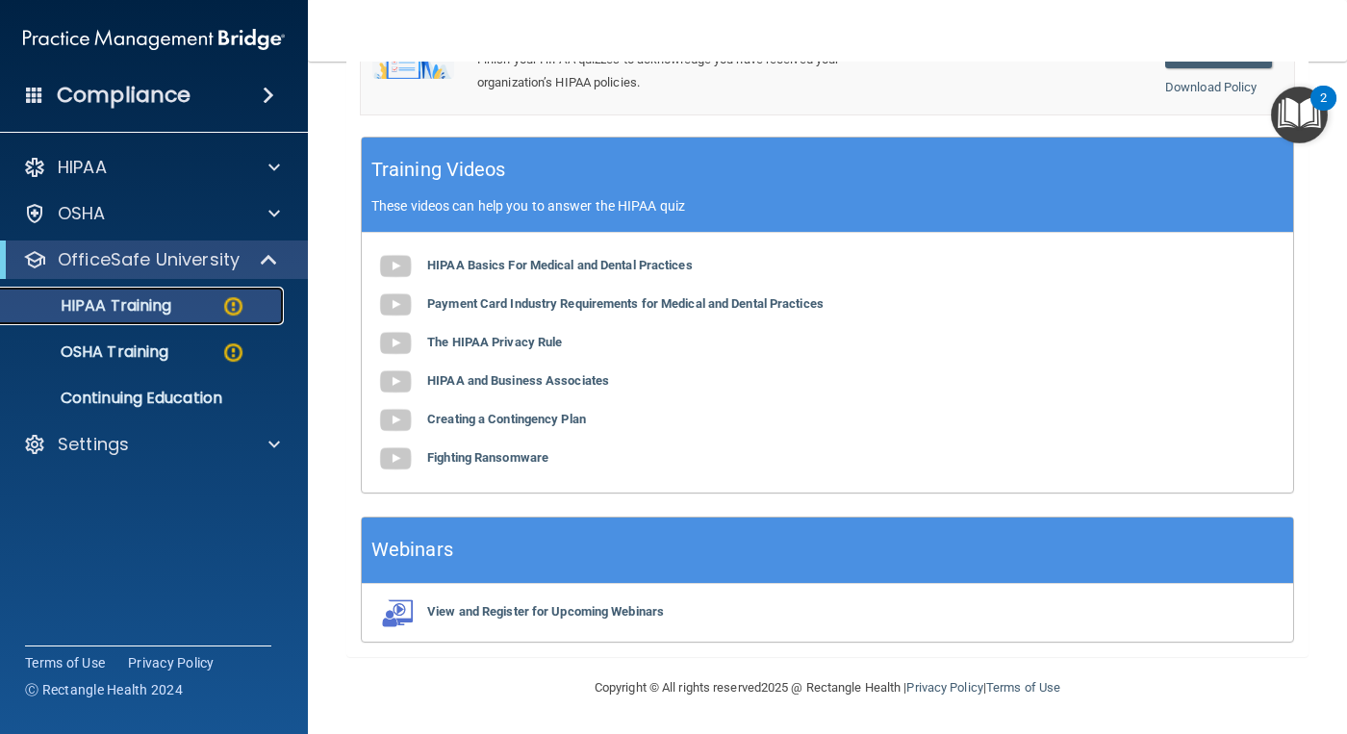
click at [236, 304] on img at bounding box center [233, 306] width 24 height 24
click at [207, 305] on div "HIPAA Training" at bounding box center [144, 305] width 263 height 19
click at [540, 264] on b "HIPAA Basics For Medical and Dental Practices" at bounding box center [559, 265] width 265 height 14
click at [127, 257] on p "OfficeSafe University" at bounding box center [149, 259] width 182 height 23
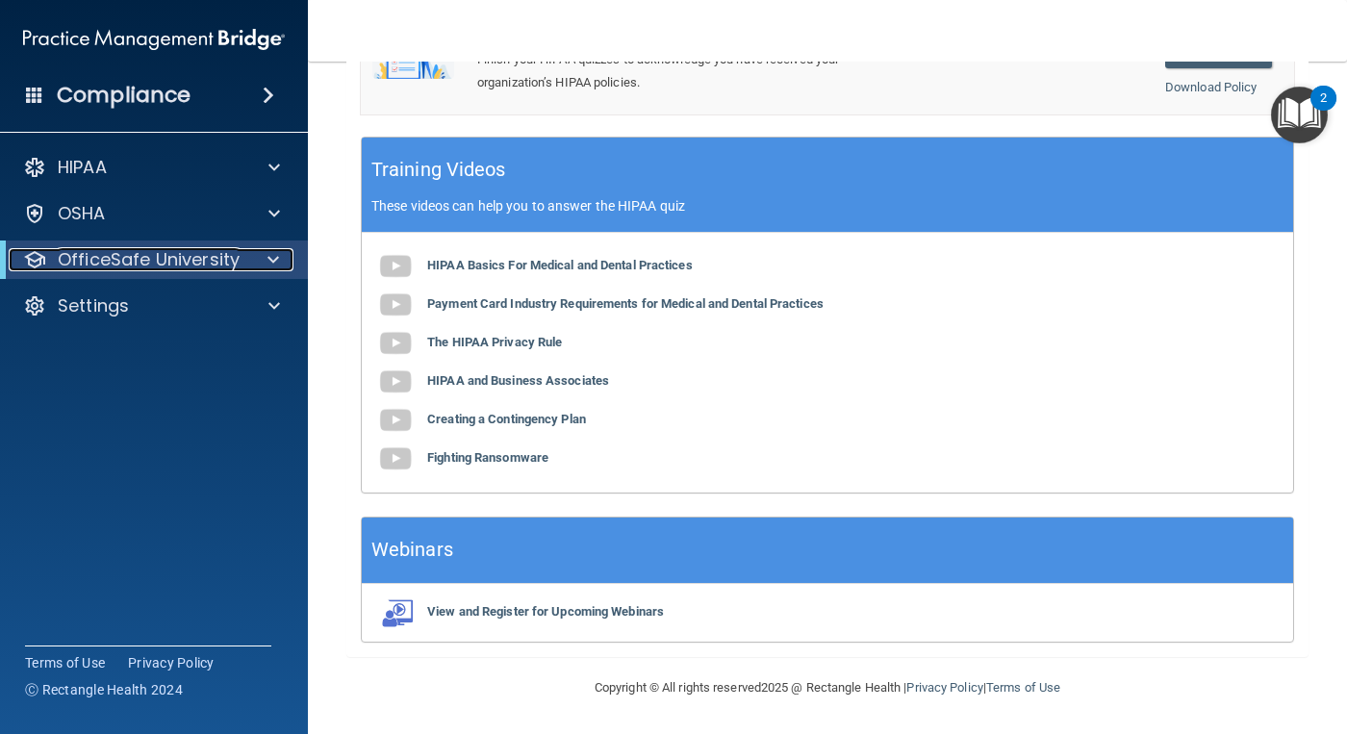
click at [265, 255] on div at bounding box center [269, 259] width 47 height 23
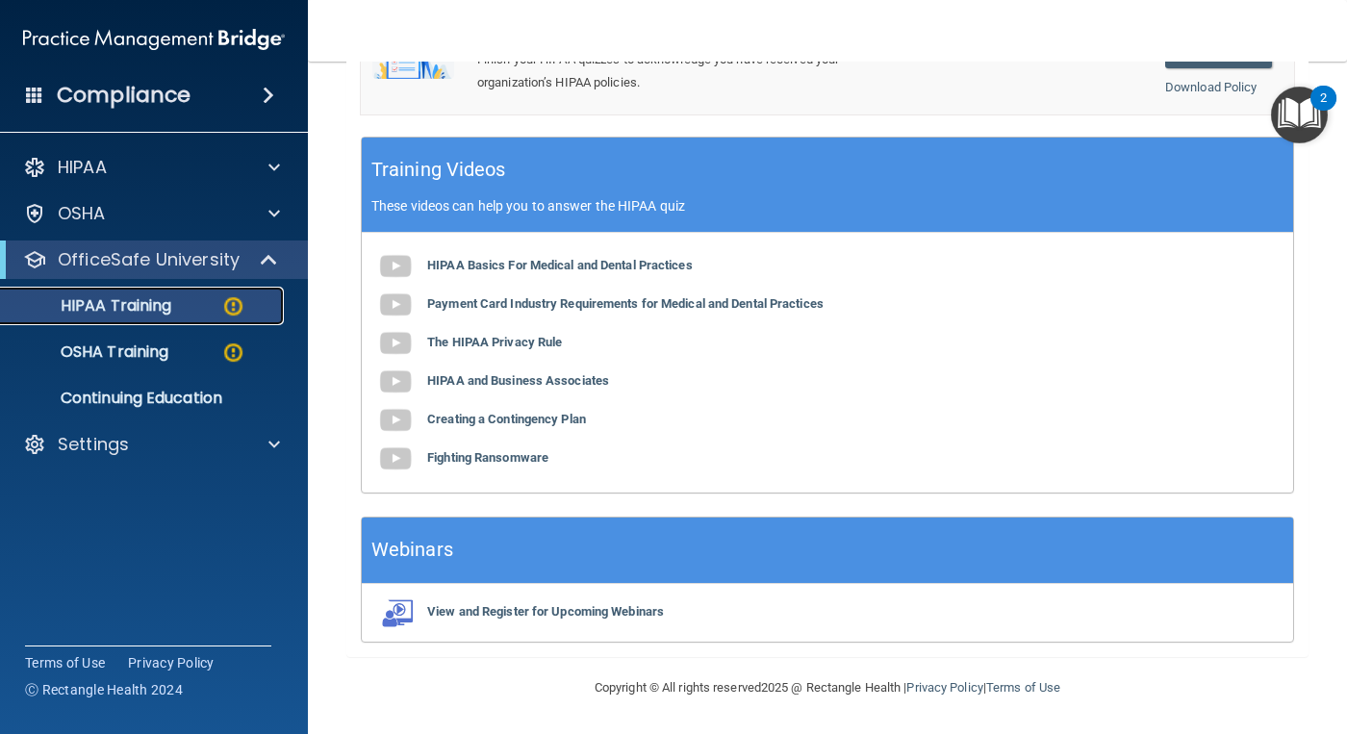
click at [223, 308] on img at bounding box center [233, 306] width 24 height 24
click at [507, 262] on b "HIPAA Basics For Medical and Dental Practices" at bounding box center [559, 265] width 265 height 14
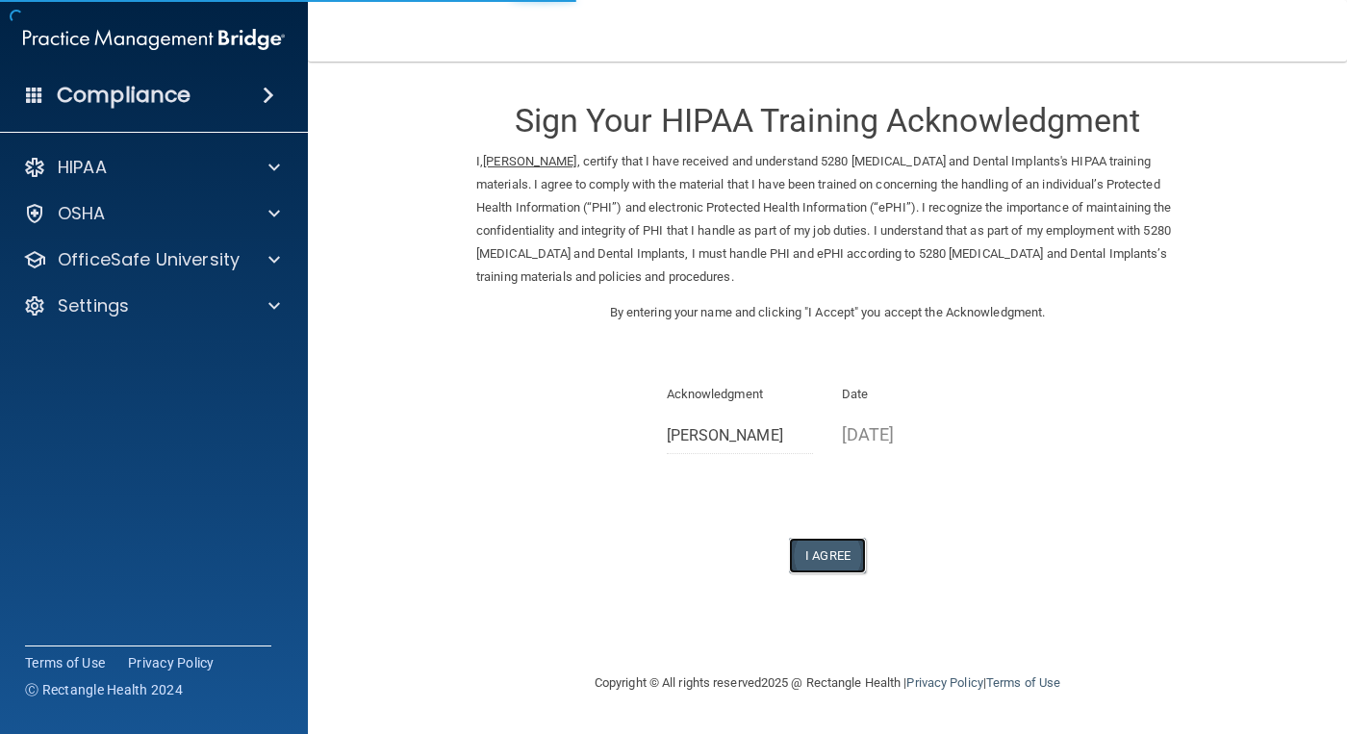
click at [838, 560] on button "I Agree" at bounding box center [827, 556] width 77 height 36
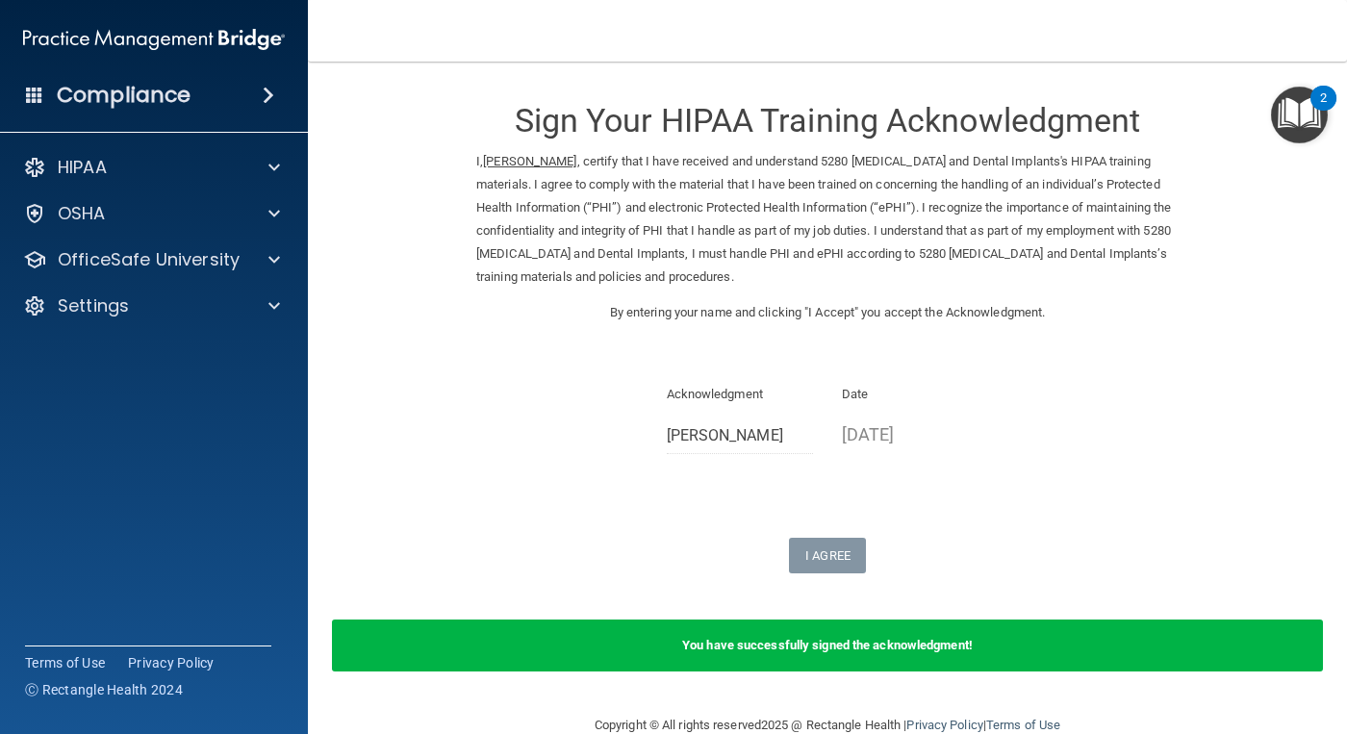
click at [1206, 648] on div "You have successfully signed the acknowledgment!" at bounding box center [827, 645] width 991 height 52
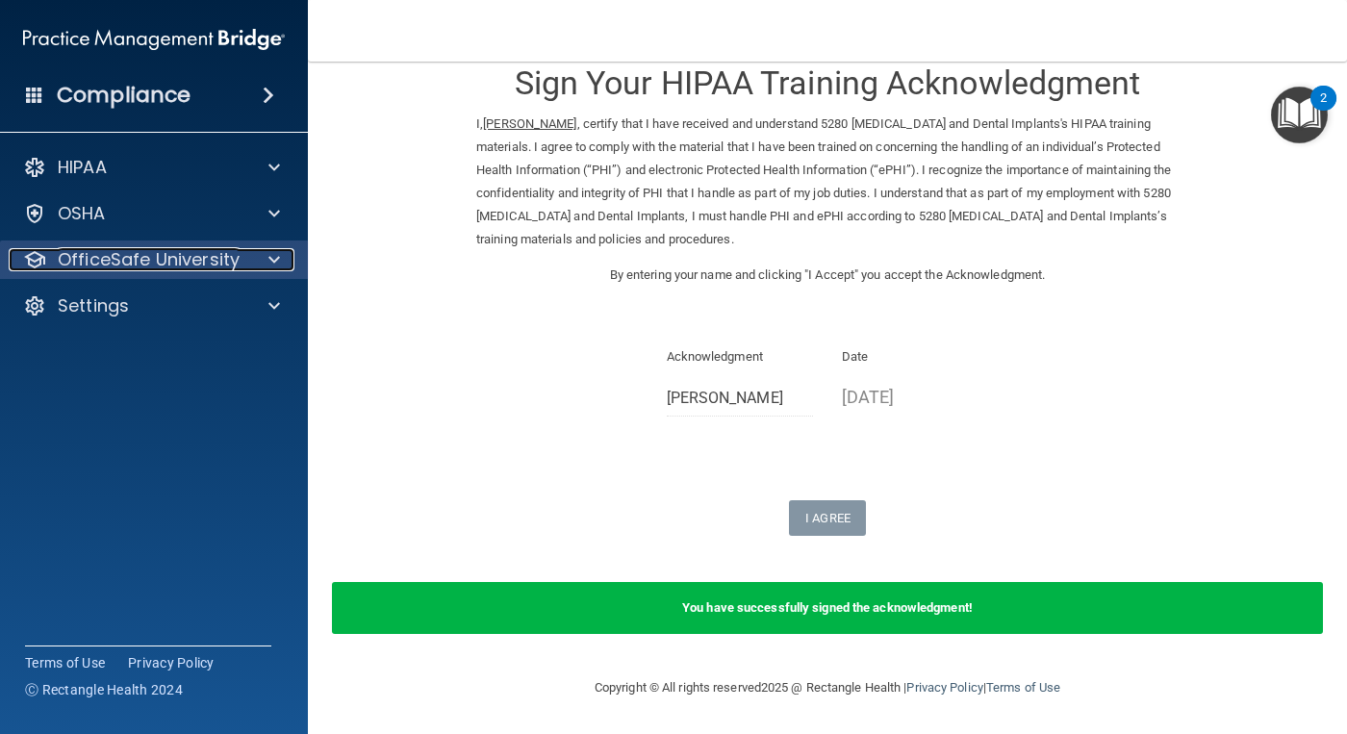
click at [73, 250] on p "OfficeSafe University" at bounding box center [149, 259] width 182 height 23
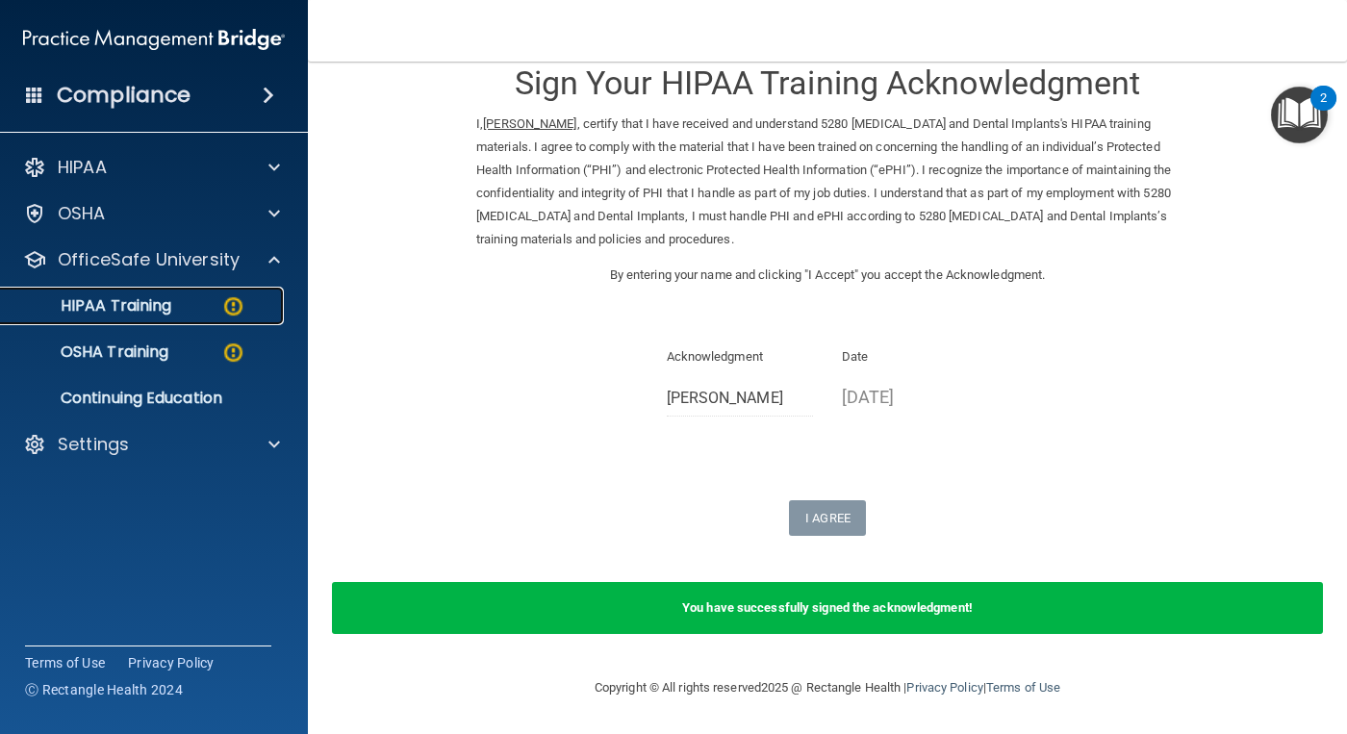
click at [115, 301] on p "HIPAA Training" at bounding box center [92, 305] width 159 height 19
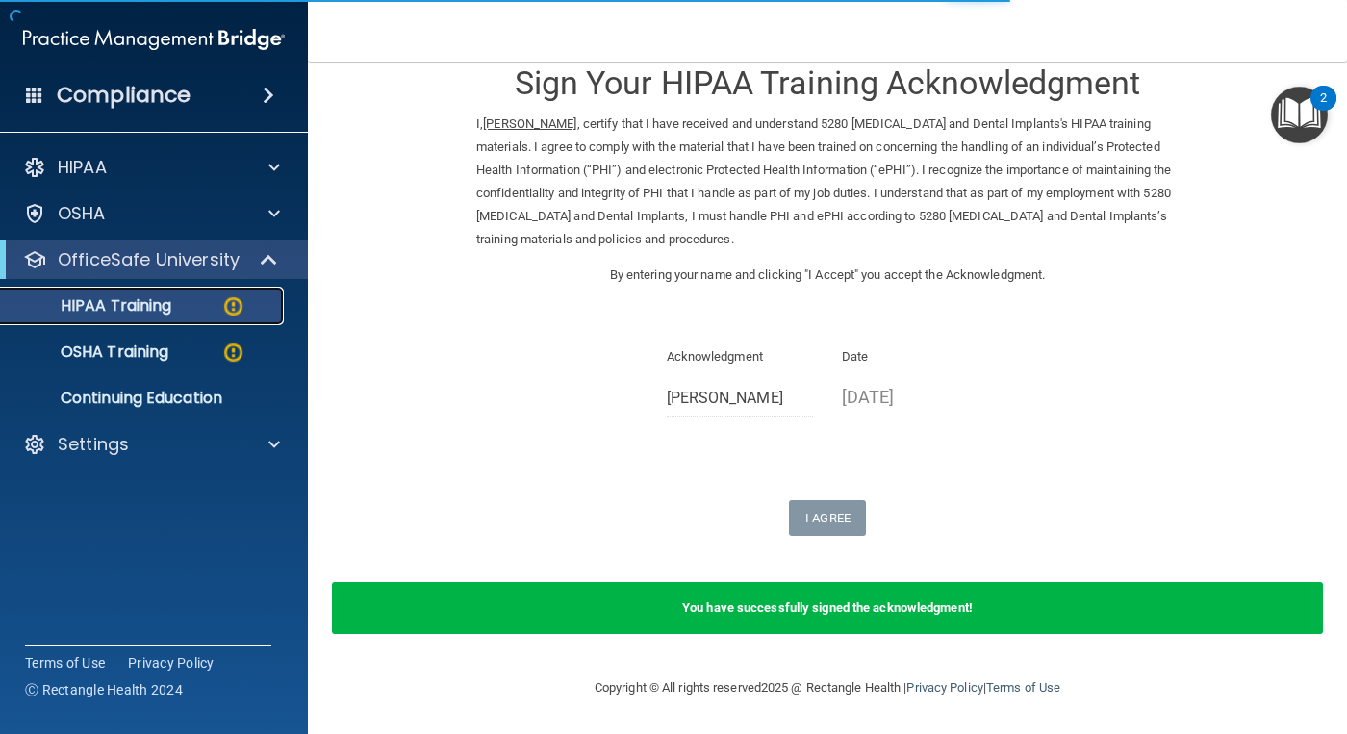
scroll to position [784, 0]
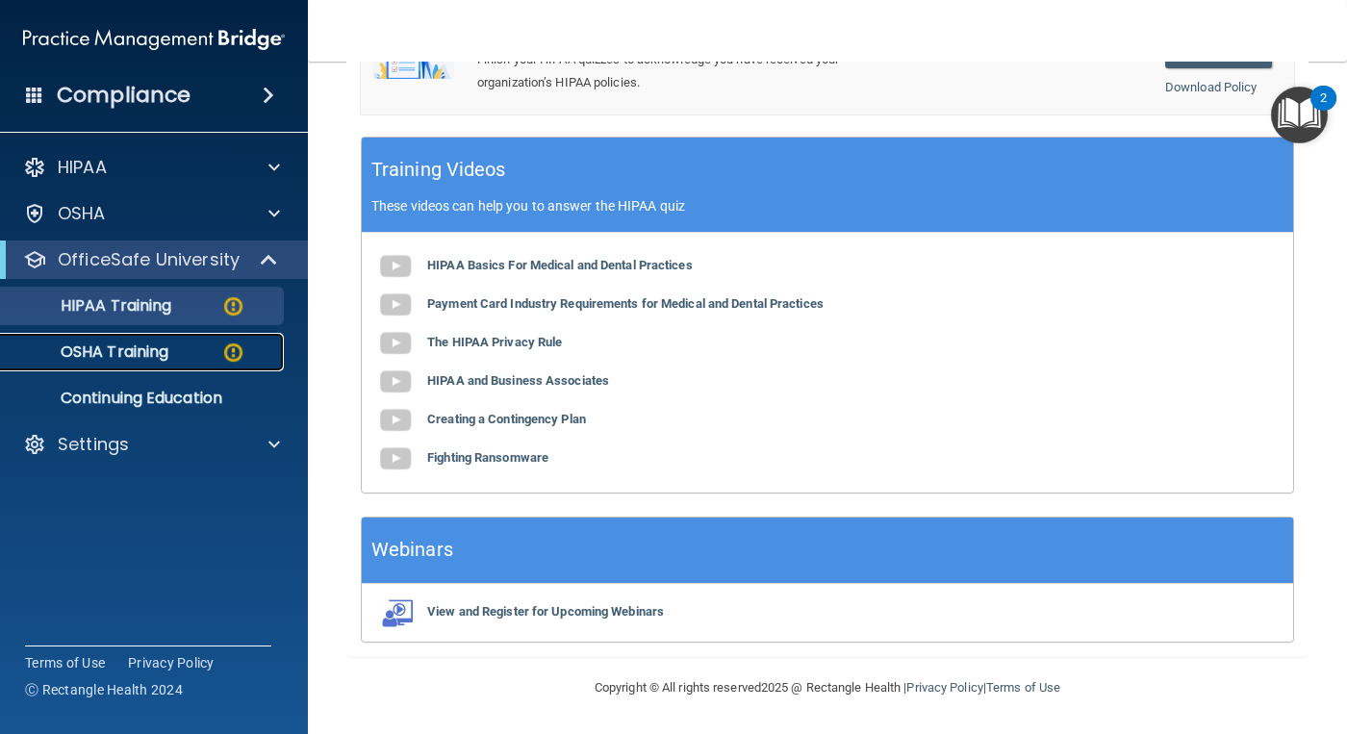
click at [198, 353] on div "OSHA Training" at bounding box center [144, 351] width 263 height 19
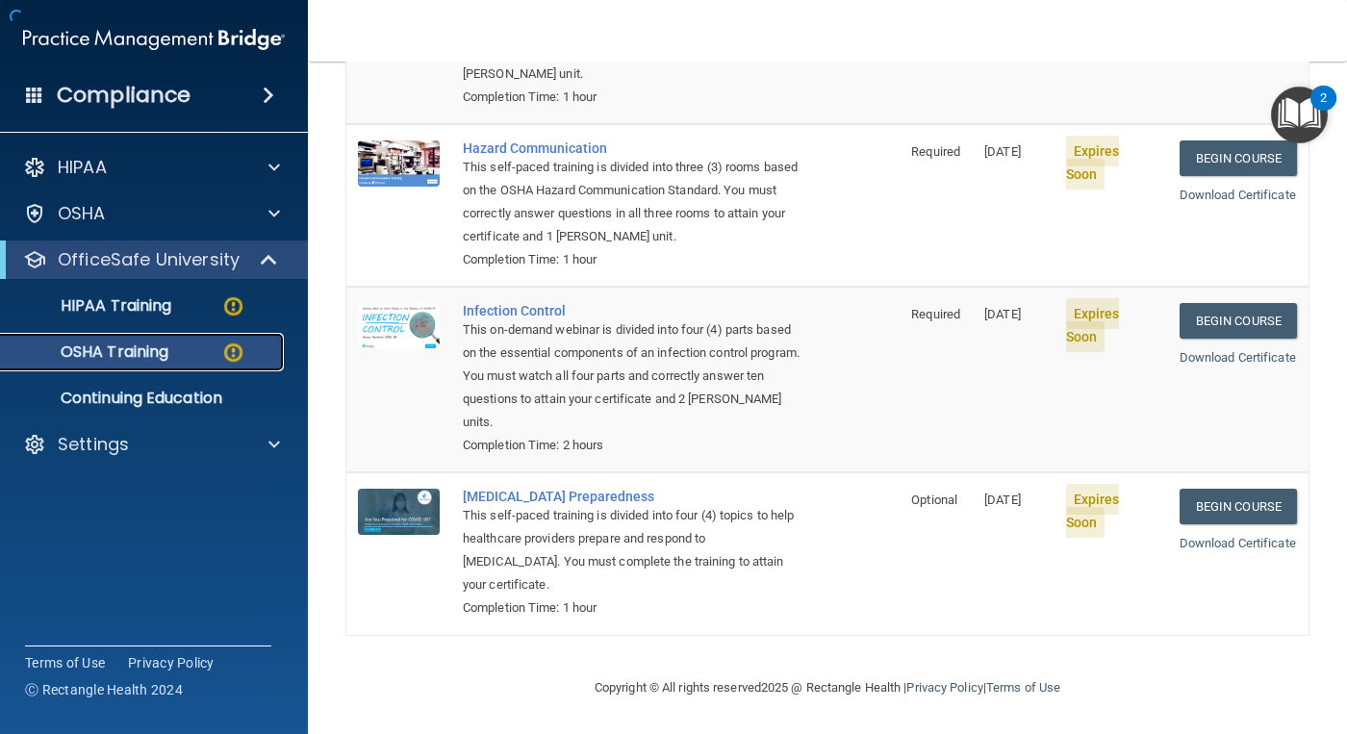
scroll to position [336, 0]
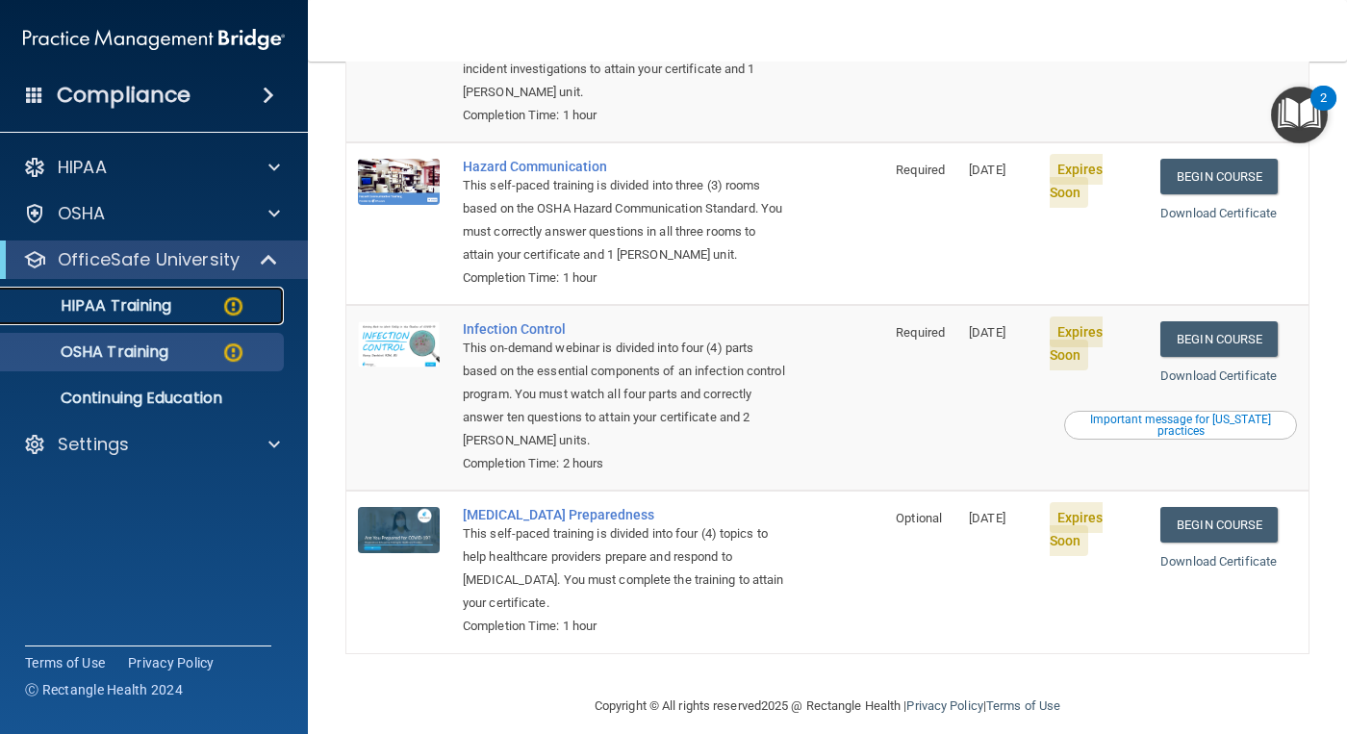
click at [177, 304] on div "HIPAA Training" at bounding box center [144, 305] width 263 height 19
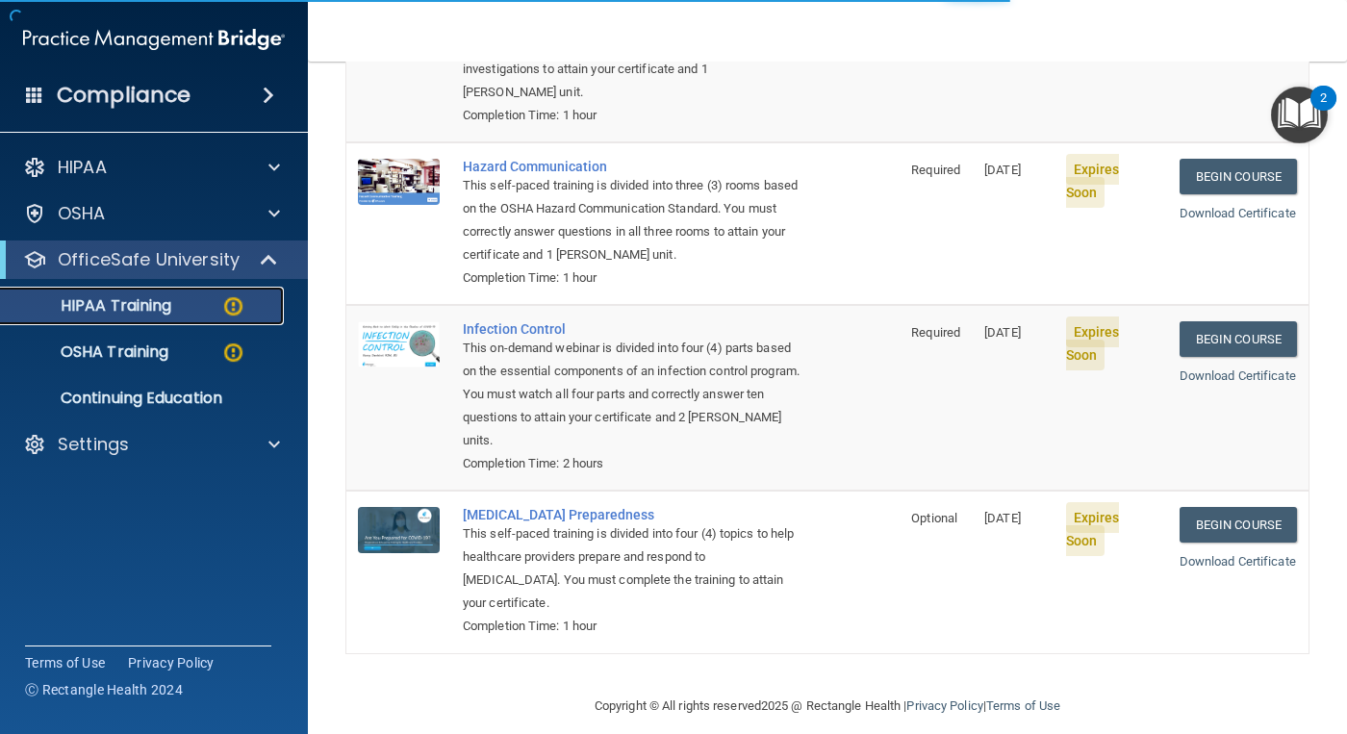
scroll to position [784, 0]
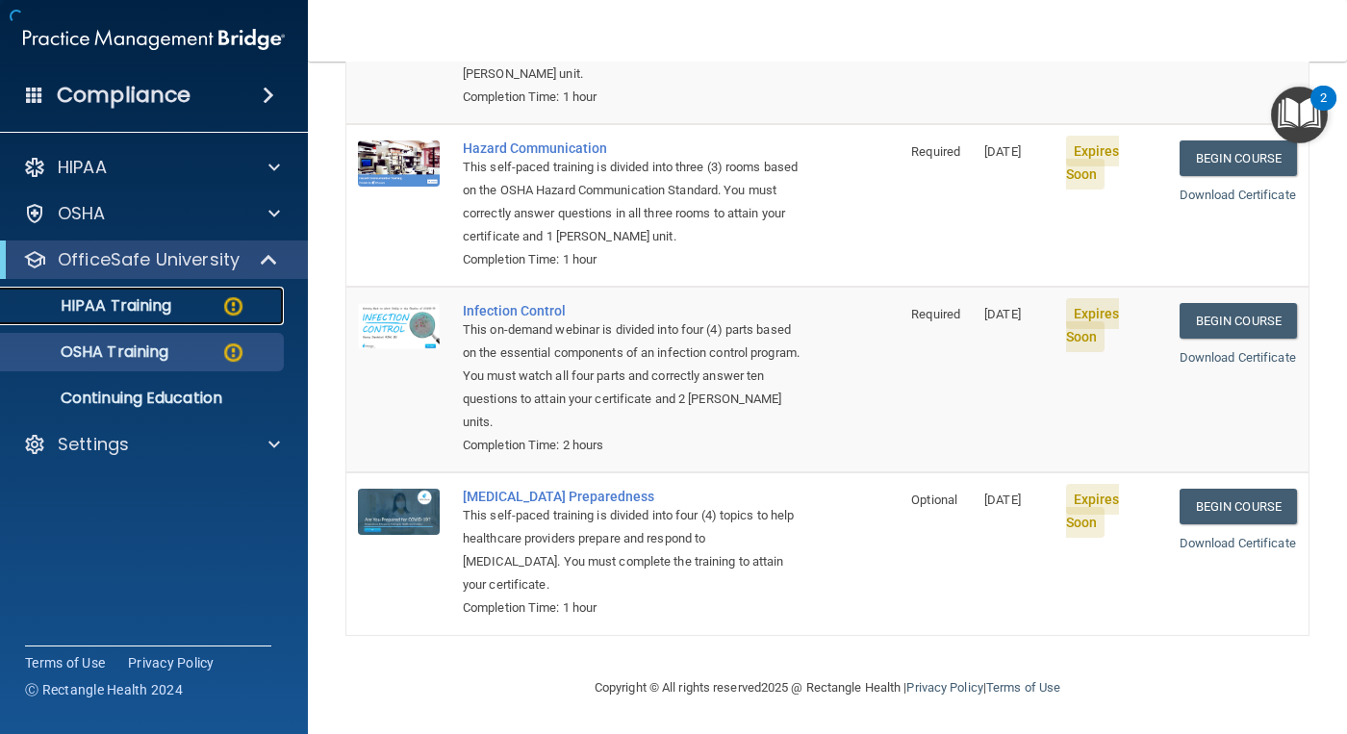
scroll to position [336, 0]
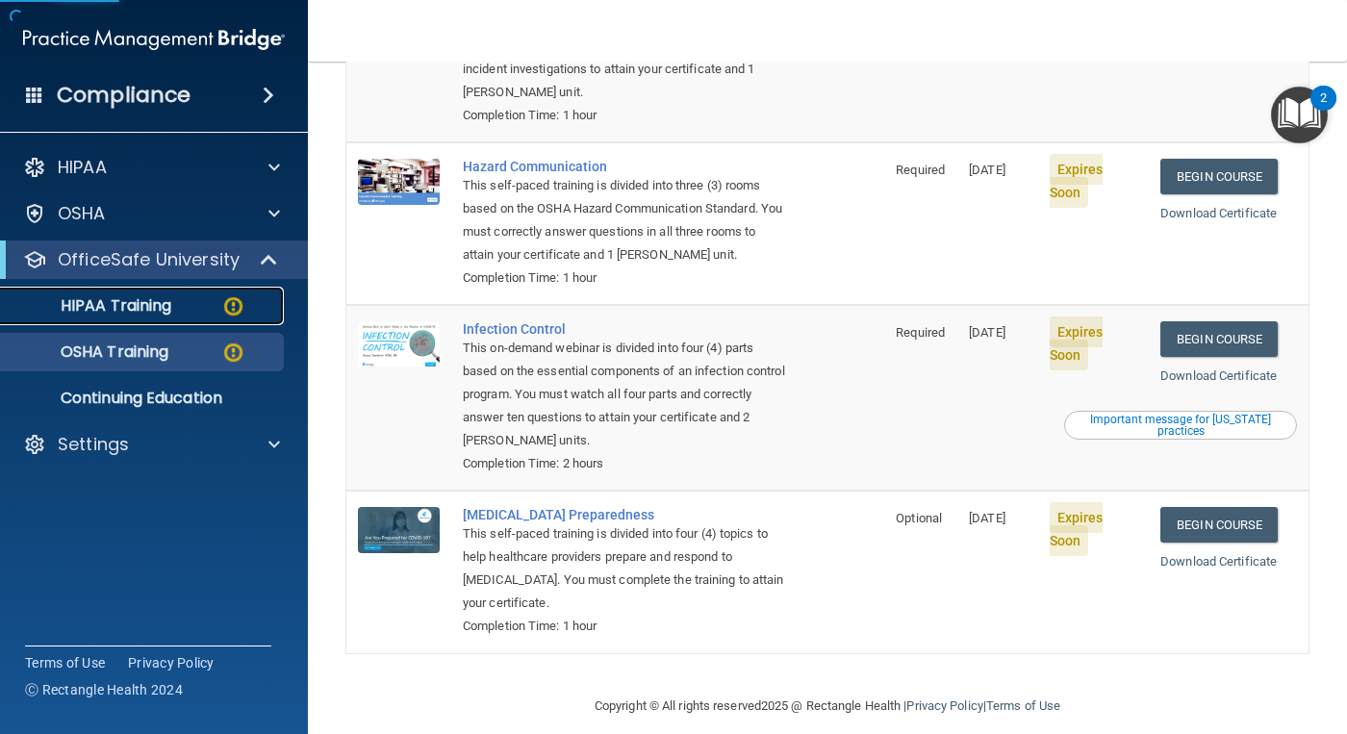
click at [194, 305] on div "HIPAA Training" at bounding box center [144, 305] width 263 height 19
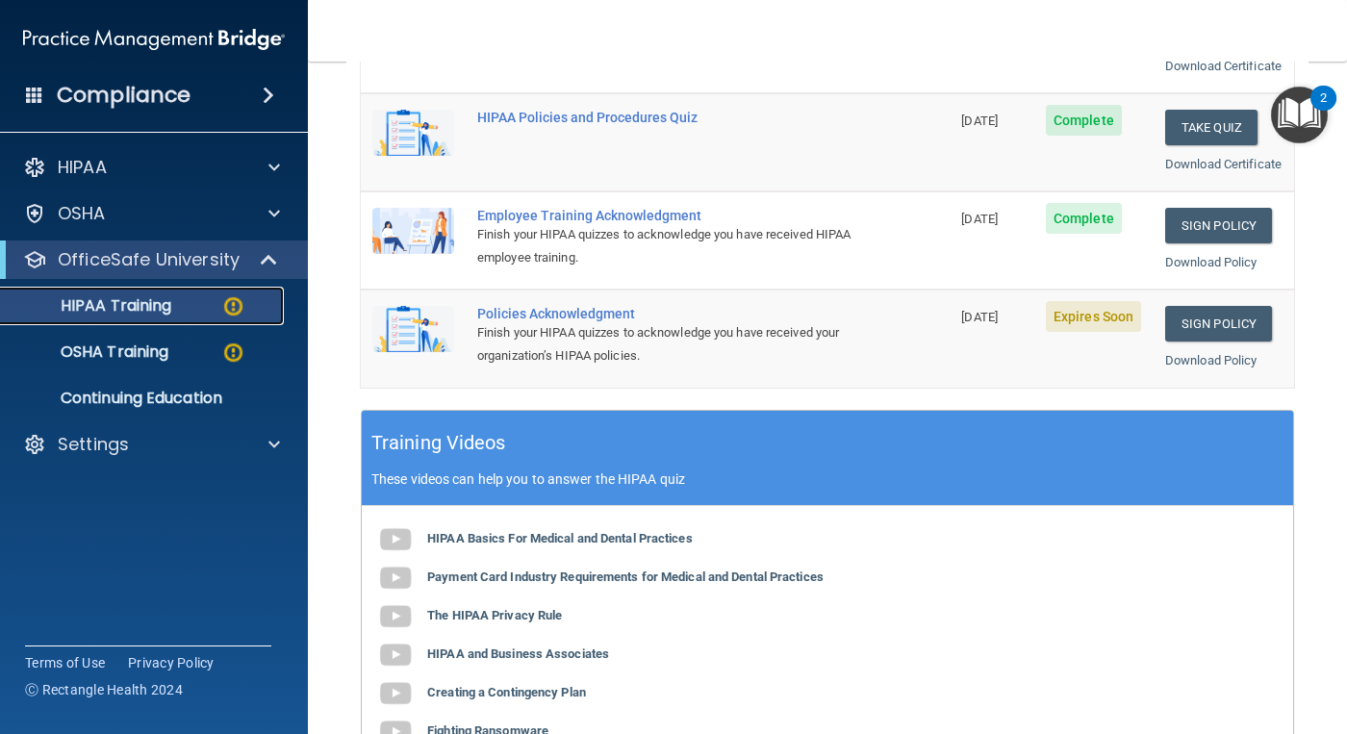
scroll to position [399, 0]
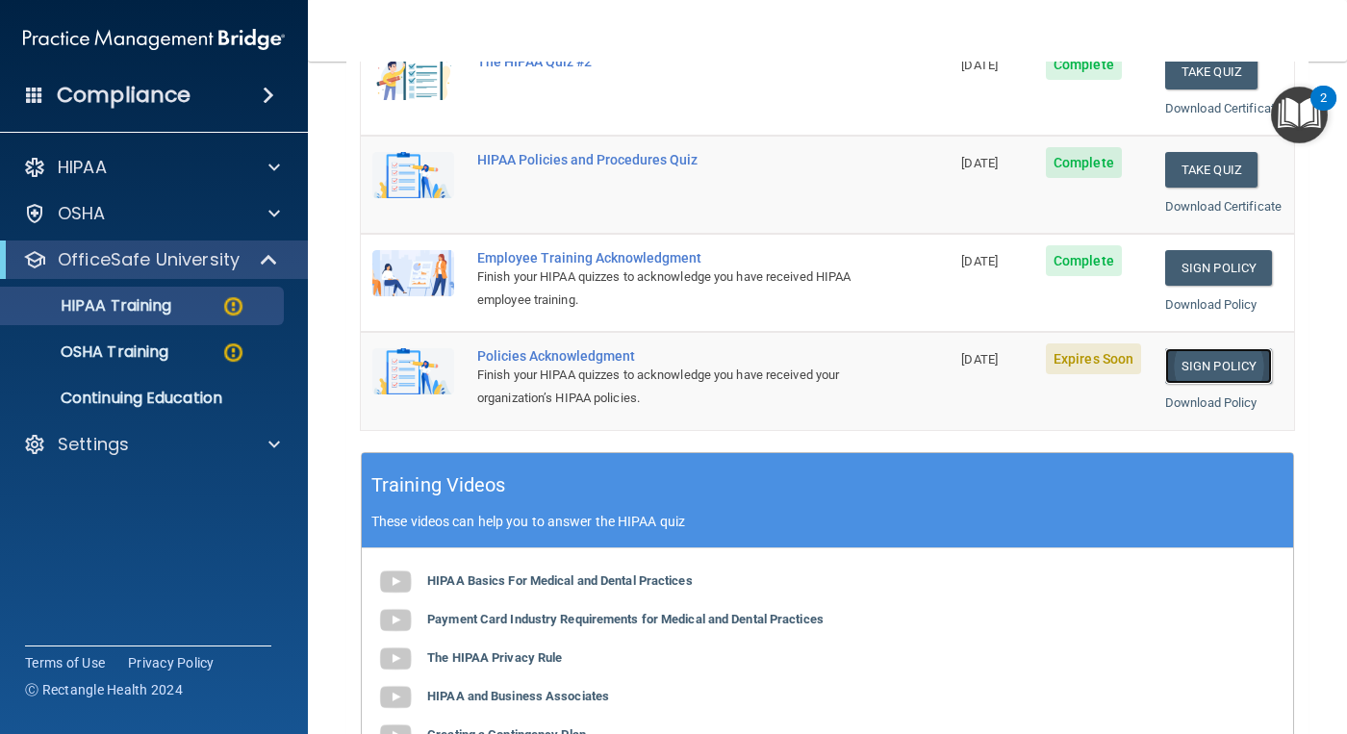
click at [1165, 384] on link "Sign Policy" at bounding box center [1218, 366] width 107 height 36
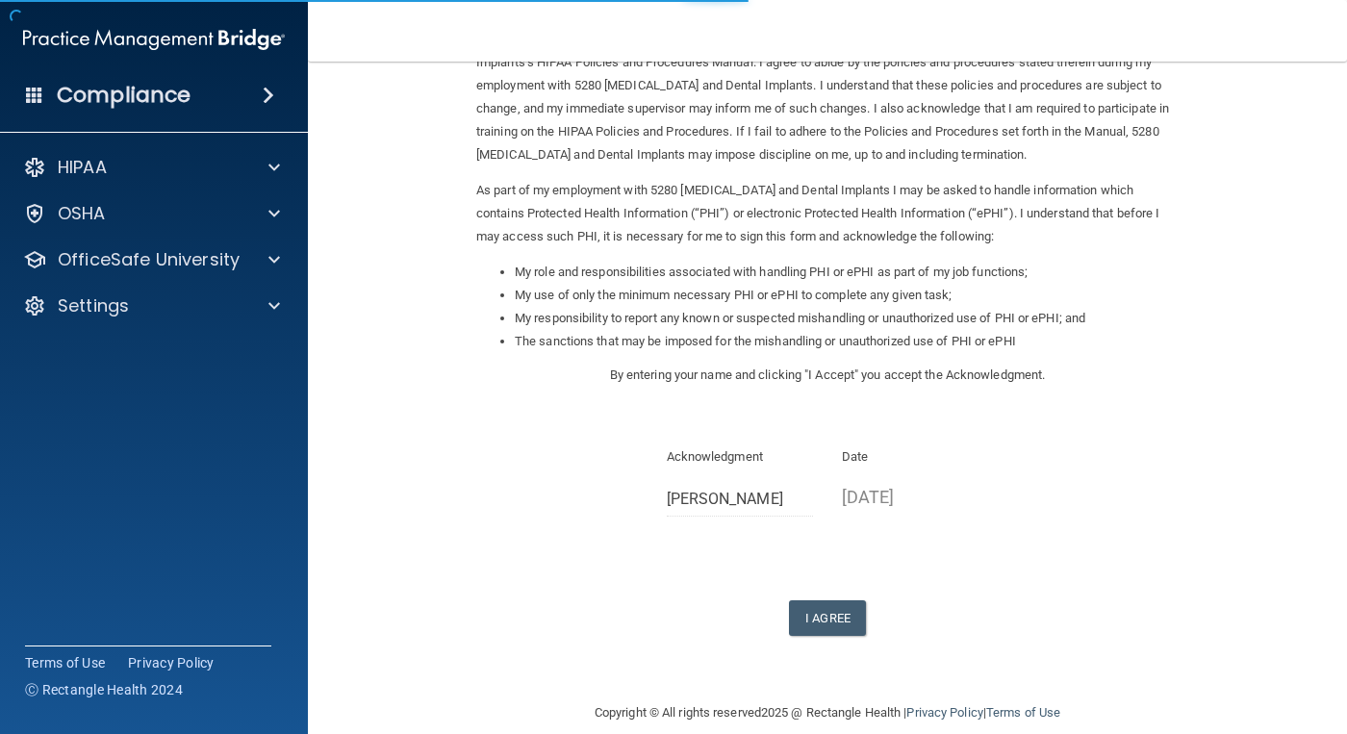
scroll to position [147, 0]
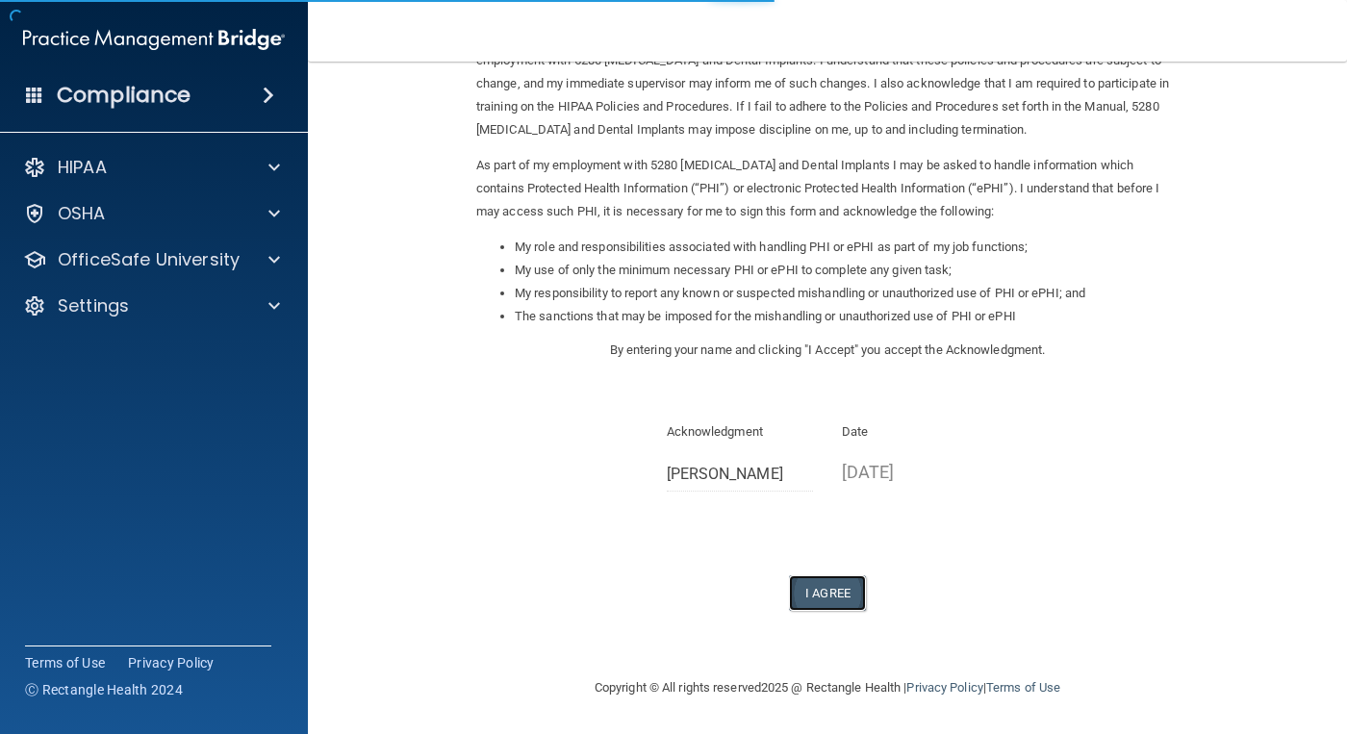
click at [829, 604] on button "I Agree" at bounding box center [827, 593] width 77 height 36
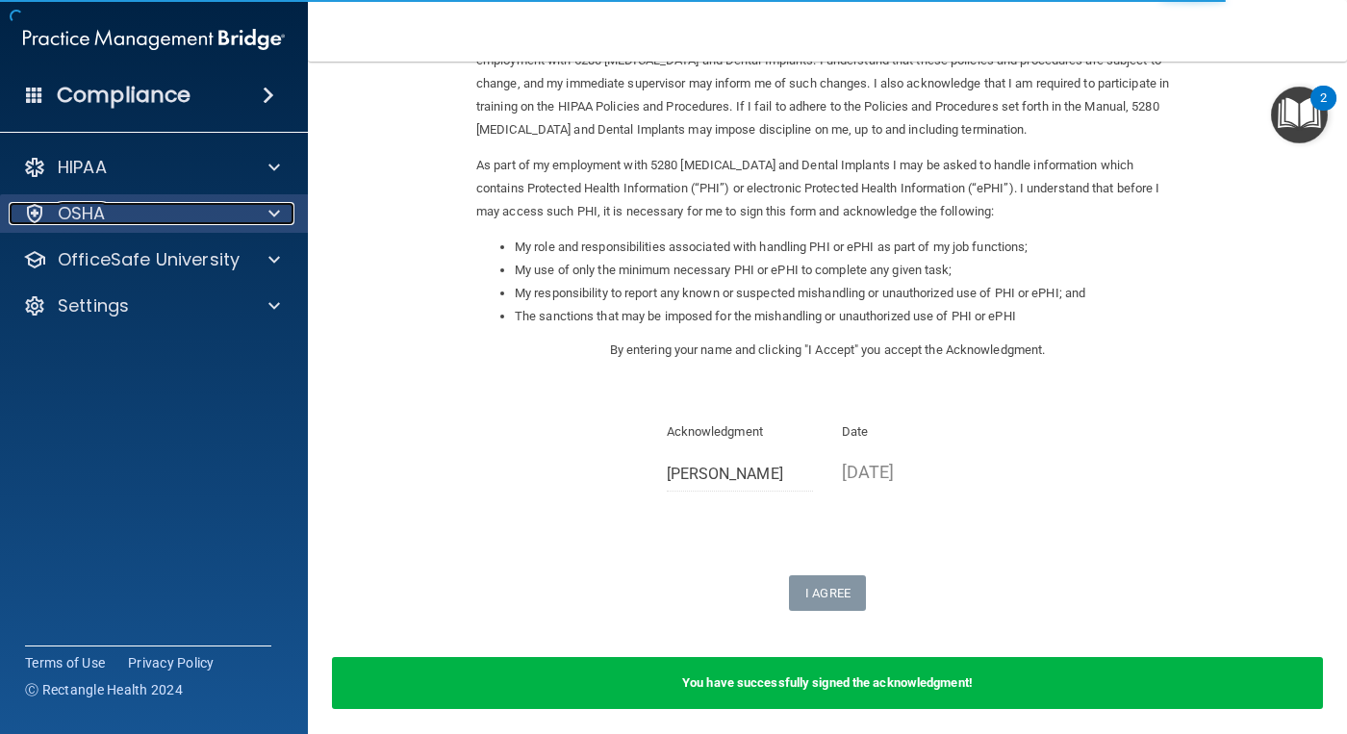
click at [238, 214] on div "OSHA" at bounding box center [128, 213] width 239 height 23
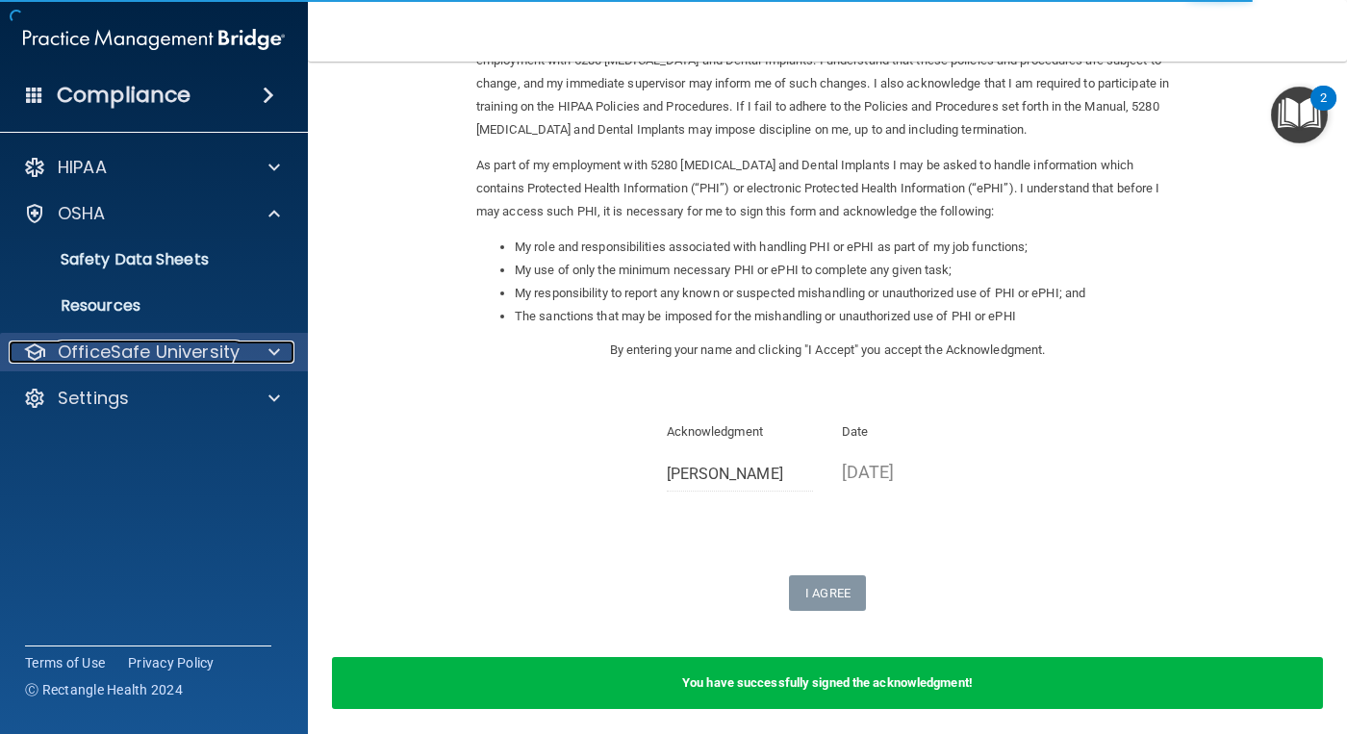
click at [256, 350] on div at bounding box center [271, 352] width 48 height 23
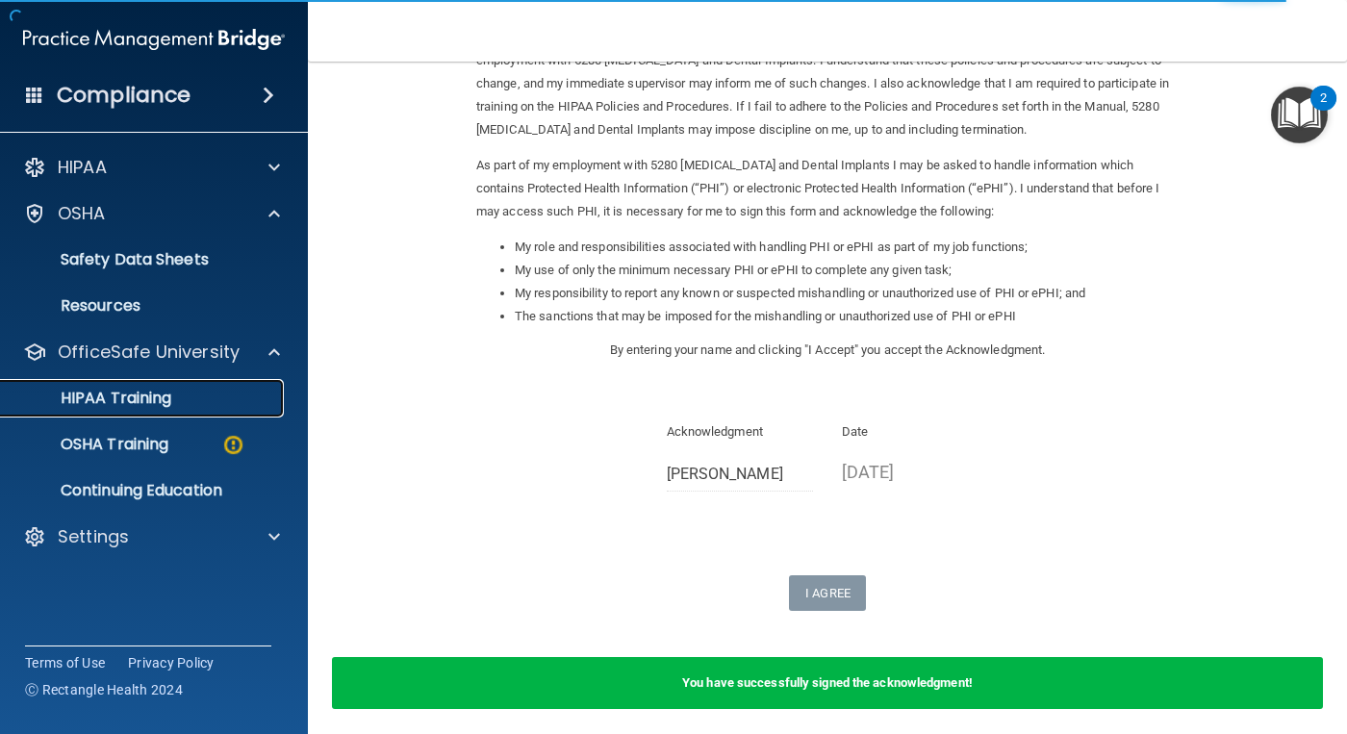
click at [250, 409] on link "HIPAA Training" at bounding box center [132, 398] width 303 height 38
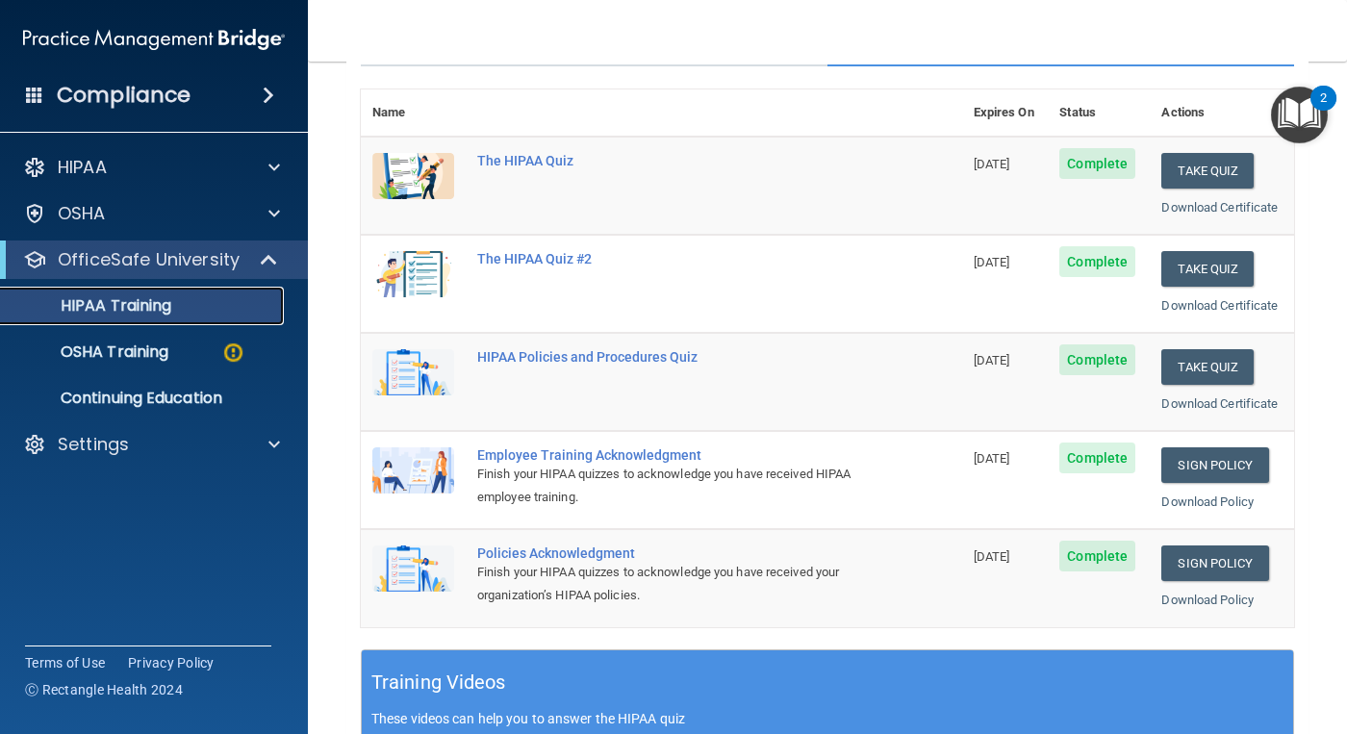
scroll to position [192, 0]
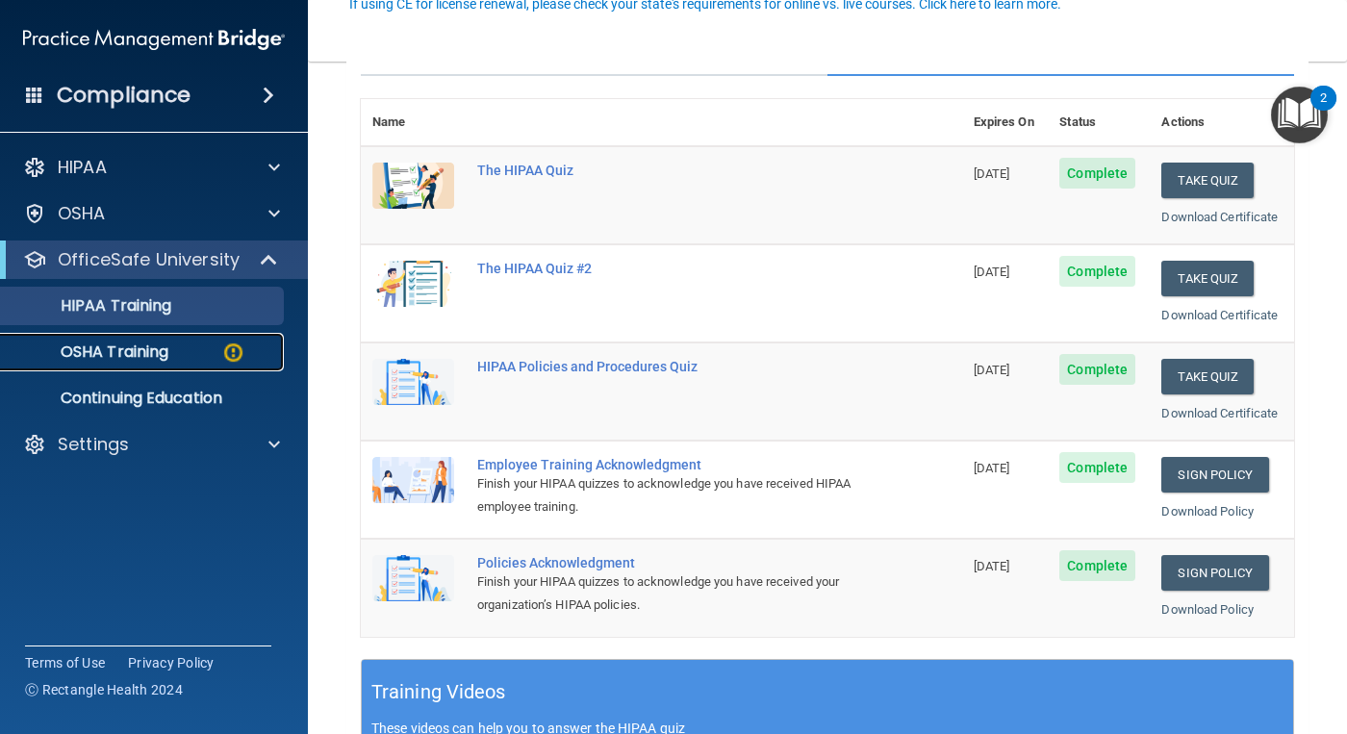
click at [126, 356] on p "OSHA Training" at bounding box center [91, 351] width 156 height 19
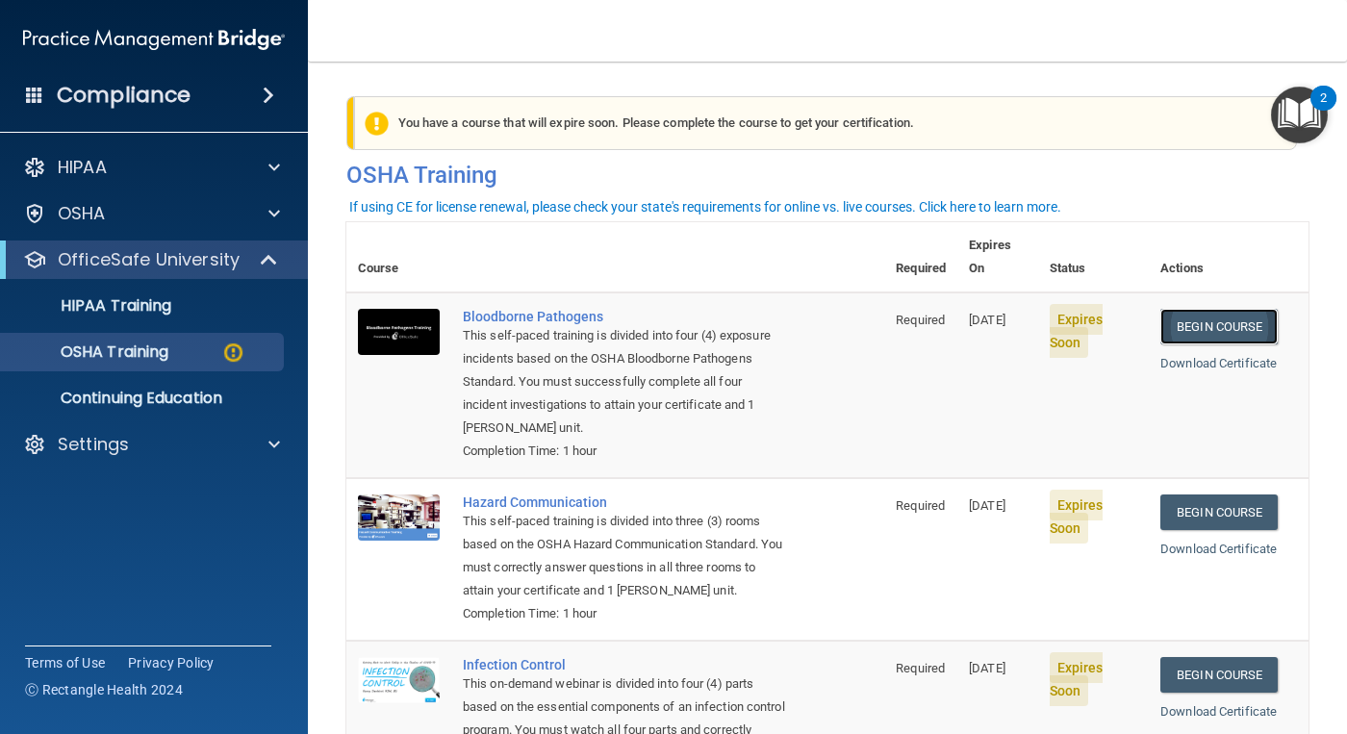
click at [1214, 309] on link "Begin Course" at bounding box center [1218, 327] width 117 height 36
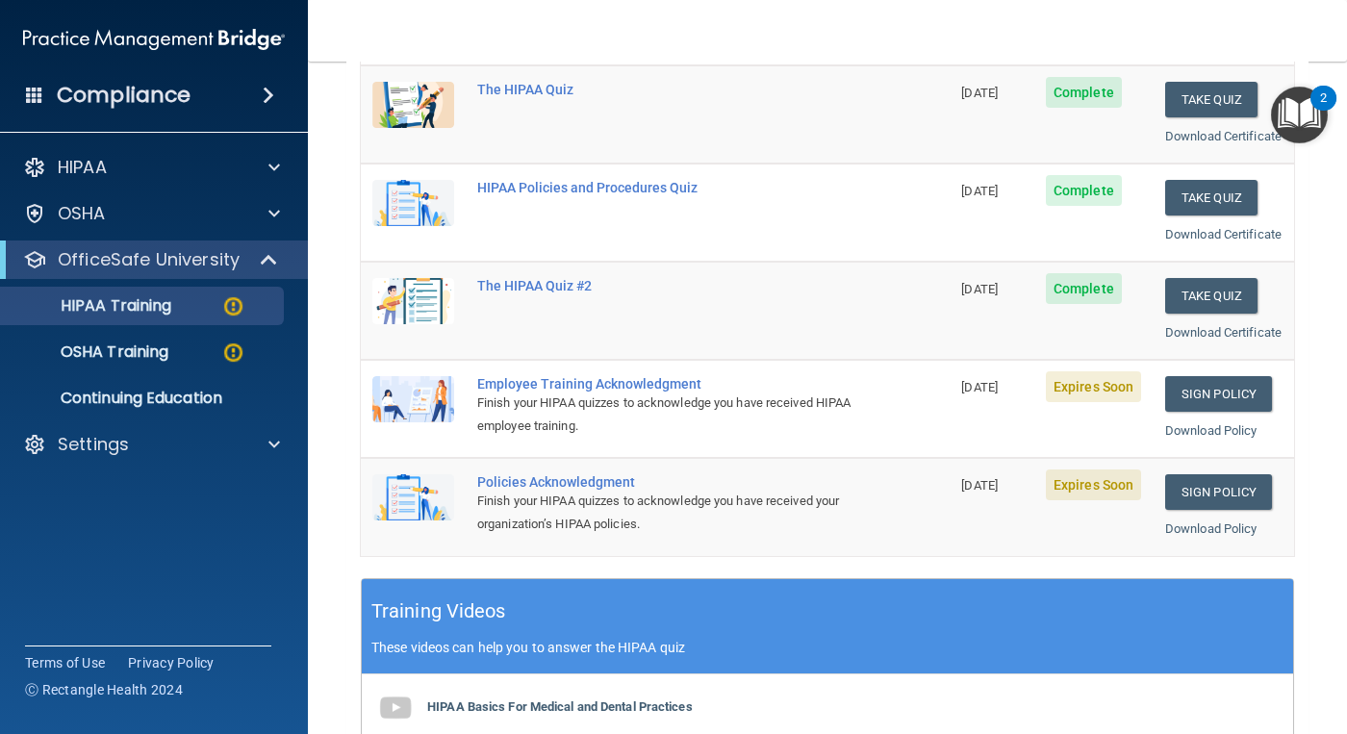
scroll to position [111, 0]
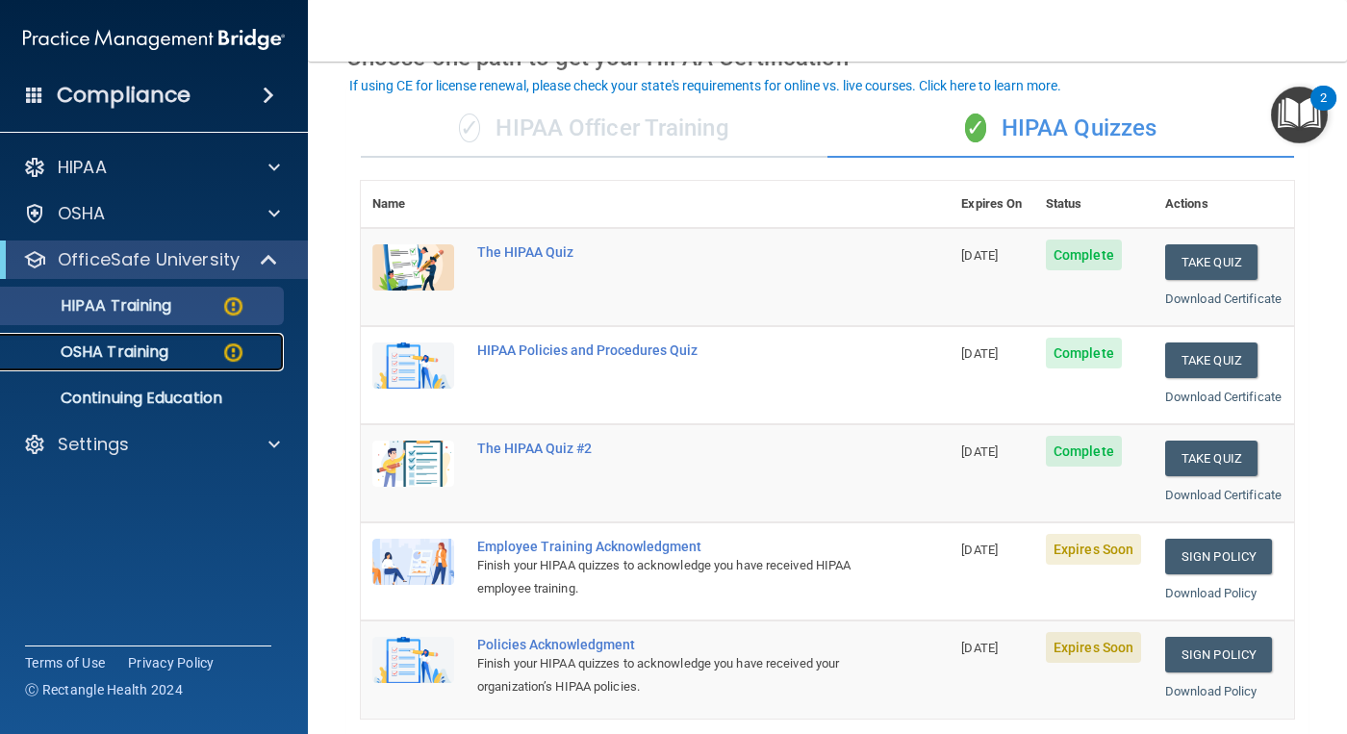
click at [82, 369] on link "OSHA Training" at bounding box center [132, 352] width 303 height 38
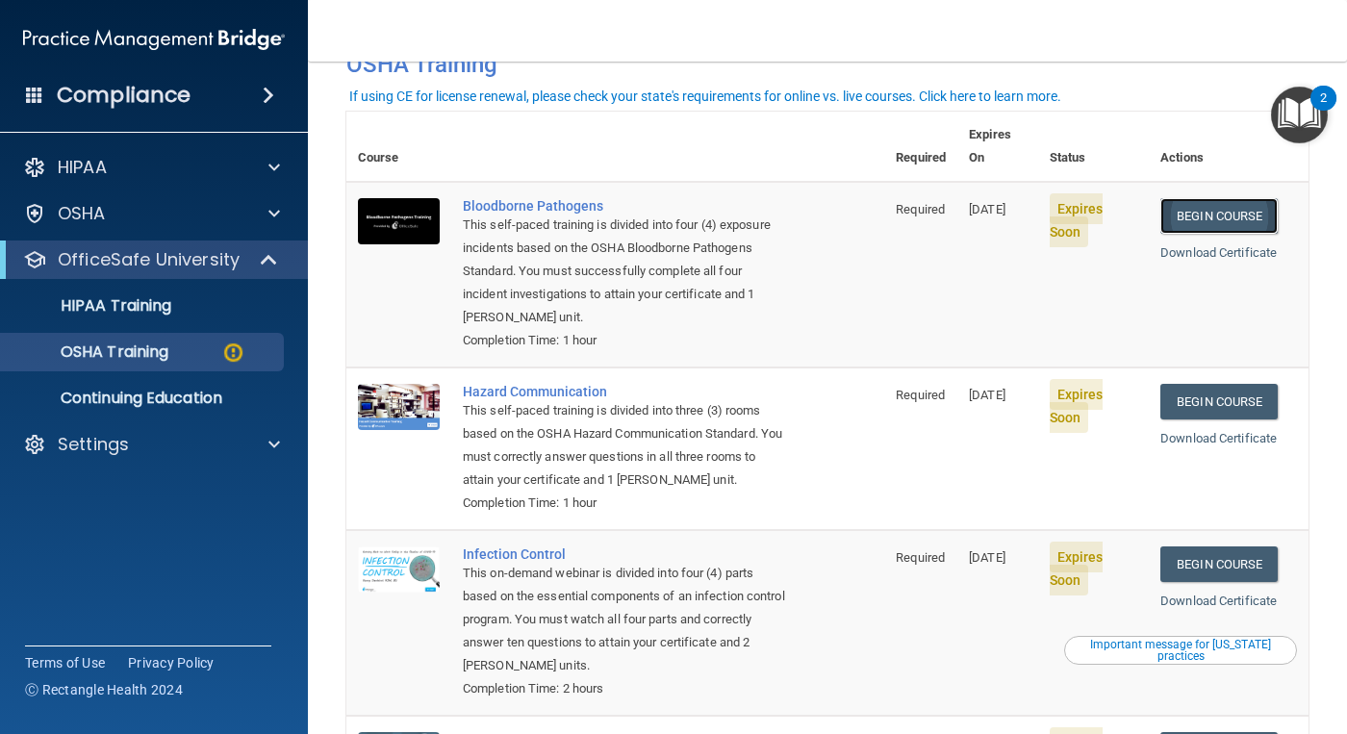
click at [1229, 200] on link "Begin Course" at bounding box center [1218, 216] width 117 height 36
